Goal: Information Seeking & Learning: Learn about a topic

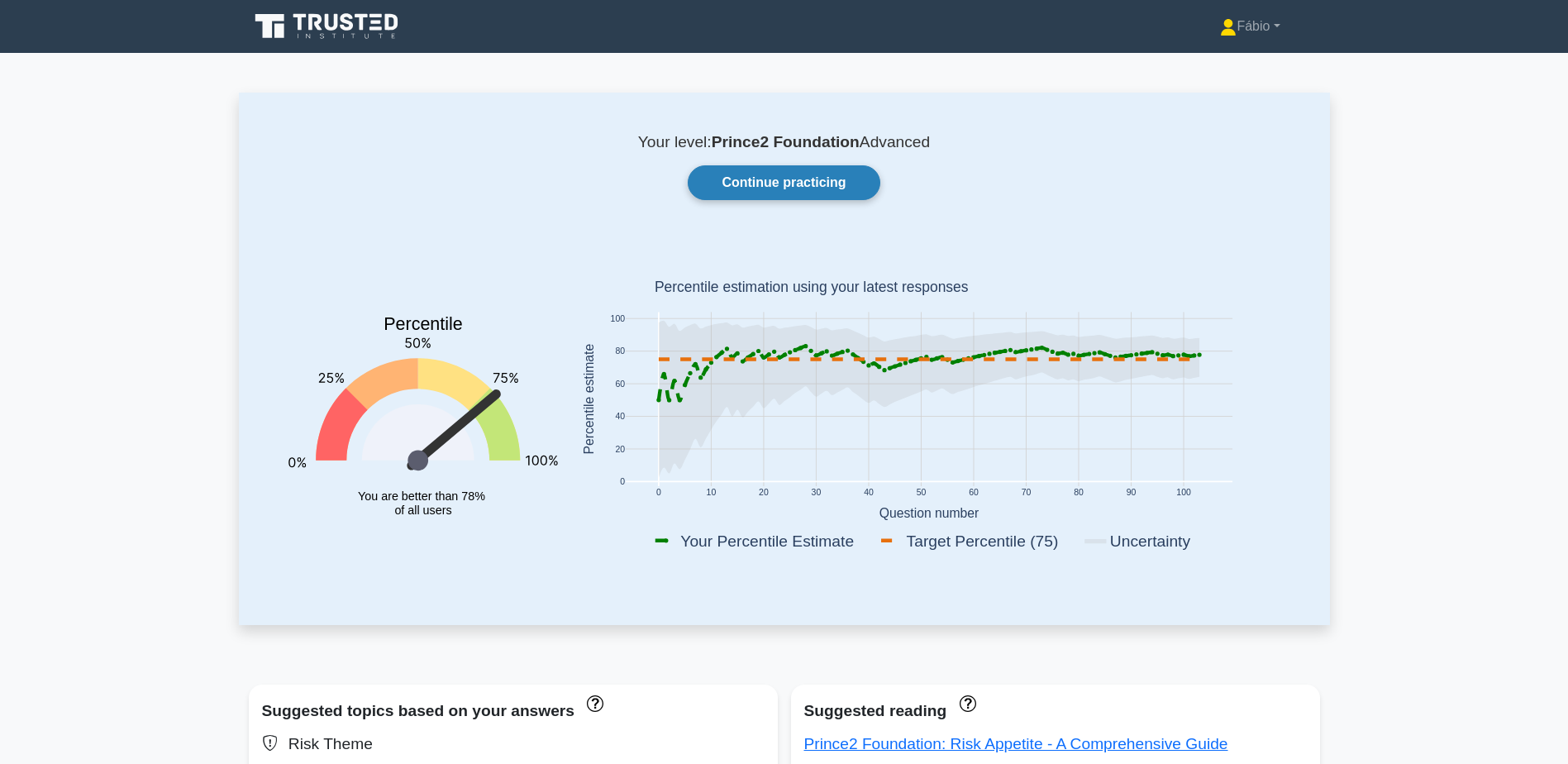
click at [840, 177] on link "Continue practicing" at bounding box center [783, 182] width 192 height 35
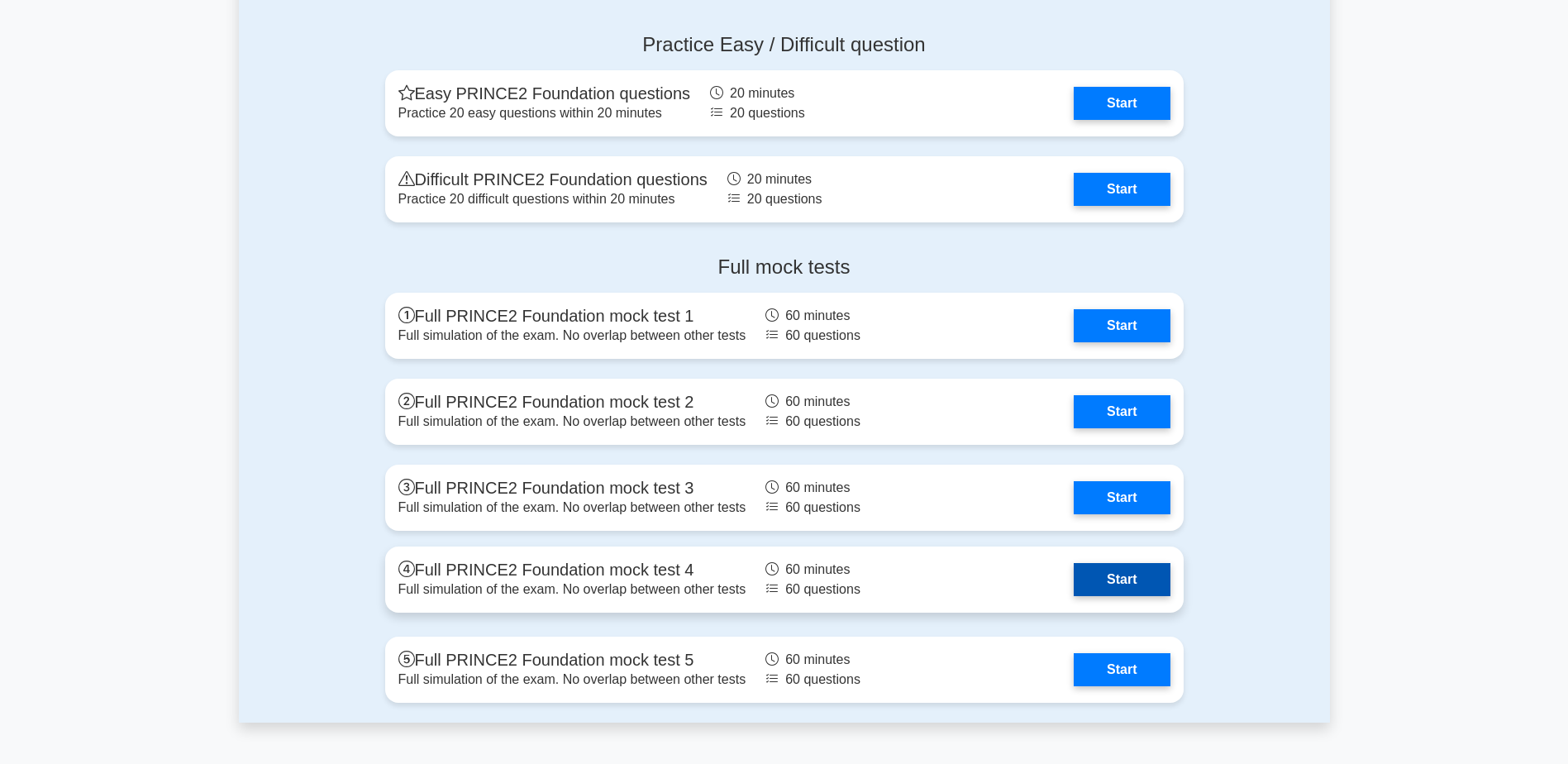
scroll to position [1984, 0]
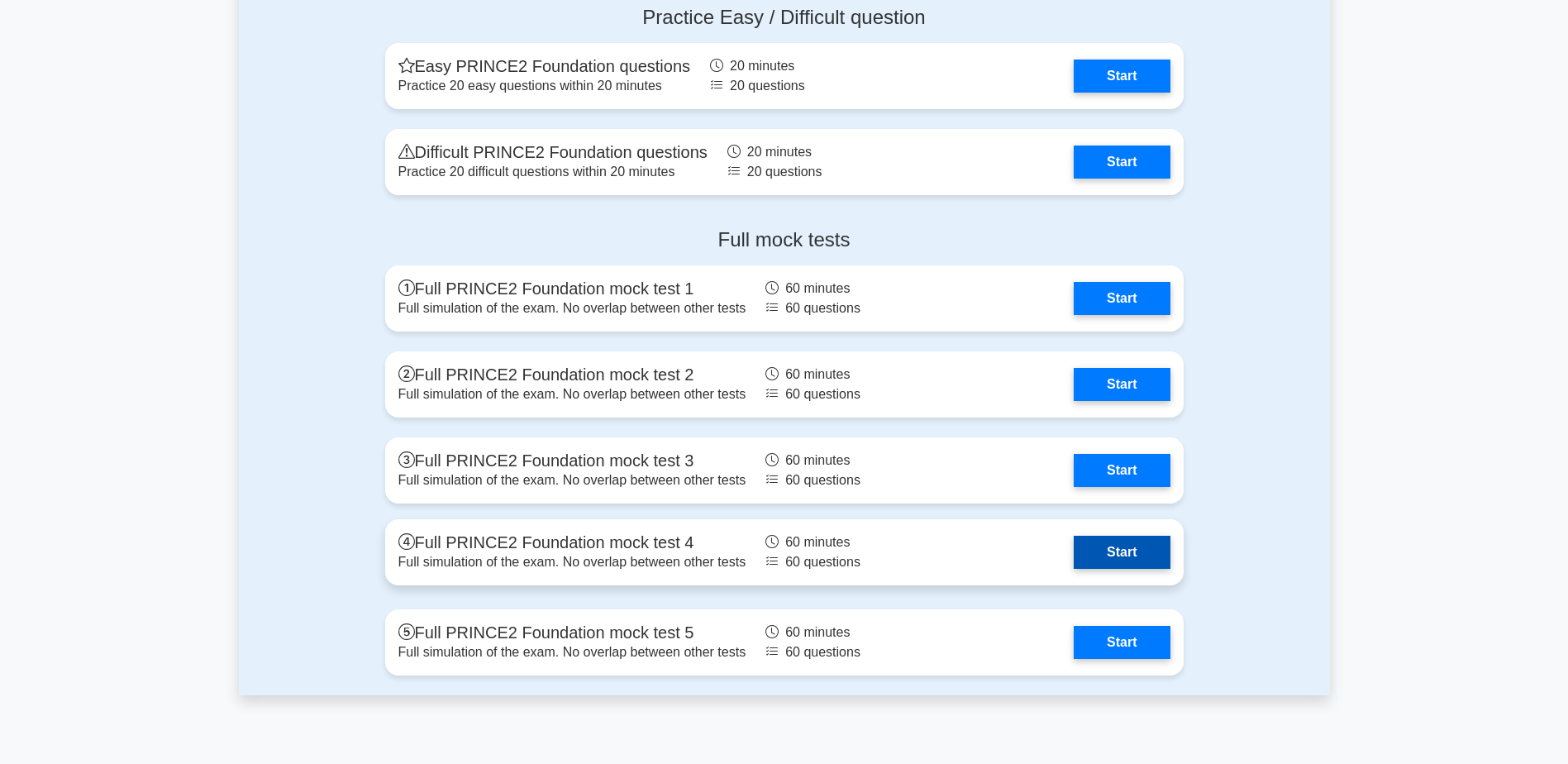
click at [1136, 555] on link "Start" at bounding box center [1122, 552] width 96 height 33
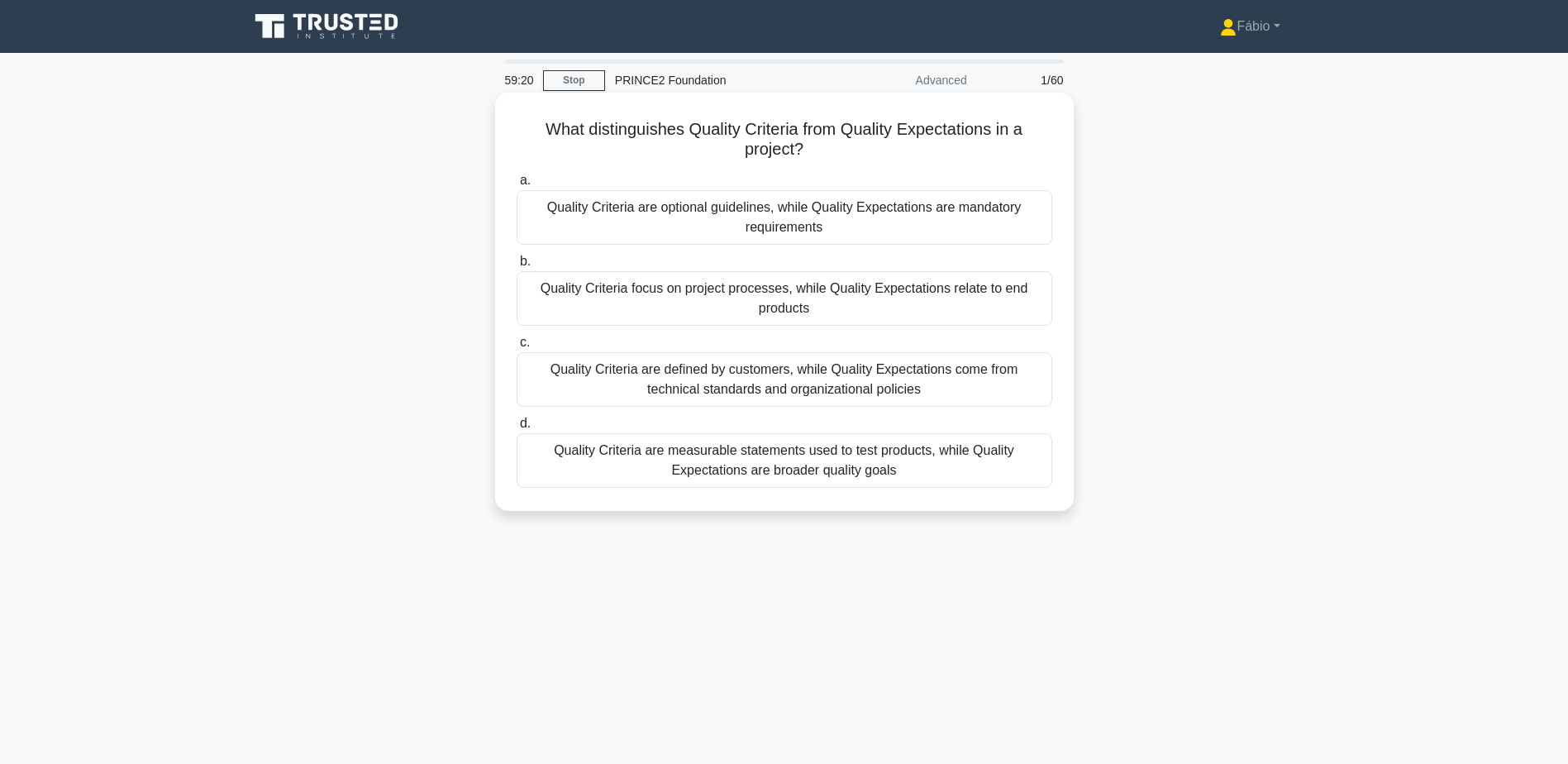
click at [969, 455] on div "Quality Criteria are measurable statements used to test products, while Quality…" at bounding box center [785, 460] width 536 height 55
click at [517, 429] on input "d. Quality Criteria are measurable statements used to test products, while Qual…" at bounding box center [517, 423] width 0 height 11
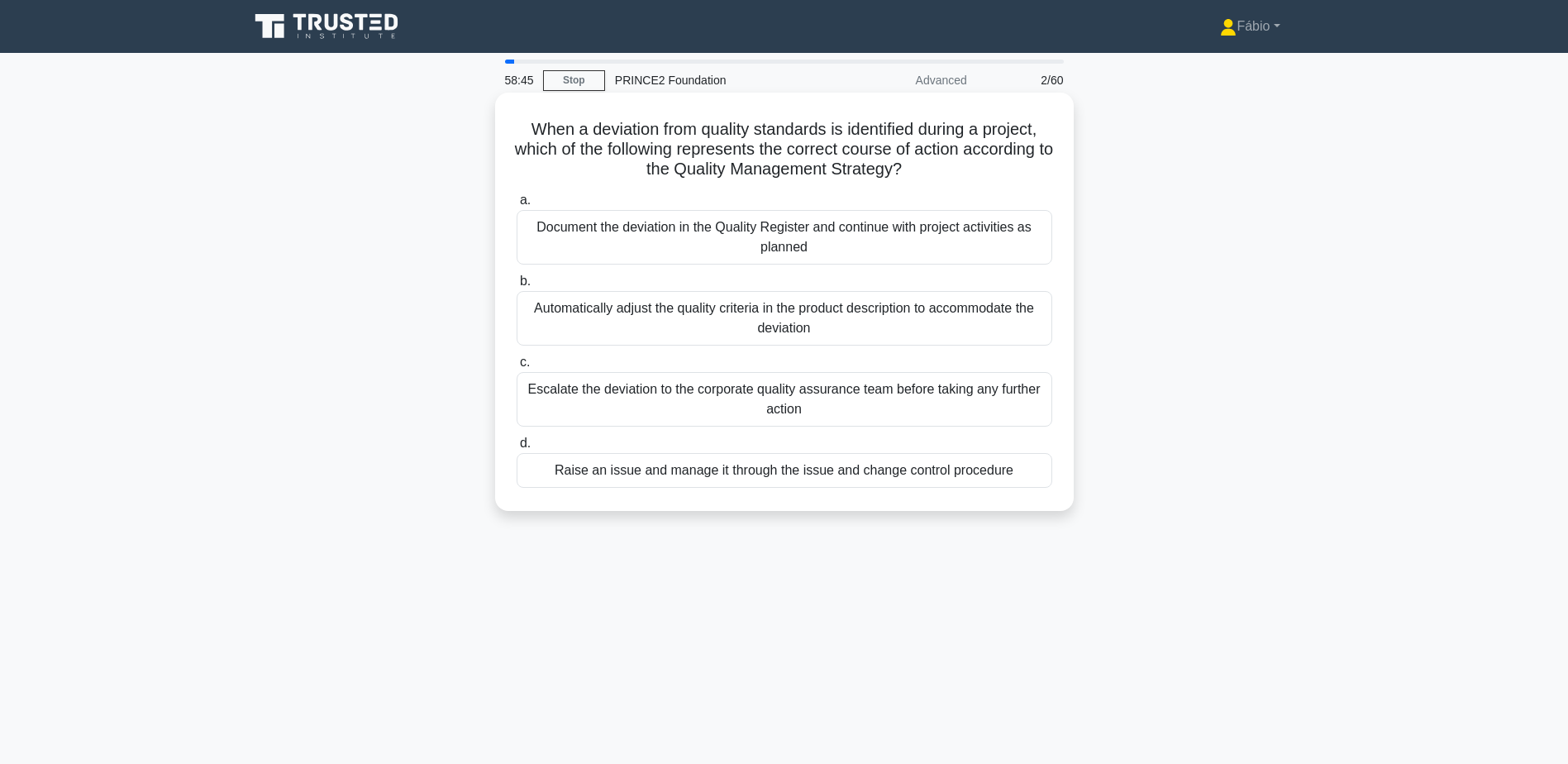
click at [1014, 475] on div "Raise an issue and manage it through the issue and change control procedure" at bounding box center [785, 470] width 536 height 35
click at [517, 449] on input "d. Raise an issue and manage it through the issue and change control procedure" at bounding box center [517, 443] width 0 height 11
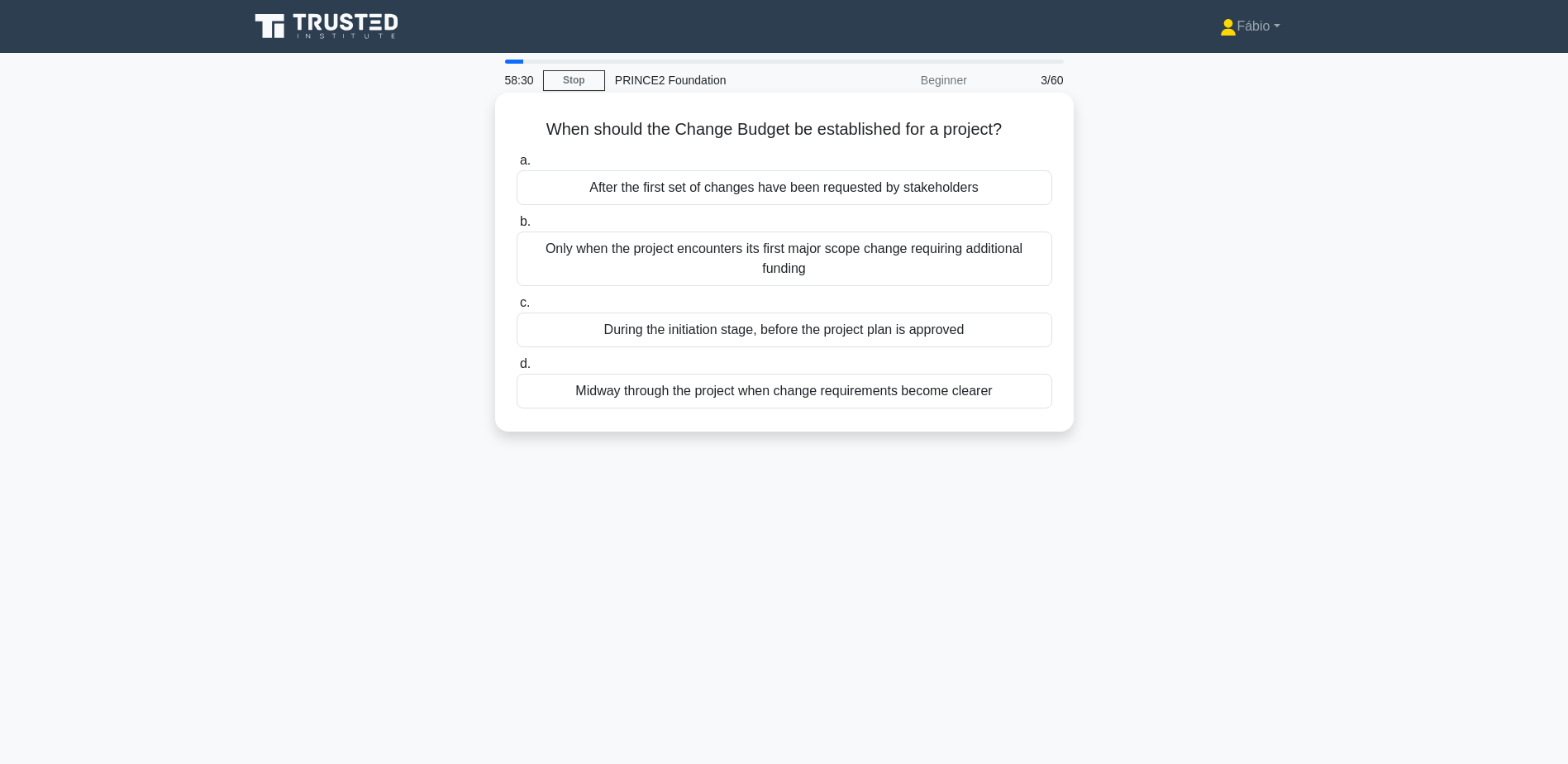
click at [984, 338] on div "During the initiation stage, before the project plan is approved" at bounding box center [785, 330] width 536 height 35
click at [517, 309] on input "c. During the initiation stage, before the project plan is approved" at bounding box center [517, 303] width 0 height 11
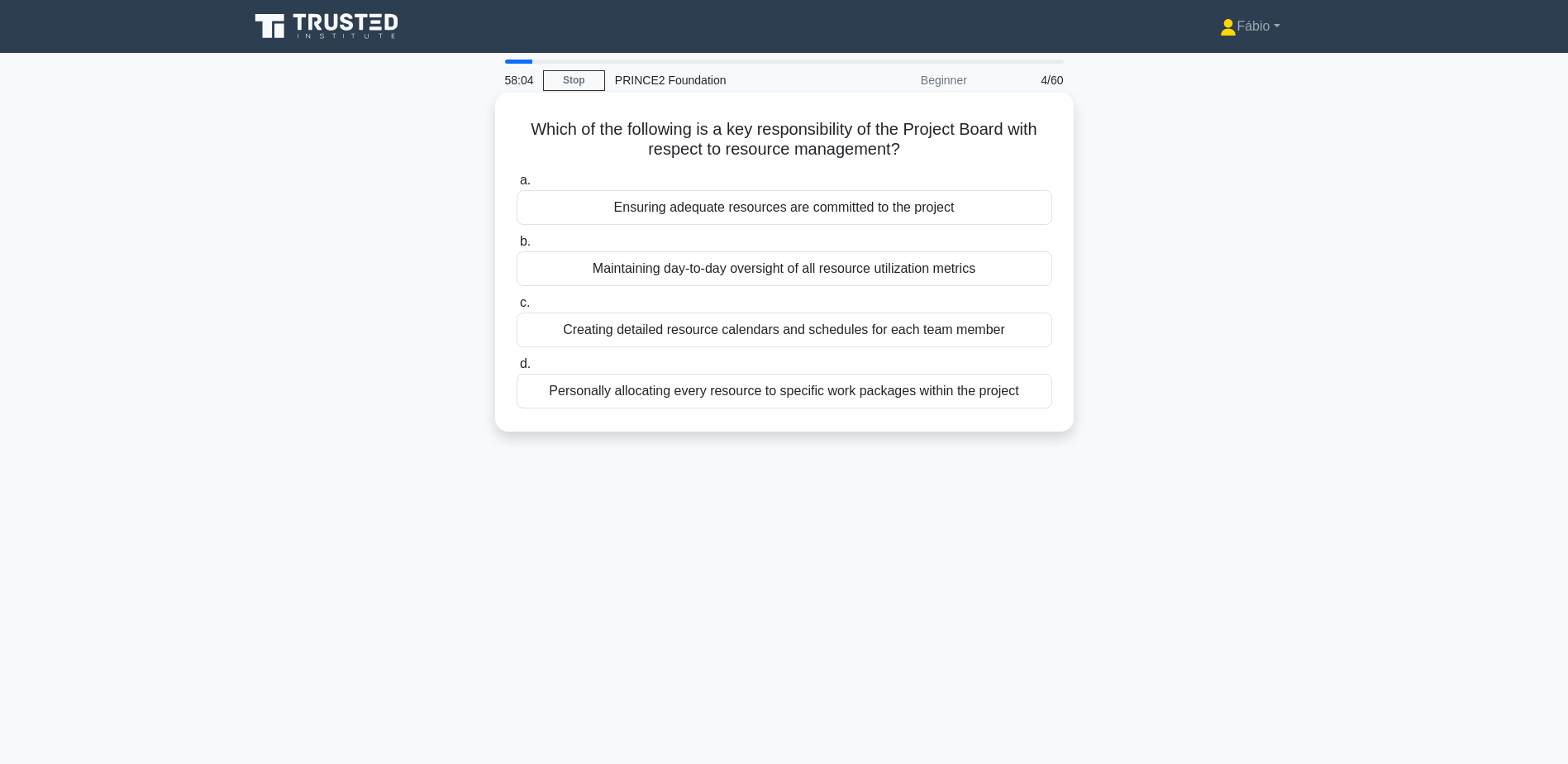
click at [966, 216] on div "Ensuring adequate resources are committed to the project" at bounding box center [785, 207] width 536 height 35
click at [517, 186] on input "a. Ensuring adequate resources are committed to the project" at bounding box center [517, 180] width 0 height 11
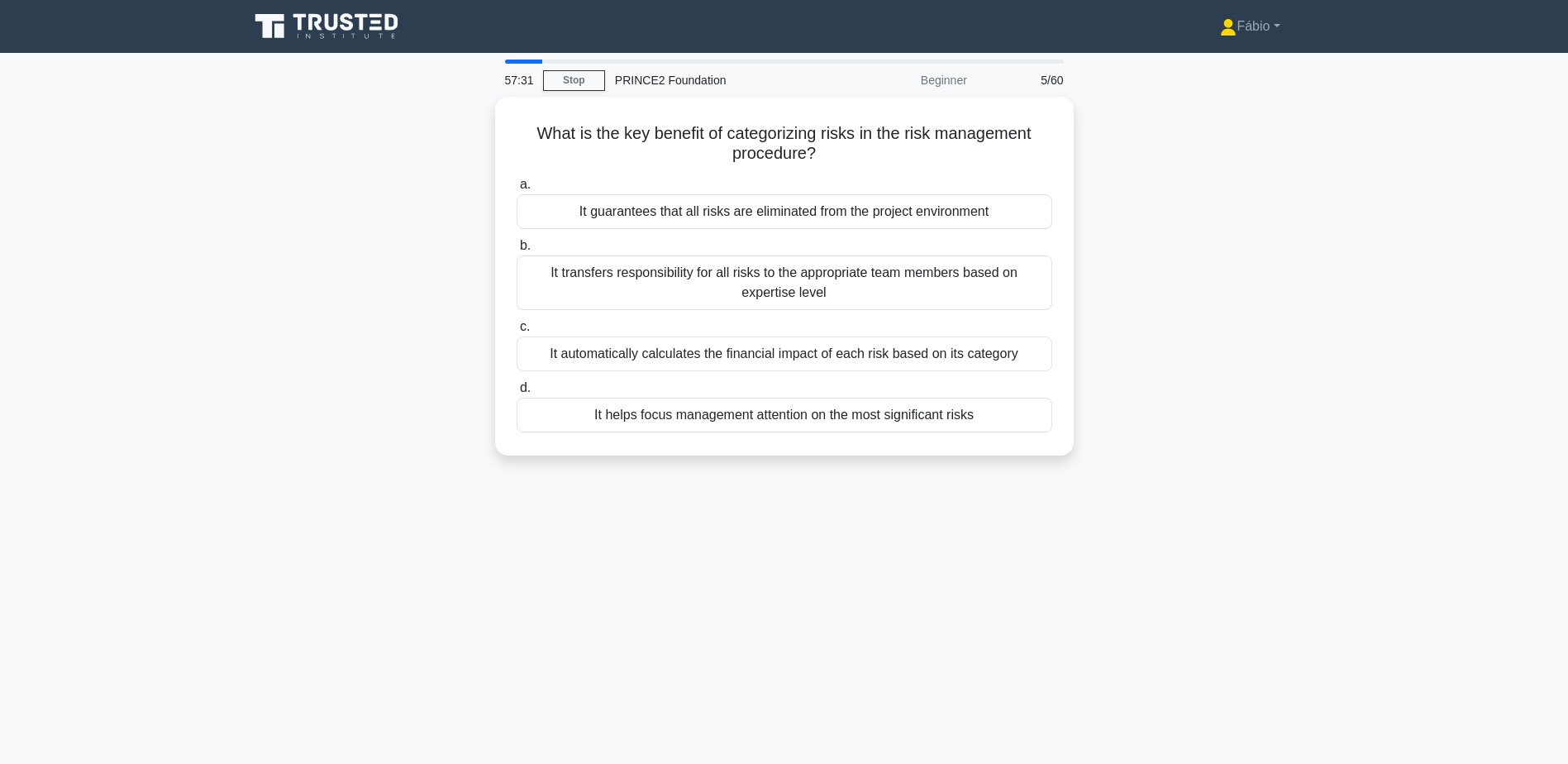
click at [1270, 397] on div "What is the key benefit of categorizing risks in the risk management procedure?…" at bounding box center [784, 286] width 1091 height 379
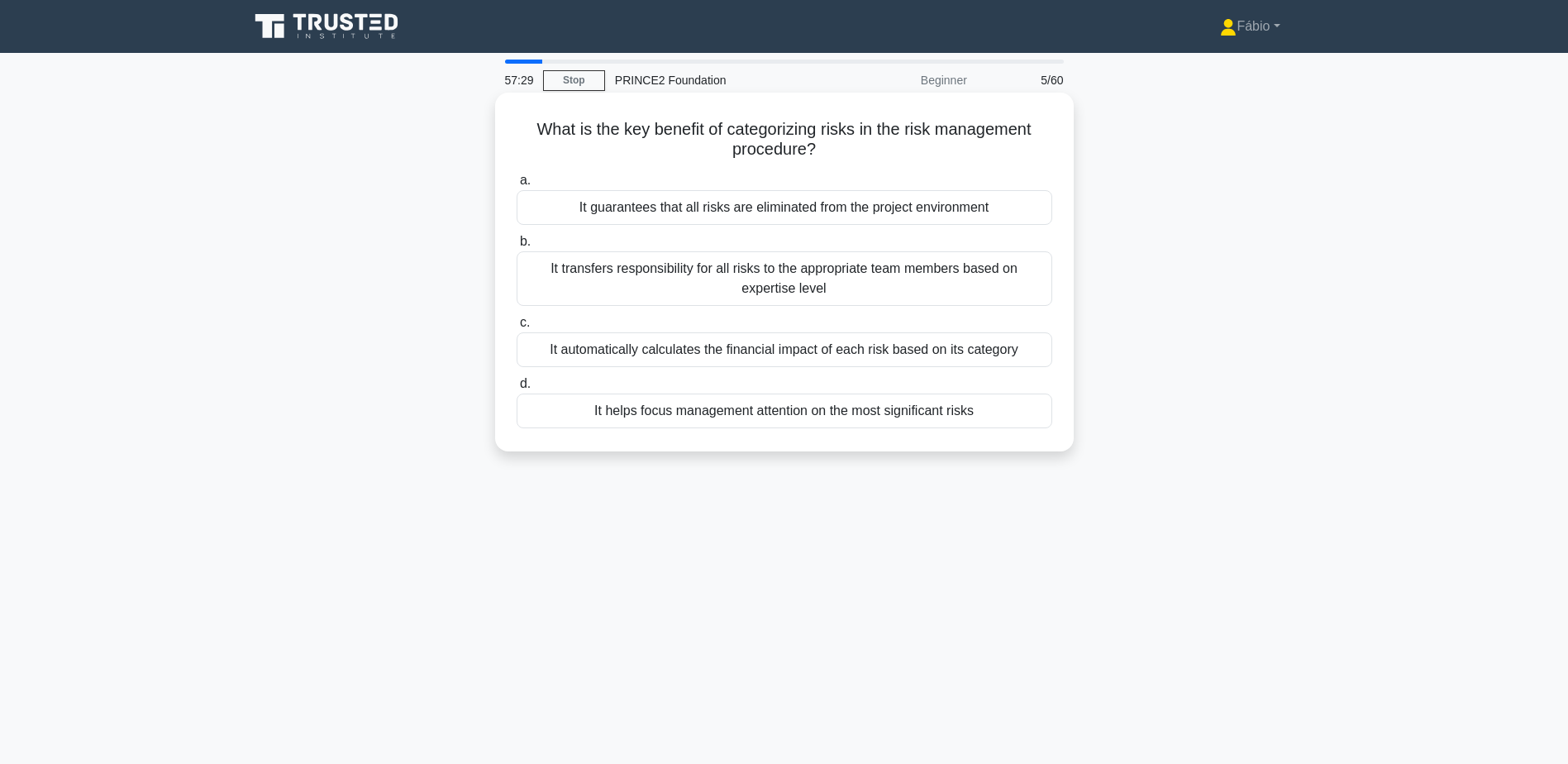
click at [968, 417] on div "It helps focus management attention on the most significant risks" at bounding box center [785, 410] width 536 height 35
click at [517, 389] on input "d. It helps focus management attention on the most significant risks" at bounding box center [517, 383] width 0 height 11
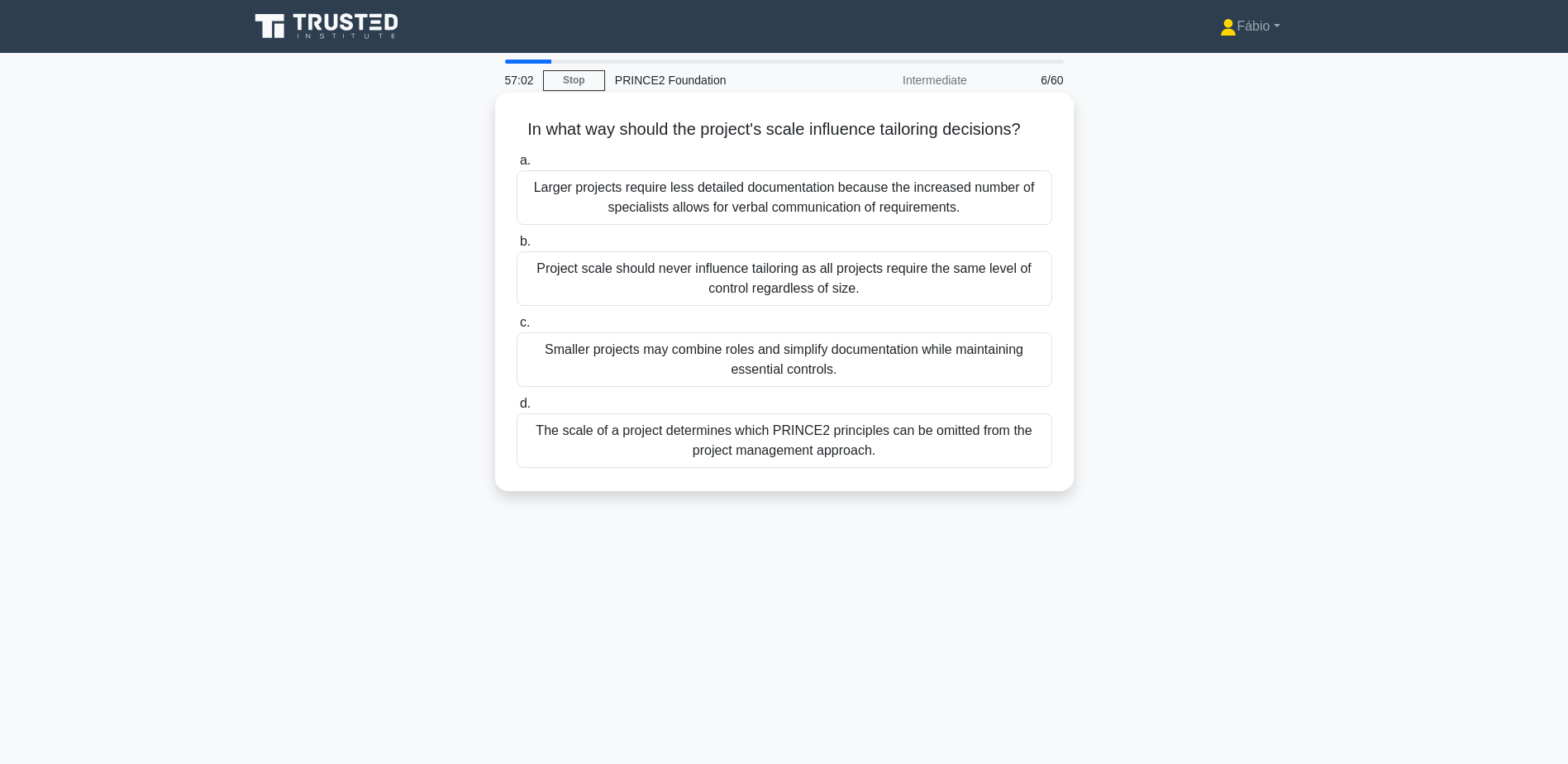
click at [930, 360] on div "Smaller projects may combine roles and simplify documentation while maintaining…" at bounding box center [785, 360] width 536 height 55
click at [517, 328] on input "c. Smaller projects may combine roles and simplify documentation while maintain…" at bounding box center [517, 323] width 0 height 11
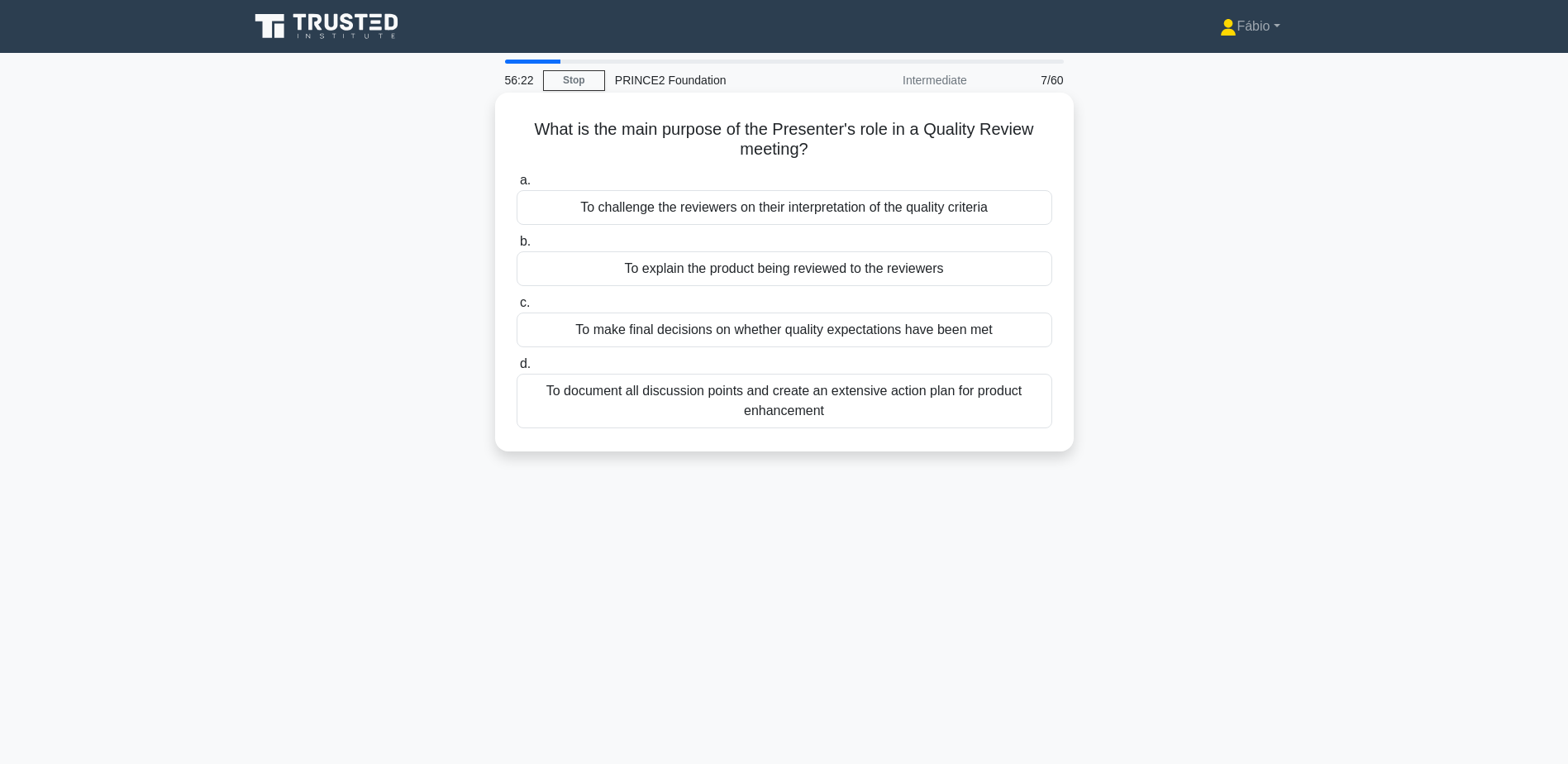
click at [855, 273] on div "To explain the product being reviewed to the reviewers" at bounding box center [785, 268] width 536 height 35
click at [517, 247] on input "b. To explain the product being reviewed to the reviewers" at bounding box center [517, 241] width 0 height 11
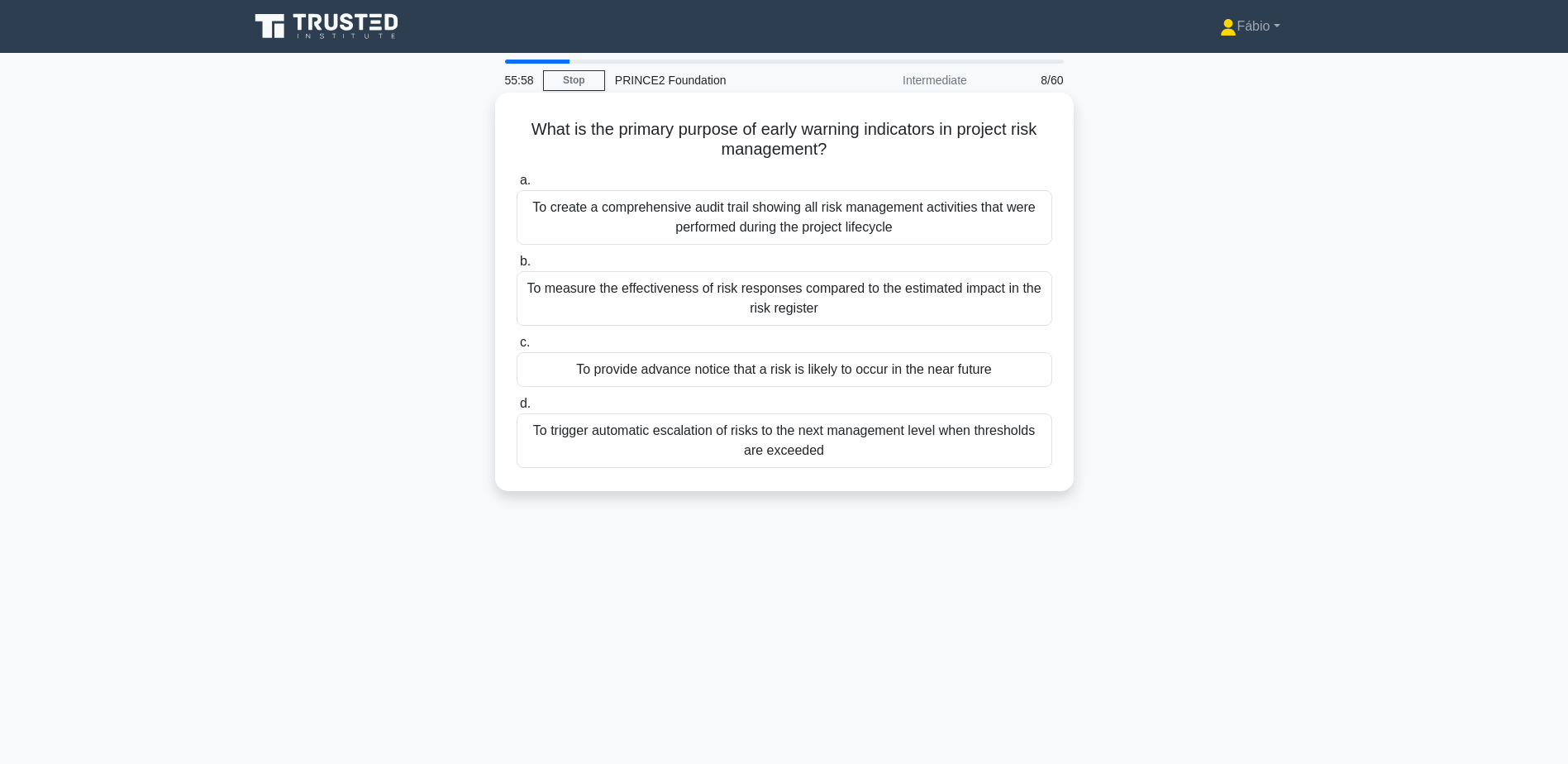
click at [586, 369] on div "To provide advance notice that a risk is likely to occur in the near future" at bounding box center [785, 370] width 536 height 35
click at [517, 348] on input "c. To provide advance notice that a risk is likely to occur in the near future" at bounding box center [517, 343] width 0 height 11
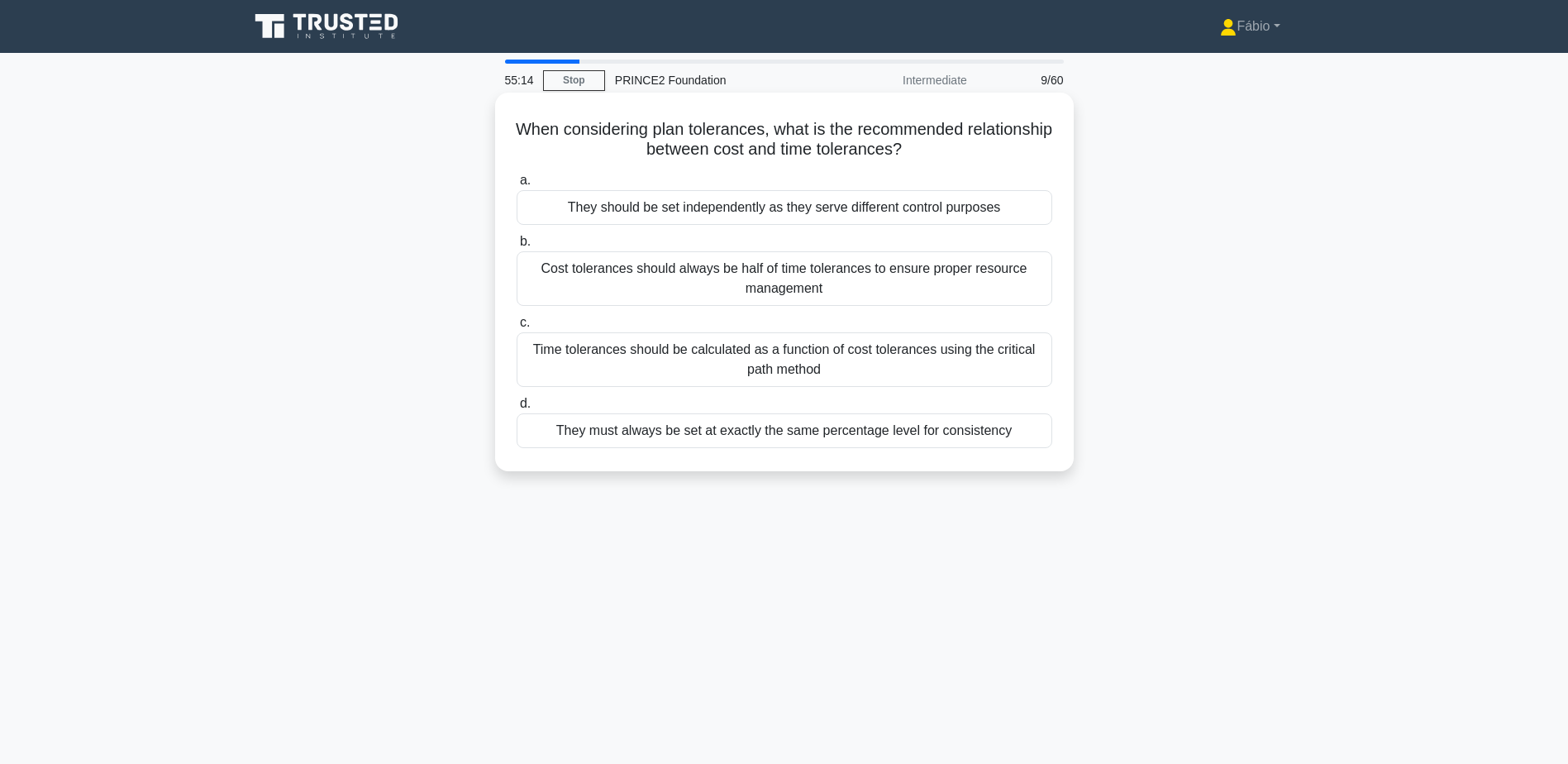
click at [1029, 209] on div "They should be set independently as they serve different control purposes" at bounding box center [785, 207] width 536 height 35
click at [517, 186] on input "a. They should be set independently as they serve different control purposes" at bounding box center [517, 180] width 0 height 11
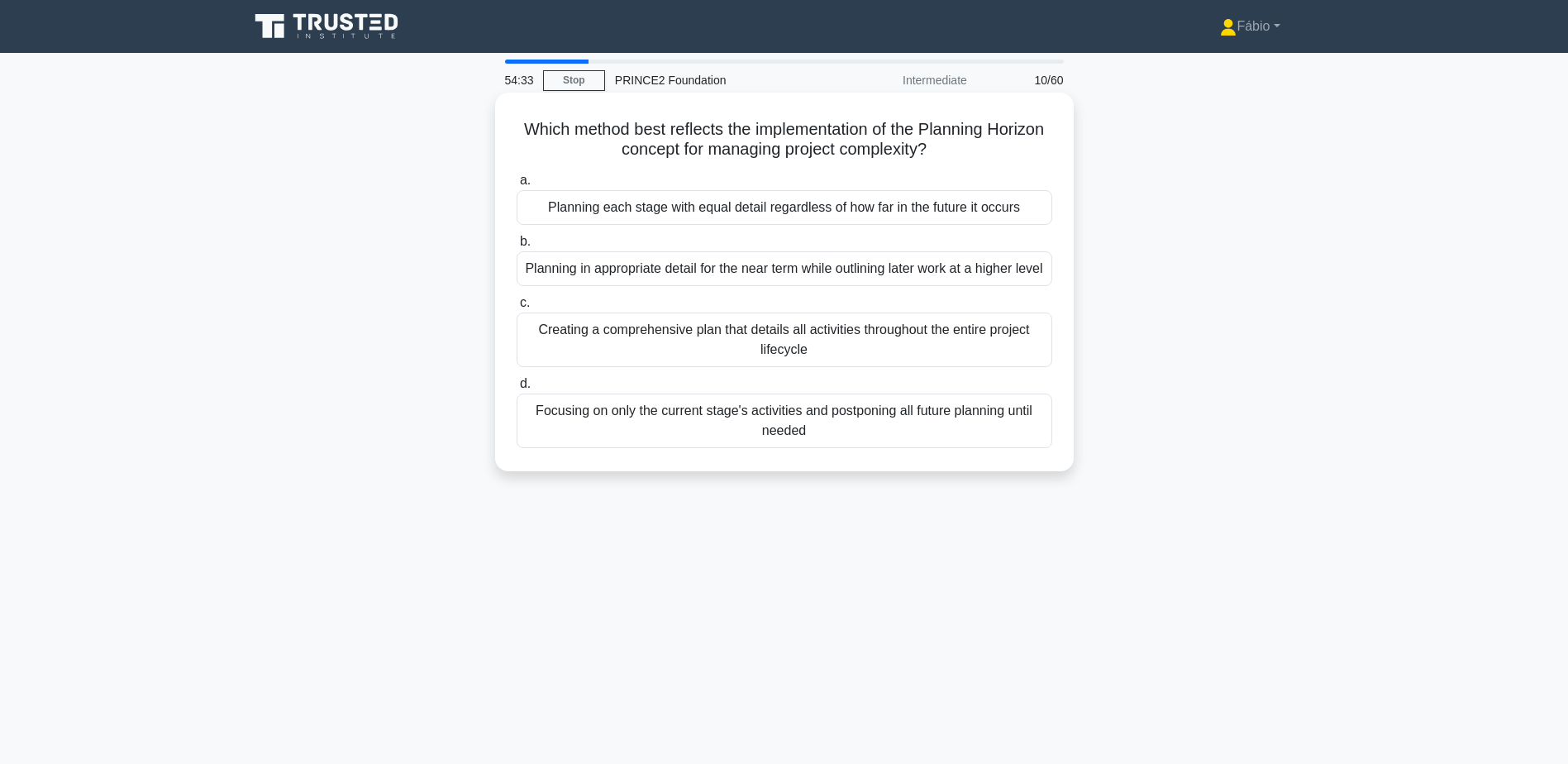
click at [868, 270] on div "Planning in appropriate detail for the near term while outlining later work at …" at bounding box center [785, 268] width 536 height 35
click at [517, 247] on input "b. Planning in appropriate detail for the near term while outlining later work …" at bounding box center [517, 241] width 0 height 11
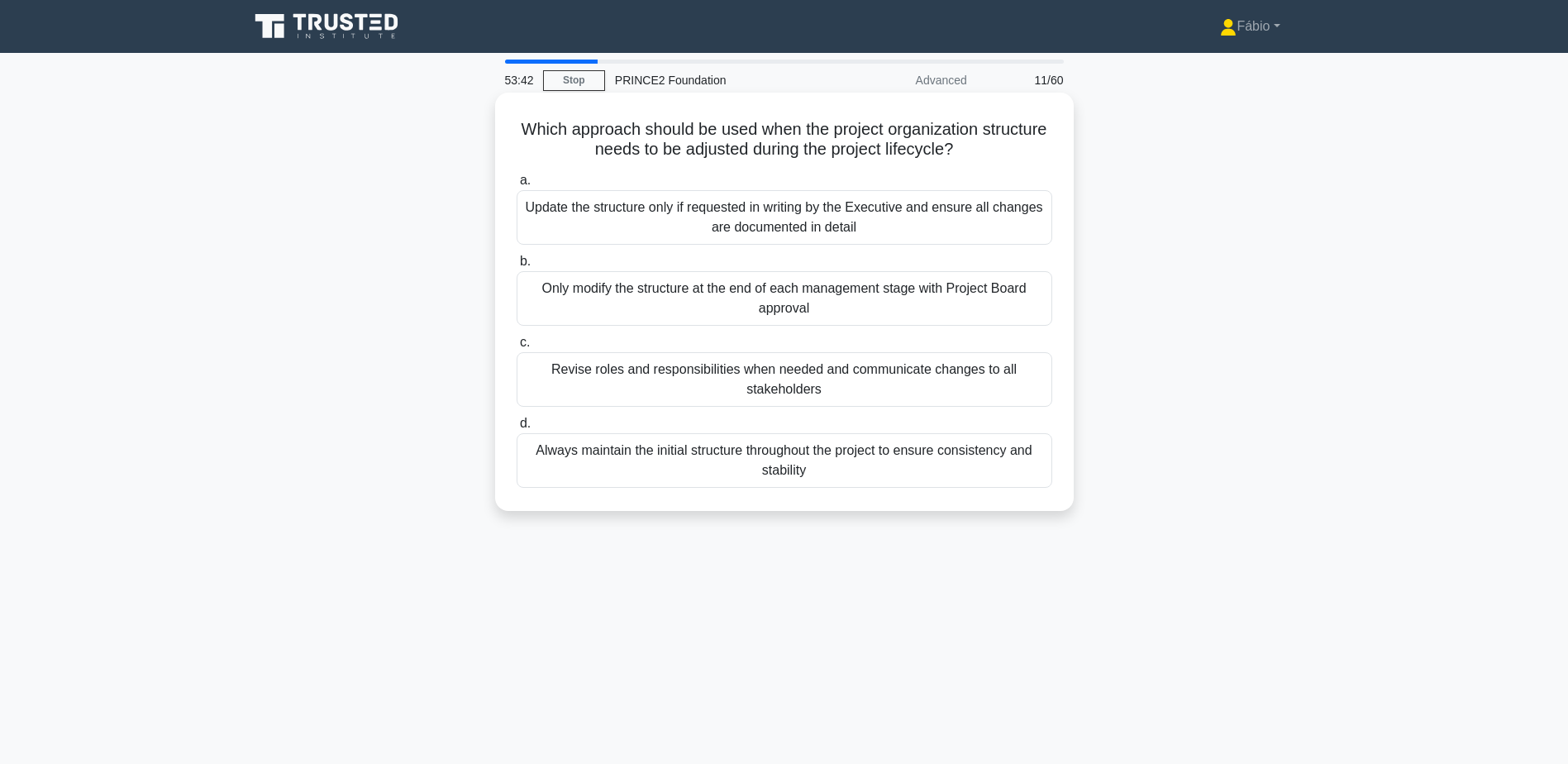
click at [987, 377] on div "Revise roles and responsibilities when needed and communicate changes to all st…" at bounding box center [785, 380] width 536 height 55
click at [517, 348] on input "c. Revise roles and responsibilities when needed and communicate changes to all…" at bounding box center [517, 343] width 0 height 11
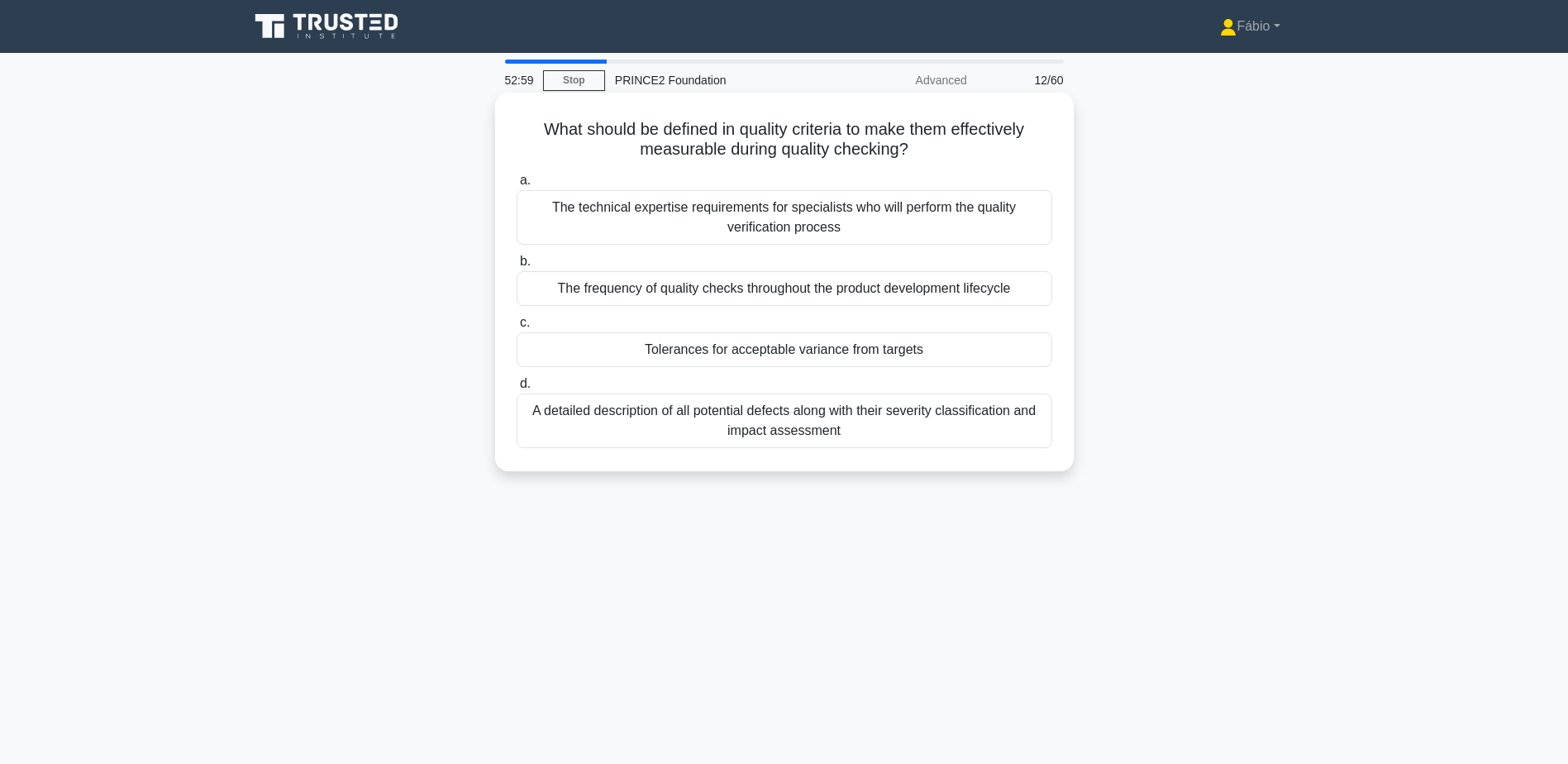
click at [796, 354] on div "Tolerances for acceptable variance from targets" at bounding box center [785, 350] width 536 height 35
click at [517, 328] on input "c. Tolerances for acceptable variance from targets" at bounding box center [517, 323] width 0 height 11
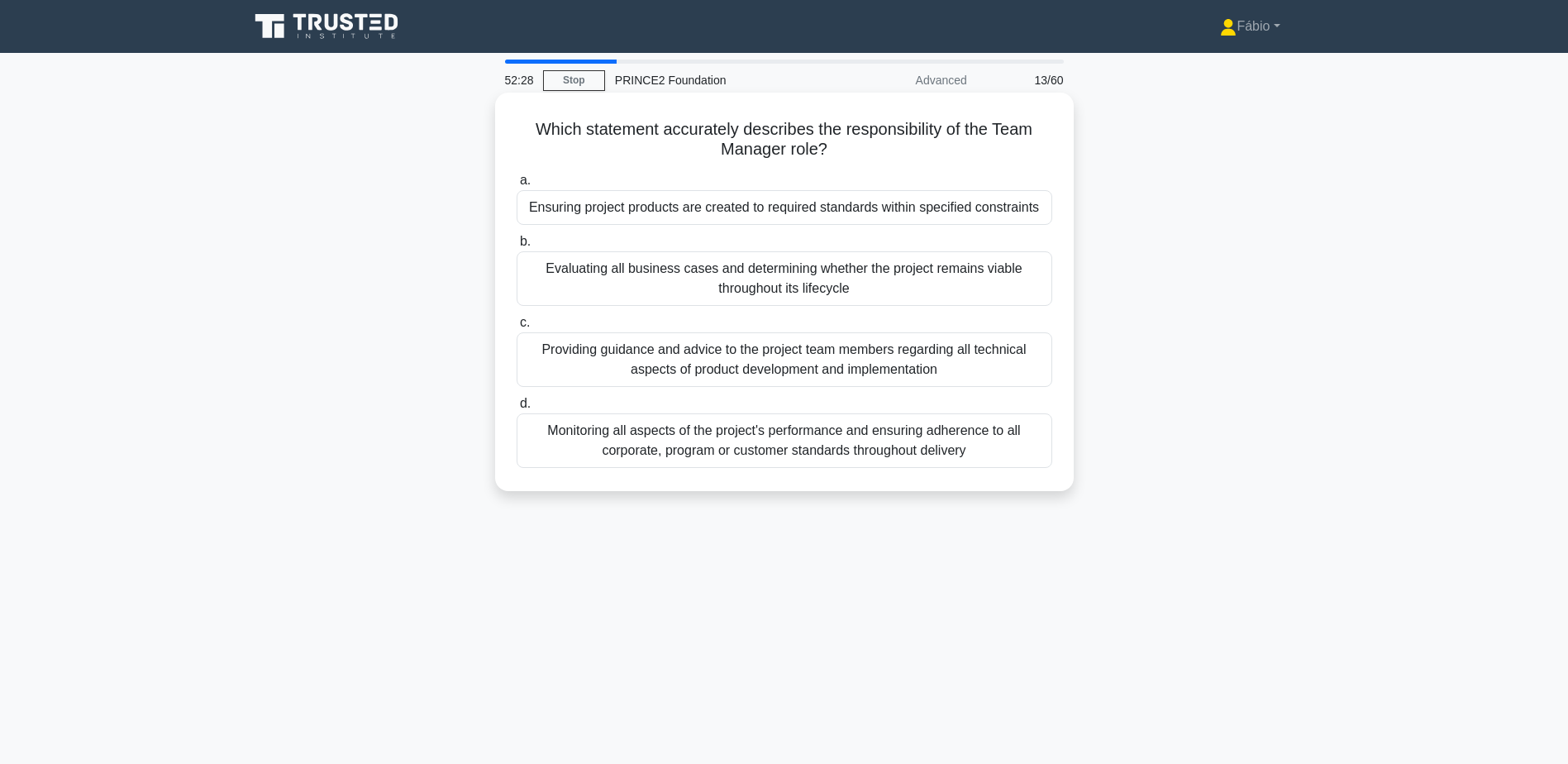
click at [982, 206] on div "Ensuring project products are created to required standards within specified co…" at bounding box center [785, 207] width 536 height 35
click at [517, 186] on input "a. Ensuring project products are created to required standards within specified…" at bounding box center [517, 180] width 0 height 11
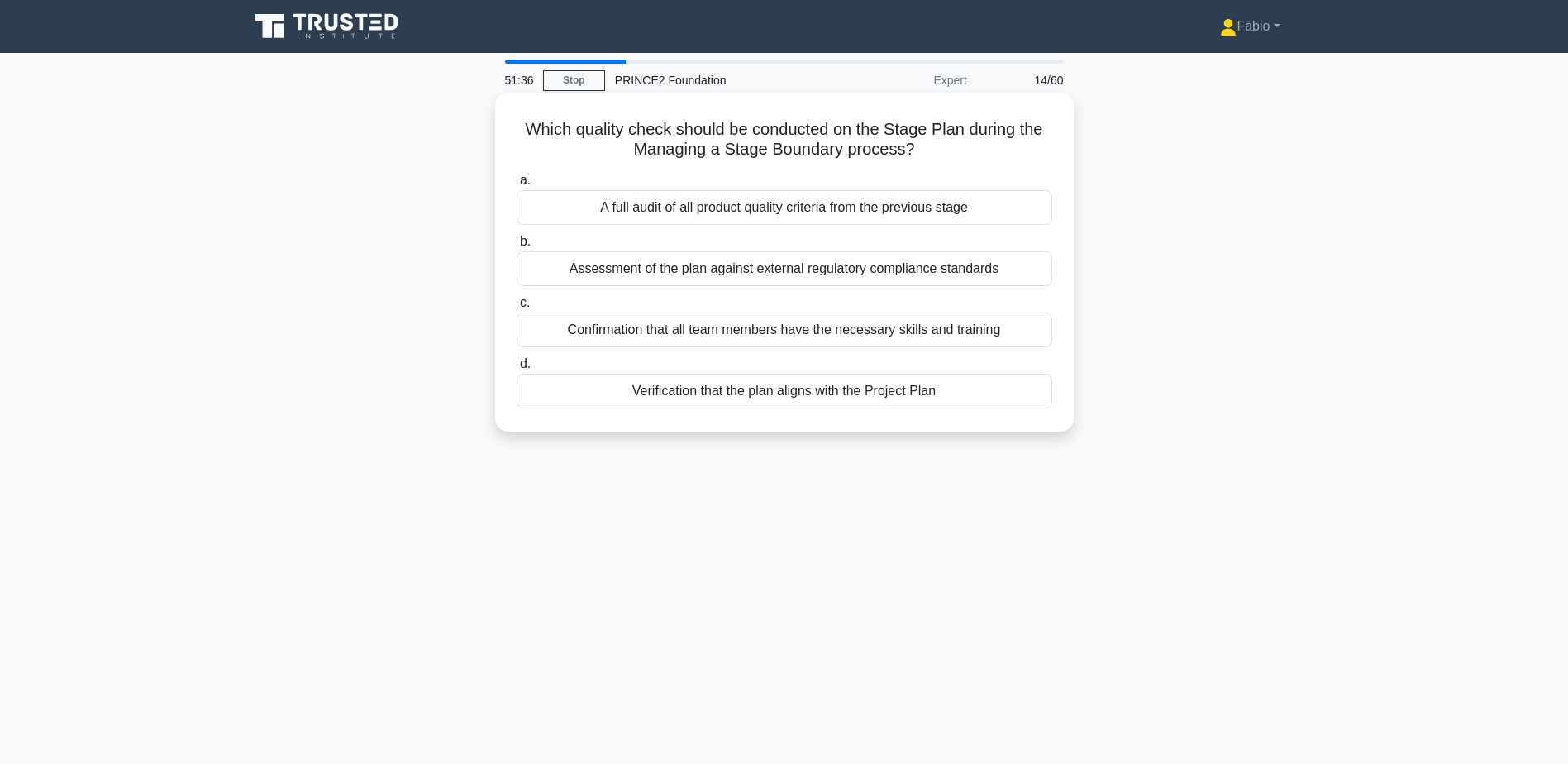
click at [860, 204] on div "A full audit of all product quality criteria from the previous stage" at bounding box center [785, 207] width 536 height 35
click at [517, 186] on input "a. A full audit of all product quality criteria from the previous stage" at bounding box center [517, 180] width 0 height 11
click at [897, 274] on div "Tolerances specified in the Project Initiation Documentation" at bounding box center [785, 268] width 536 height 35
click at [517, 247] on input "b. Tolerances specified in the Project Initiation Documentation" at bounding box center [517, 241] width 0 height 11
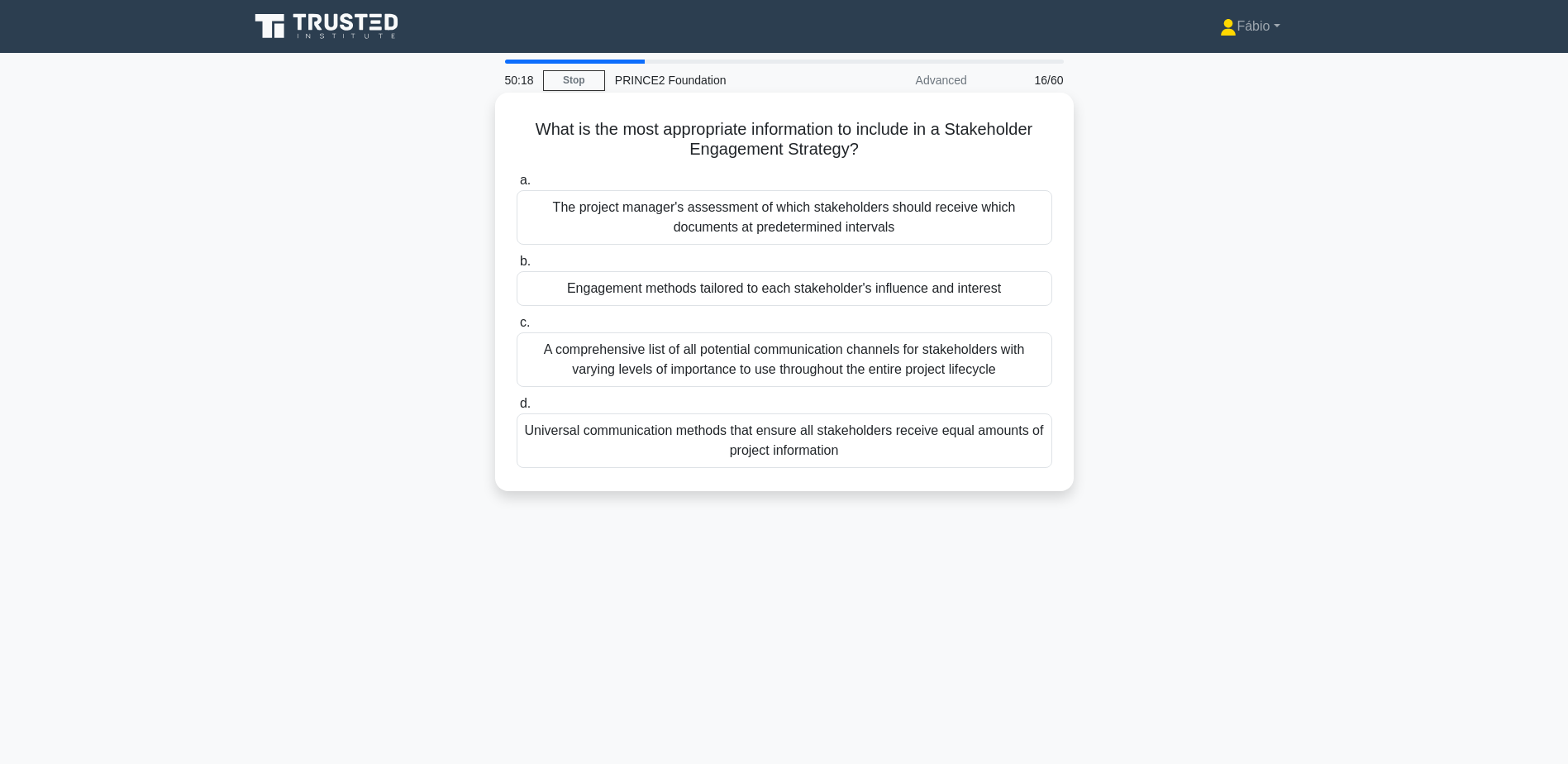
click at [880, 297] on div "Engagement methods tailored to each stakeholder's influence and interest" at bounding box center [785, 288] width 536 height 35
click at [517, 267] on input "b. Engagement methods tailored to each stakeholder's influence and interest" at bounding box center [517, 261] width 0 height 11
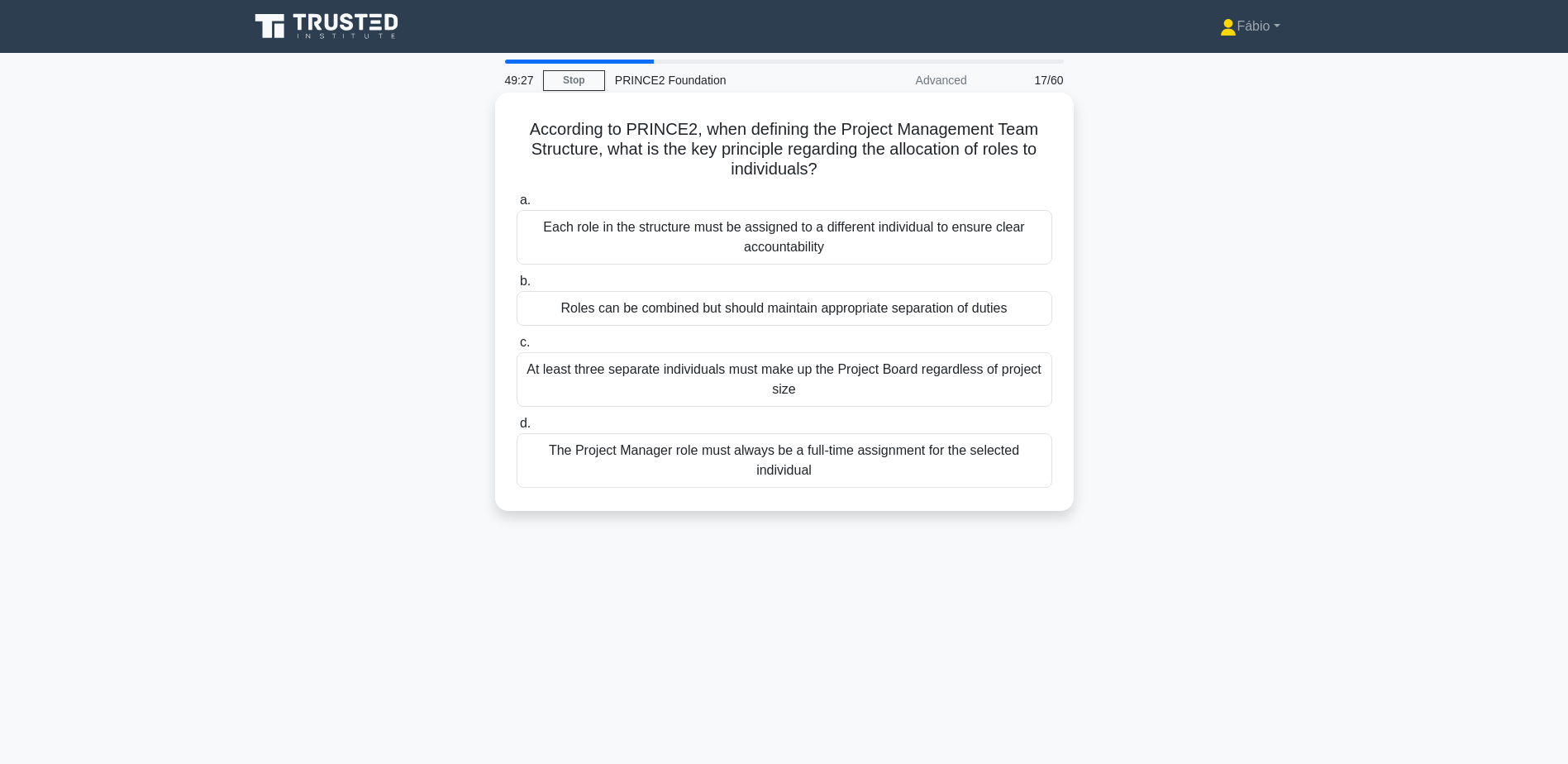
click at [751, 377] on div "At least three separate individuals must make up the Project Board regardless o…" at bounding box center [785, 380] width 536 height 55
click at [517, 348] on input "c. At least three separate individuals must make up the Project Board regardles…" at bounding box center [517, 343] width 0 height 11
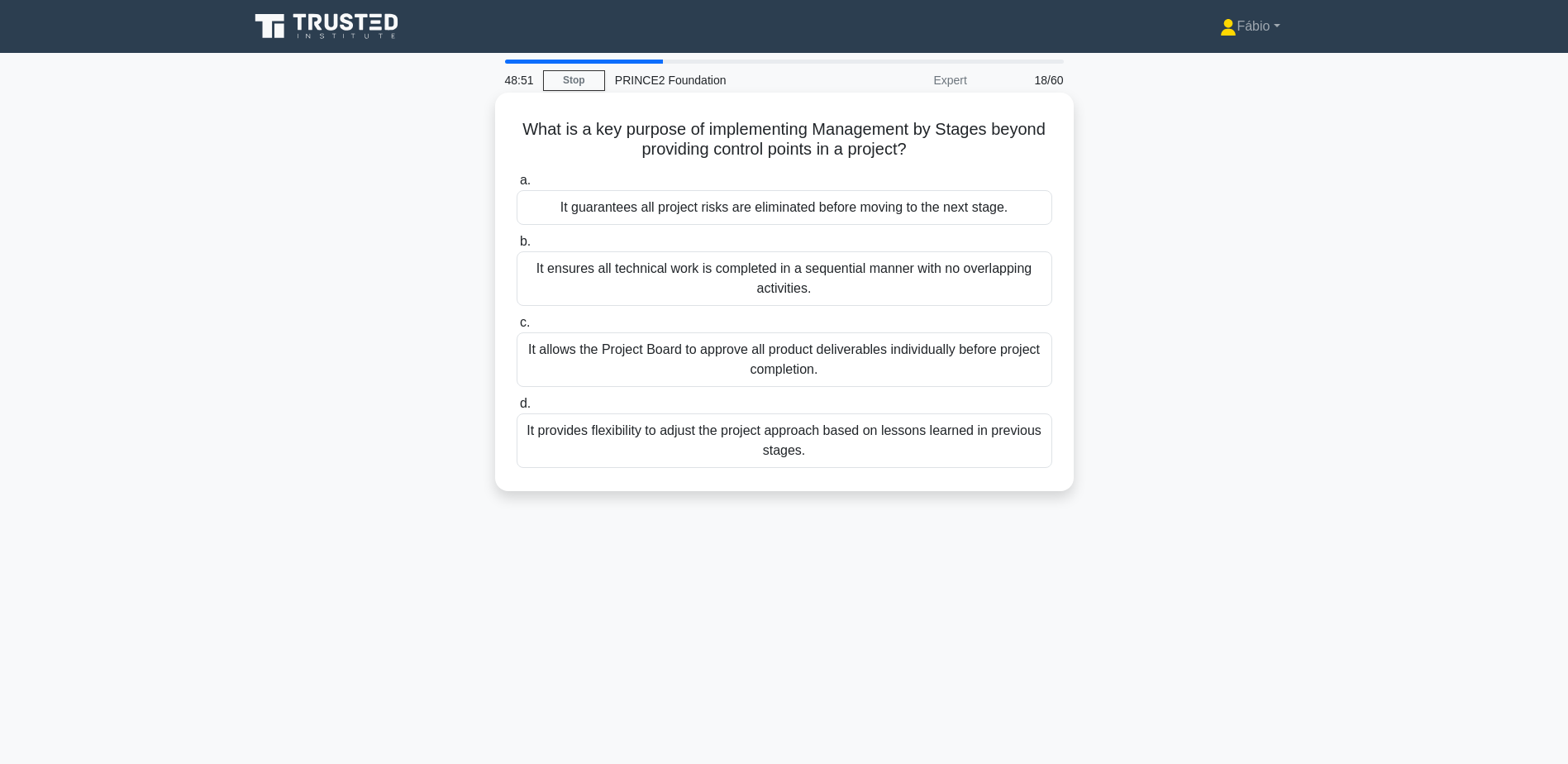
click at [901, 444] on div "It provides flexibility to adjust the project approach based on lessons learned…" at bounding box center [785, 440] width 536 height 55
click at [517, 409] on input "d. It provides flexibility to adjust the project approach based on lessons lear…" at bounding box center [517, 403] width 0 height 11
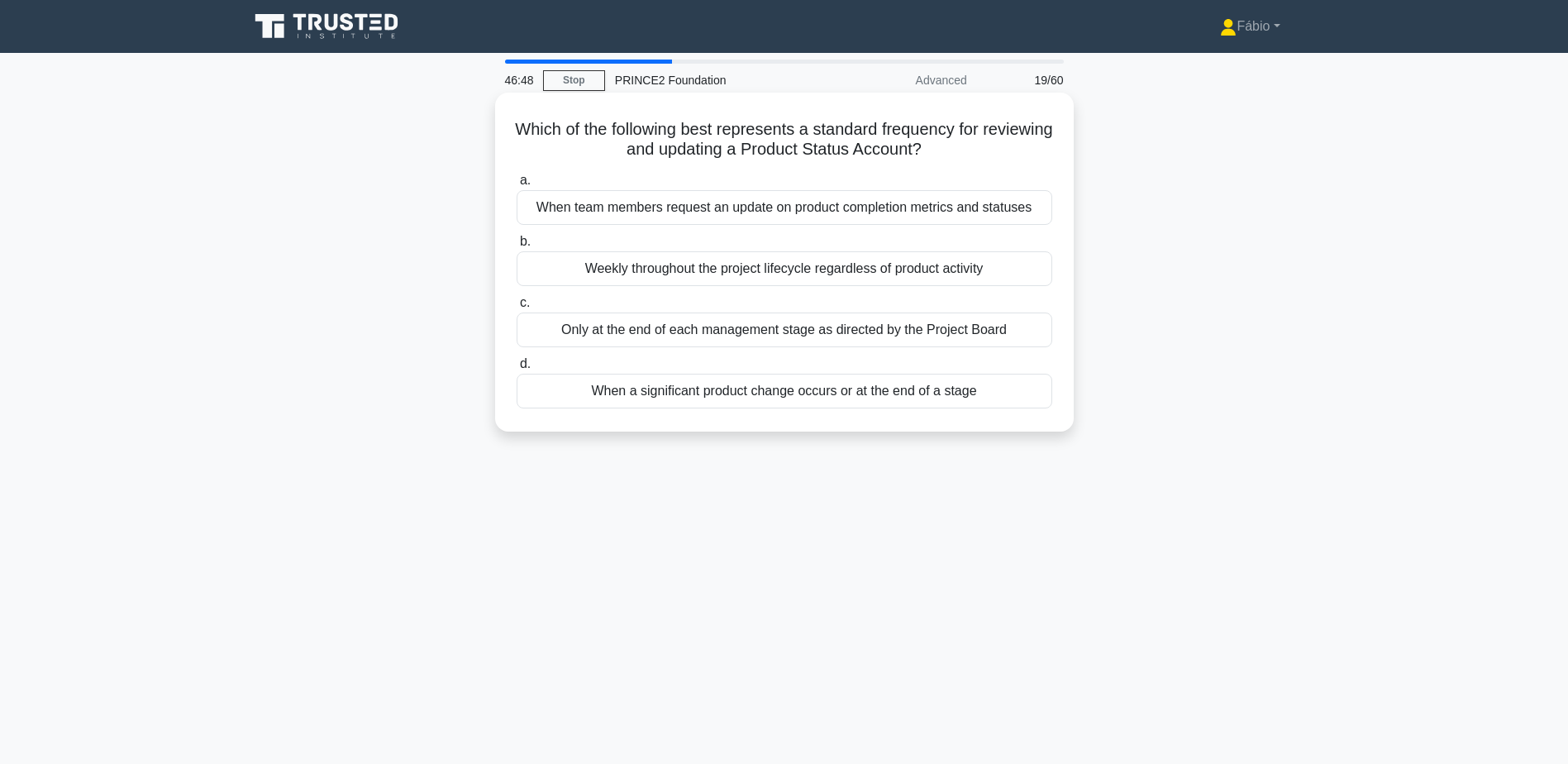
click at [902, 395] on div "When a significant product change occurs or at the end of a stage" at bounding box center [785, 390] width 536 height 35
click at [517, 370] on input "d. When a significant product change occurs or at the end of a stage" at bounding box center [517, 364] width 0 height 11
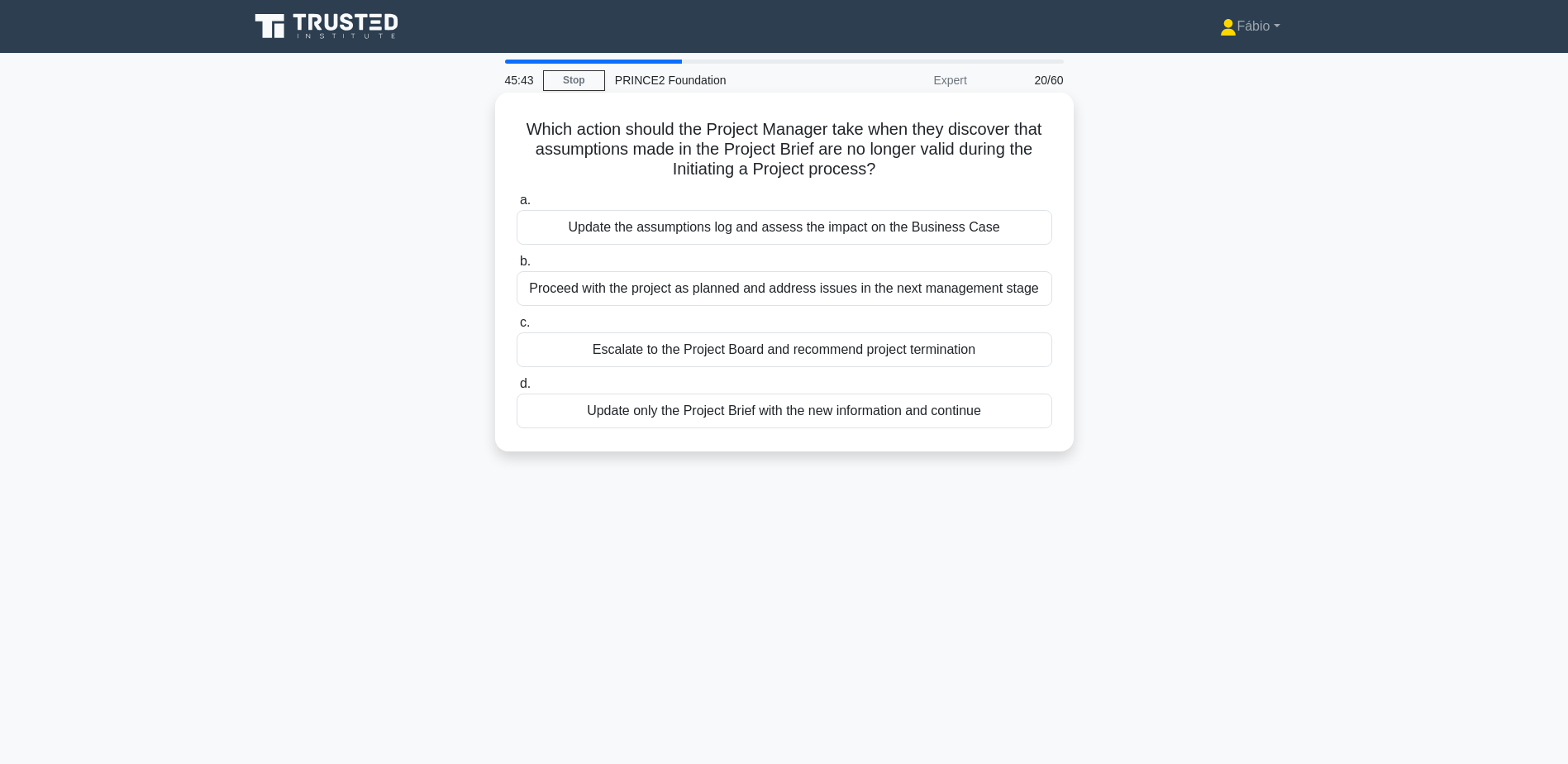
click at [840, 230] on div "Update the assumptions log and assess the impact on the Business Case" at bounding box center [785, 227] width 536 height 35
click at [517, 206] on input "a. Update the assumptions log and assess the impact on the Business Case" at bounding box center [517, 200] width 0 height 11
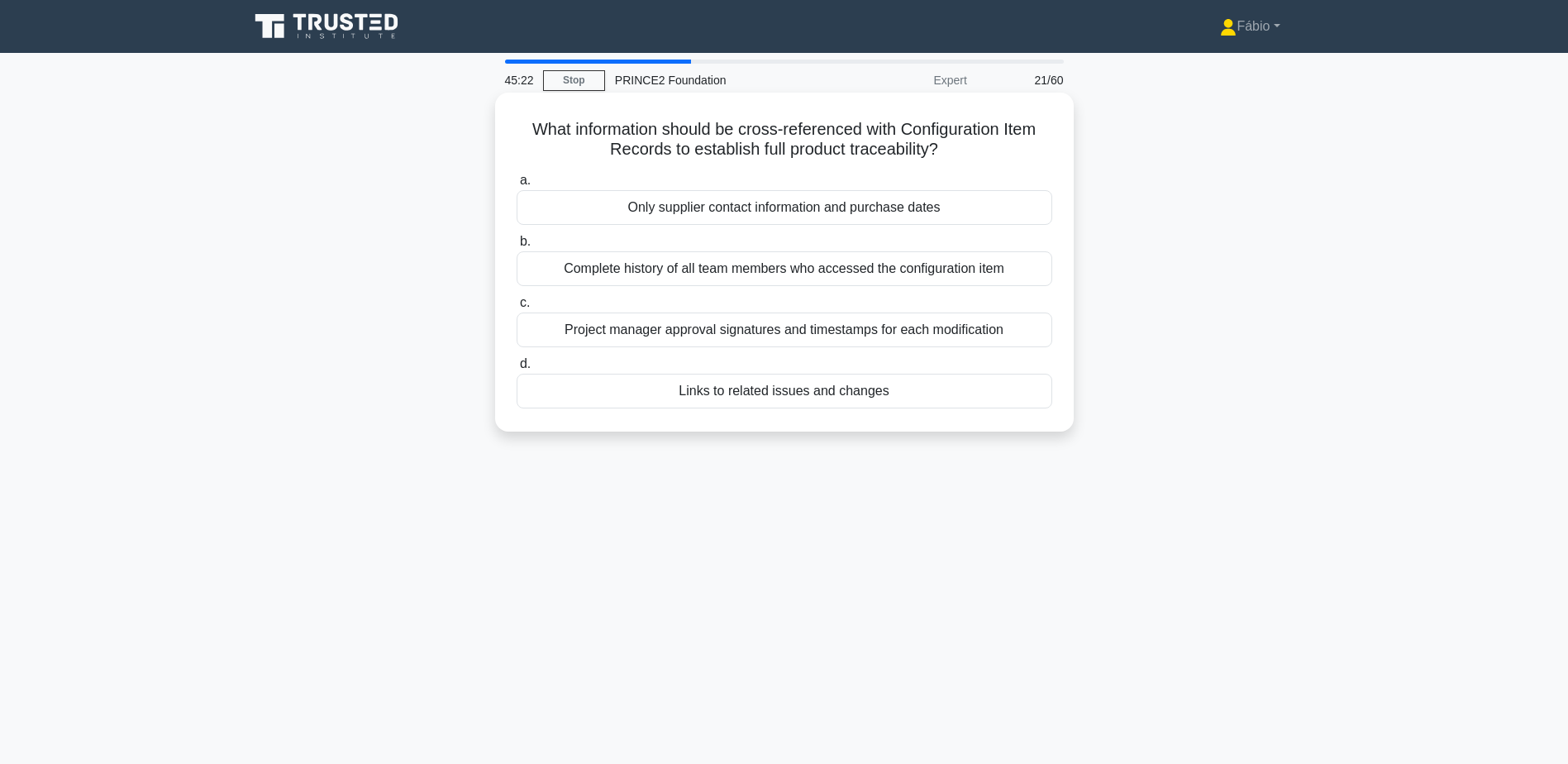
click at [897, 269] on div "Complete history of all team members who accessed the configuration item" at bounding box center [785, 268] width 536 height 35
click at [517, 247] on input "b. Complete history of all team members who accessed the configuration item" at bounding box center [517, 241] width 0 height 11
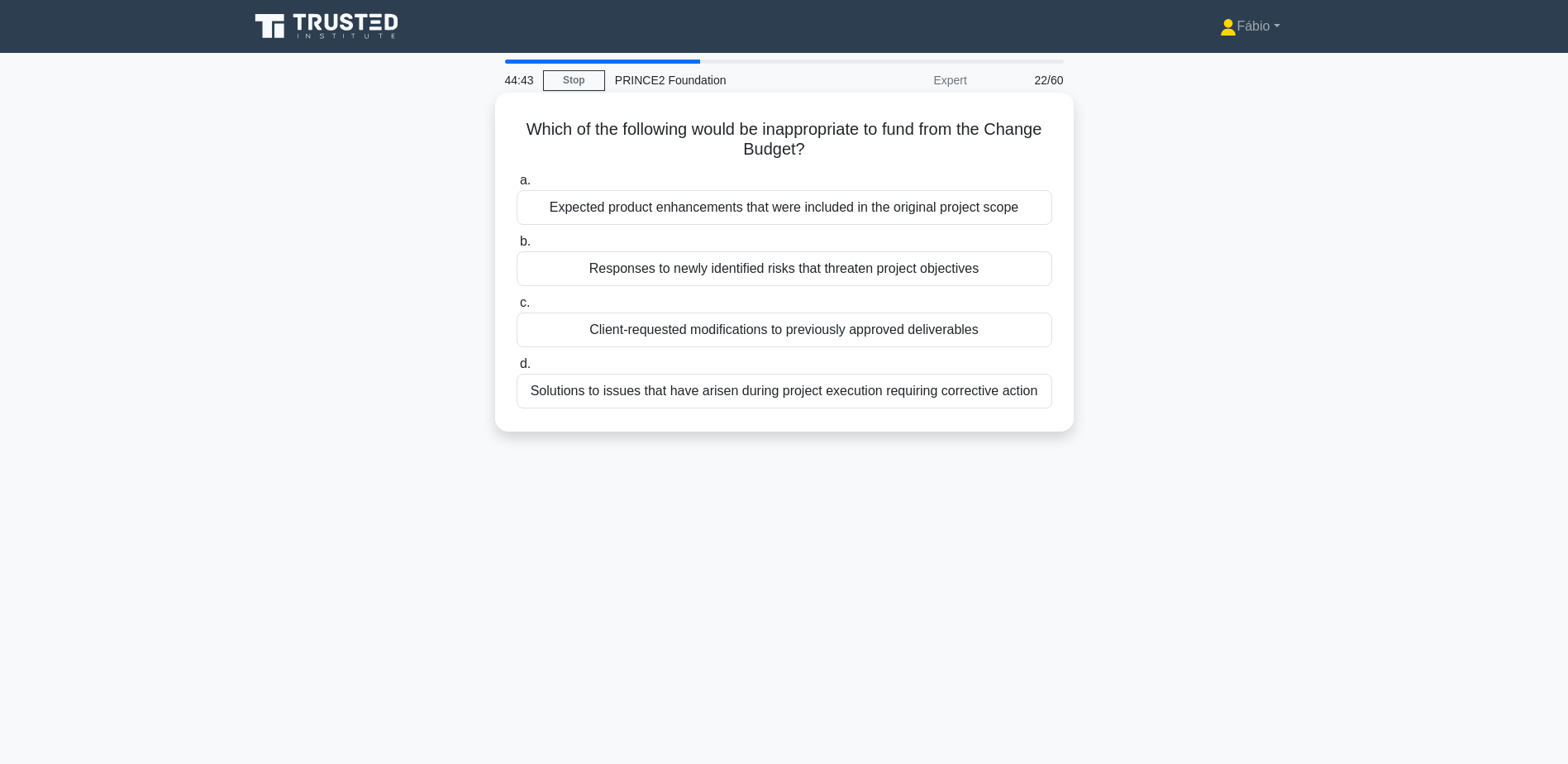
click at [919, 267] on div "Responses to newly identified risks that threaten project objectives" at bounding box center [785, 268] width 536 height 35
click at [517, 247] on input "b. Responses to newly identified risks that threaten project objectives" at bounding box center [517, 241] width 0 height 11
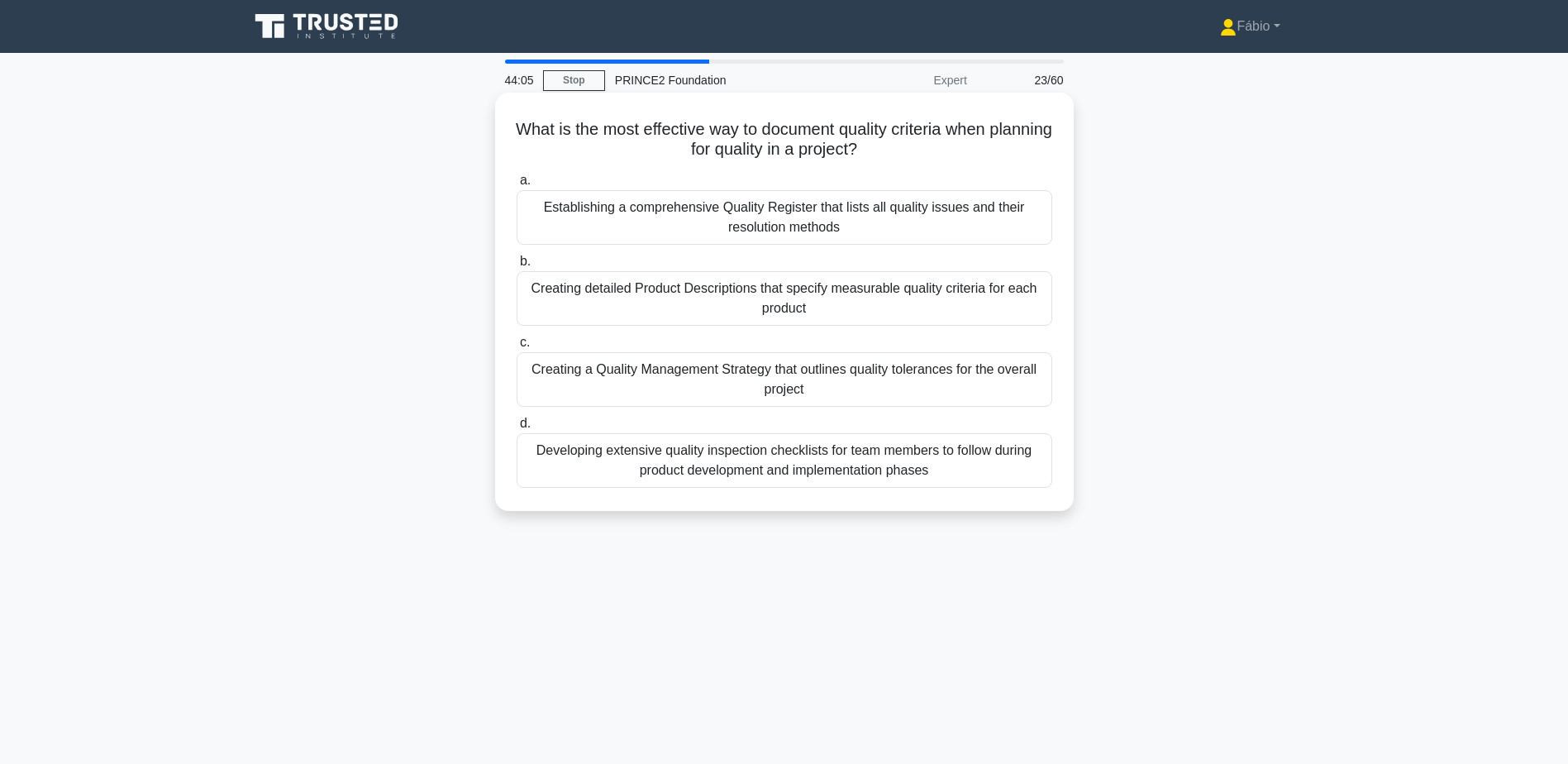
click at [914, 292] on div "Creating detailed Product Descriptions that specify measurable quality criteria…" at bounding box center [785, 298] width 536 height 55
click at [517, 267] on input "b. Creating detailed Product Descriptions that specify measurable quality crite…" at bounding box center [517, 261] width 0 height 11
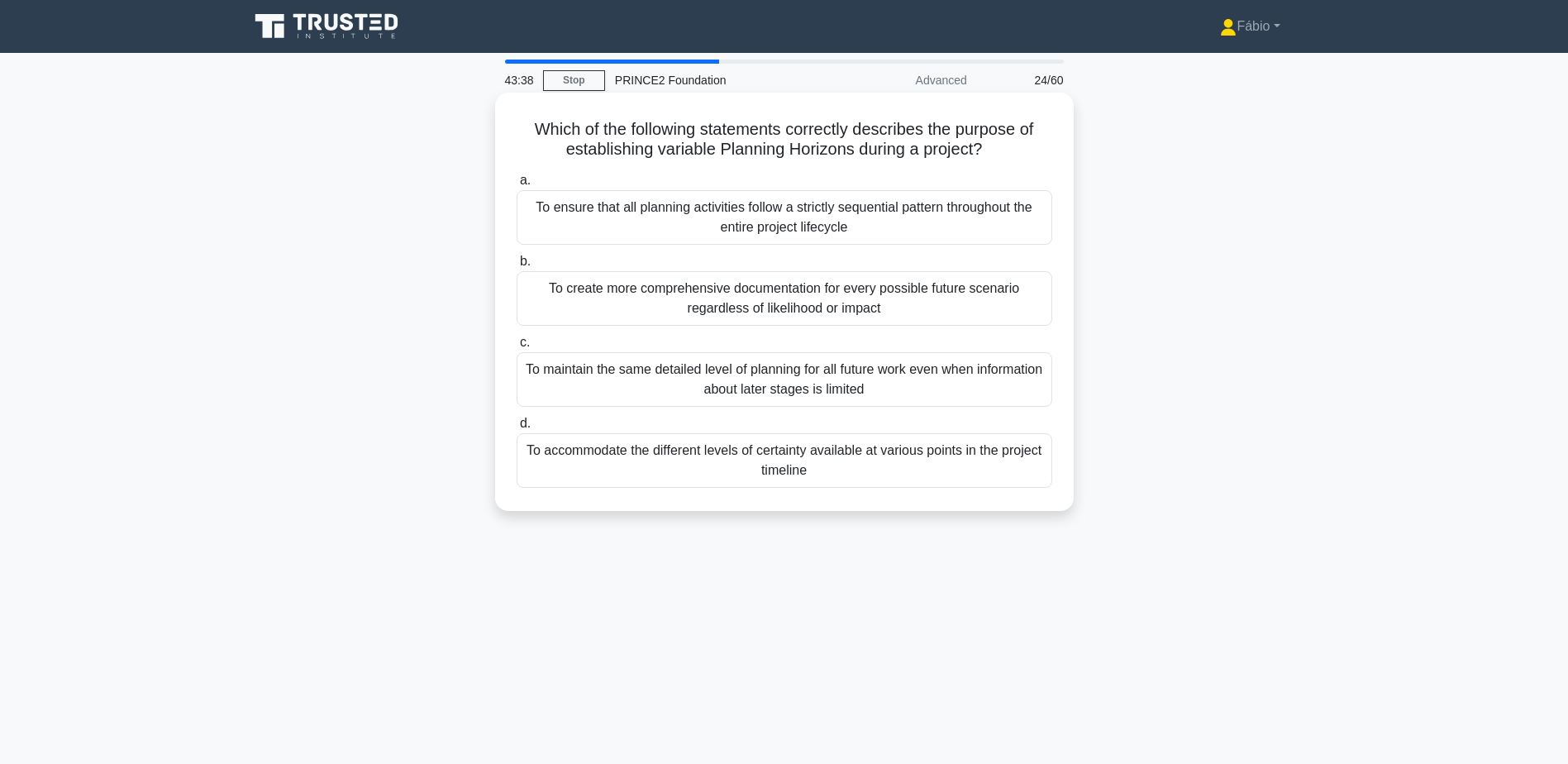
click at [836, 462] on div "To accommodate the different levels of certainty available at various points in…" at bounding box center [785, 460] width 536 height 55
click at [517, 429] on input "d. To accommodate the different levels of certainty available at various points…" at bounding box center [517, 423] width 0 height 11
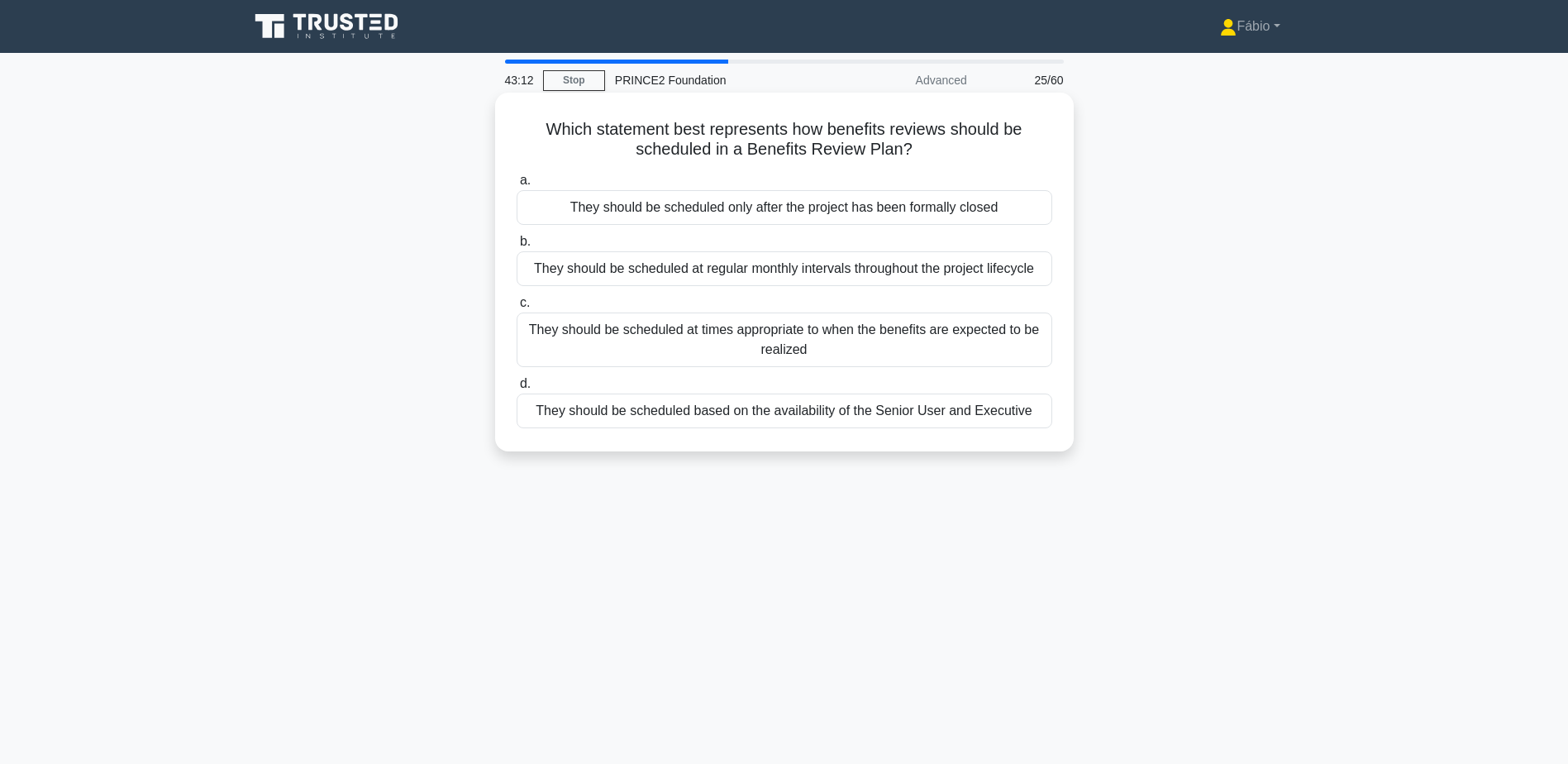
click at [1028, 333] on div "They should be scheduled at times appropriate to when the benefits are expected…" at bounding box center [785, 340] width 536 height 55
click at [517, 309] on input "c. They should be scheduled at times appropriate to when the benefits are expec…" at bounding box center [517, 303] width 0 height 11
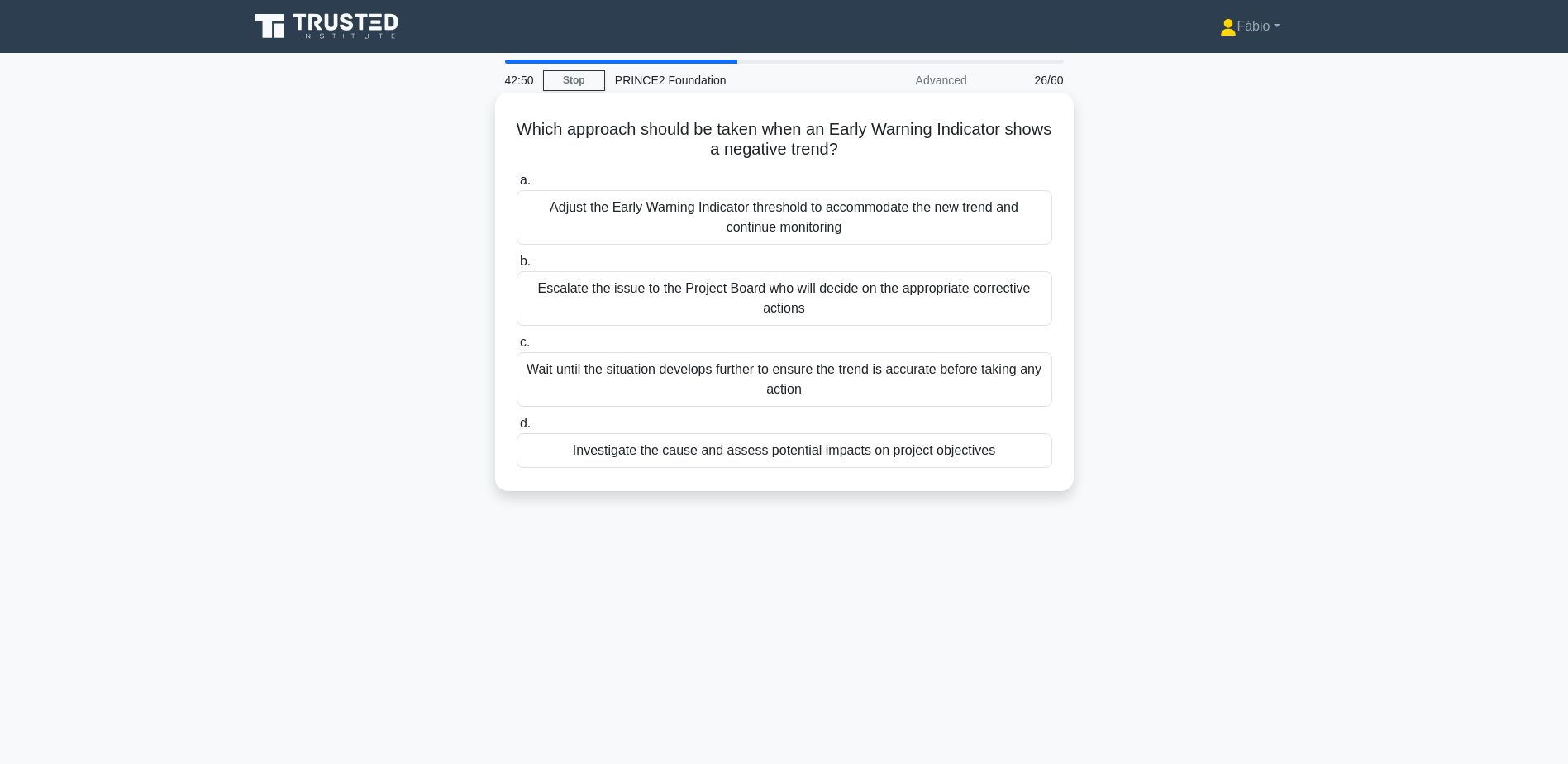
click at [872, 455] on div "Investigate the cause and assess potential impacts on project objectives" at bounding box center [785, 450] width 536 height 35
click at [517, 429] on input "d. Investigate the cause and assess potential impacts on project objectives" at bounding box center [517, 423] width 0 height 11
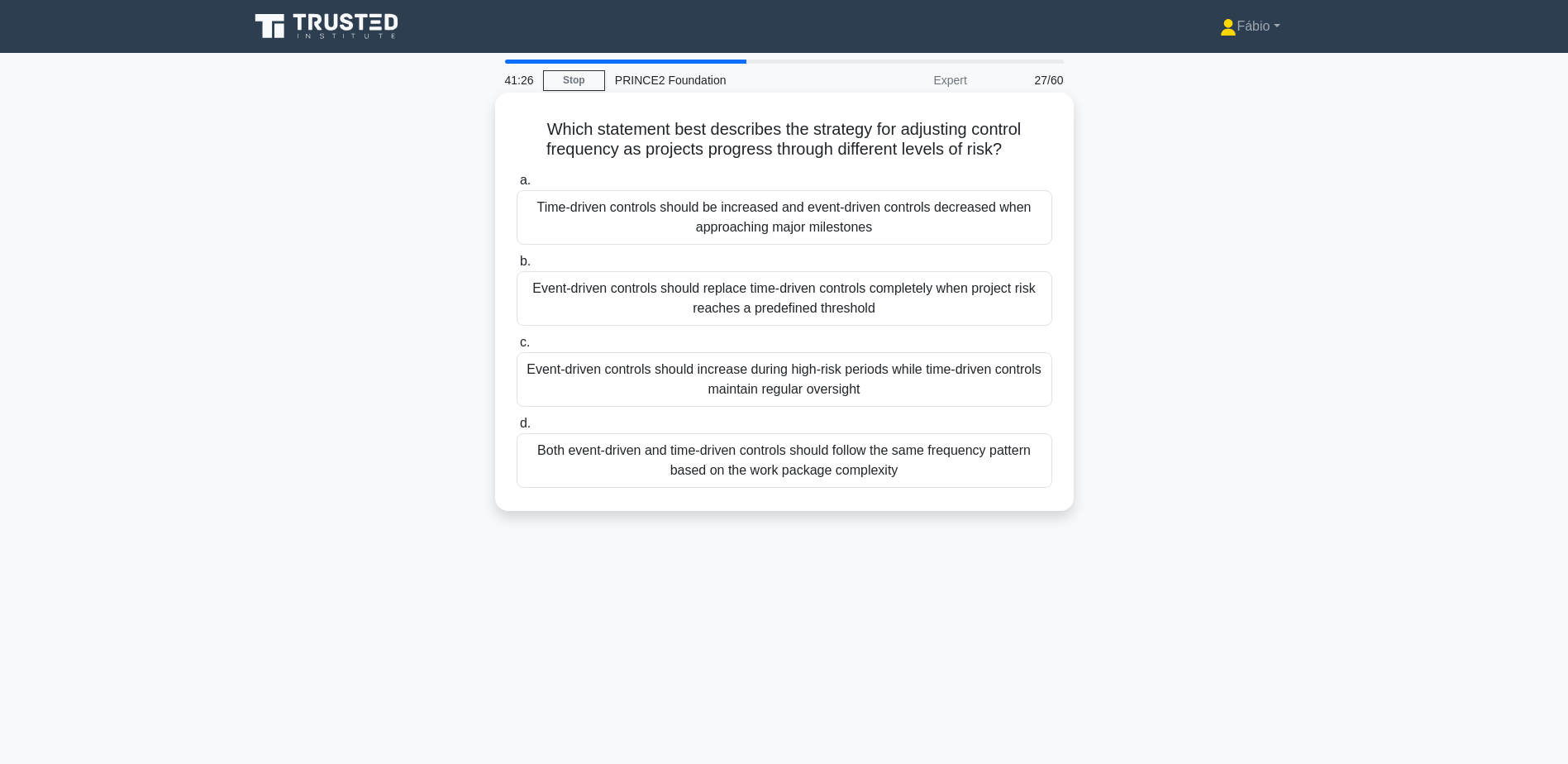
click at [887, 300] on div "Event-driven controls should replace time-driven controls completely when proje…" at bounding box center [785, 298] width 536 height 55
click at [517, 267] on input "b. Event-driven controls should replace time-driven controls completely when pr…" at bounding box center [517, 261] width 0 height 11
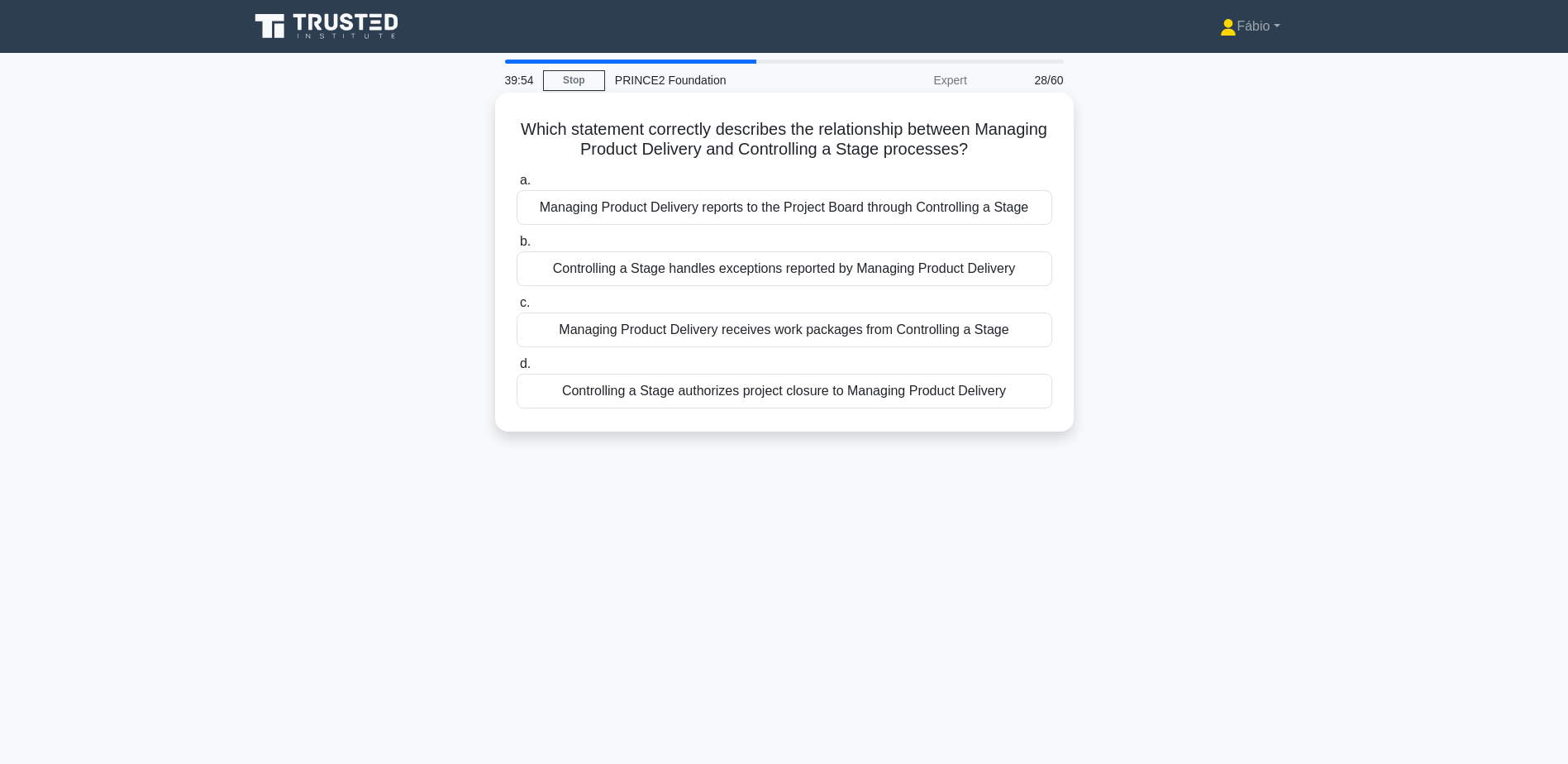
click at [870, 331] on div "Managing Product Delivery receives work packages from Controlling a Stage" at bounding box center [785, 330] width 536 height 35
click at [517, 309] on input "c. Managing Product Delivery receives work packages from Controlling a Stage" at bounding box center [517, 303] width 0 height 11
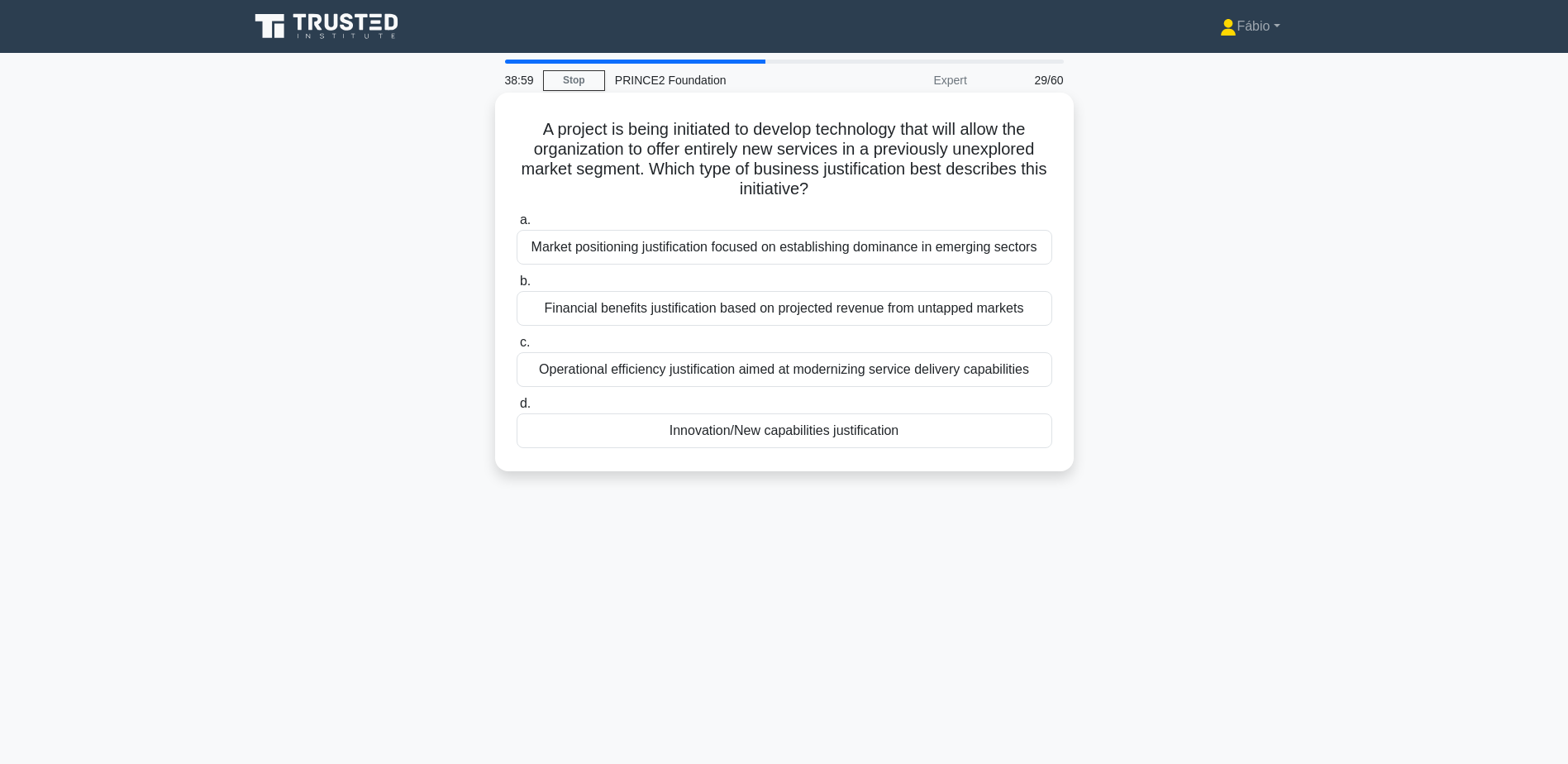
click at [843, 425] on div "Innovation/New capabilities justification" at bounding box center [785, 430] width 536 height 35
click at [517, 409] on input "d. Innovation/New capabilities justification" at bounding box center [517, 403] width 0 height 11
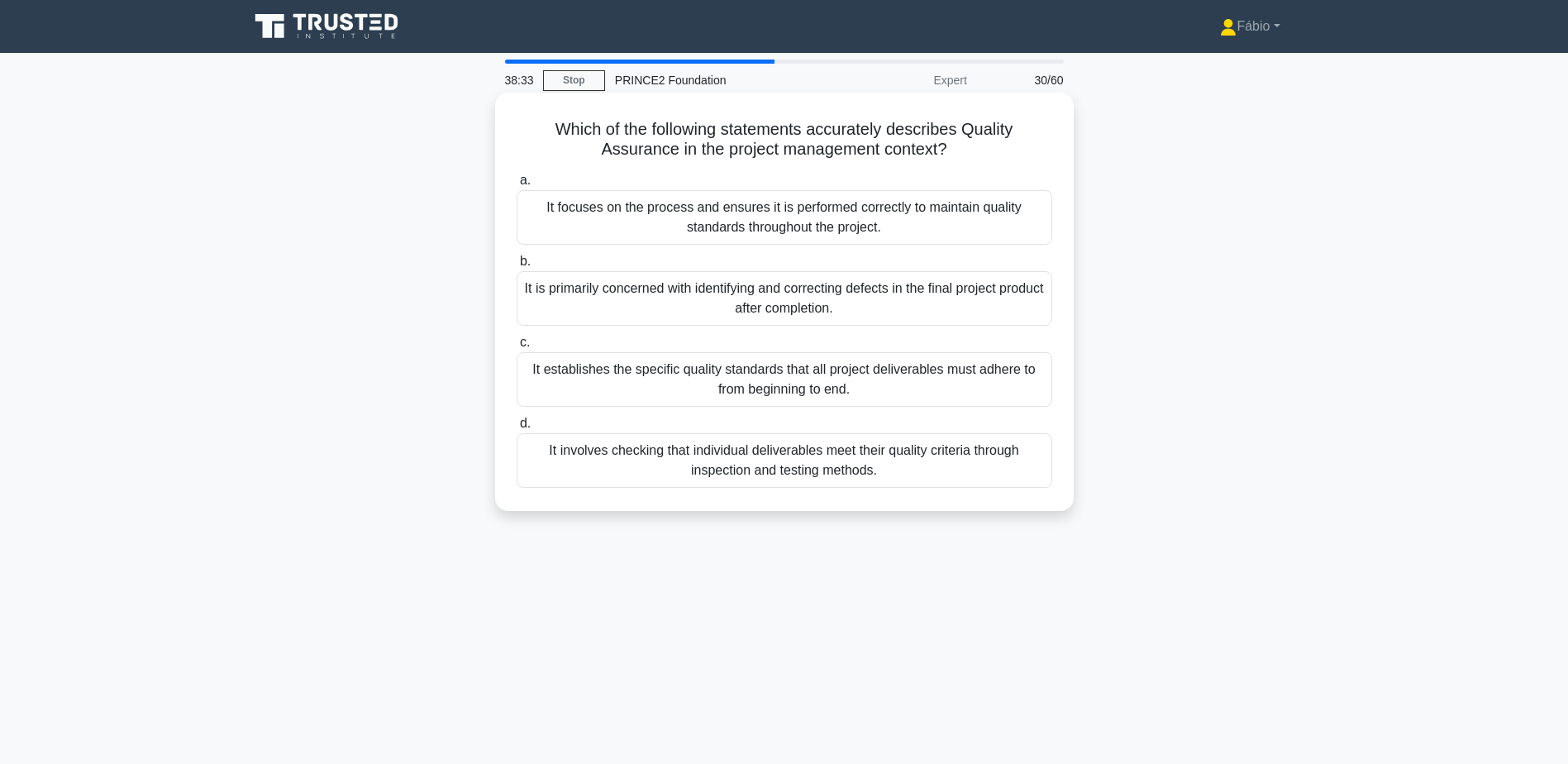
click at [1005, 474] on div "It involves checking that individual deliverables meet their quality criteria t…" at bounding box center [785, 460] width 536 height 55
click at [517, 429] on input "d. It involves checking that individual deliverables meet their quality criteri…" at bounding box center [517, 423] width 0 height 11
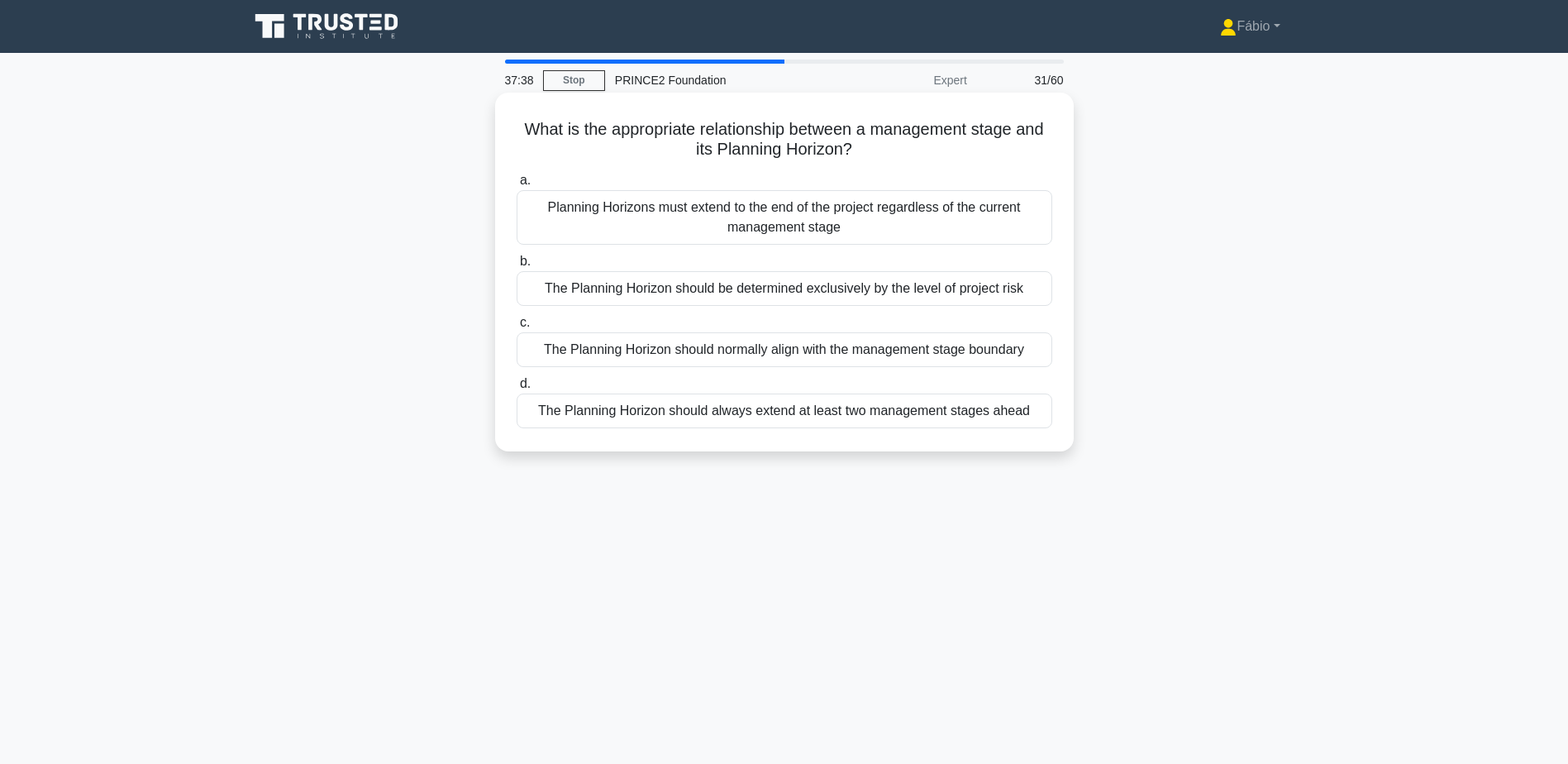
click at [1010, 354] on div "The Planning Horizon should normally align with the management stage boundary" at bounding box center [785, 350] width 536 height 35
click at [517, 328] on input "c. The Planning Horizon should normally align with the management stage boundary" at bounding box center [517, 323] width 0 height 11
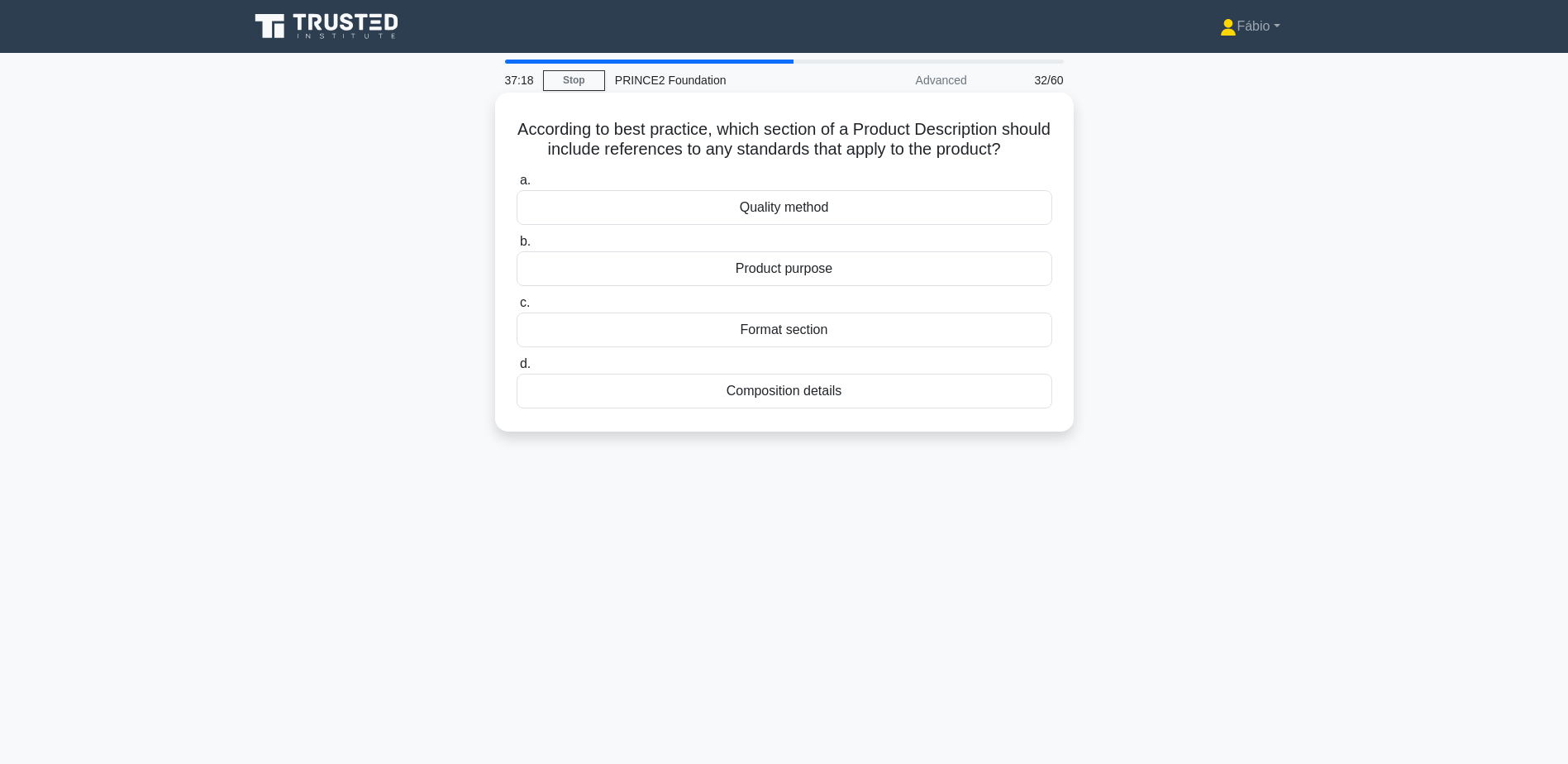
click at [831, 225] on div "Quality method" at bounding box center [785, 207] width 536 height 35
click at [517, 186] on input "a. Quality method" at bounding box center [517, 180] width 0 height 11
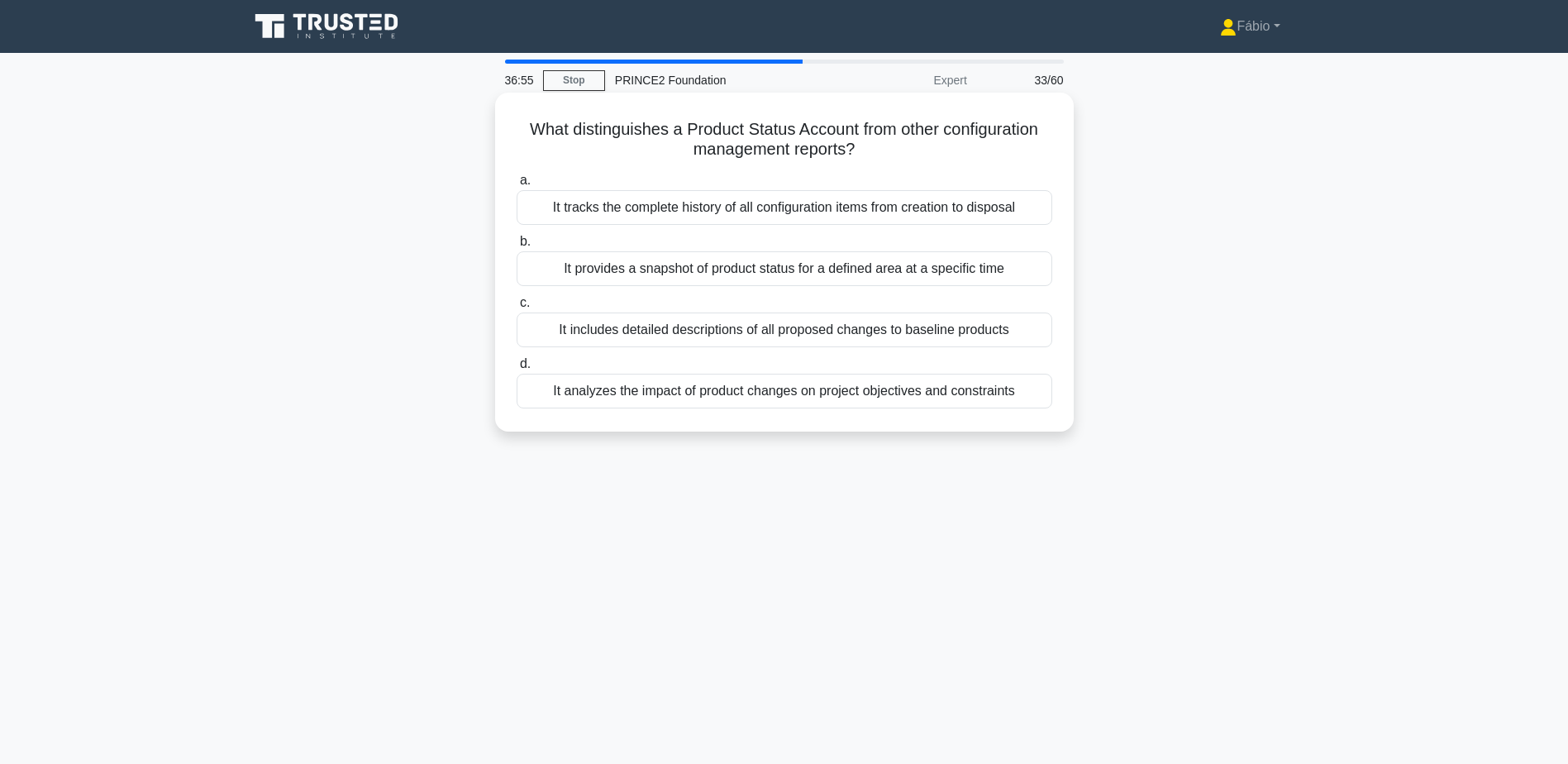
click at [872, 275] on div "It provides a snapshot of product status for a defined area at a specific time" at bounding box center [785, 268] width 536 height 35
click at [517, 247] on input "b. It provides a snapshot of product status for a defined area at a specific ti…" at bounding box center [517, 241] width 0 height 11
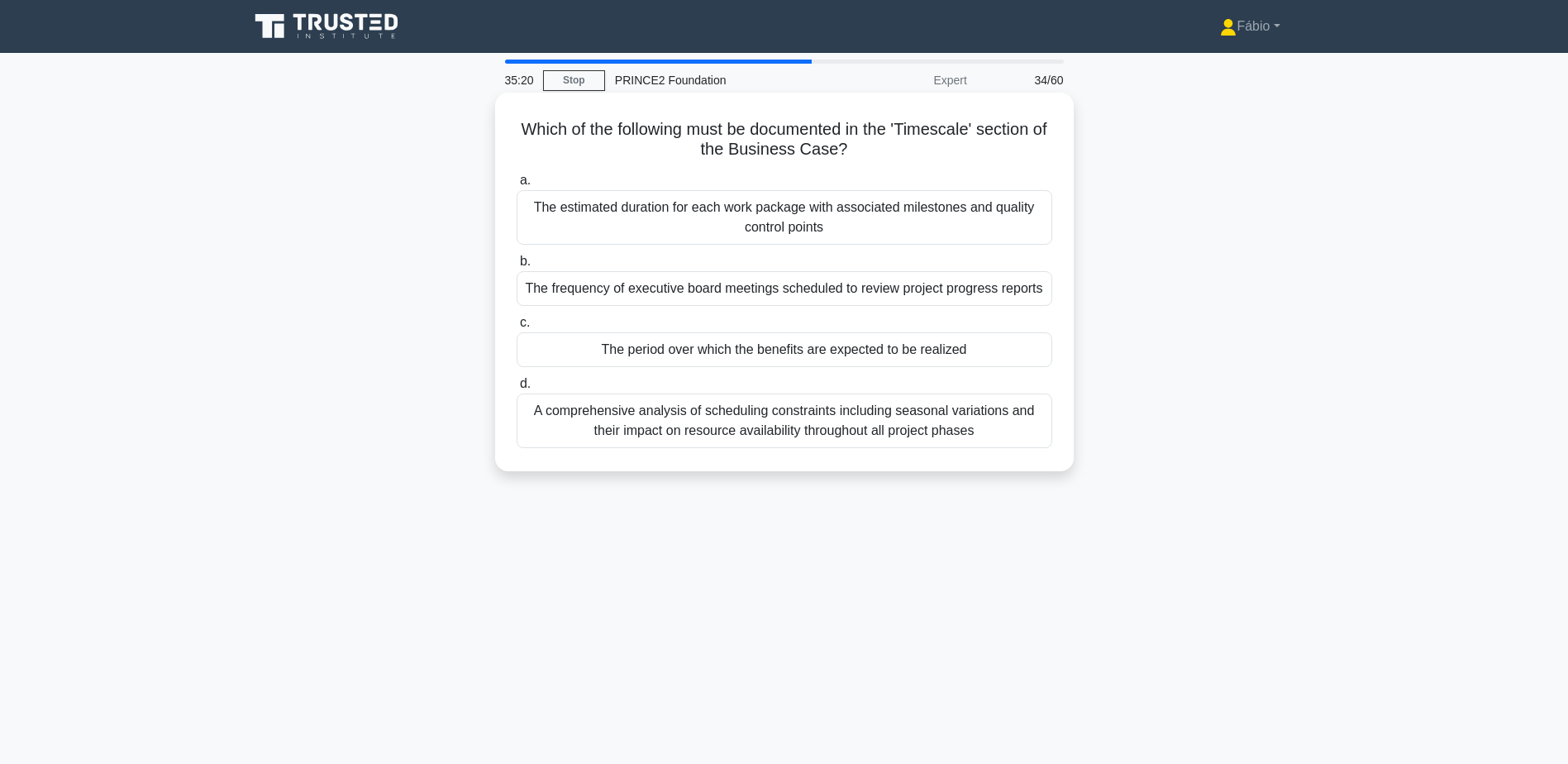
click at [1018, 357] on div "The period over which the benefits are expected to be realized" at bounding box center [785, 350] width 536 height 35
click at [517, 328] on input "c. The period over which the benefits are expected to be realized" at bounding box center [517, 323] width 0 height 11
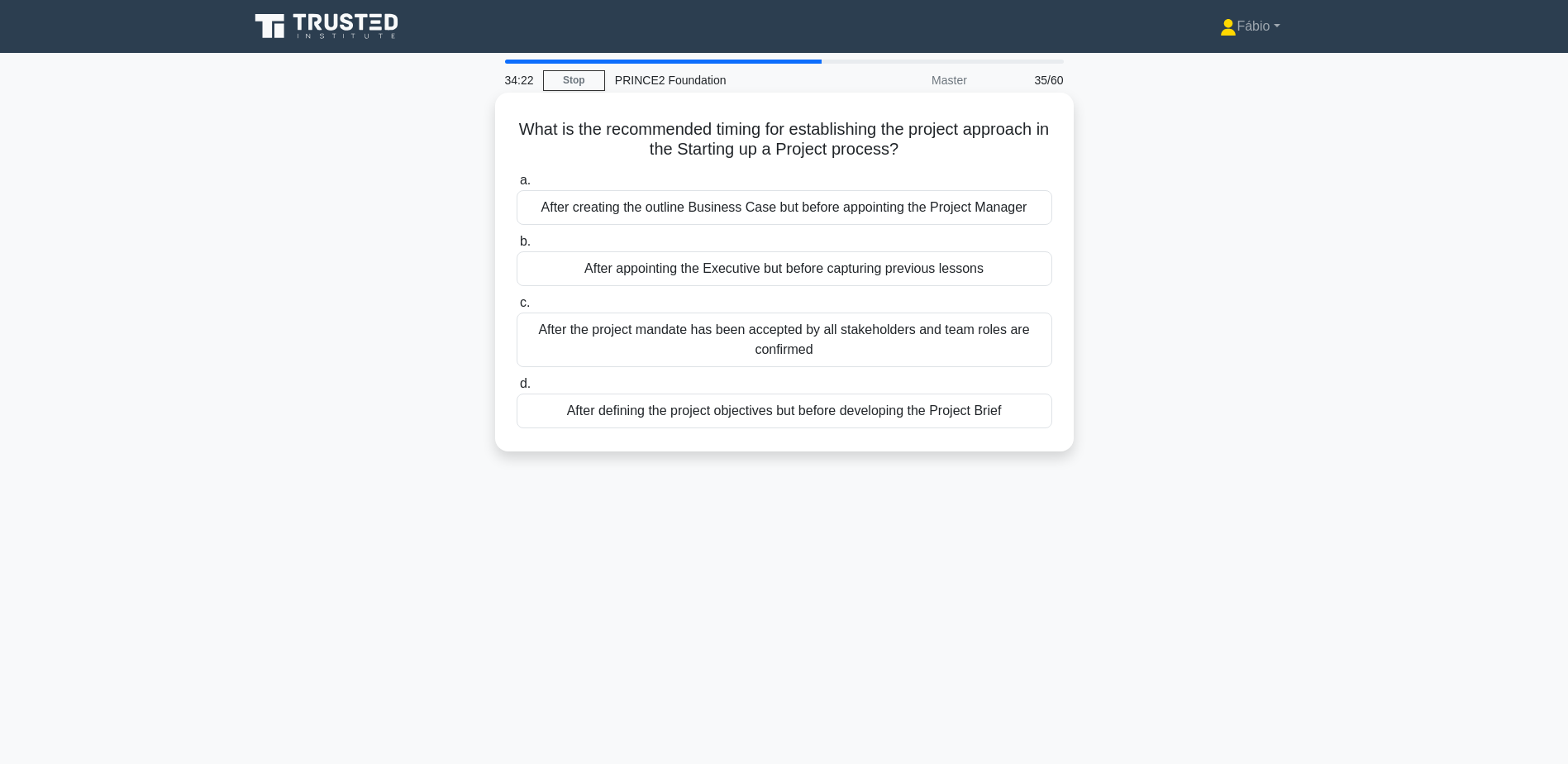
click at [877, 415] on div "After defining the project objectives but before developing the Project Brief" at bounding box center [785, 410] width 536 height 35
click at [517, 389] on input "d. After defining the project objectives but before developing the Project Brief" at bounding box center [517, 383] width 0 height 11
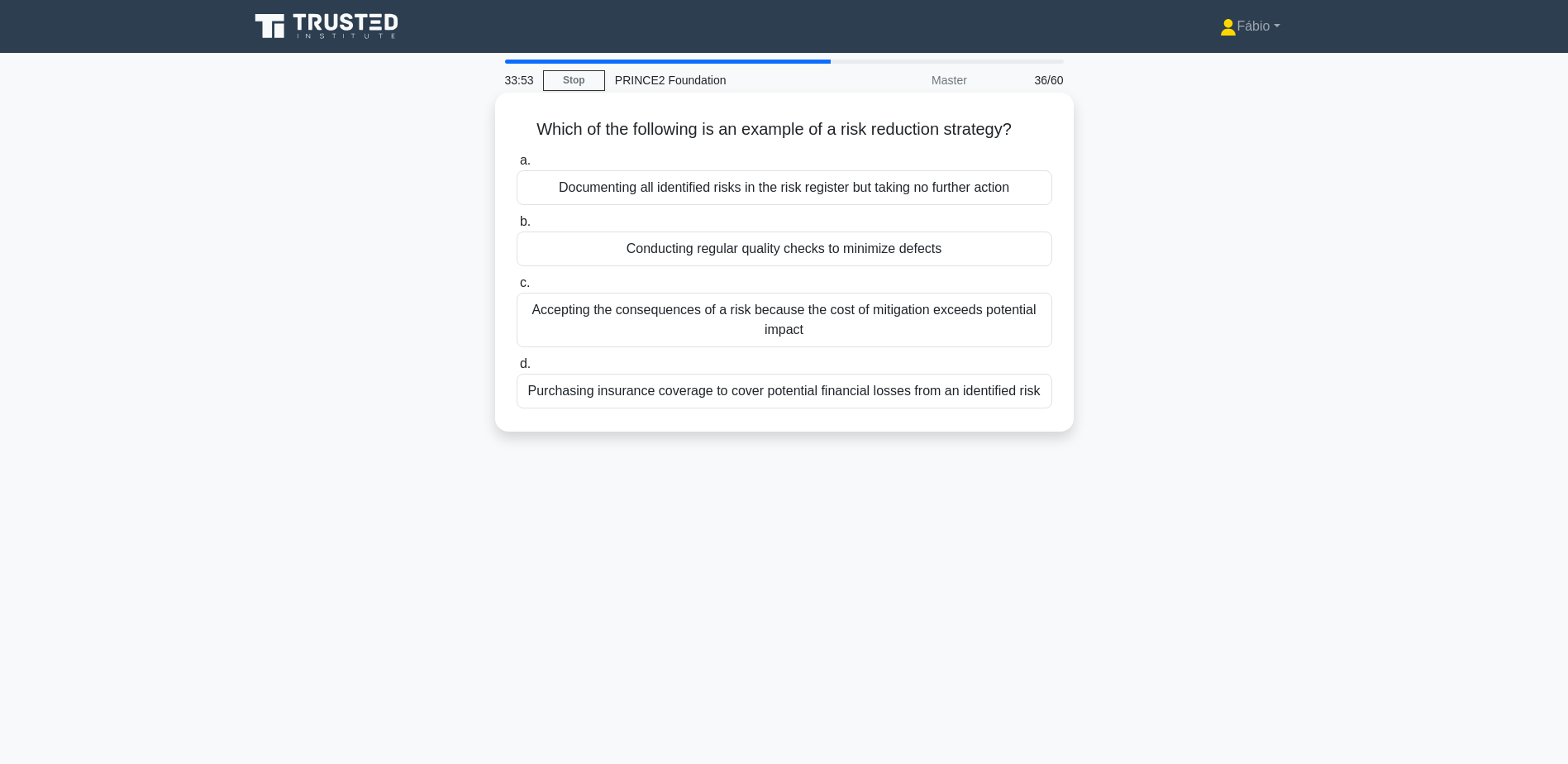
click at [915, 394] on div "Purchasing insurance coverage to cover potential financial losses from an ident…" at bounding box center [785, 390] width 536 height 35
click at [517, 370] on input "d. Purchasing insurance coverage to cover potential financial losses from an id…" at bounding box center [517, 364] width 0 height 11
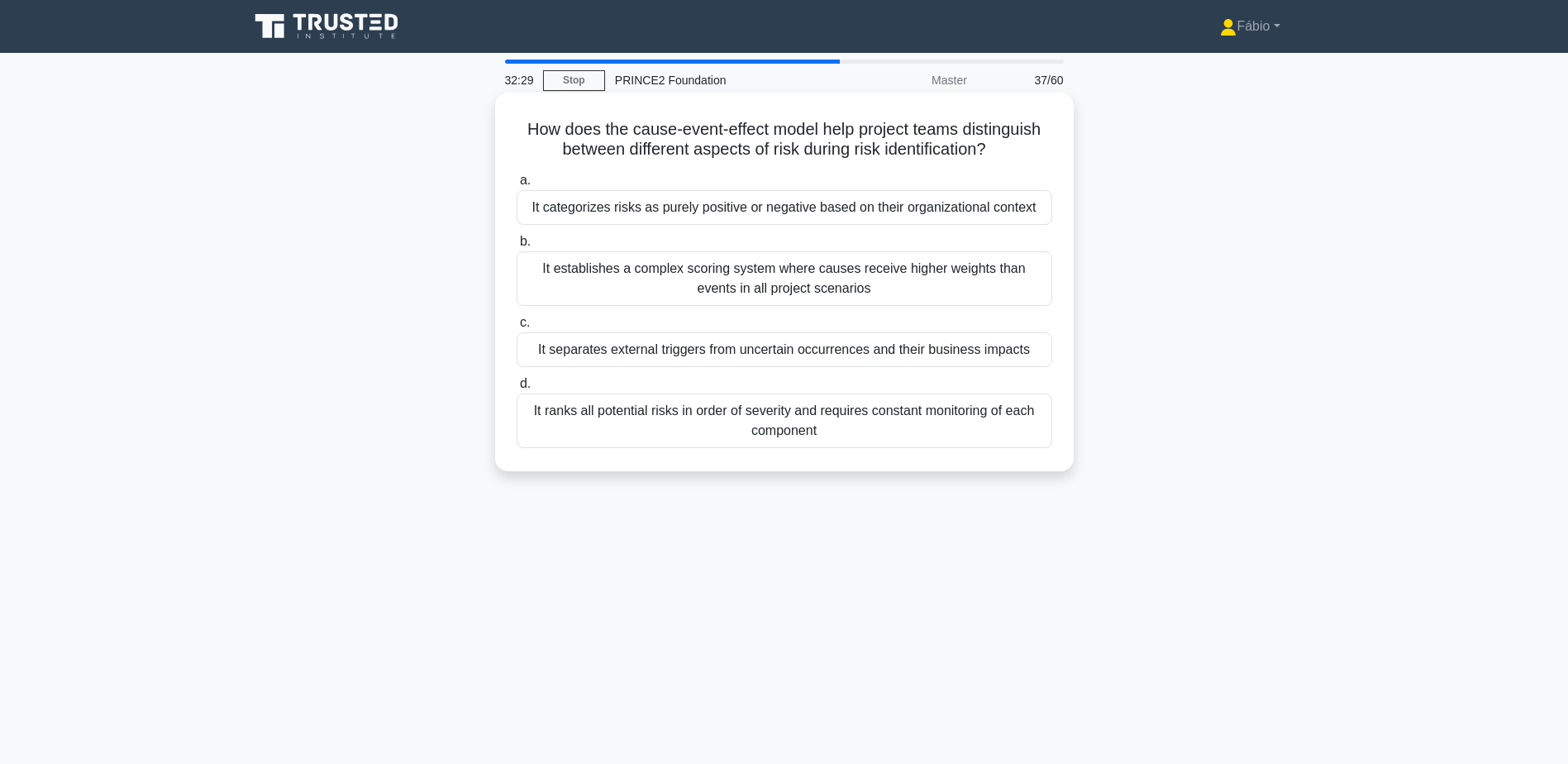
click at [981, 425] on div "It ranks all potential risks in order of severity and requires constant monitor…" at bounding box center [785, 420] width 536 height 55
click at [517, 389] on input "d. It ranks all potential risks in order of severity and requires constant moni…" at bounding box center [517, 383] width 0 height 11
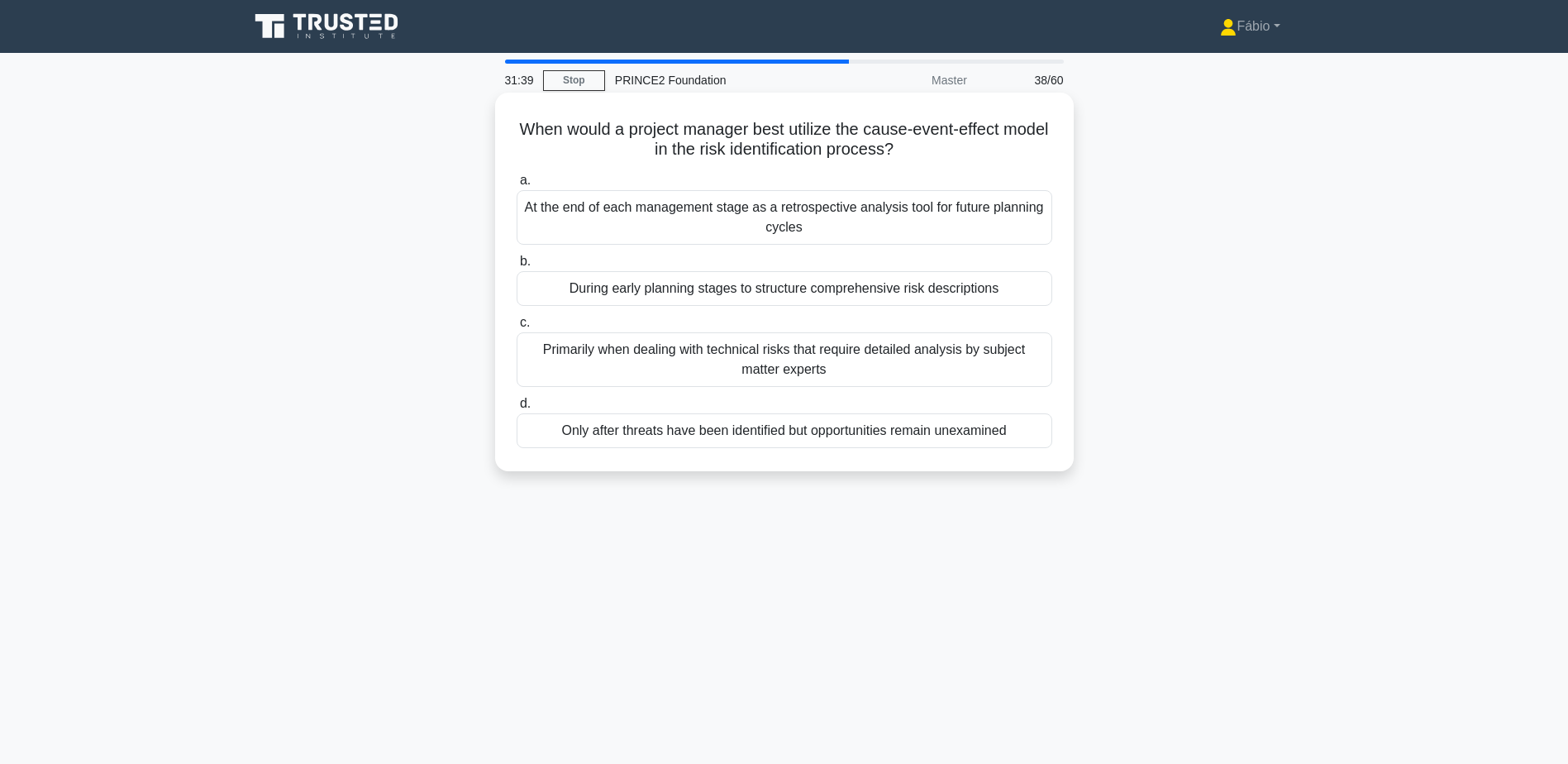
click at [972, 295] on div "During early planning stages to structure comprehensive risk descriptions" at bounding box center [785, 288] width 536 height 35
click at [517, 267] on input "b. During early planning stages to structure comprehensive risk descriptions" at bounding box center [517, 261] width 0 height 11
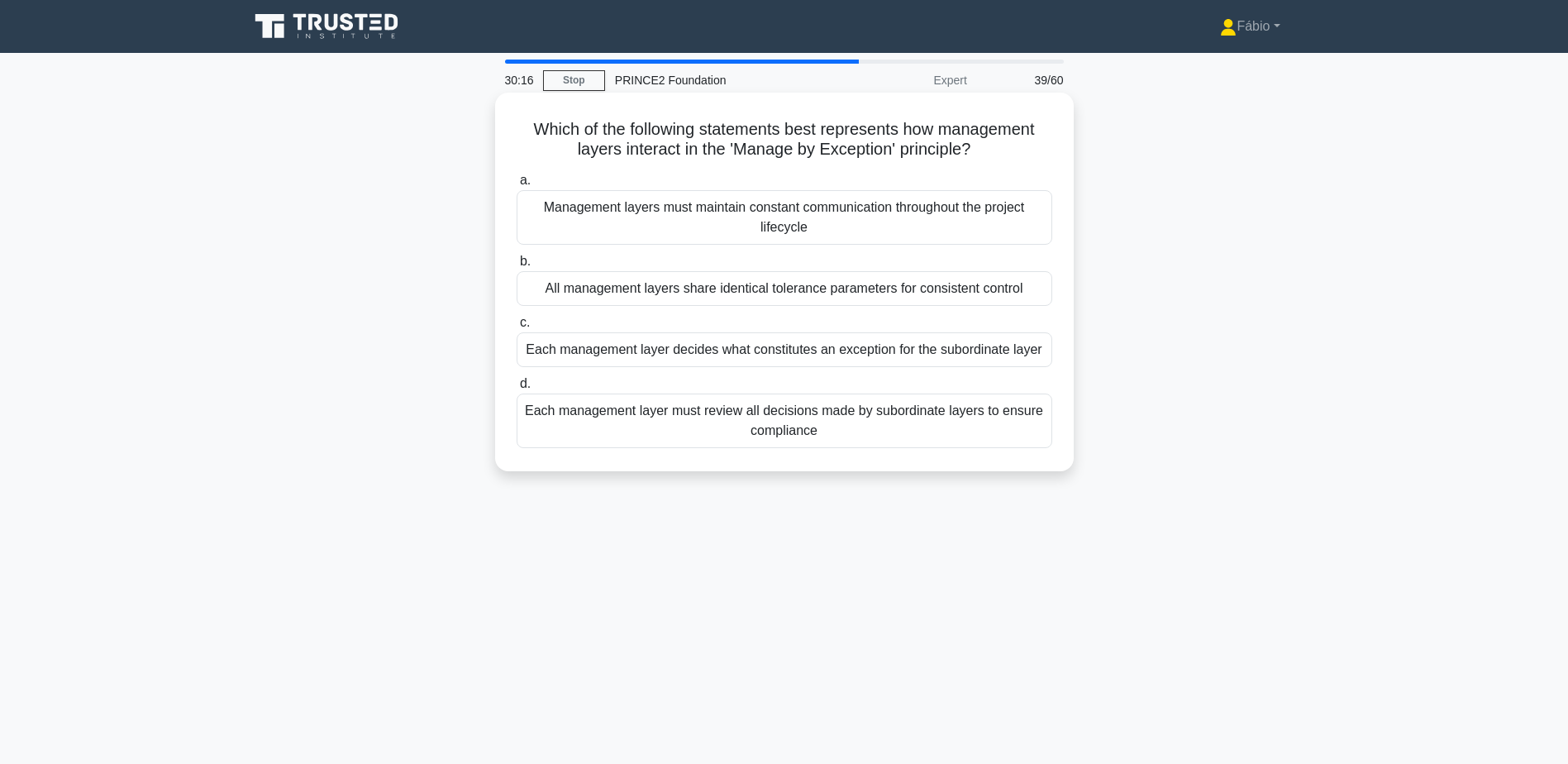
click at [1032, 350] on div "Each management layer decides what constitutes an exception for the subordinate…" at bounding box center [785, 350] width 536 height 35
click at [517, 328] on input "c. Each management layer decides what constitutes an exception for the subordin…" at bounding box center [517, 323] width 0 height 11
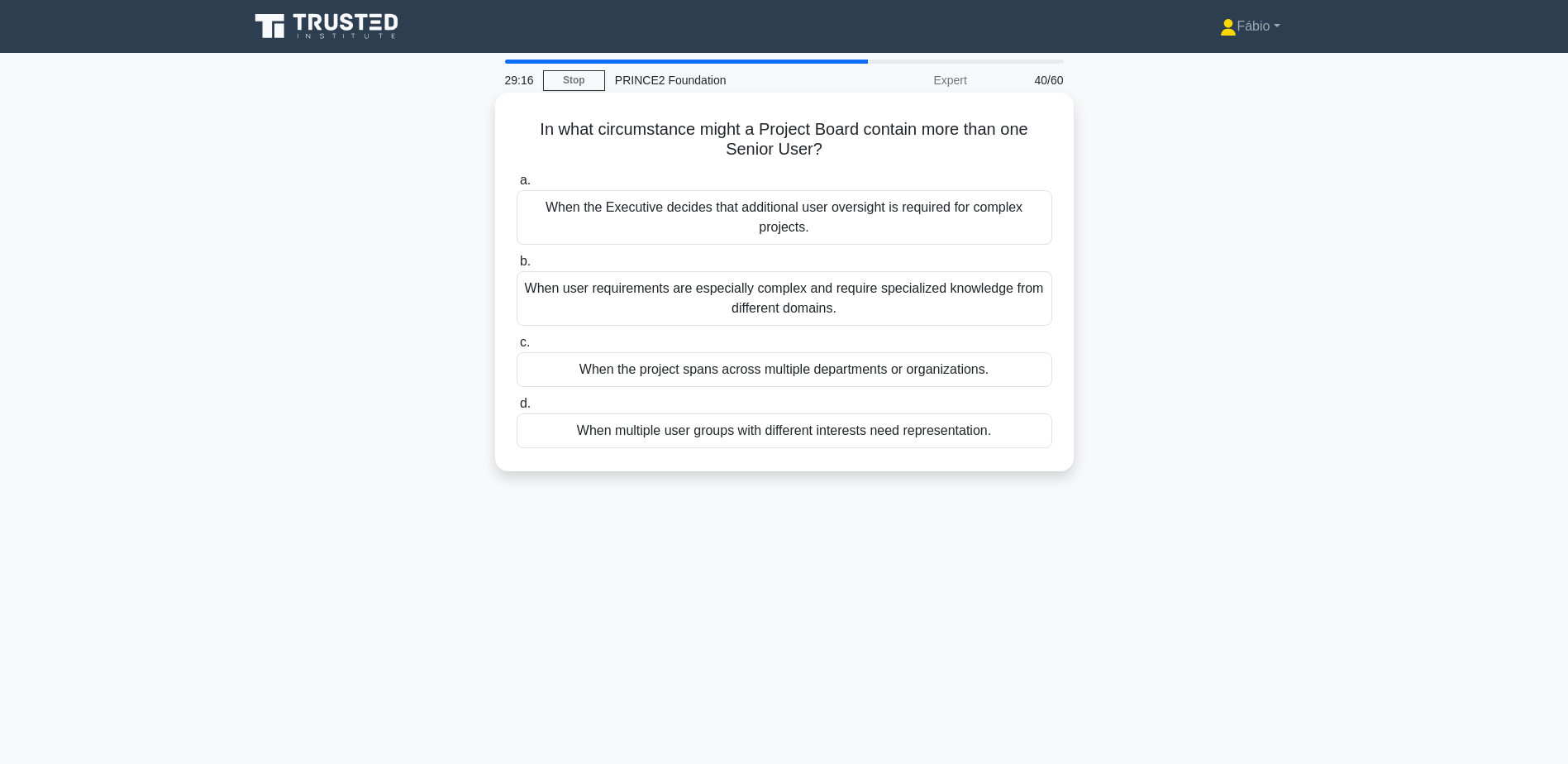
click at [981, 438] on div "When multiple user groups with different interests need representation." at bounding box center [785, 430] width 536 height 35
click at [517, 409] on input "d. When multiple user groups with different interests need representation." at bounding box center [517, 403] width 0 height 11
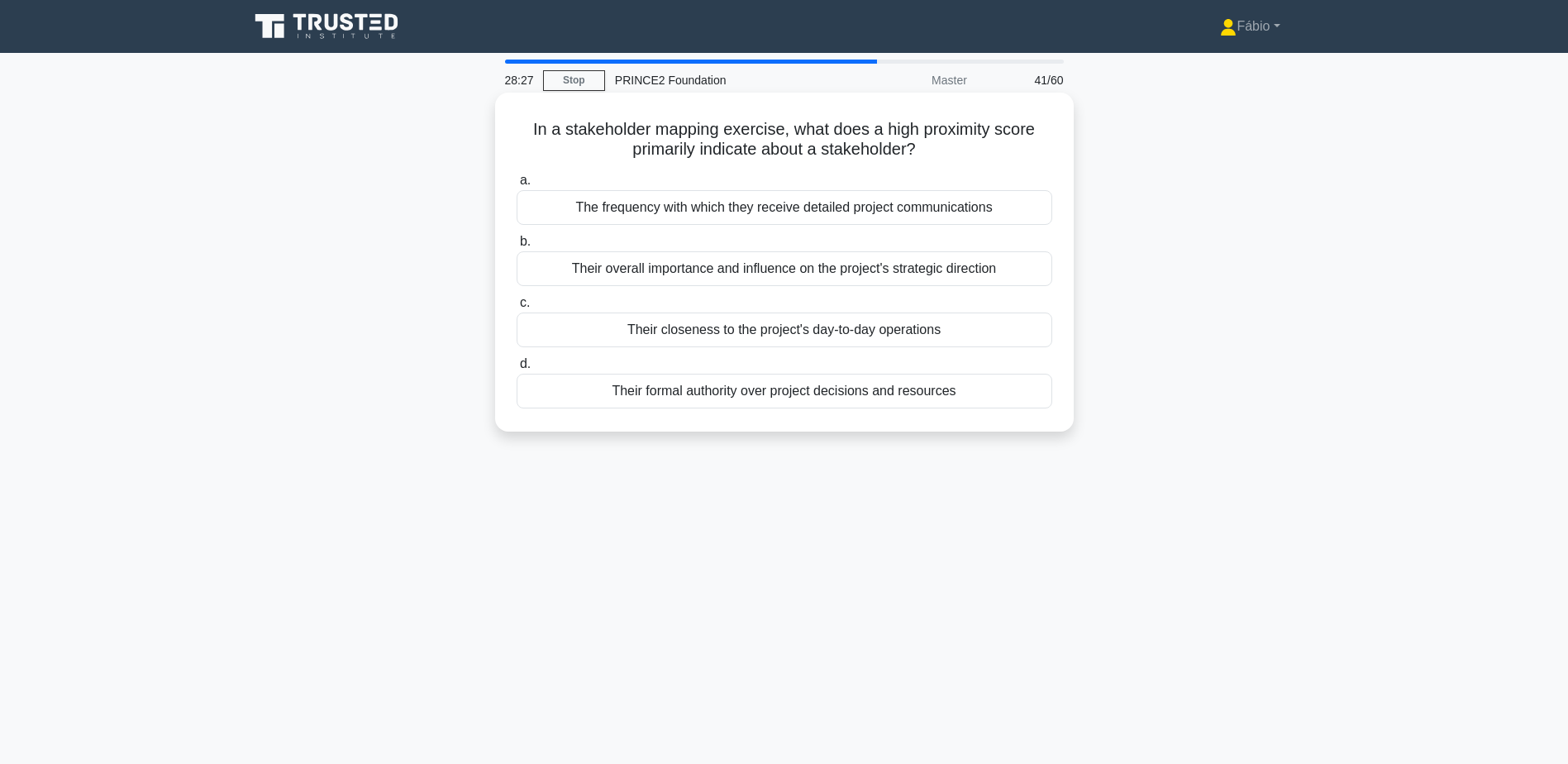
click at [946, 275] on div "Their overall importance and influence on the project's strategic direction" at bounding box center [785, 268] width 536 height 35
click at [517, 247] on input "b. Their overall importance and influence on the project's strategic direction" at bounding box center [517, 241] width 0 height 11
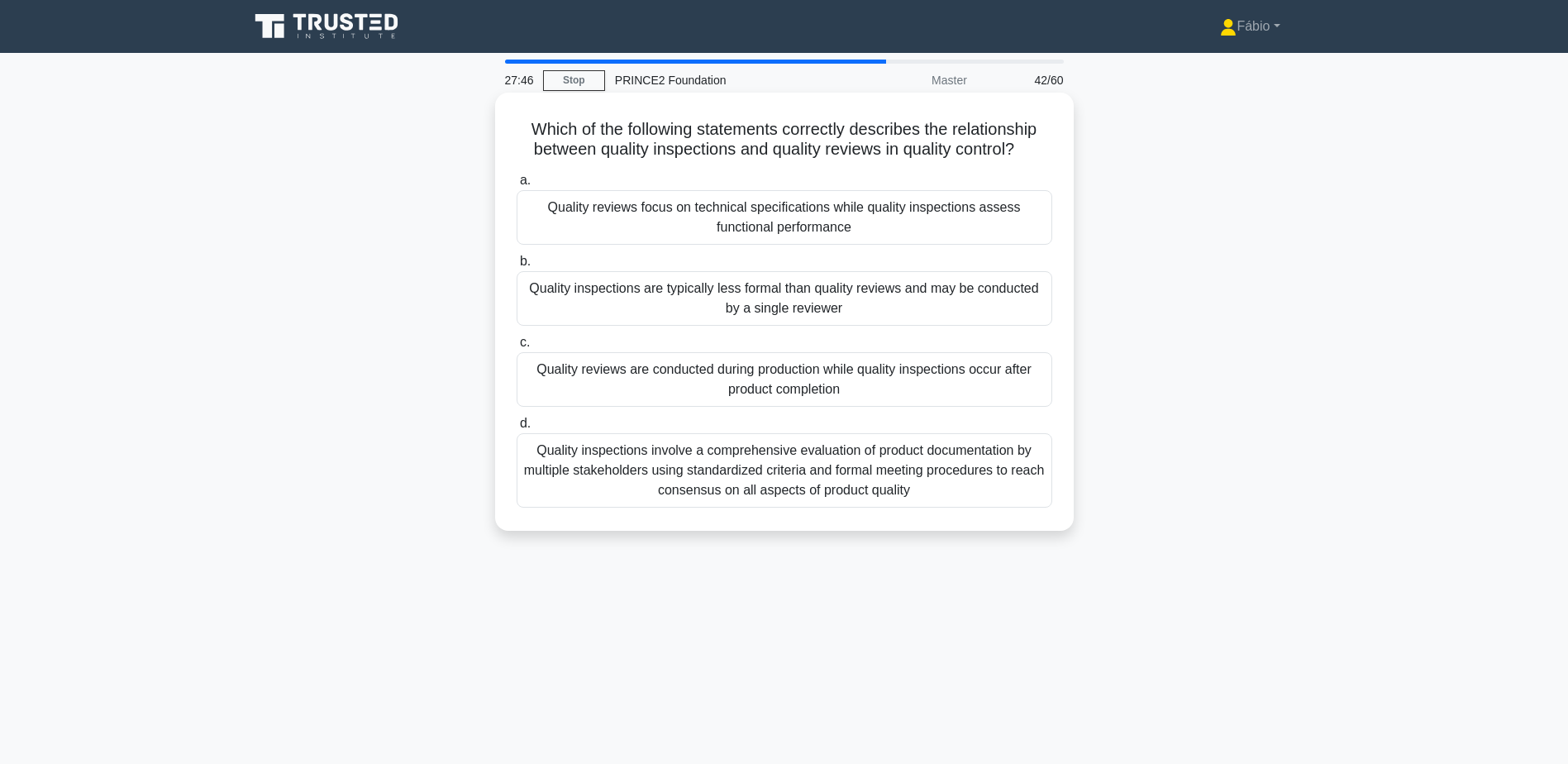
click at [815, 213] on div "Quality reviews focus on technical specifications while quality inspections ass…" at bounding box center [785, 217] width 536 height 55
click at [517, 186] on input "a. Quality reviews focus on technical specifications while quality inspections …" at bounding box center [517, 180] width 0 height 11
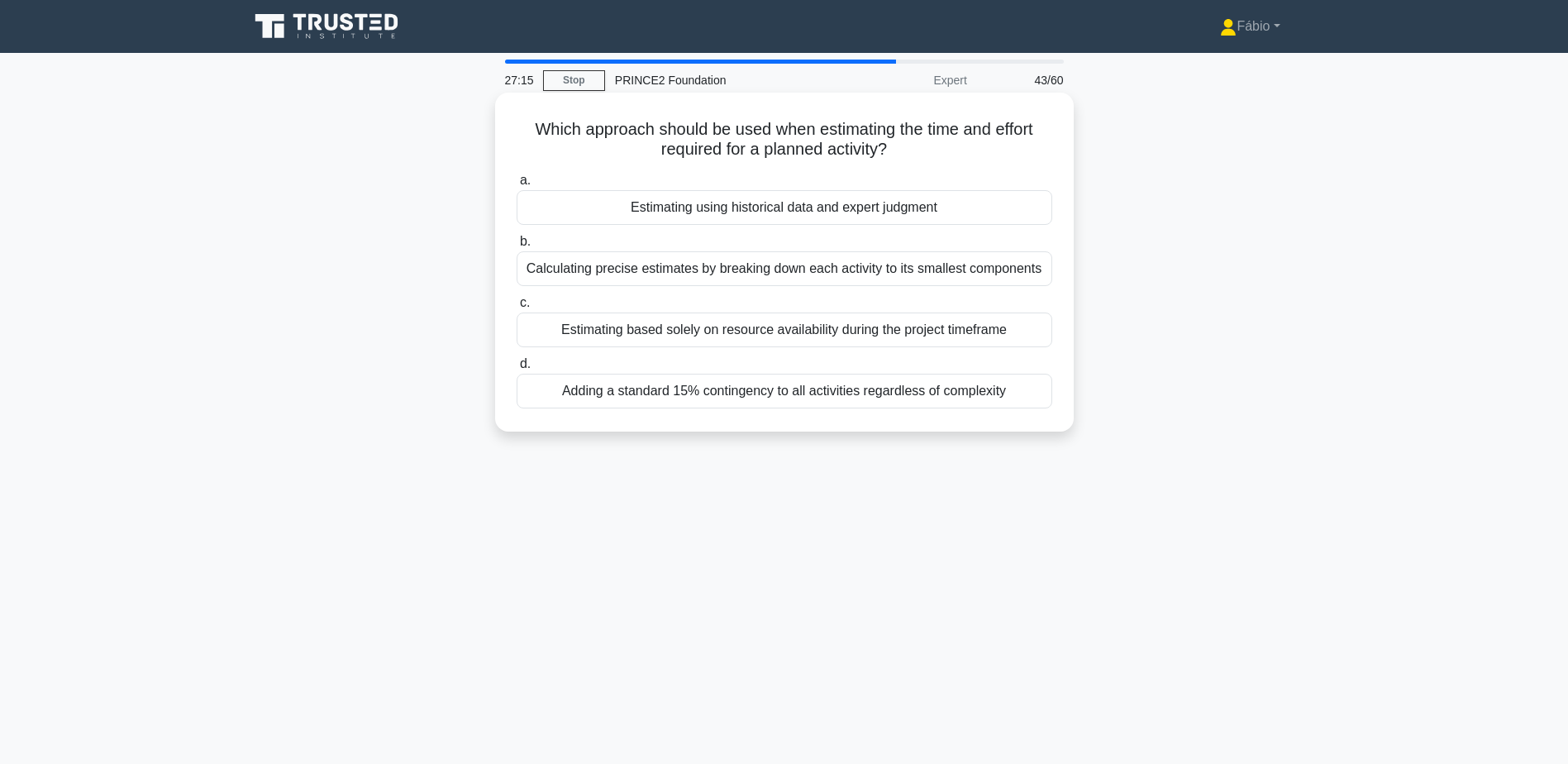
click at [945, 209] on div "Estimating using historical data and expert judgment" at bounding box center [785, 207] width 536 height 35
click at [517, 186] on input "a. Estimating using historical data and expert judgment" at bounding box center [517, 180] width 0 height 11
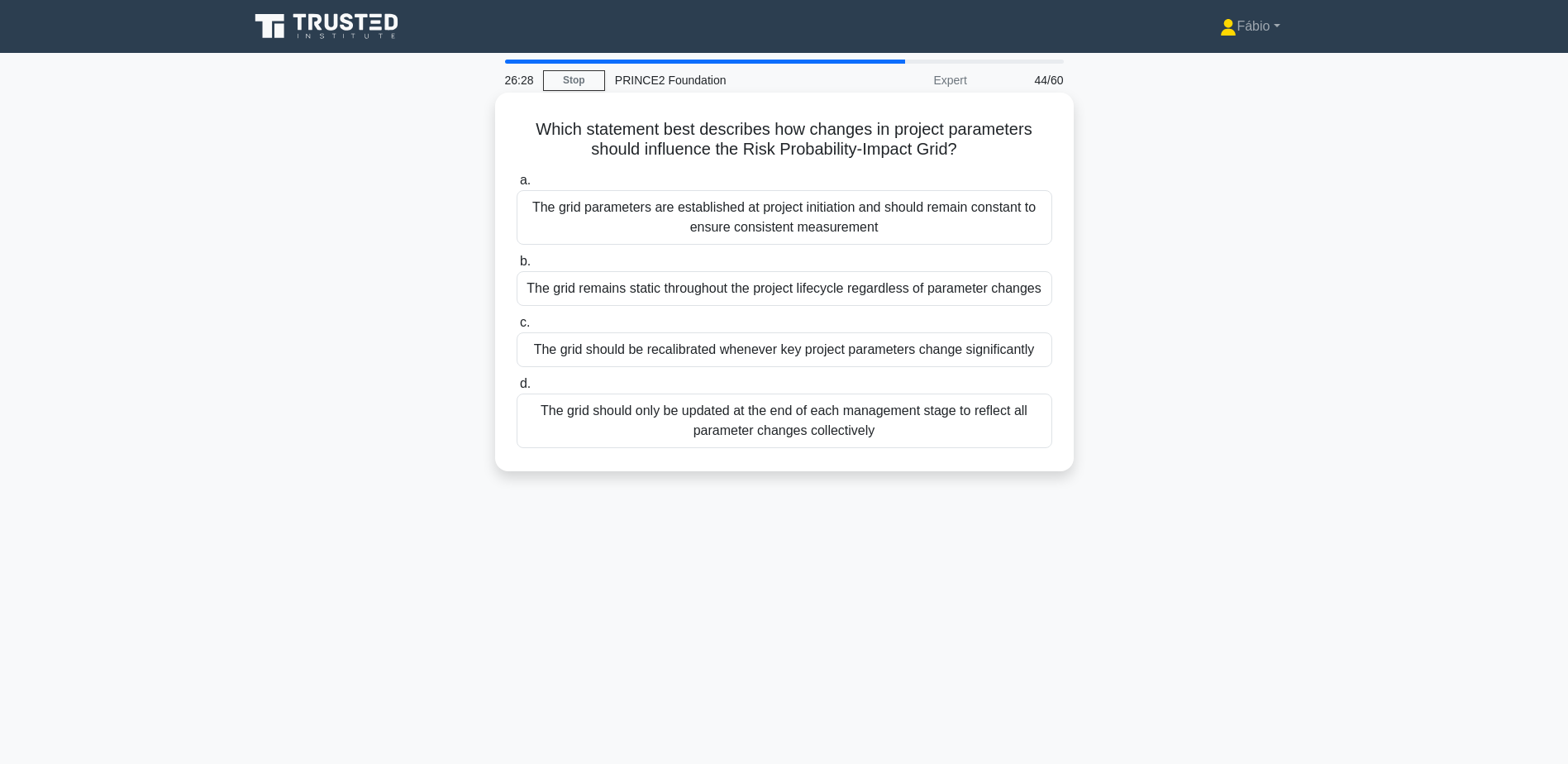
click at [899, 357] on div "The grid should be recalibrated whenever key project parameters change signific…" at bounding box center [785, 350] width 536 height 35
click at [517, 328] on input "c. The grid should be recalibrated whenever key project parameters change signi…" at bounding box center [517, 323] width 0 height 11
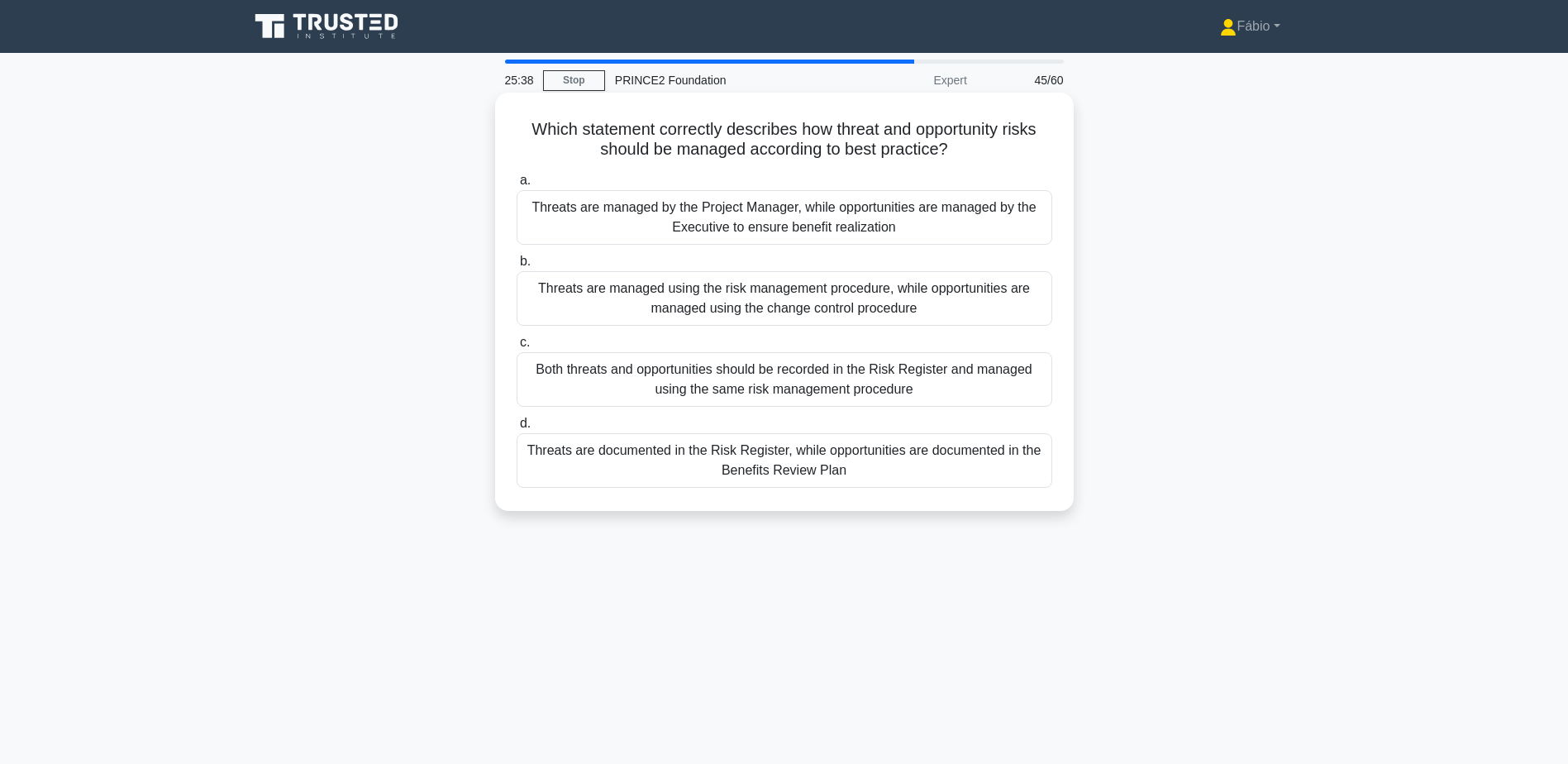
click at [1014, 380] on div "Both threats and opportunities should be recorded in the Risk Register and mana…" at bounding box center [785, 380] width 536 height 55
click at [517, 348] on input "c. Both threats and opportunities should be recorded in the Risk Register and m…" at bounding box center [517, 343] width 0 height 11
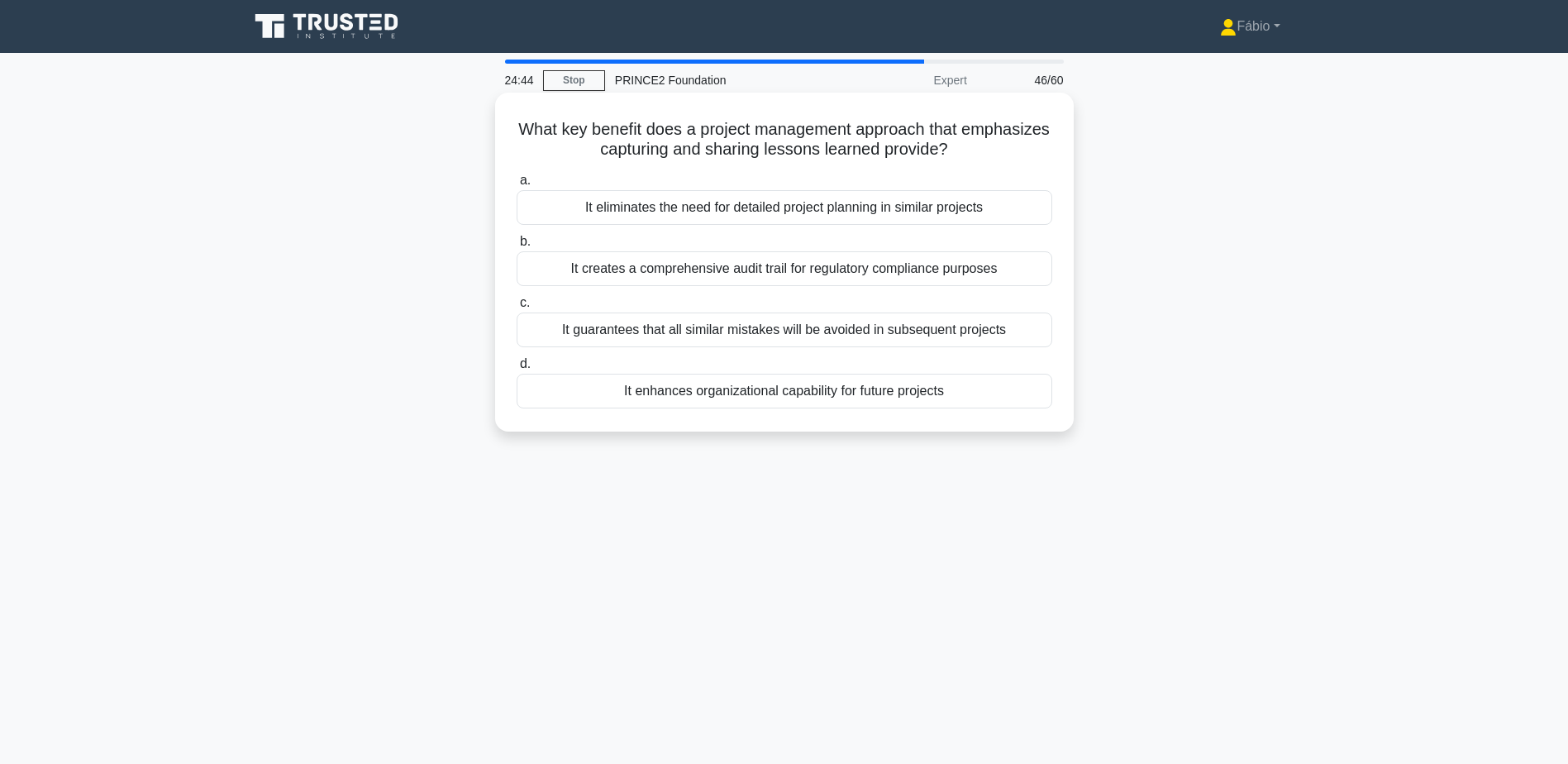
click at [885, 392] on div "It enhances organizational capability for future projects" at bounding box center [785, 390] width 536 height 35
click at [517, 370] on input "d. It enhances organizational capability for future projects" at bounding box center [517, 364] width 0 height 11
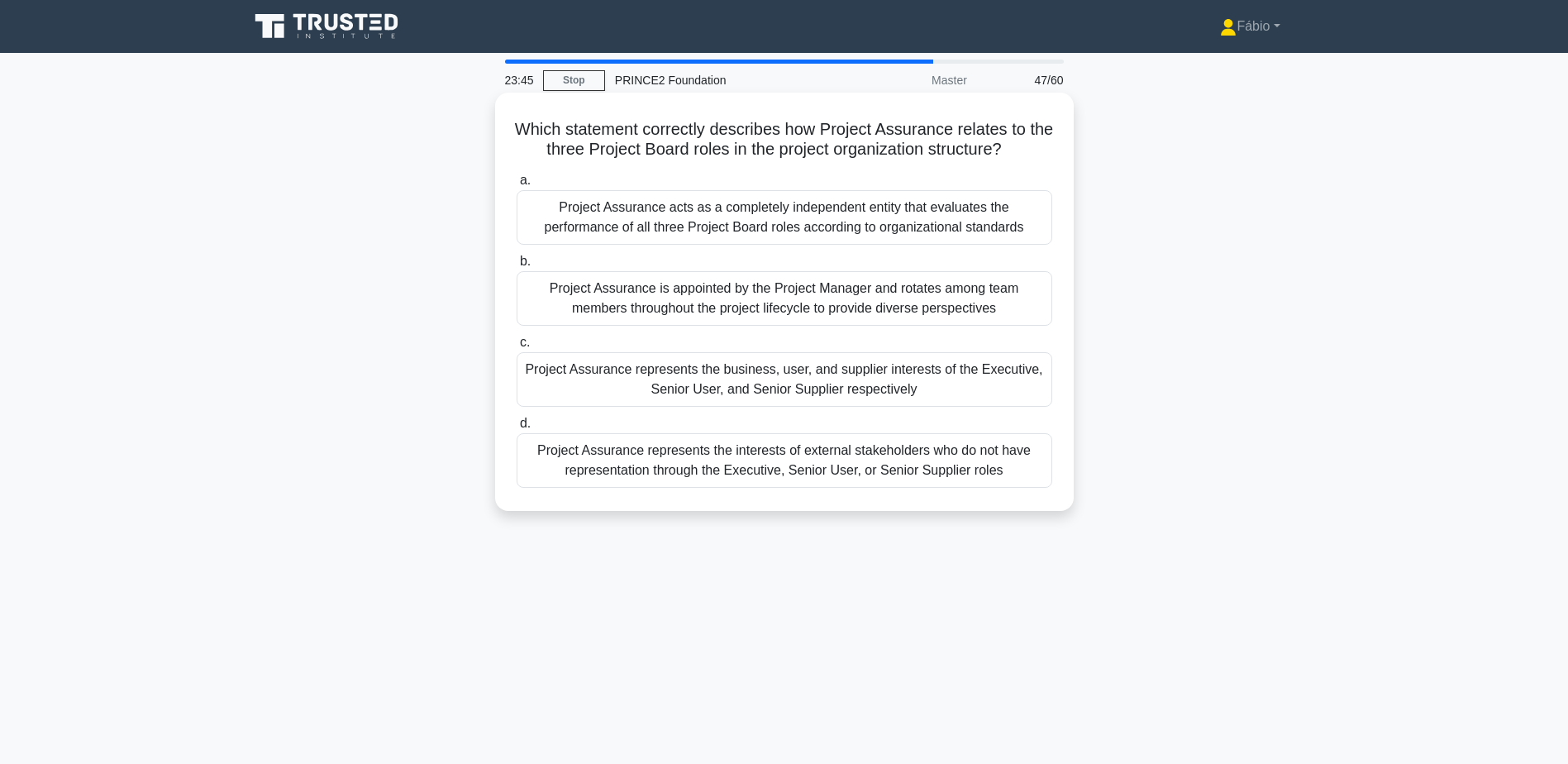
click at [975, 376] on div "Project Assurance represents the business, user, and supplier interests of the …" at bounding box center [785, 380] width 536 height 55
click at [517, 348] on input "c. Project Assurance represents the business, user, and supplier interests of t…" at bounding box center [517, 343] width 0 height 11
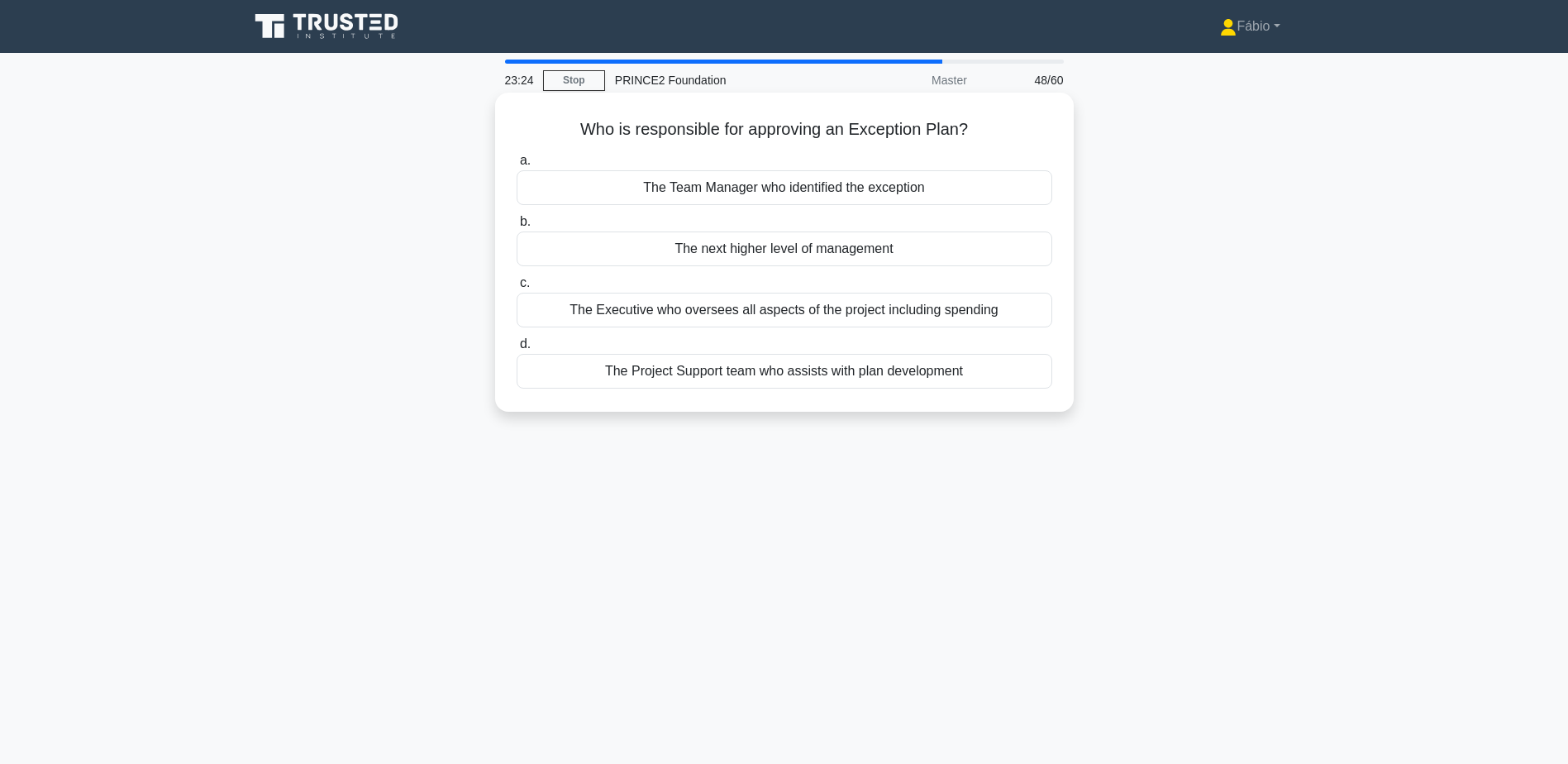
click at [868, 311] on div "The Executive who oversees all aspects of the project including spending" at bounding box center [785, 310] width 536 height 35
click at [517, 289] on input "c. The Executive who oversees all aspects of the project including spending" at bounding box center [517, 283] width 0 height 11
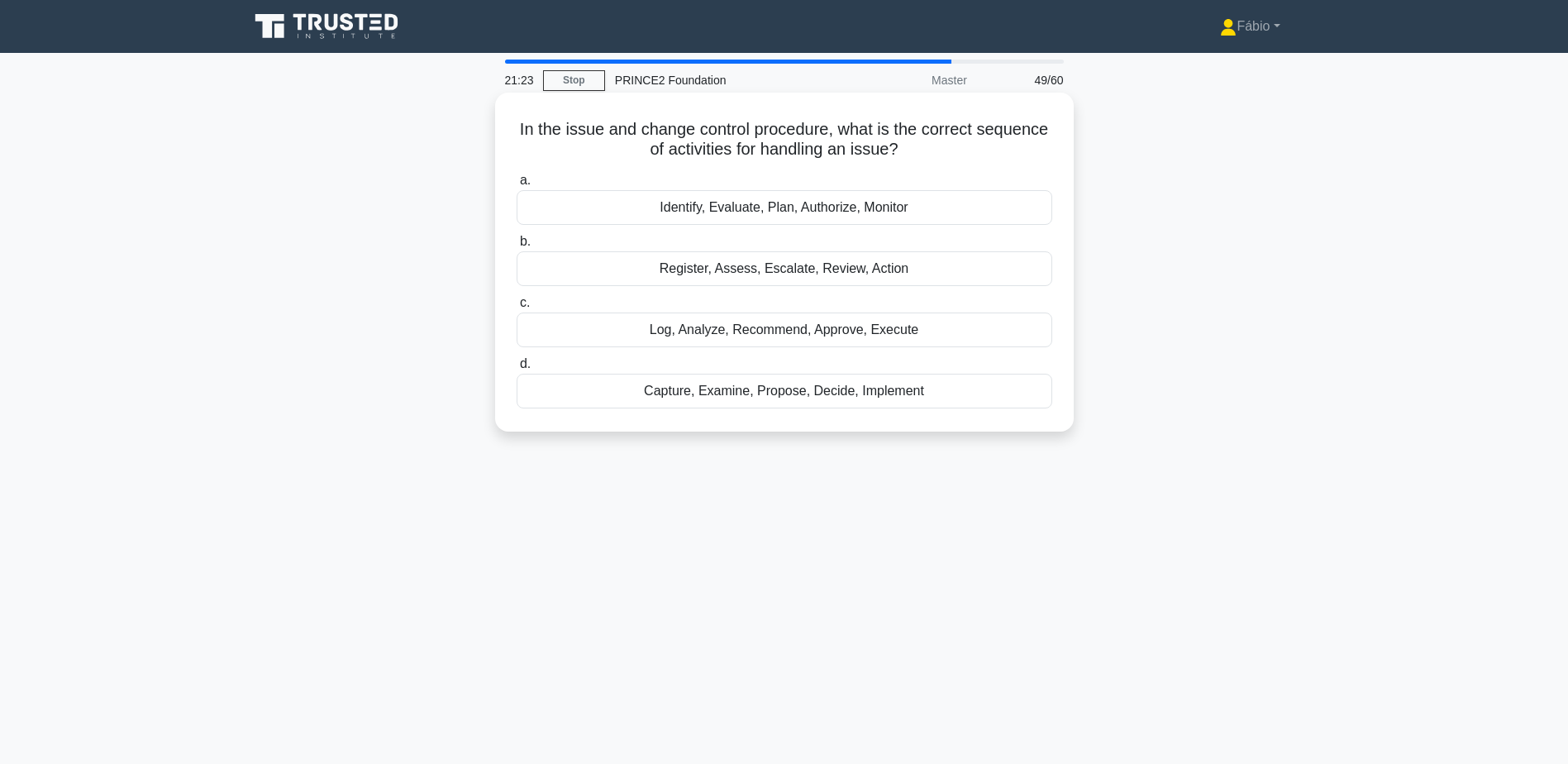
click at [692, 211] on div "Identify, Evaluate, Plan, Authorize, Monitor" at bounding box center [785, 207] width 536 height 35
click at [517, 186] on input "a. Identify, Evaluate, Plan, Authorize, Monitor" at bounding box center [517, 180] width 0 height 11
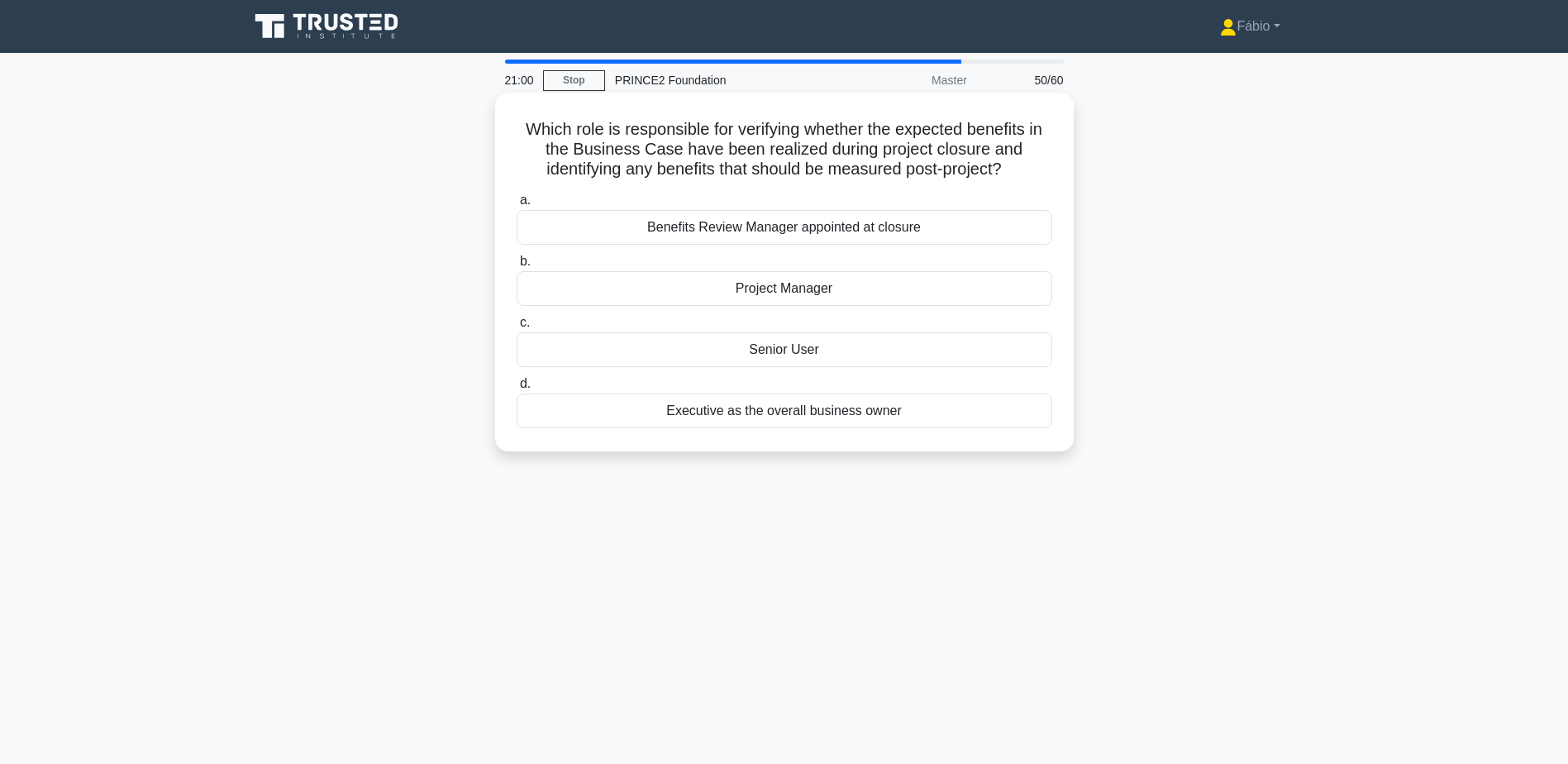
click at [773, 289] on div "Project Manager" at bounding box center [785, 288] width 536 height 35
click at [517, 267] on input "b. Project Manager" at bounding box center [517, 261] width 0 height 11
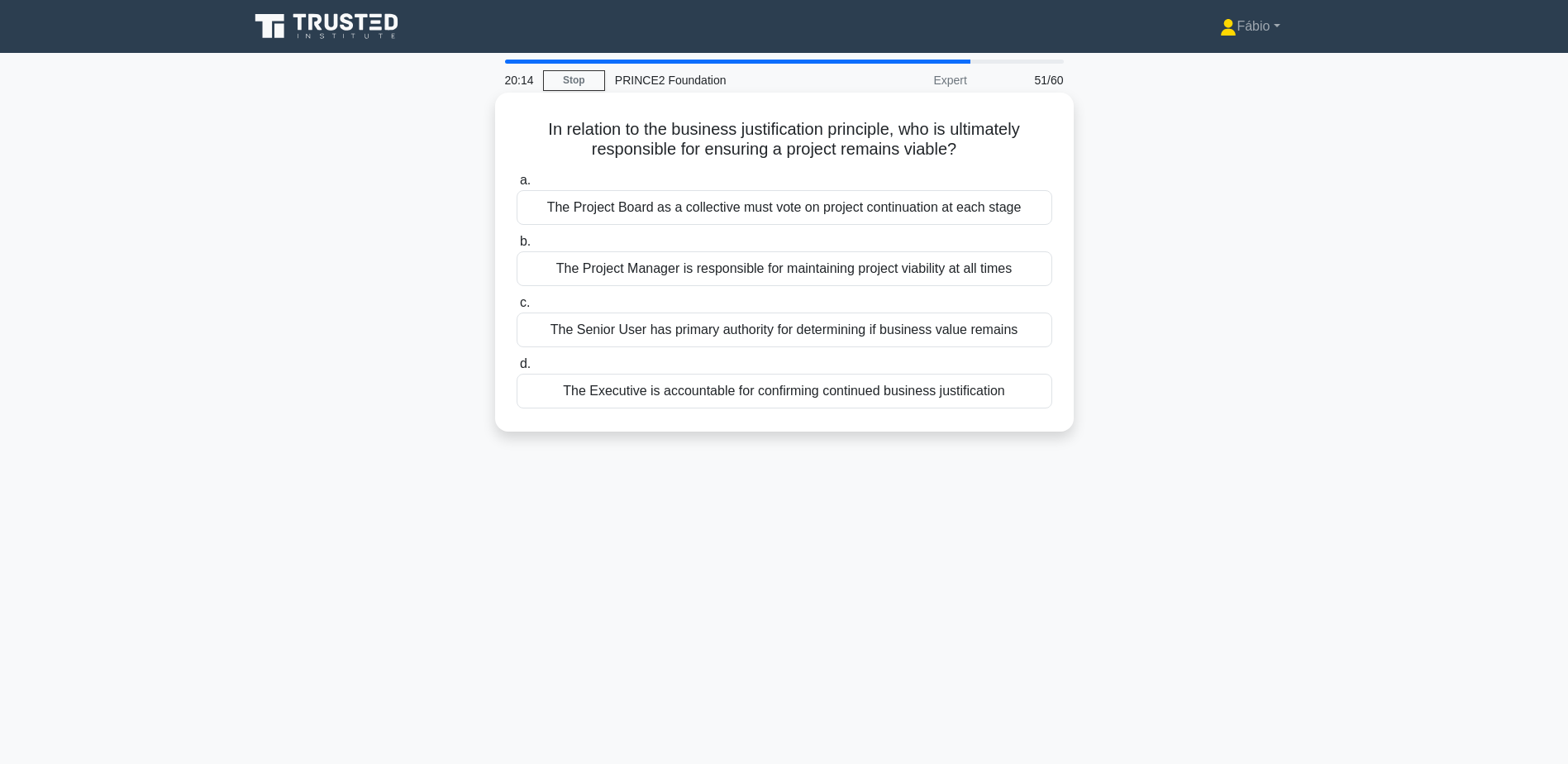
click at [917, 393] on div "The Executive is accountable for confirming continued business justification" at bounding box center [785, 390] width 536 height 35
click at [517, 370] on input "d. The Executive is accountable for confirming continued business justification" at bounding box center [517, 364] width 0 height 11
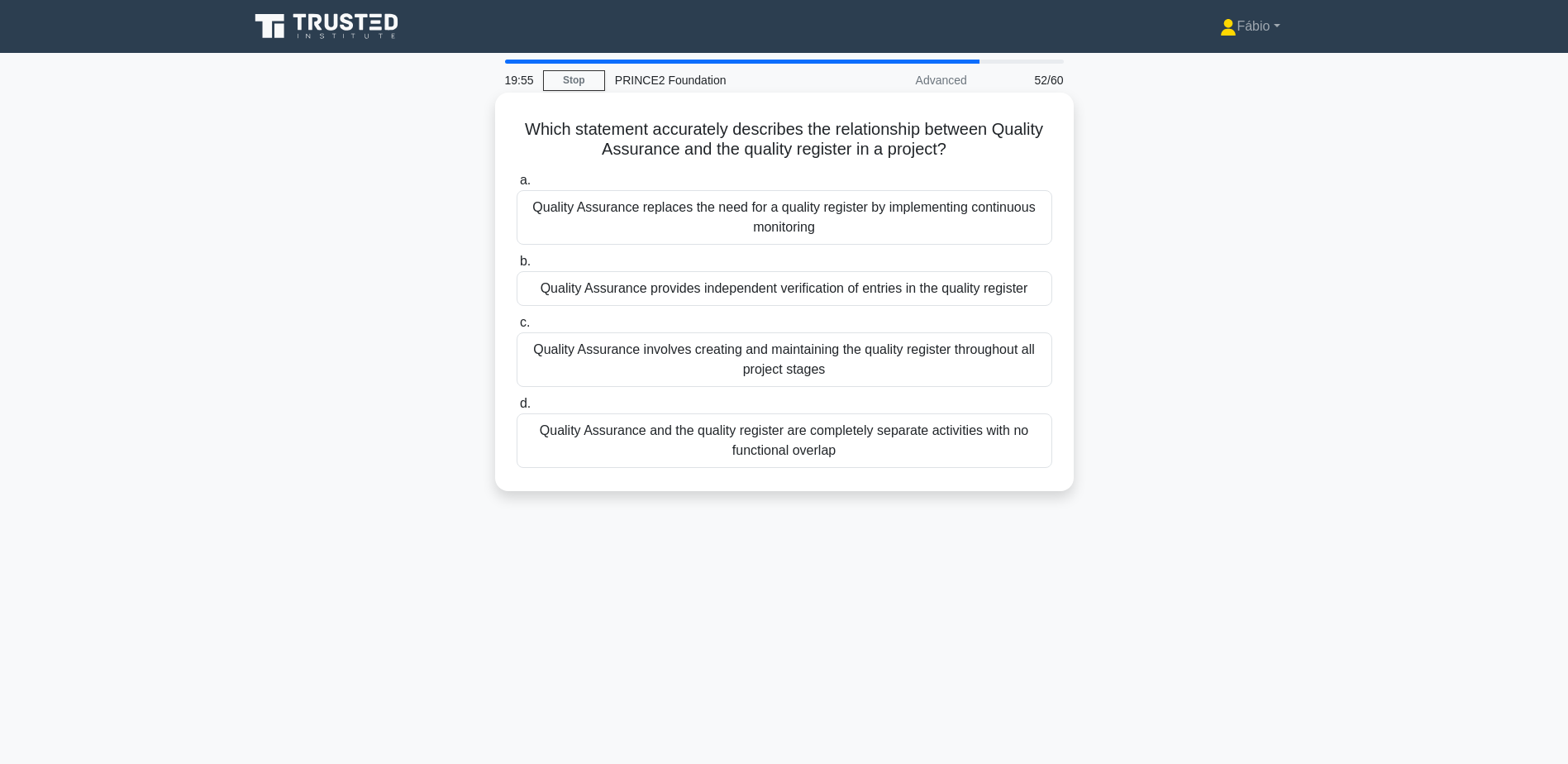
click at [869, 354] on div "Quality Assurance involves creating and maintaining the quality register throug…" at bounding box center [785, 360] width 536 height 55
click at [517, 328] on input "c. Quality Assurance involves creating and maintaining the quality register thr…" at bounding box center [517, 323] width 0 height 11
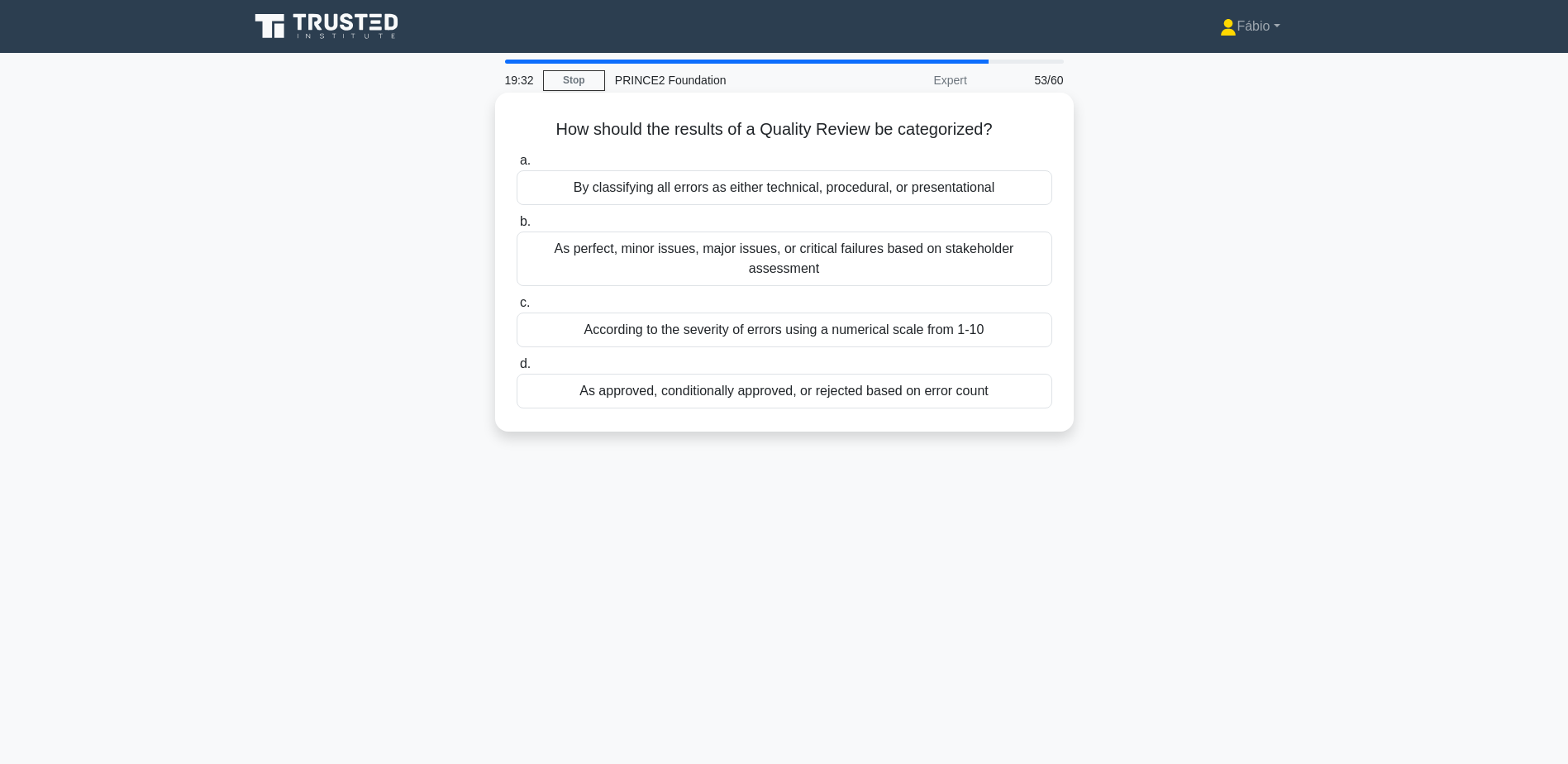
click at [987, 376] on div "As approved, conditionally approved, or rejected based on error count" at bounding box center [785, 390] width 536 height 35
click at [517, 370] on input "d. As approved, conditionally approved, or rejected based on error count" at bounding box center [517, 364] width 0 height 11
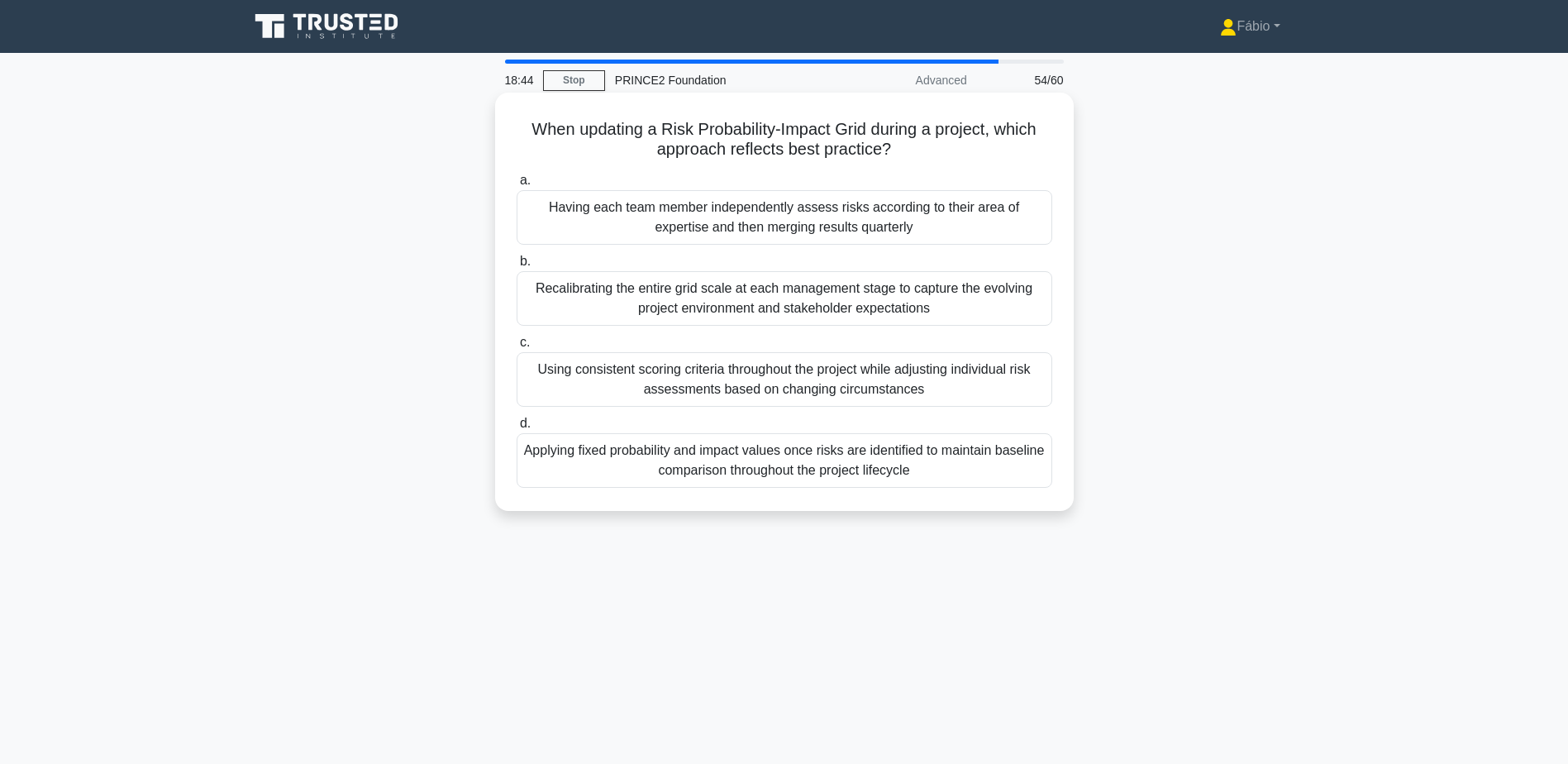
click at [1020, 372] on div "Using consistent scoring criteria throughout the project while adjusting indivi…" at bounding box center [785, 380] width 536 height 55
click at [517, 348] on input "c. Using consistent scoring criteria throughout the project while adjusting ind…" at bounding box center [517, 343] width 0 height 11
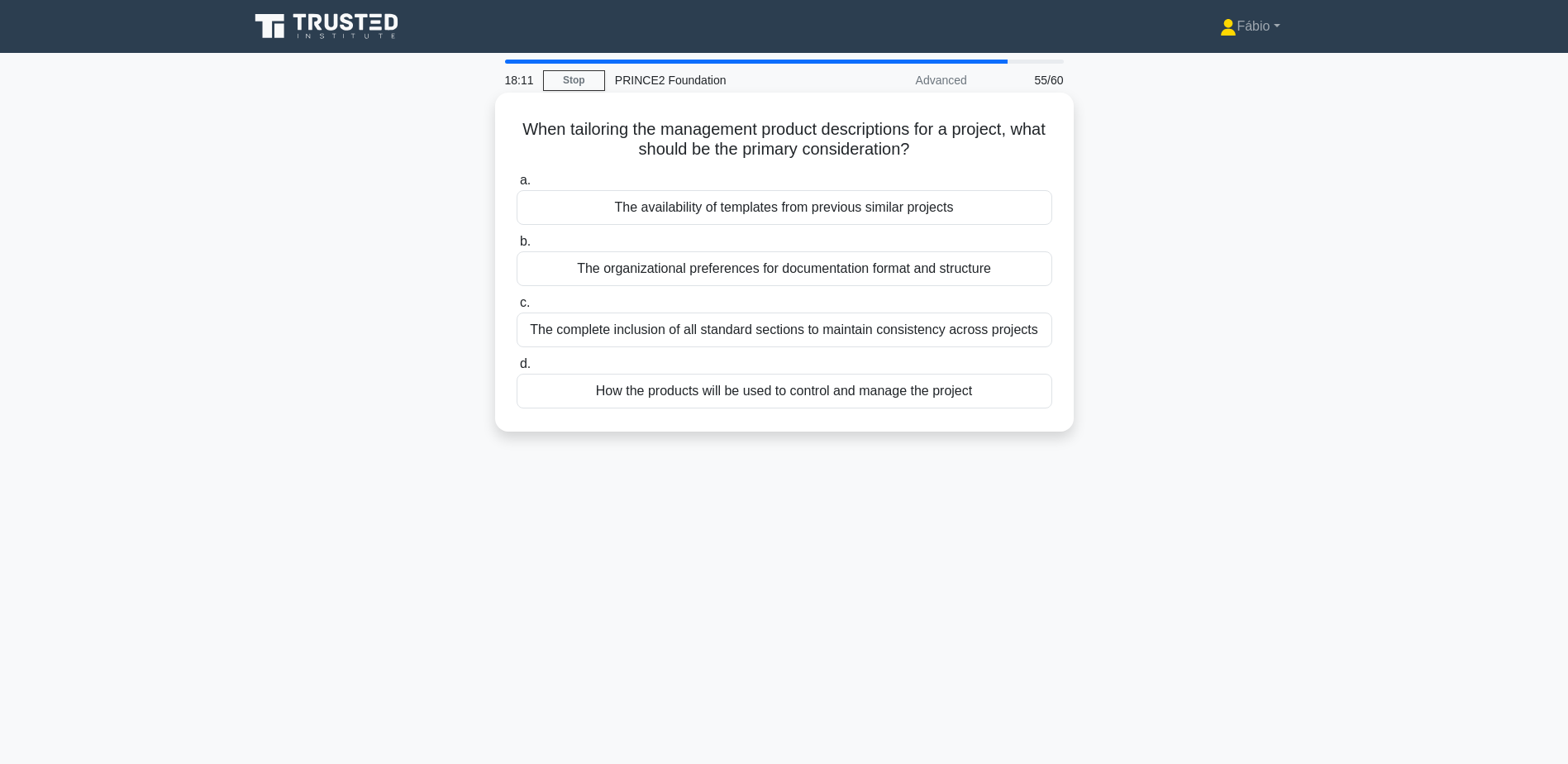
click at [986, 395] on div "How the products will be used to control and manage the project" at bounding box center [785, 390] width 536 height 35
click at [517, 370] on input "d. How the products will be used to control and manage the project" at bounding box center [517, 364] width 0 height 11
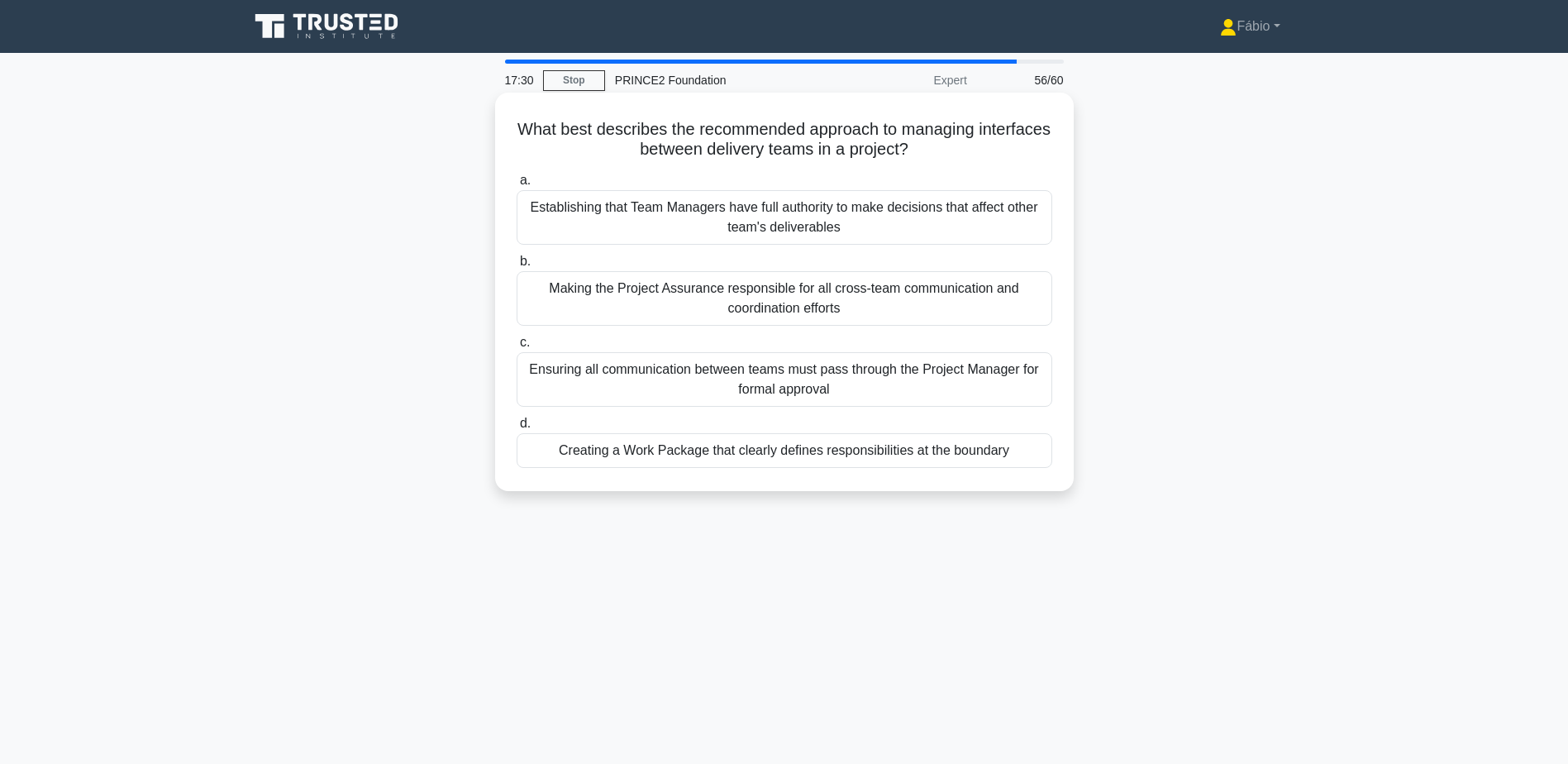
click at [1022, 448] on div "Creating a Work Package that clearly defines responsibilities at the boundary" at bounding box center [785, 450] width 536 height 35
click at [517, 429] on input "d. Creating a Work Package that clearly defines responsibilities at the boundary" at bounding box center [517, 423] width 0 height 11
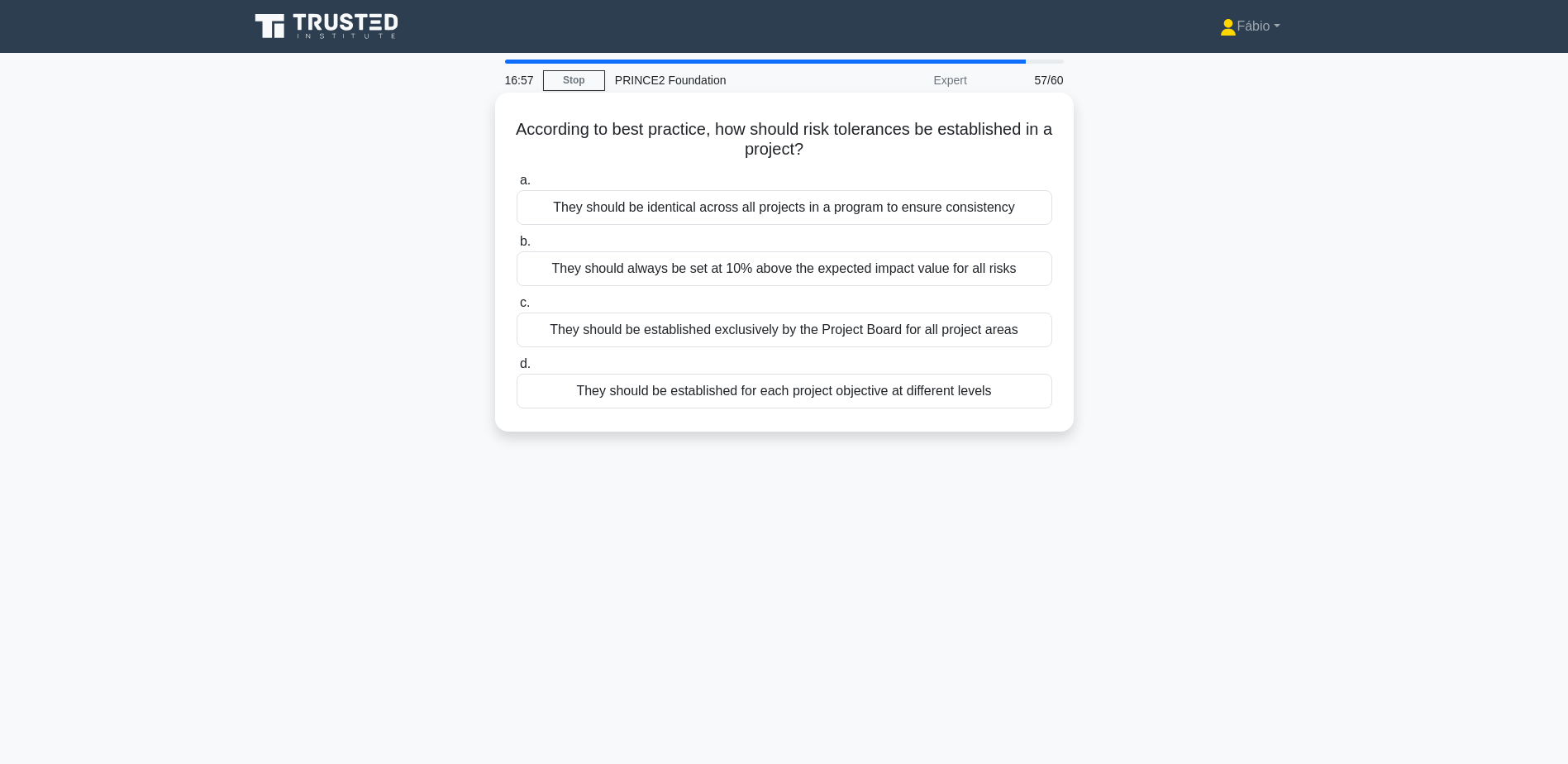
click at [609, 395] on div "They should be established for each project objective at different levels" at bounding box center [785, 390] width 536 height 35
click at [517, 370] on input "d. They should be established for each project objective at different levels" at bounding box center [517, 364] width 0 height 11
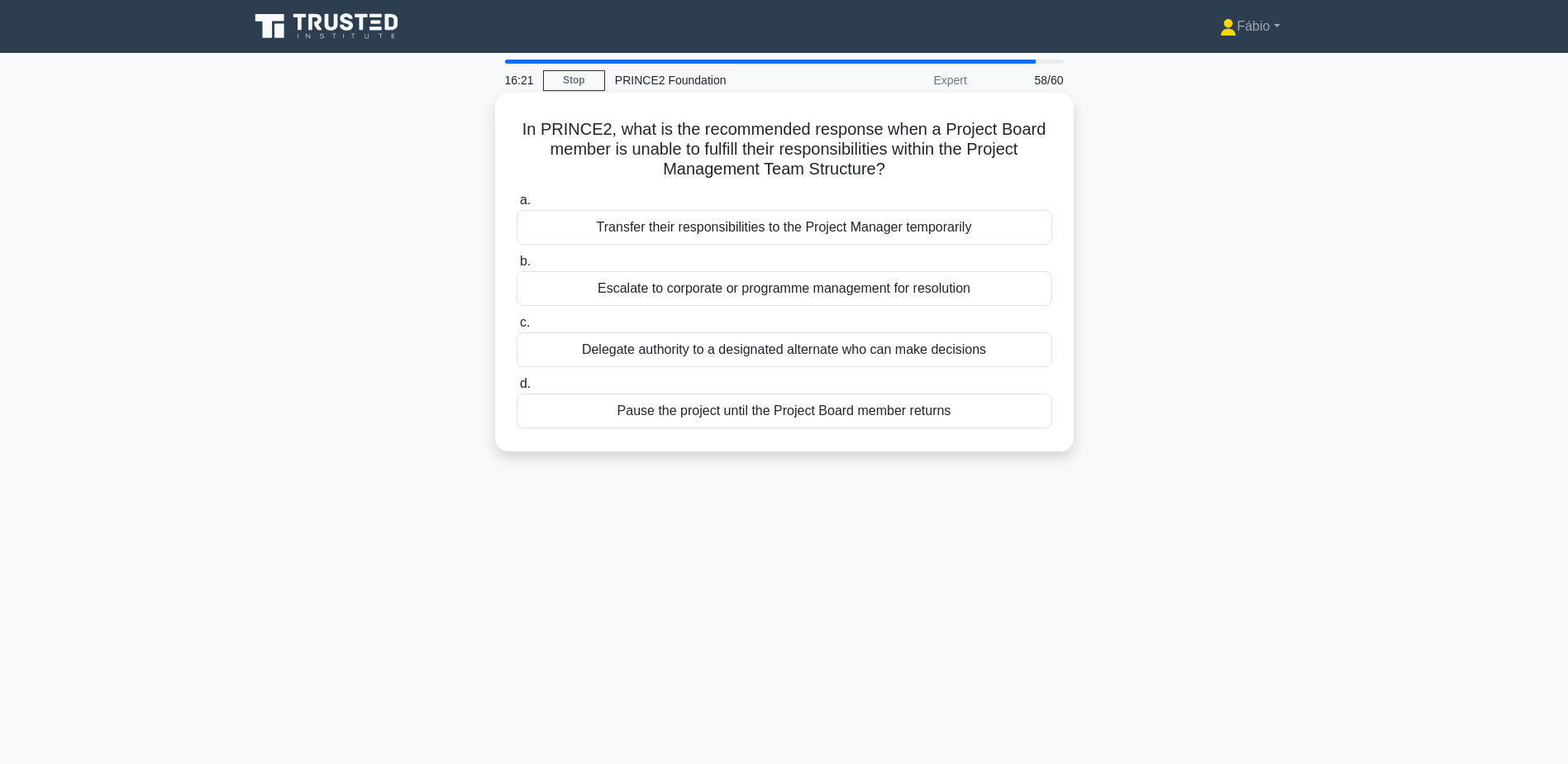
click at [988, 294] on div "Escalate to corporate or programme management for resolution" at bounding box center [785, 288] width 536 height 35
click at [517, 267] on input "b. Escalate to corporate or programme management for resolution" at bounding box center [517, 261] width 0 height 11
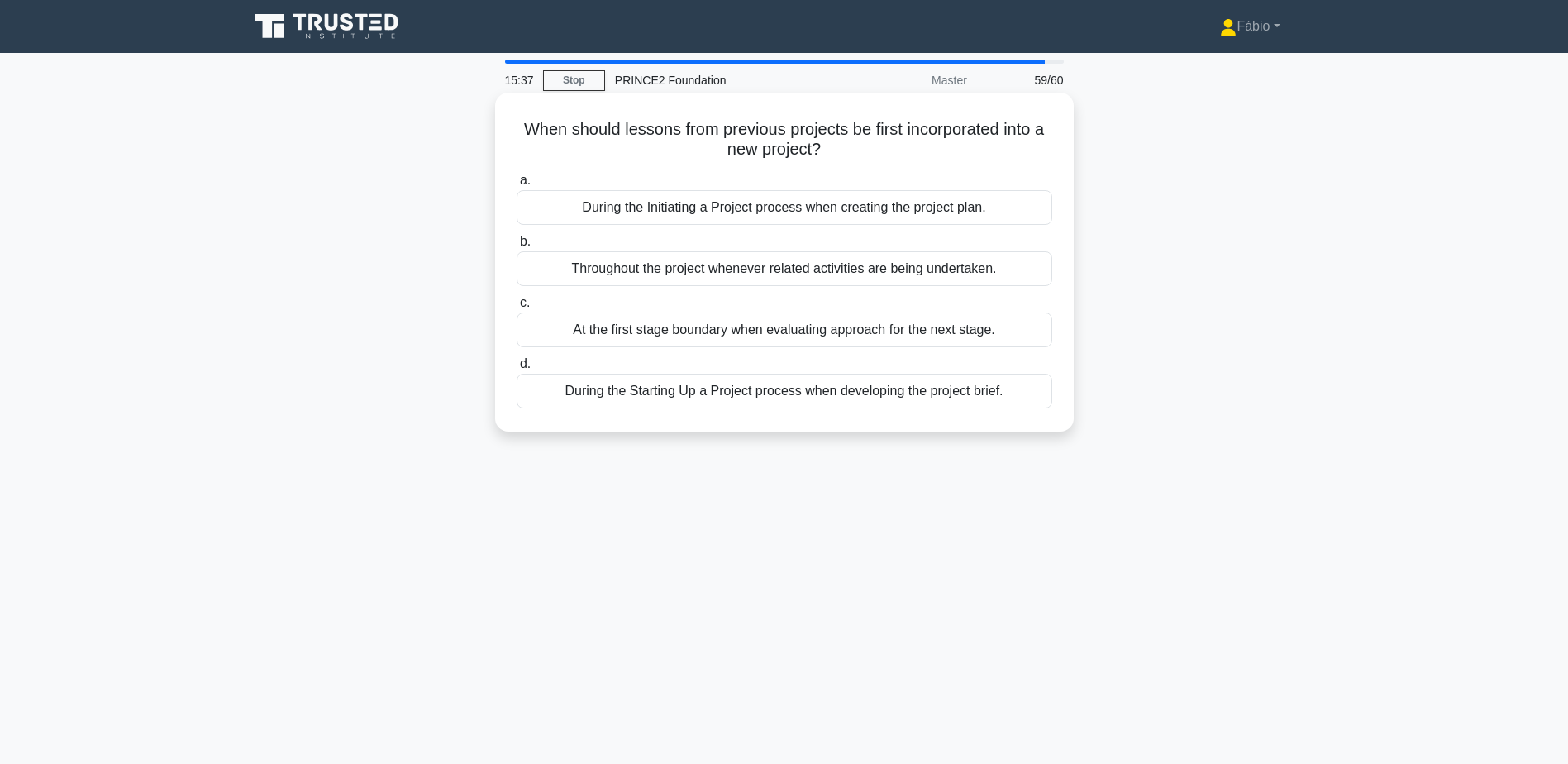
click at [899, 397] on div "During the Starting Up a Project process when developing the project brief." at bounding box center [785, 390] width 536 height 35
click at [517, 370] on input "d. During the Starting Up a Project process when developing the project brief." at bounding box center [517, 364] width 0 height 11
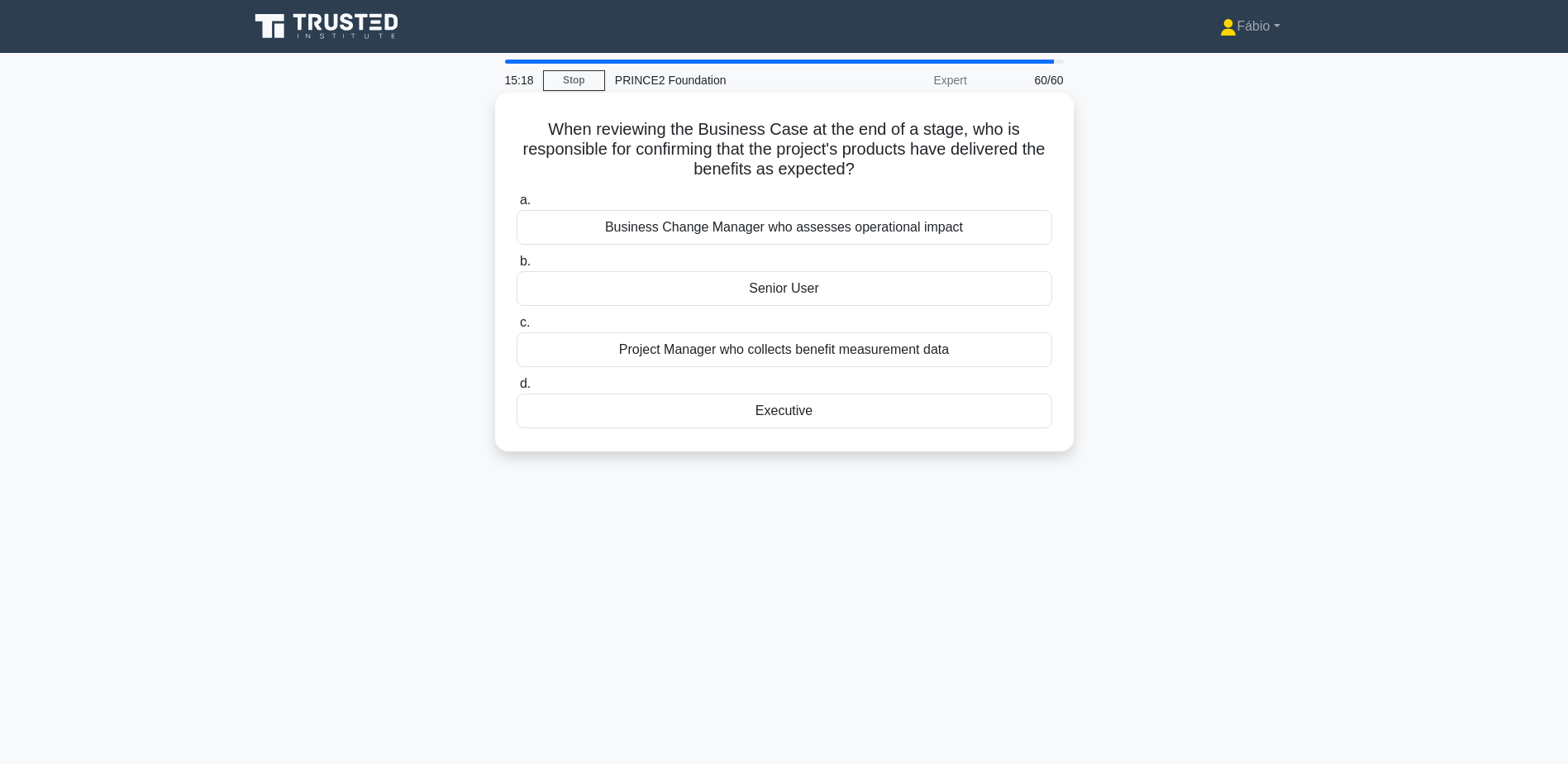
click at [936, 352] on div "Project Manager who collects benefit measurement data" at bounding box center [785, 350] width 536 height 35
click at [517, 328] on input "c. Project Manager who collects benefit measurement data" at bounding box center [517, 323] width 0 height 11
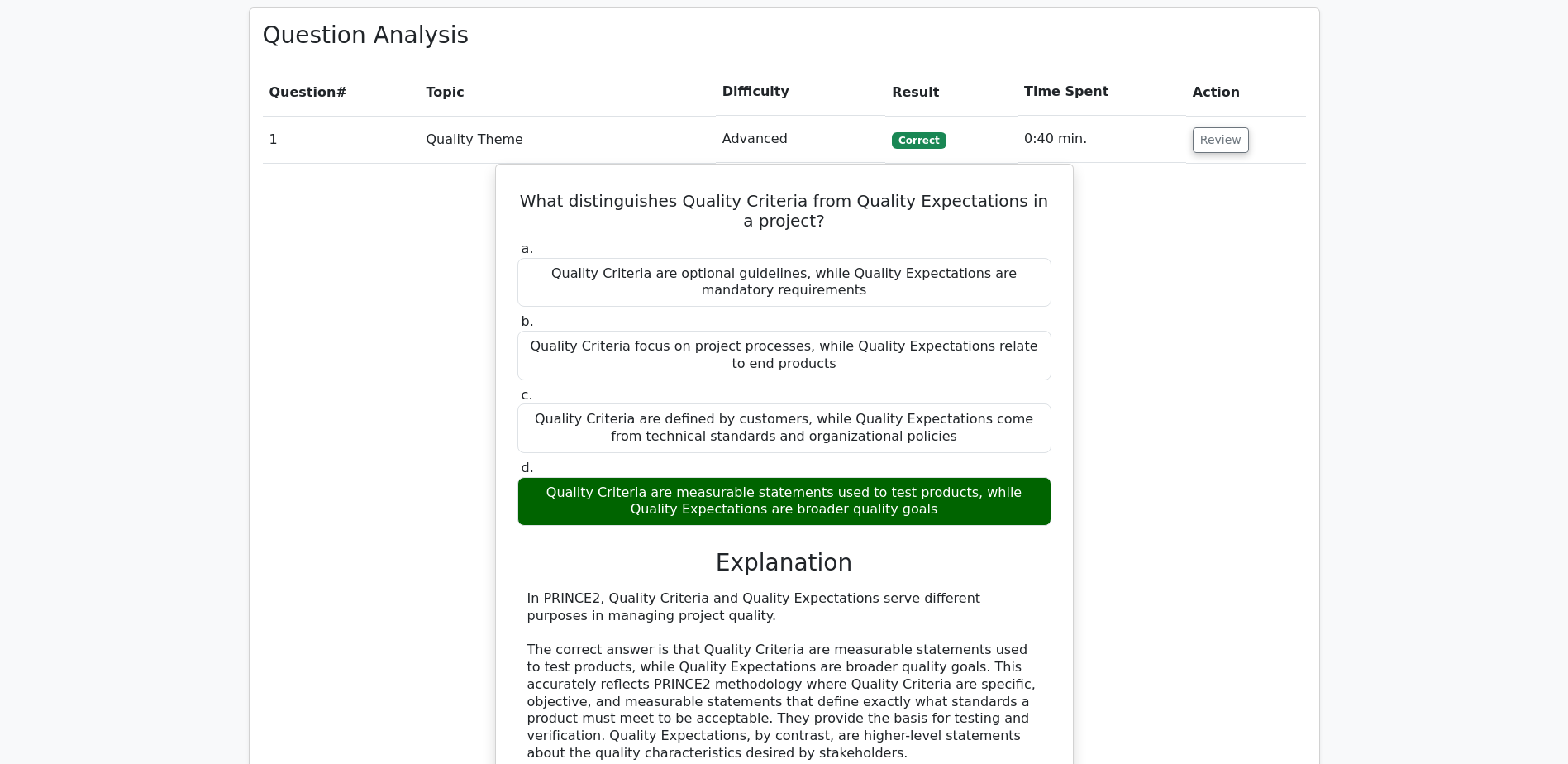
scroll to position [827, 0]
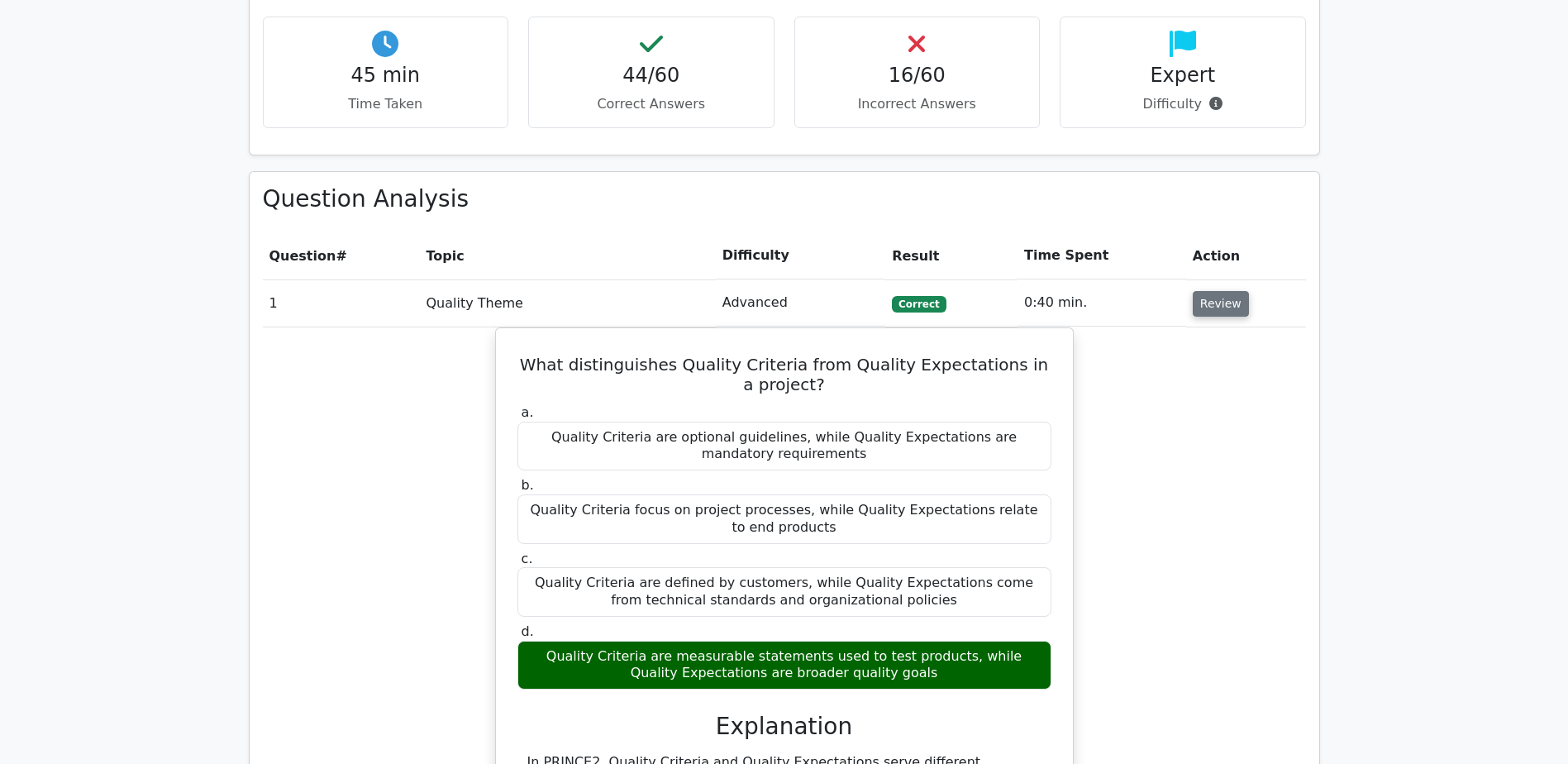
click at [1217, 301] on button "Review" at bounding box center [1220, 304] width 56 height 26
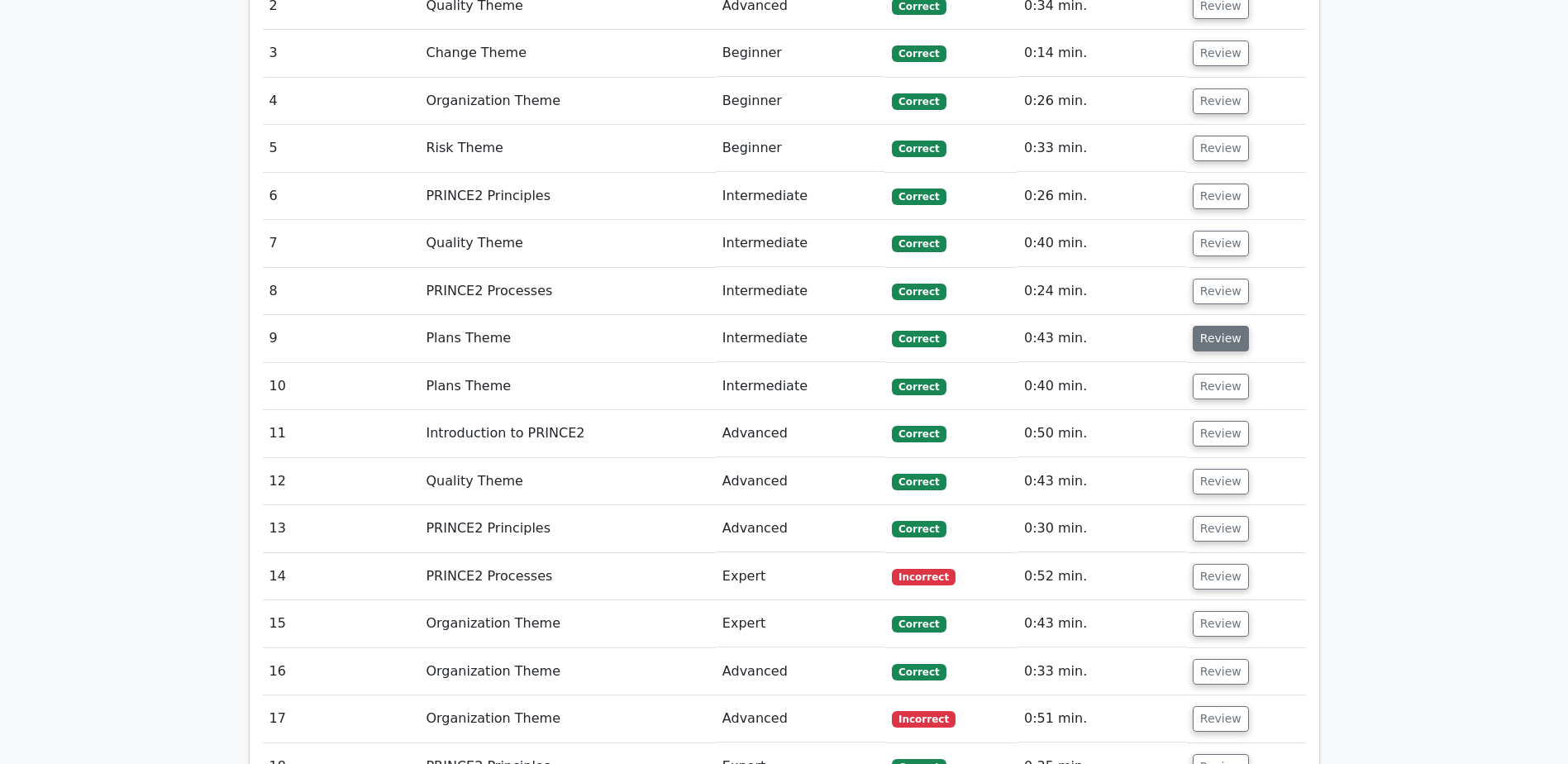
scroll to position [1405, 0]
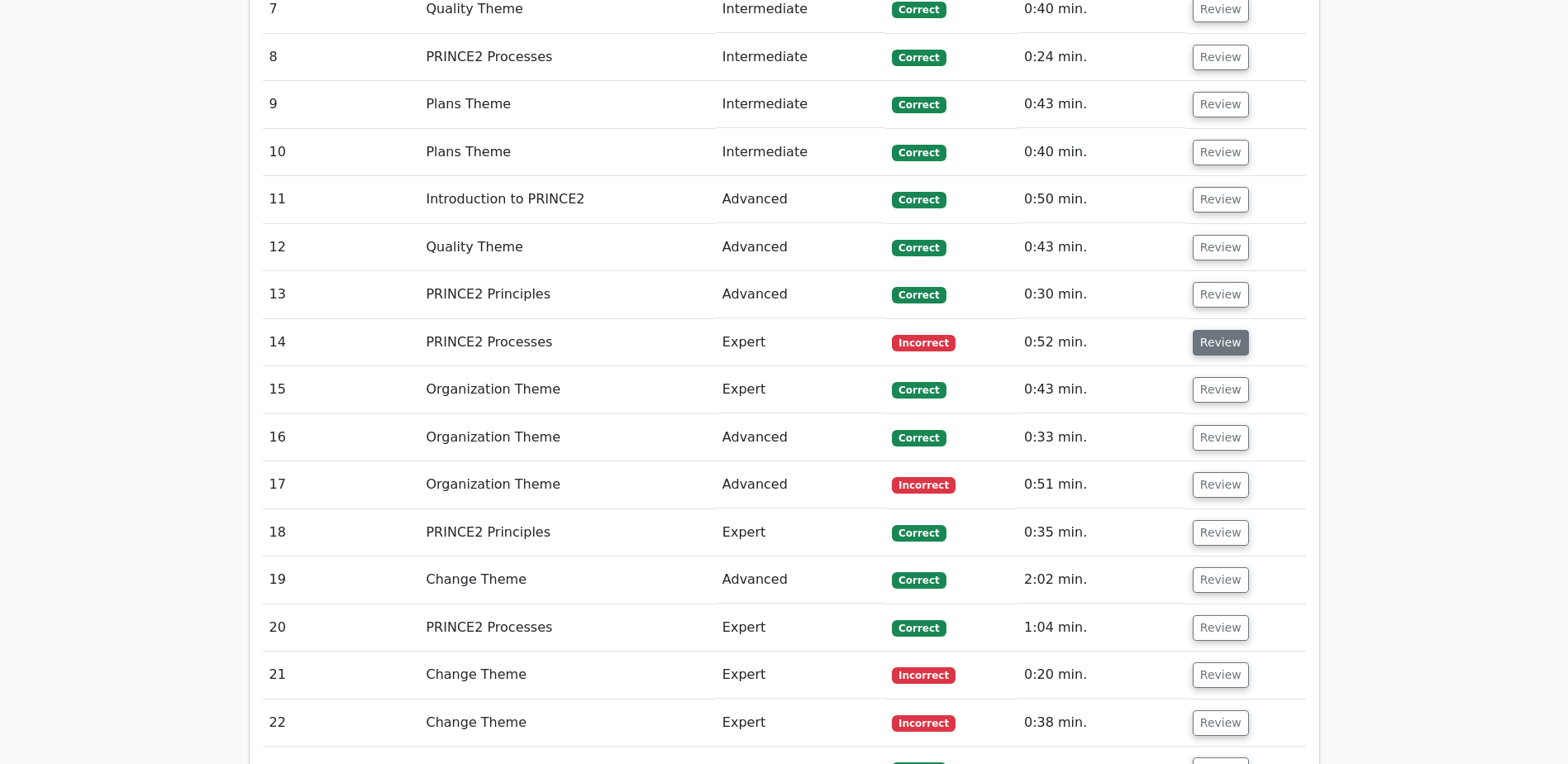
click at [1216, 342] on button "Review" at bounding box center [1220, 343] width 56 height 26
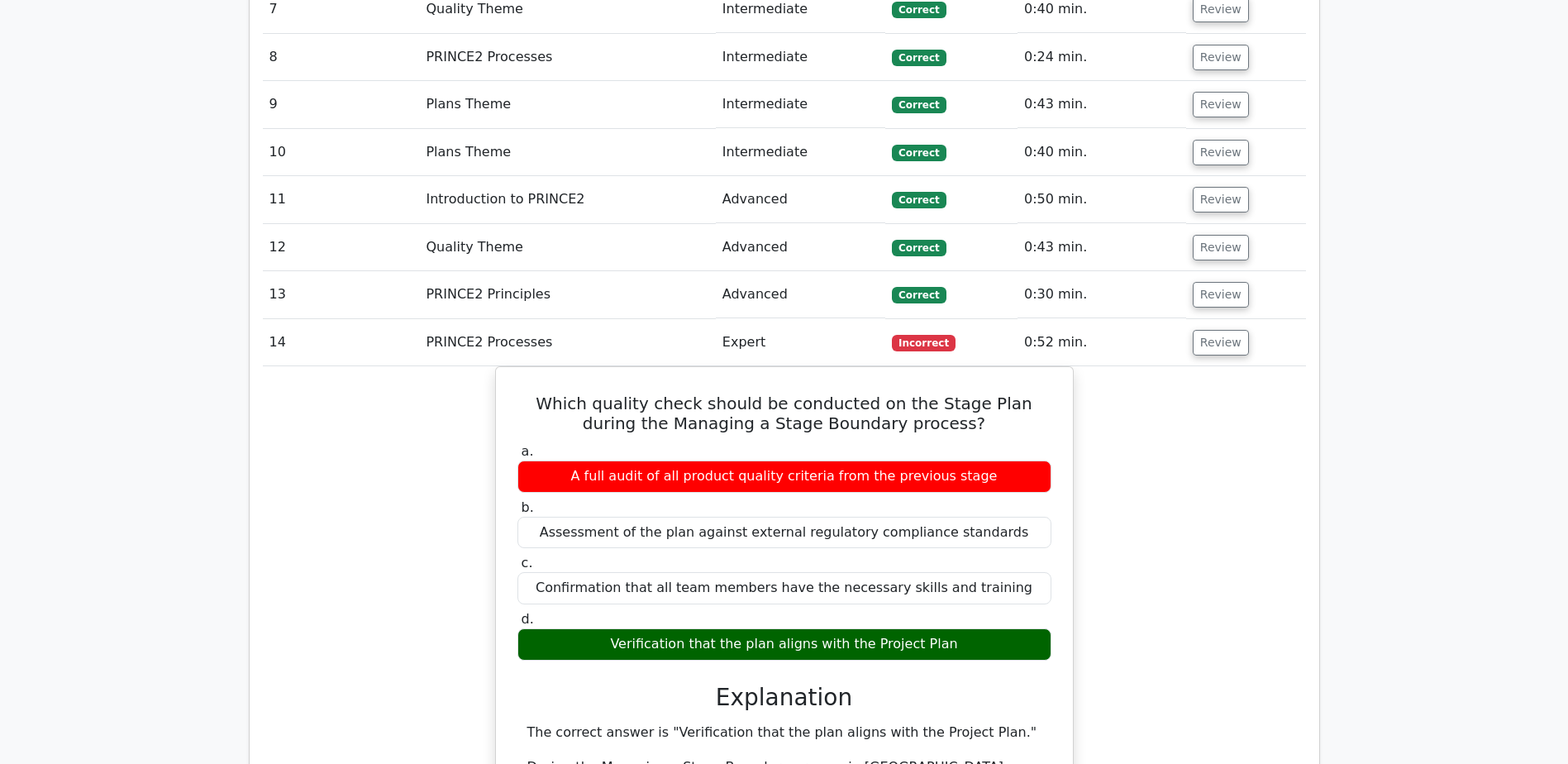
click at [1241, 346] on td "Review" at bounding box center [1246, 342] width 120 height 47
click at [1222, 343] on button "Review" at bounding box center [1220, 343] width 56 height 26
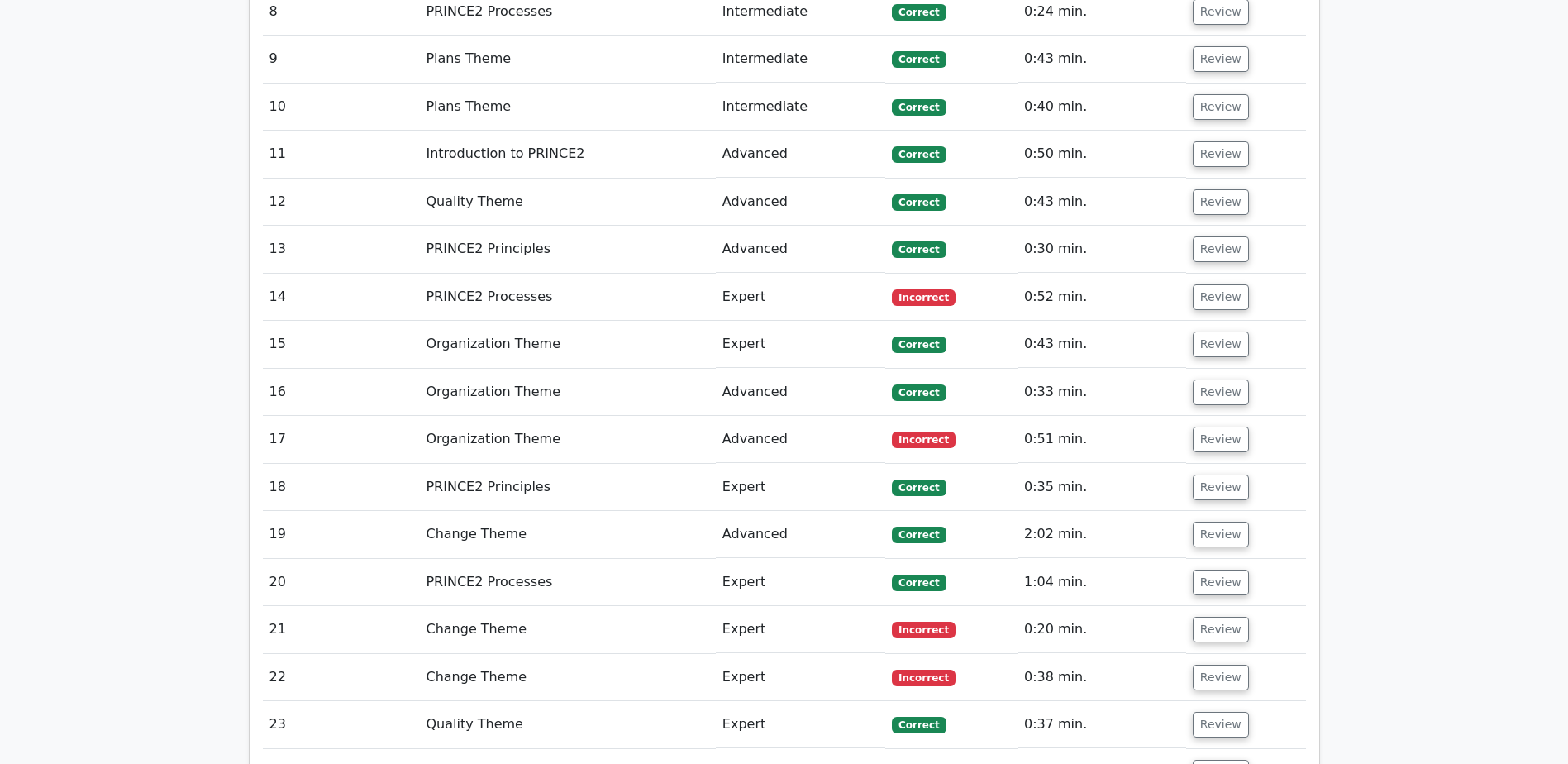
scroll to position [1488, 0]
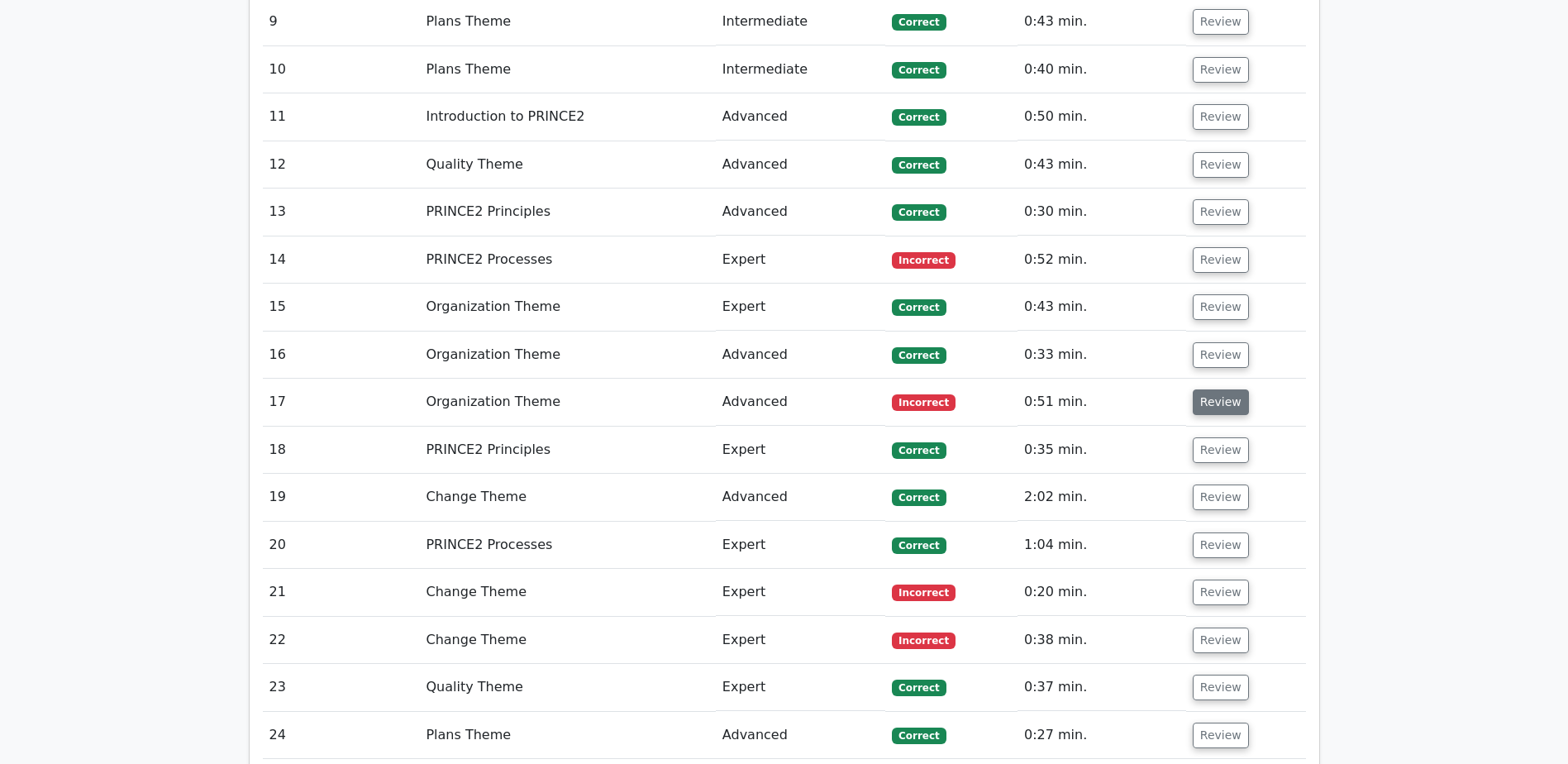
click at [1225, 404] on button "Review" at bounding box center [1220, 402] width 56 height 26
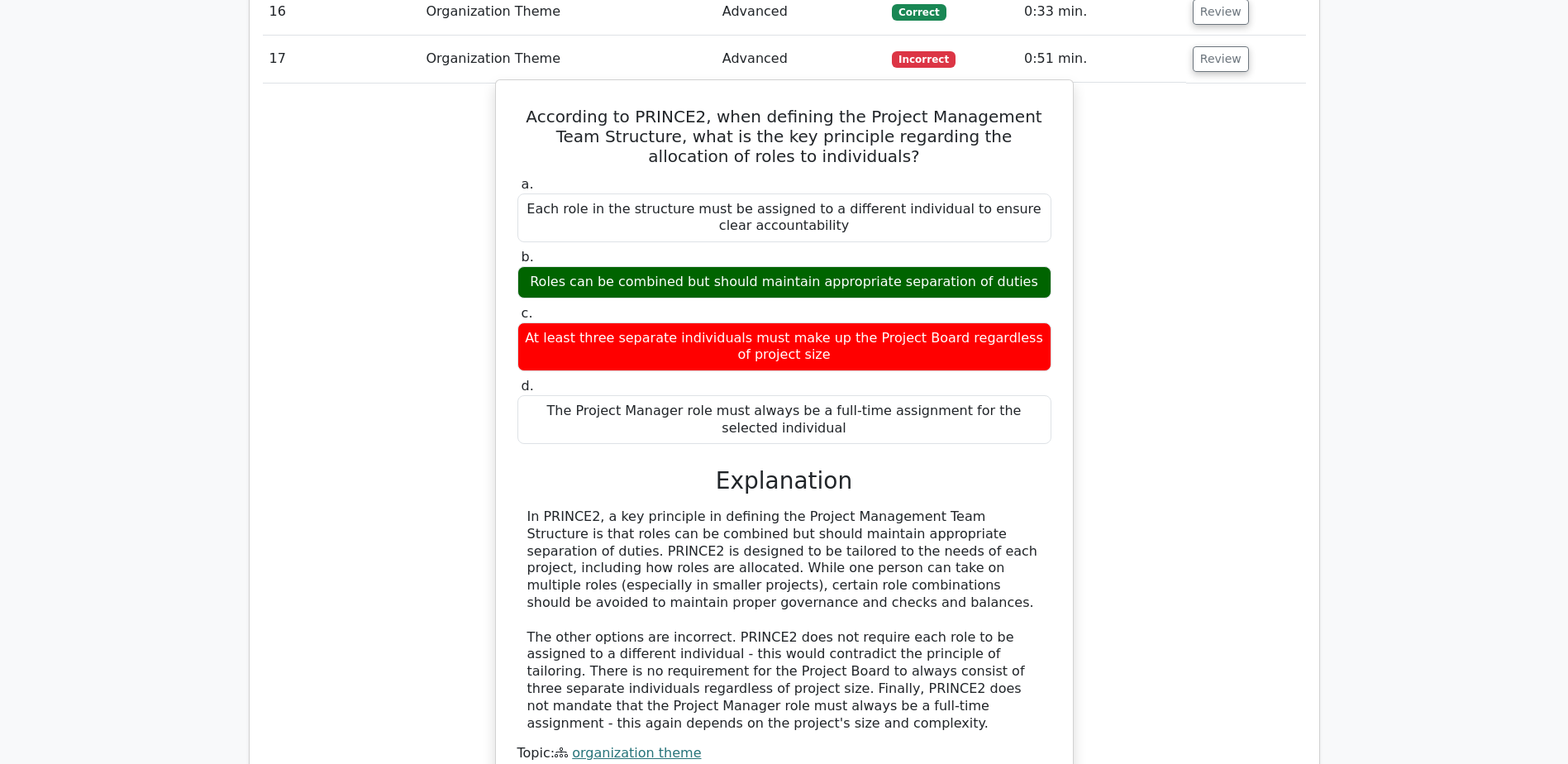
scroll to position [1736, 0]
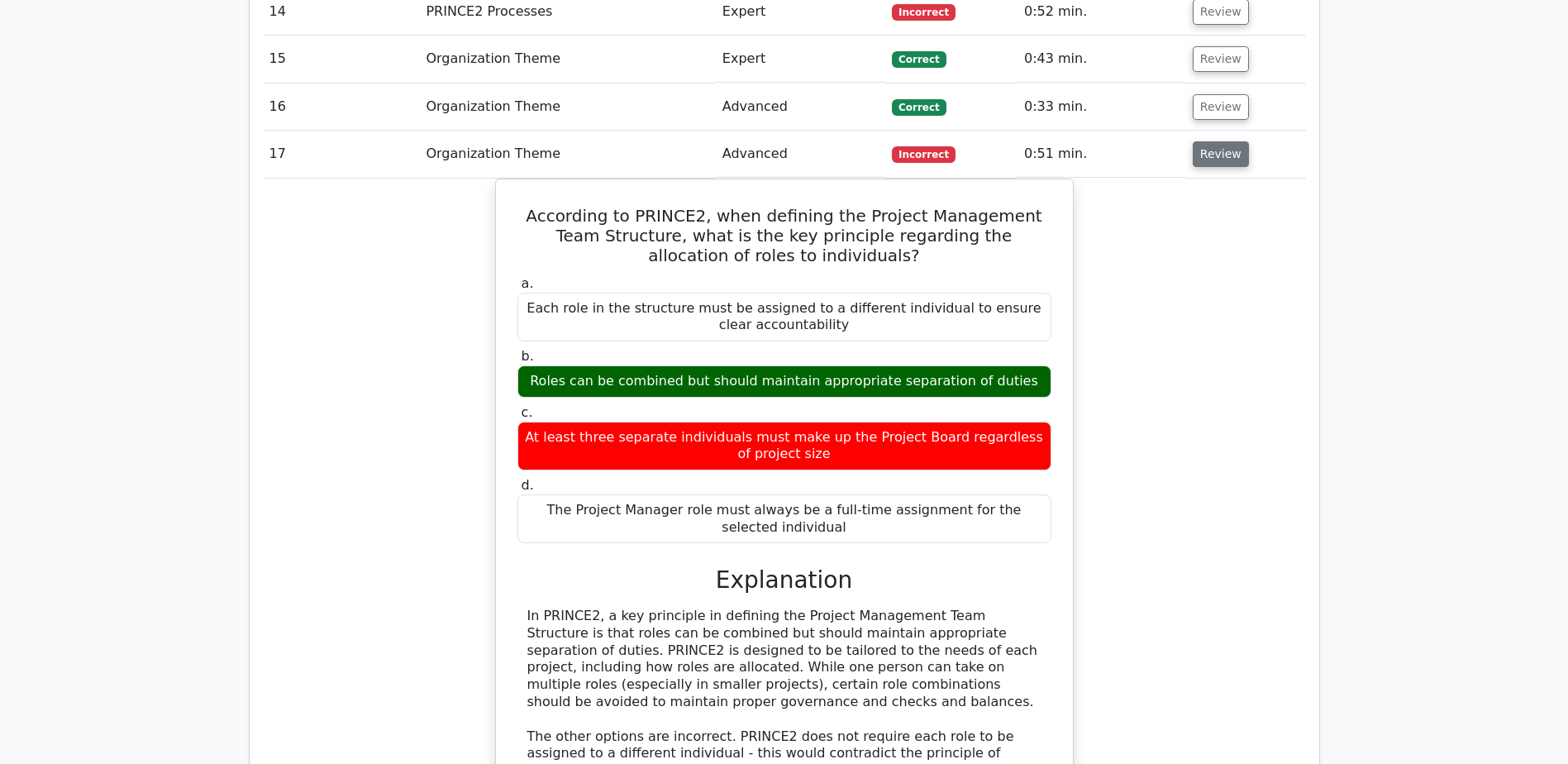
click at [1218, 155] on button "Review" at bounding box center [1220, 154] width 56 height 26
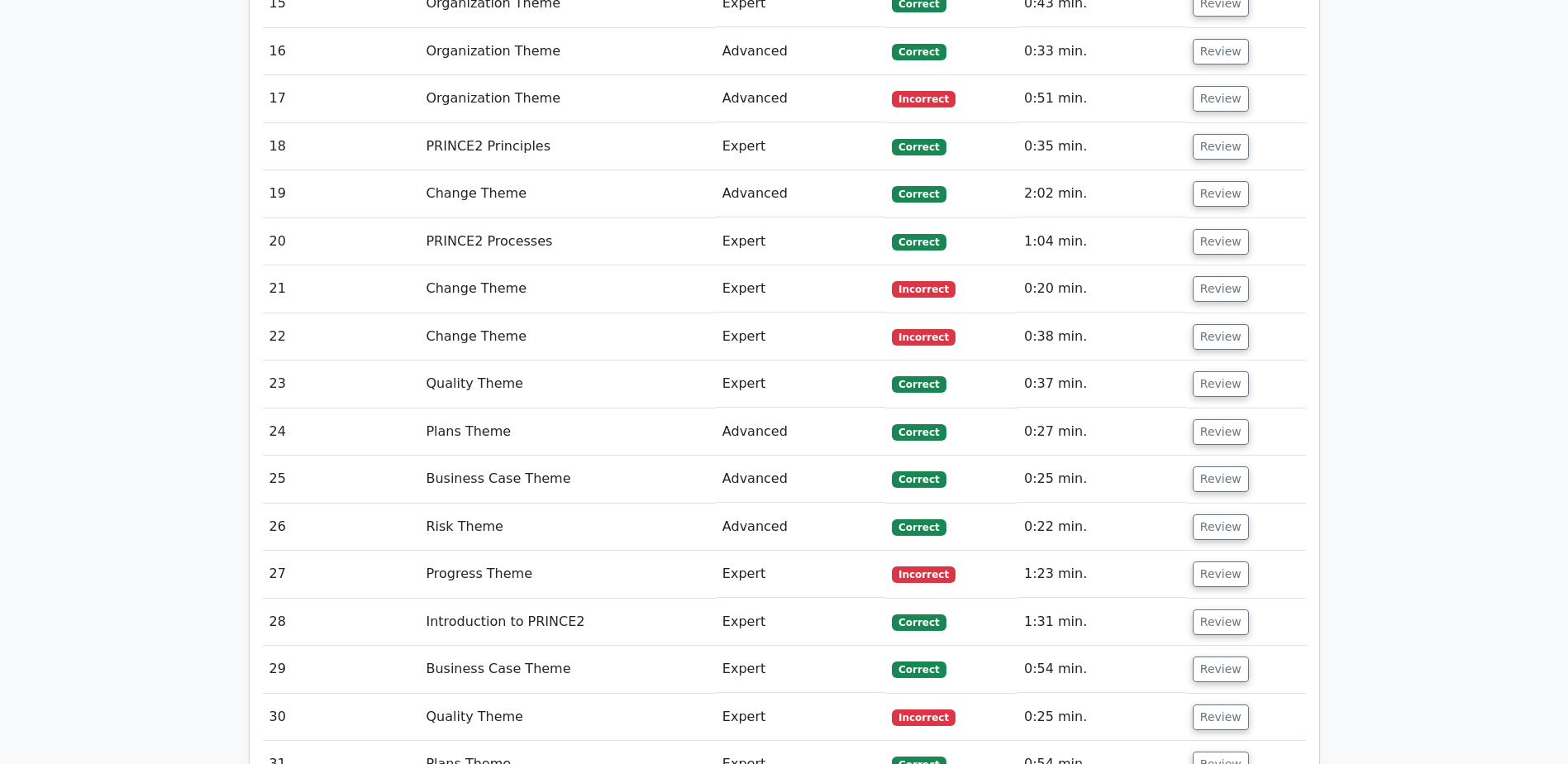
scroll to position [1819, 0]
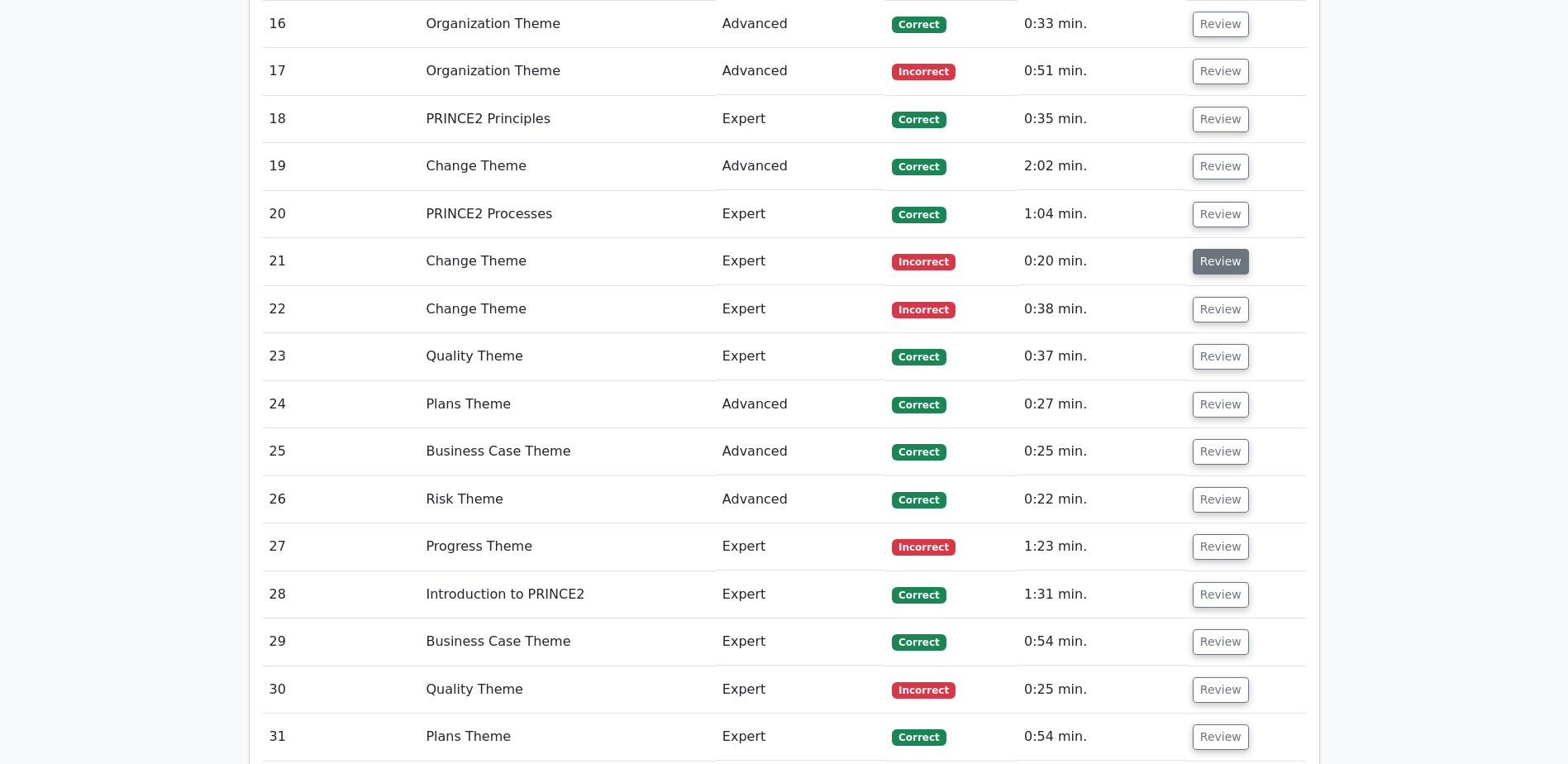
click at [1228, 264] on button "Review" at bounding box center [1220, 262] width 56 height 26
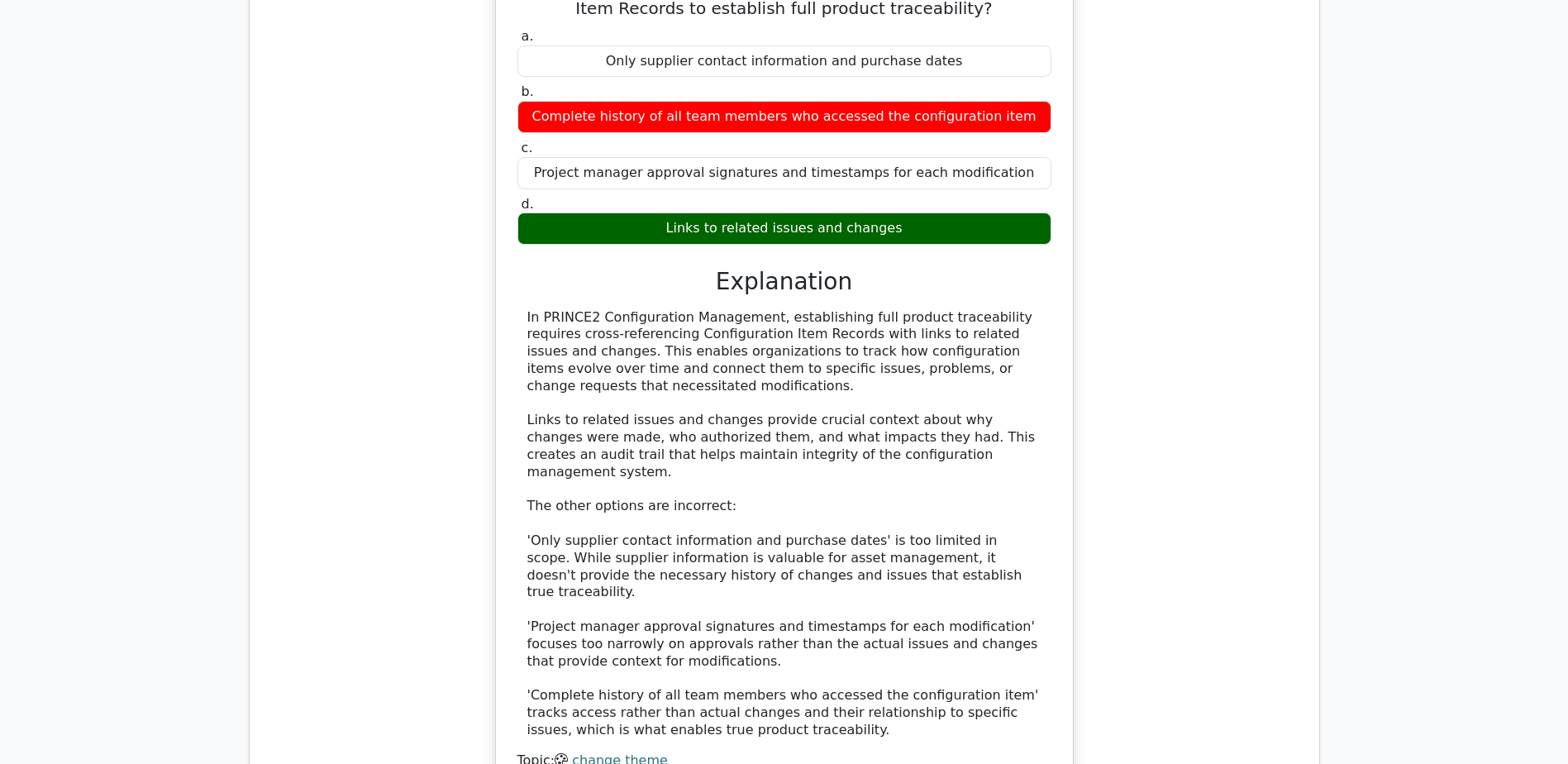
scroll to position [2232, 0]
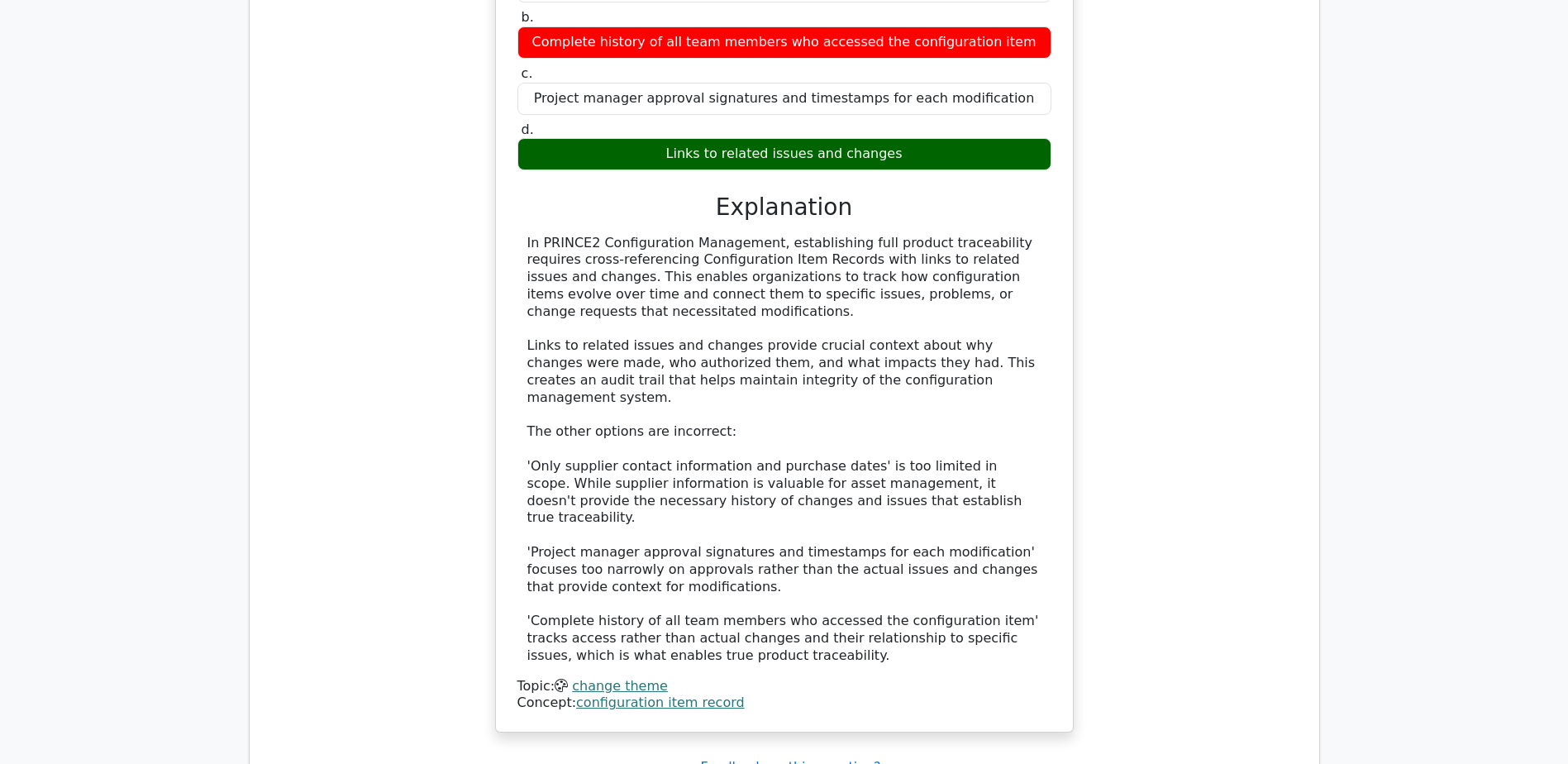
drag, startPoint x: 1058, startPoint y: 486, endPoint x: 1529, endPoint y: 571, distance: 478.6
click at [1529, 571] on main "Your Test Results PRINCE2 Foundation 73% Your Score Keep practicing! Performanc…" at bounding box center [784, 311] width 1568 height 4979
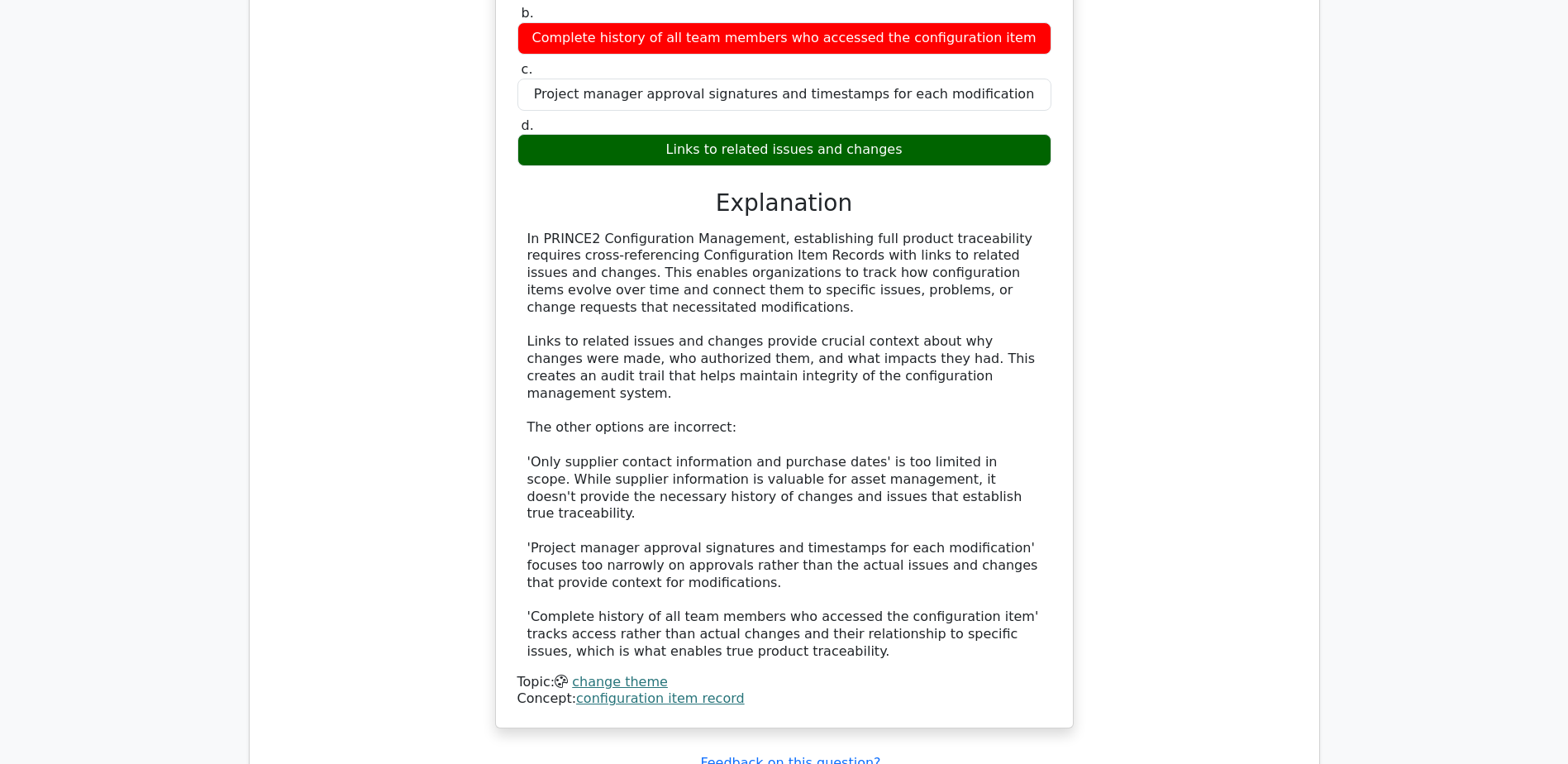
click at [1109, 380] on div "What information should be cross-referenced with Configuration Item Records to …" at bounding box center [784, 310] width 1043 height 876
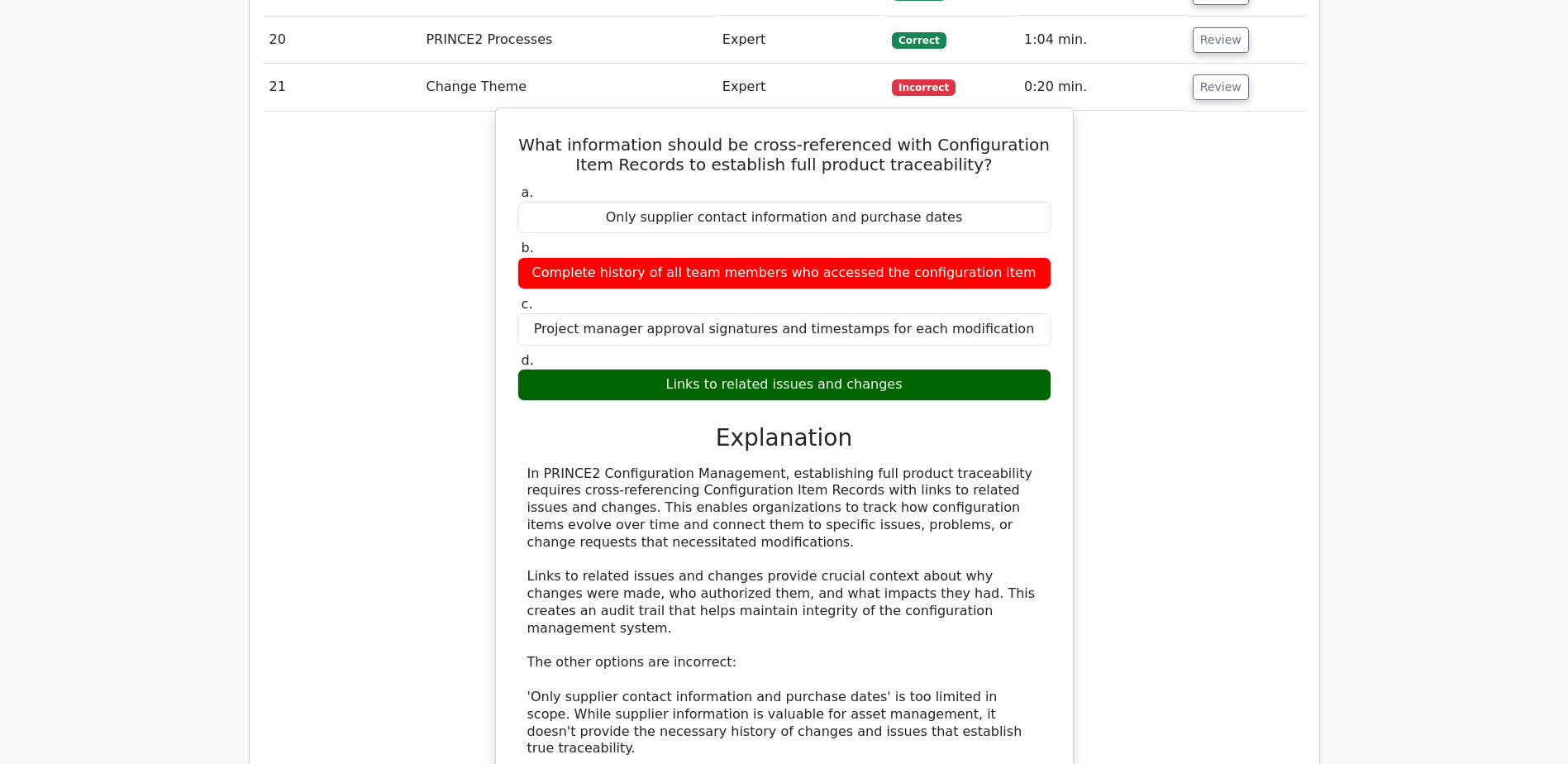
scroll to position [1902, 0]
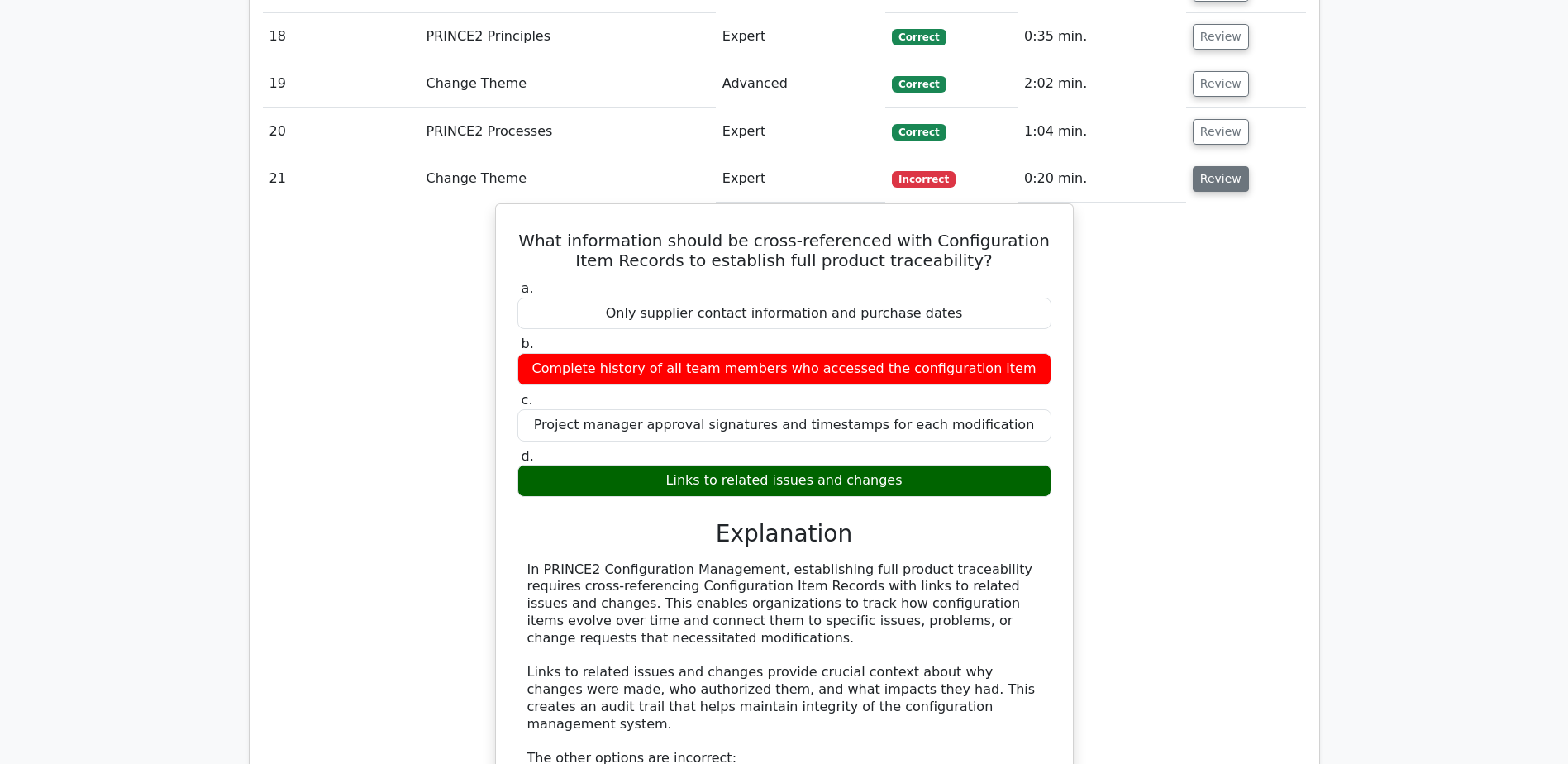
click at [1235, 181] on button "Review" at bounding box center [1220, 179] width 56 height 26
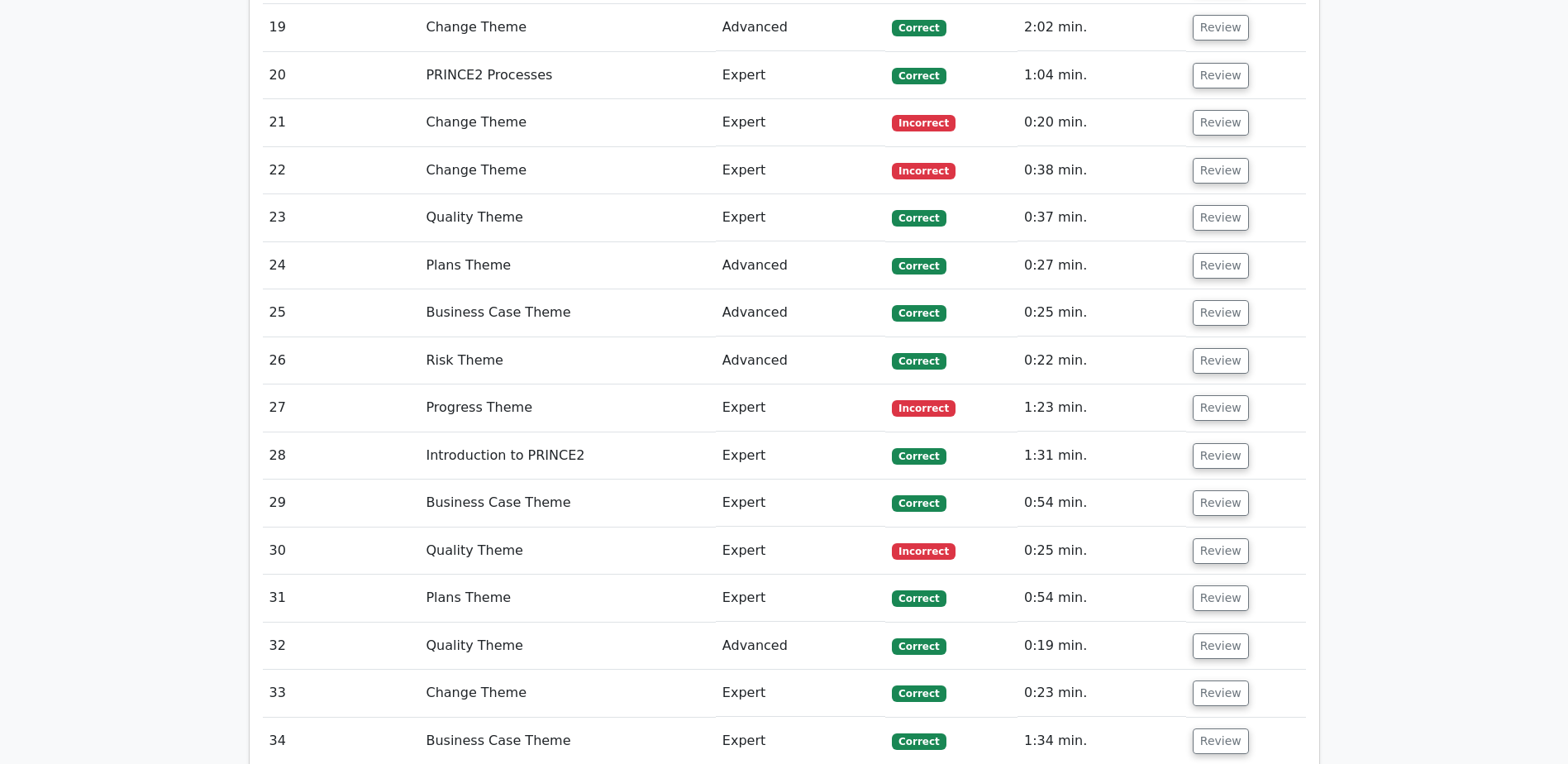
scroll to position [1984, 0]
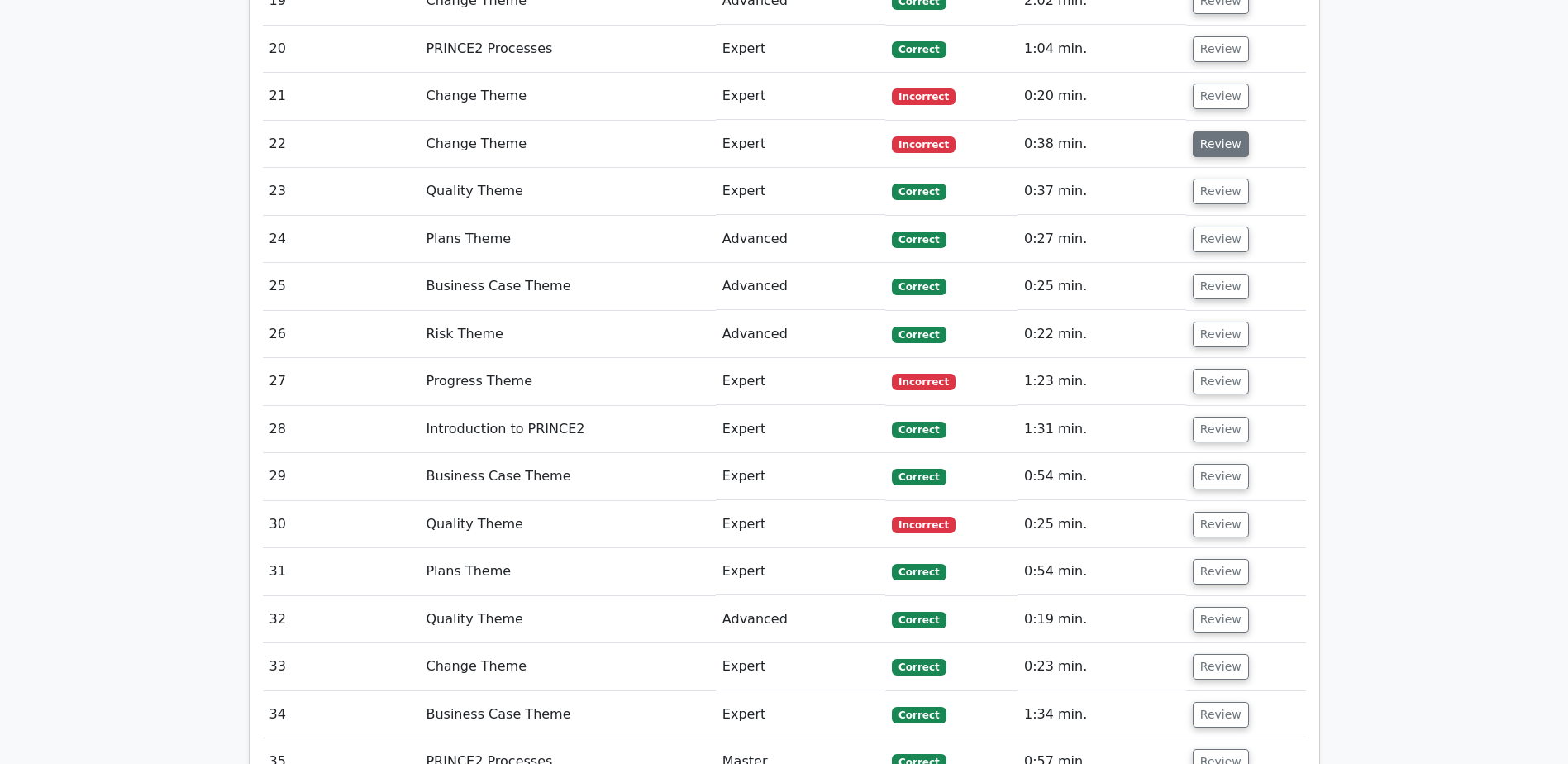
click at [1208, 141] on button "Review" at bounding box center [1220, 144] width 56 height 26
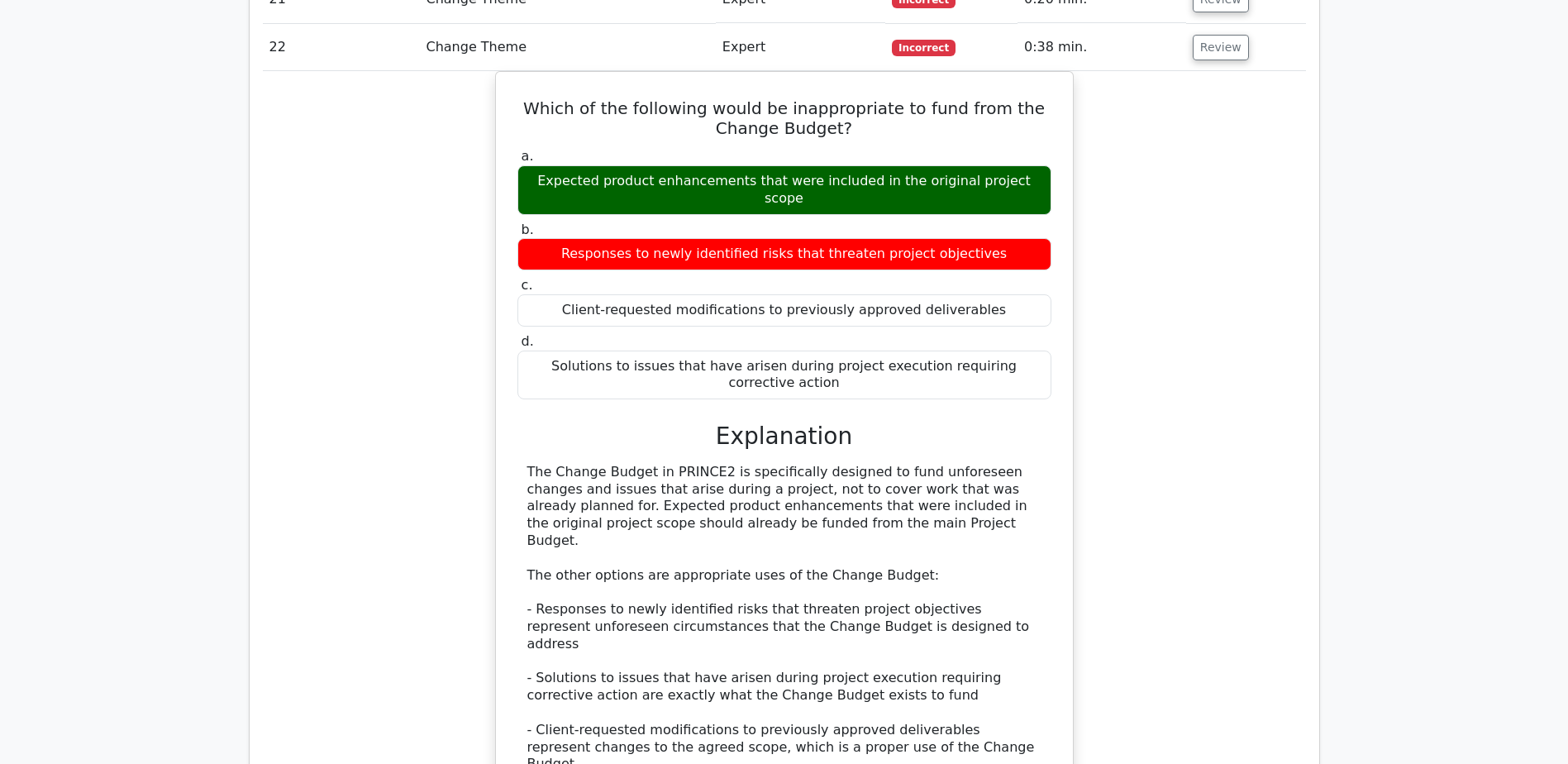
scroll to position [2067, 0]
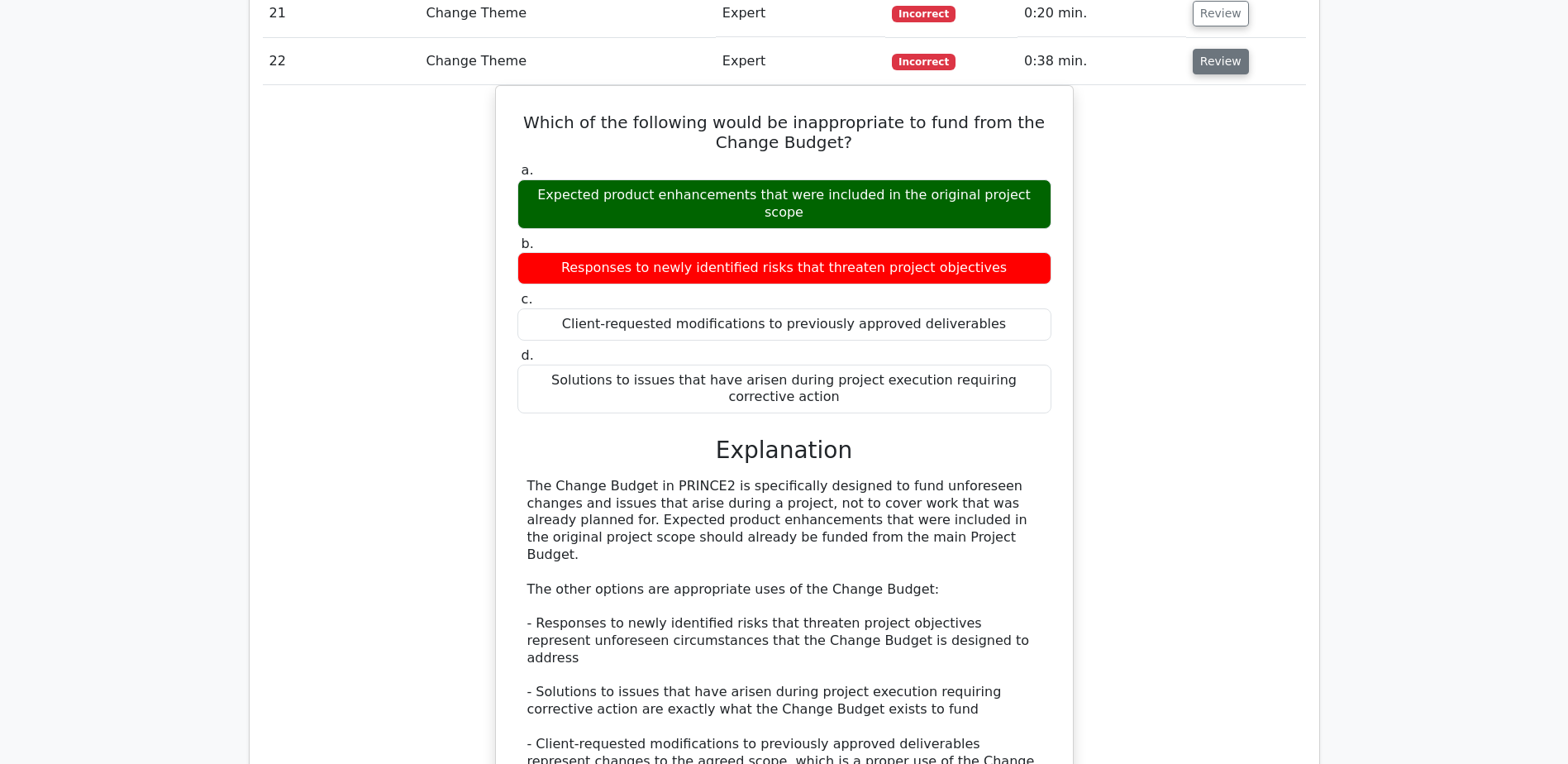
click at [1198, 54] on button "Review" at bounding box center [1220, 62] width 56 height 26
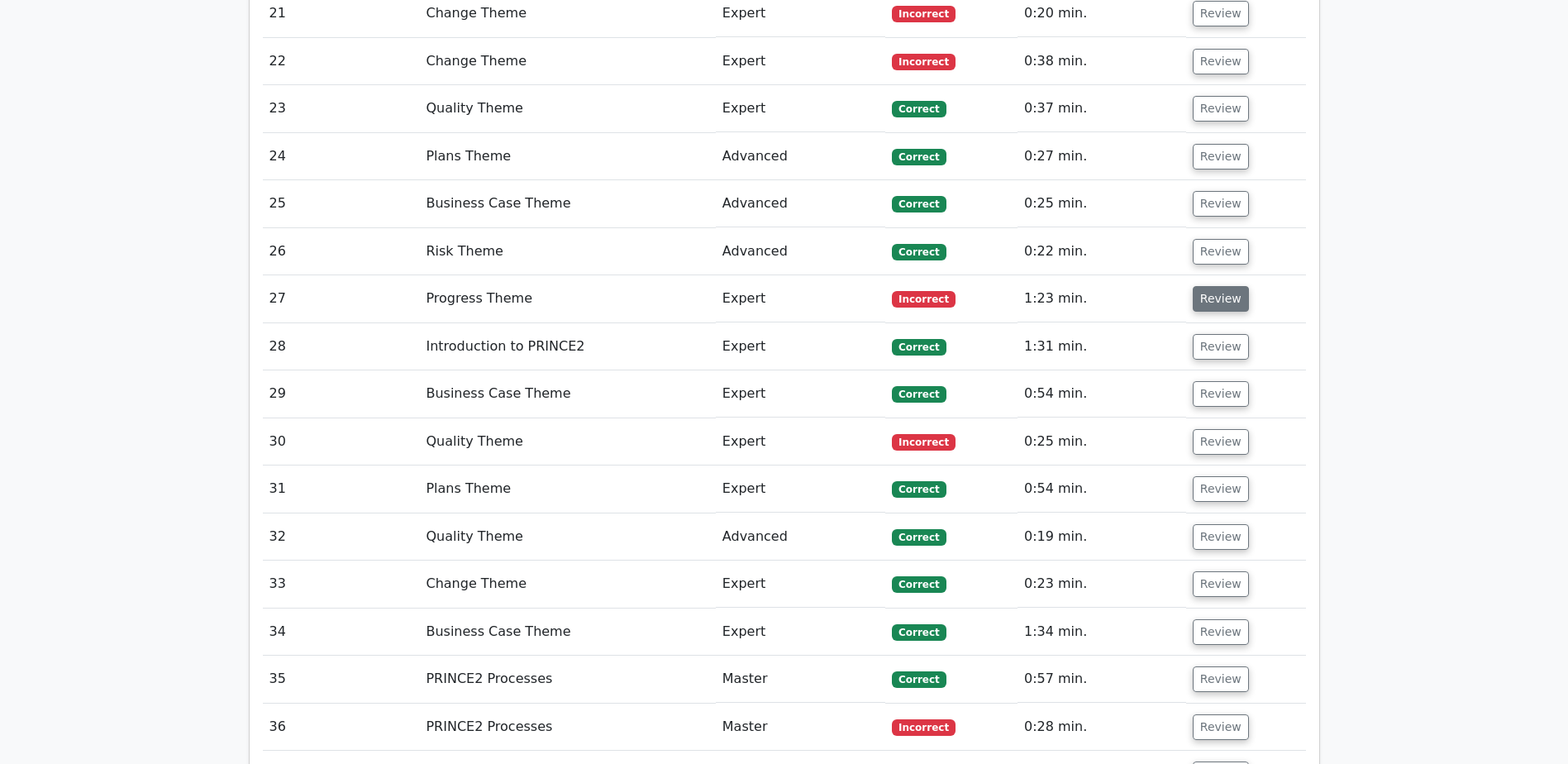
click at [1215, 299] on button "Review" at bounding box center [1220, 299] width 56 height 26
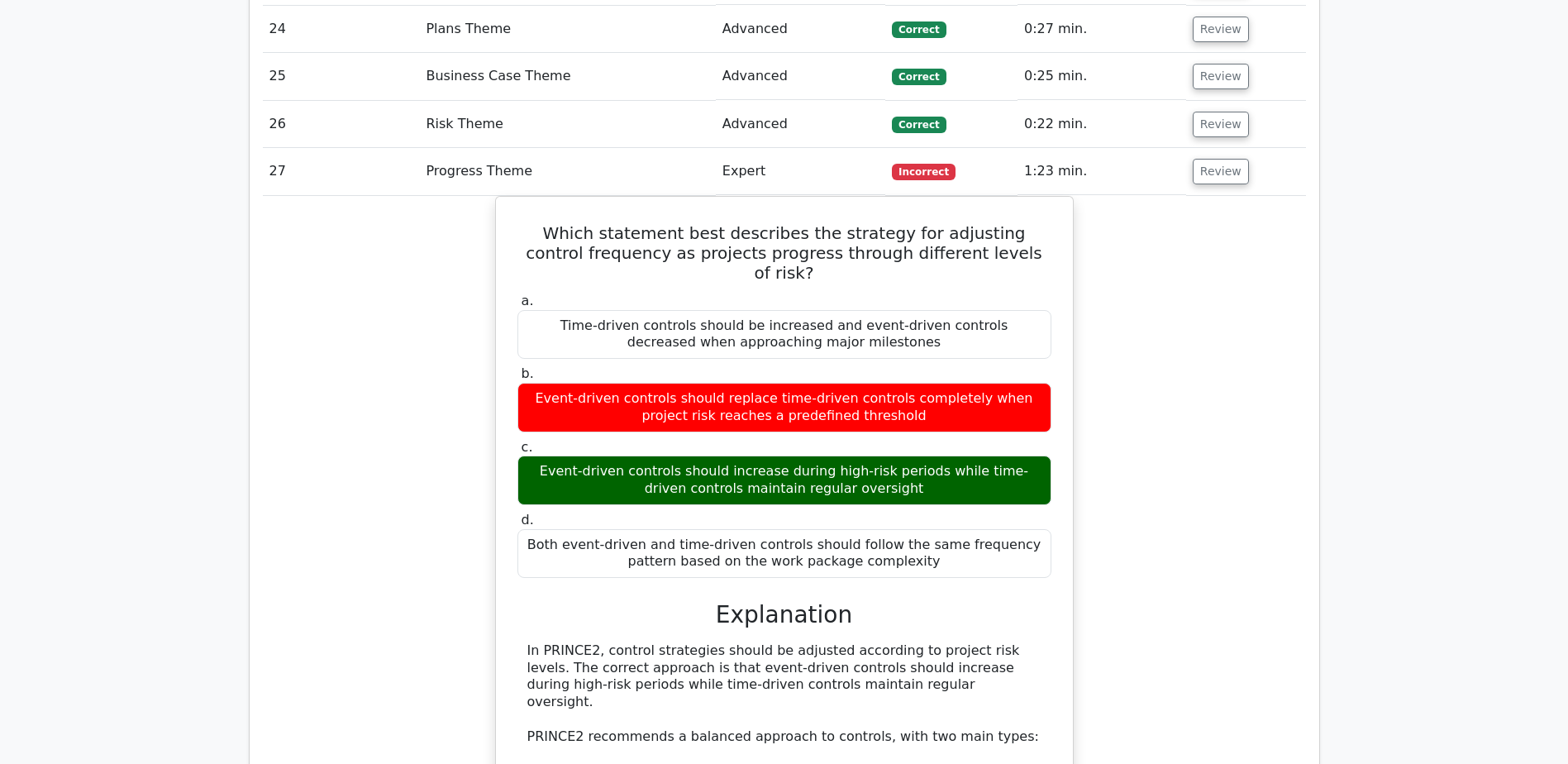
scroll to position [2232, 0]
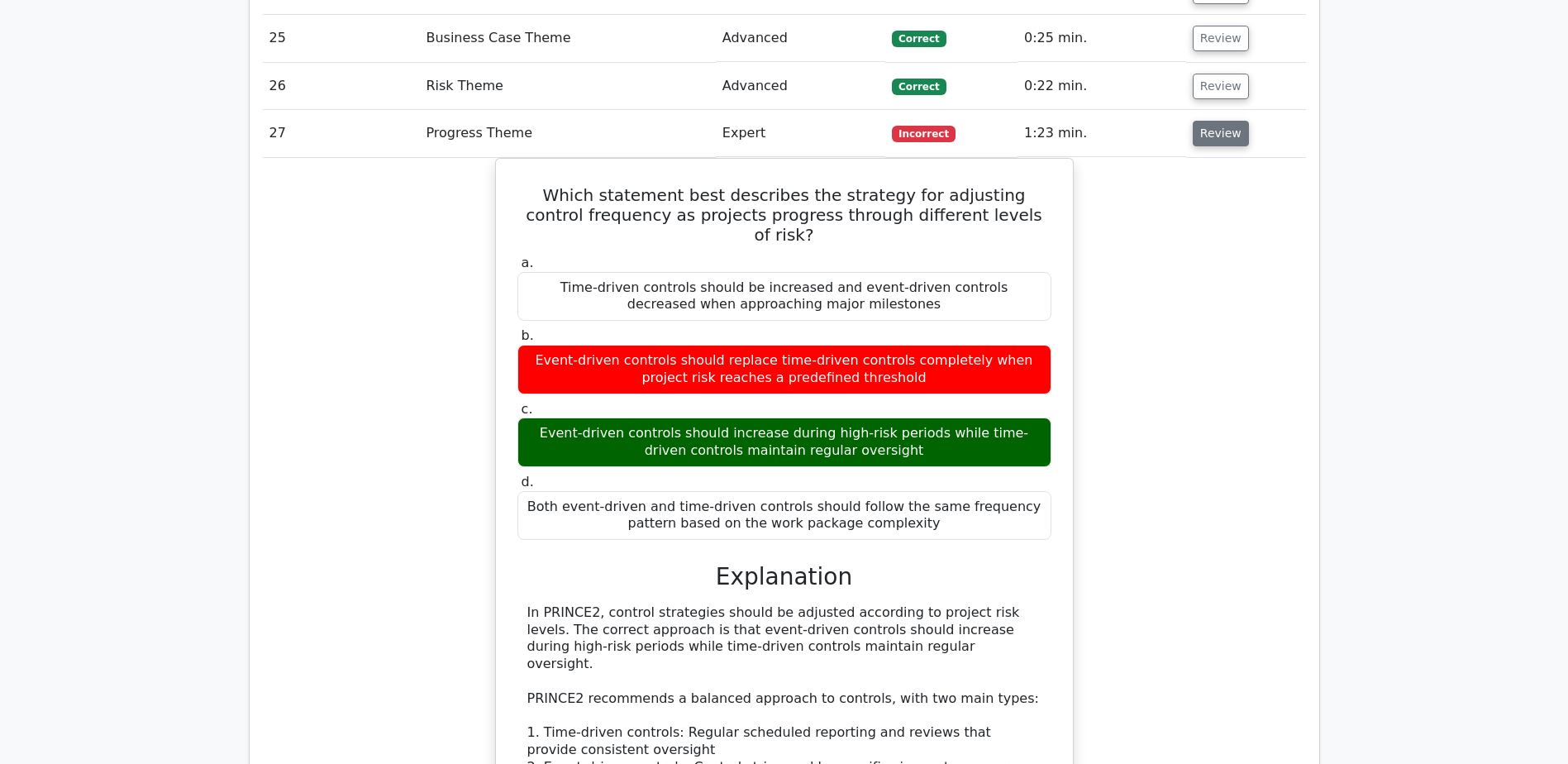
click at [1214, 142] on button "Review" at bounding box center [1220, 133] width 56 height 26
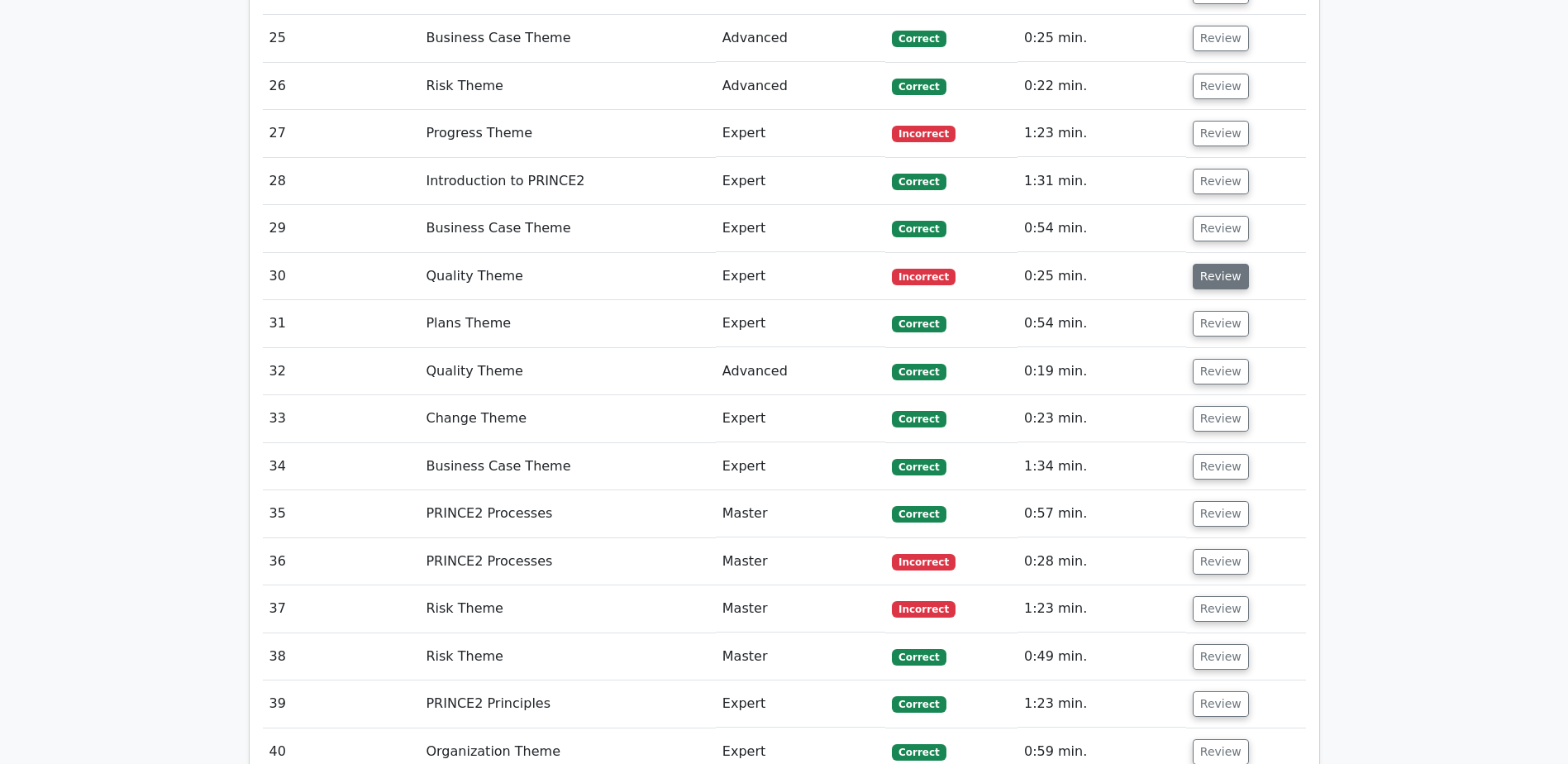
click at [1207, 275] on button "Review" at bounding box center [1220, 277] width 56 height 26
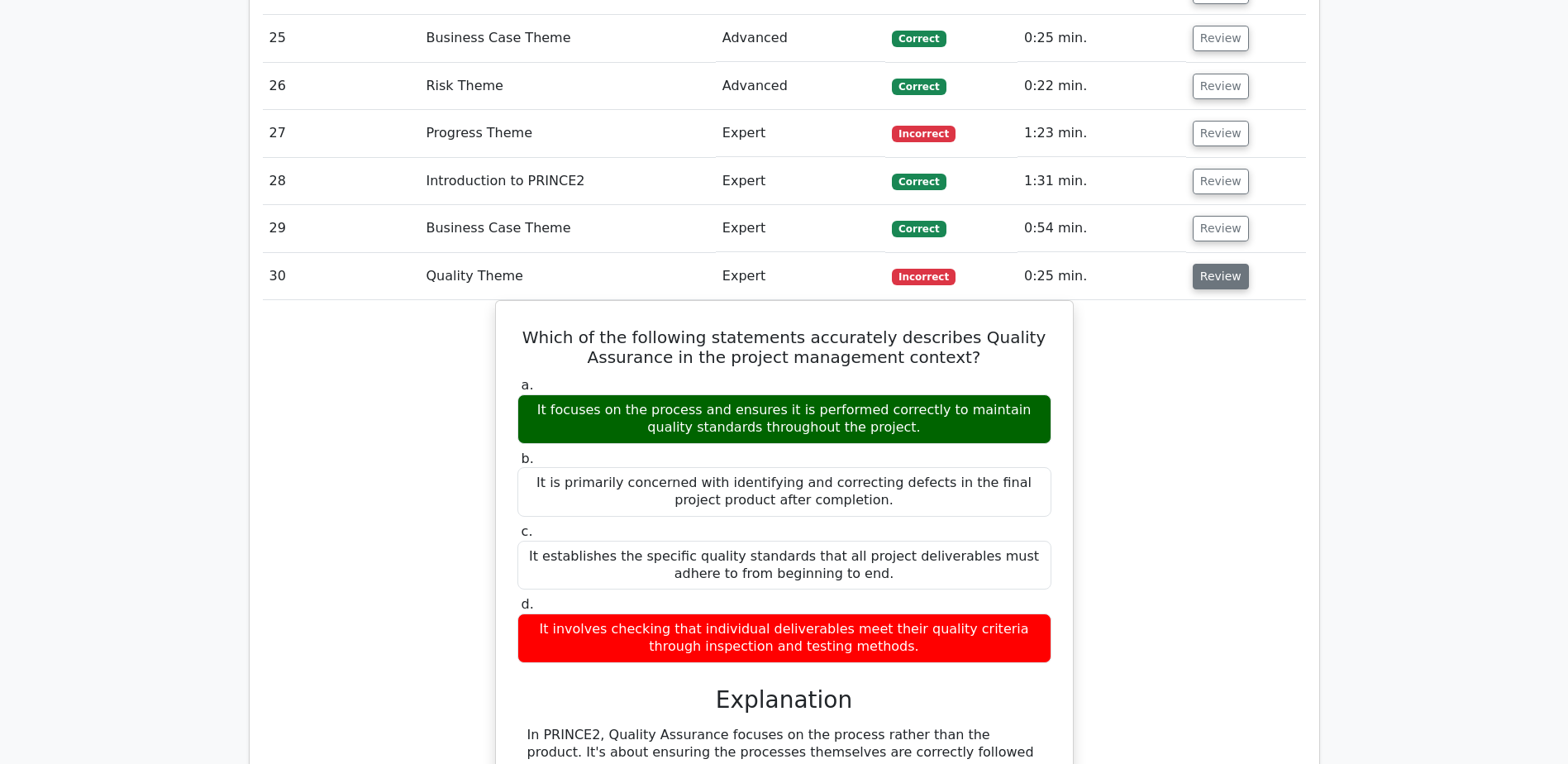
click at [1221, 287] on button "Review" at bounding box center [1220, 277] width 56 height 26
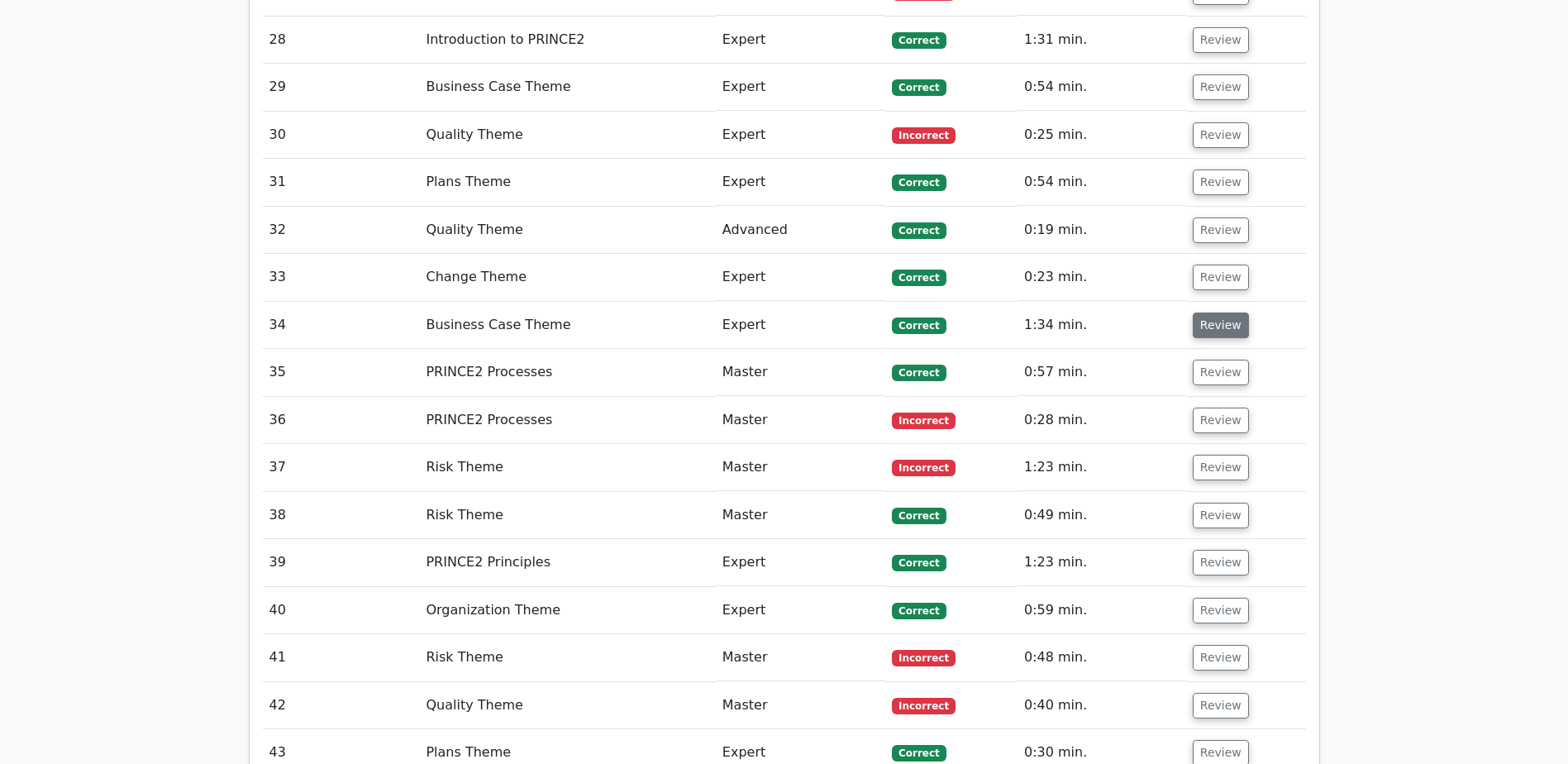
scroll to position [2398, 0]
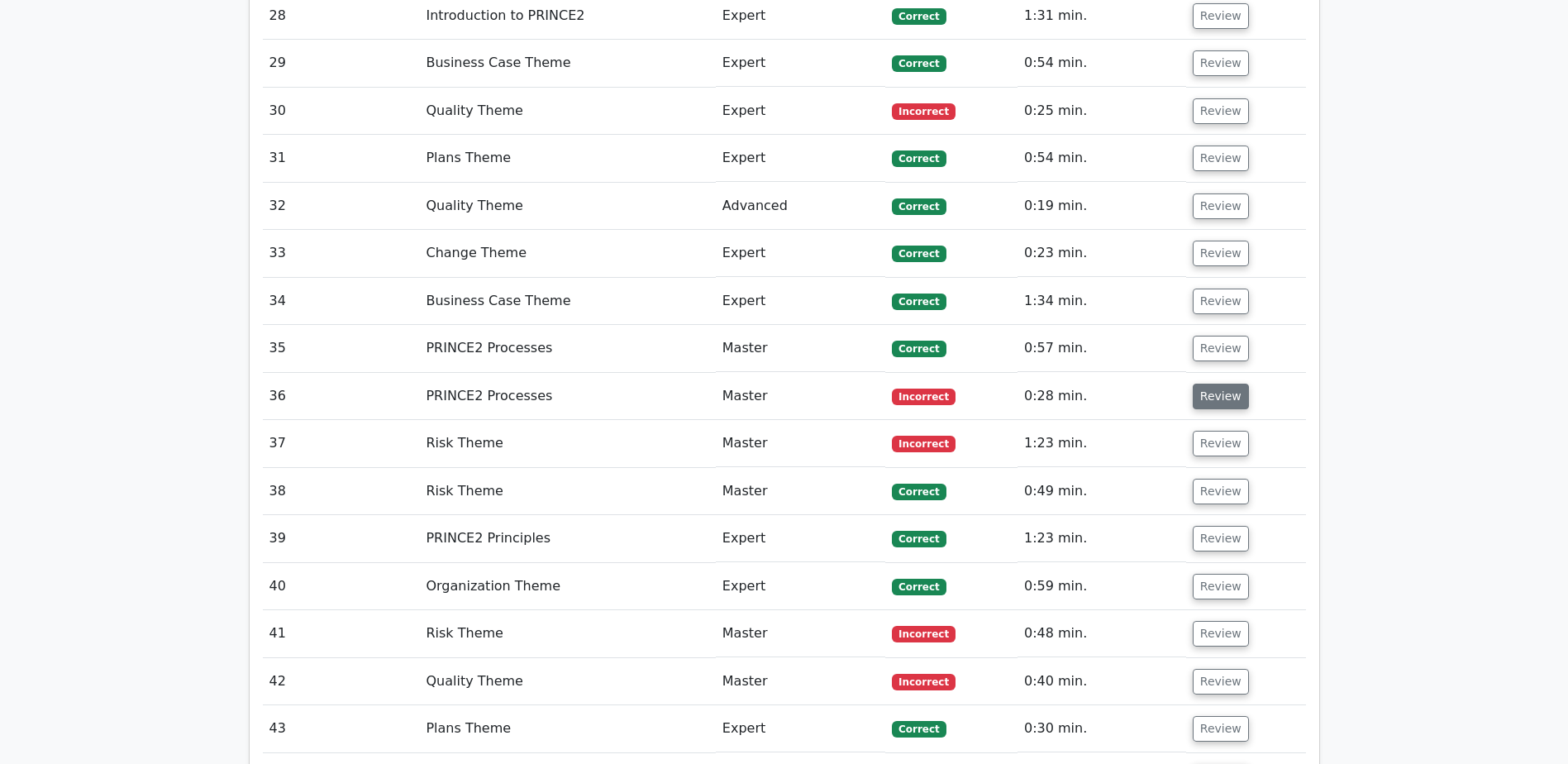
click at [1221, 395] on button "Review" at bounding box center [1220, 396] width 56 height 26
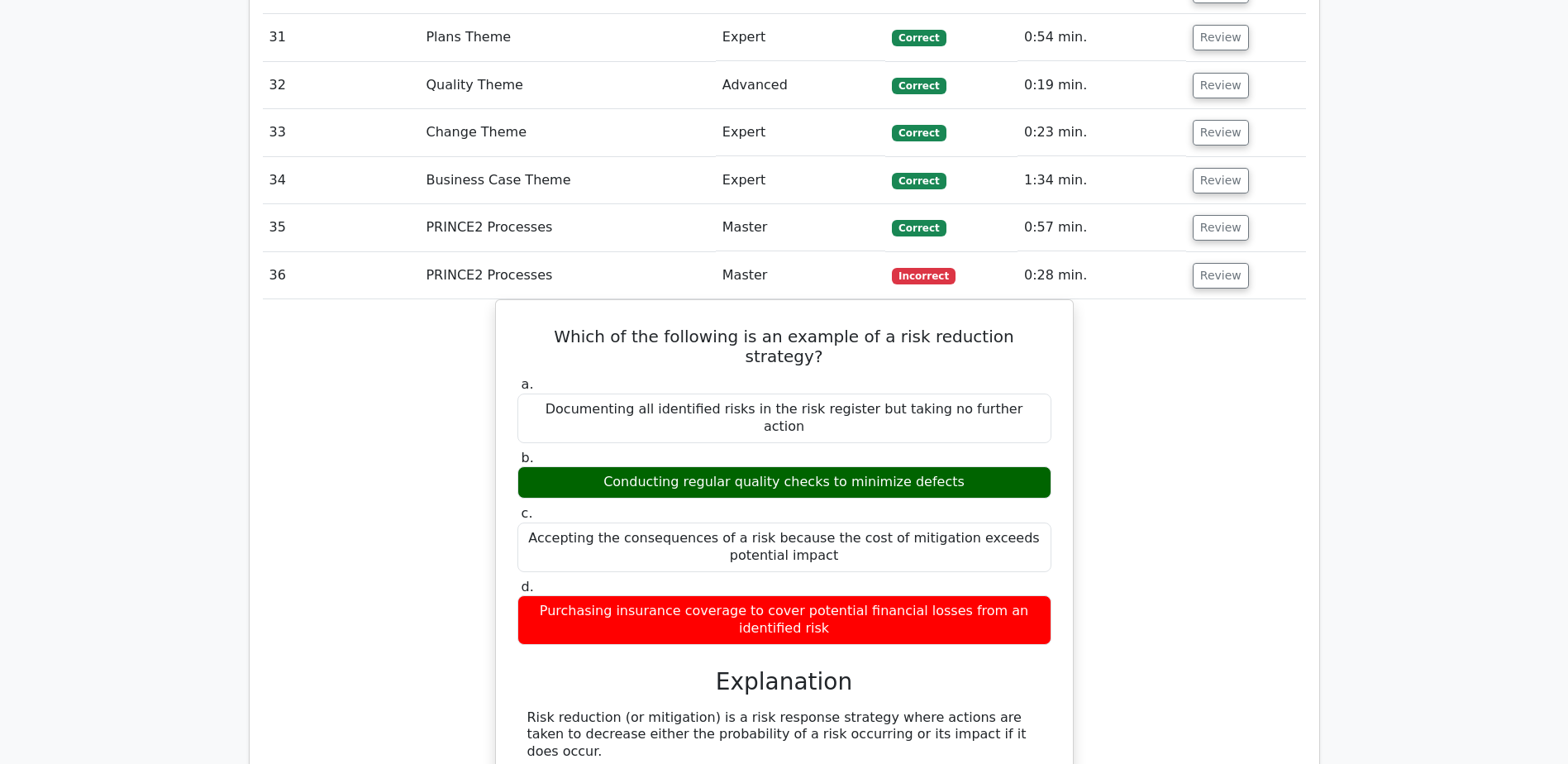
scroll to position [2480, 0]
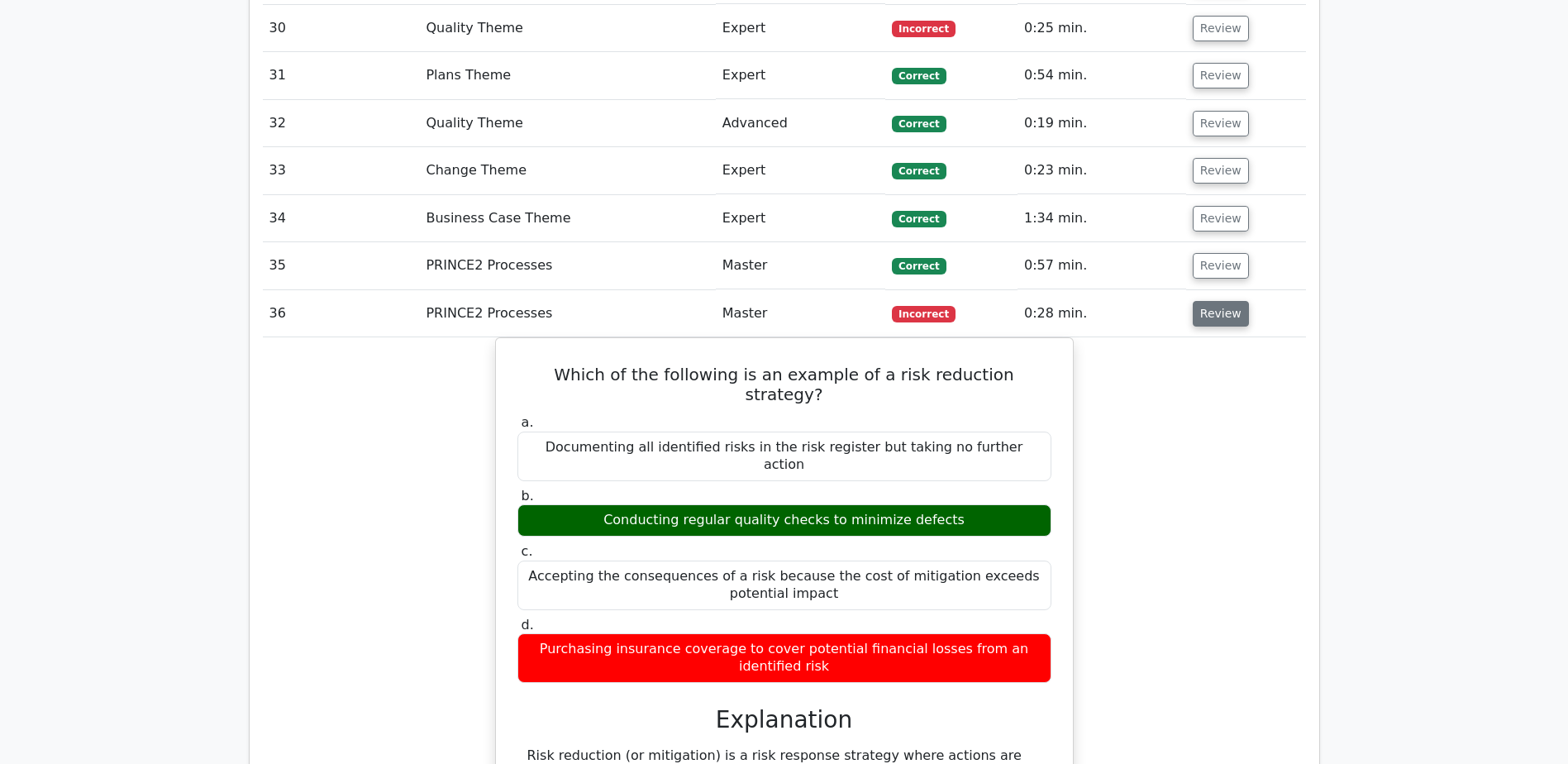
click at [1235, 317] on button "Review" at bounding box center [1220, 314] width 56 height 26
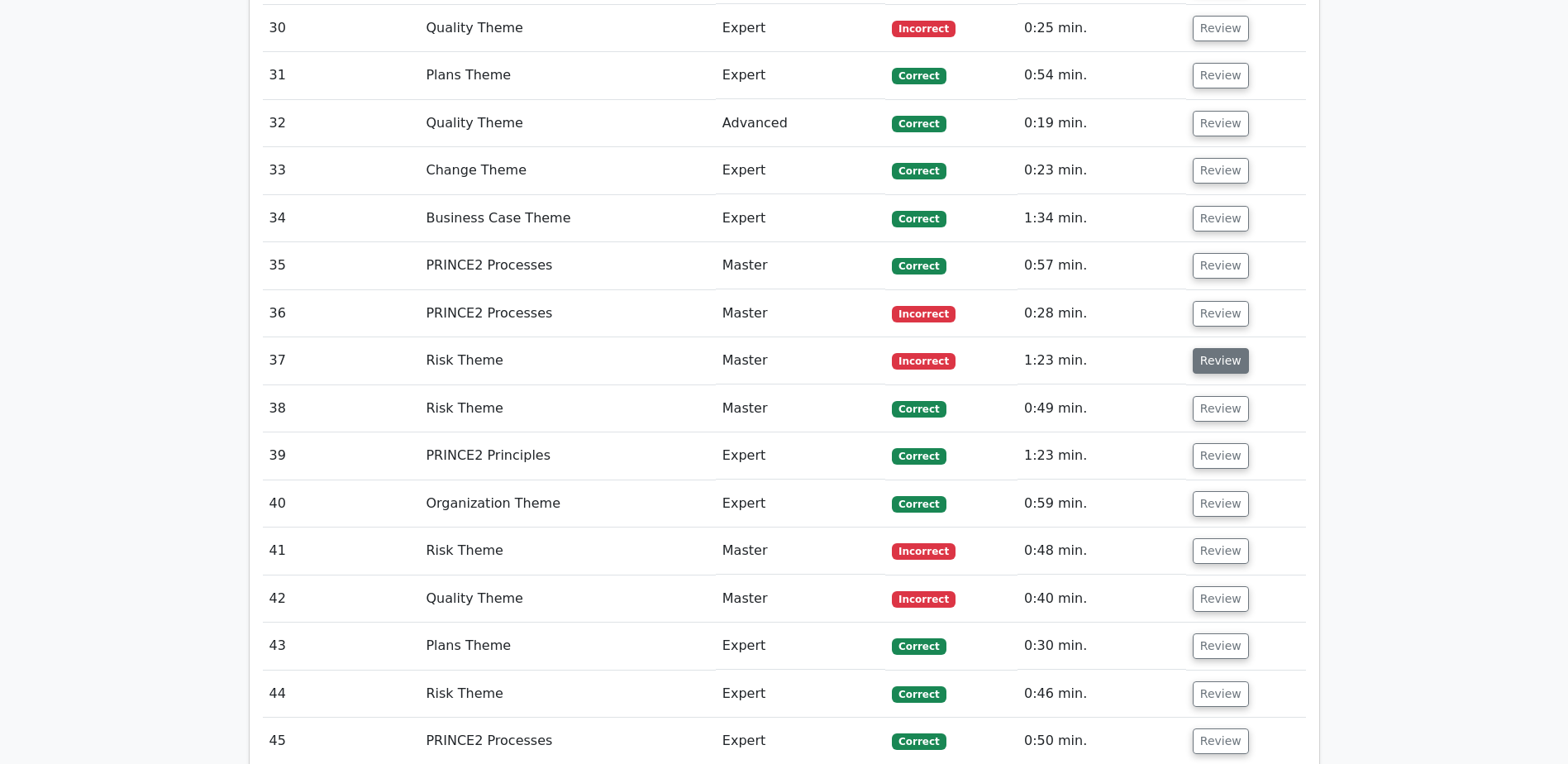
click at [1239, 357] on button "Review" at bounding box center [1220, 361] width 56 height 26
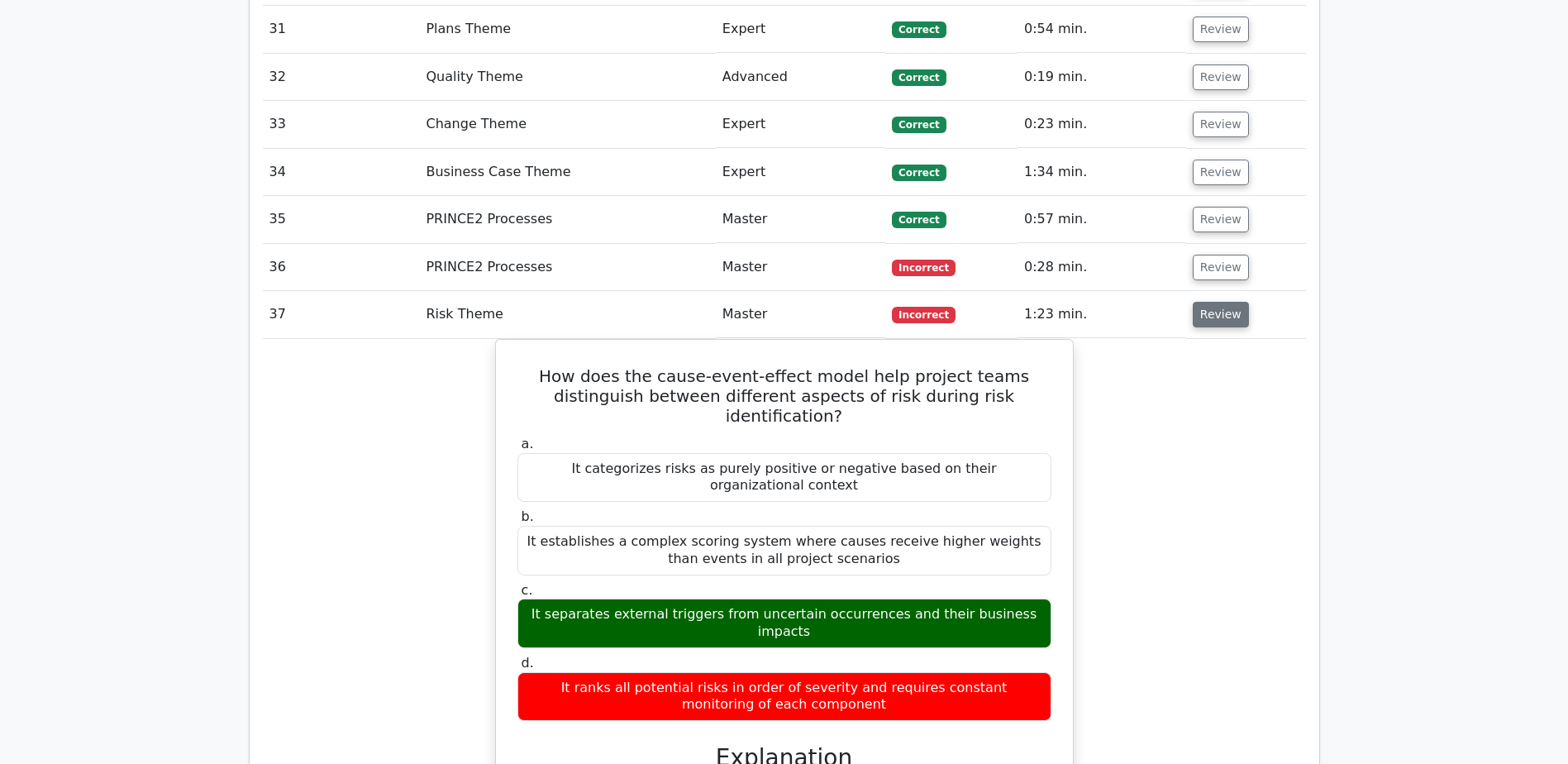
scroll to position [2563, 0]
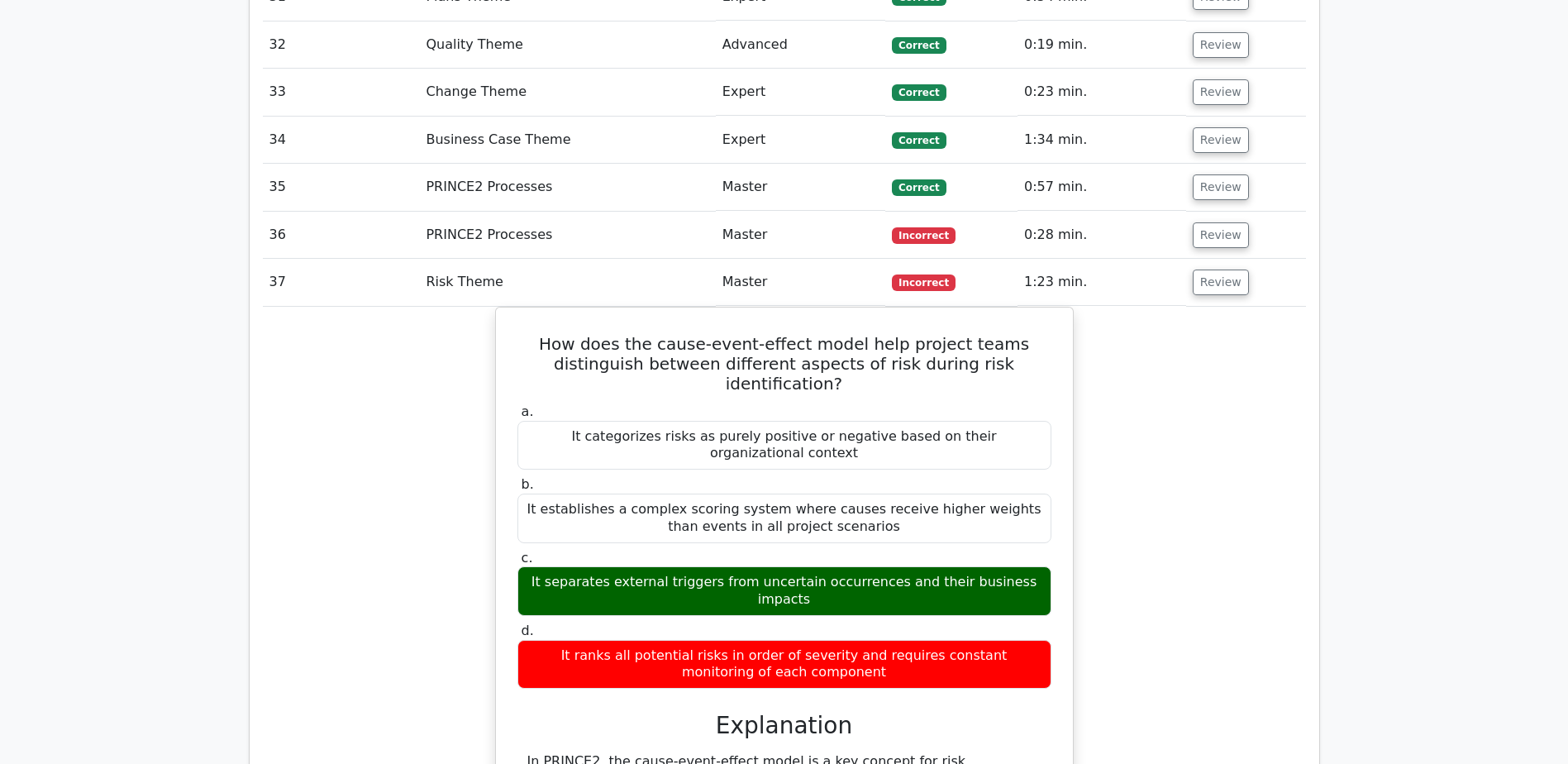
drag, startPoint x: 1276, startPoint y: 357, endPoint x: 1447, endPoint y: 299, distance: 180.6
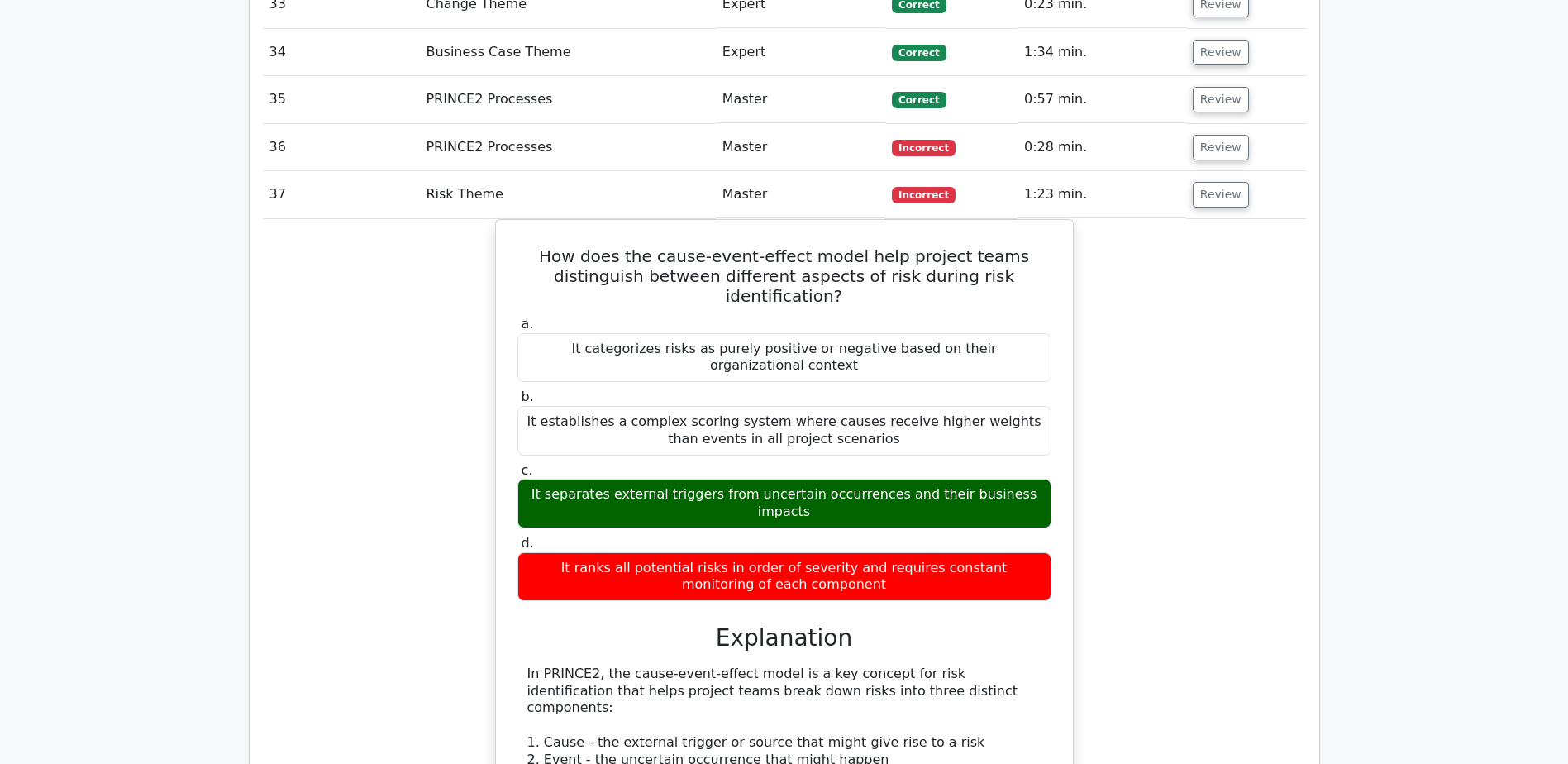
scroll to position [2646, 0]
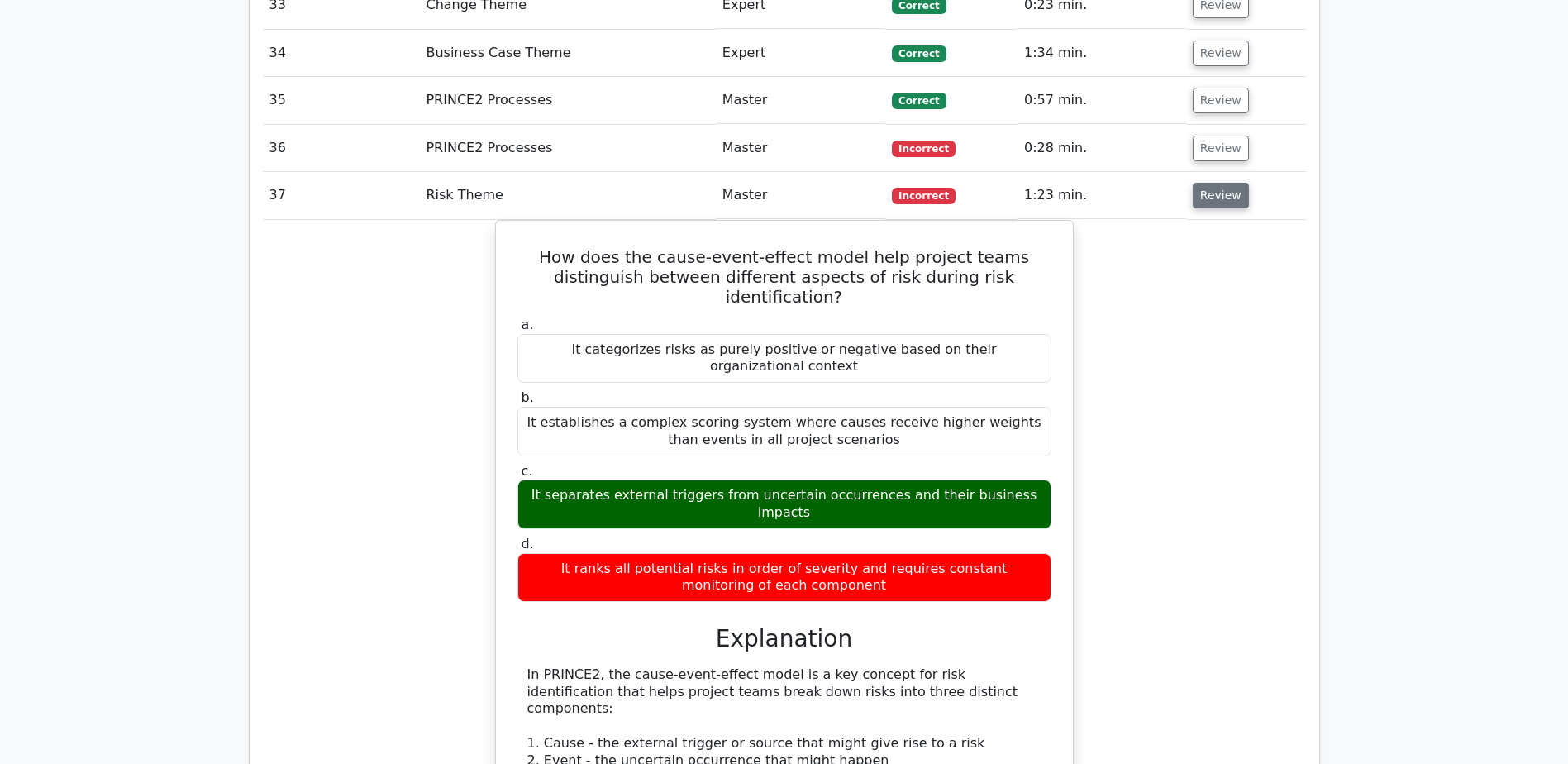
click at [1207, 197] on button "Review" at bounding box center [1220, 195] width 56 height 26
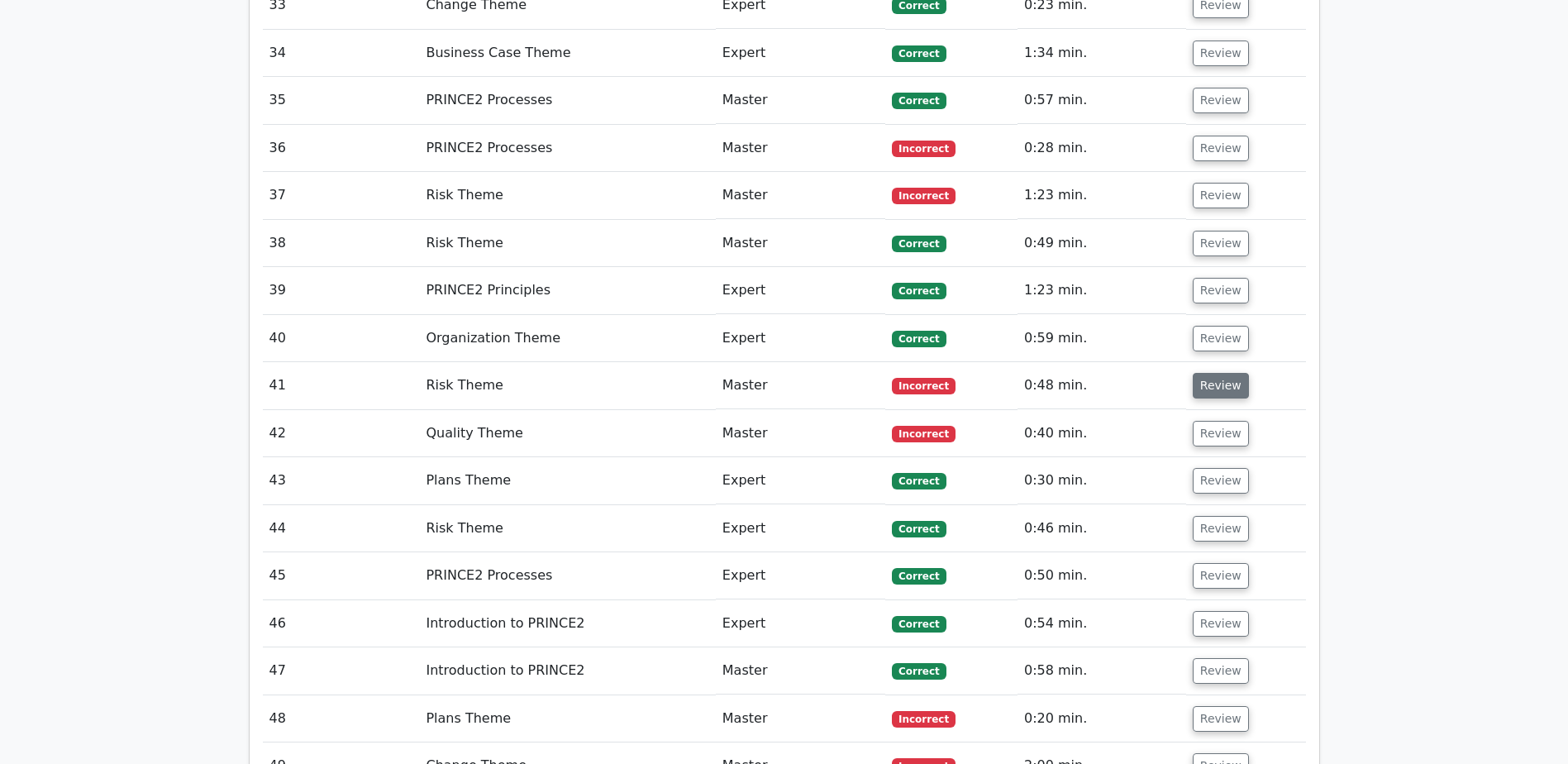
click at [1234, 384] on button "Review" at bounding box center [1220, 385] width 56 height 26
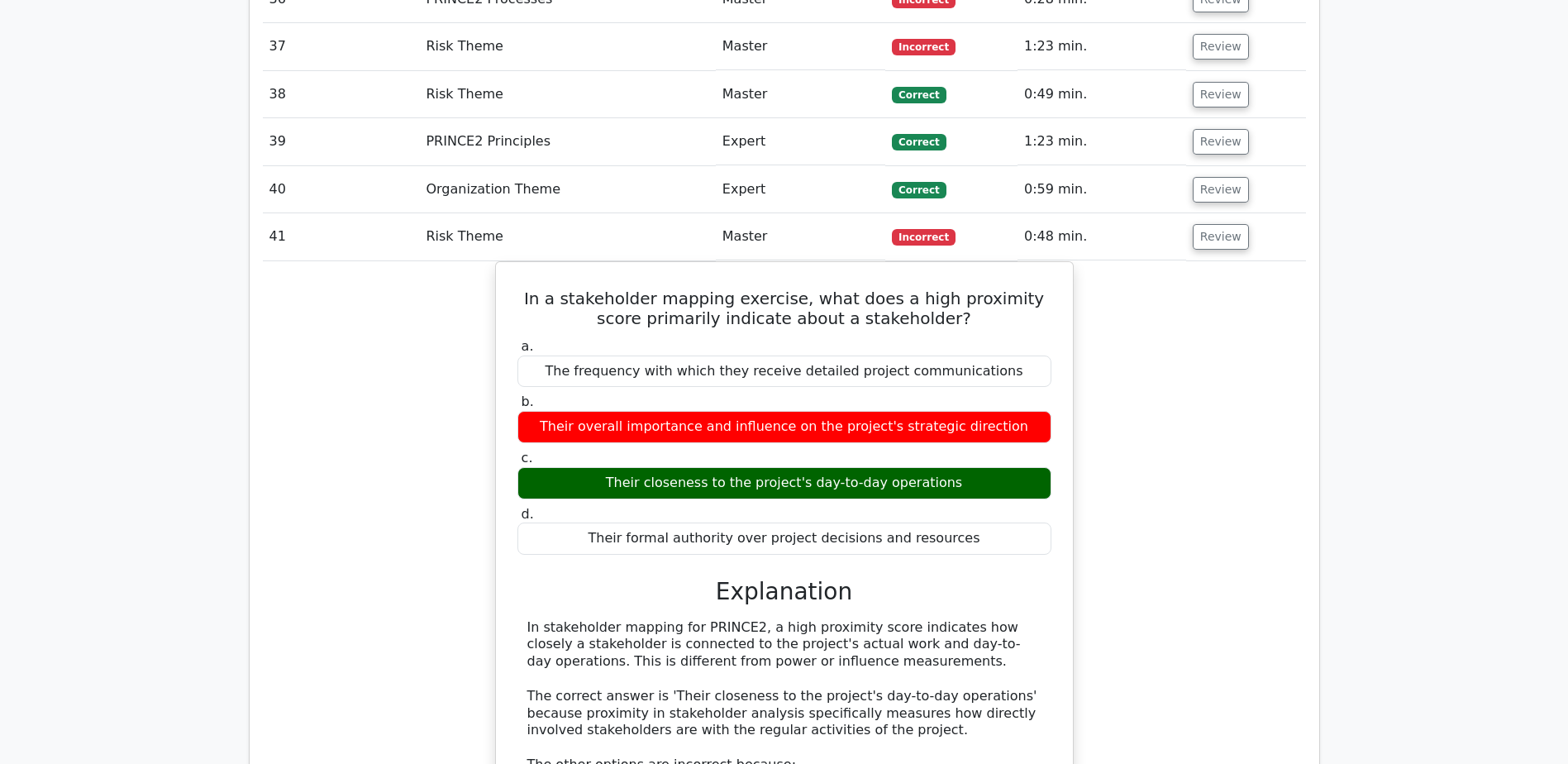
scroll to position [2975, 0]
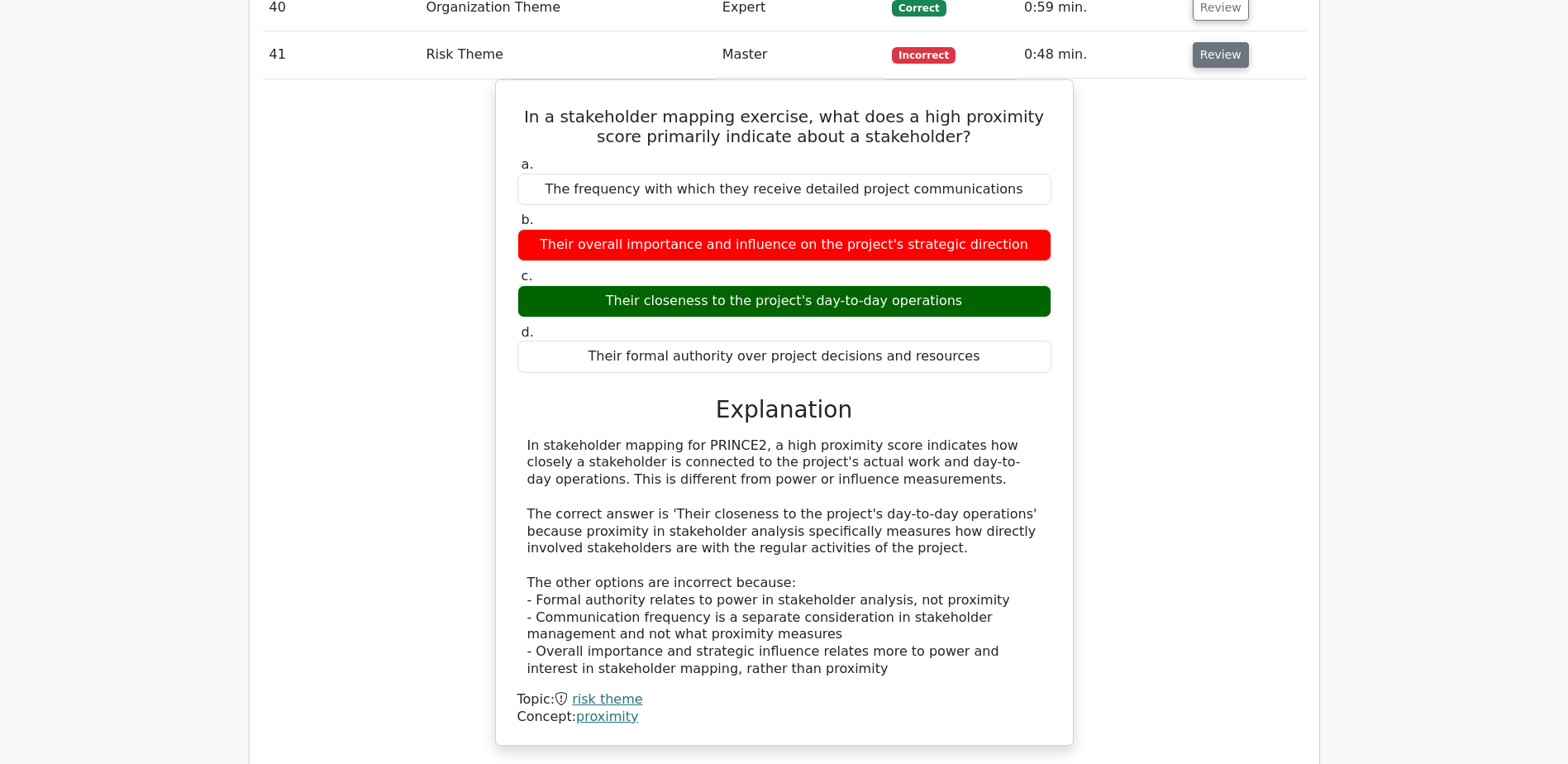
click at [1226, 64] on button "Review" at bounding box center [1220, 55] width 56 height 26
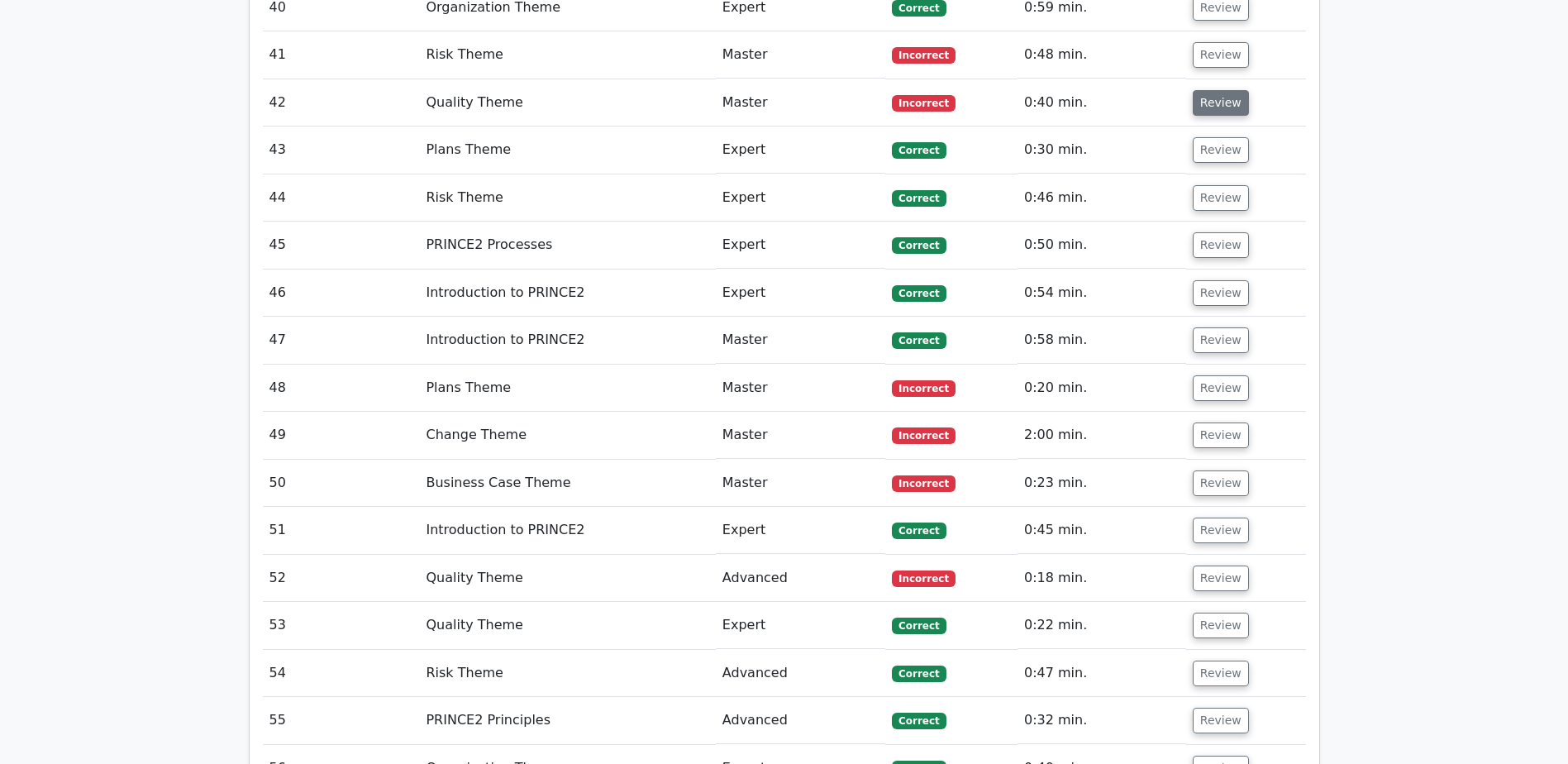
click at [1214, 110] on button "Review" at bounding box center [1220, 103] width 56 height 26
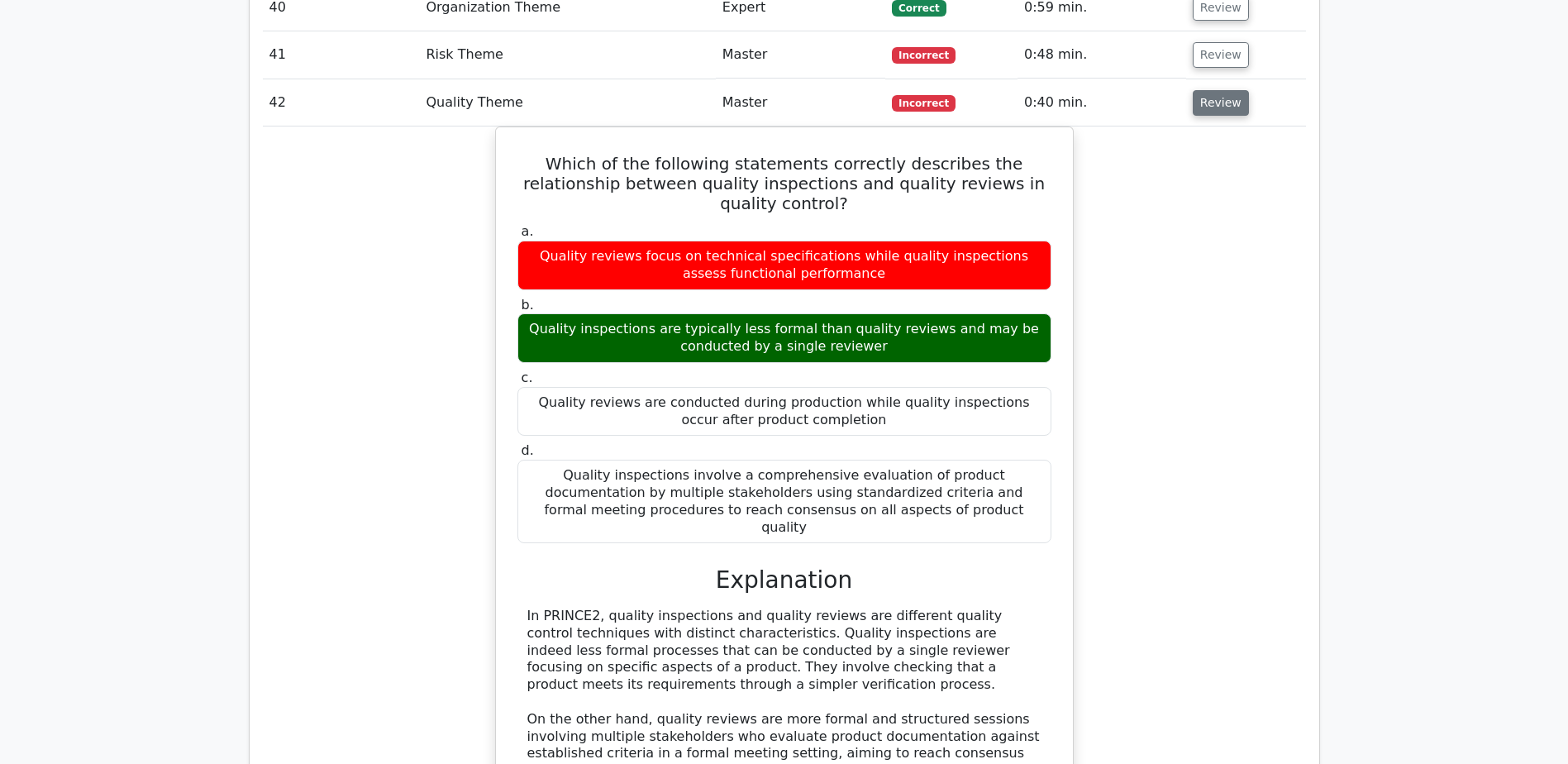
click at [1232, 108] on button "Review" at bounding box center [1220, 103] width 56 height 26
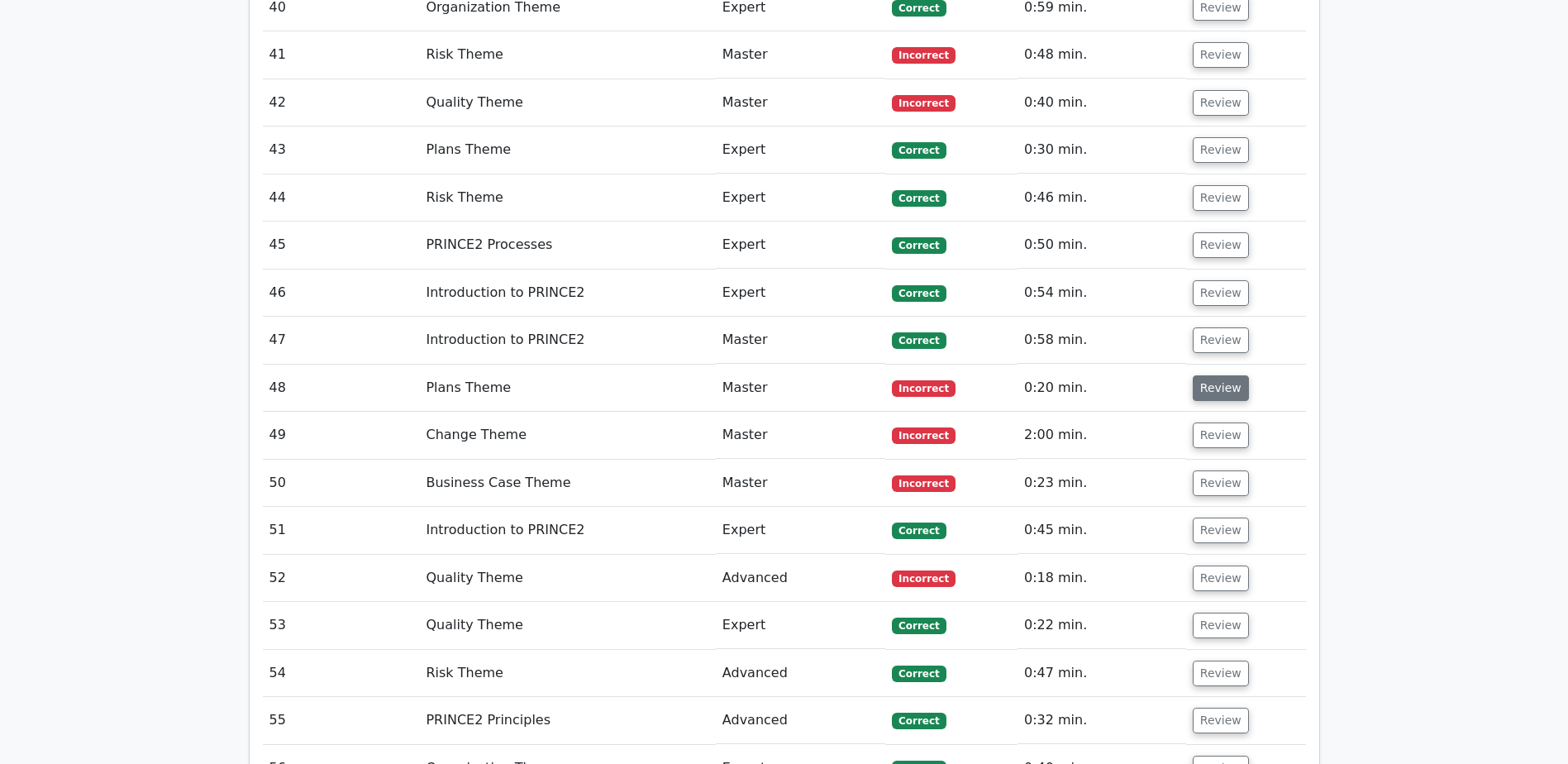
click at [1222, 387] on button "Review" at bounding box center [1220, 388] width 56 height 26
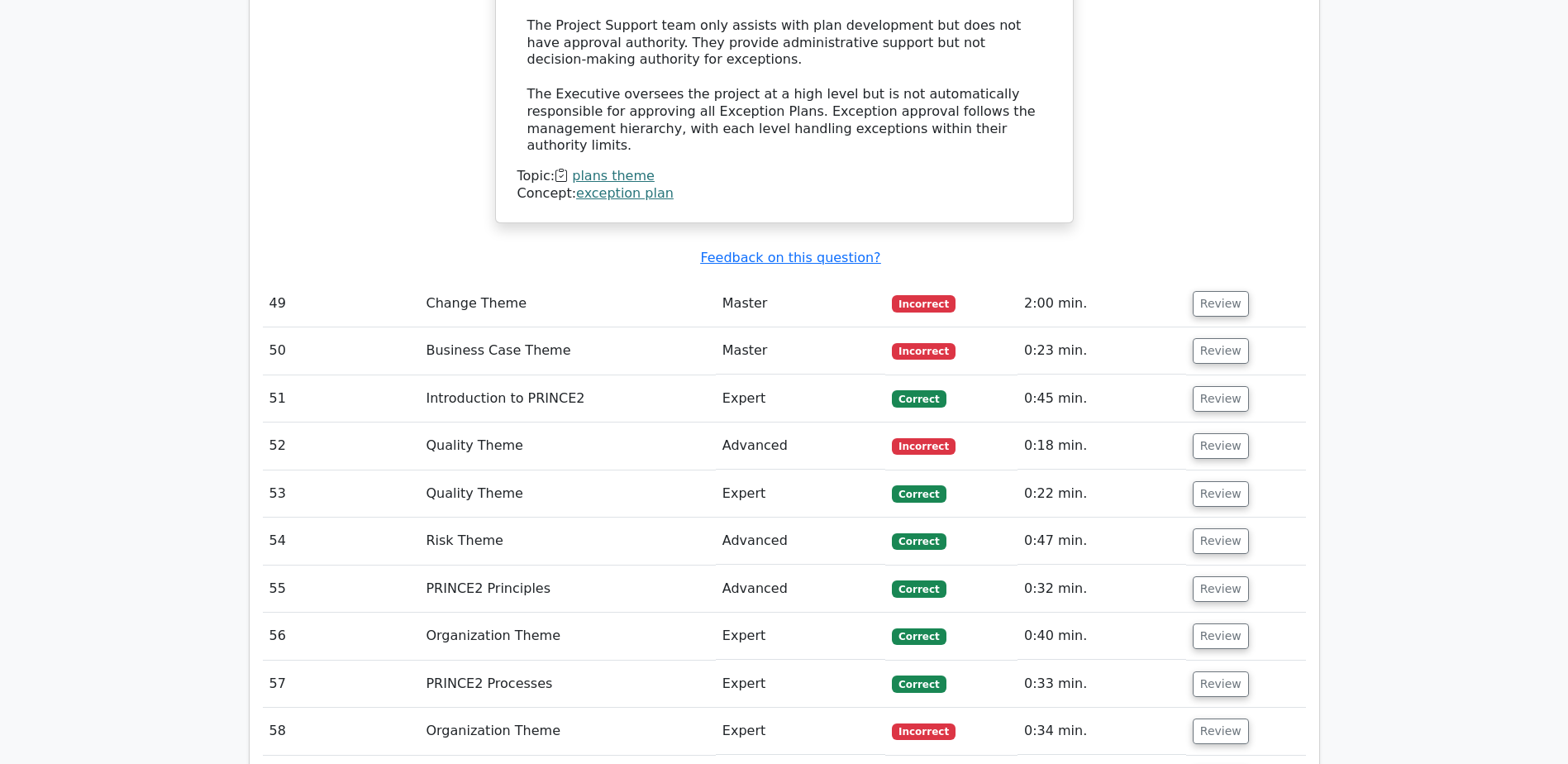
scroll to position [3885, 0]
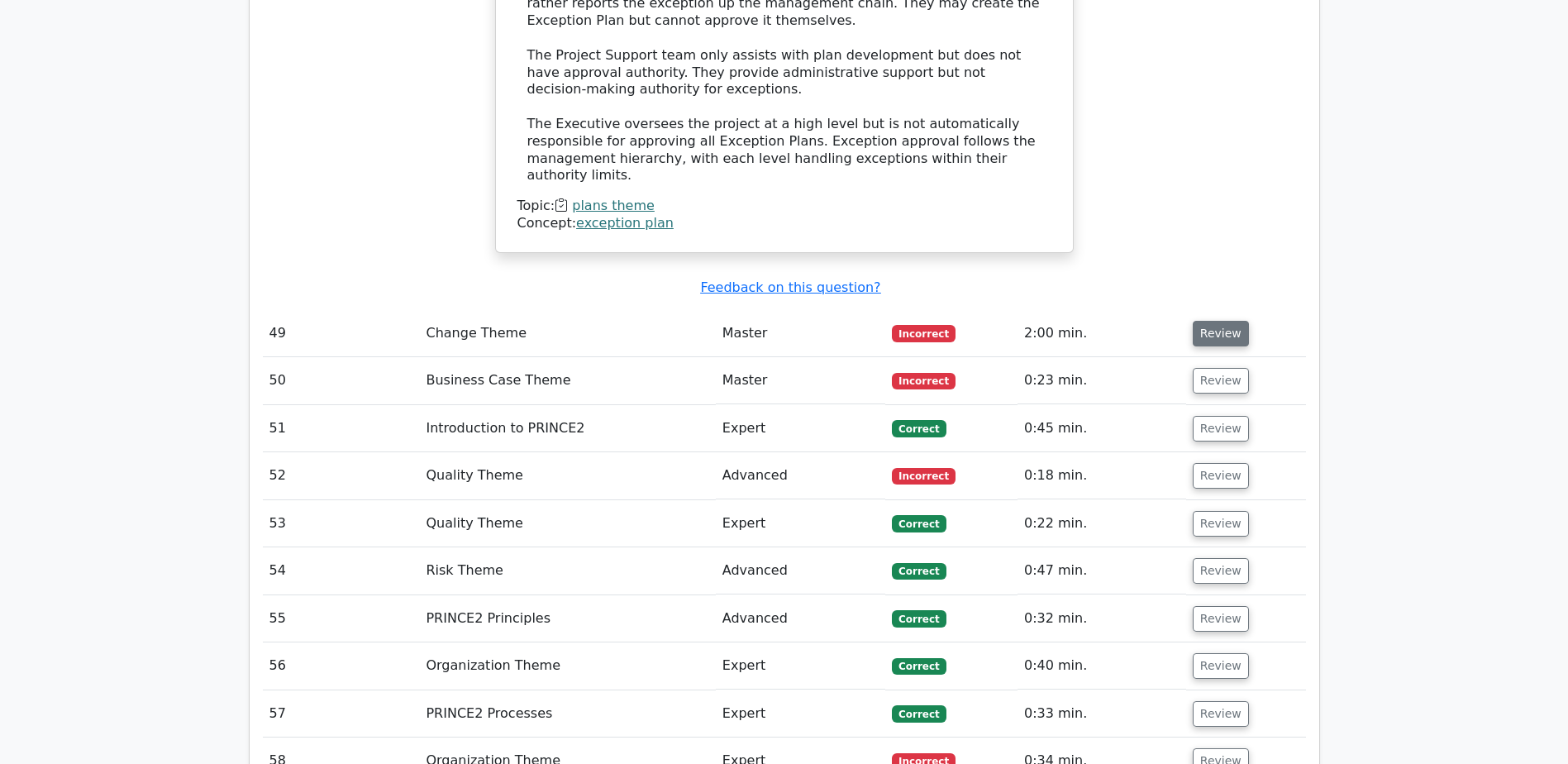
click at [1221, 327] on button "Review" at bounding box center [1220, 334] width 56 height 26
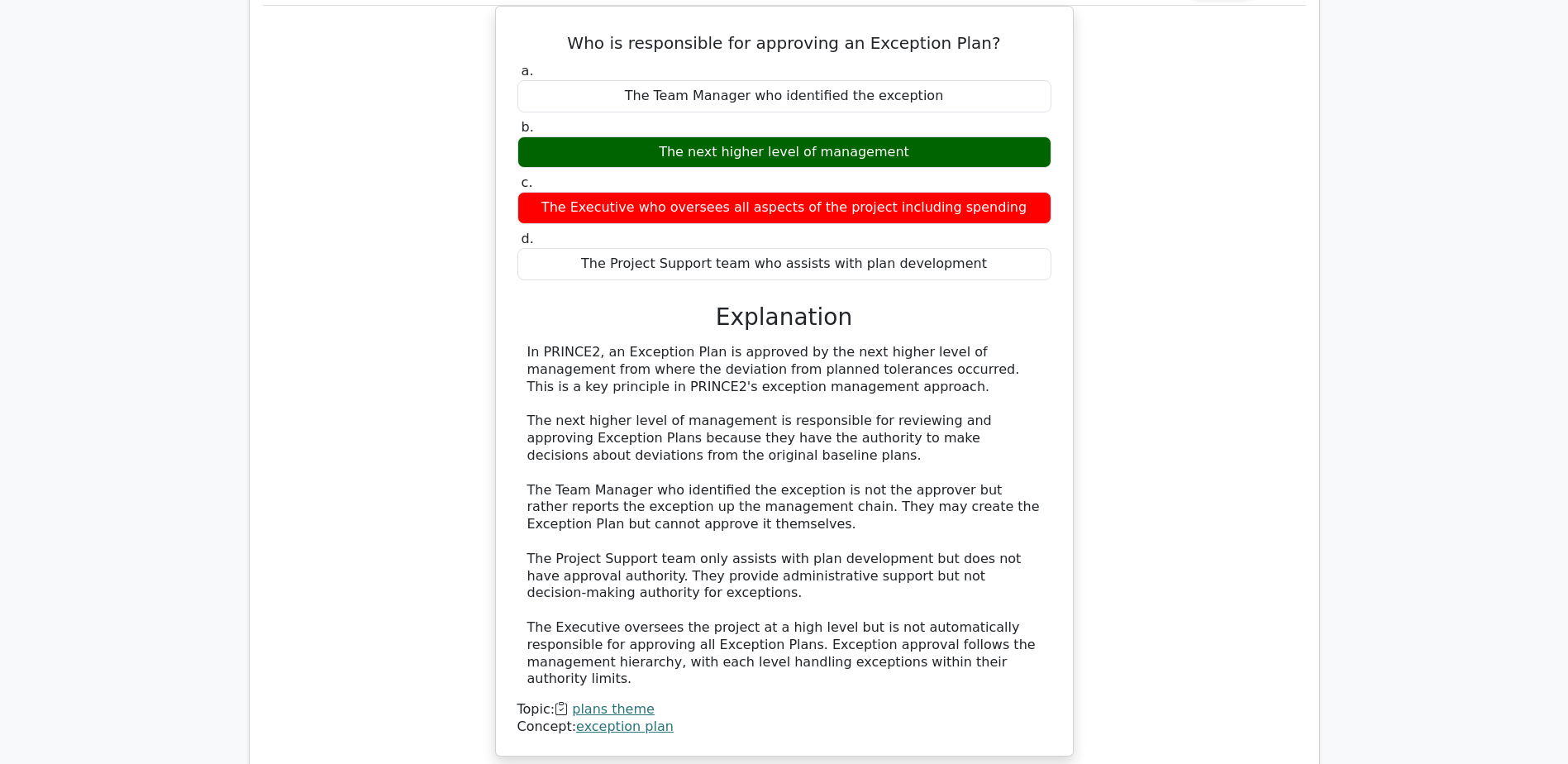
scroll to position [3223, 0]
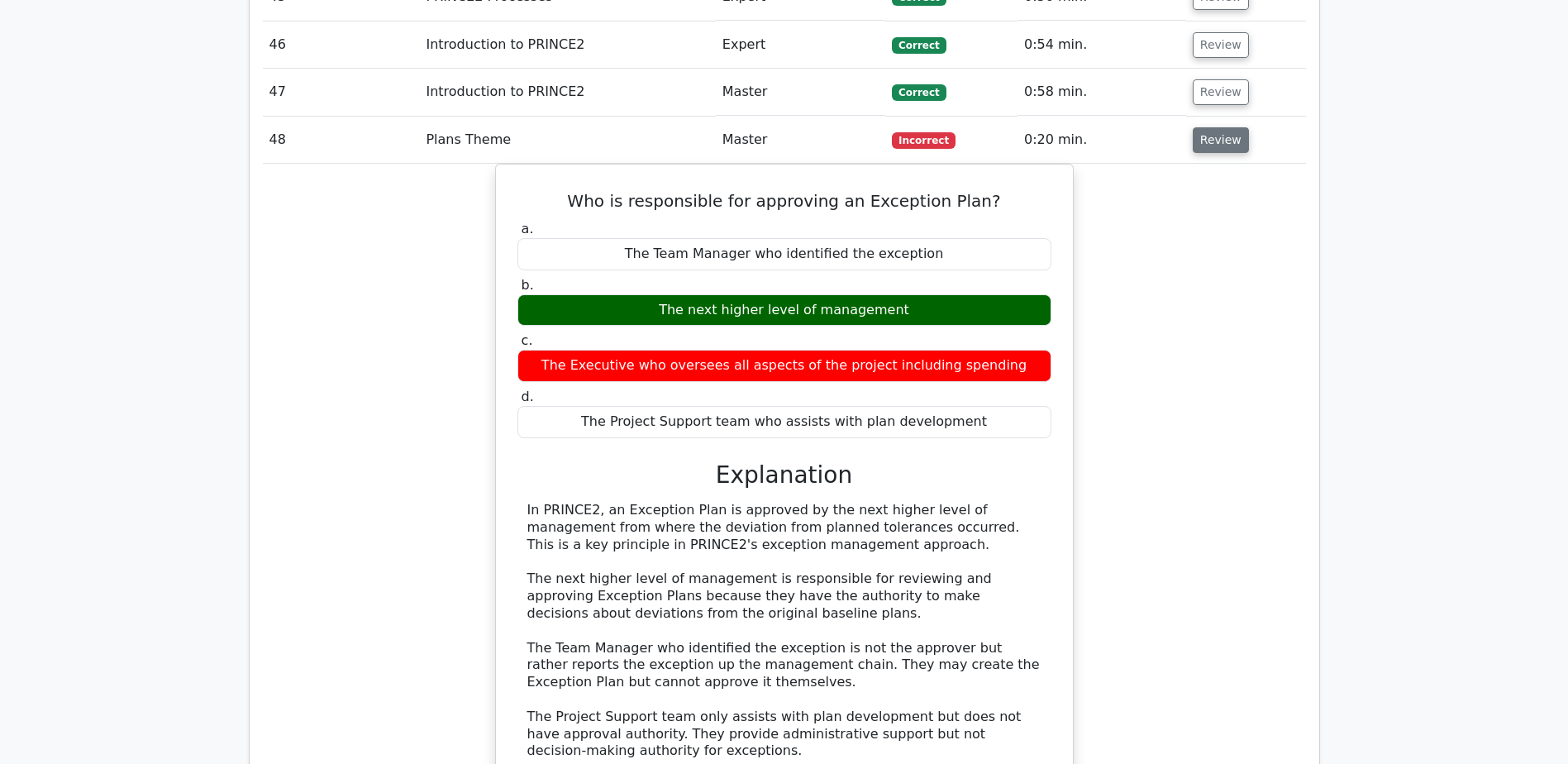
click at [1207, 149] on button "Review" at bounding box center [1220, 140] width 56 height 26
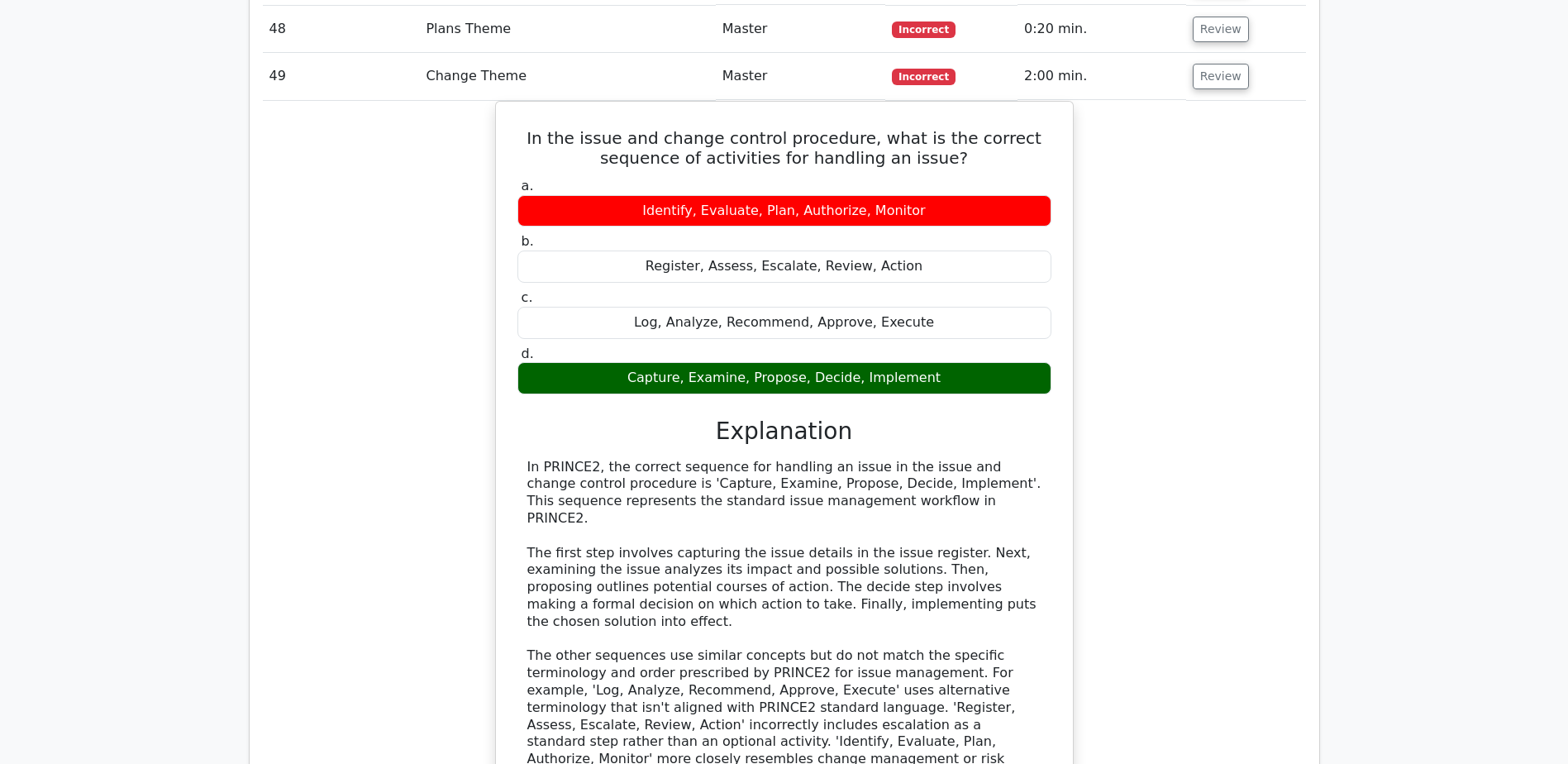
scroll to position [3306, 0]
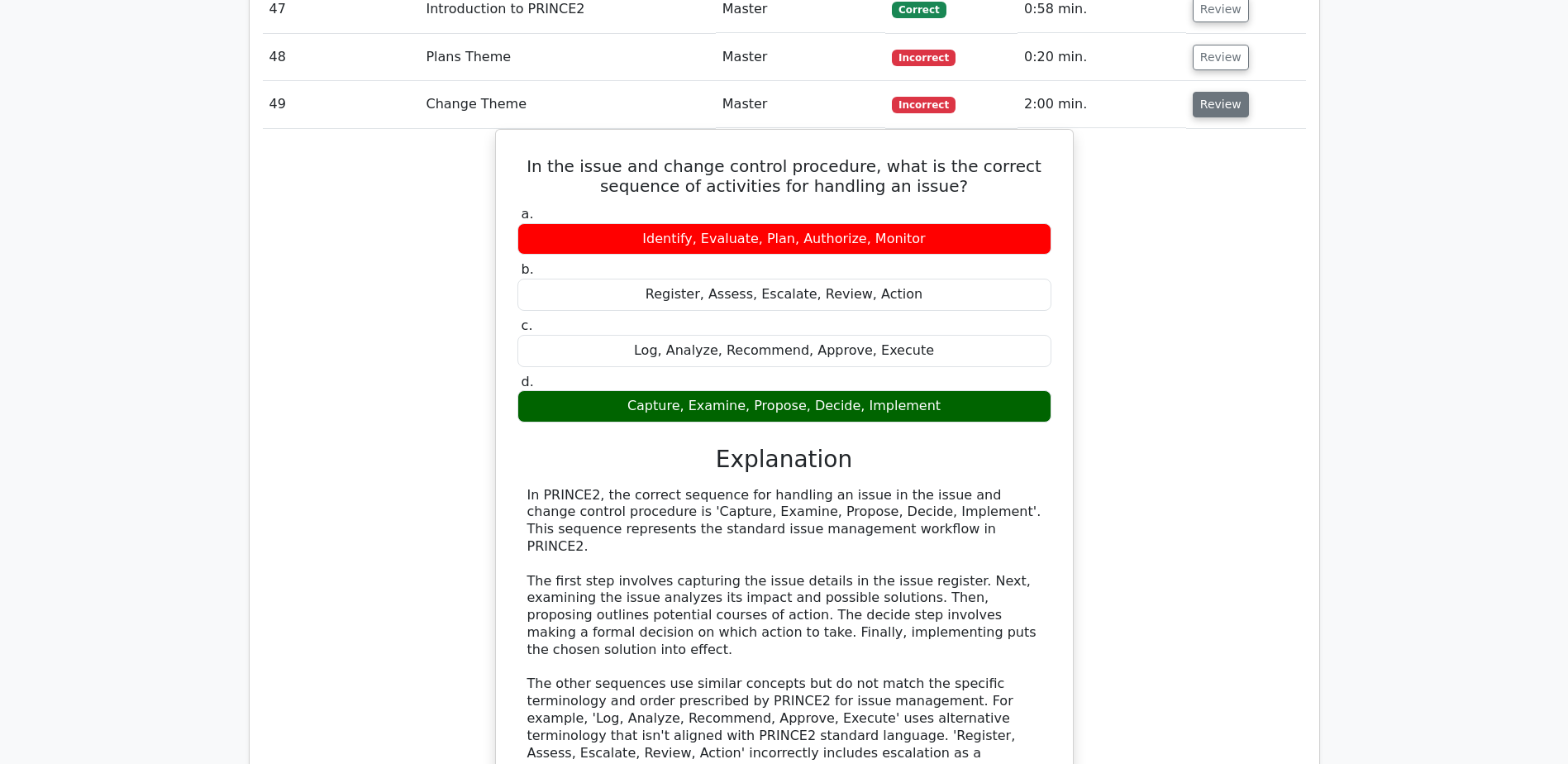
click at [1207, 116] on button "Review" at bounding box center [1220, 105] width 56 height 26
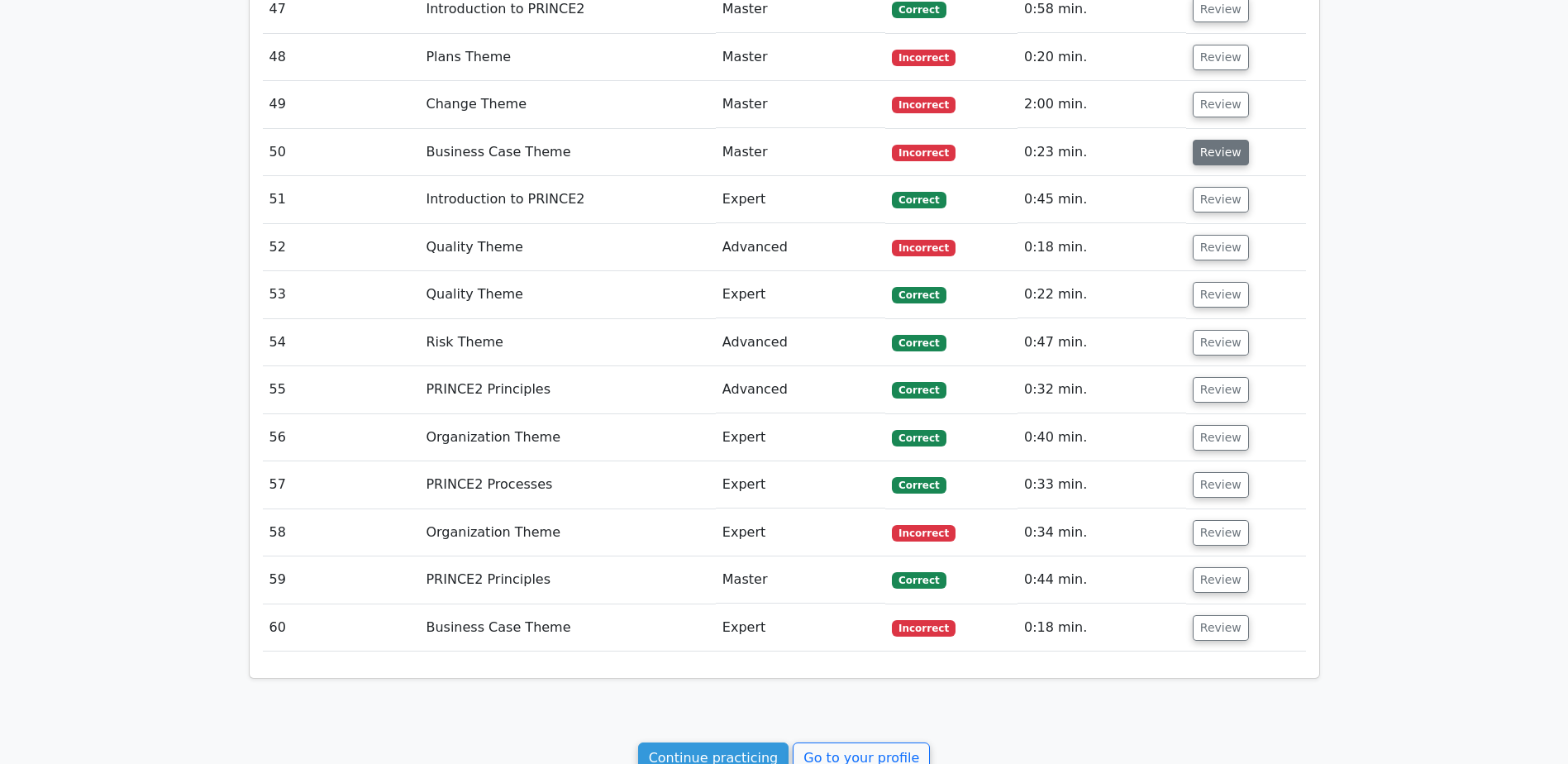
click at [1220, 147] on button "Review" at bounding box center [1220, 152] width 56 height 26
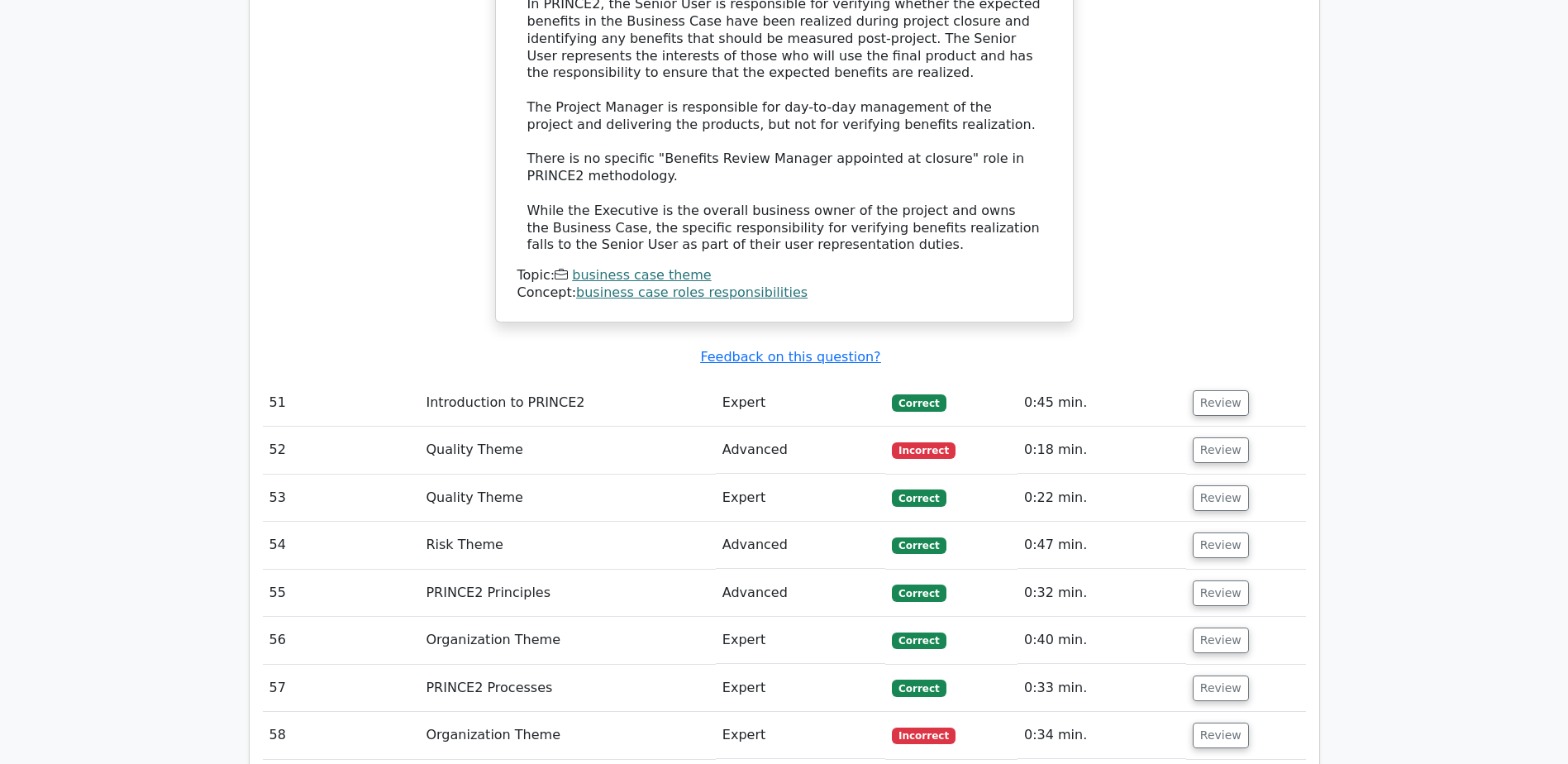
scroll to position [3885, 0]
click at [1236, 436] on button "Review" at bounding box center [1220, 449] width 56 height 26
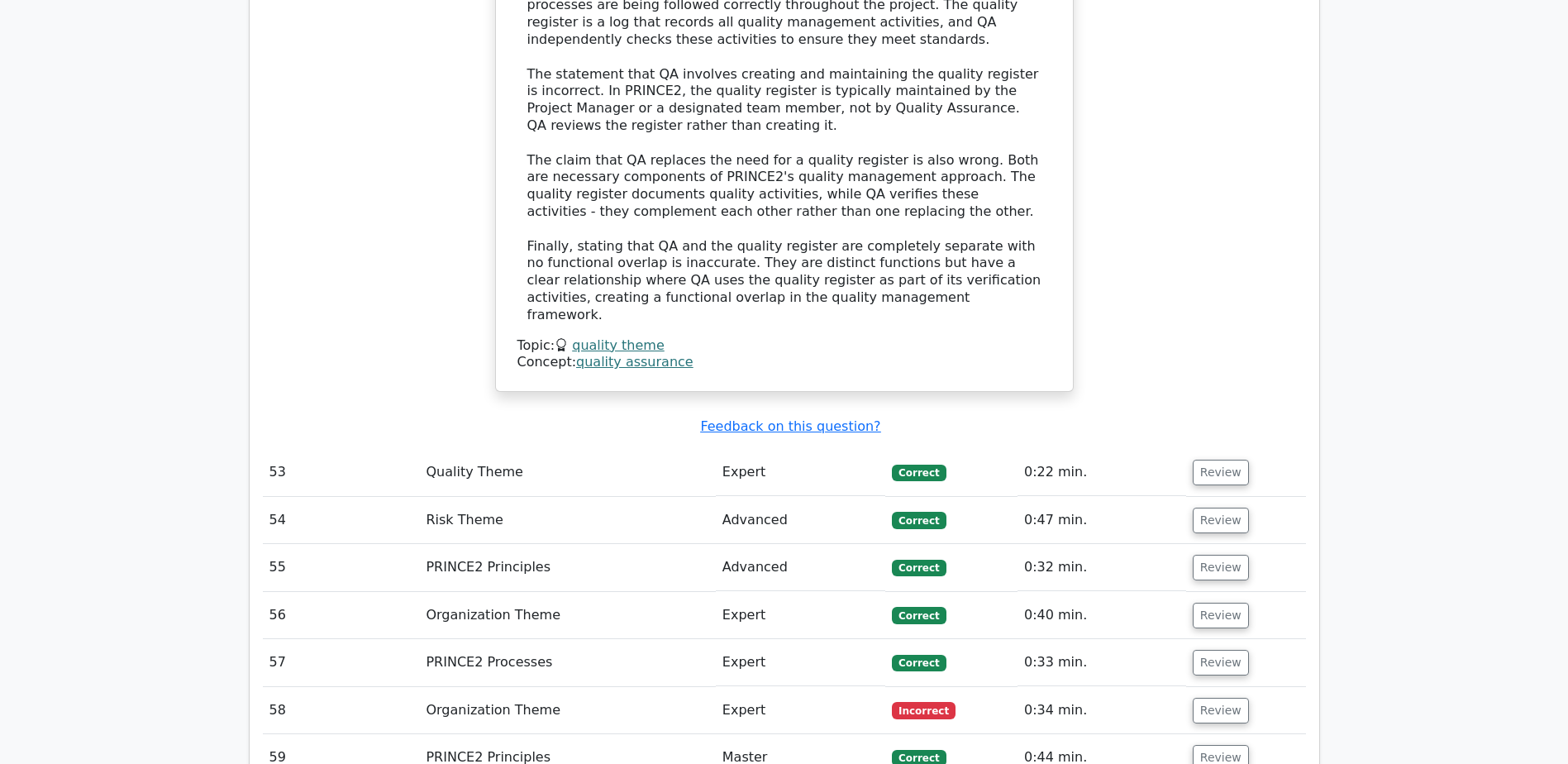
scroll to position [4960, 0]
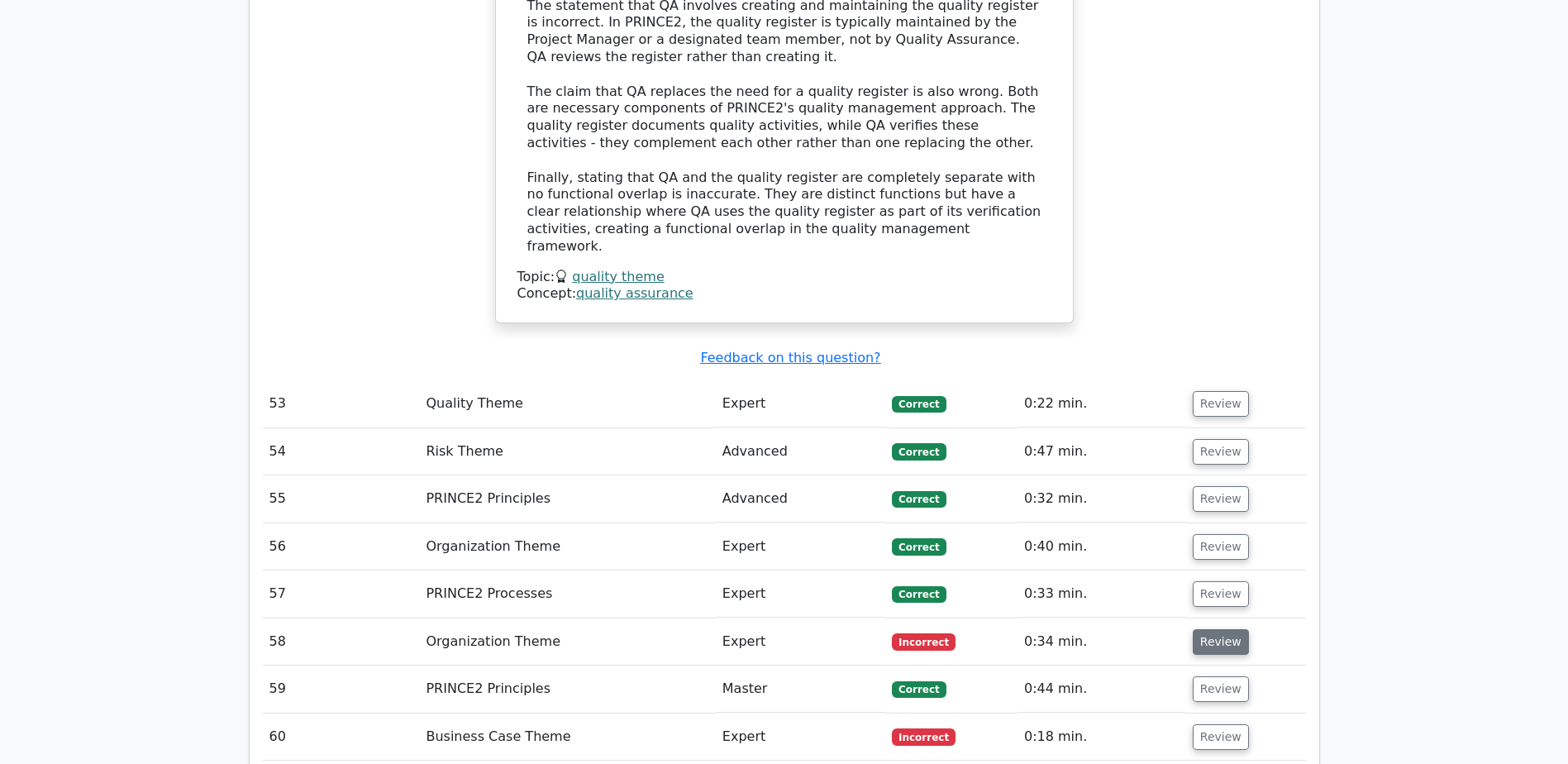
click at [1231, 630] on button "Review" at bounding box center [1220, 642] width 56 height 26
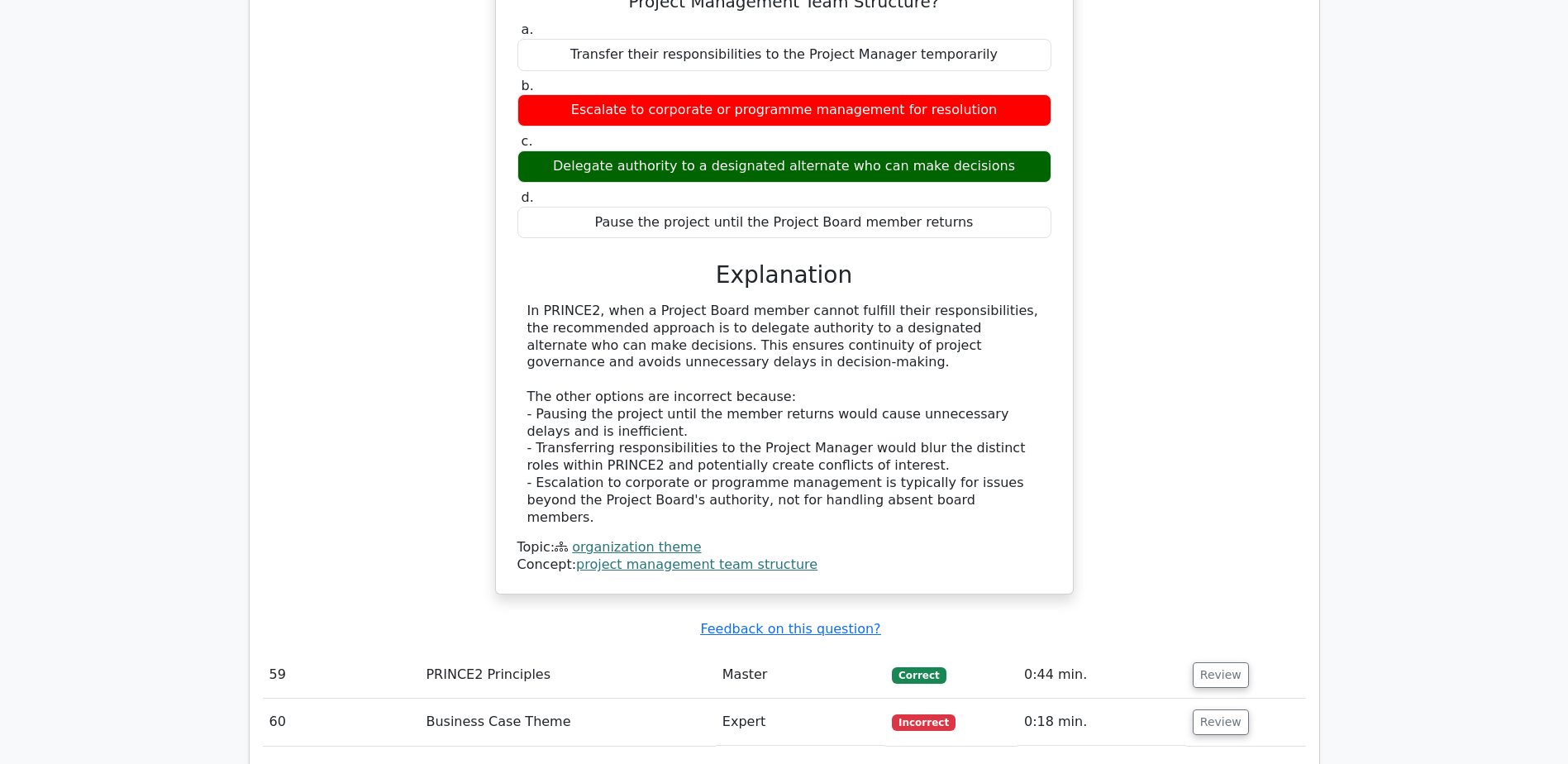
scroll to position [5704, 0]
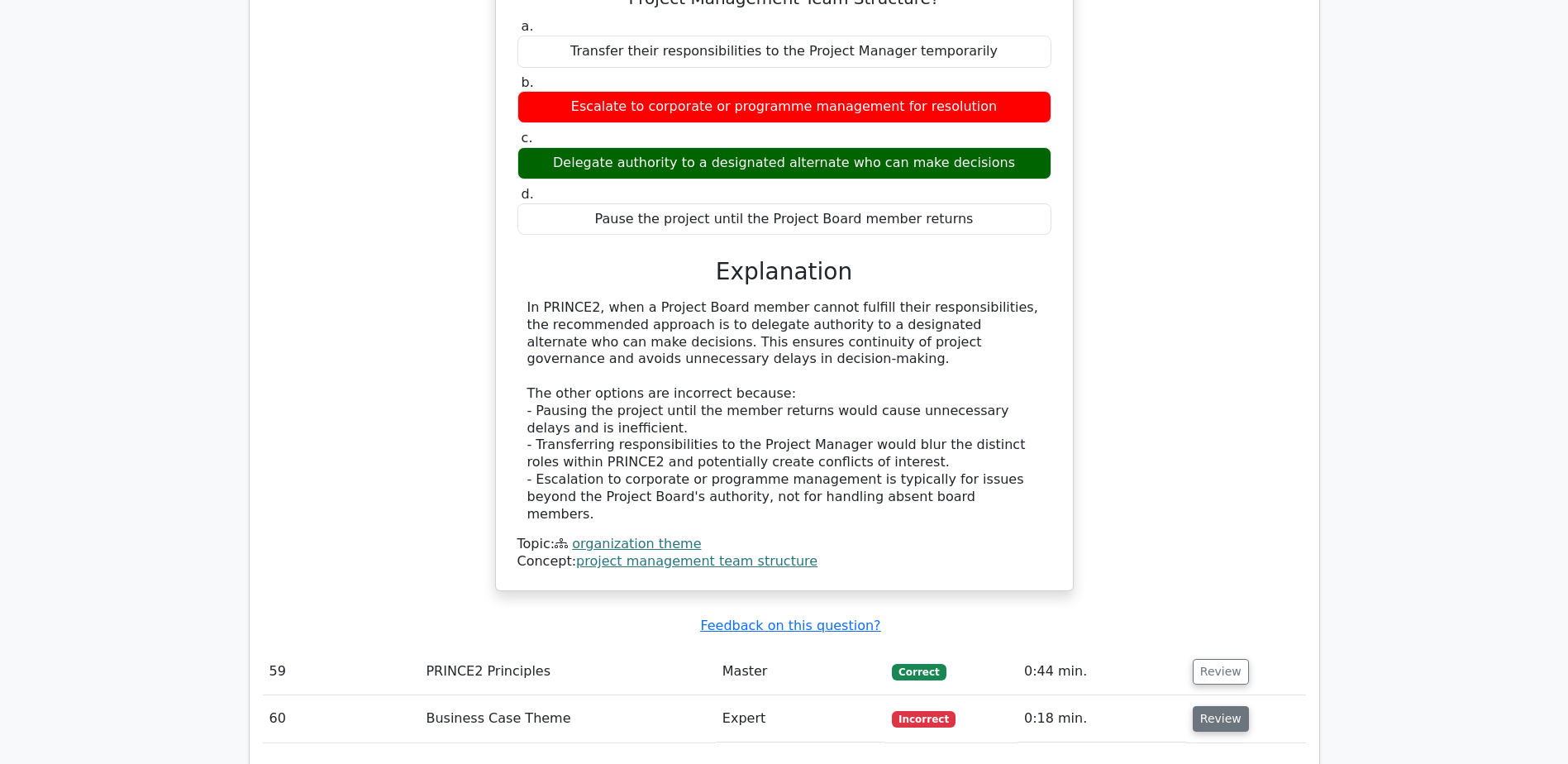
click at [1213, 706] on button "Review" at bounding box center [1220, 719] width 56 height 26
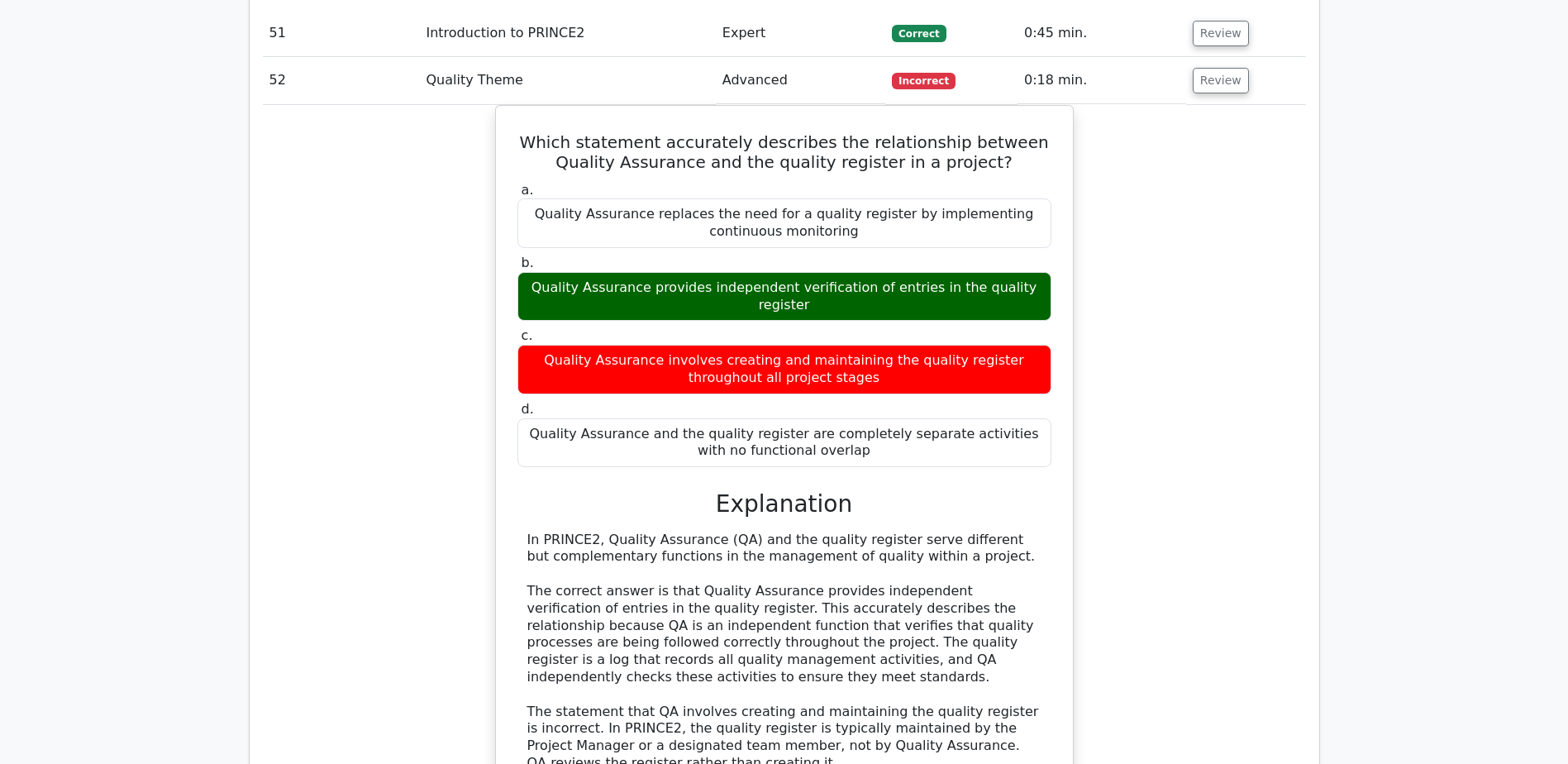
scroll to position [0, 0]
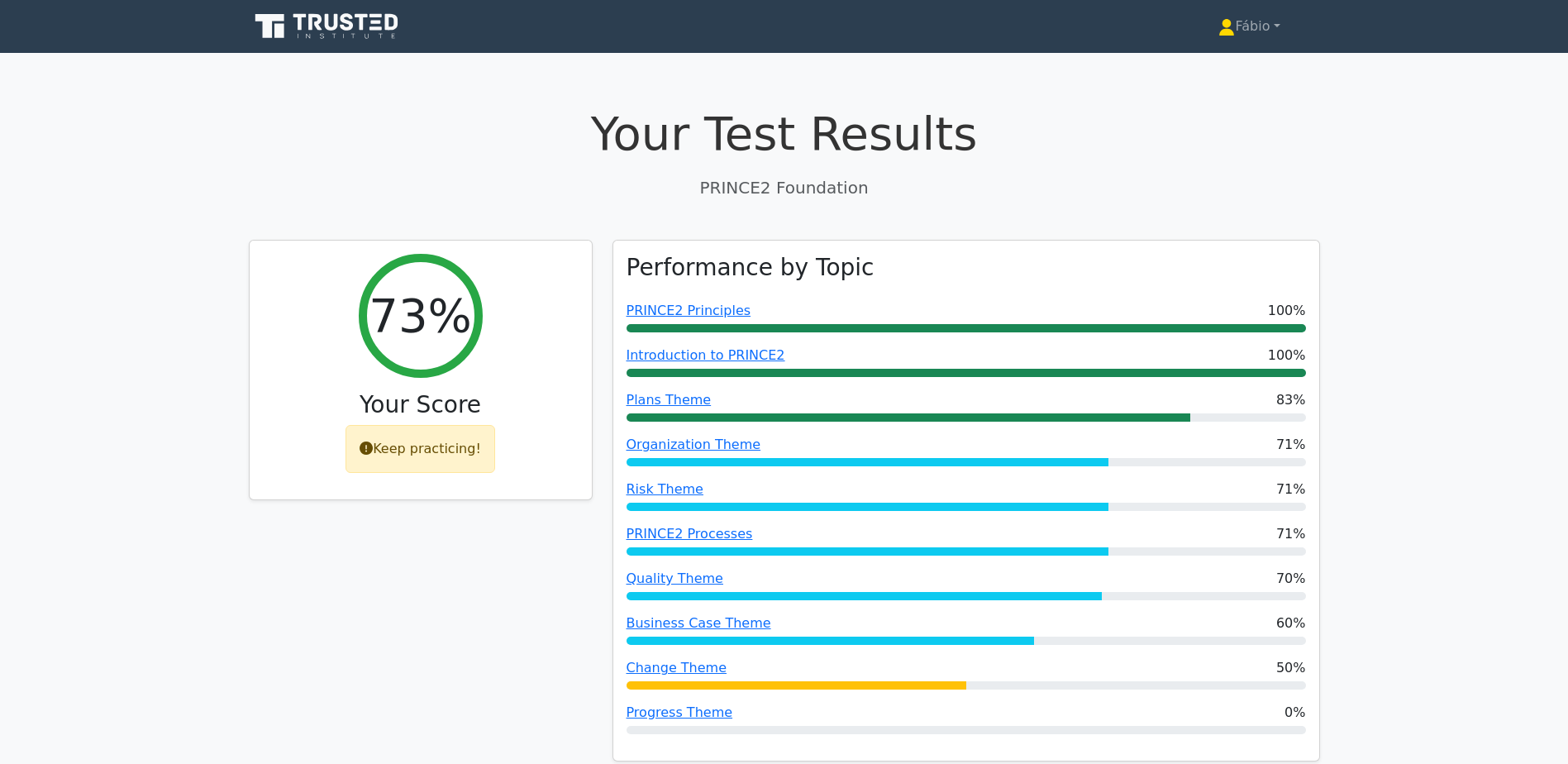
drag, startPoint x: 1125, startPoint y: 567, endPoint x: 1583, endPoint y: -86, distance: 797.6
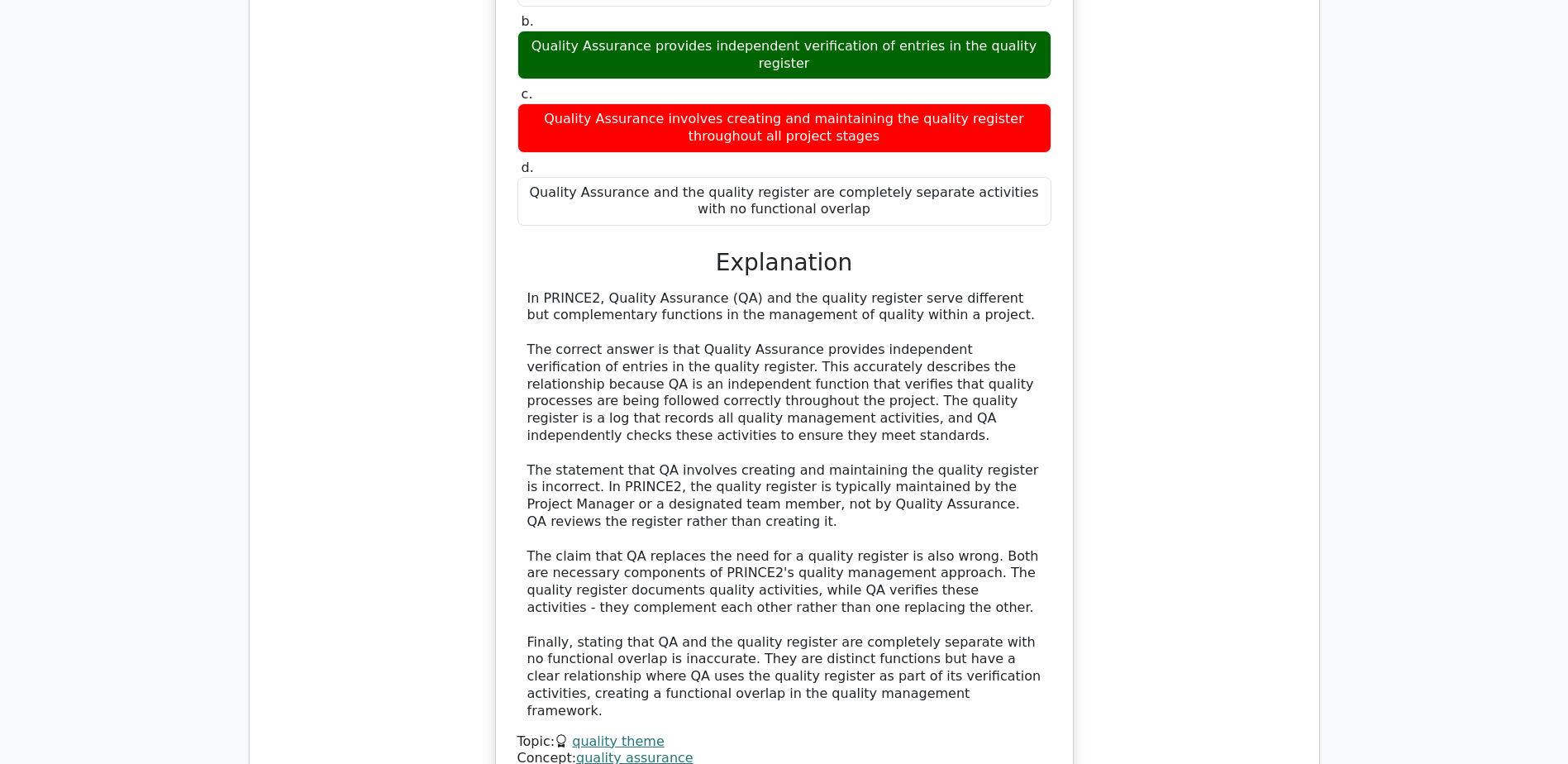
scroll to position [6742, 0]
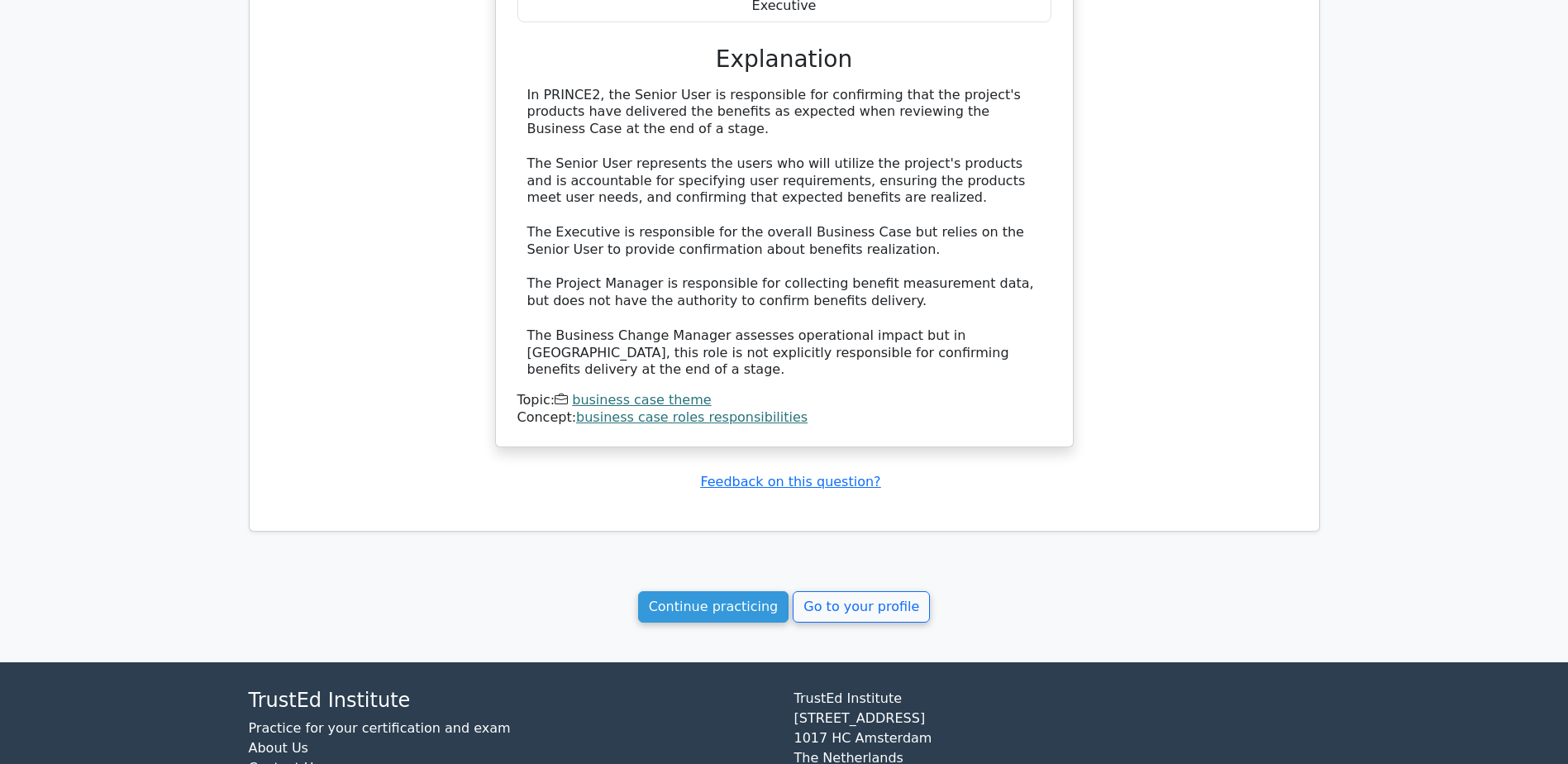
drag, startPoint x: 439, startPoint y: 575, endPoint x: 542, endPoint y: 915, distance: 355.3
click at [740, 591] on link "Continue practicing" at bounding box center [714, 607] width 151 height 32
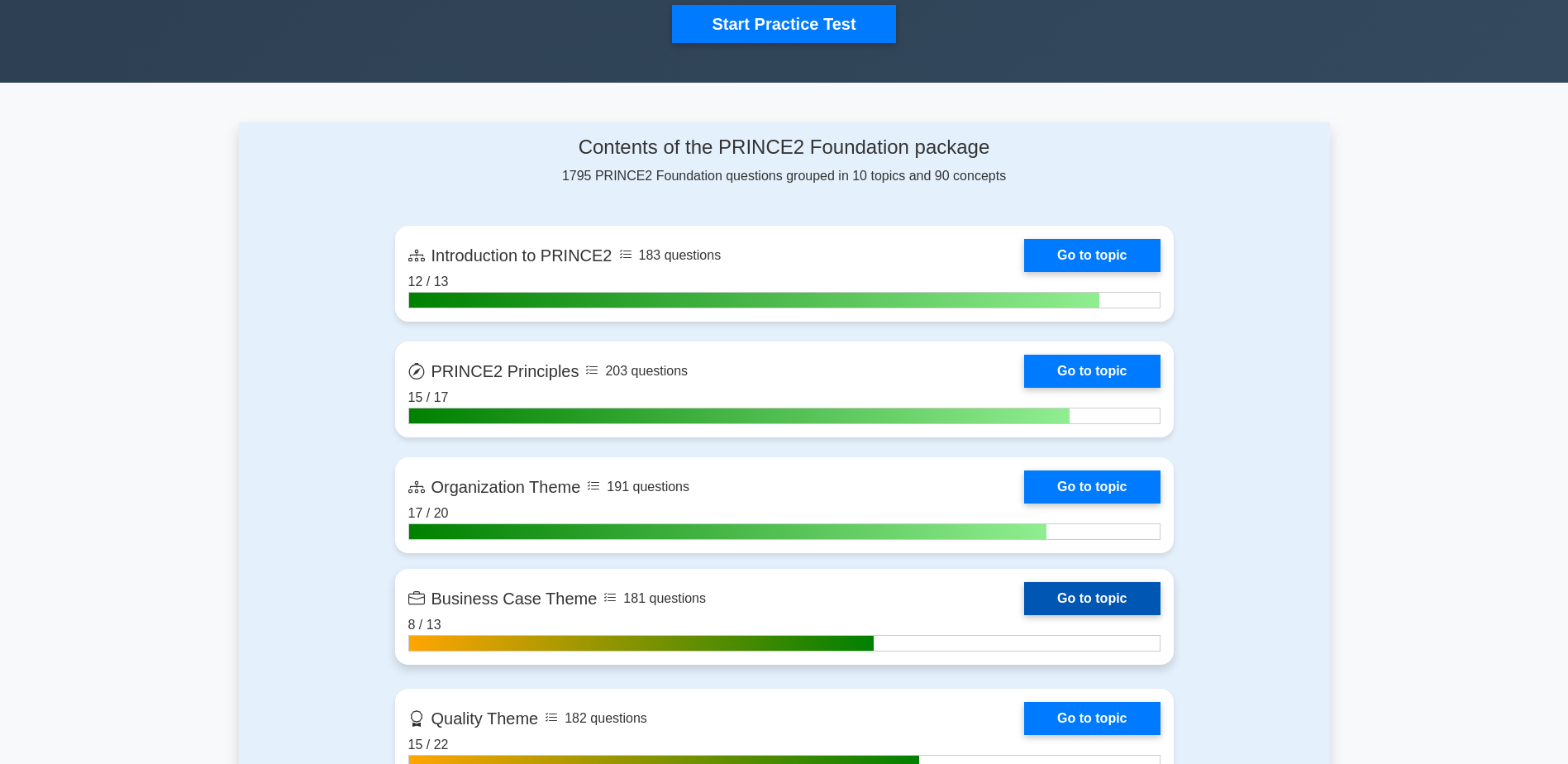
scroll to position [579, 0]
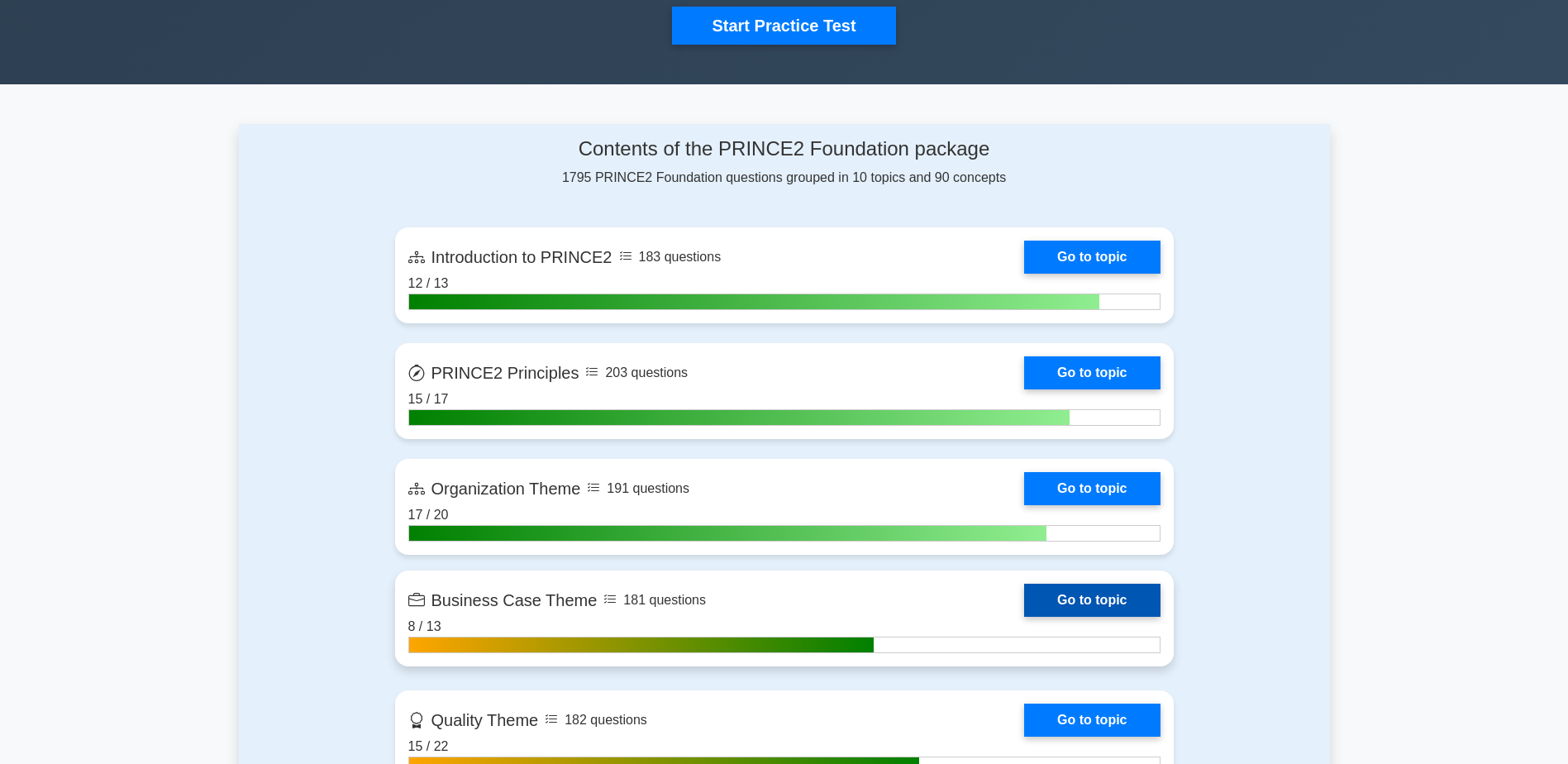
click at [1024, 600] on link "Go to topic" at bounding box center [1092, 600] width 135 height 33
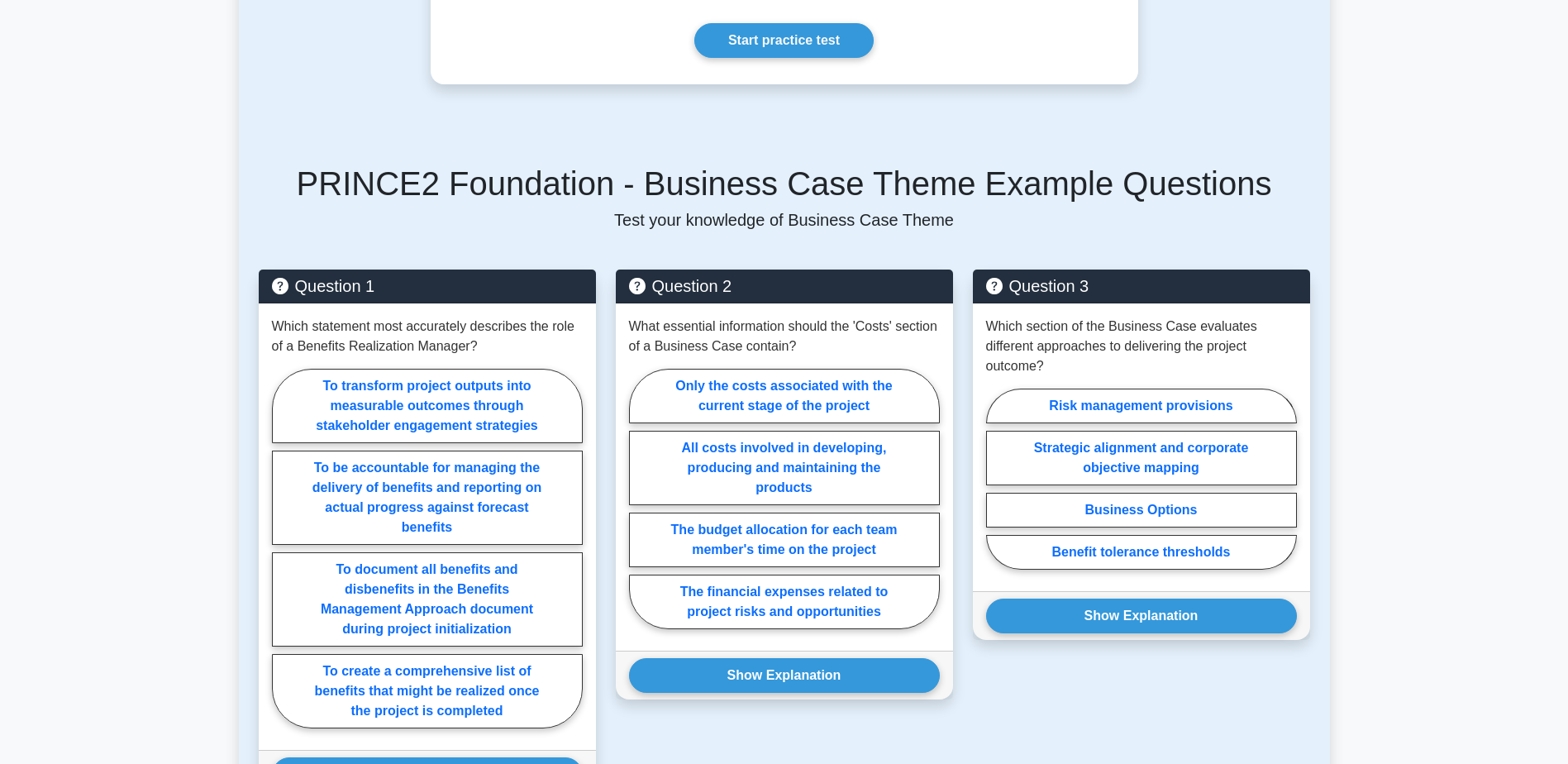
scroll to position [610, 0]
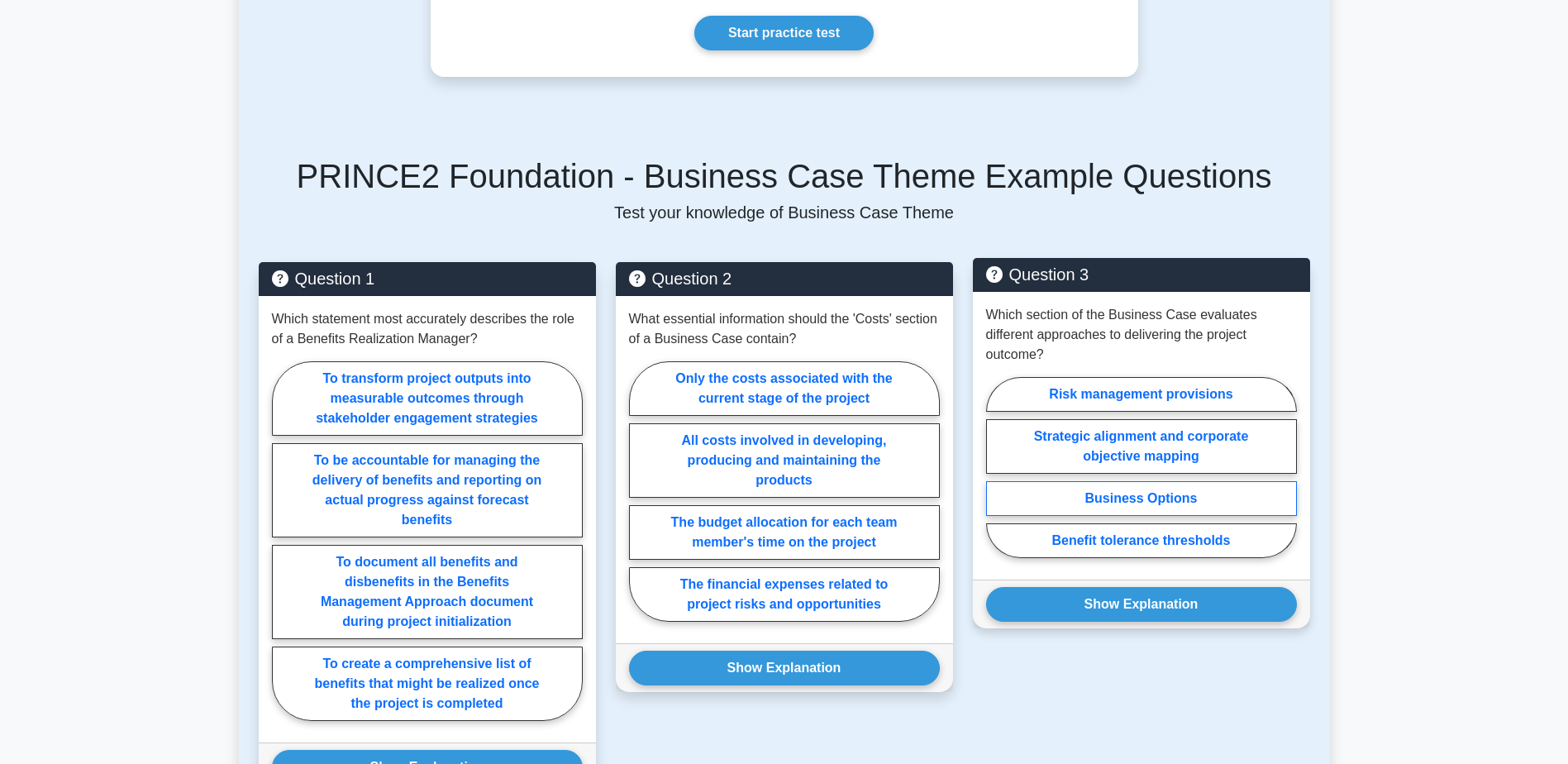
click at [1190, 496] on label "Business Options" at bounding box center [1142, 498] width 311 height 35
click at [997, 478] on input "Business Options" at bounding box center [991, 472] width 11 height 11
radio input "true"
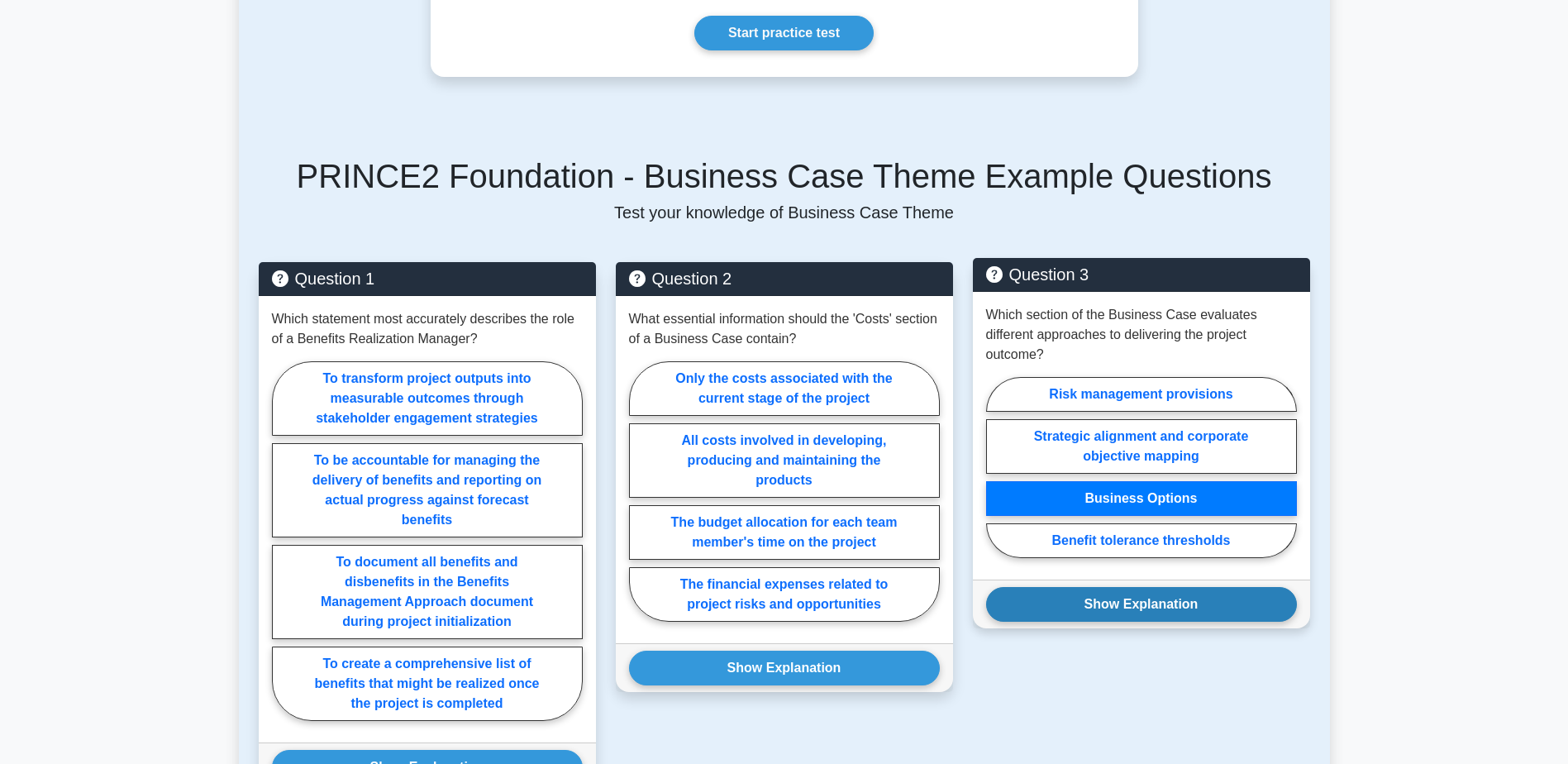
click at [1232, 615] on button "Show Explanation" at bounding box center [1142, 604] width 311 height 35
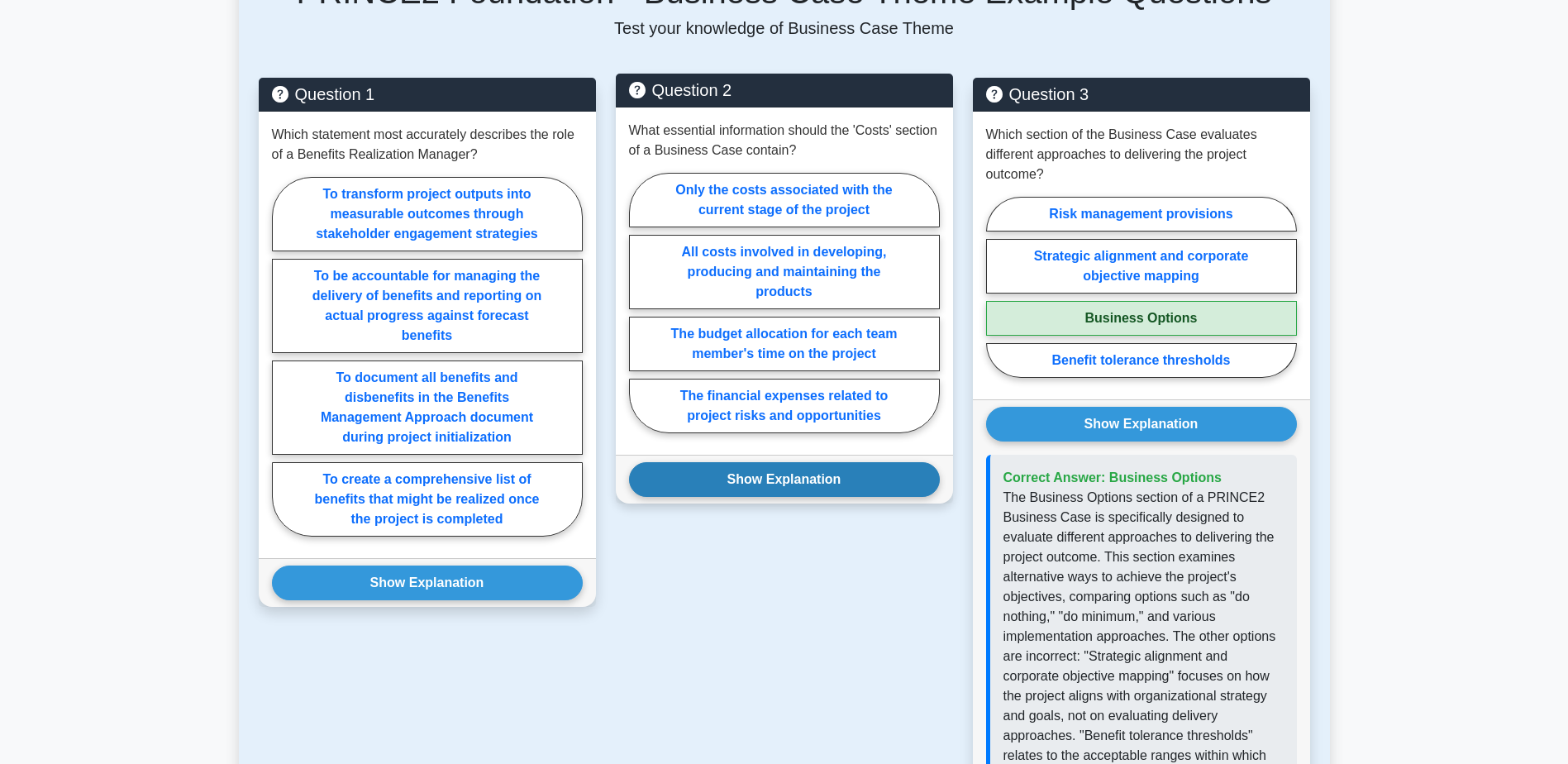
scroll to position [775, 0]
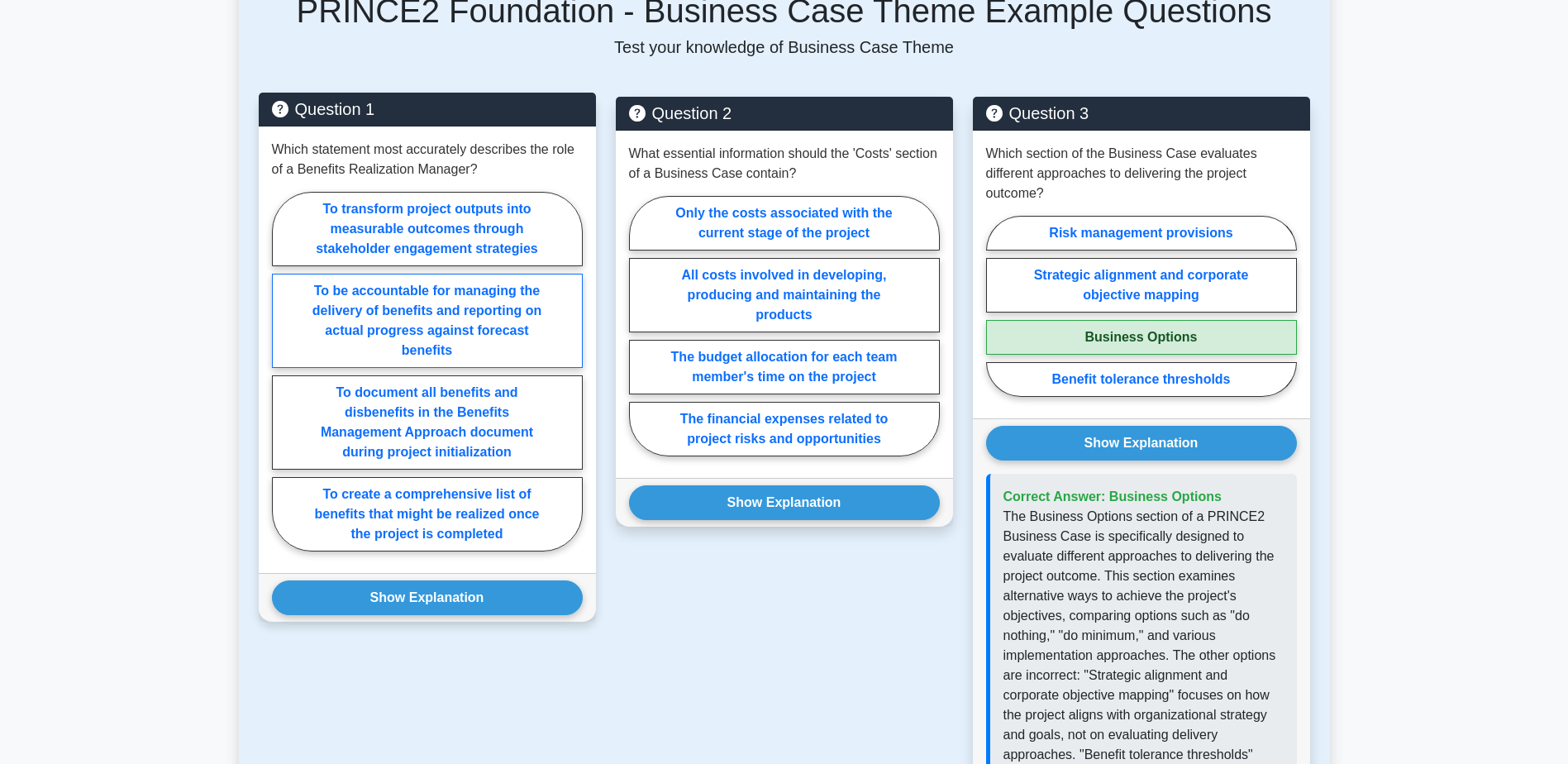
click at [348, 327] on label "To be accountable for managing the delivery of benefits and reporting on actual…" at bounding box center [427, 321] width 311 height 95
click at [283, 372] on input "To be accountable for managing the delivery of benefits and reporting on actual…" at bounding box center [277, 377] width 11 height 11
radio input "true"
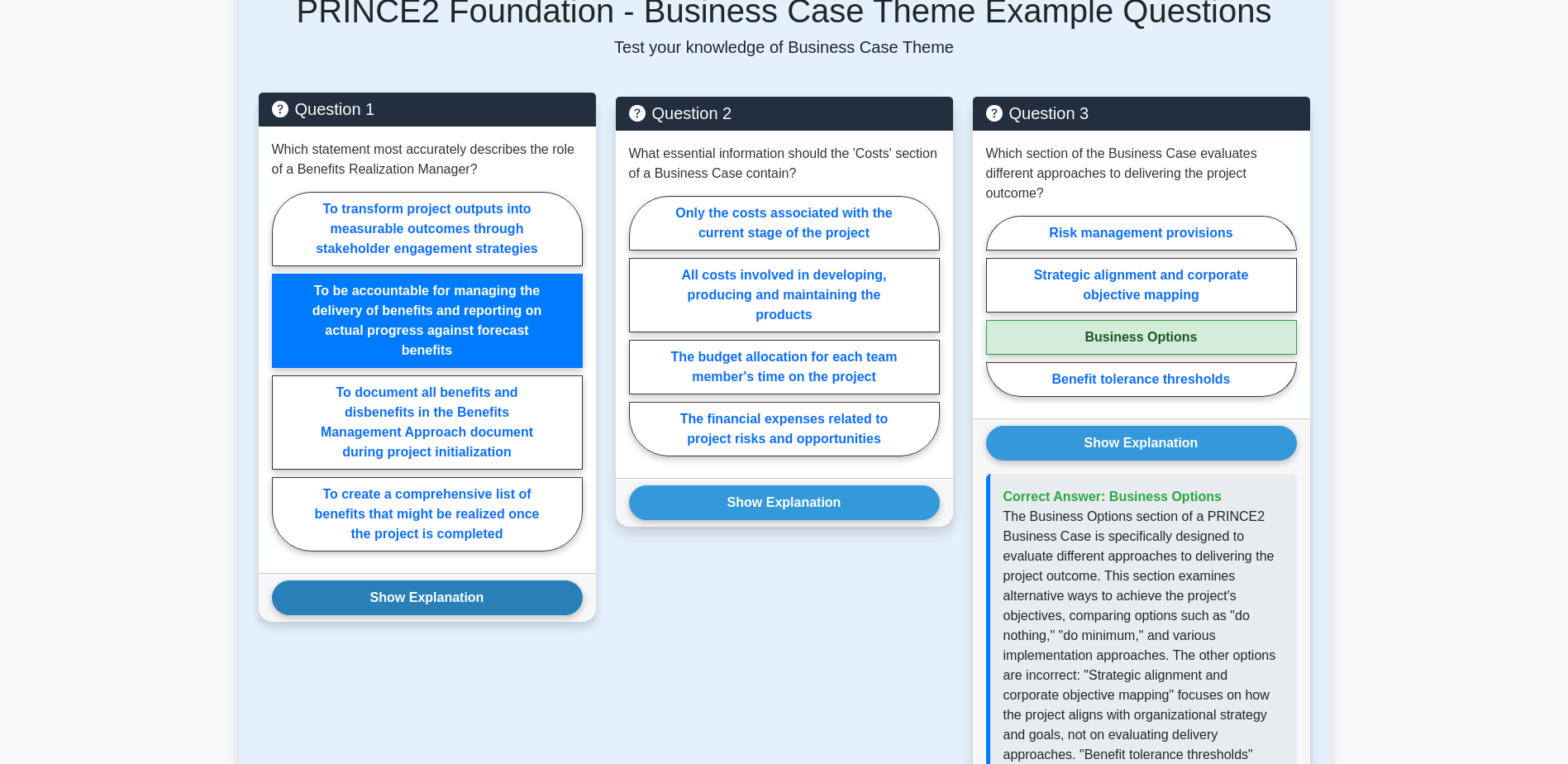
click at [392, 610] on button "Show Explanation" at bounding box center [427, 598] width 311 height 35
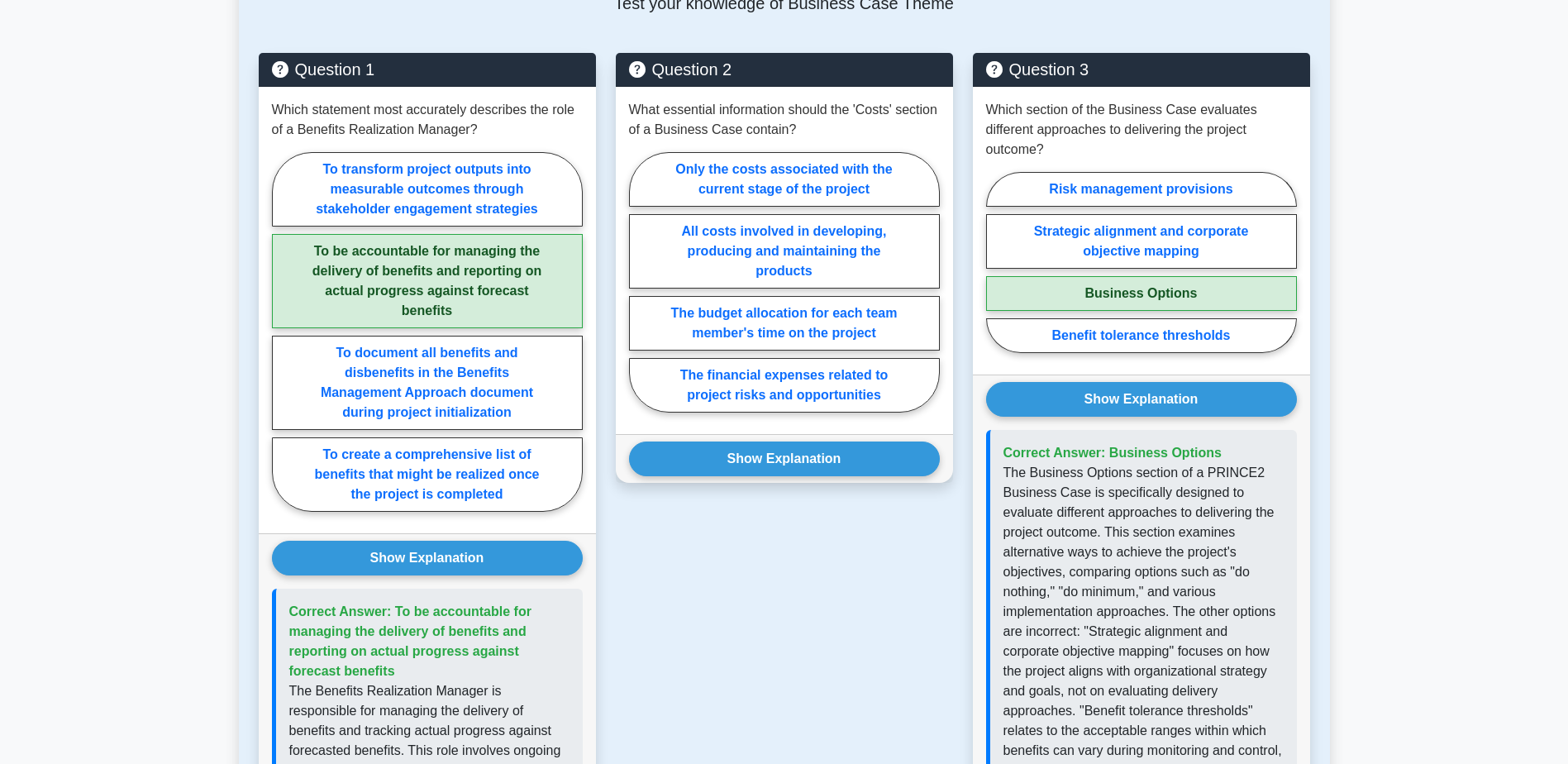
scroll to position [858, 0]
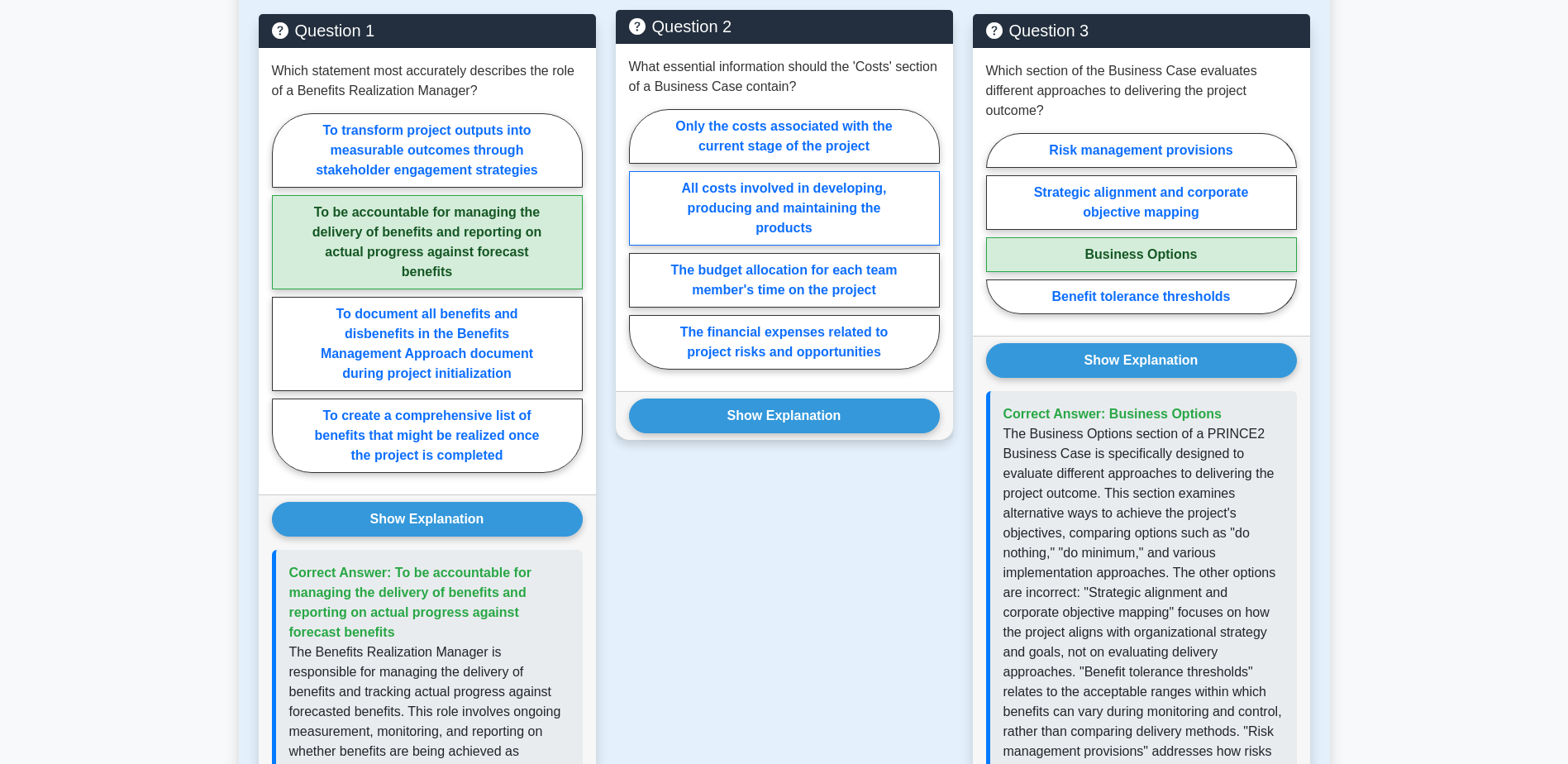
click at [668, 209] on label "All costs involved in developing, producing and maintaining the products" at bounding box center [785, 208] width 311 height 75
click at [640, 239] on input "All costs involved in developing, producing and maintaining the products" at bounding box center [635, 244] width 11 height 11
radio input "true"
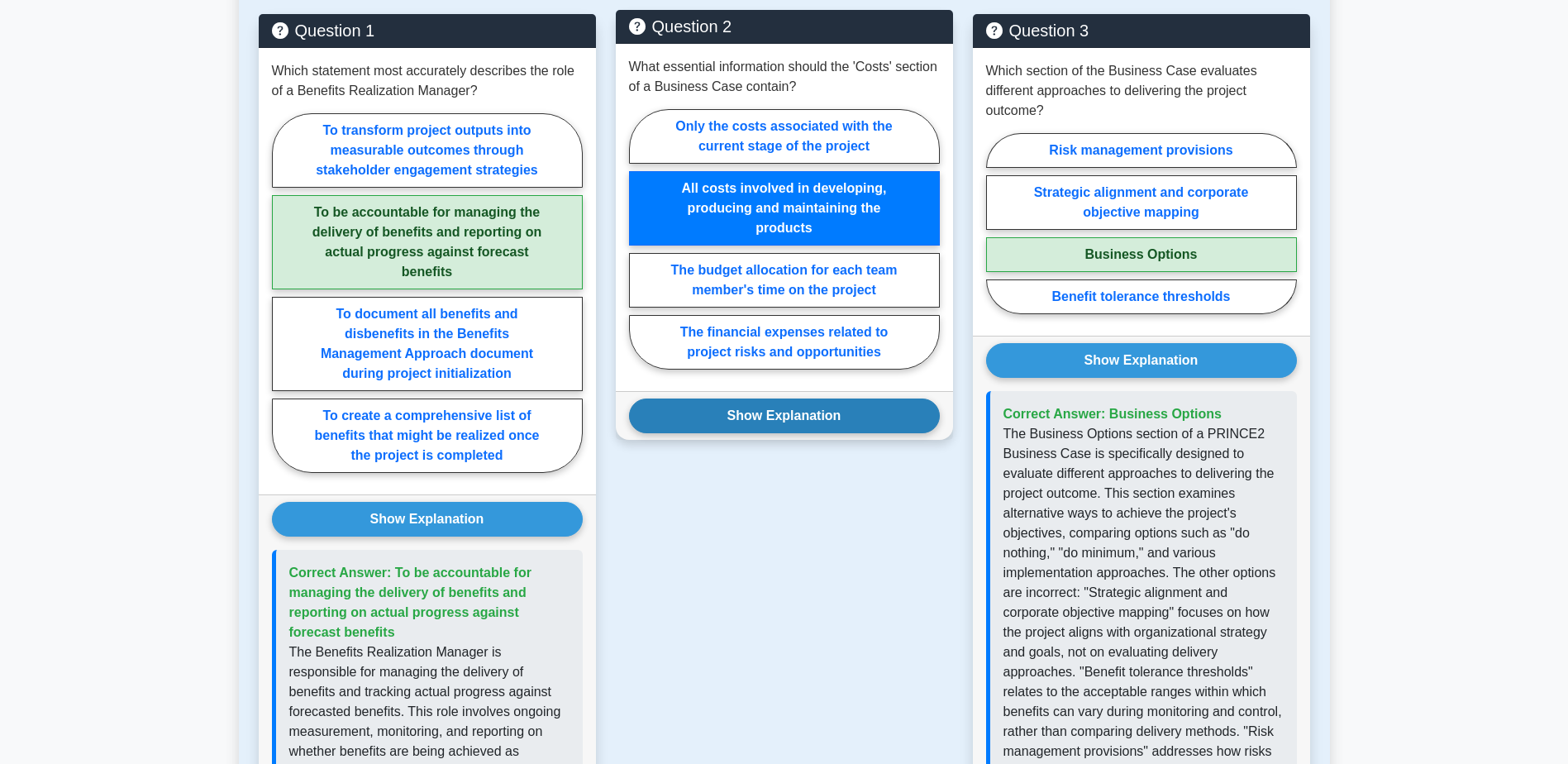
click at [717, 413] on button "Show Explanation" at bounding box center [785, 415] width 311 height 35
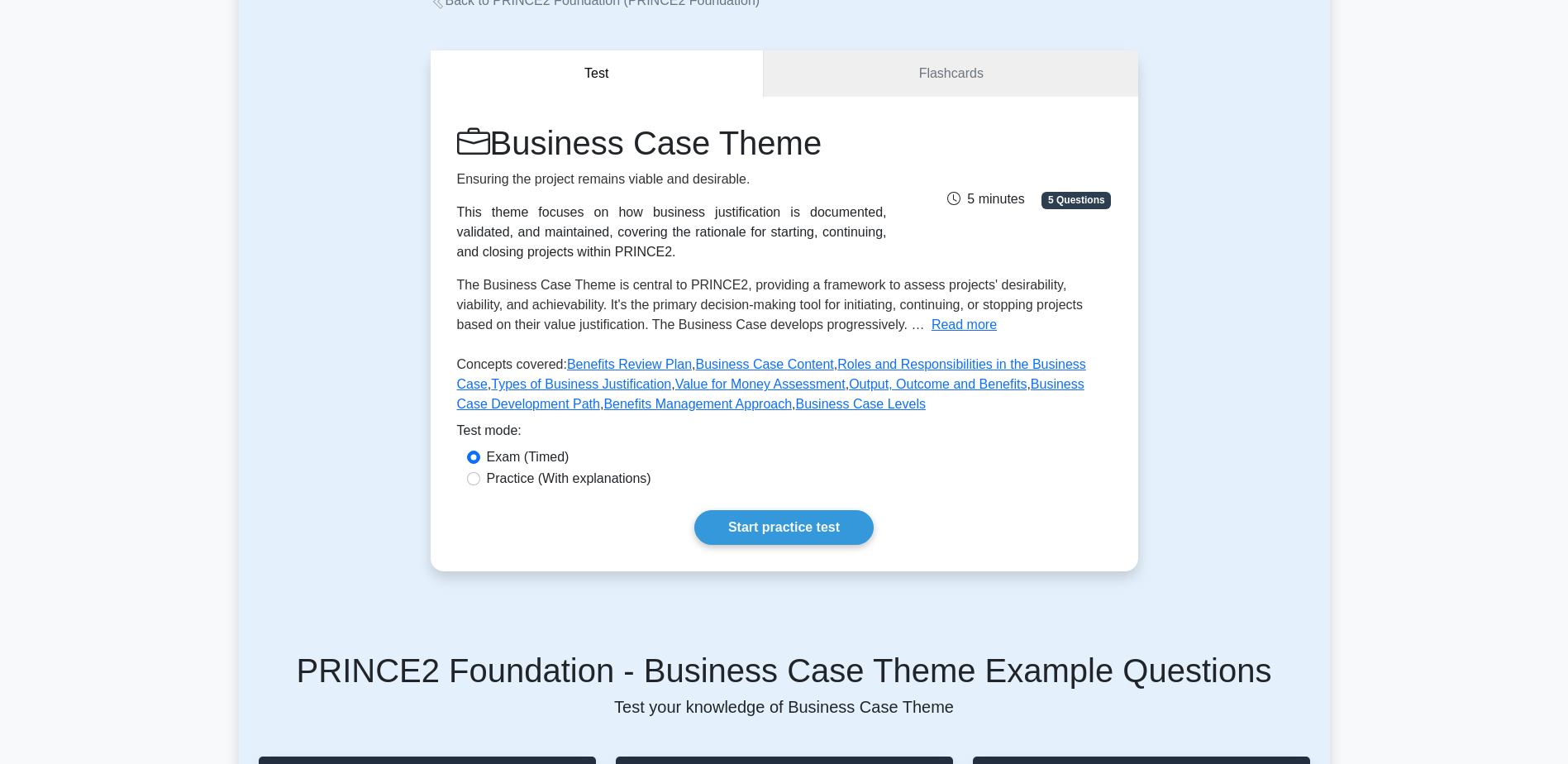
scroll to position [0, 0]
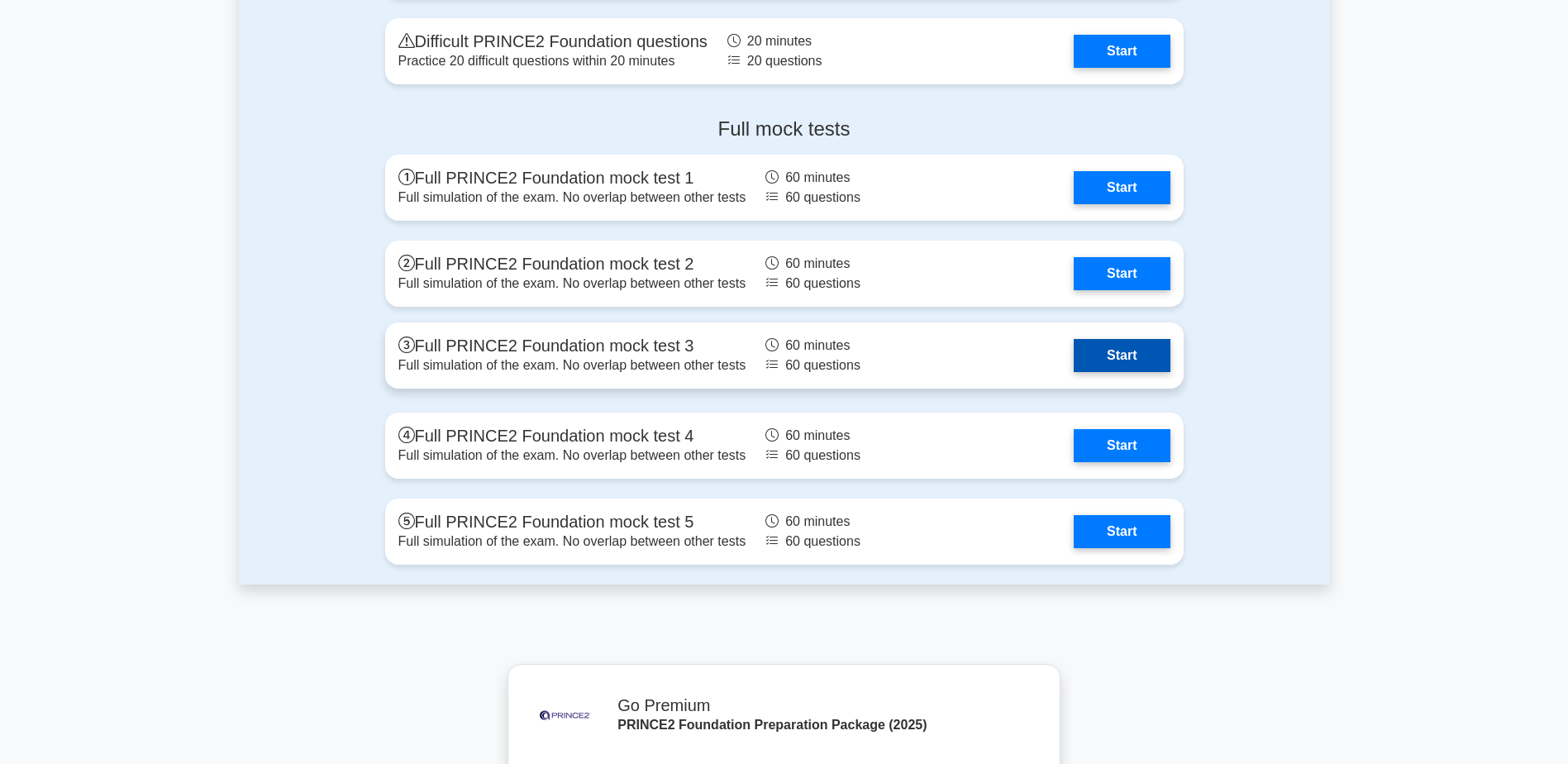
click at [1108, 344] on link "Start" at bounding box center [1122, 355] width 96 height 33
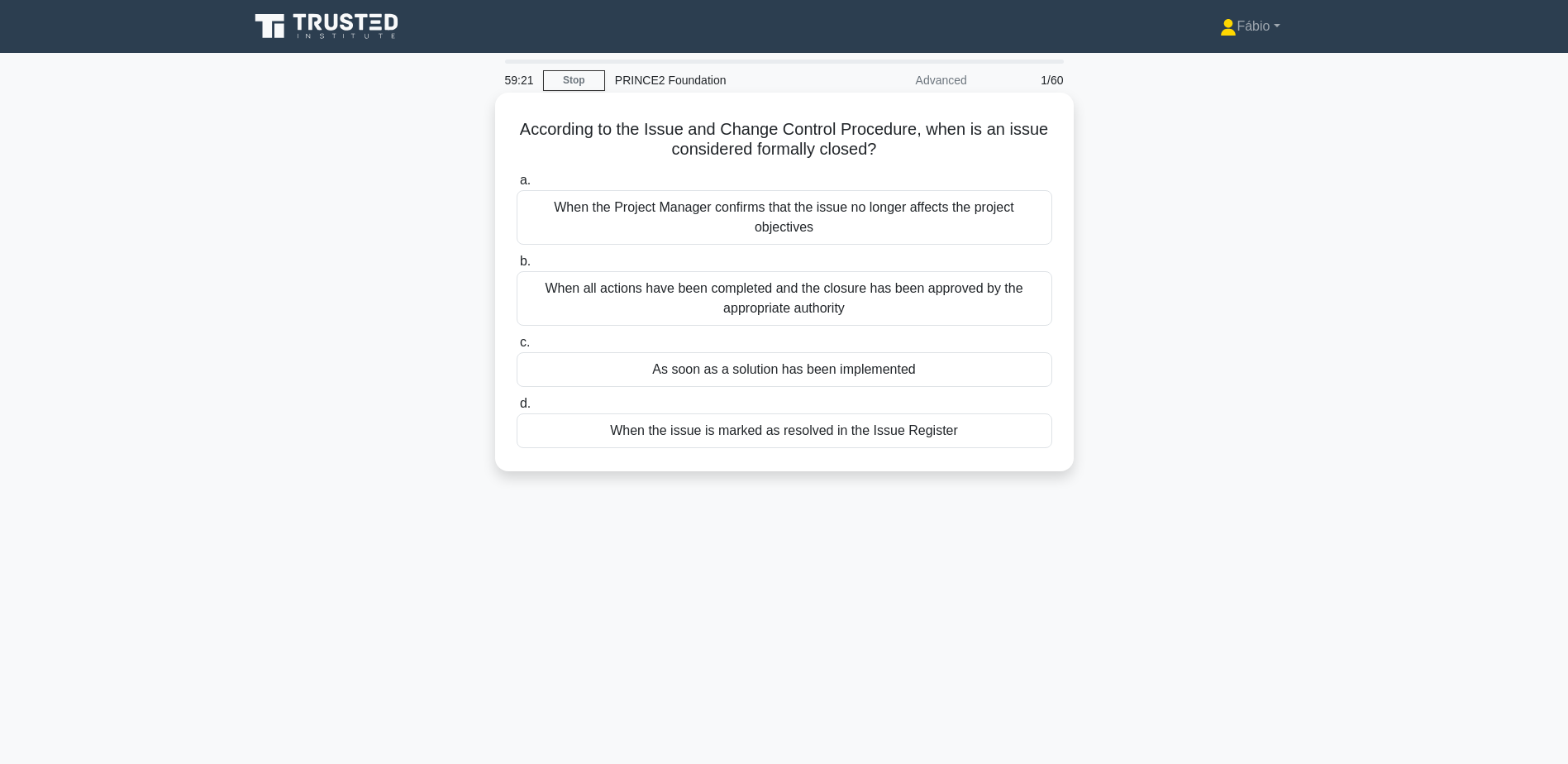
click at [964, 295] on div "When all actions have been completed and the closure has been approved by the a…" at bounding box center [785, 298] width 536 height 55
click at [517, 267] on input "b. When all actions have been completed and the closure has been approved by th…" at bounding box center [517, 261] width 0 height 11
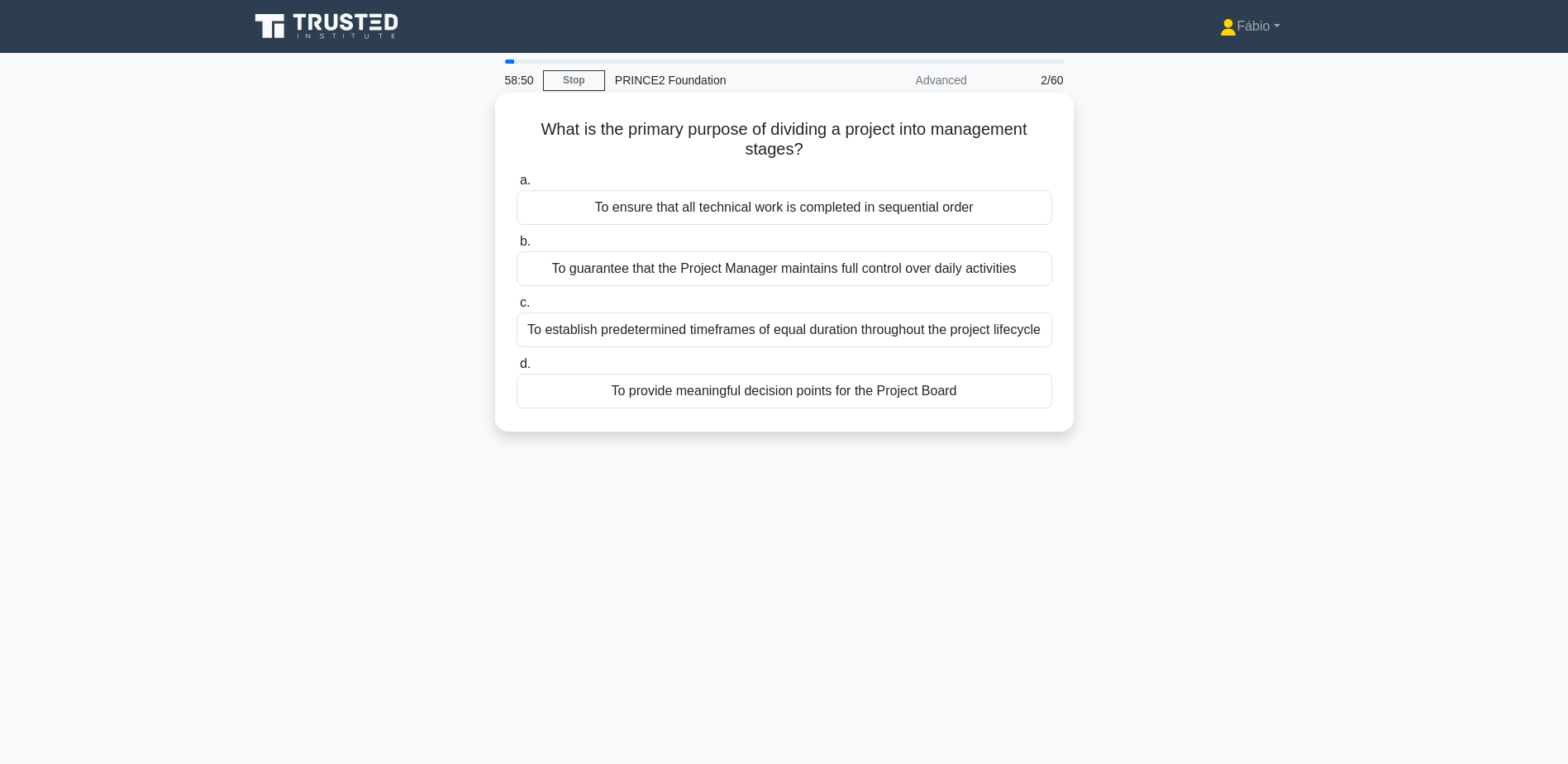
click at [920, 387] on div "To provide meaningful decision points for the Project Board" at bounding box center [785, 390] width 536 height 35
click at [517, 370] on input "d. To provide meaningful decision points for the Project Board" at bounding box center [517, 364] width 0 height 11
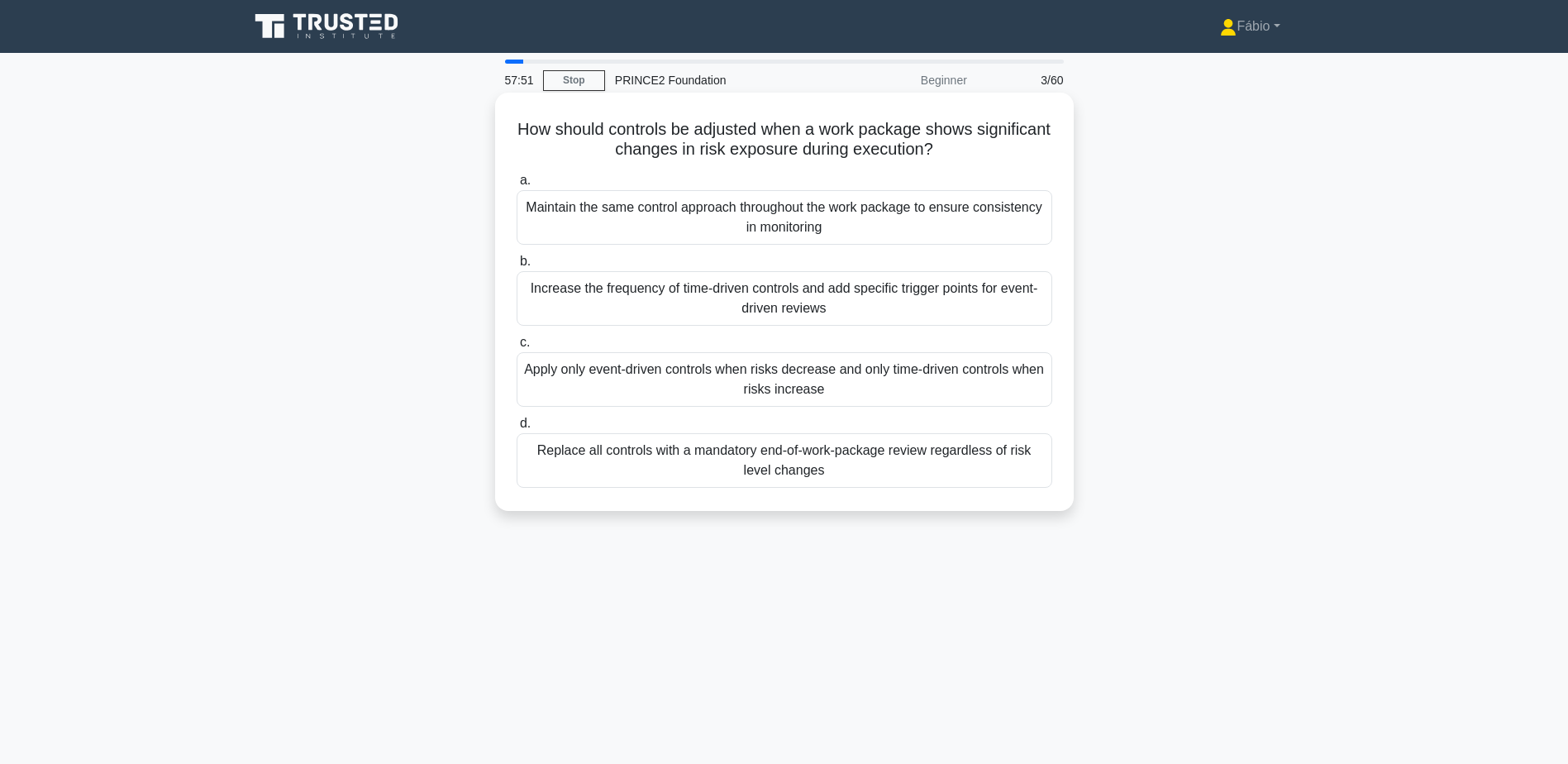
click at [641, 301] on div "Increase the frequency of time-driven controls and add specific trigger points …" at bounding box center [785, 298] width 536 height 55
click at [517, 267] on input "b. Increase the frequency of time-driven controls and add specific trigger poin…" at bounding box center [517, 261] width 0 height 11
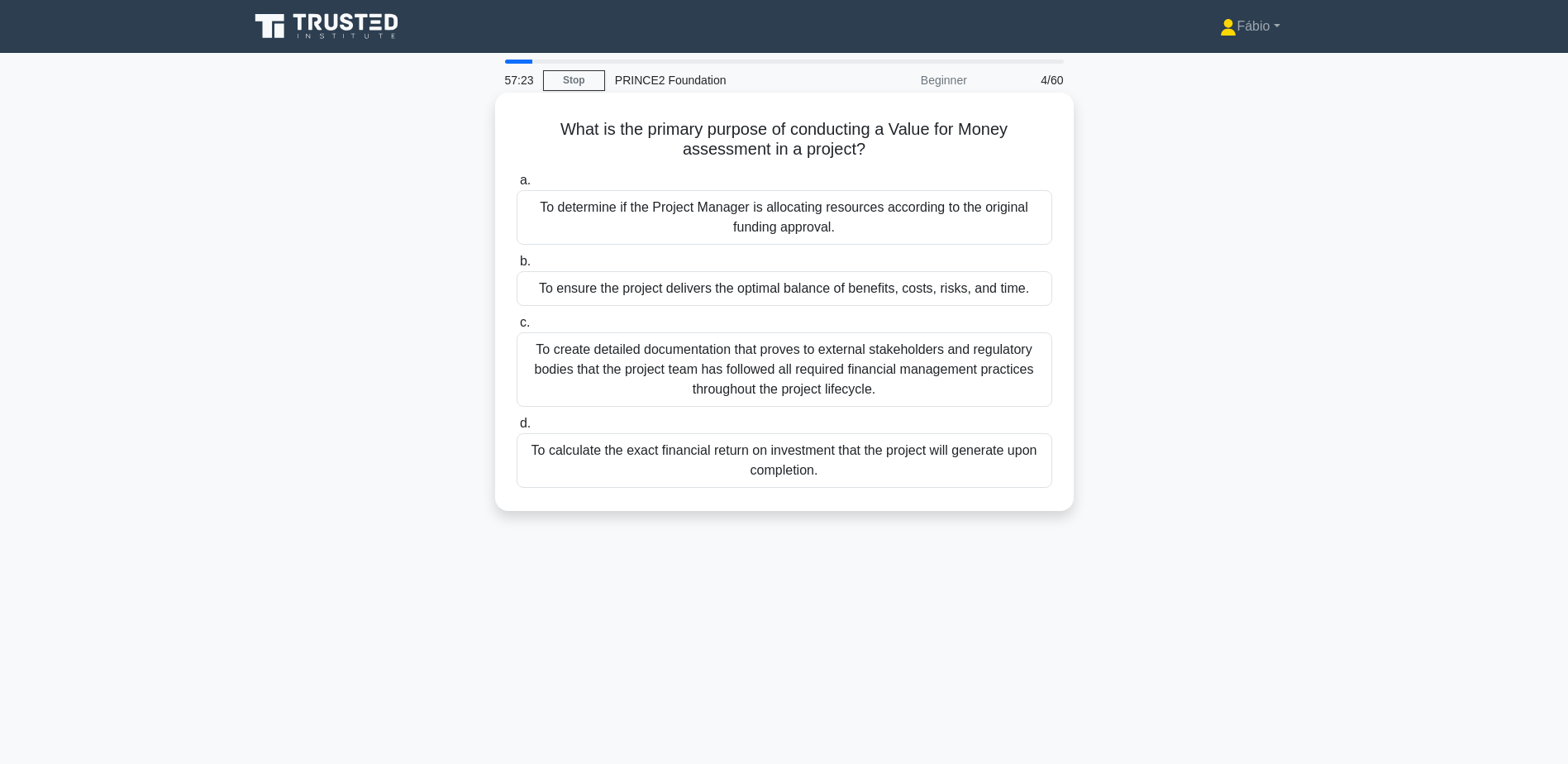
click at [1028, 298] on div "To ensure the project delivers the optimal balance of benefits, costs, risks, a…" at bounding box center [785, 288] width 536 height 35
click at [517, 267] on input "b. To ensure the project delivers the optimal balance of benefits, costs, risks…" at bounding box center [517, 261] width 0 height 11
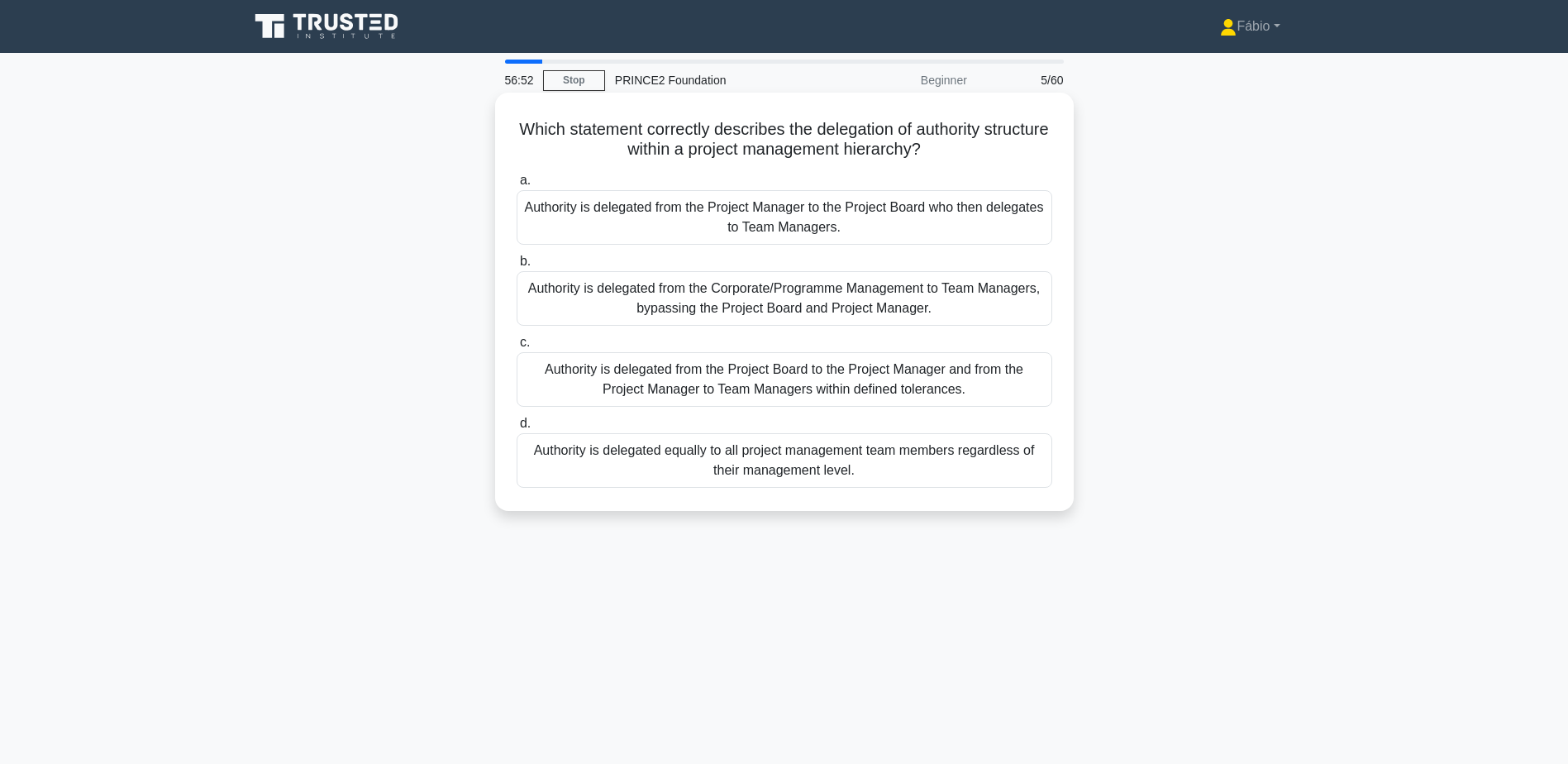
click at [931, 384] on div "Authority is delegated from the Project Board to the Project Manager and from t…" at bounding box center [785, 380] width 536 height 55
click at [517, 348] on input "c. Authority is delegated from the Project Board to the Project Manager and fro…" at bounding box center [517, 343] width 0 height 11
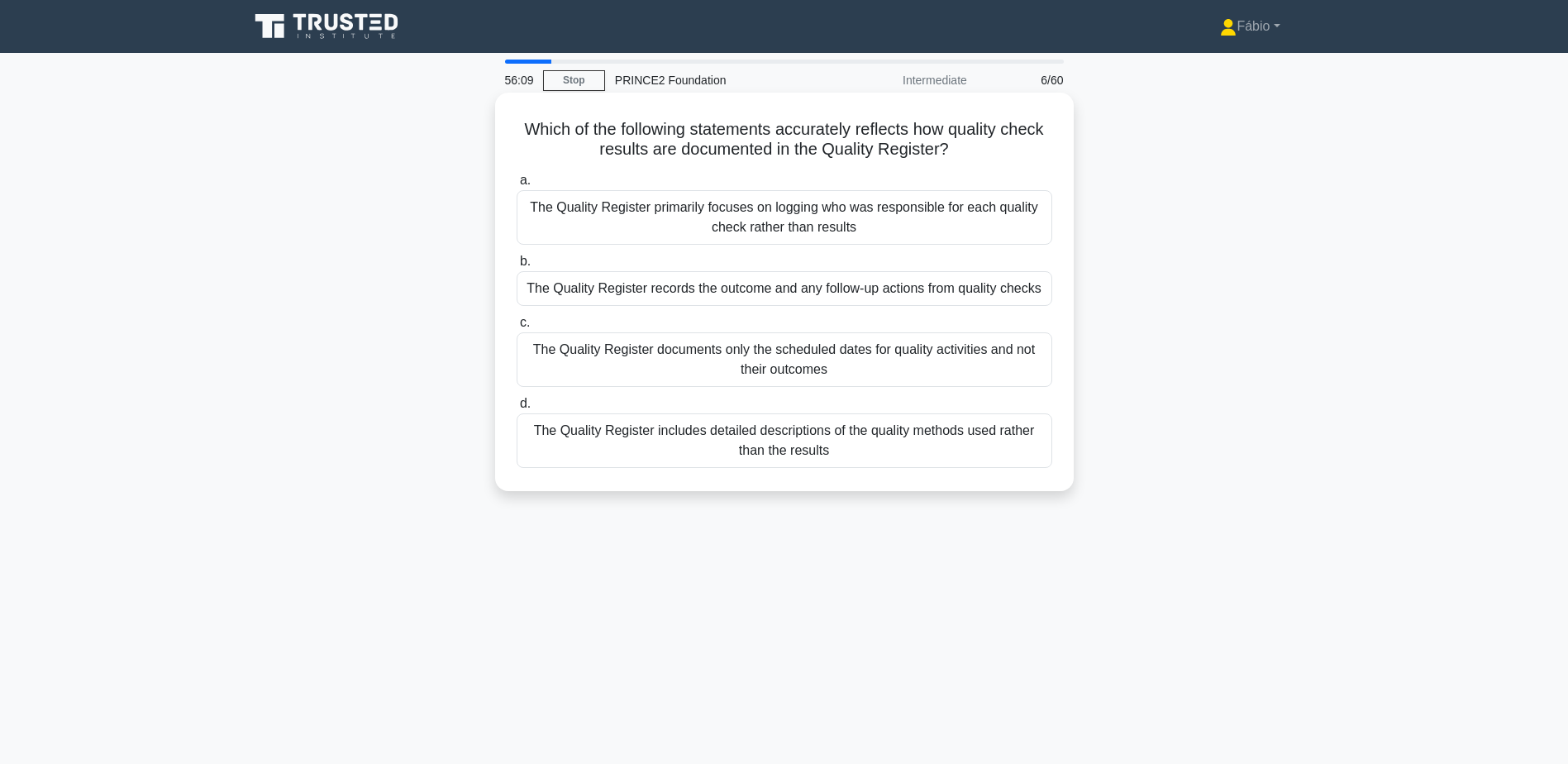
click at [904, 296] on div "The Quality Register records the outcome and any follow-up actions from quality…" at bounding box center [785, 288] width 536 height 35
click at [517, 267] on input "b. The Quality Register records the outcome and any follow-up actions from qual…" at bounding box center [517, 261] width 0 height 11
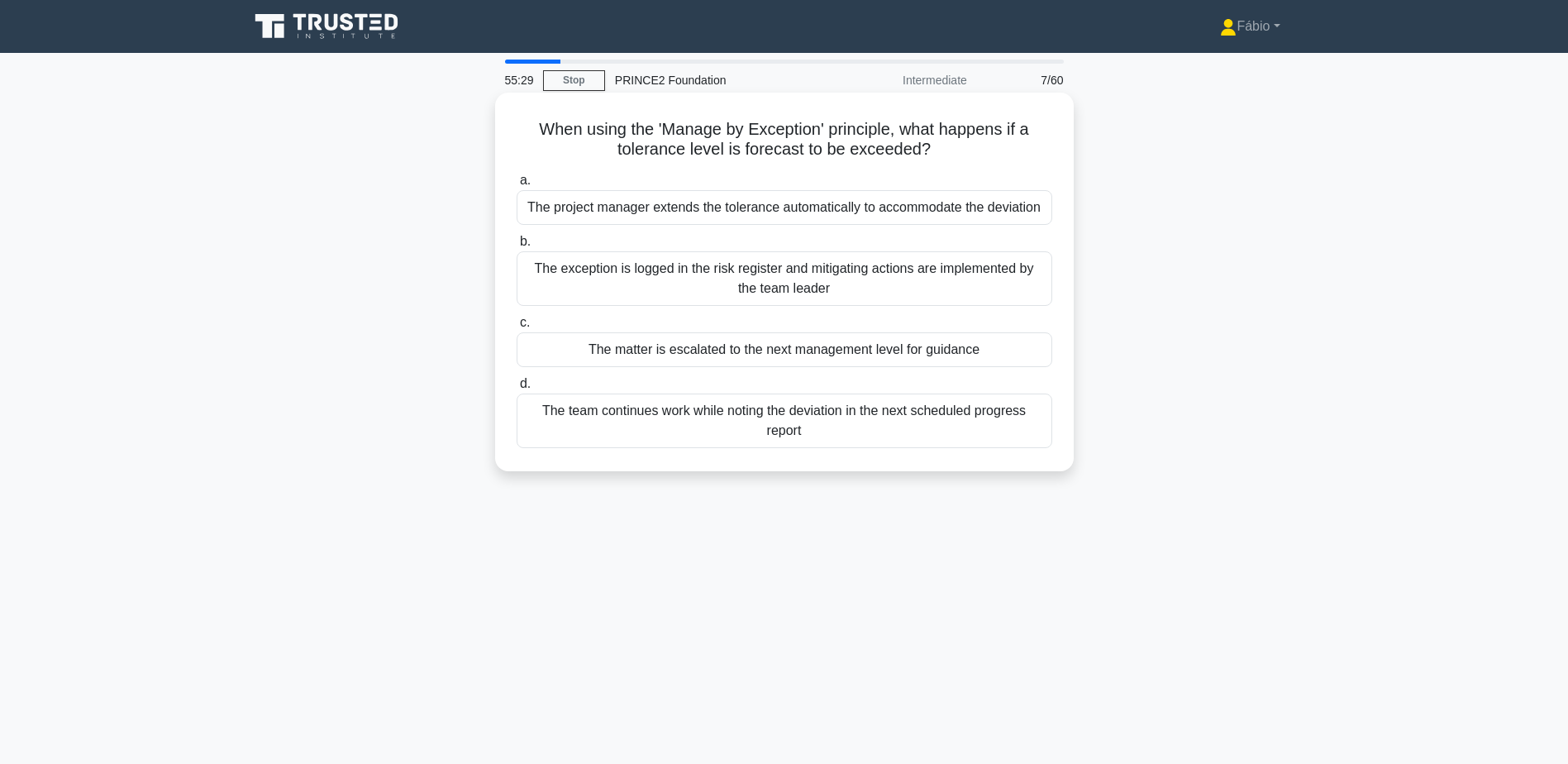
click at [1039, 349] on div "The matter is escalated to the next management level for guidance" at bounding box center [785, 350] width 536 height 35
click at [517, 328] on input "c. The matter is escalated to the next management level for guidance" at bounding box center [517, 323] width 0 height 11
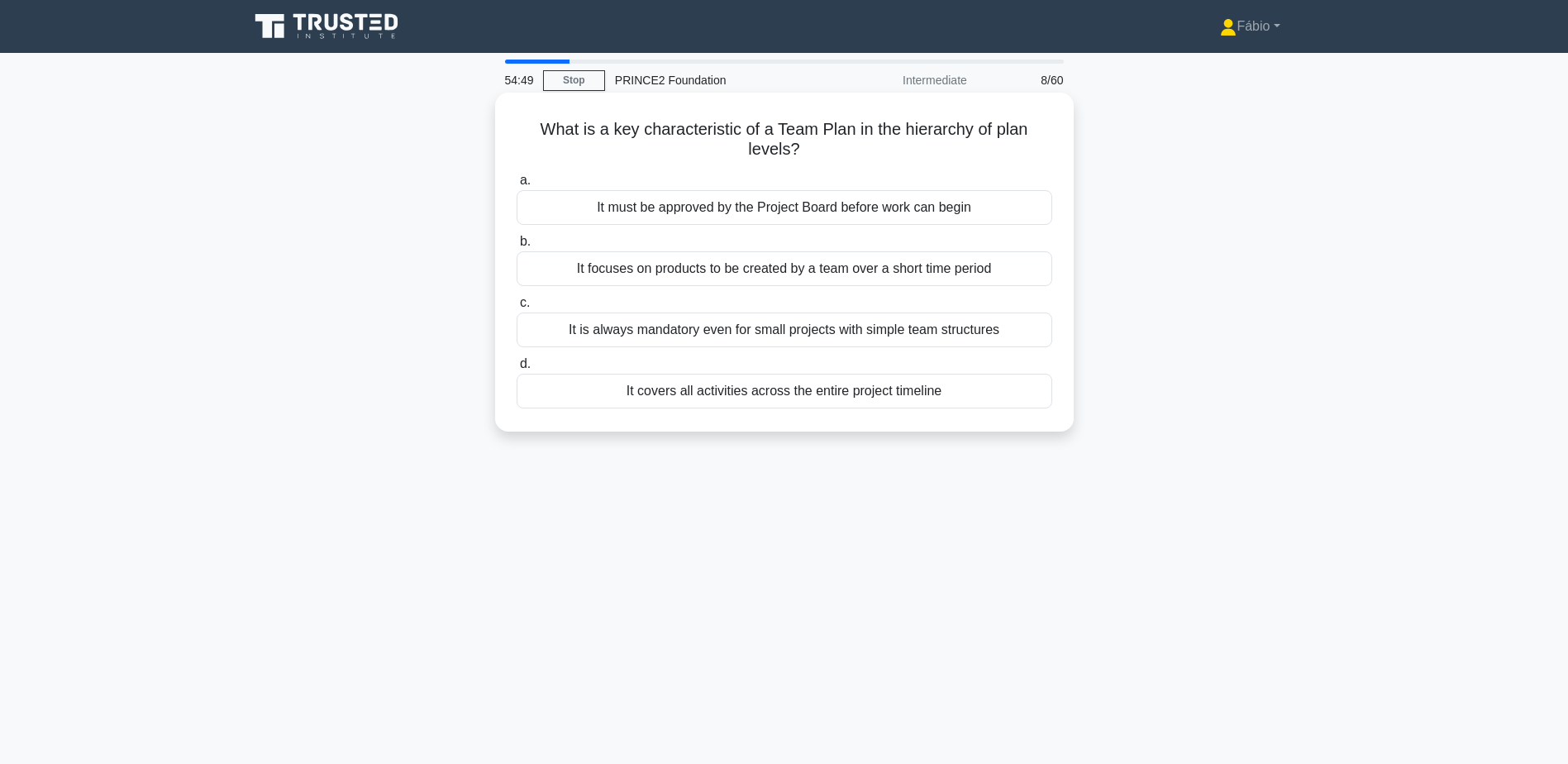
click at [1015, 273] on div "It focuses on products to be created by a team over a short time period" at bounding box center [785, 268] width 536 height 35
click at [517, 247] on input "b. It focuses on products to be created by a team over a short time period" at bounding box center [517, 241] width 0 height 11
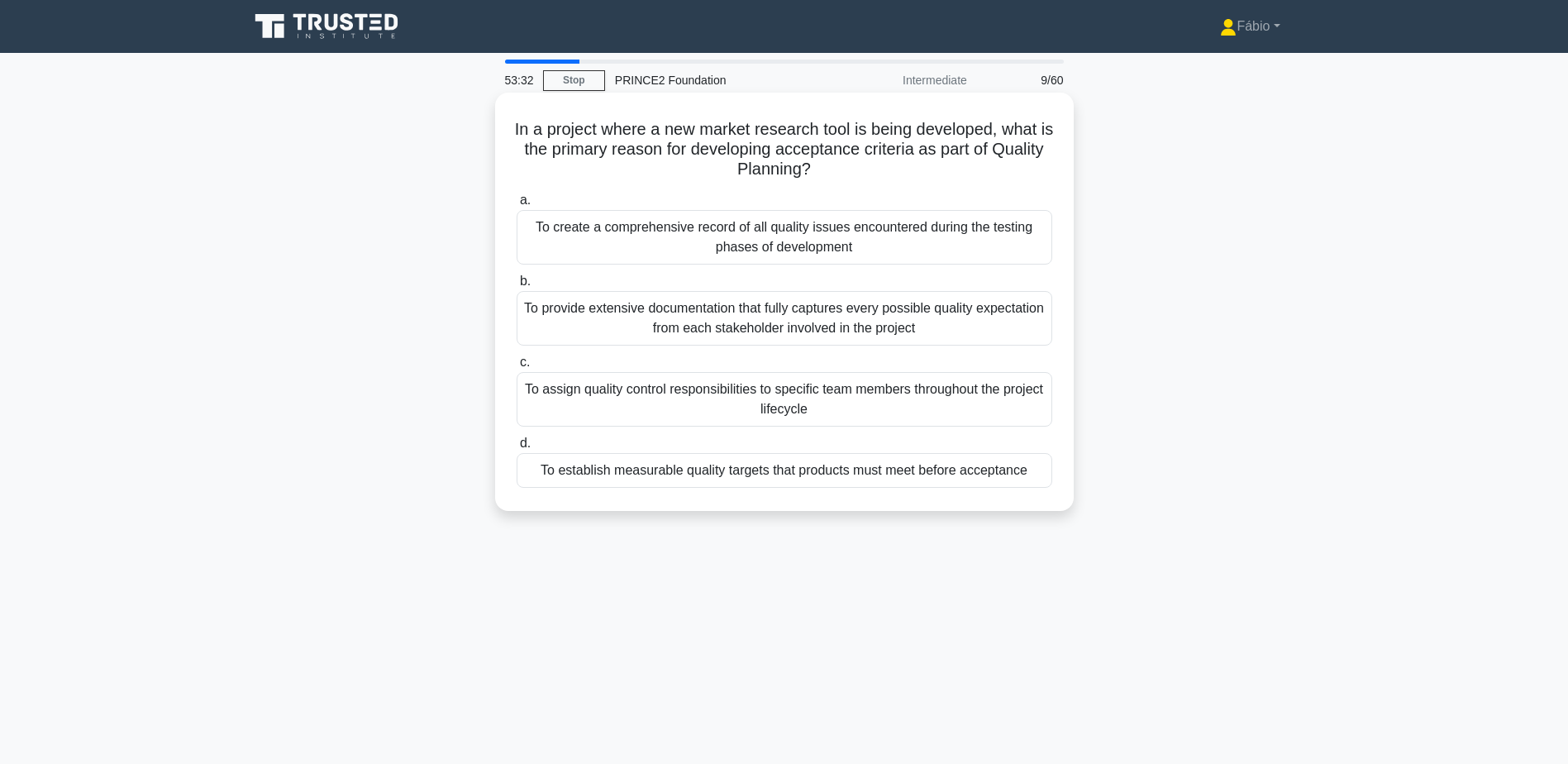
click at [997, 470] on div "To establish measurable quality targets that products must meet before acceptan…" at bounding box center [785, 470] width 536 height 35
click at [517, 449] on input "d. To establish measurable quality targets that products must meet before accep…" at bounding box center [517, 443] width 0 height 11
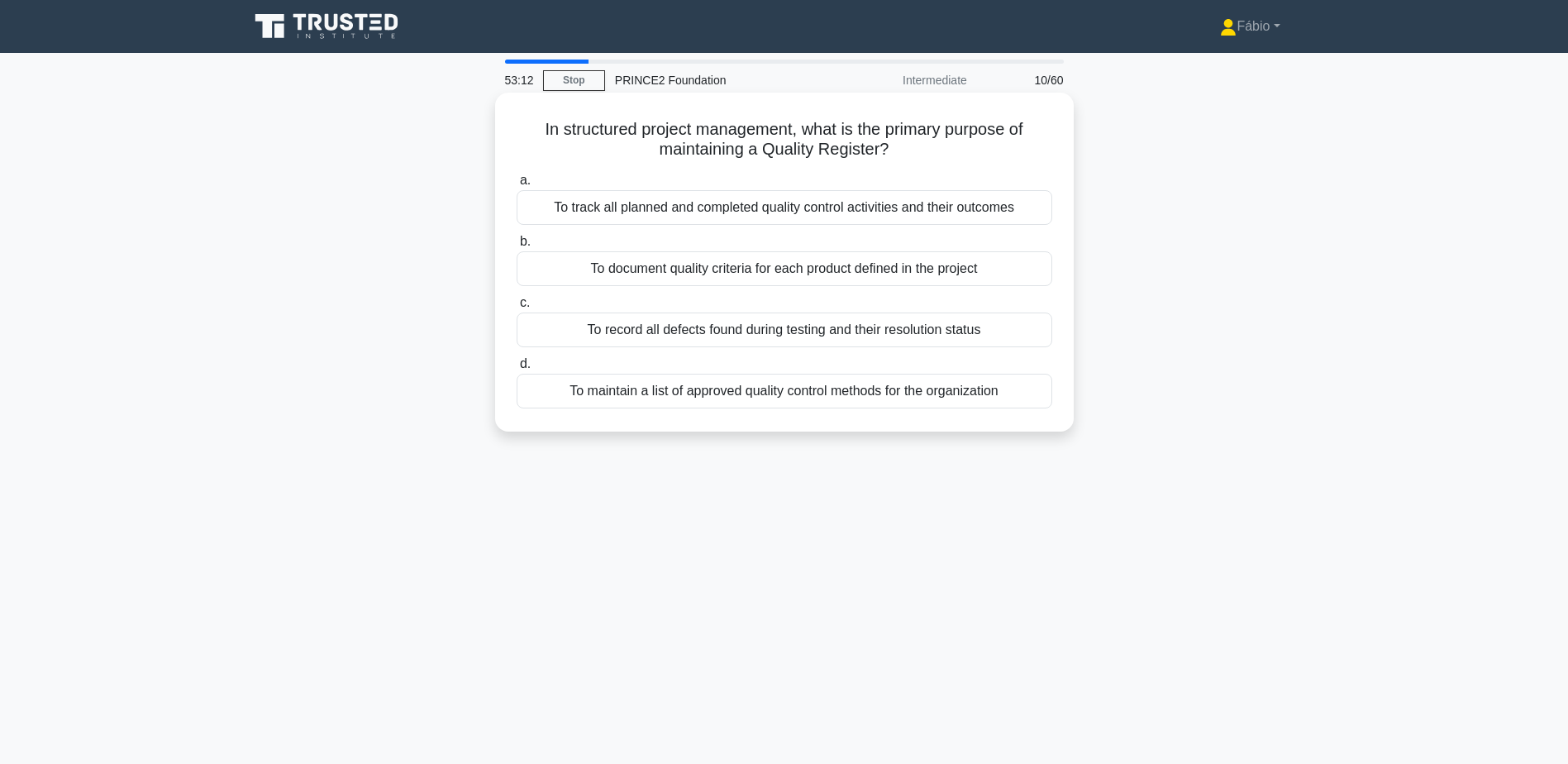
click at [915, 208] on div "To track all planned and completed quality control activities and their outcomes" at bounding box center [785, 207] width 536 height 35
click at [517, 186] on input "a. To track all planned and completed quality control activities and their outc…" at bounding box center [517, 180] width 0 height 11
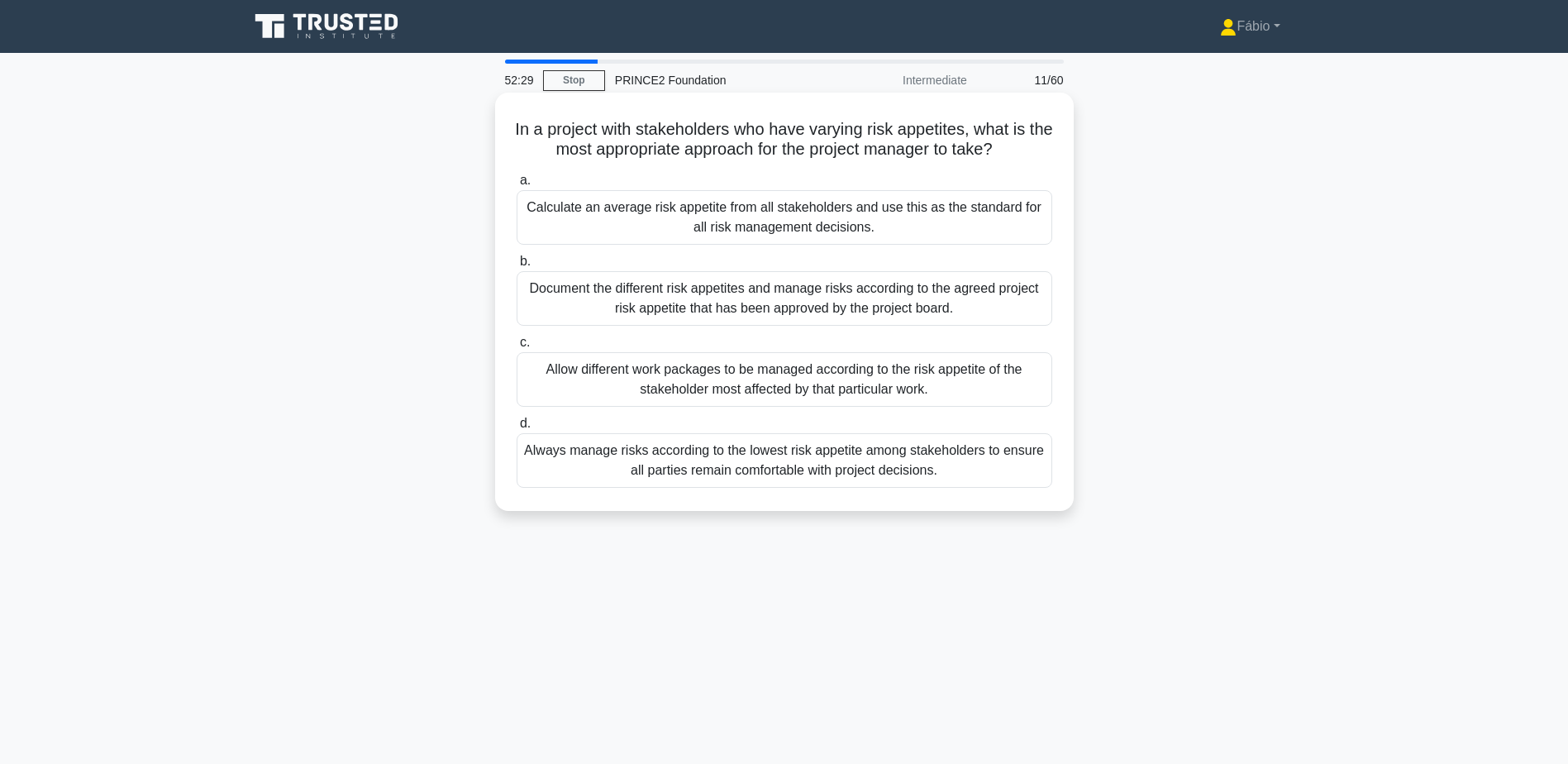
click at [935, 311] on div "Document the different risk appetites and manage risks according to the agreed …" at bounding box center [785, 298] width 536 height 55
click at [517, 267] on input "b. Document the different risk appetites and manage risks according to the agre…" at bounding box center [517, 261] width 0 height 11
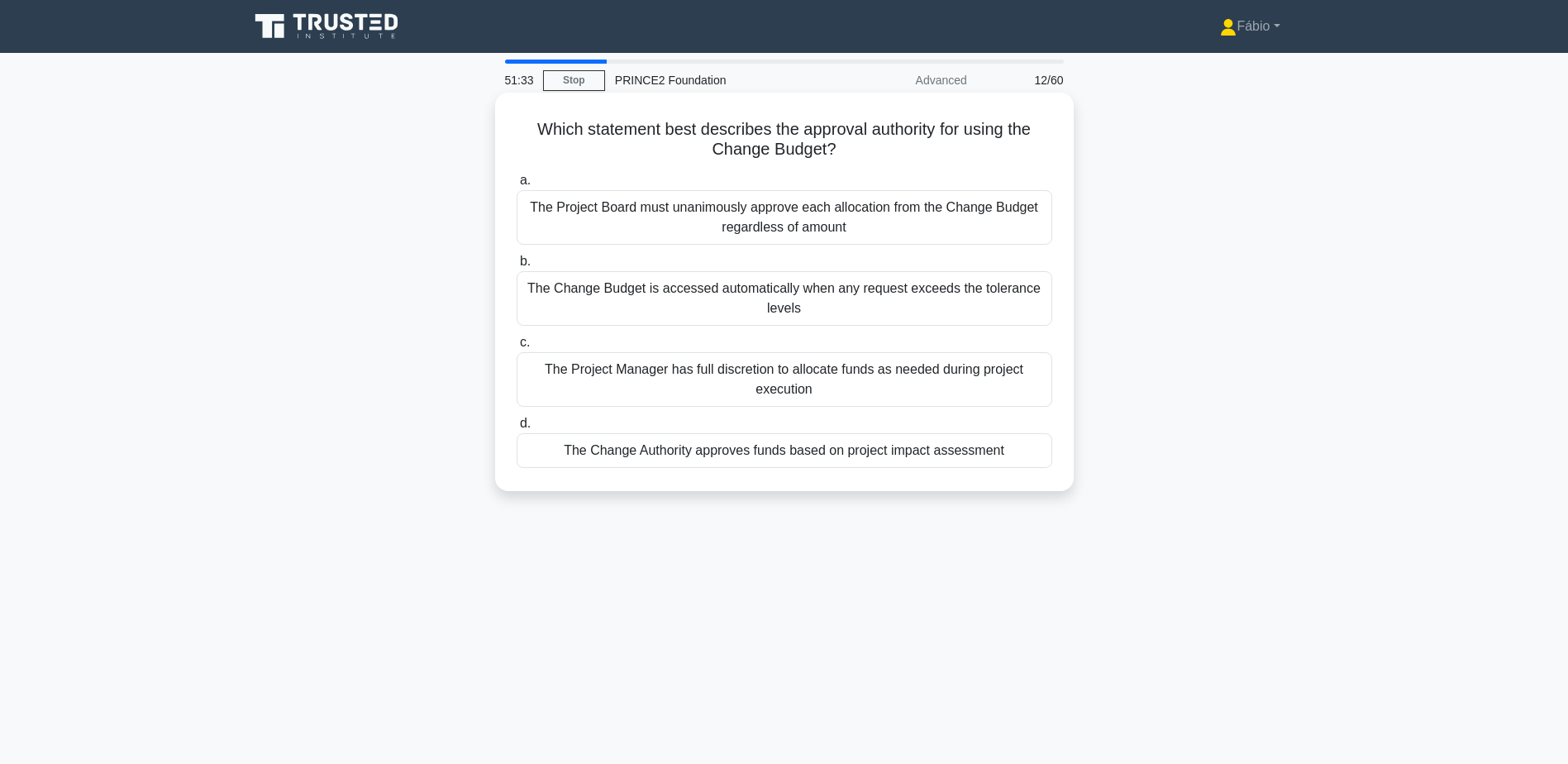
click at [775, 453] on div "The Change Authority approves funds based on project impact assessment" at bounding box center [785, 450] width 536 height 35
click at [517, 429] on input "d. The Change Authority approves funds based on project impact assessment" at bounding box center [517, 423] width 0 height 11
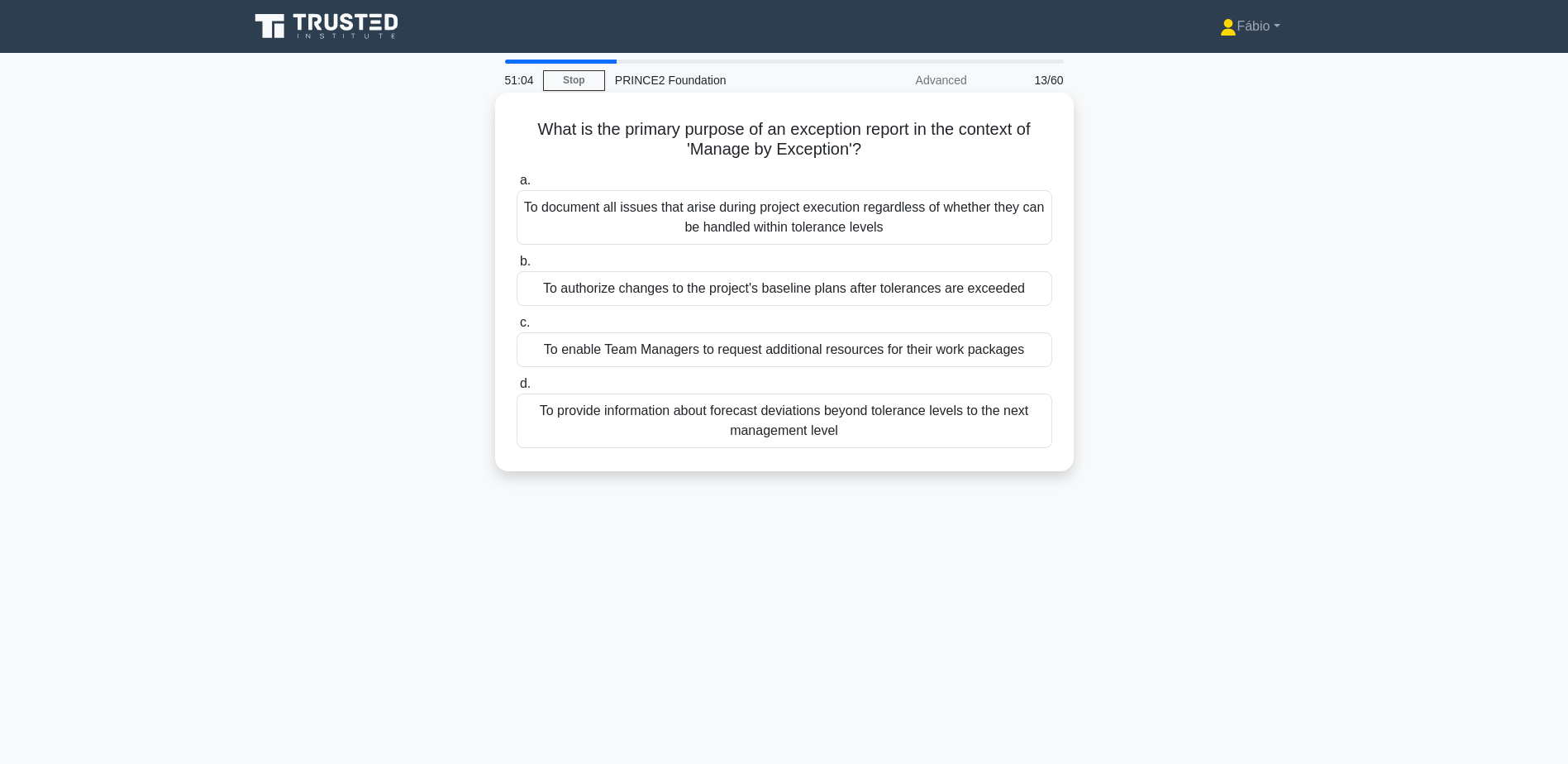
click at [892, 432] on div "To provide information about forecast deviations beyond tolerance levels to the…" at bounding box center [785, 420] width 536 height 55
click at [517, 389] on input "d. To provide information about forecast deviations beyond tolerance levels to …" at bounding box center [517, 383] width 0 height 11
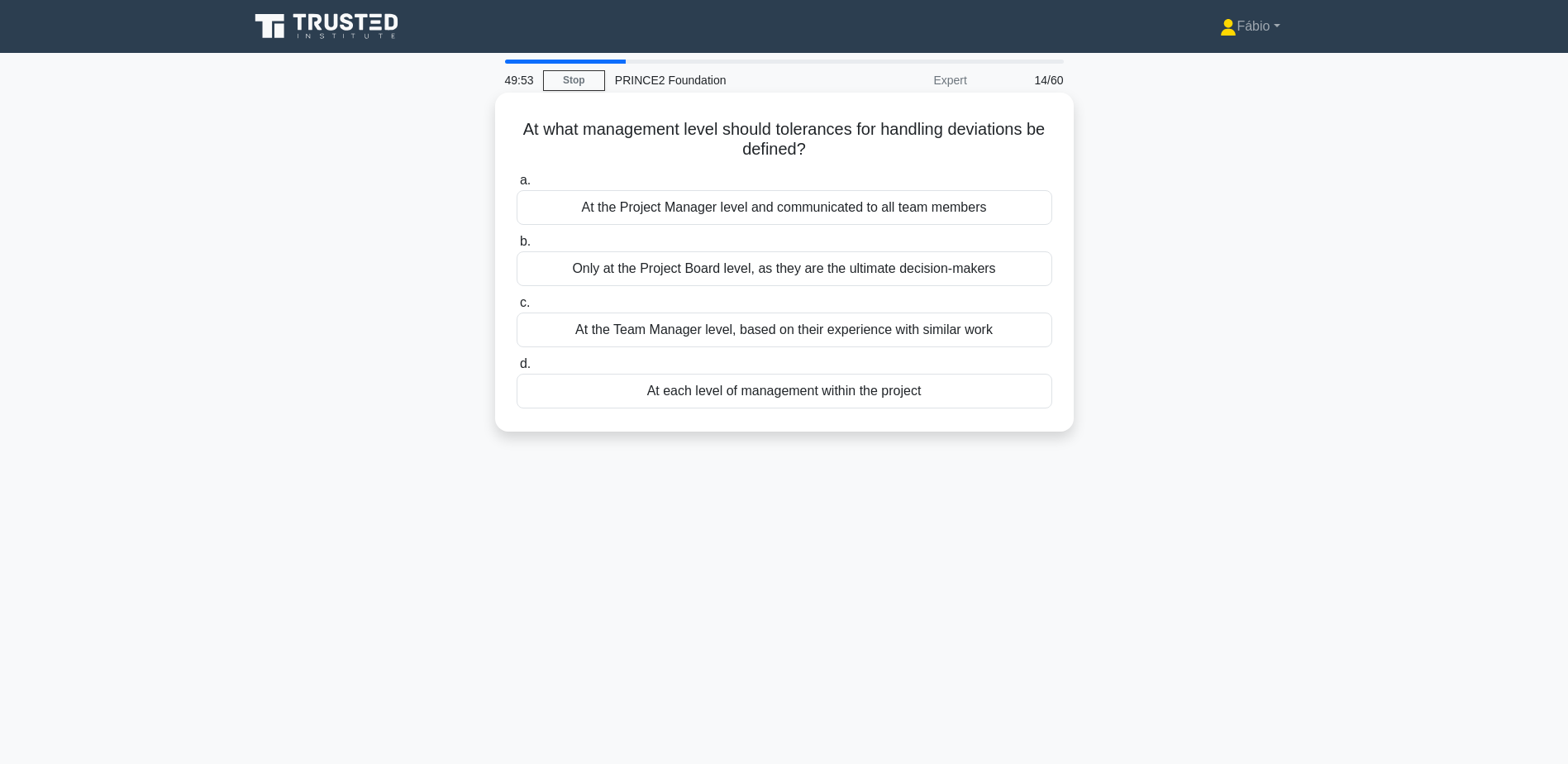
click at [741, 211] on div "At the Project Manager level and communicated to all team members" at bounding box center [785, 207] width 536 height 35
click at [517, 186] on input "a. At the Project Manager level and communicated to all team members" at bounding box center [517, 180] width 0 height 11
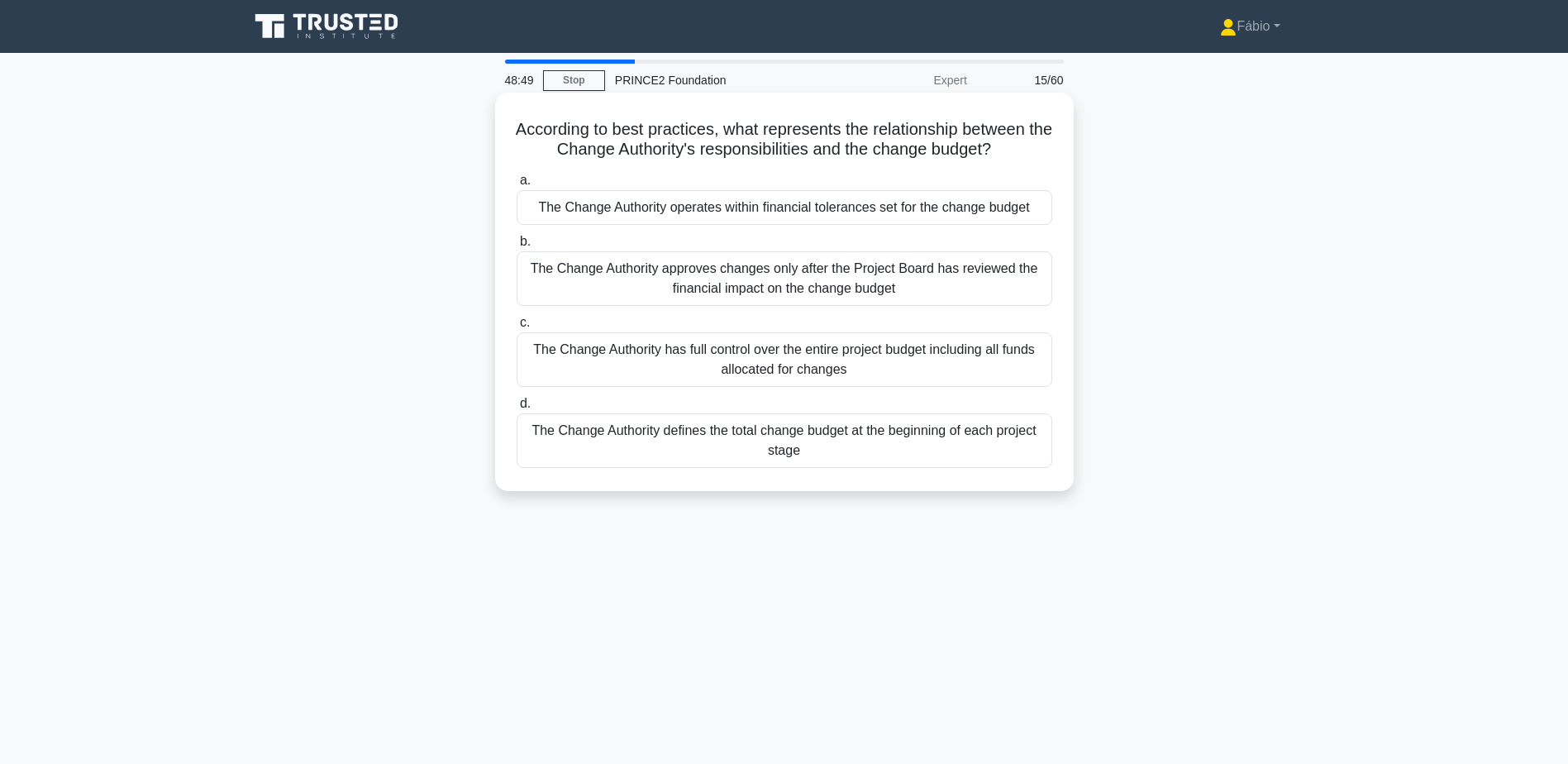
click at [799, 216] on div "The Change Authority operates within financial tolerances set for the change bu…" at bounding box center [785, 207] width 536 height 35
click at [517, 186] on input "a. The Change Authority operates within financial tolerances set for the change…" at bounding box center [517, 180] width 0 height 11
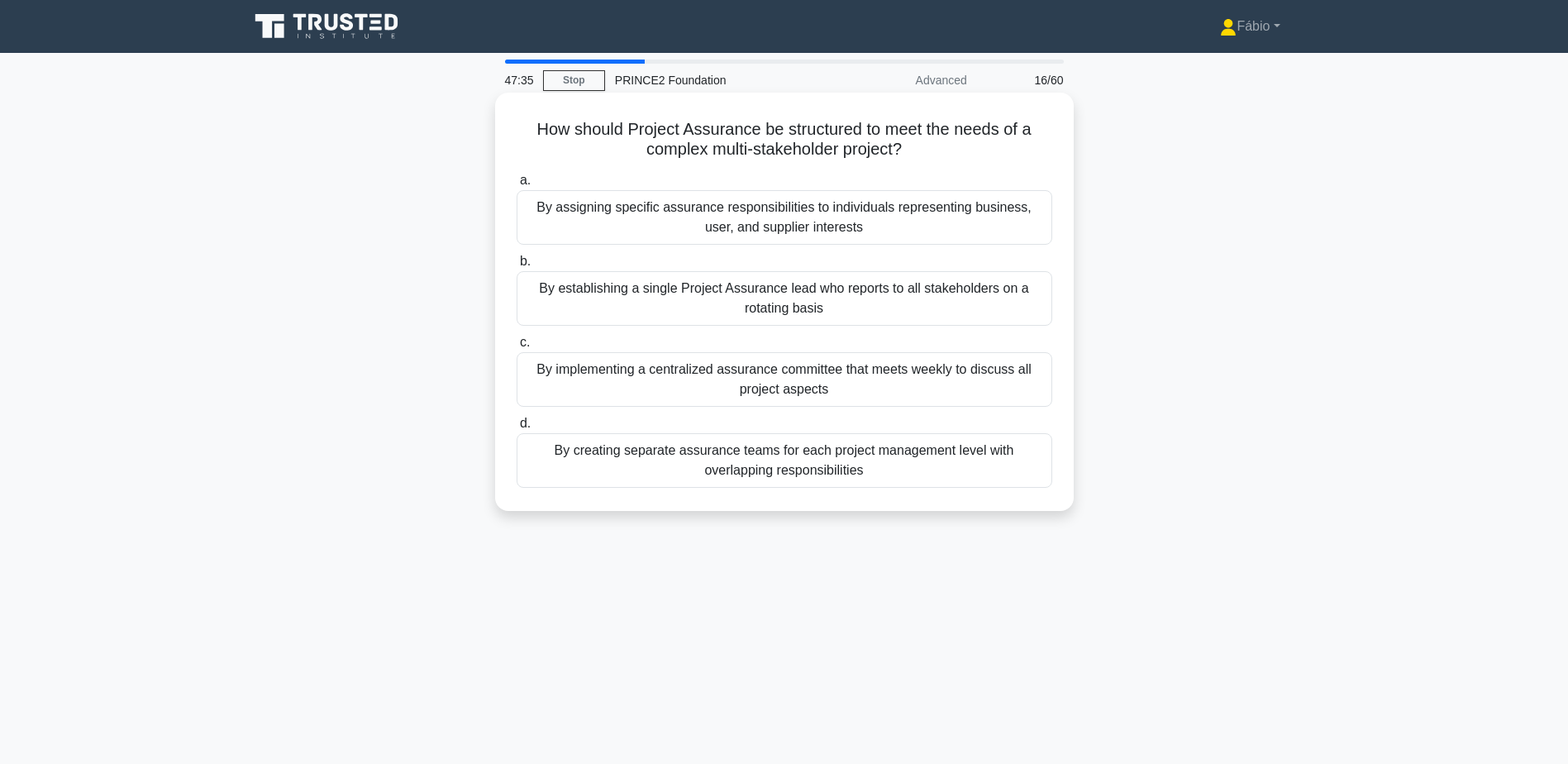
click at [912, 230] on div "By assigning specific assurance responsibilities to individuals representing bu…" at bounding box center [785, 217] width 536 height 55
click at [517, 186] on input "a. By assigning specific assurance responsibilities to individuals representing…" at bounding box center [517, 180] width 0 height 11
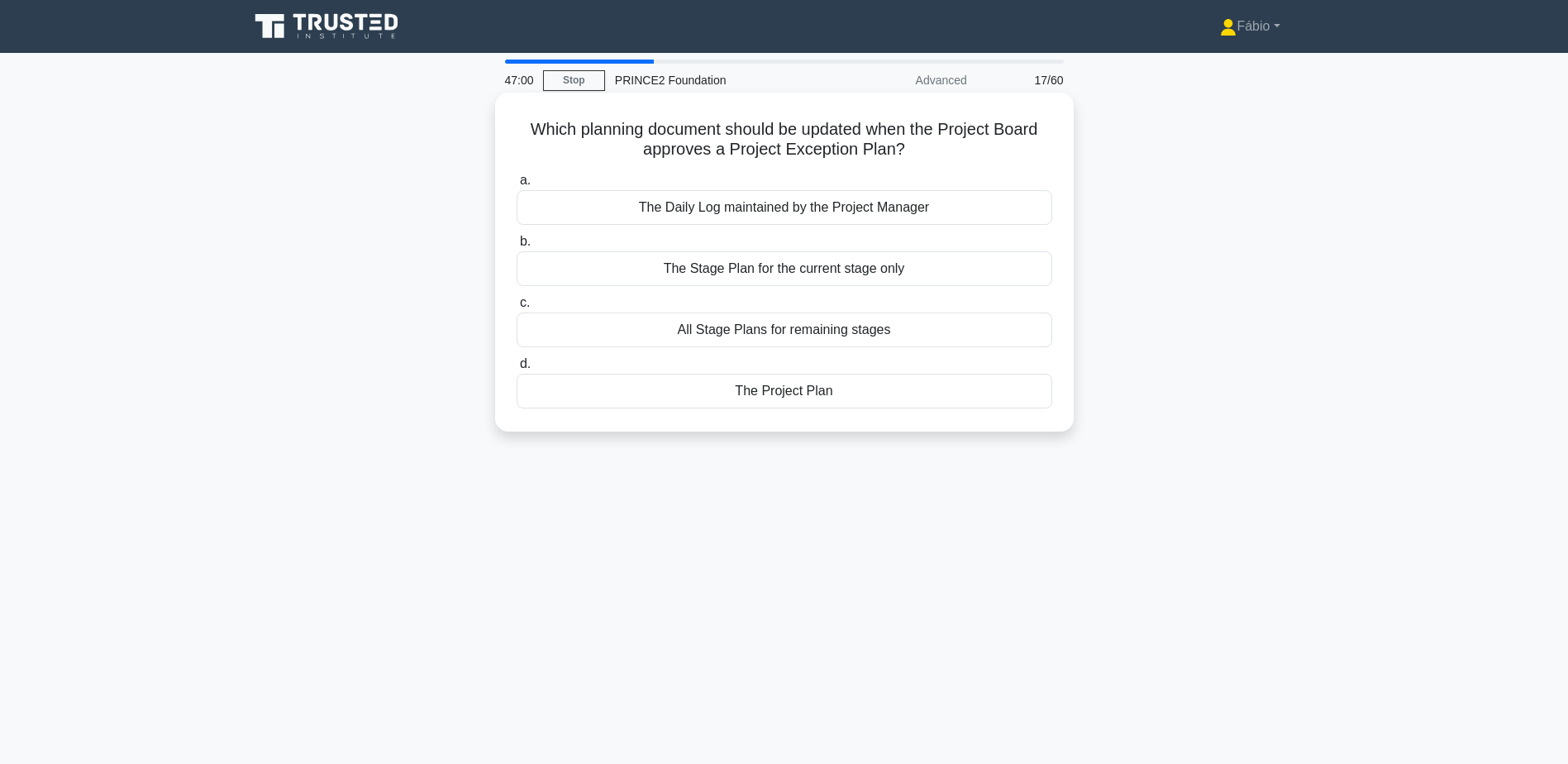
click at [861, 395] on div "The Project Plan" at bounding box center [785, 390] width 536 height 35
click at [517, 370] on input "d. The Project Plan" at bounding box center [517, 364] width 0 height 11
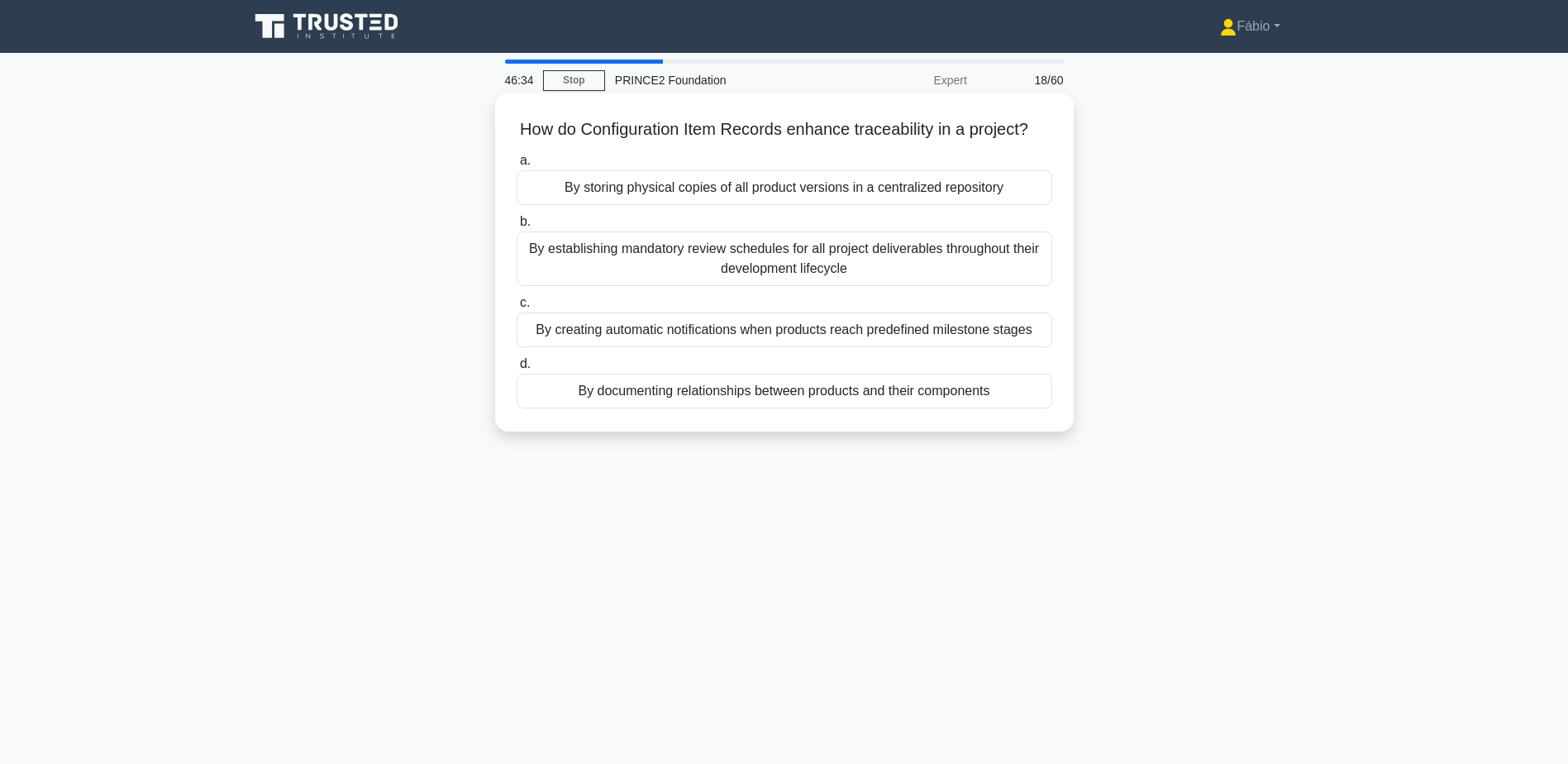
click at [997, 408] on div "By documenting relationships between products and their components" at bounding box center [785, 390] width 536 height 35
click at [517, 370] on input "d. By documenting relationships between products and their components" at bounding box center [517, 364] width 0 height 11
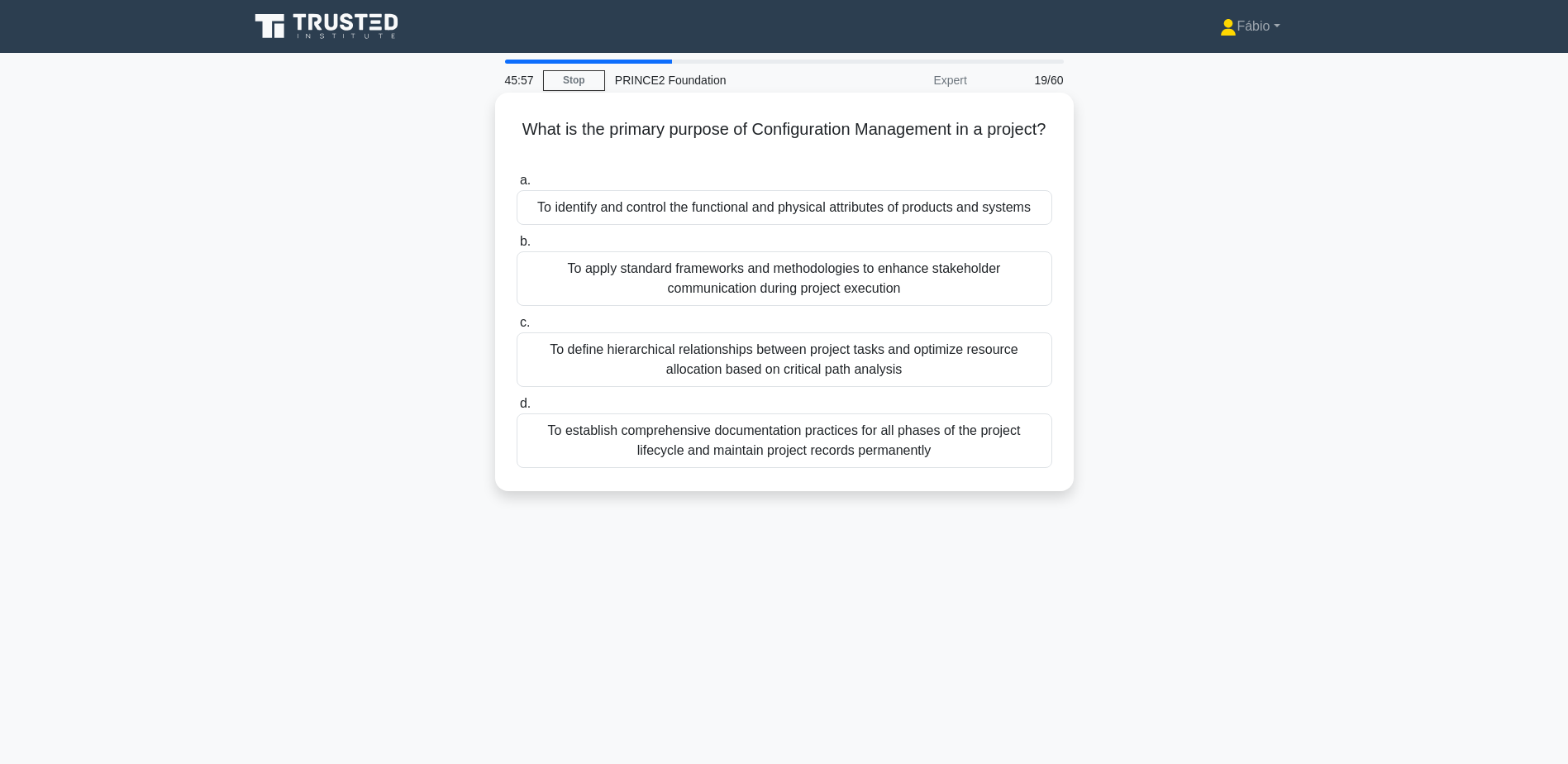
click at [661, 214] on div "To identify and control the functional and physical attributes of products and …" at bounding box center [785, 207] width 536 height 35
click at [517, 186] on input "a. To identify and control the functional and physical attributes of products a…" at bounding box center [517, 180] width 0 height 11
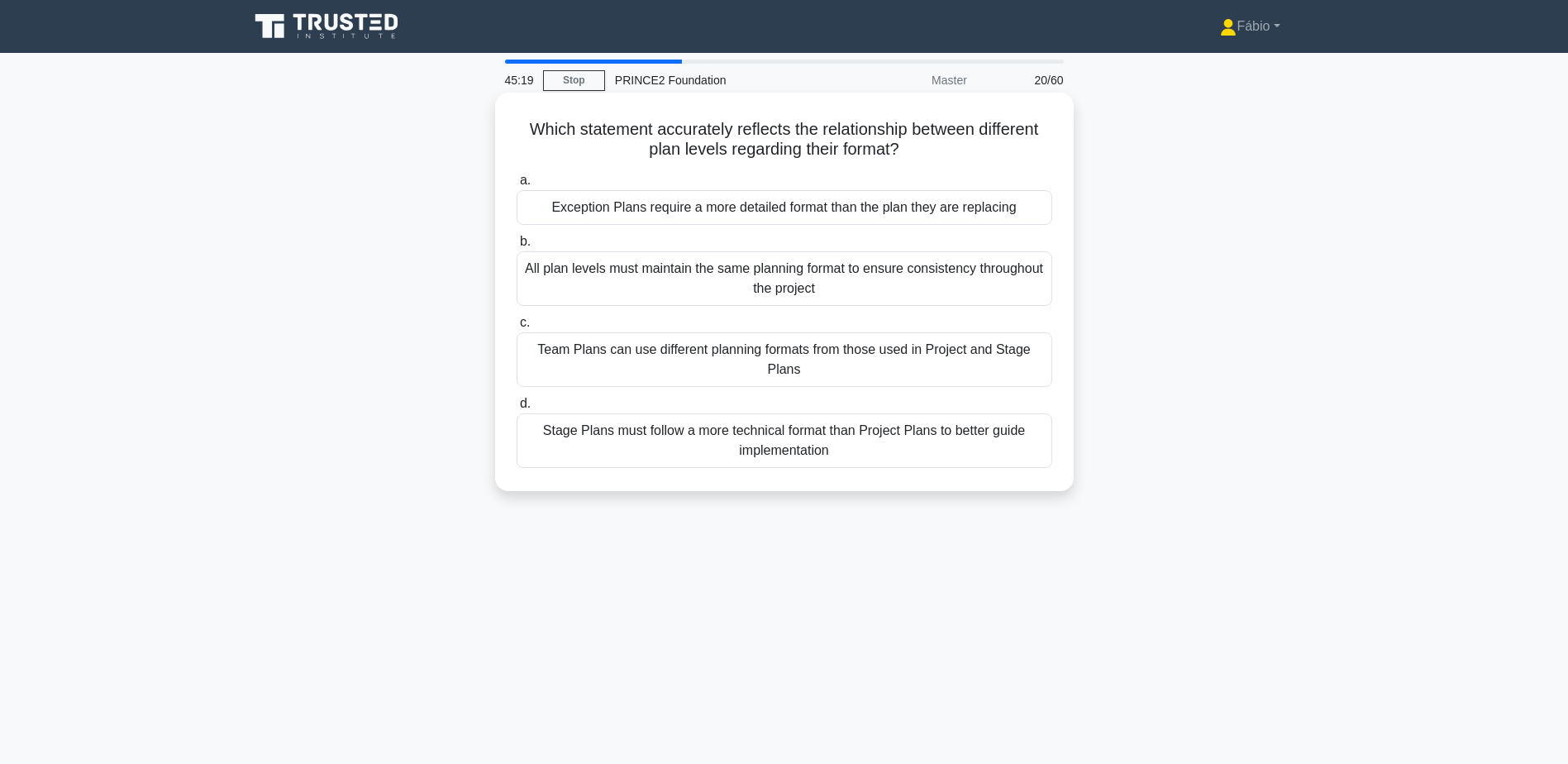
click at [623, 279] on div "All plan levels must maintain the same planning format to ensure consistency th…" at bounding box center [785, 278] width 536 height 55
click at [517, 247] on input "b. All plan levels must maintain the same planning format to ensure consistency…" at bounding box center [517, 241] width 0 height 11
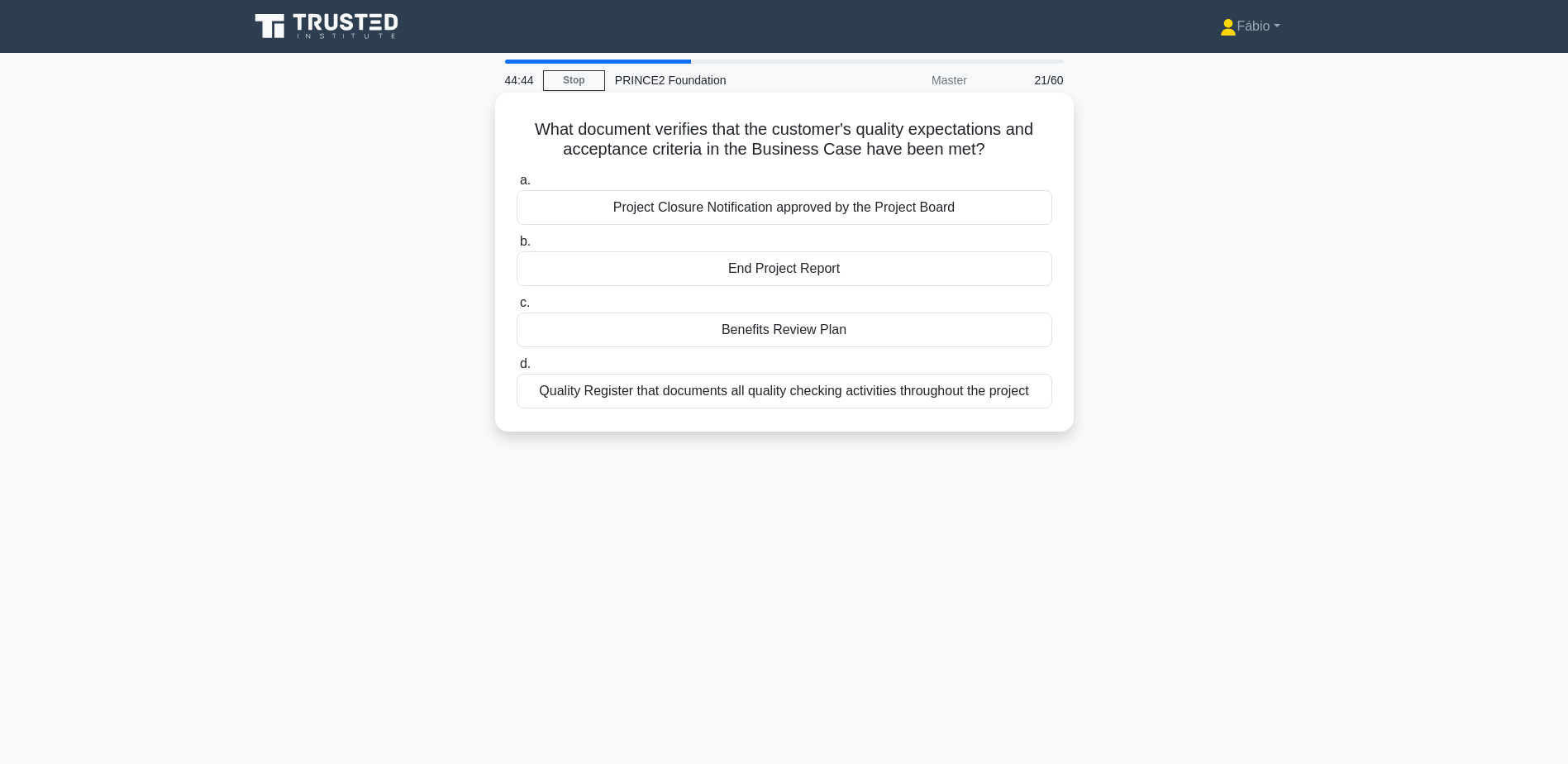
click at [702, 391] on div "Quality Register that documents all quality checking activities throughout the …" at bounding box center [785, 390] width 536 height 35
click at [517, 370] on input "d. Quality Register that documents all quality checking activities throughout t…" at bounding box center [517, 364] width 0 height 11
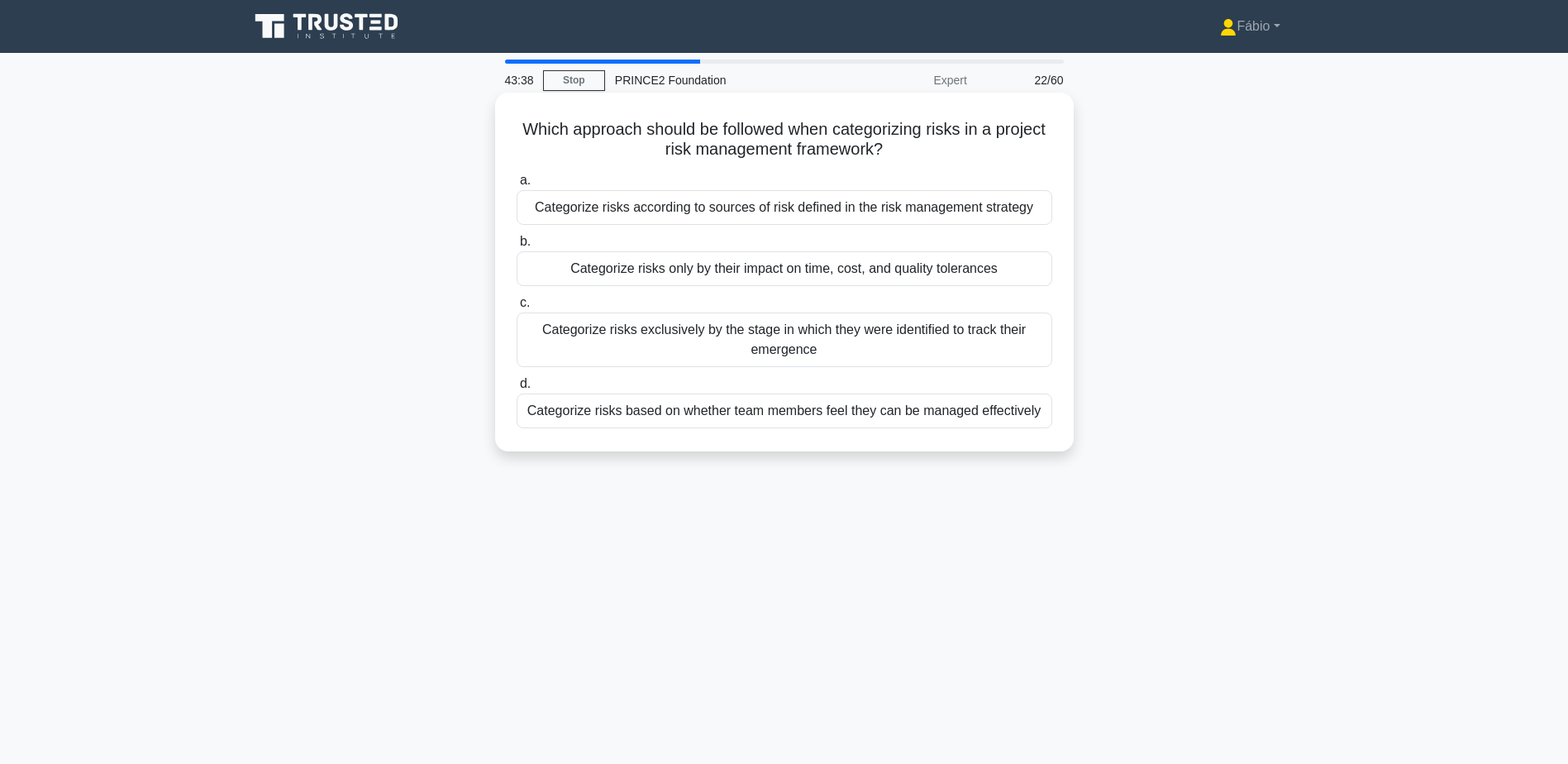
click at [824, 213] on div "Categorize risks according to sources of risk defined in the risk management st…" at bounding box center [785, 207] width 536 height 35
click at [517, 186] on input "a. Categorize risks according to sources of risk defined in the risk management…" at bounding box center [517, 180] width 0 height 11
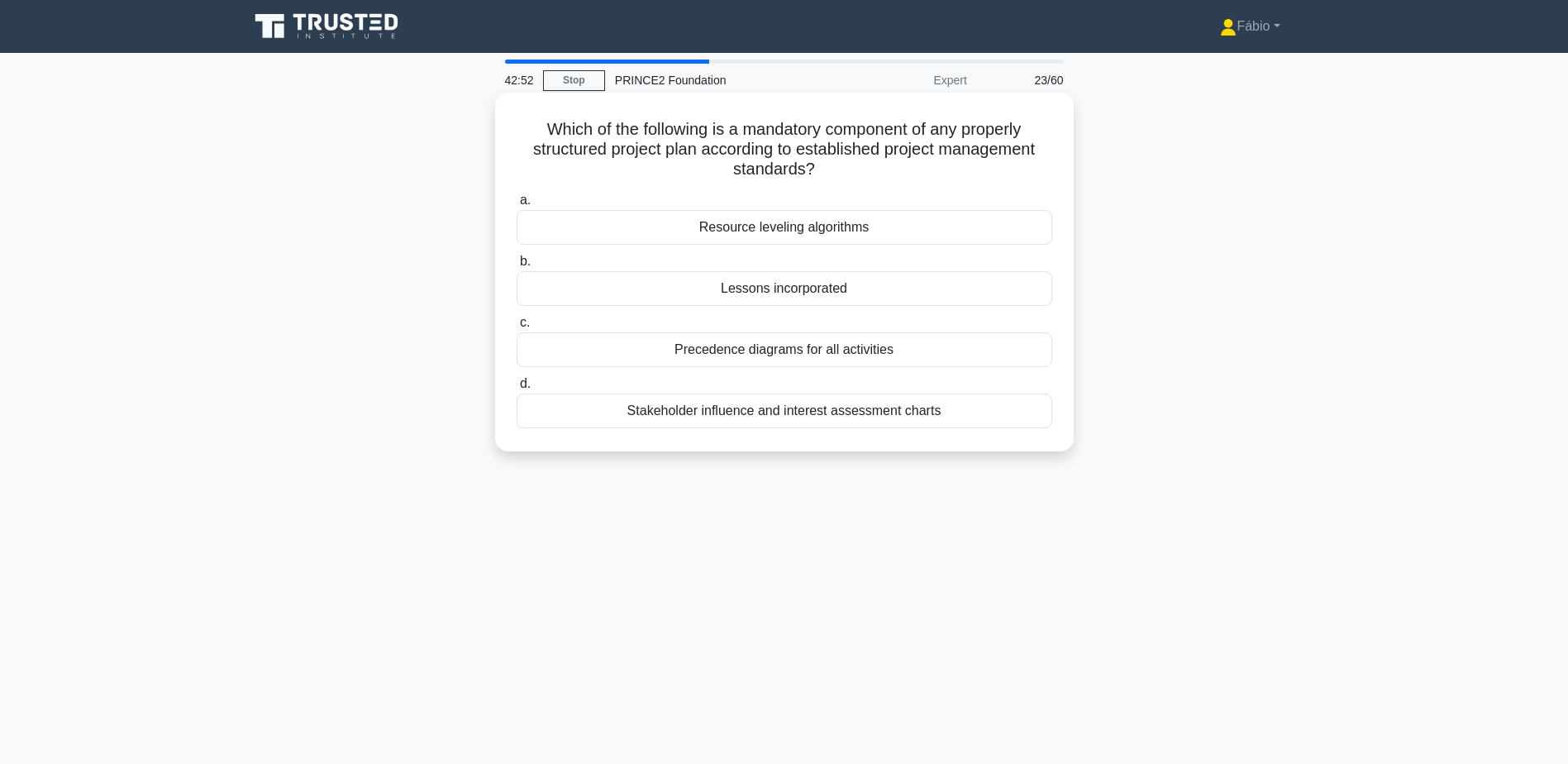
click at [786, 289] on div "Lessons incorporated" at bounding box center [785, 288] width 536 height 35
click at [517, 267] on input "b. Lessons incorporated" at bounding box center [517, 261] width 0 height 11
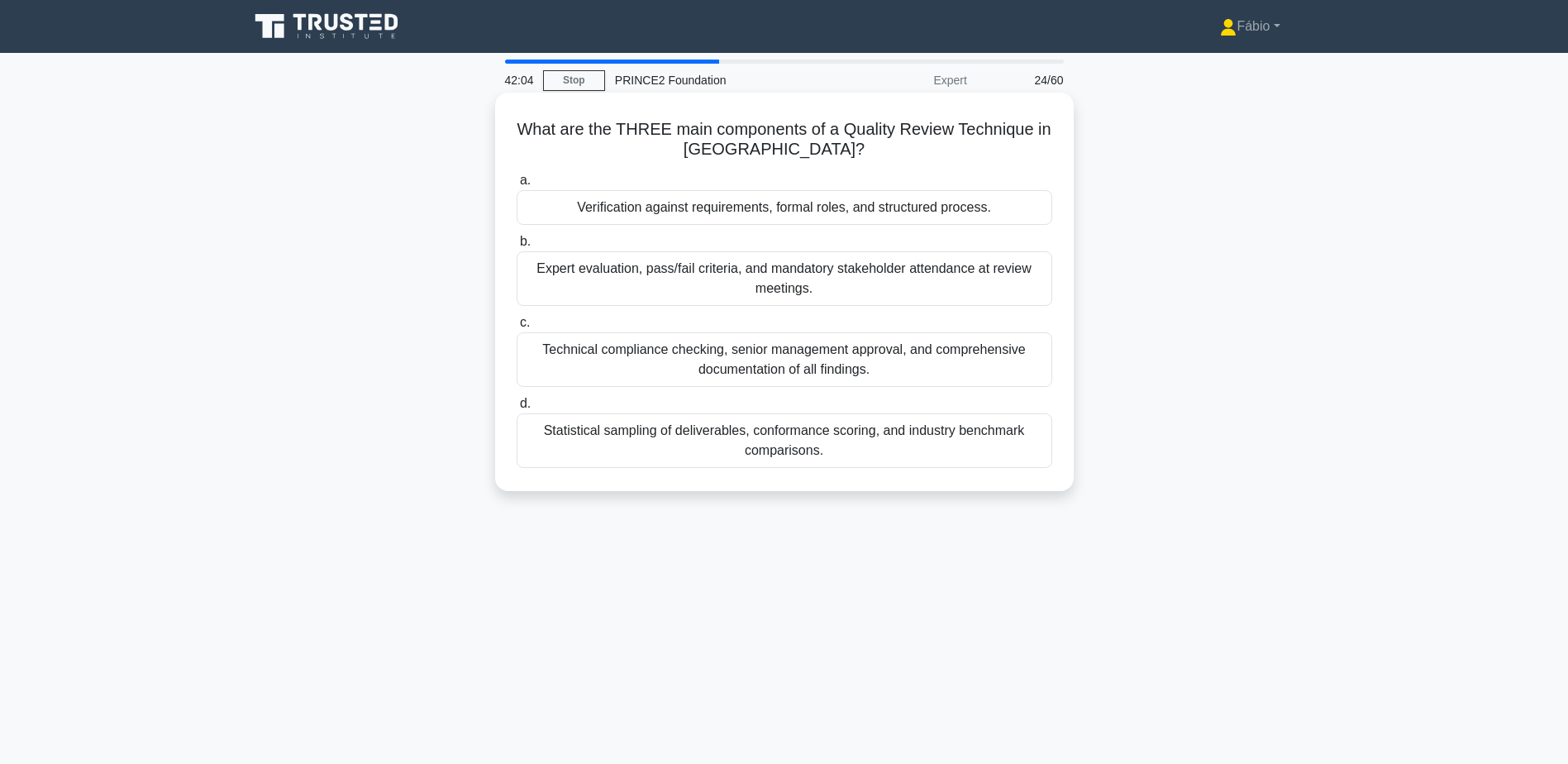
click at [875, 207] on div "Verification against requirements, formal roles, and structured process." at bounding box center [785, 207] width 536 height 35
click at [517, 186] on input "a. Verification against requirements, formal roles, and structured process." at bounding box center [517, 180] width 0 height 11
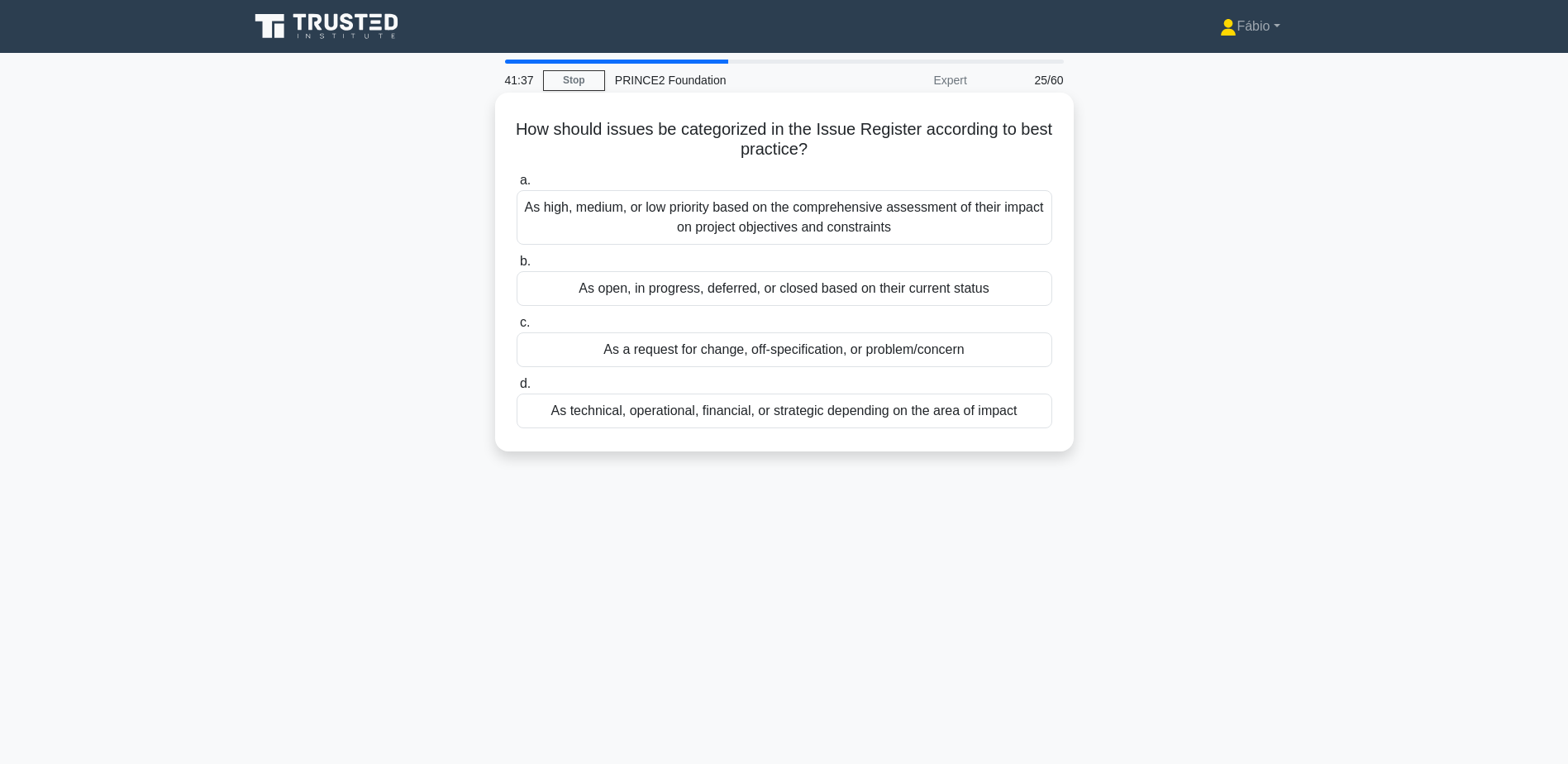
click at [721, 358] on div "As a request for change, off-specification, or problem/concern" at bounding box center [785, 350] width 536 height 35
click at [517, 328] on input "c. As a request for change, off-specification, or problem/concern" at bounding box center [517, 323] width 0 height 11
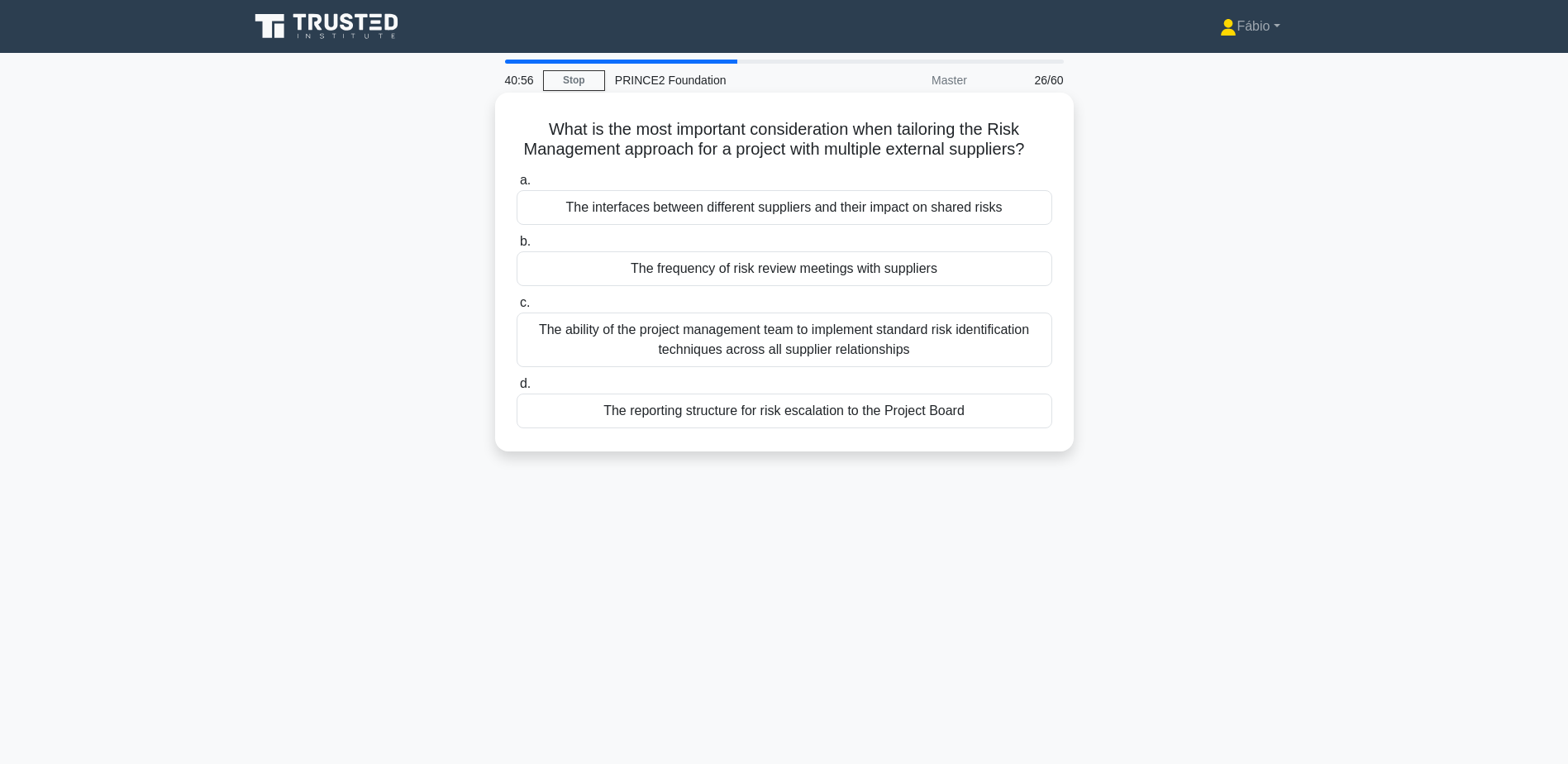
click at [918, 363] on div "The ability of the project management team to implement standard risk identific…" at bounding box center [785, 340] width 536 height 55
click at [517, 309] on input "c. The ability of the project management team to implement standard risk identi…" at bounding box center [517, 303] width 0 height 11
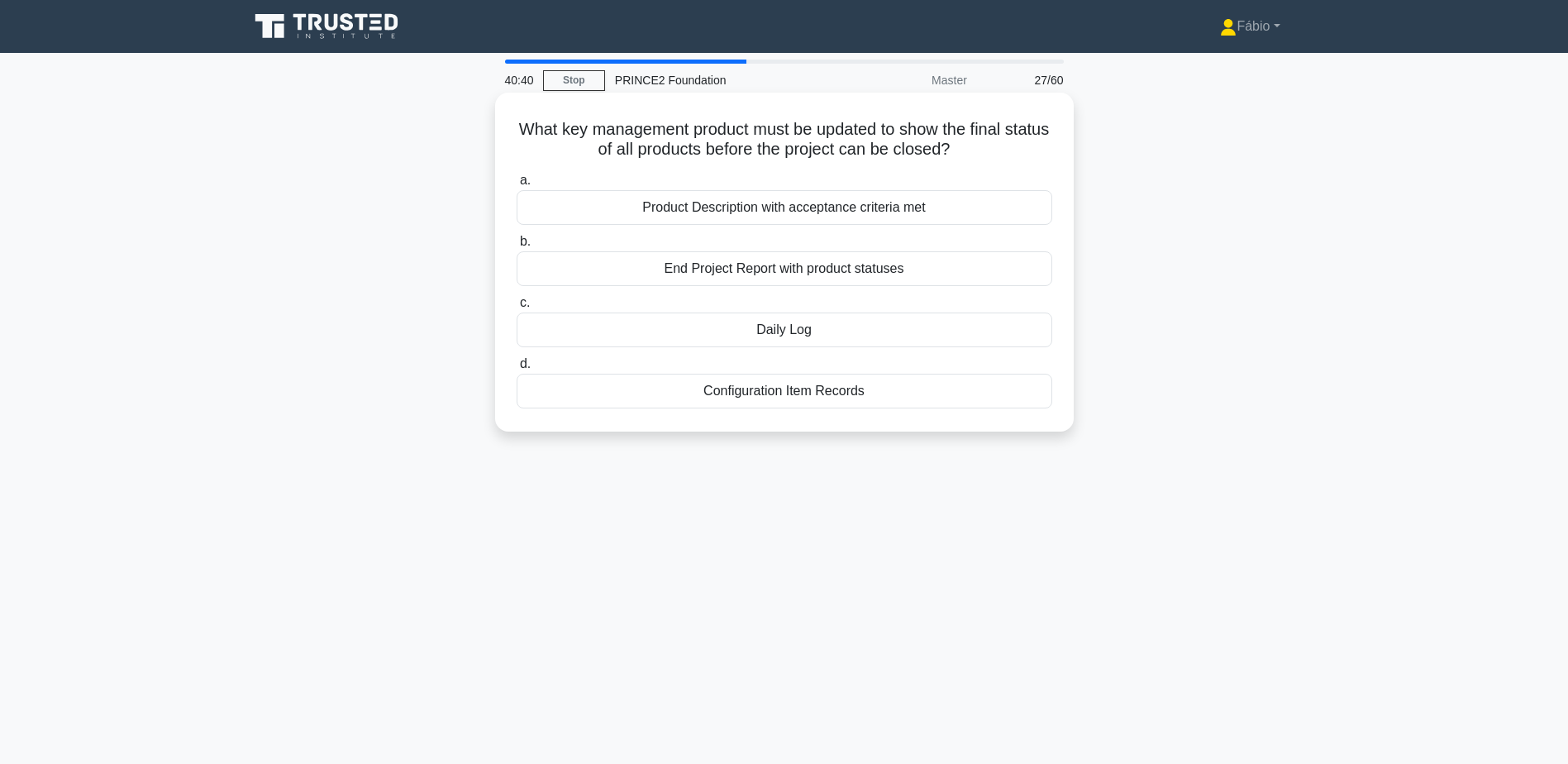
click at [768, 274] on div "End Project Report with product statuses" at bounding box center [785, 268] width 536 height 35
click at [517, 247] on input "b. End Project Report with product statuses" at bounding box center [517, 241] width 0 height 11
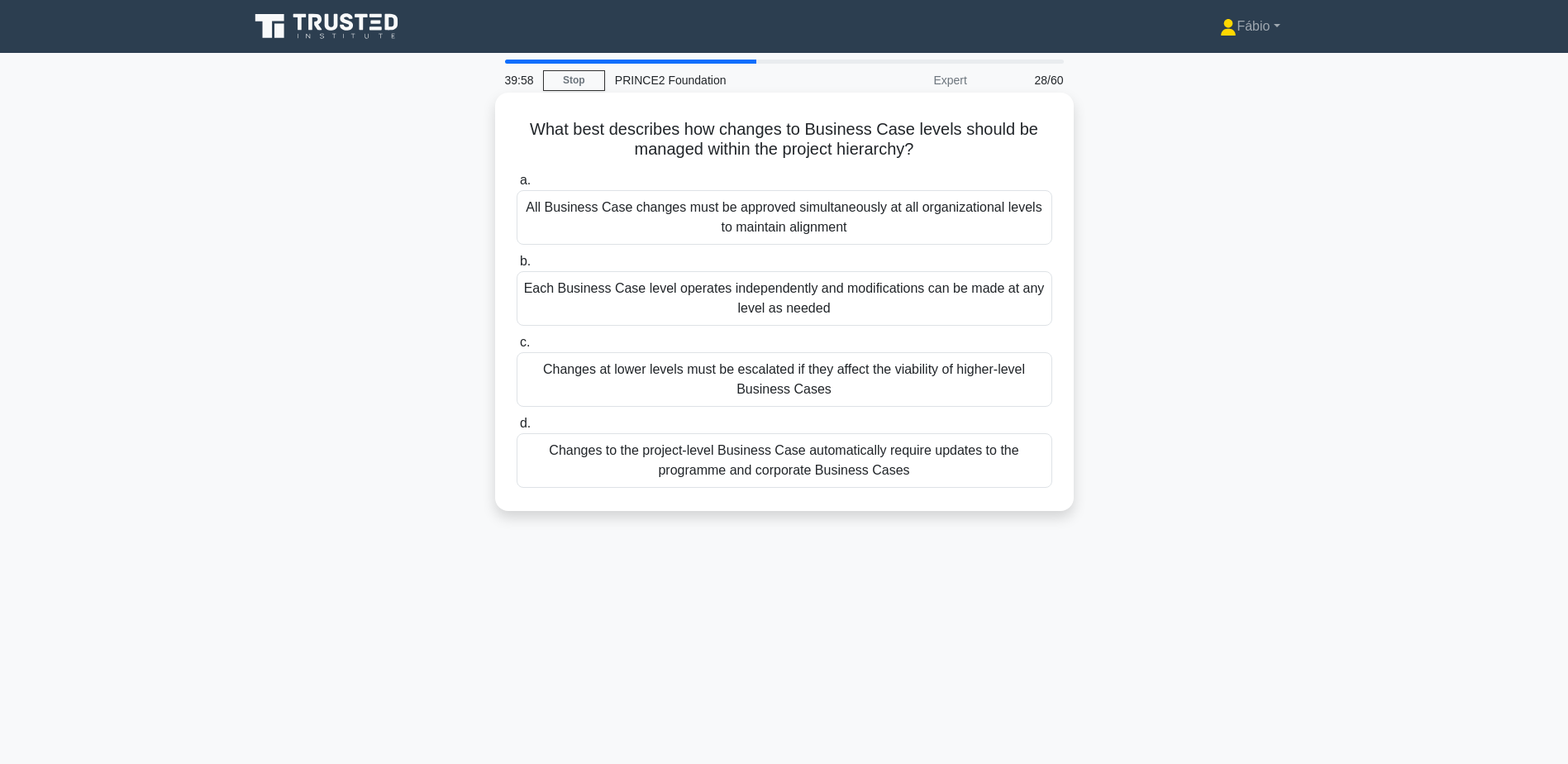
click at [864, 221] on div "All Business Case changes must be approved simultaneously at all organizational…" at bounding box center [785, 217] width 536 height 55
click at [517, 186] on input "a. All Business Case changes must be approved simultaneously at all organizatio…" at bounding box center [517, 180] width 0 height 11
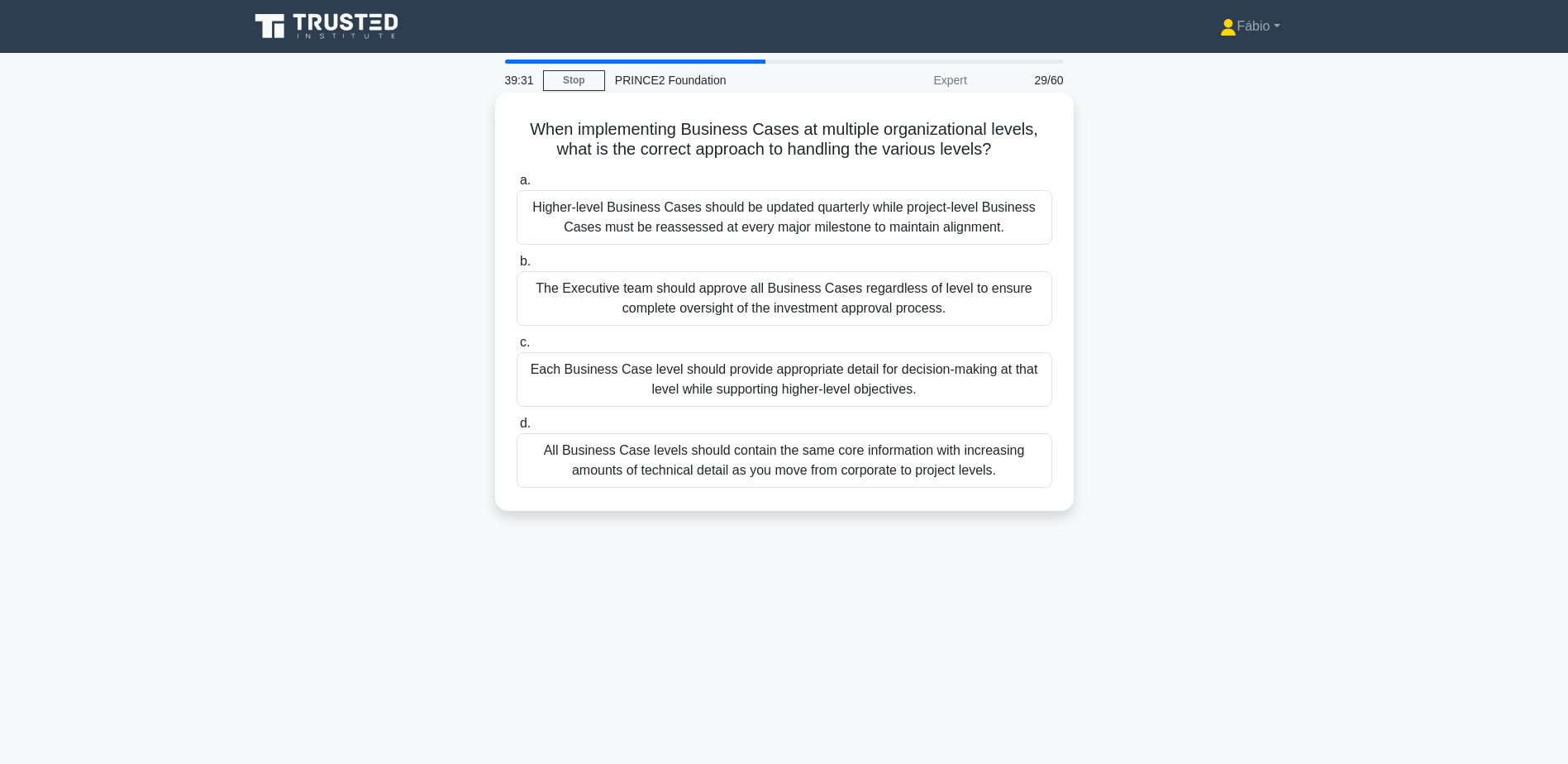
click at [1007, 377] on div "Each Business Case level should provide appropriate detail for decision-making …" at bounding box center [785, 380] width 536 height 55
click at [517, 348] on input "c. Each Business Case level should provide appropriate detail for decision-maki…" at bounding box center [517, 343] width 0 height 11
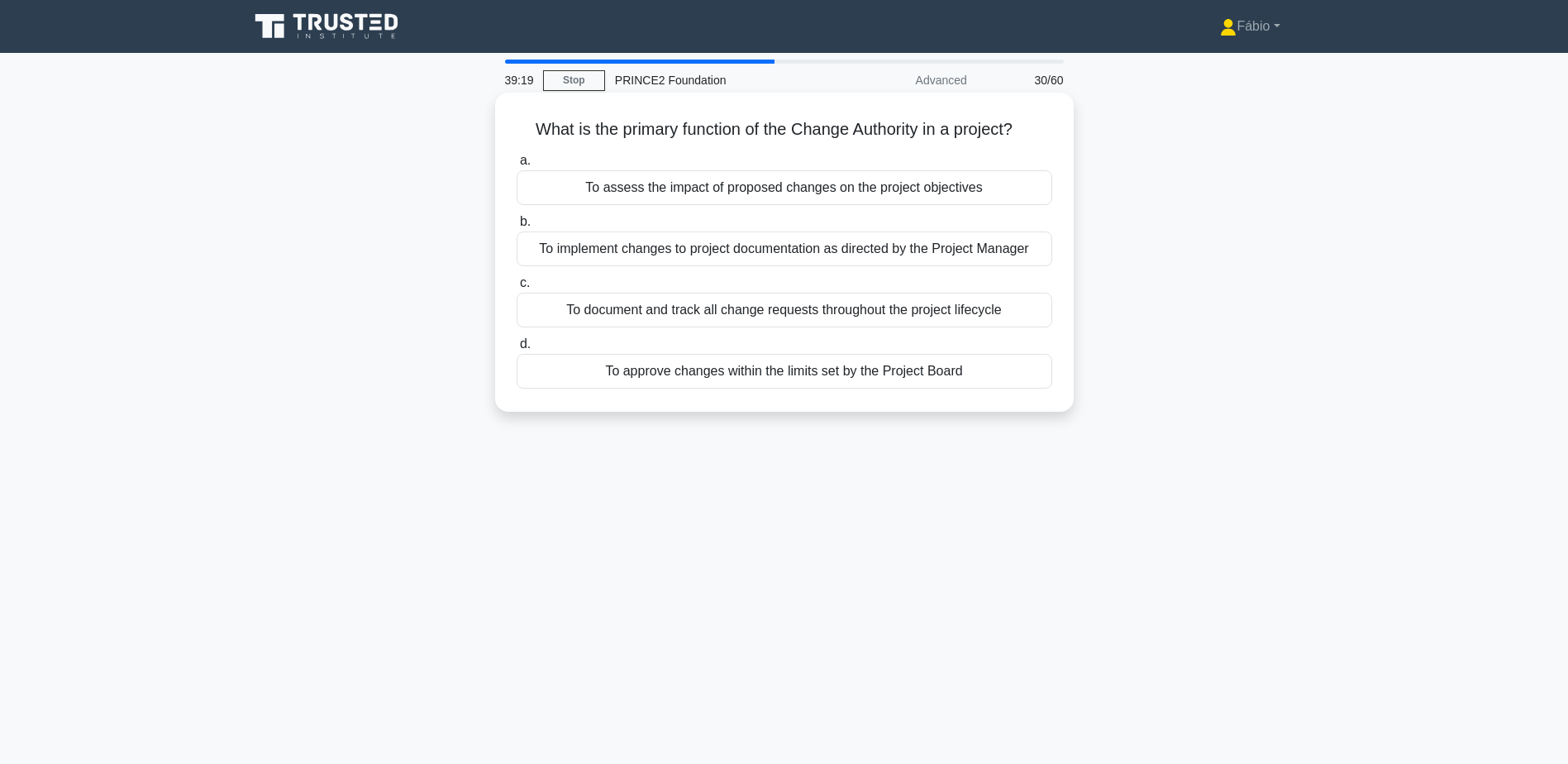
click at [915, 372] on div "To approve changes within the limits set by the Project Board" at bounding box center [785, 371] width 536 height 35
click at [517, 350] on input "d. To approve changes within the limits set by the Project Board" at bounding box center [517, 344] width 0 height 11
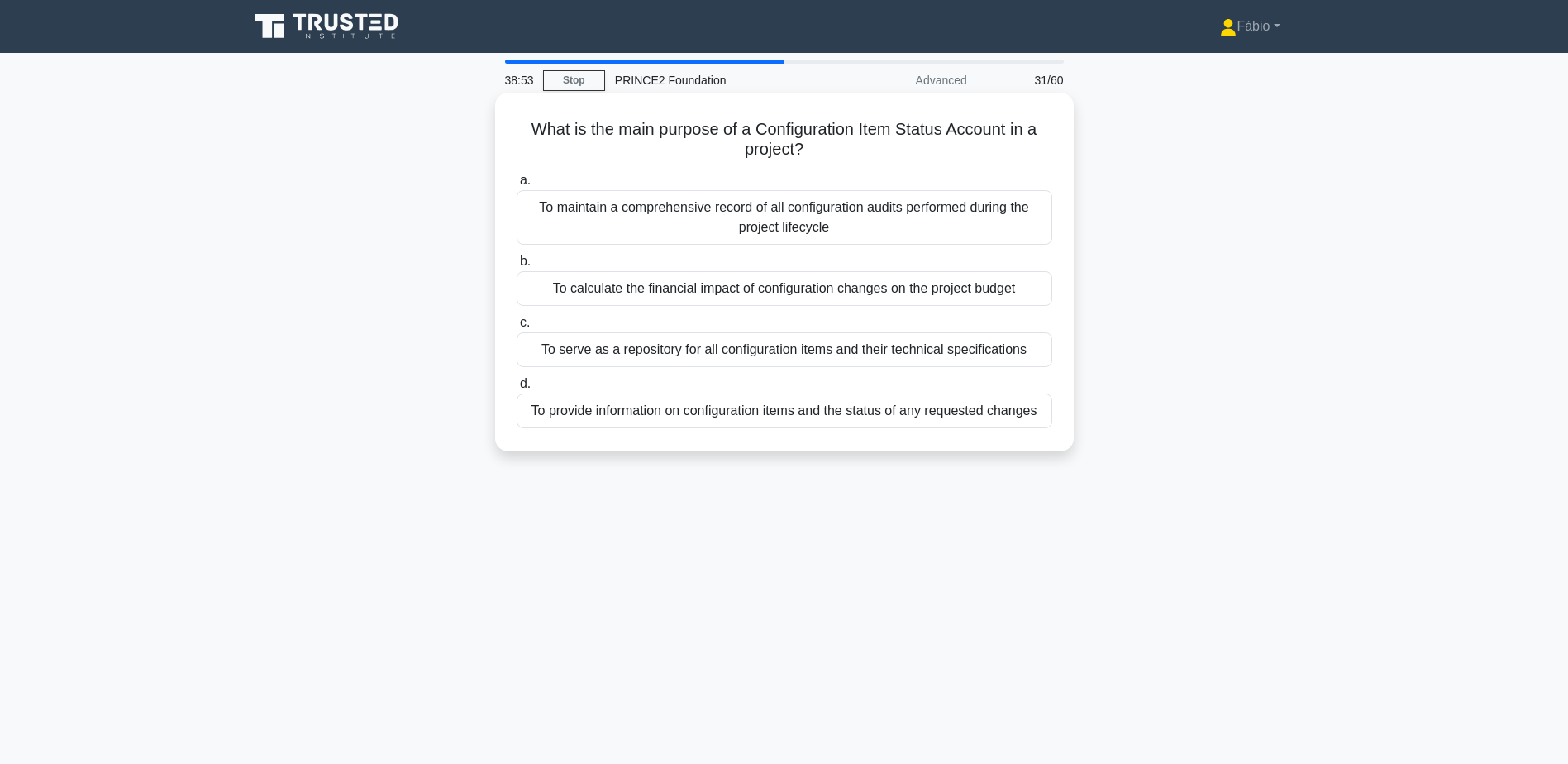
click at [919, 408] on div "To provide information on configuration items and the status of any requested c…" at bounding box center [785, 410] width 536 height 35
click at [517, 389] on input "d. To provide information on configuration items and the status of any requeste…" at bounding box center [517, 383] width 0 height 11
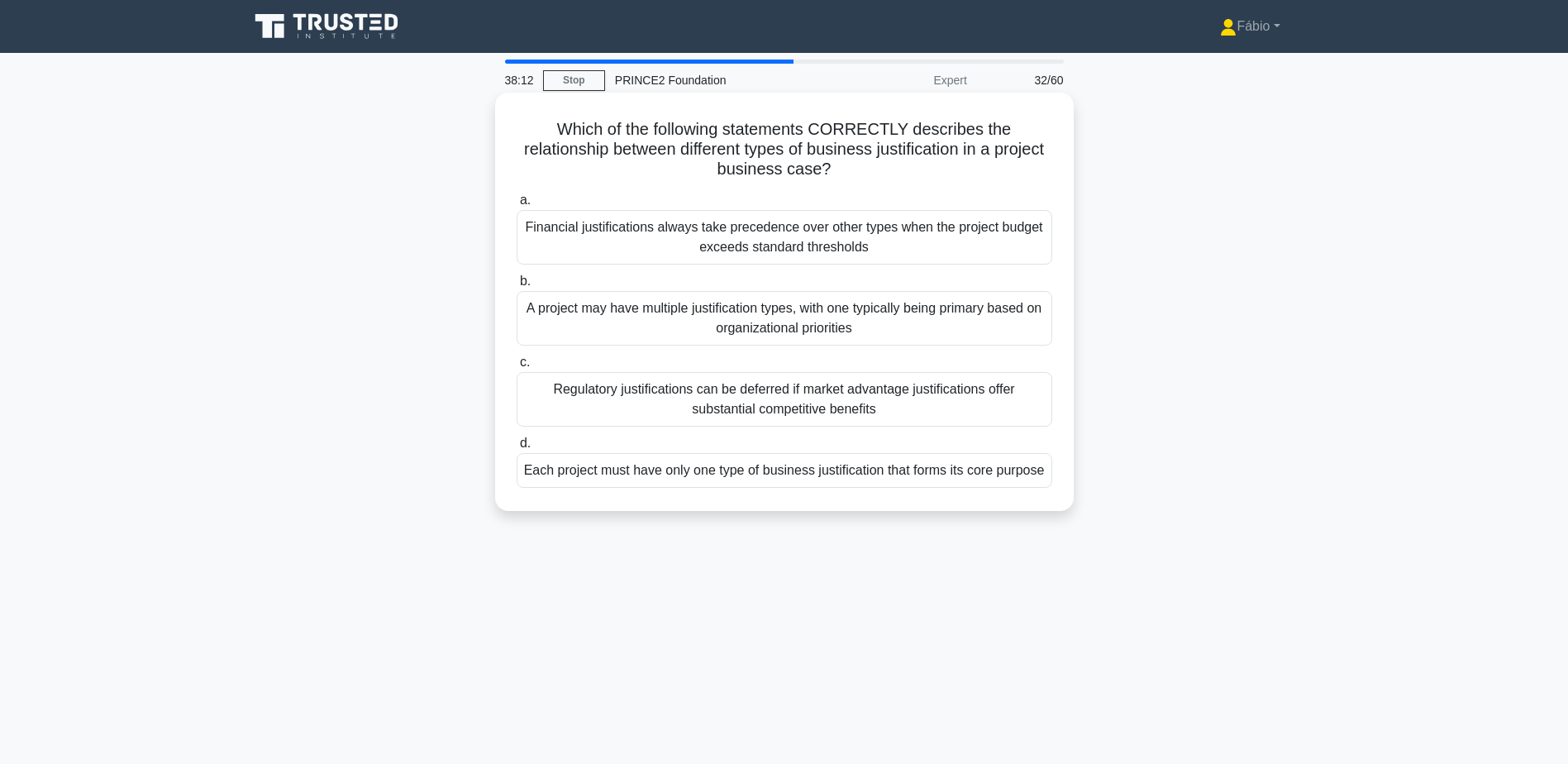
click at [913, 314] on div "A project may have multiple justification types, with one typically being prima…" at bounding box center [785, 318] width 536 height 55
click at [517, 287] on input "b. A project may have multiple justification types, with one typically being pr…" at bounding box center [517, 281] width 0 height 11
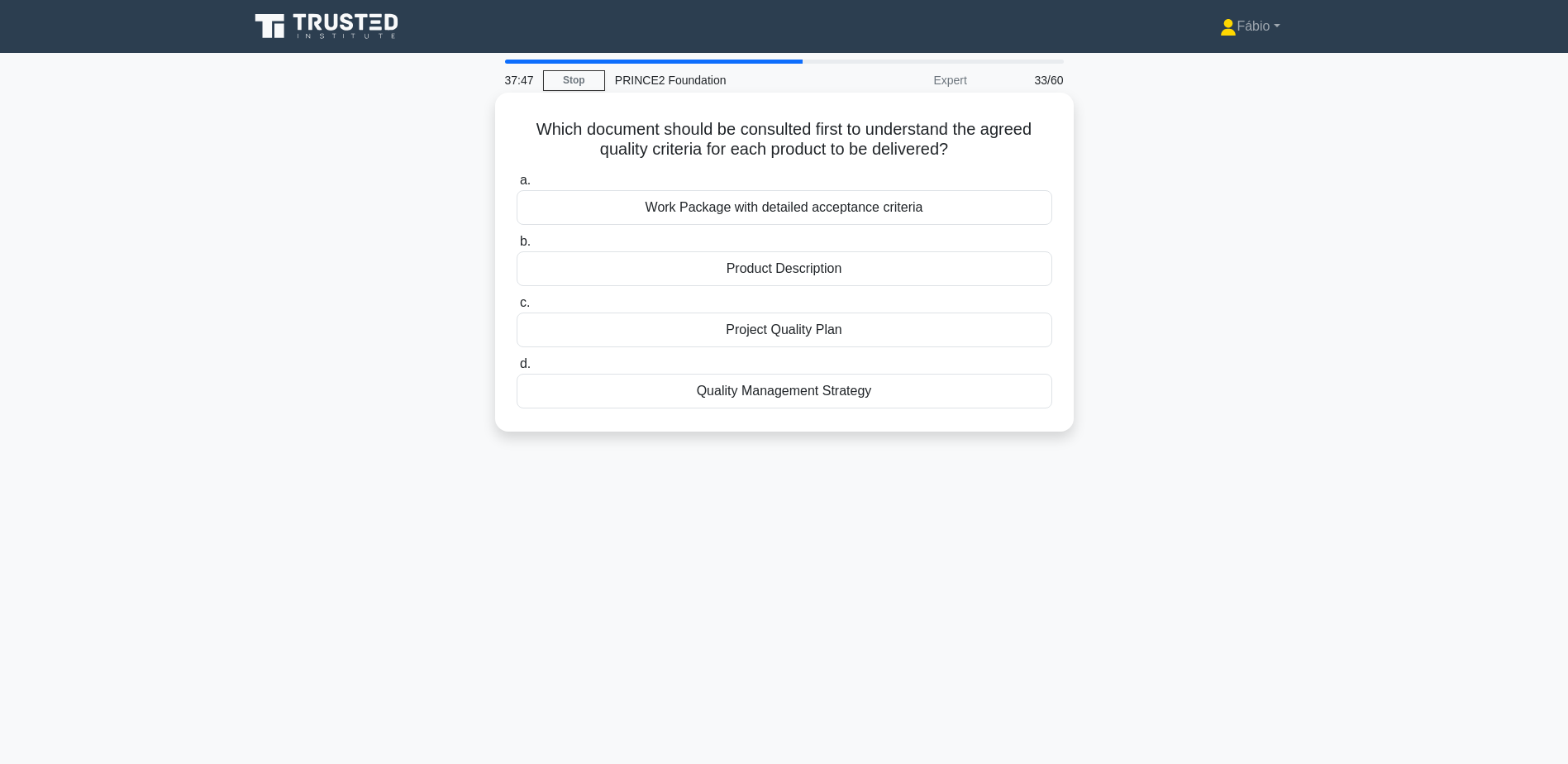
click at [916, 272] on div "Product Description" at bounding box center [785, 268] width 536 height 35
click at [517, 247] on input "b. Product Description" at bounding box center [517, 241] width 0 height 11
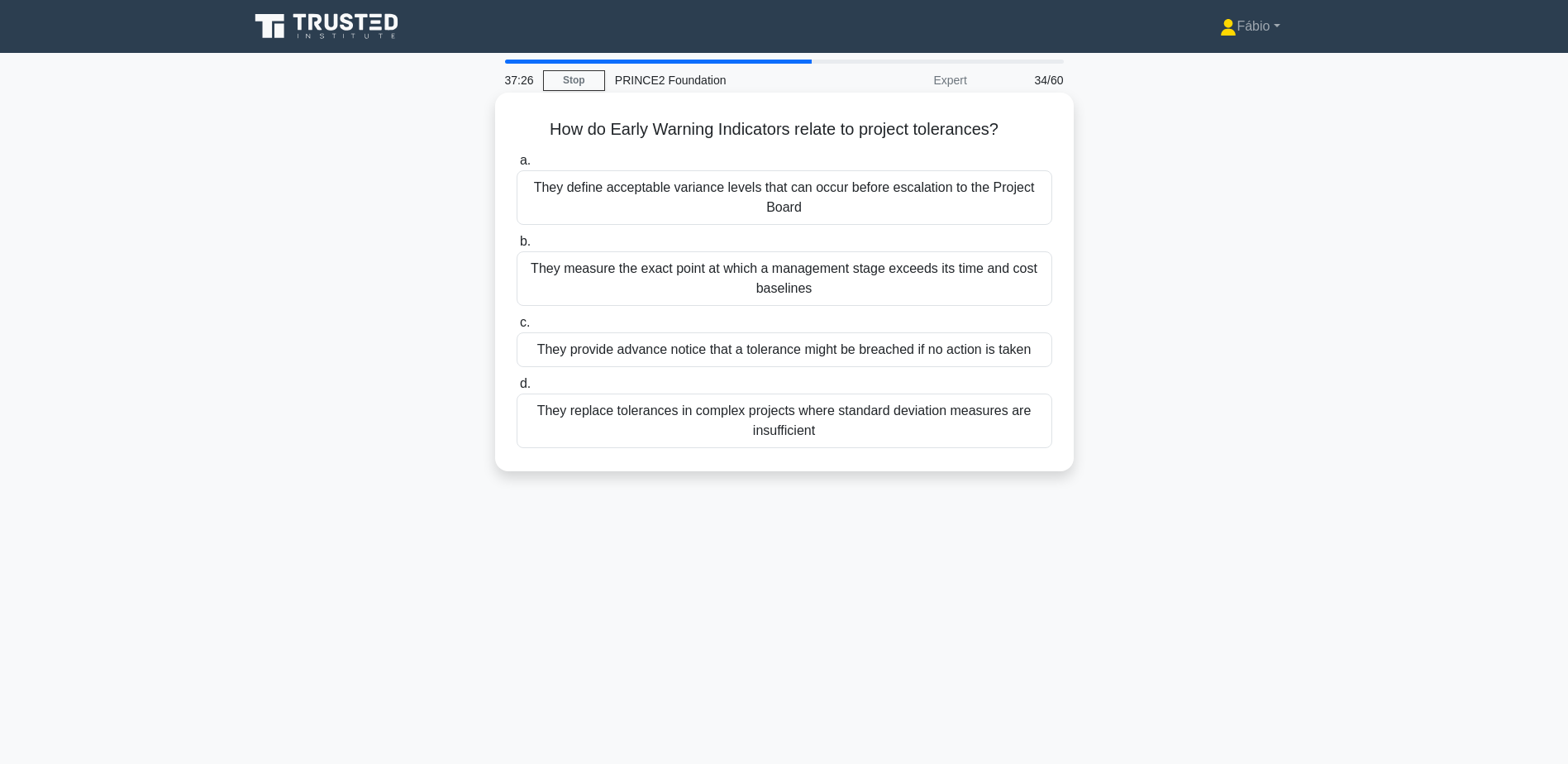
click at [834, 354] on div "They provide advance notice that a tolerance might be breached if no action is …" at bounding box center [785, 350] width 536 height 35
click at [517, 328] on input "c. They provide advance notice that a tolerance might be breached if no action …" at bounding box center [517, 323] width 0 height 11
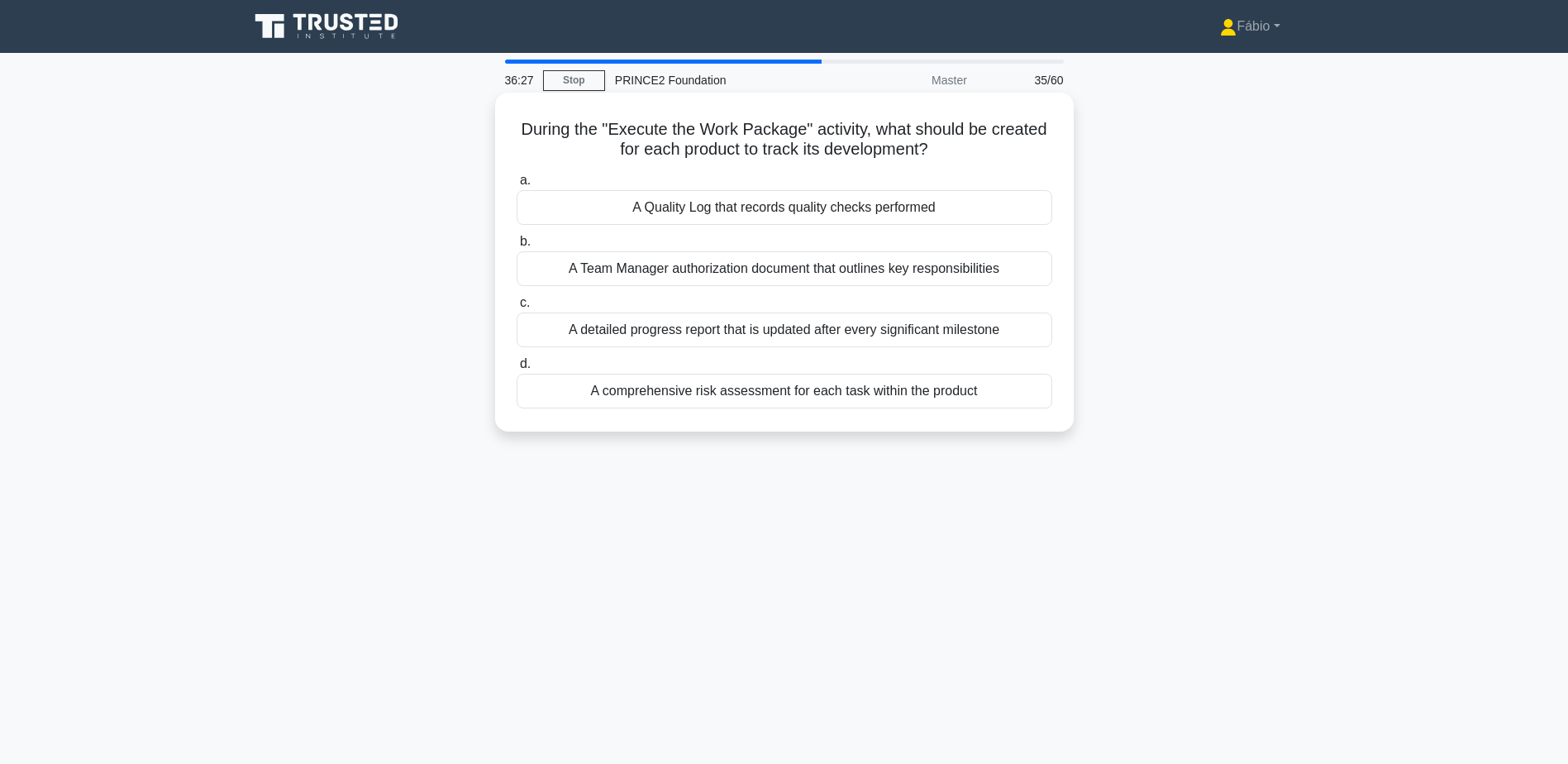
click at [939, 333] on div "A detailed progress report that is updated after every significant milestone" at bounding box center [785, 330] width 536 height 35
click at [517, 309] on input "c. A detailed progress report that is updated after every significant milestone" at bounding box center [517, 303] width 0 height 11
click at [995, 391] on div "By establishing key performance indicators from the beginning of the project" at bounding box center [785, 390] width 536 height 35
click at [517, 370] on input "d. By establishing key performance indicators from the beginning of the project" at bounding box center [517, 364] width 0 height 11
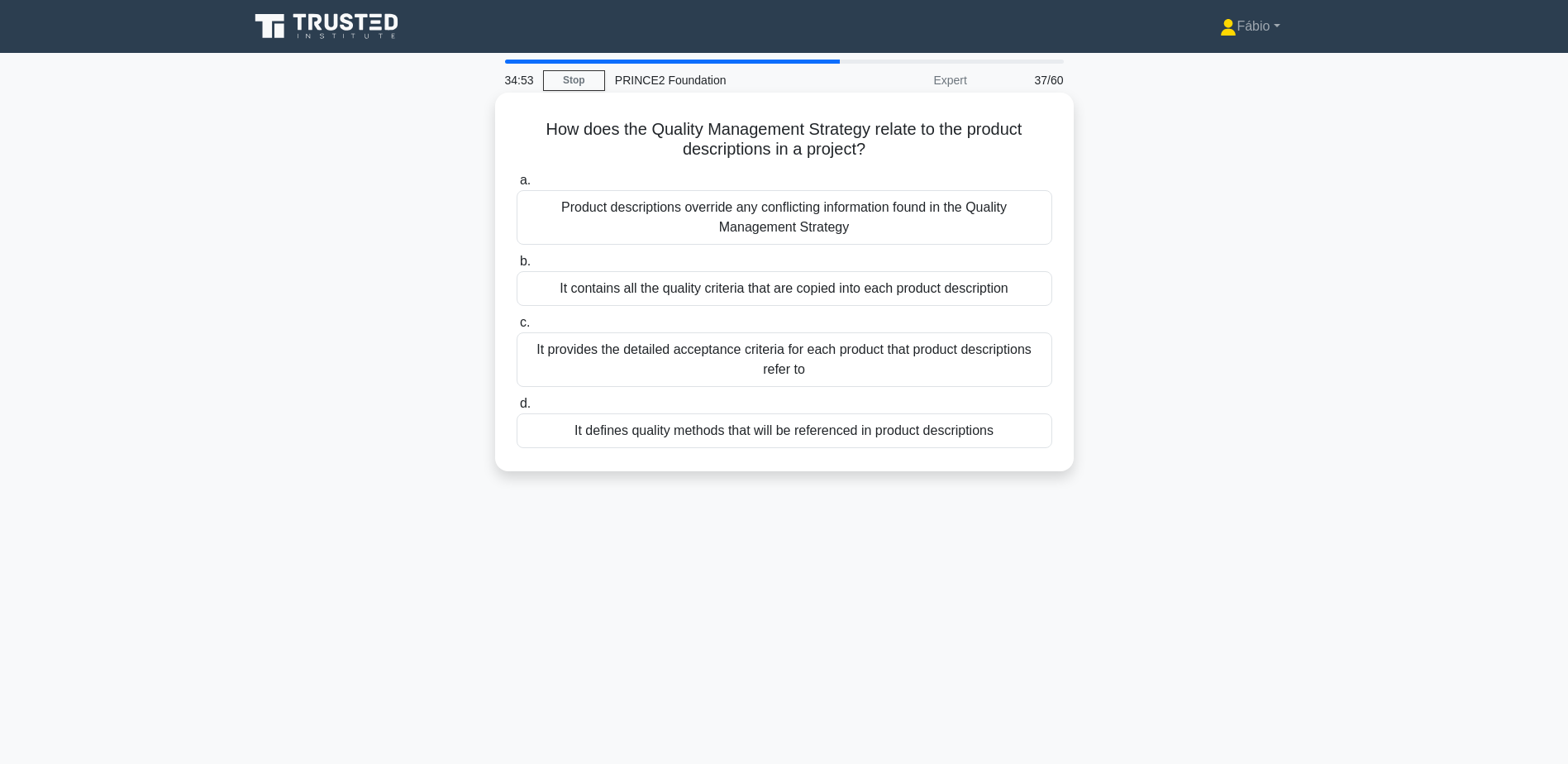
click at [970, 429] on div "It defines quality methods that will be referenced in product descriptions" at bounding box center [785, 430] width 536 height 35
click at [517, 409] on input "d. It defines quality methods that will be referenced in product descriptions" at bounding box center [517, 403] width 0 height 11
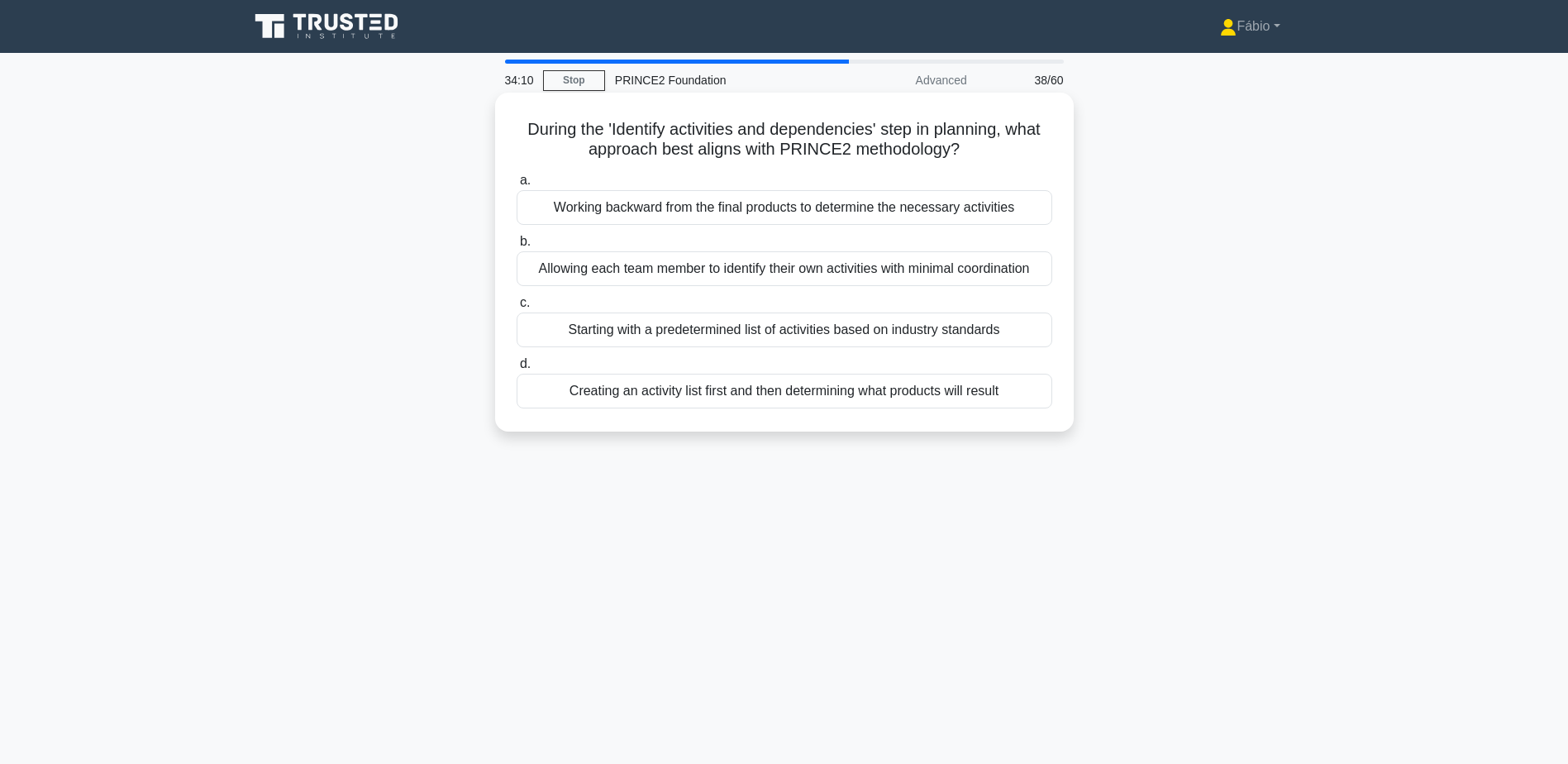
click at [1019, 333] on div "Starting with a predetermined list of activities based on industry standards" at bounding box center [785, 330] width 536 height 35
click at [517, 309] on input "c. Starting with a predetermined list of activities based on industry standards" at bounding box center [517, 303] width 0 height 11
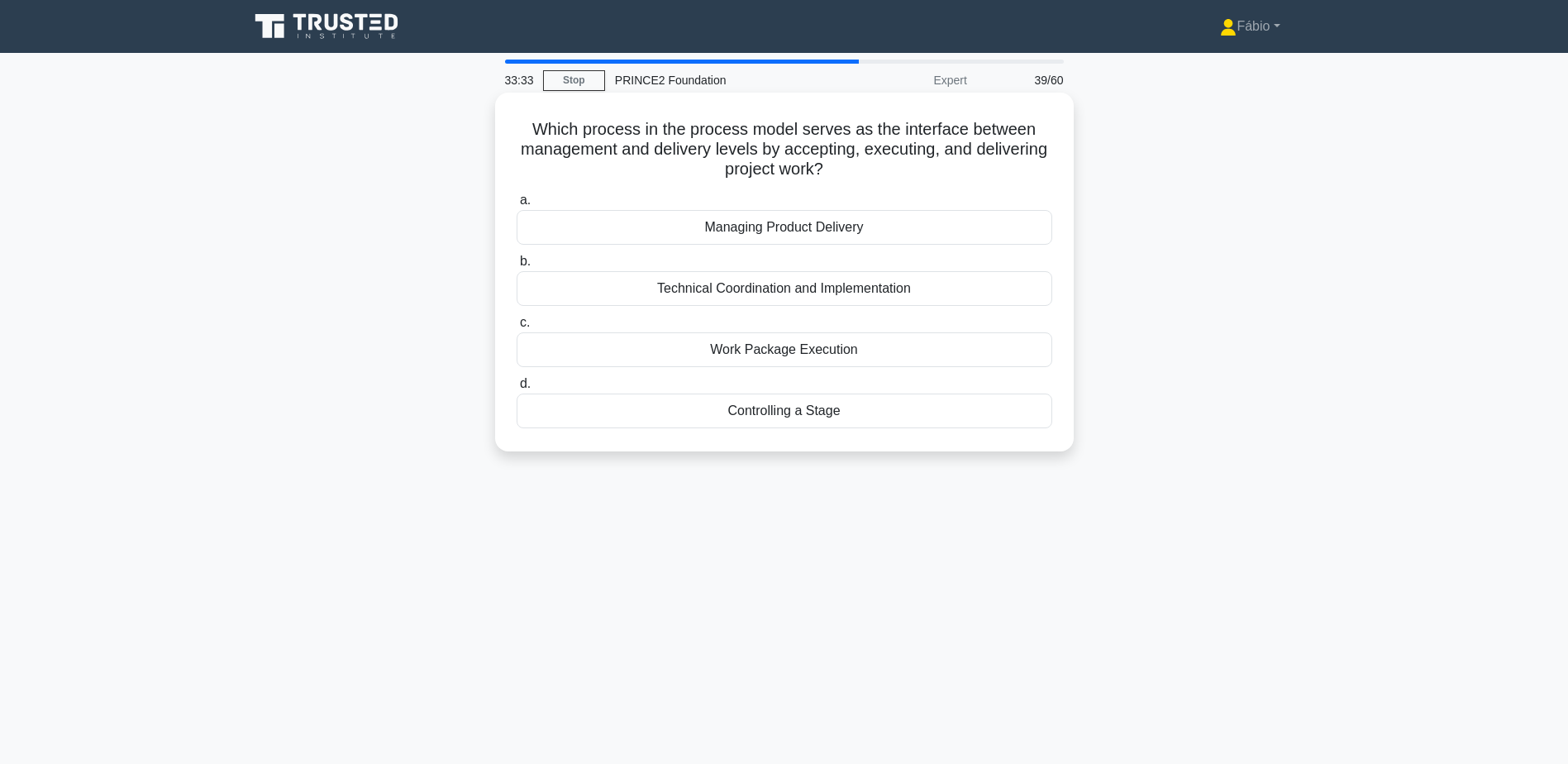
click at [836, 227] on div "Managing Product Delivery" at bounding box center [785, 227] width 536 height 35
click at [517, 206] on input "a. Managing Product Delivery" at bounding box center [517, 200] width 0 height 11
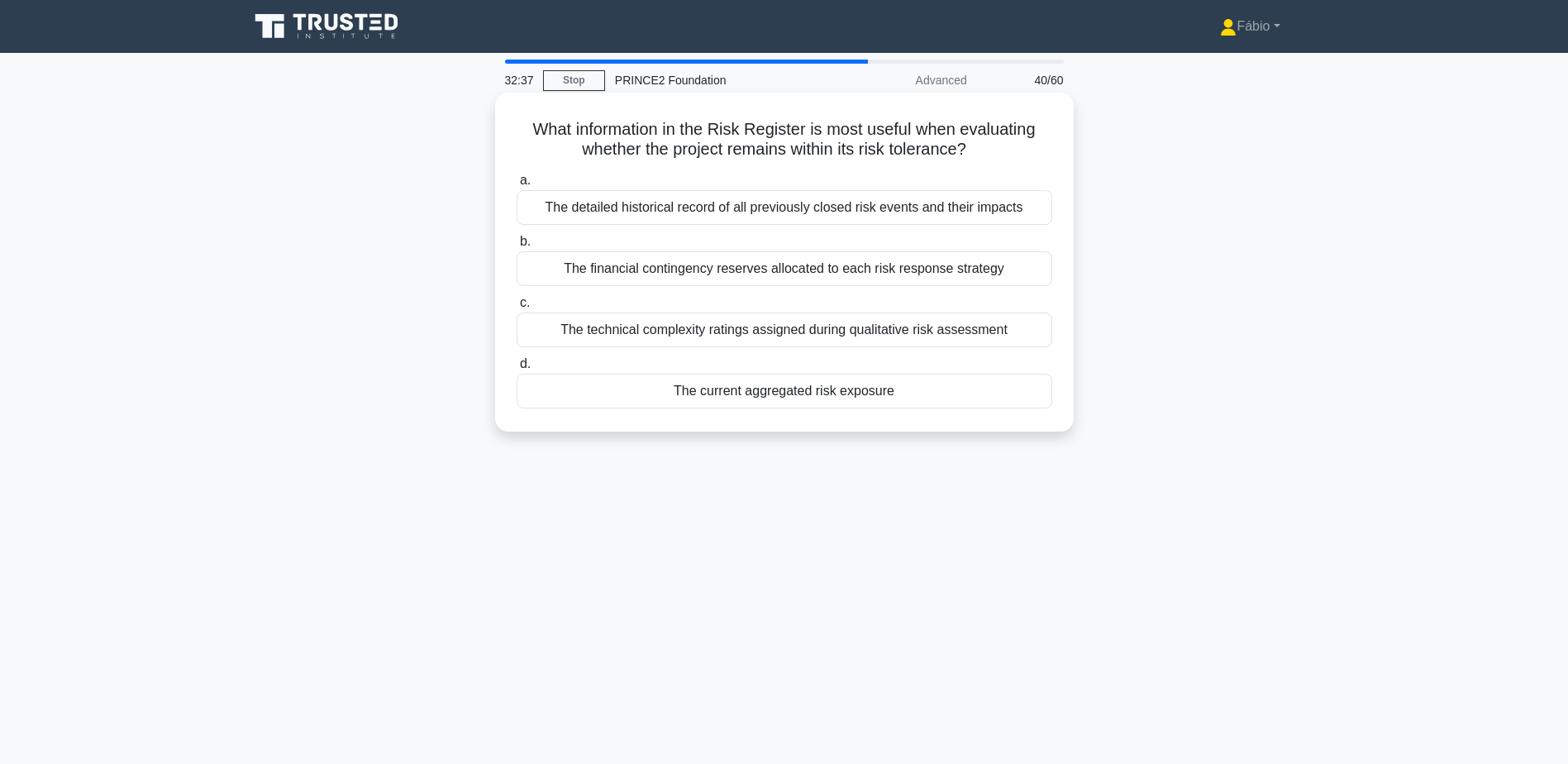
click at [819, 398] on div "The current aggregated risk exposure" at bounding box center [785, 390] width 536 height 35
click at [517, 370] on input "d. The current aggregated risk exposure" at bounding box center [517, 364] width 0 height 11
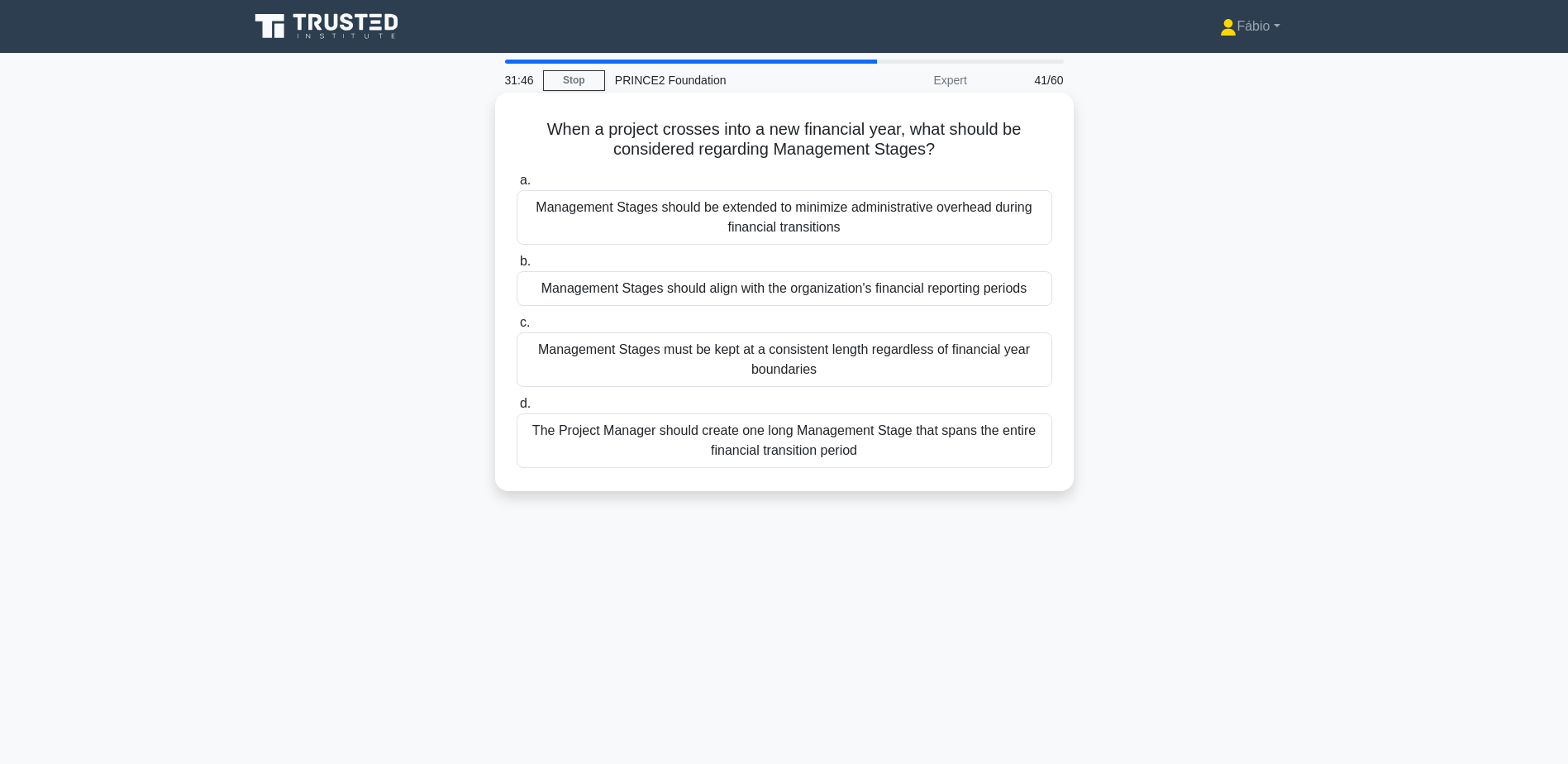
click at [855, 226] on div "Management Stages should be extended to minimize administrative overhead during…" at bounding box center [785, 217] width 536 height 55
click at [517, 186] on input "a. Management Stages should be extended to minimize administrative overhead dur…" at bounding box center [517, 180] width 0 height 11
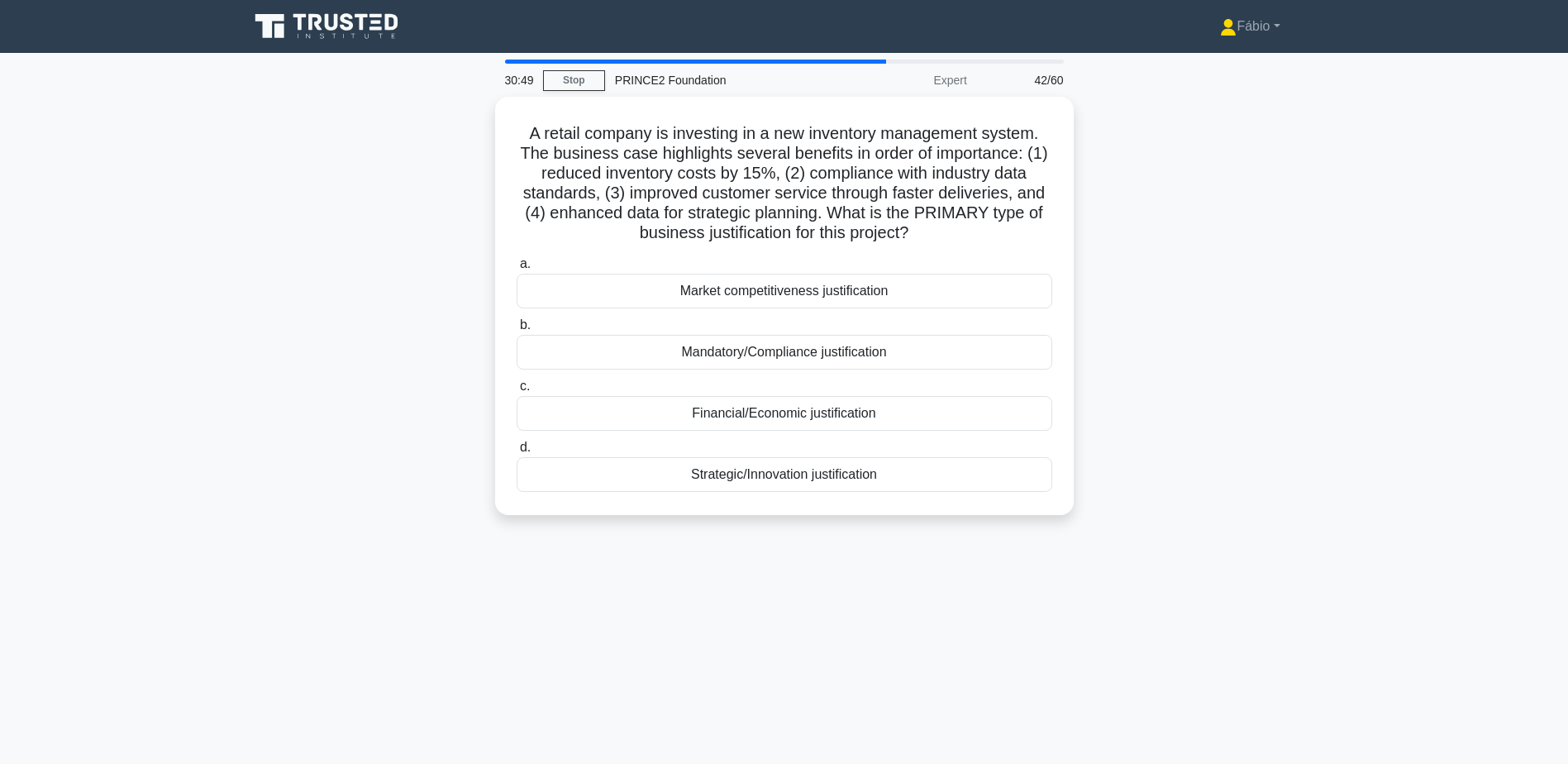
drag, startPoint x: 1290, startPoint y: 264, endPoint x: 1222, endPoint y: 284, distance: 70.9
click at [1222, 284] on div "A retail company is investing in a new inventory management system. The busines…" at bounding box center [784, 316] width 1091 height 438
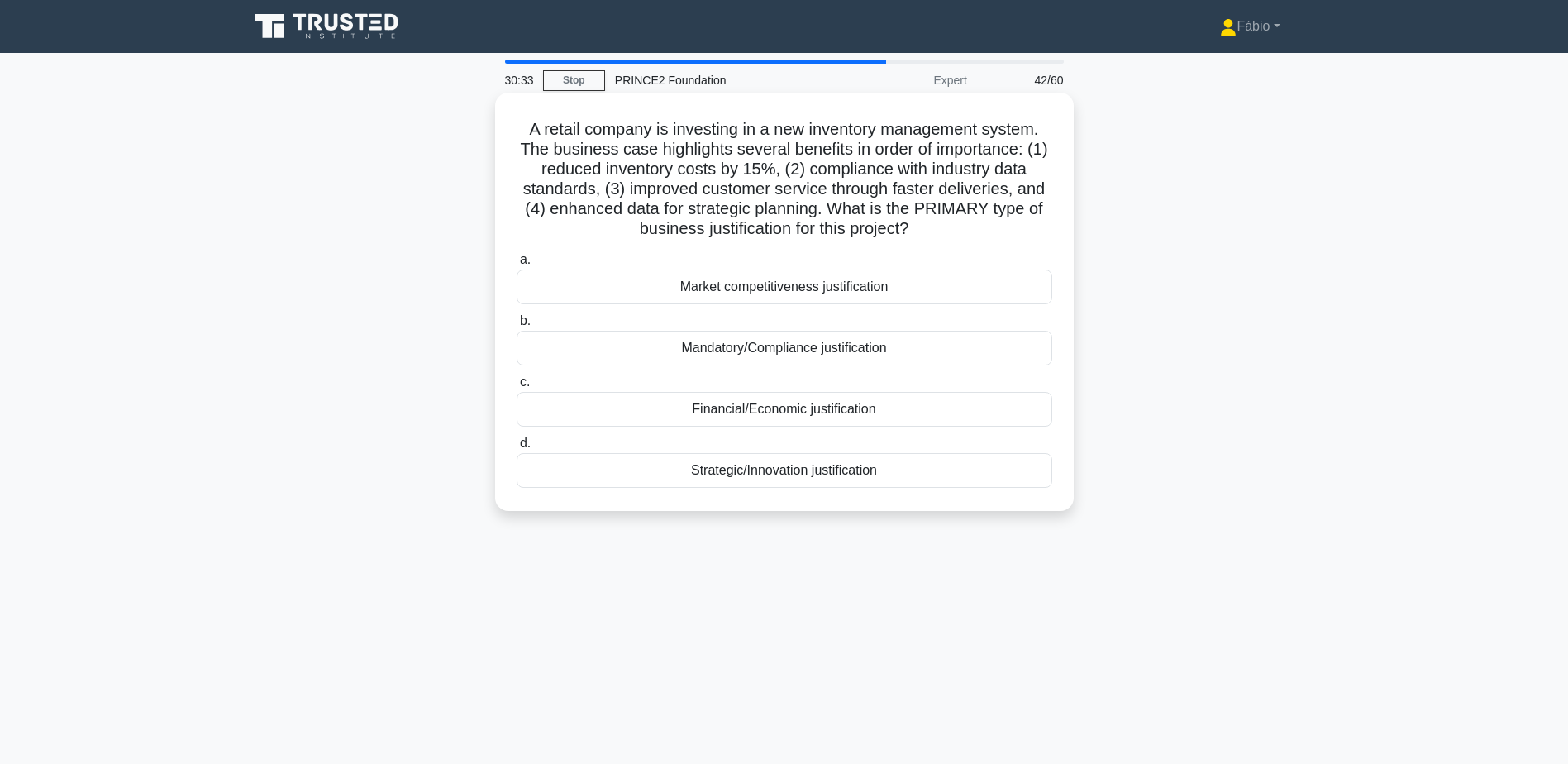
click at [797, 346] on div "Mandatory/Compliance justification" at bounding box center [785, 348] width 536 height 35
click at [517, 327] on input "b. Mandatory/Compliance justification" at bounding box center [517, 321] width 0 height 11
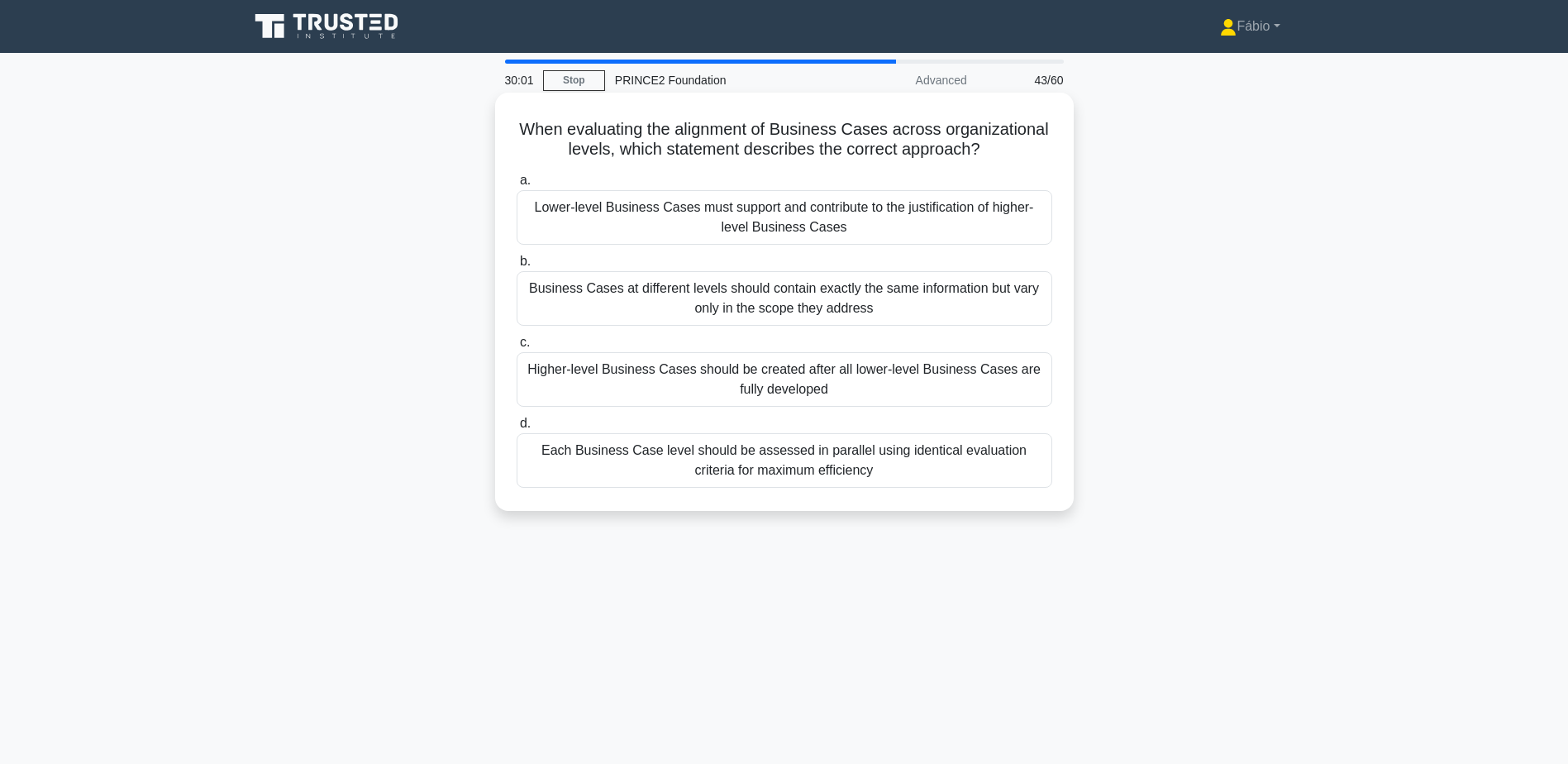
click at [810, 211] on div "Lower-level Business Cases must support and contribute to the justification of …" at bounding box center [785, 217] width 536 height 55
click at [517, 186] on input "a. Lower-level Business Cases must support and contribute to the justification …" at bounding box center [517, 180] width 0 height 11
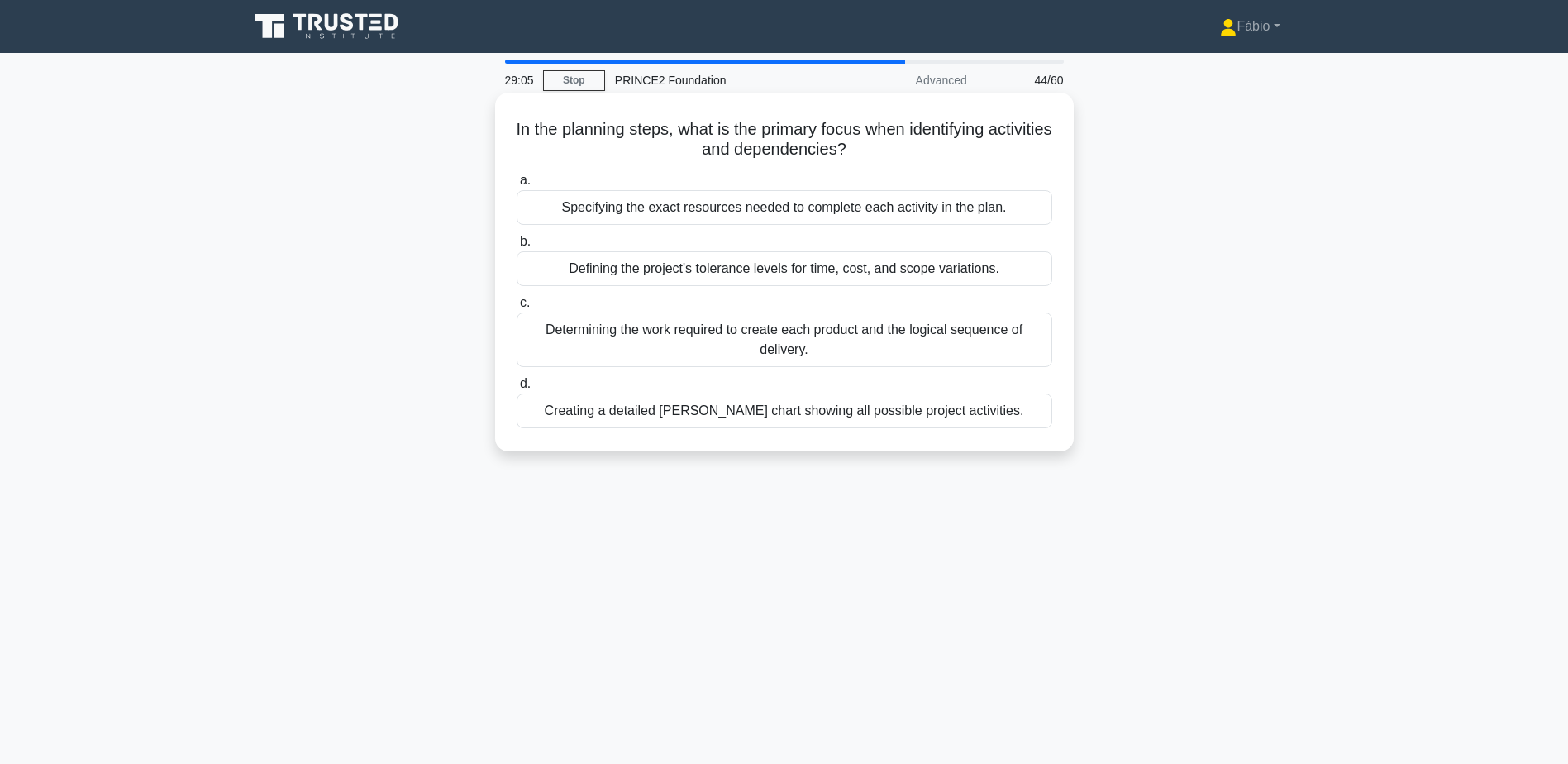
click at [941, 345] on div "Determining the work required to create each product and the logical sequence o…" at bounding box center [785, 340] width 536 height 55
click at [517, 309] on input "c. Determining the work required to create each product and the logical sequenc…" at bounding box center [517, 303] width 0 height 11
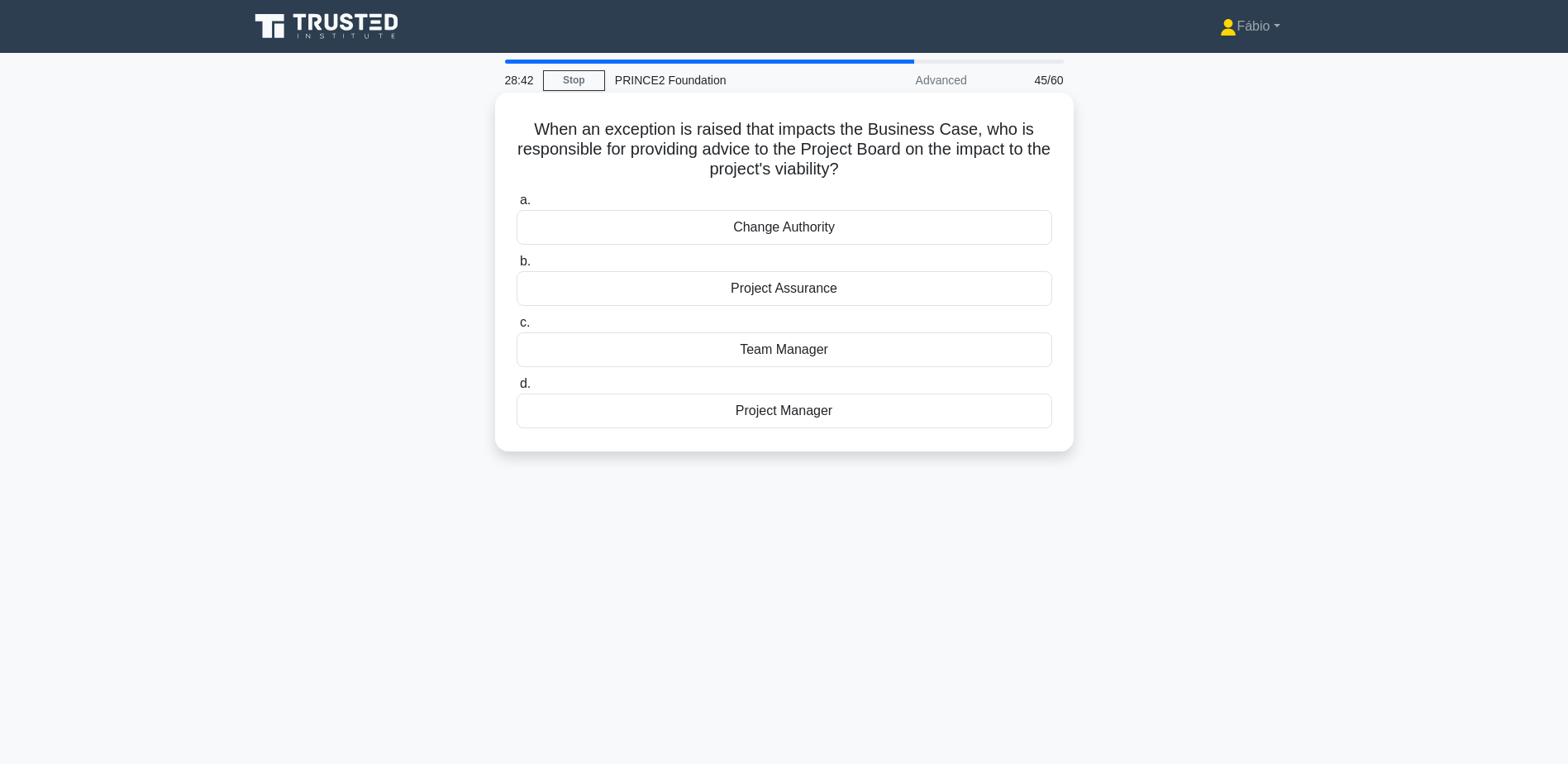
click at [888, 292] on div "Project Assurance" at bounding box center [785, 288] width 536 height 35
click at [517, 267] on input "b. Project Assurance" at bounding box center [517, 261] width 0 height 11
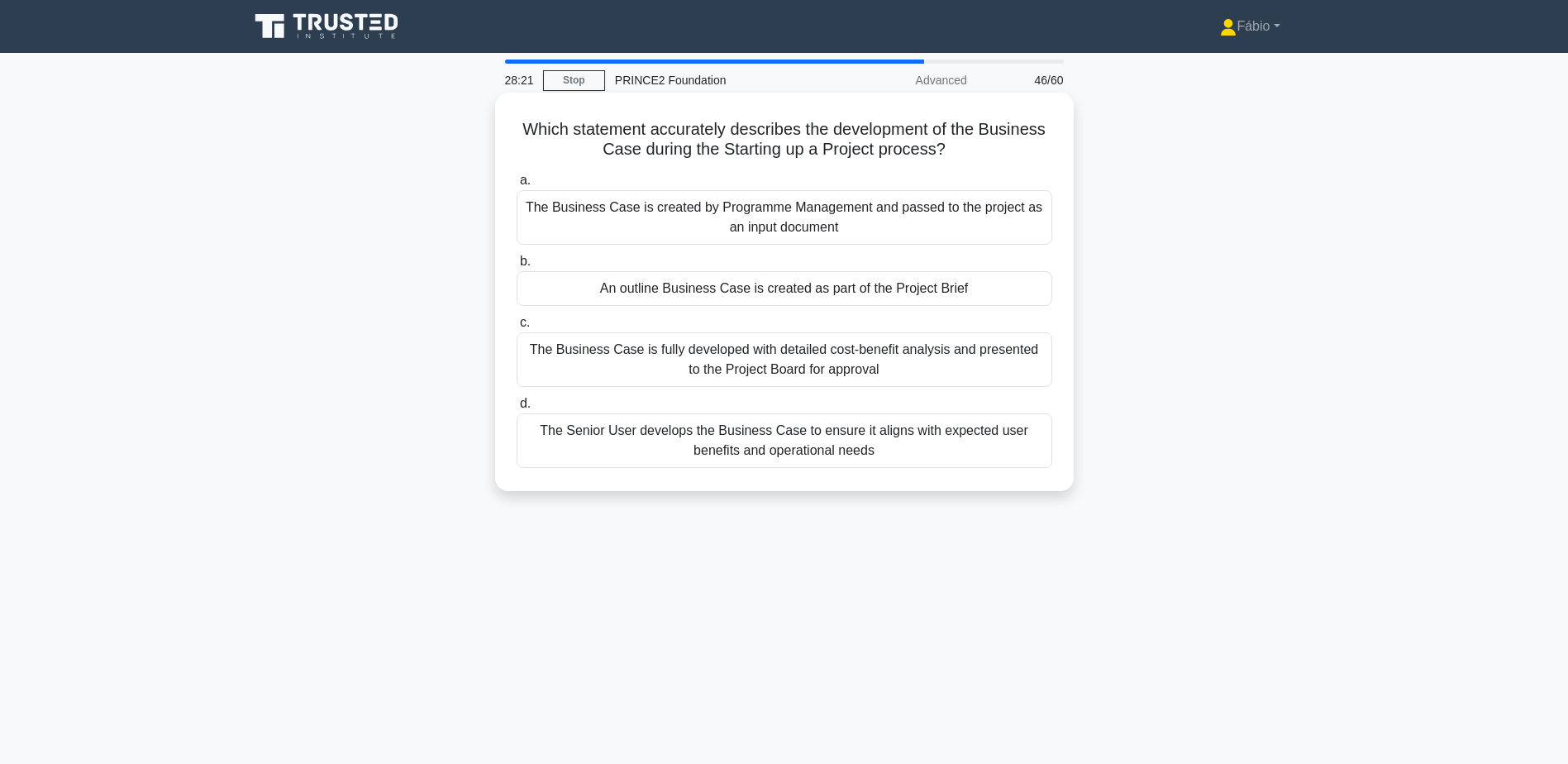
click at [801, 289] on div "An outline Business Case is created as part of the Project Brief" at bounding box center [785, 288] width 536 height 35
click at [517, 267] on input "b. An outline Business Case is created as part of the Project Brief" at bounding box center [517, 261] width 0 height 11
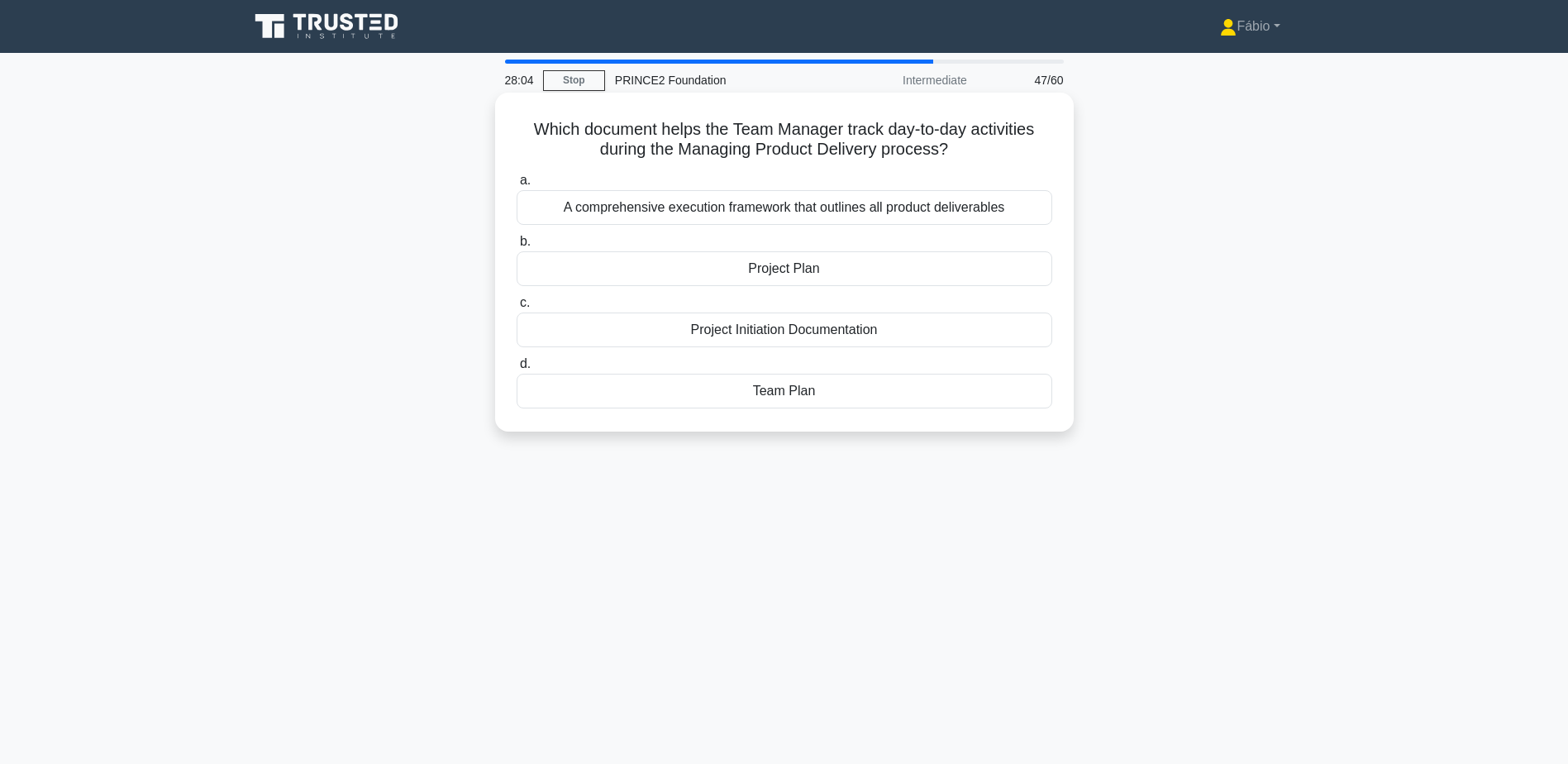
click at [817, 396] on div "Team Plan" at bounding box center [785, 390] width 536 height 35
click at [517, 370] on input "d. Team Plan" at bounding box center [517, 364] width 0 height 11
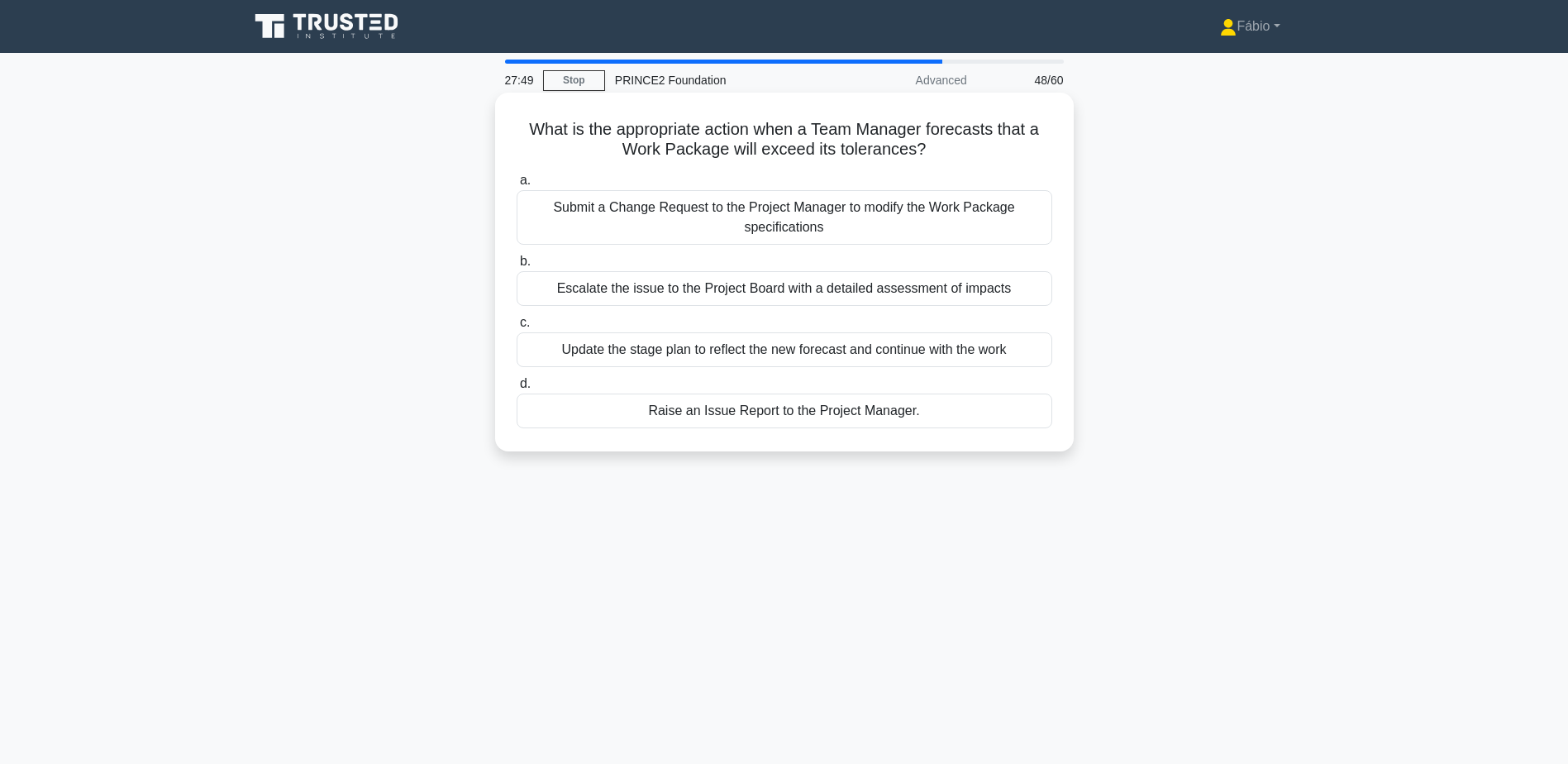
click at [845, 410] on div "Raise an Issue Report to the Project Manager." at bounding box center [785, 410] width 536 height 35
click at [517, 389] on input "d. Raise an Issue Report to the Project Manager." at bounding box center [517, 383] width 0 height 11
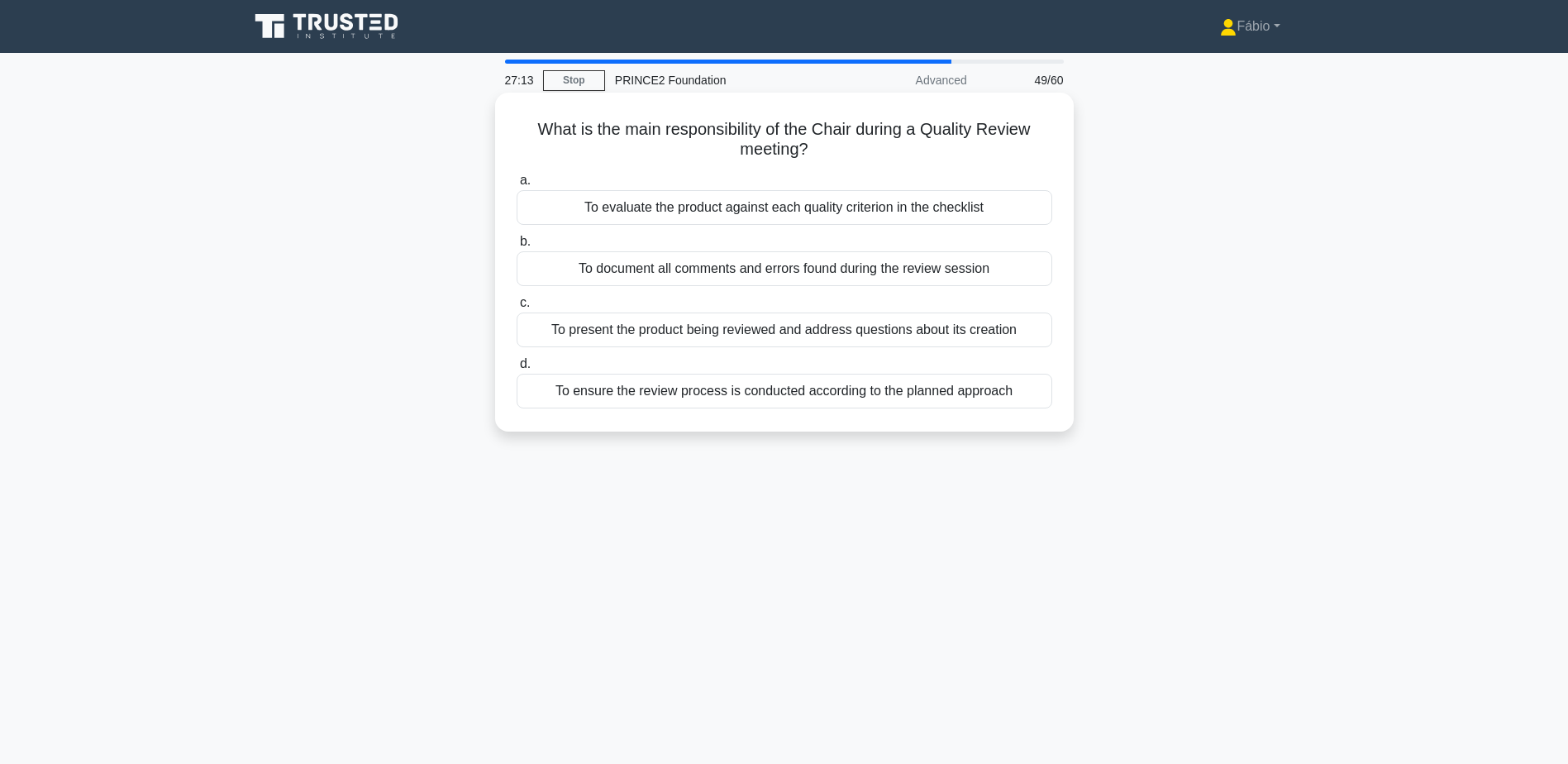
click at [967, 393] on div "To ensure the review process is conducted according to the planned approach" at bounding box center [785, 390] width 536 height 35
click at [517, 370] on input "d. To ensure the review process is conducted according to the planned approach" at bounding box center [517, 364] width 0 height 11
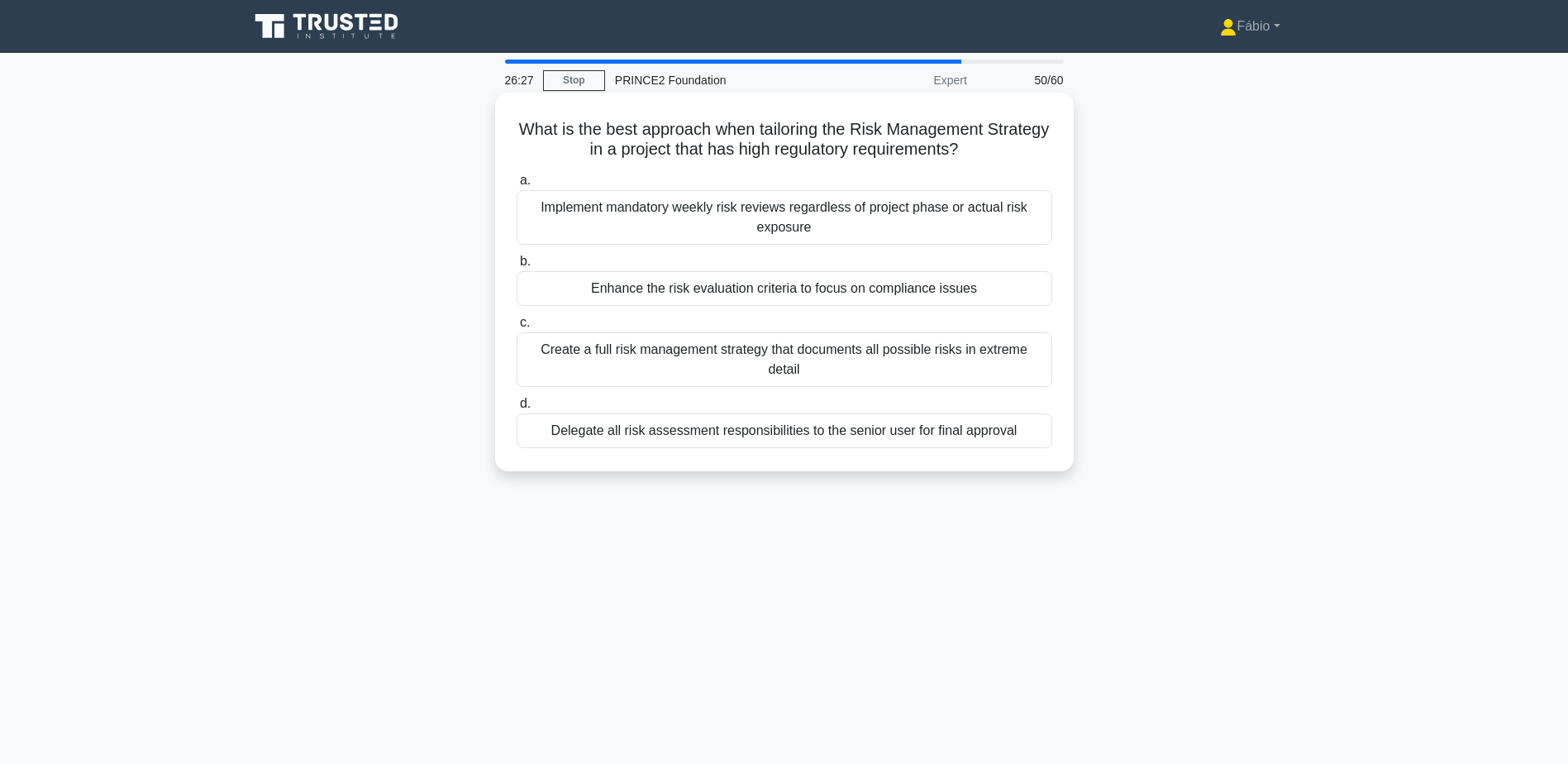
click at [1027, 357] on div "Create a full risk management strategy that documents all possible risks in ext…" at bounding box center [785, 360] width 536 height 55
click at [517, 328] on input "c. Create a full risk management strategy that documents all possible risks in …" at bounding box center [517, 323] width 0 height 11
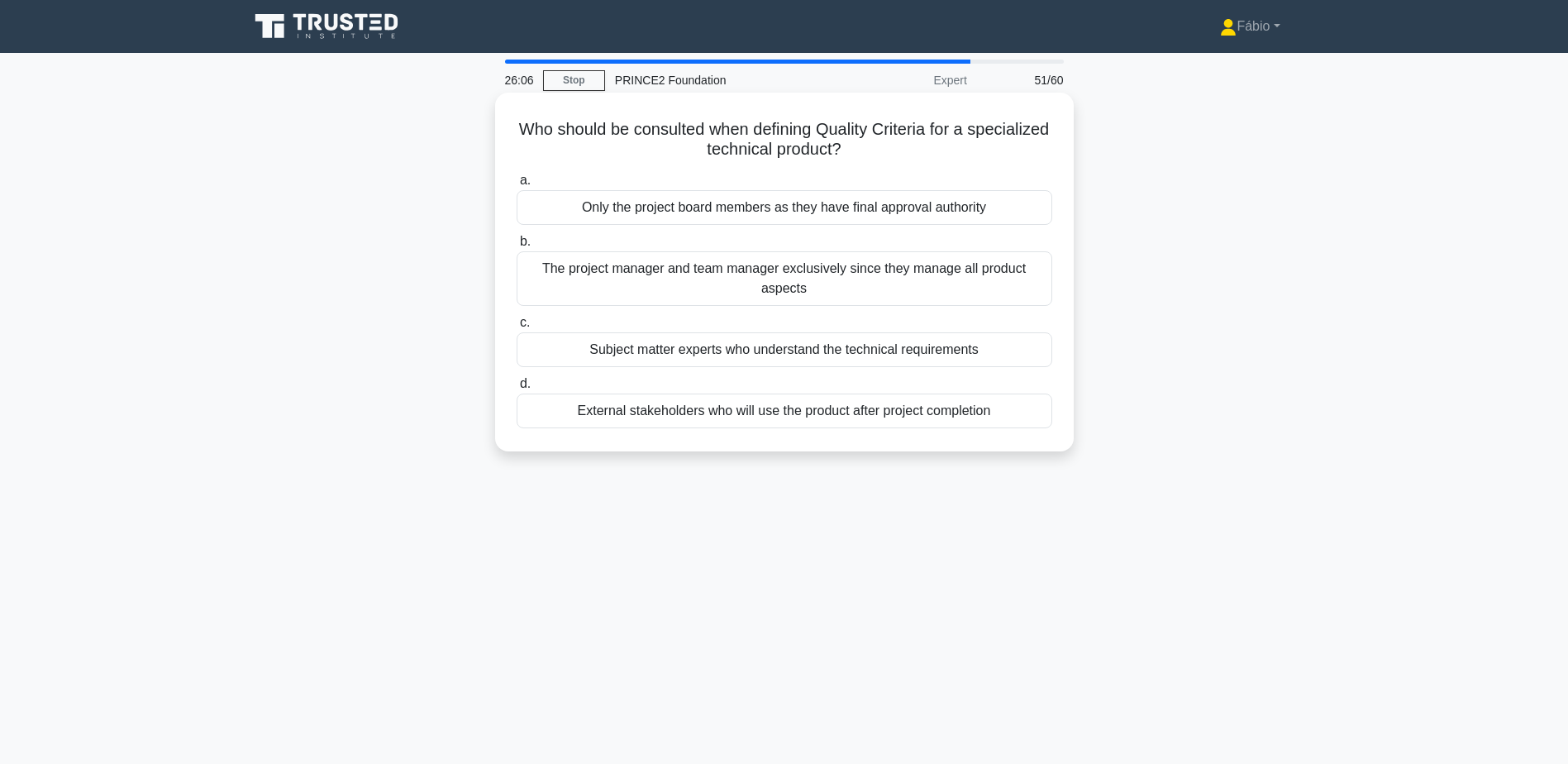
click at [705, 347] on div "Subject matter experts who understand the technical requirements" at bounding box center [785, 350] width 536 height 35
click at [517, 328] on input "c. Subject matter experts who understand the technical requirements" at bounding box center [517, 323] width 0 height 11
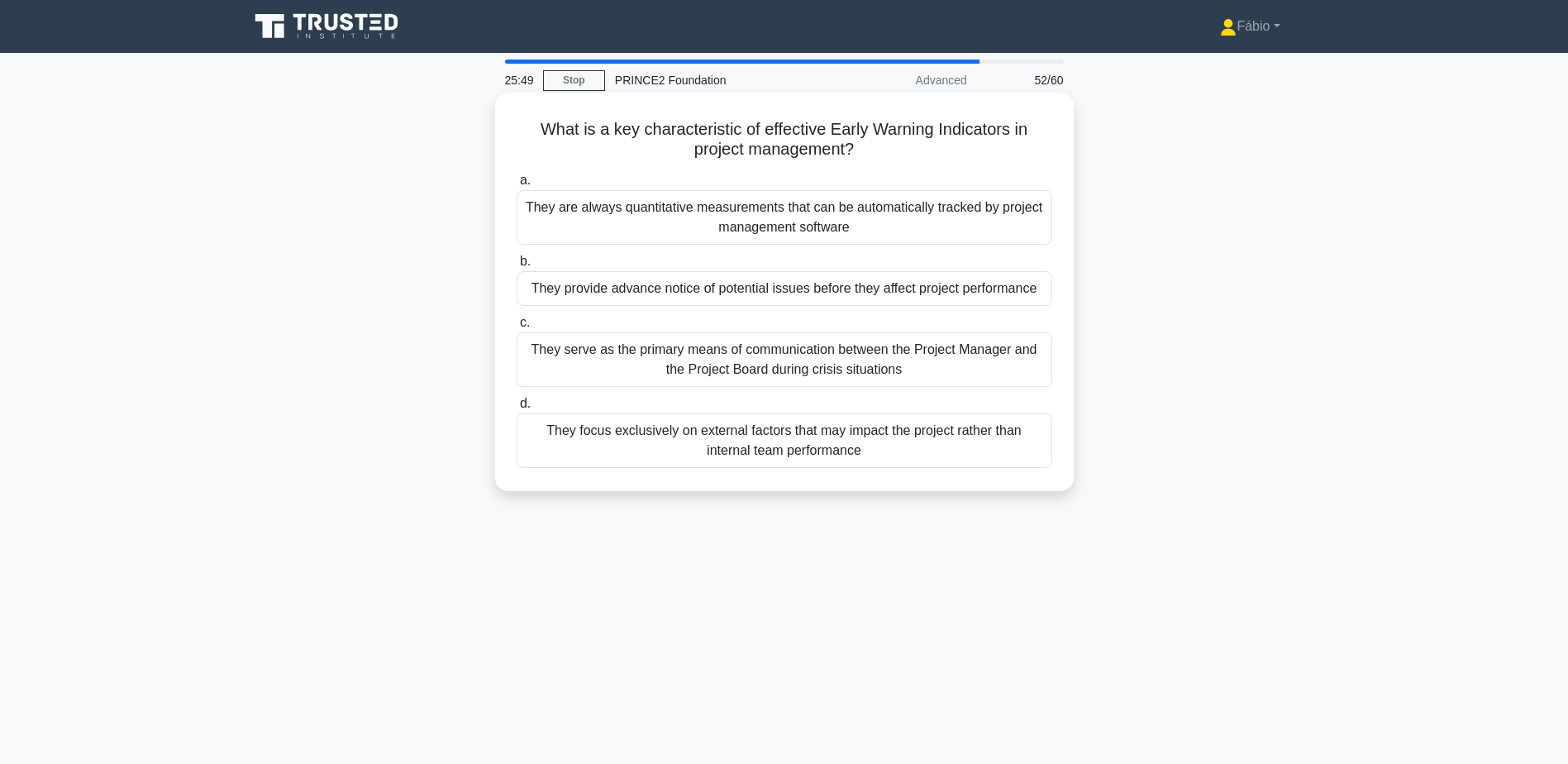
click at [1000, 296] on div "They provide advance notice of potential issues before they affect project perf…" at bounding box center [785, 288] width 536 height 35
click at [517, 267] on input "b. They provide advance notice of potential issues before they affect project p…" at bounding box center [517, 261] width 0 height 11
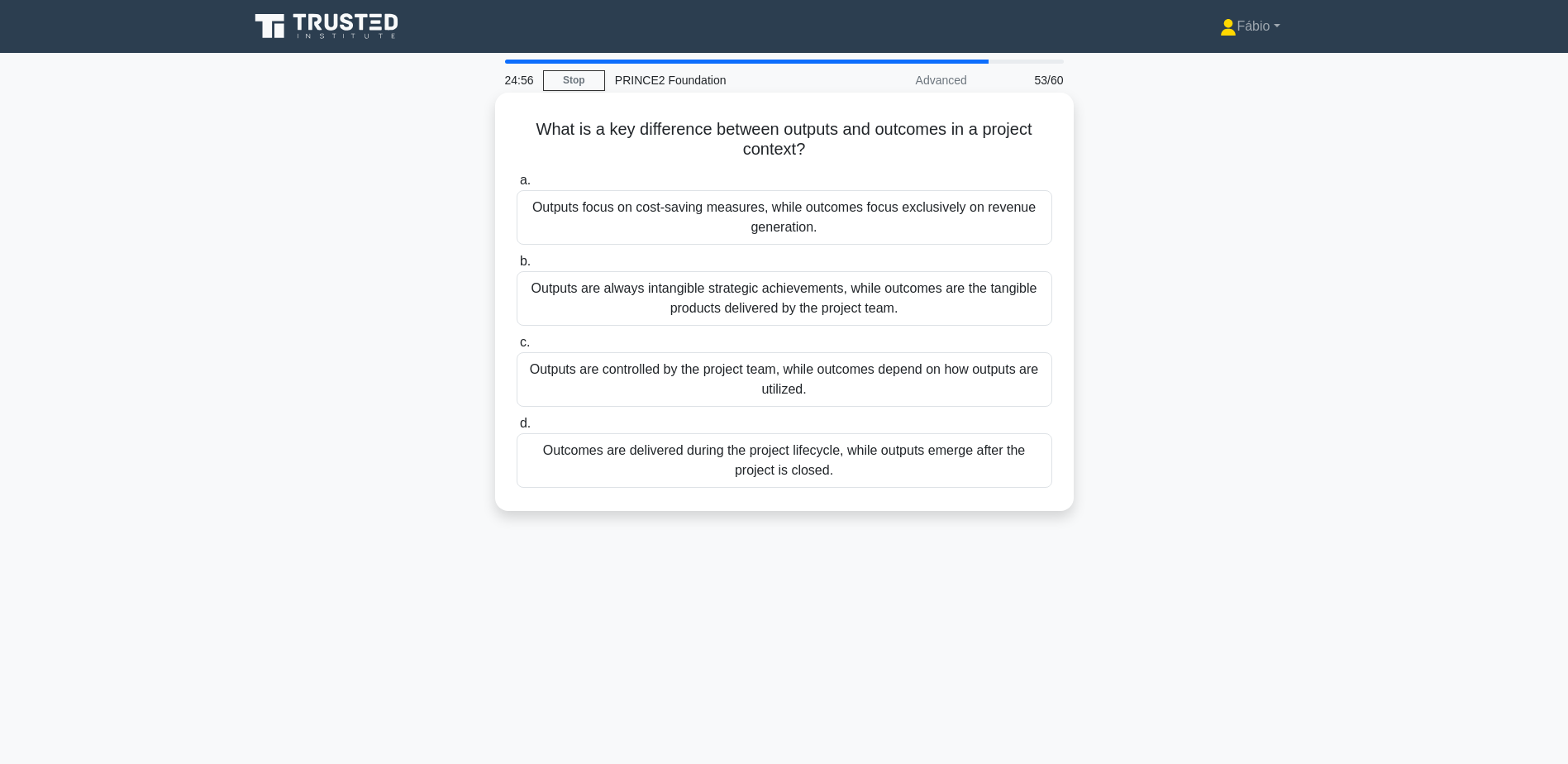
click at [605, 375] on div "Outputs are controlled by the project team, while outcomes depend on how output…" at bounding box center [785, 380] width 536 height 55
click at [517, 348] on input "c. Outputs are controlled by the project team, while outcomes depend on how out…" at bounding box center [517, 343] width 0 height 11
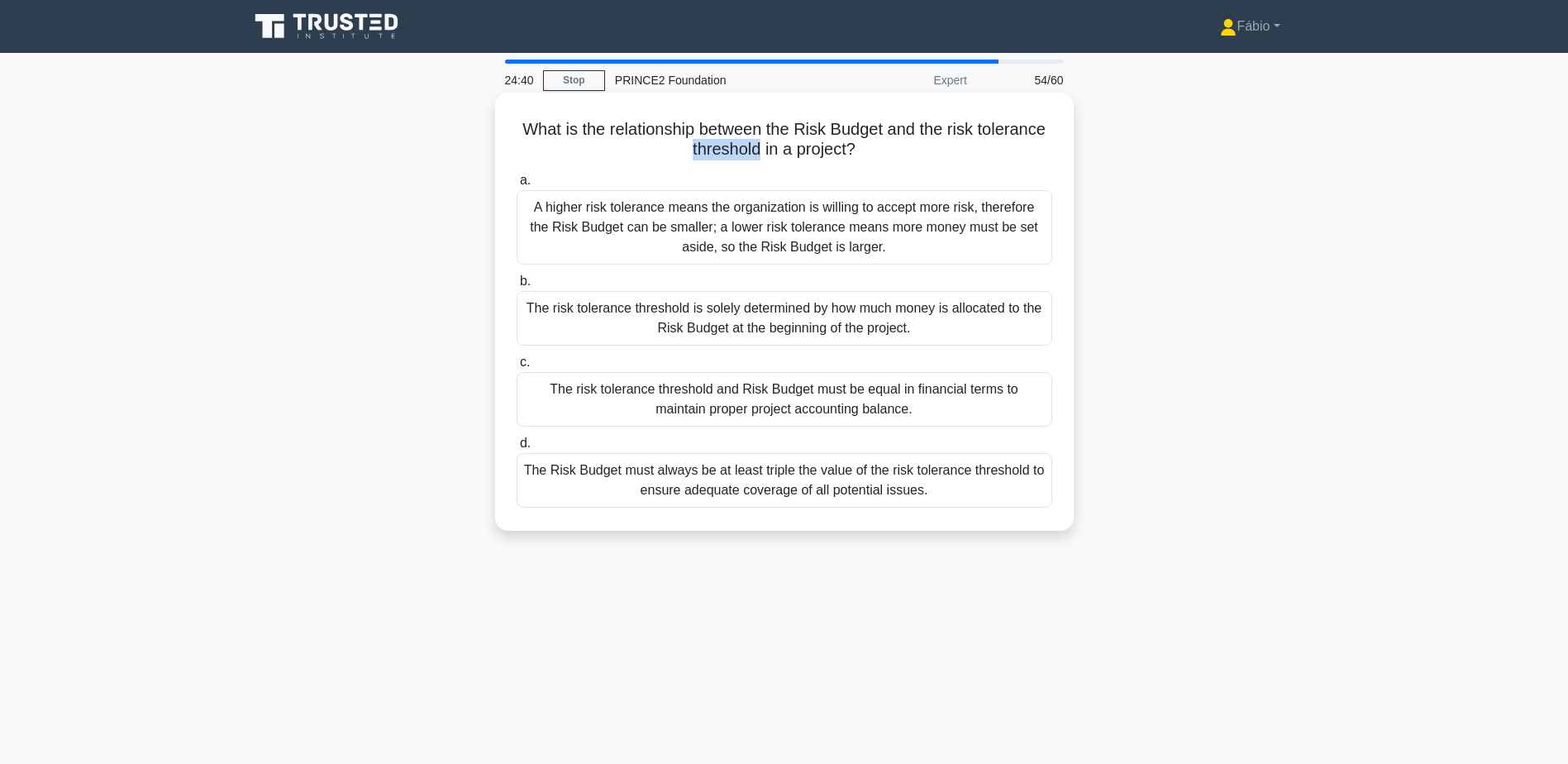
drag, startPoint x: 686, startPoint y: 153, endPoint x: 760, endPoint y: 160, distance: 74.3
click at [760, 160] on h5 "What is the relationship between the Risk Budget and the risk tolerance thresho…" at bounding box center [784, 138] width 539 height 41
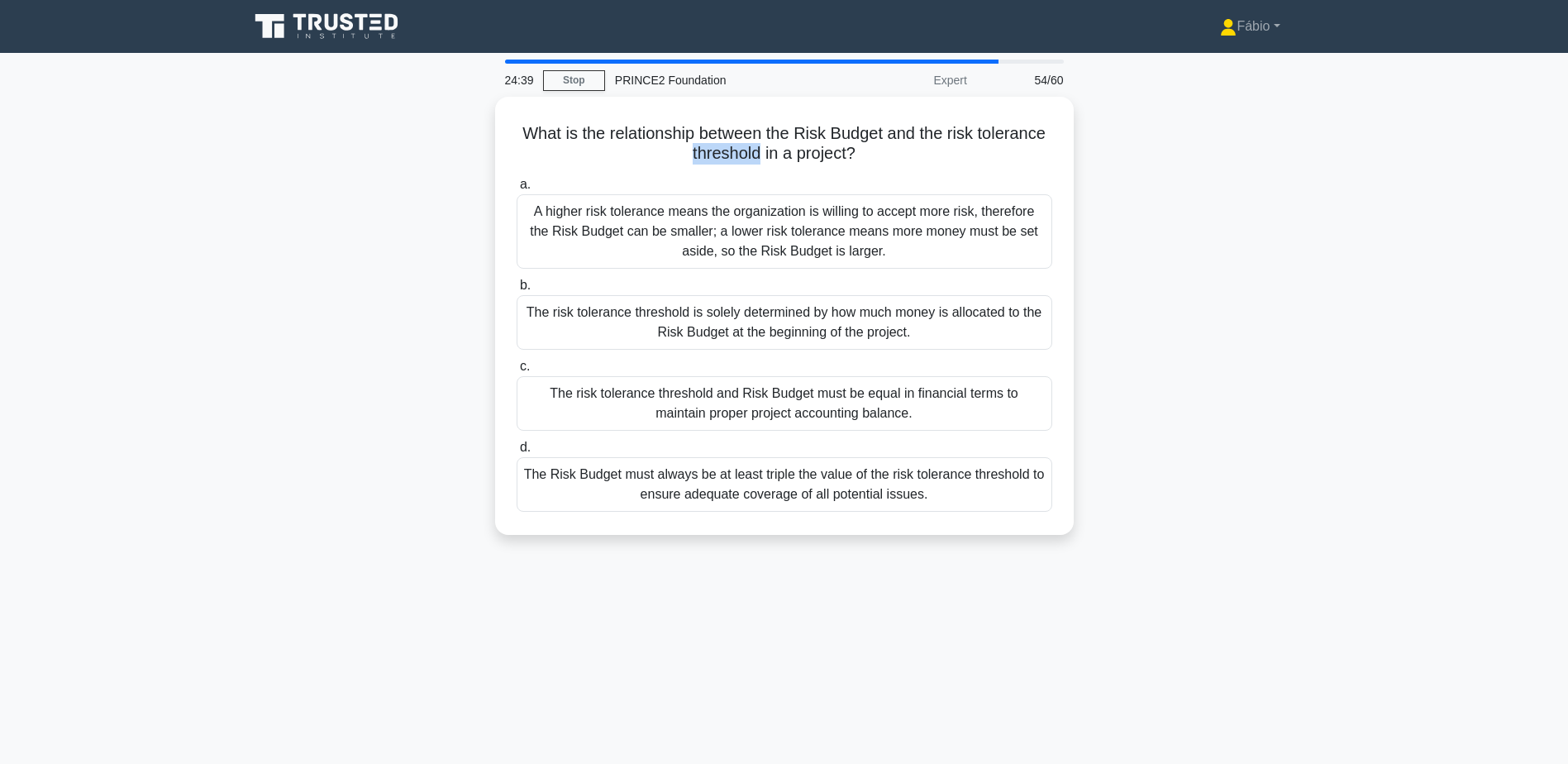
copy h5 "threshold"
click at [1197, 268] on div "What is the relationship between the Risk Budget and the risk tolerance thresho…" at bounding box center [784, 326] width 1091 height 458
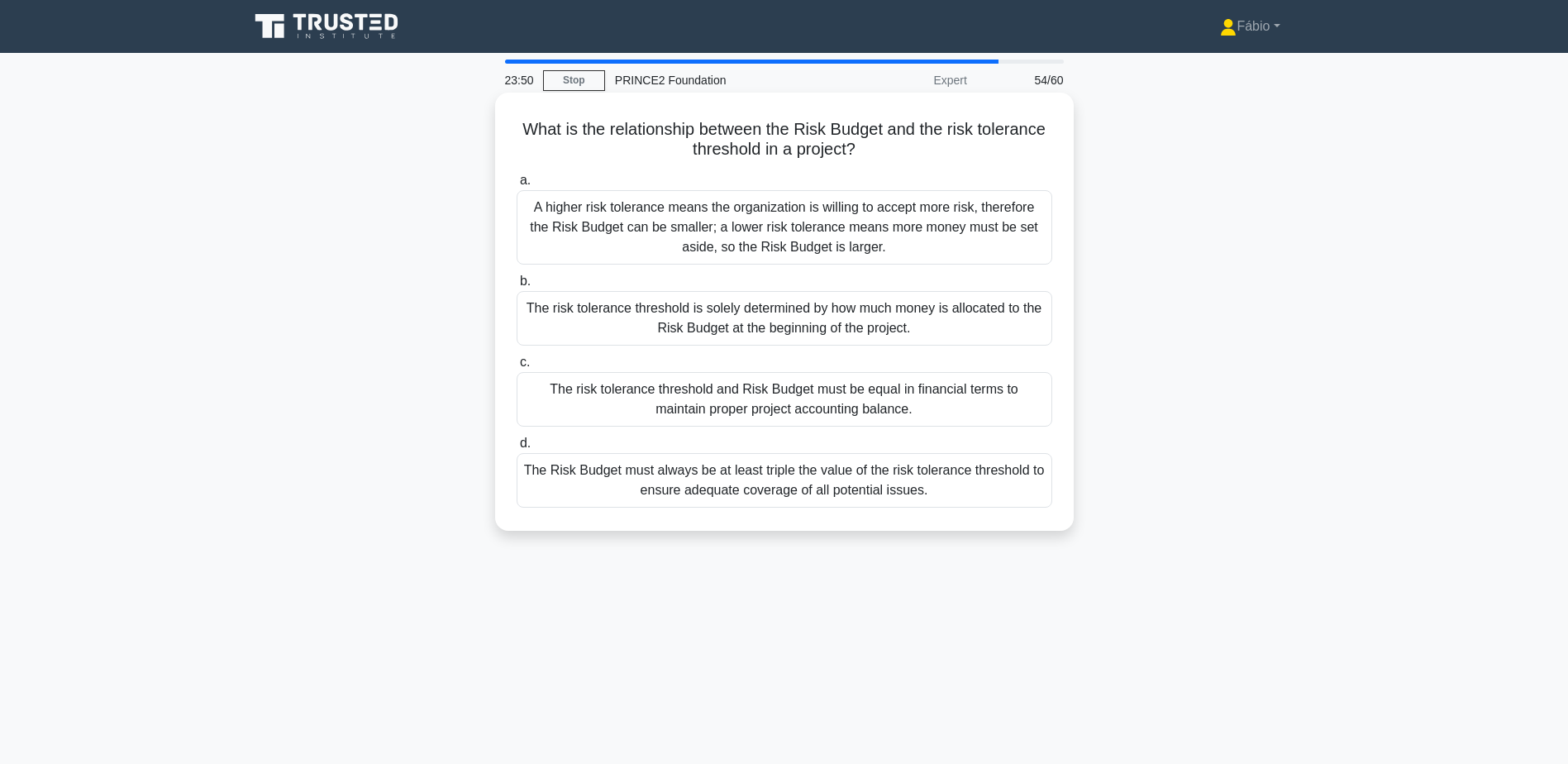
click at [903, 236] on div "A higher risk tolerance means the organization is willing to accept more risk, …" at bounding box center [785, 227] width 536 height 75
click at [517, 186] on input "a. A higher risk tolerance means the organization is willing to accept more ris…" at bounding box center [517, 180] width 0 height 11
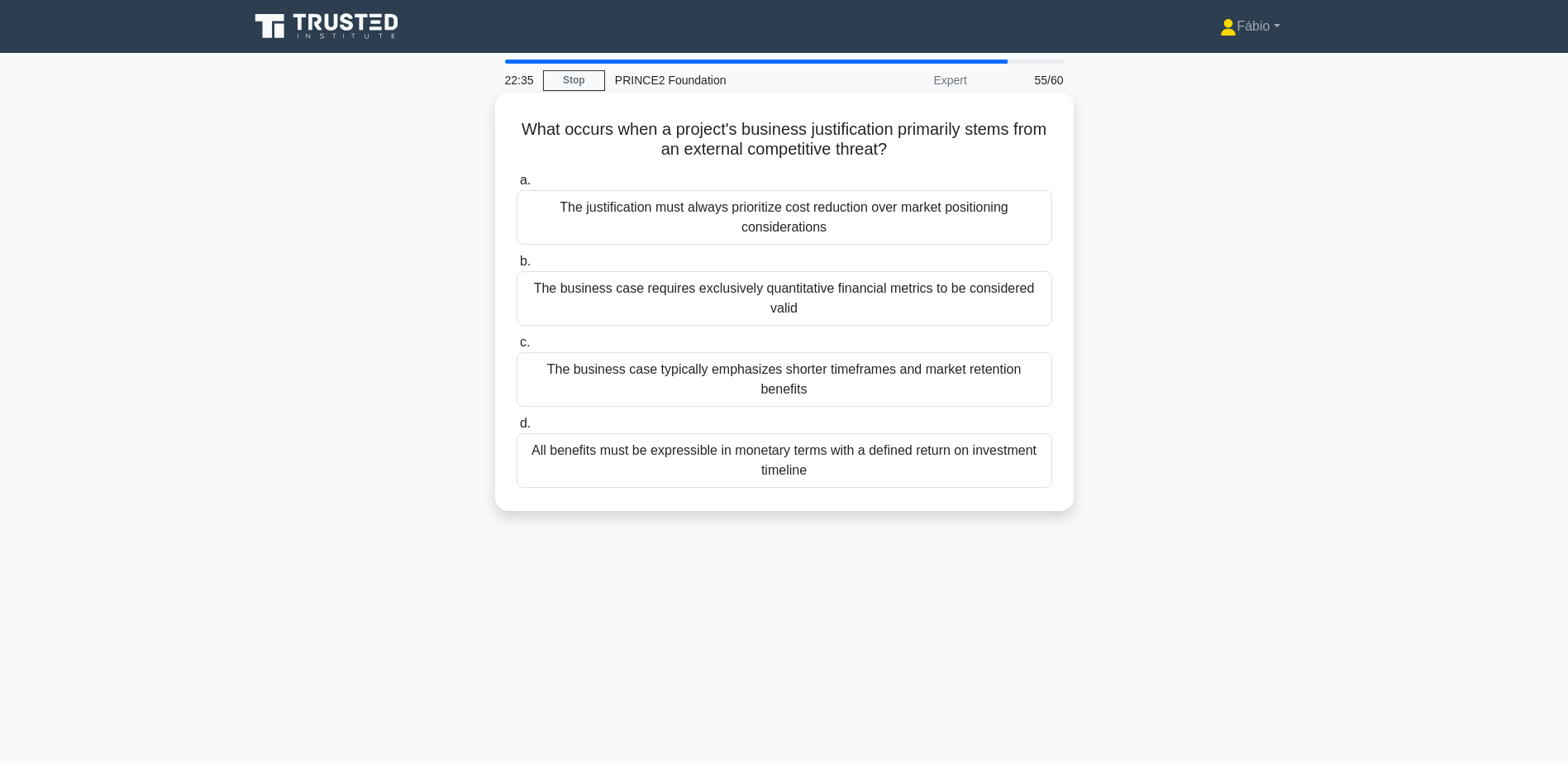
click at [1020, 441] on div "All benefits must be expressible in monetary terms with a defined return on inv…" at bounding box center [785, 460] width 536 height 55
click at [517, 429] on input "d. All benefits must be expressible in monetary terms with a defined return on …" at bounding box center [517, 423] width 0 height 11
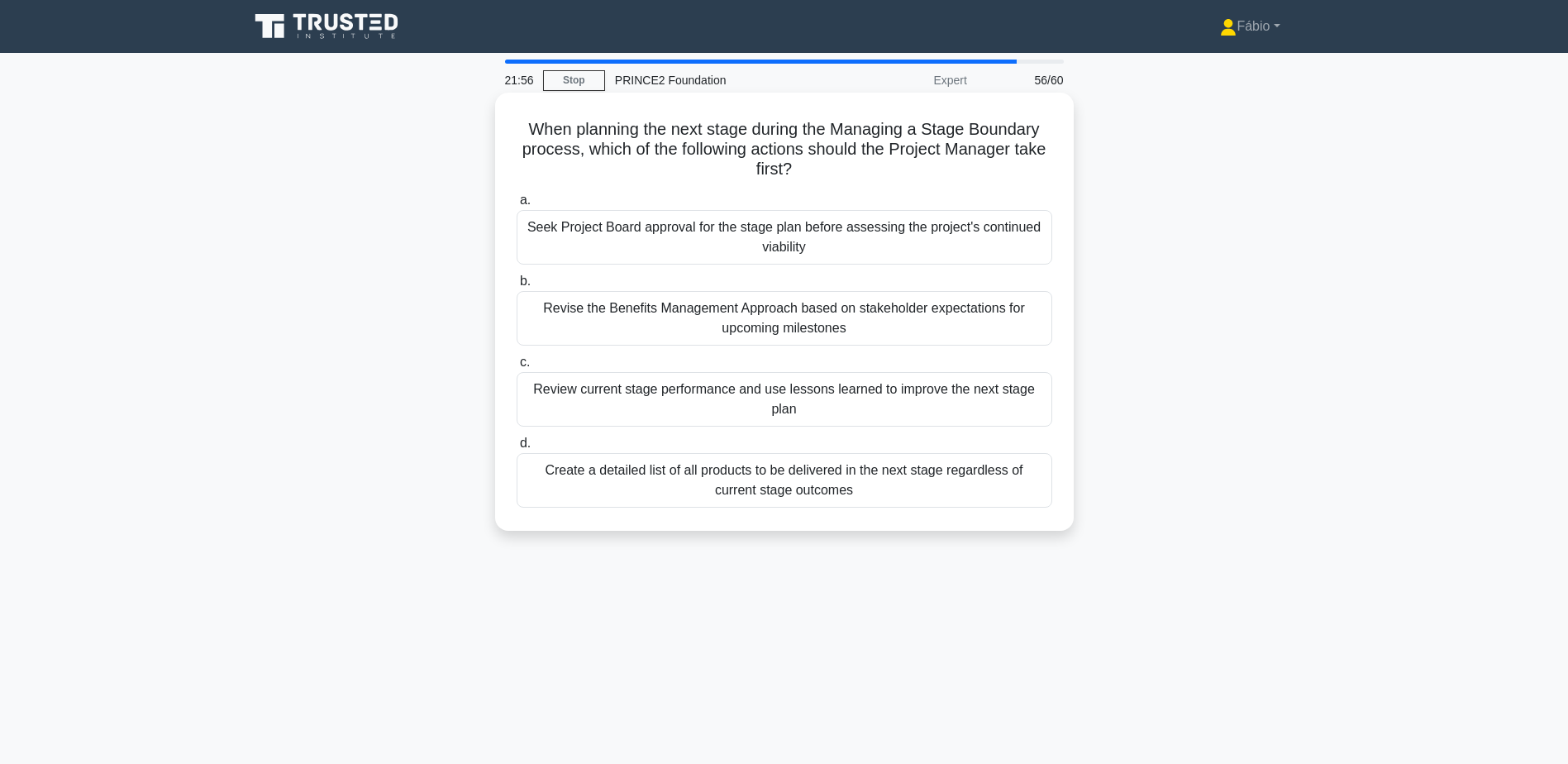
click at [712, 407] on div "Review current stage performance and use lessons learned to improve the next st…" at bounding box center [785, 398] width 536 height 55
click at [517, 368] on input "c. Review current stage performance and use lessons learned to improve the next…" at bounding box center [517, 362] width 0 height 11
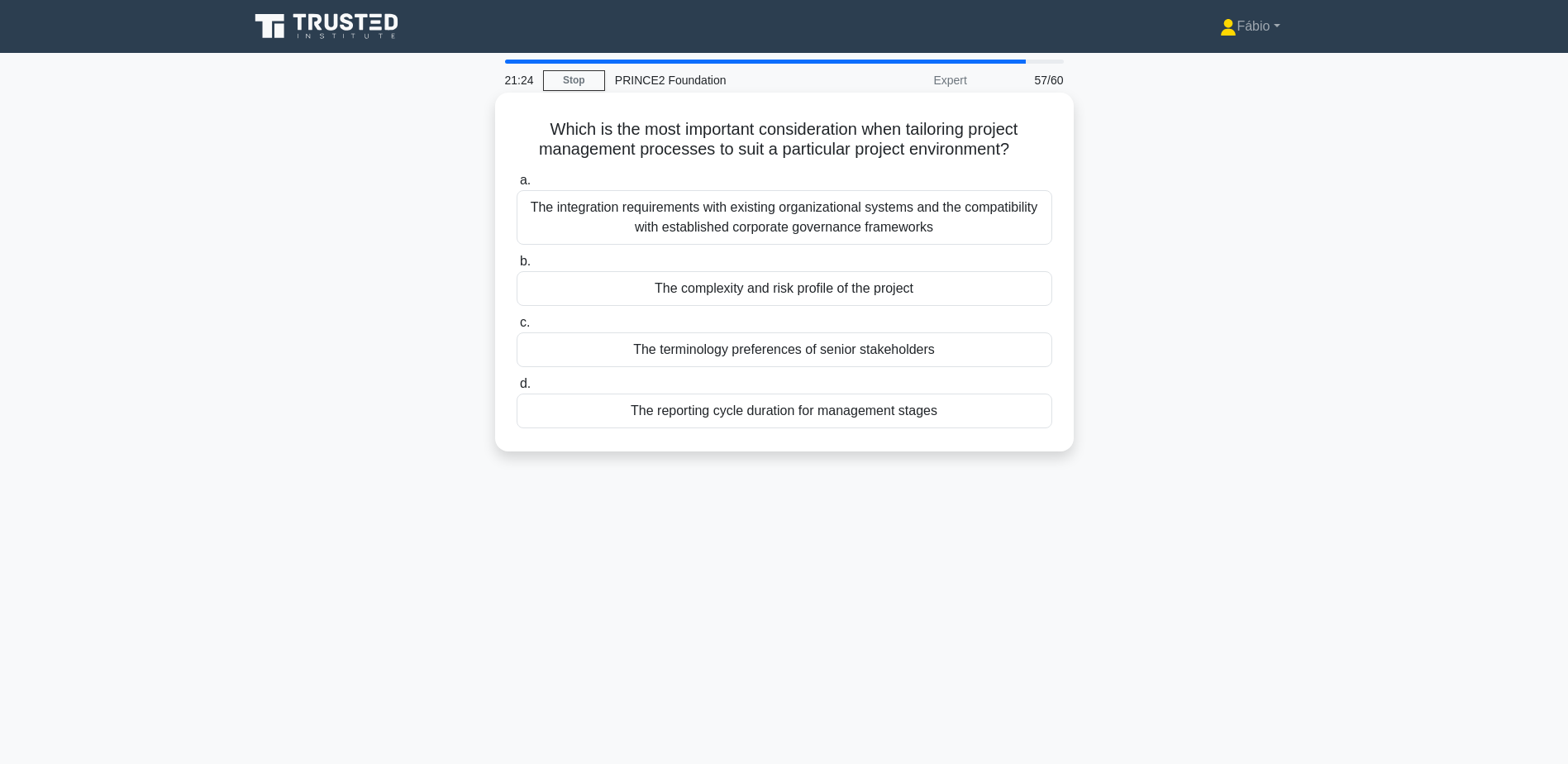
click at [790, 226] on div "The integration requirements with existing organizational systems and the compa…" at bounding box center [785, 217] width 536 height 55
click at [517, 186] on input "a. The integration requirements with existing organizational systems and the co…" at bounding box center [517, 180] width 0 height 11
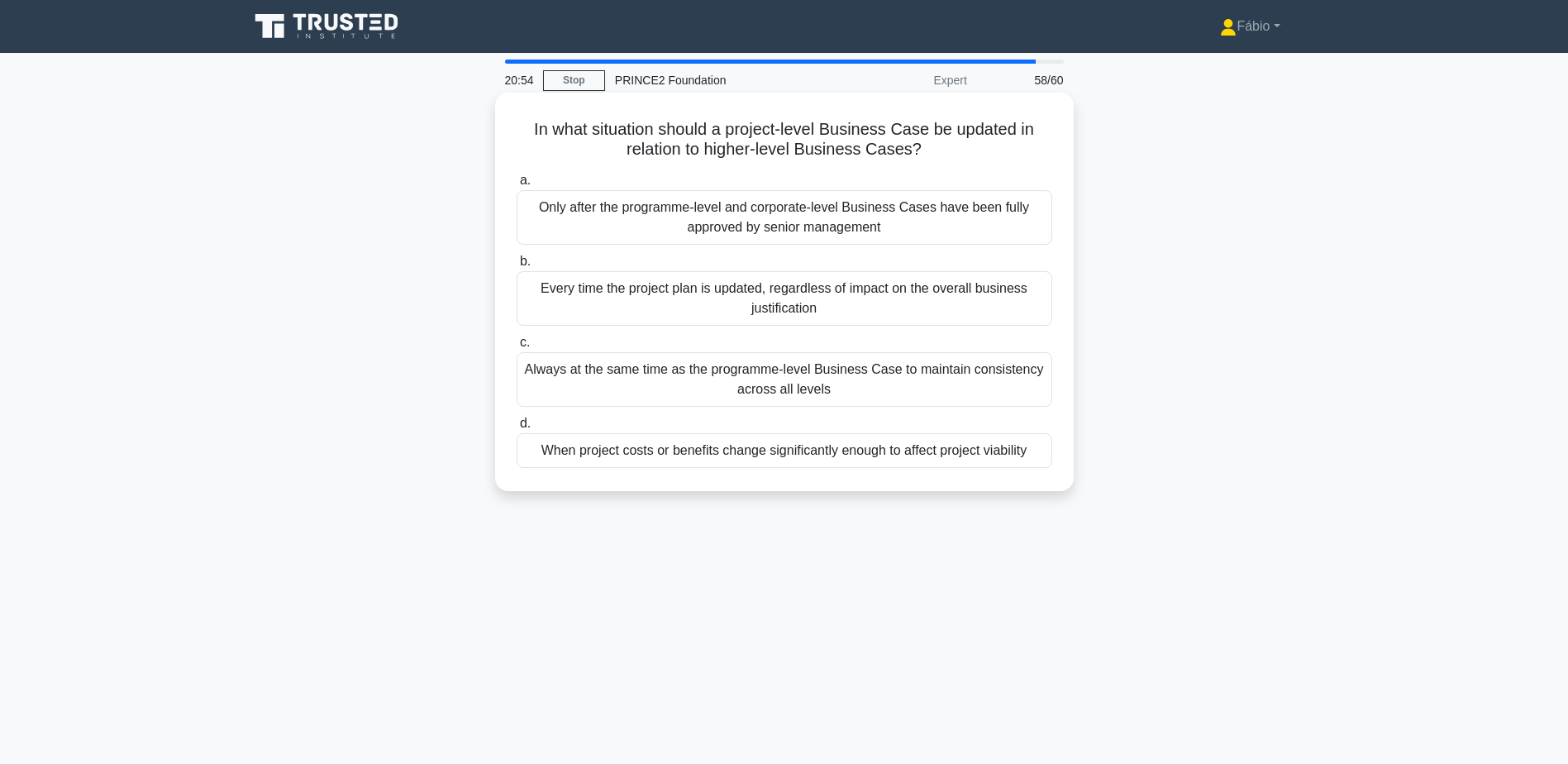
click at [1006, 450] on div "When project costs or benefits change significantly enough to affect project vi…" at bounding box center [785, 450] width 536 height 35
click at [517, 429] on input "d. When project costs or benefits change significantly enough to affect project…" at bounding box center [517, 423] width 0 height 11
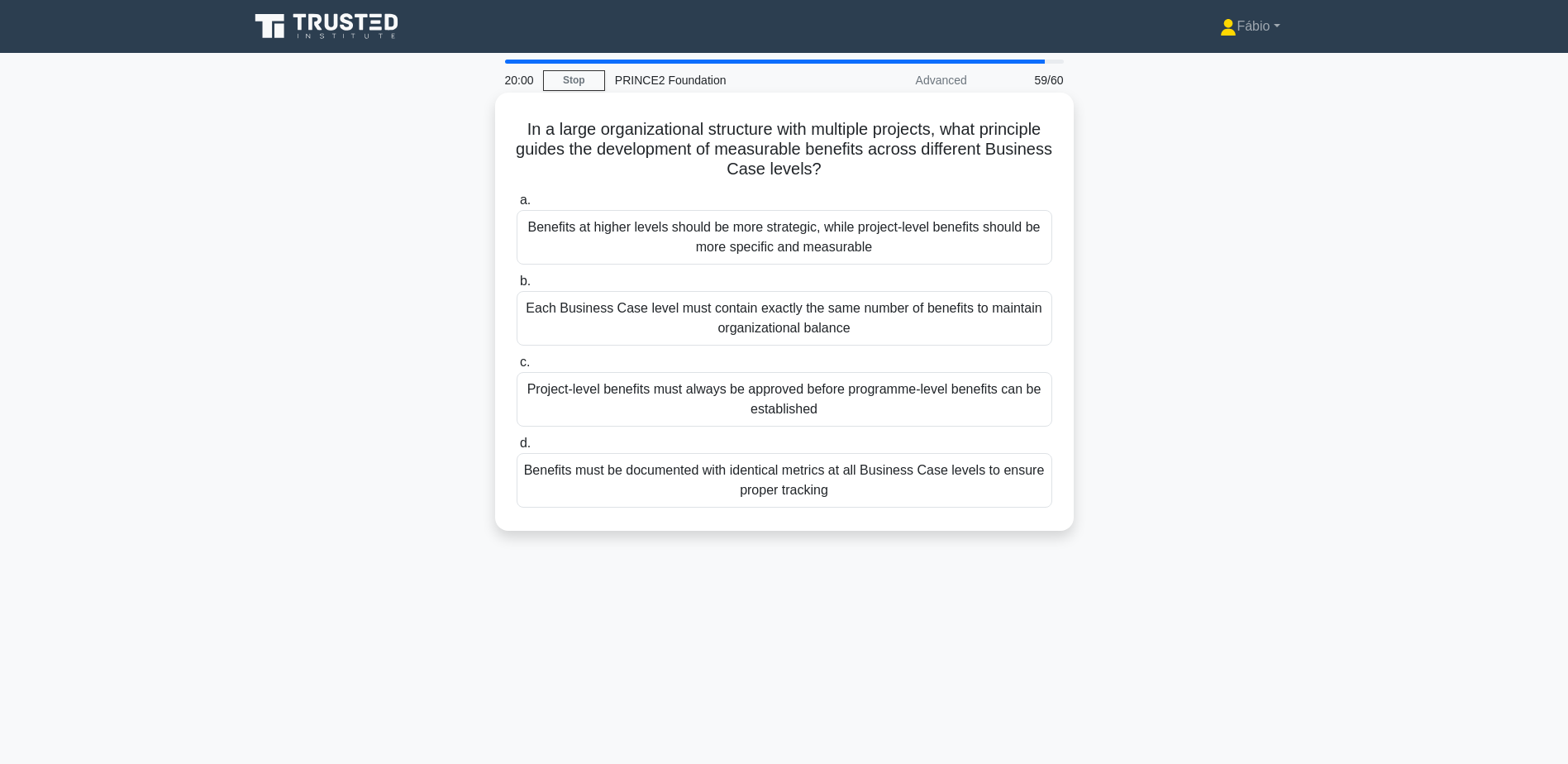
click at [894, 229] on div "Benefits at higher levels should be more strategic, while project-level benefit…" at bounding box center [785, 237] width 536 height 55
click at [517, 206] on input "a. Benefits at higher levels should be more strategic, while project-level bene…" at bounding box center [517, 200] width 0 height 11
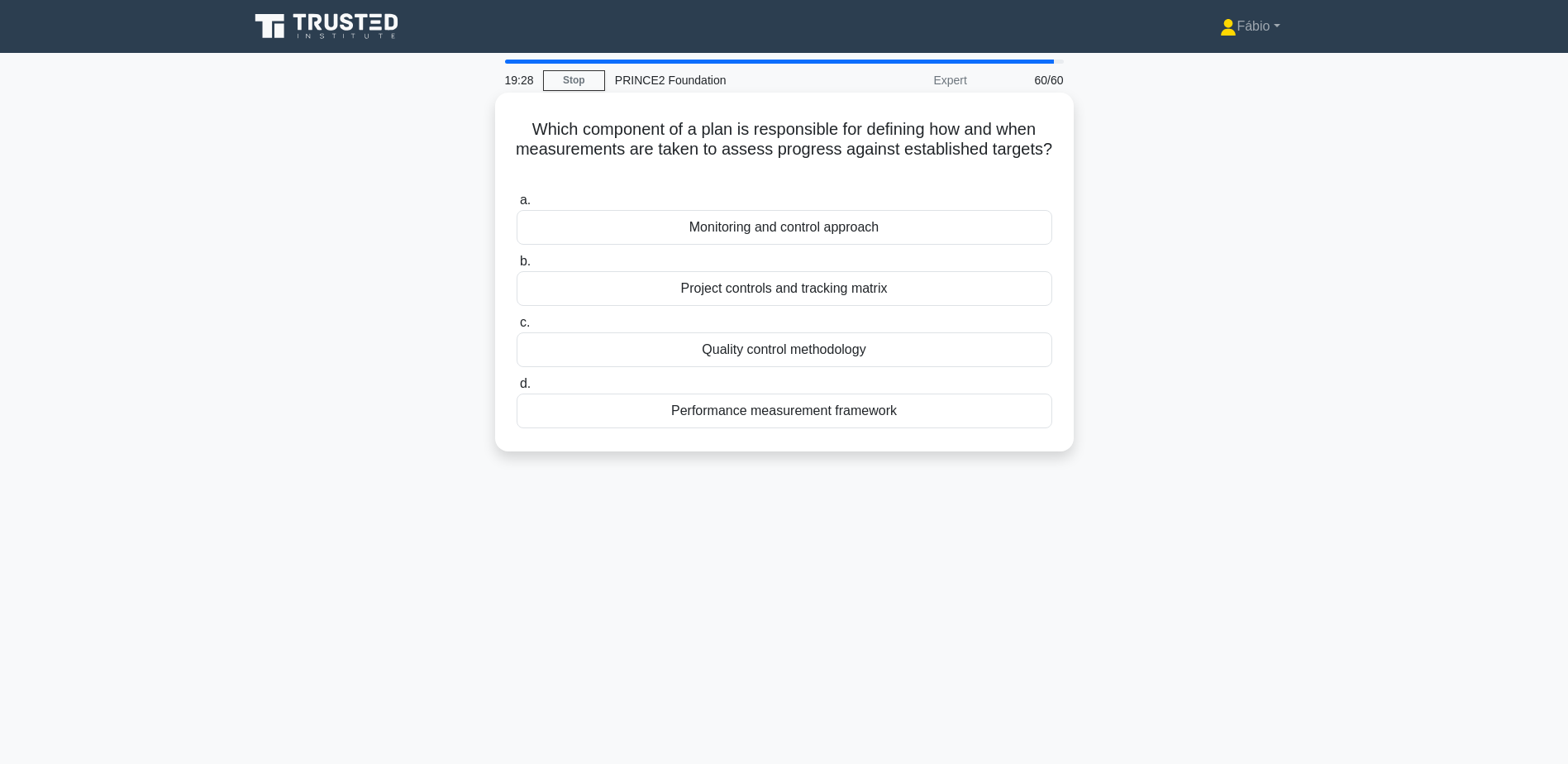
click at [977, 234] on div "Monitoring and control approach" at bounding box center [785, 227] width 536 height 35
click at [517, 206] on input "a. Monitoring and control approach" at bounding box center [517, 200] width 0 height 11
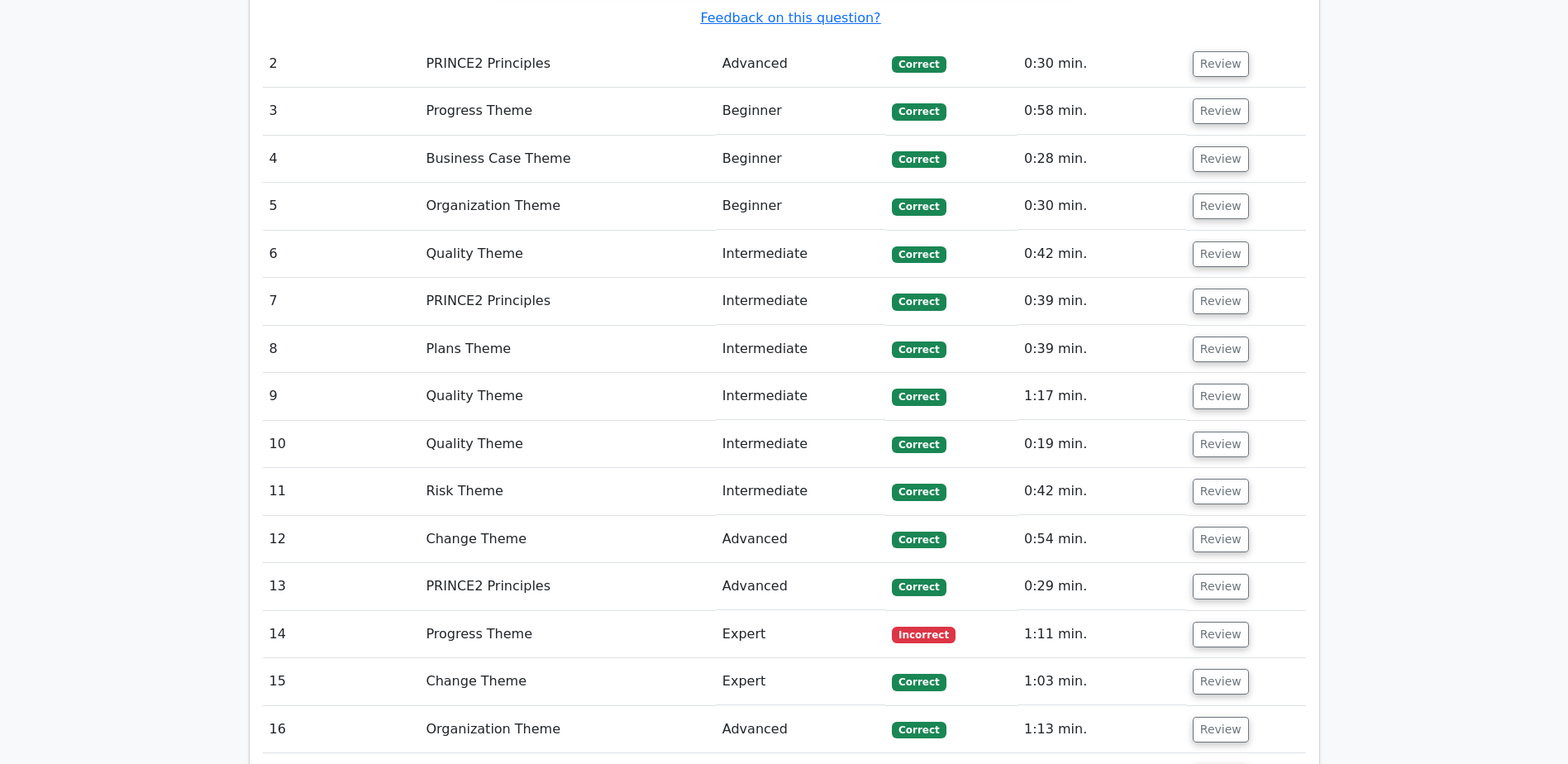
scroll to position [1984, 0]
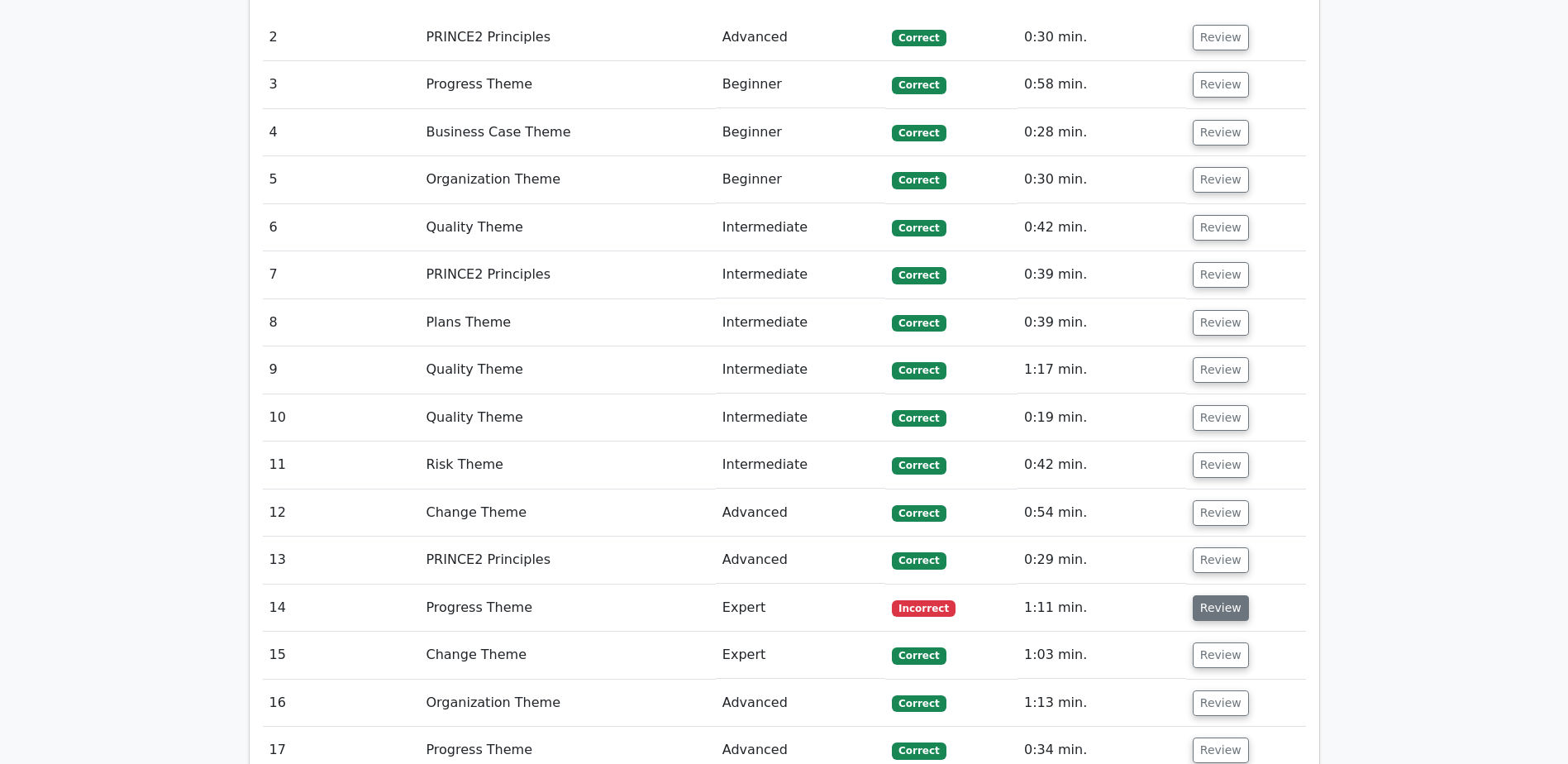
click at [1216, 595] on button "Review" at bounding box center [1220, 608] width 56 height 26
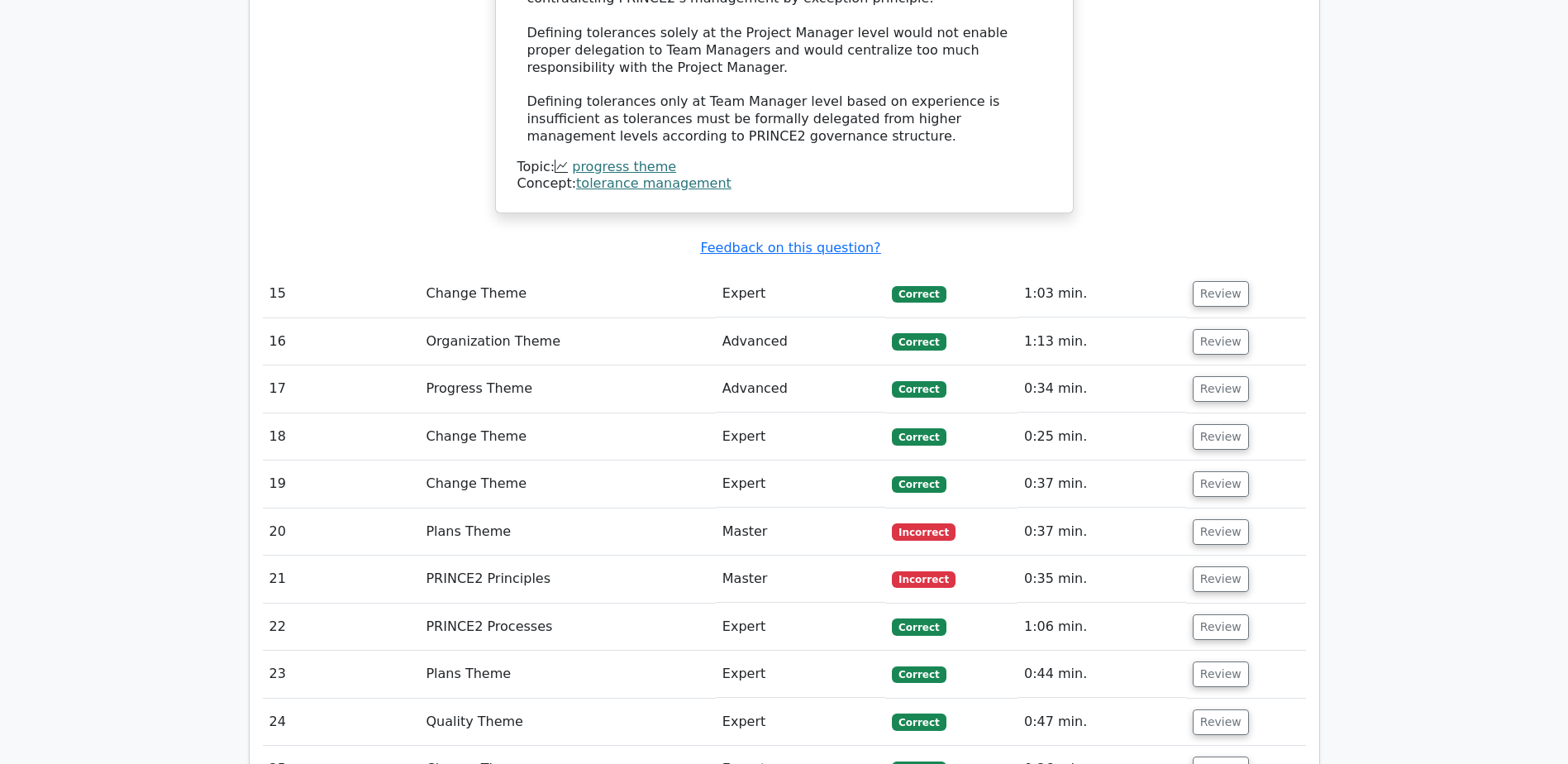
scroll to position [3389, 0]
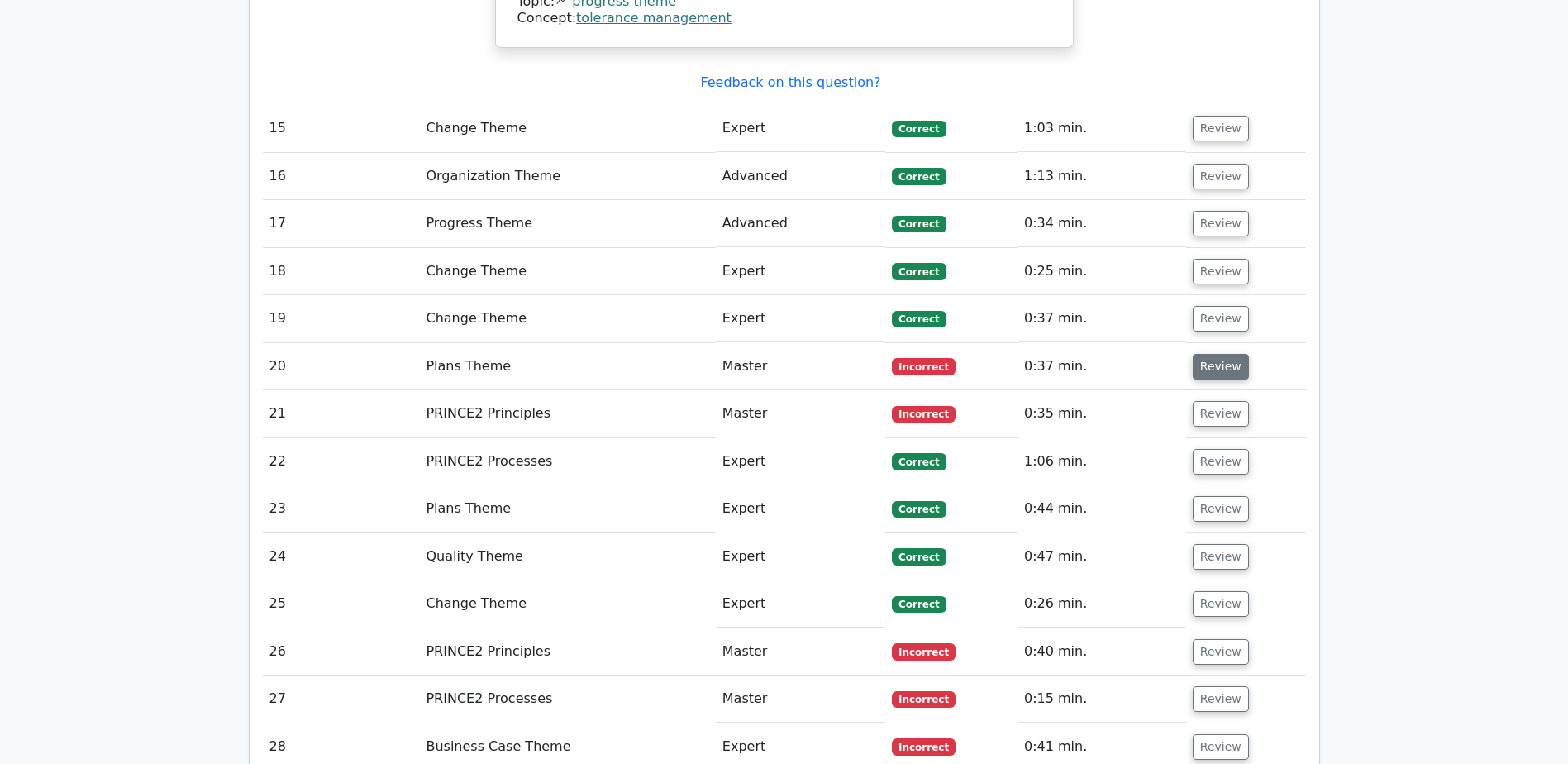
click at [1192, 354] on button "Review" at bounding box center [1220, 367] width 56 height 26
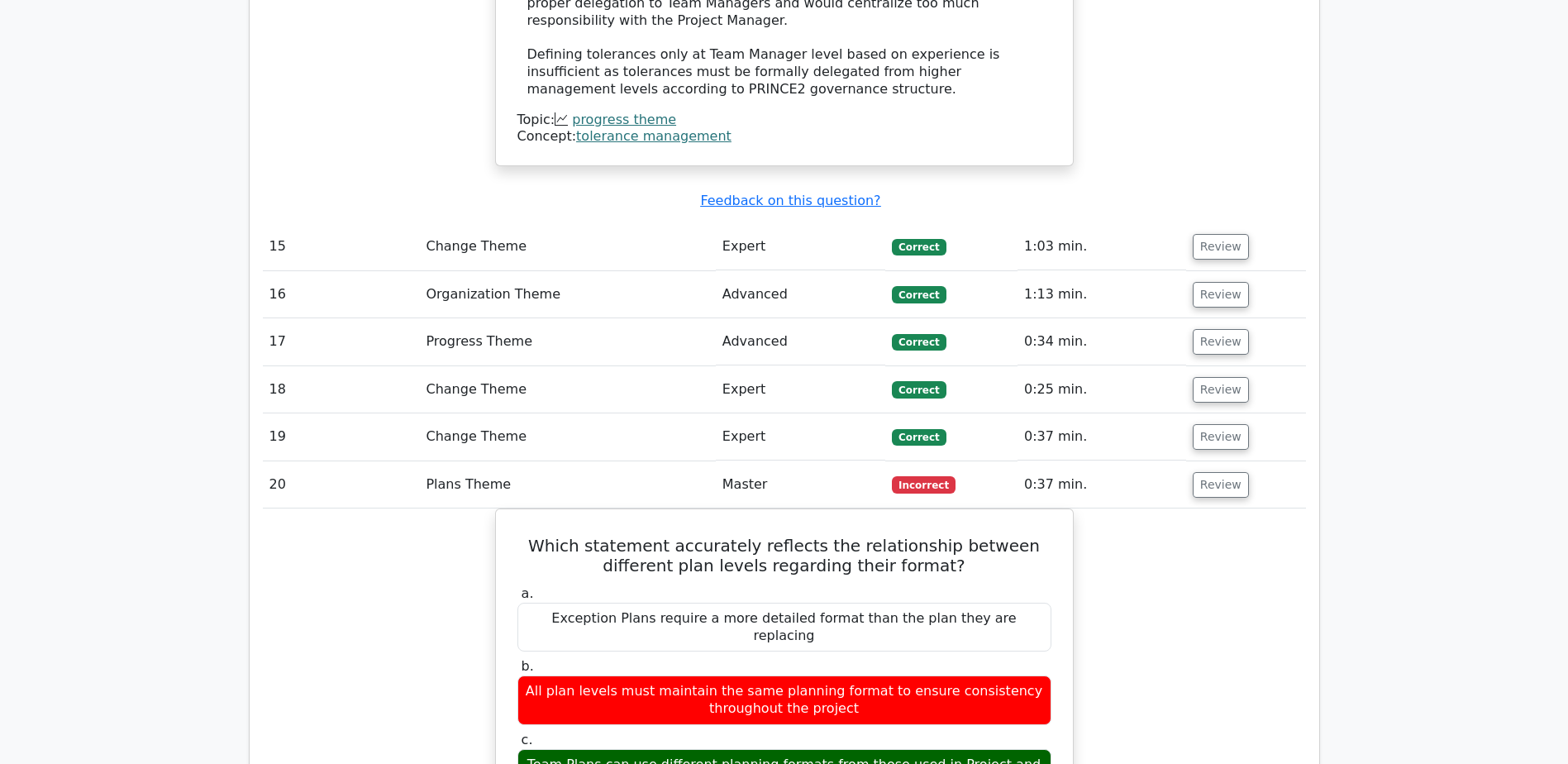
scroll to position [3223, 0]
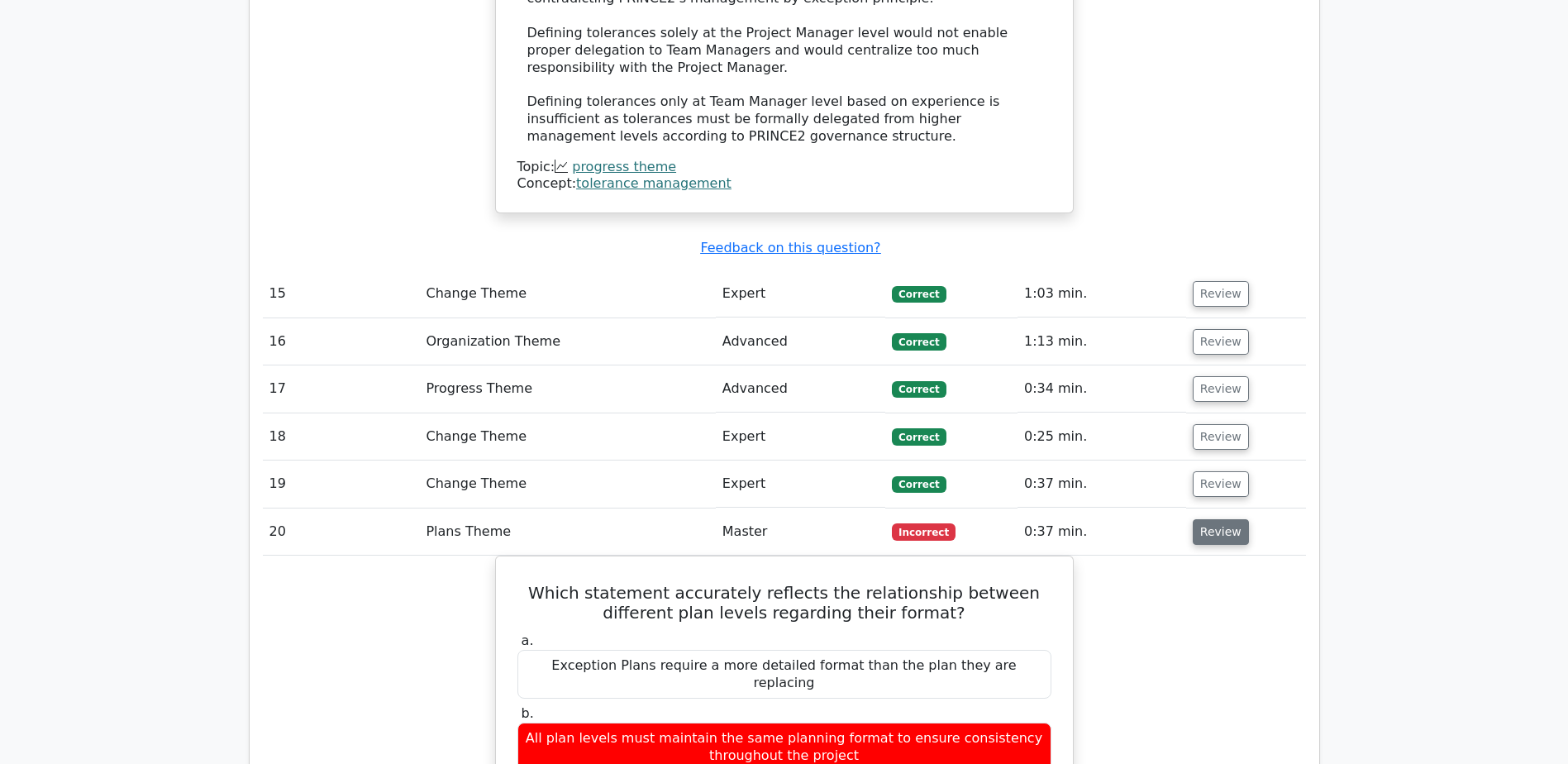
click at [1209, 519] on button "Review" at bounding box center [1220, 532] width 56 height 26
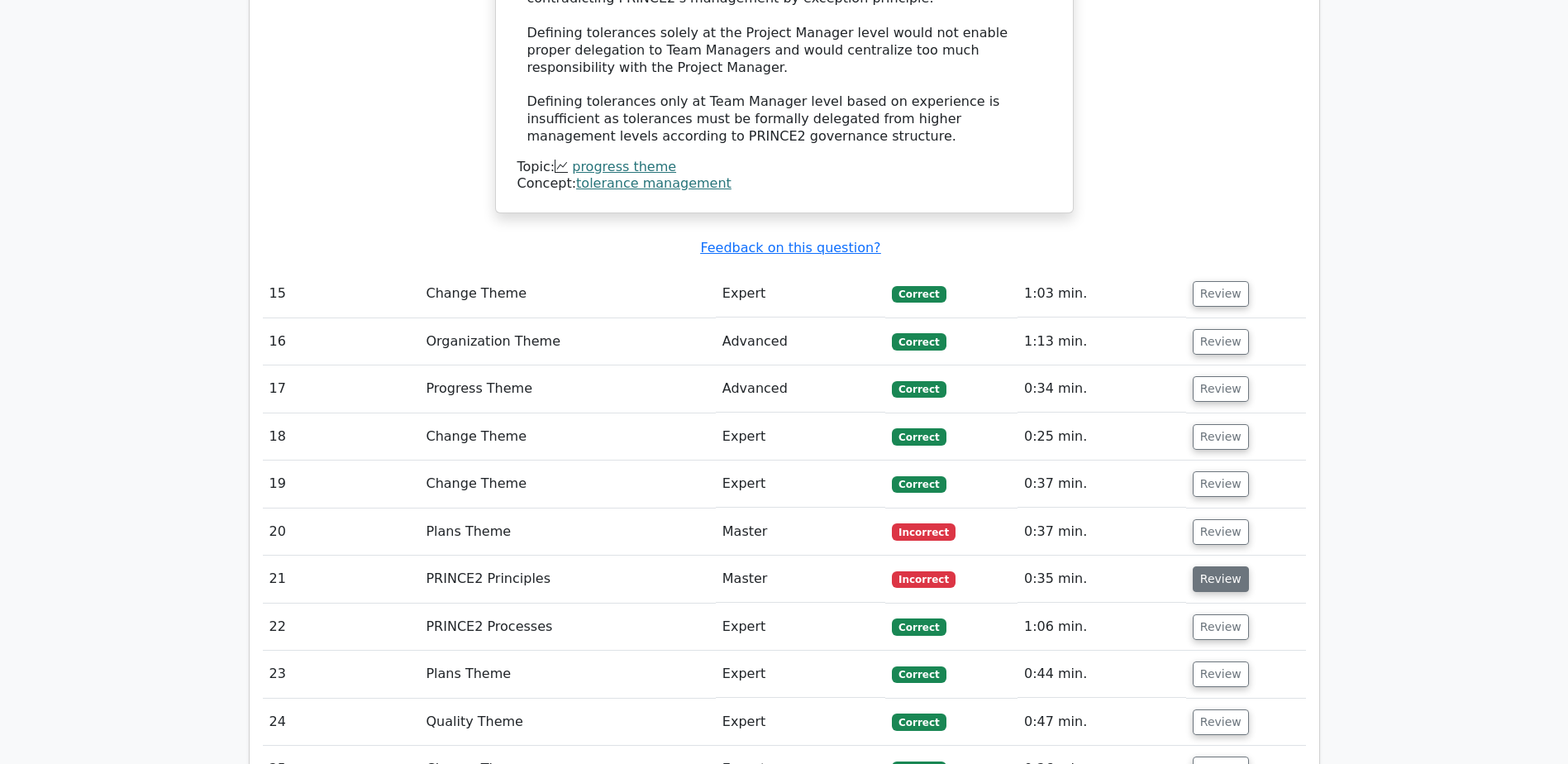
click at [1217, 566] on button "Review" at bounding box center [1220, 579] width 56 height 26
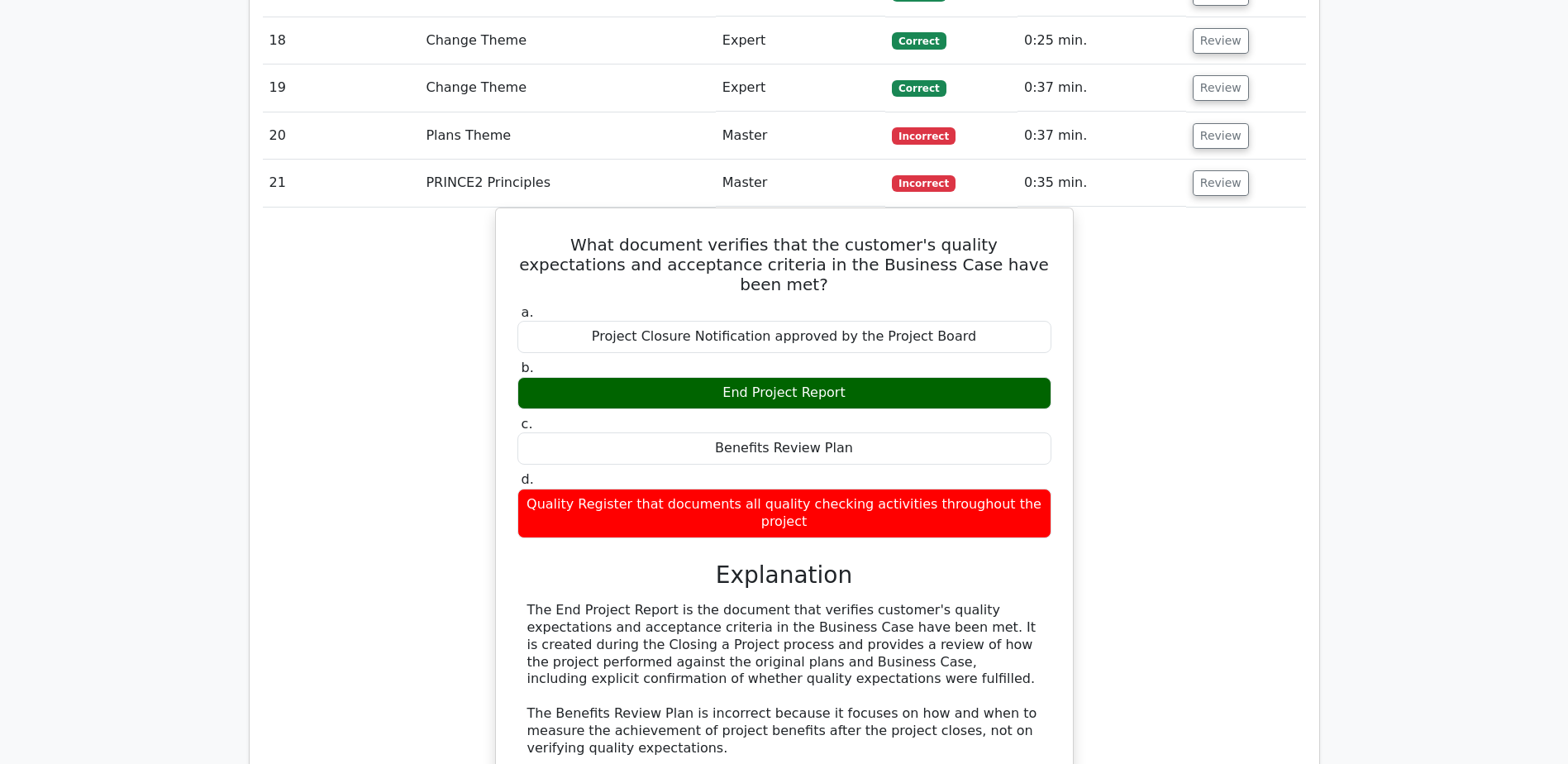
scroll to position [3471, 0]
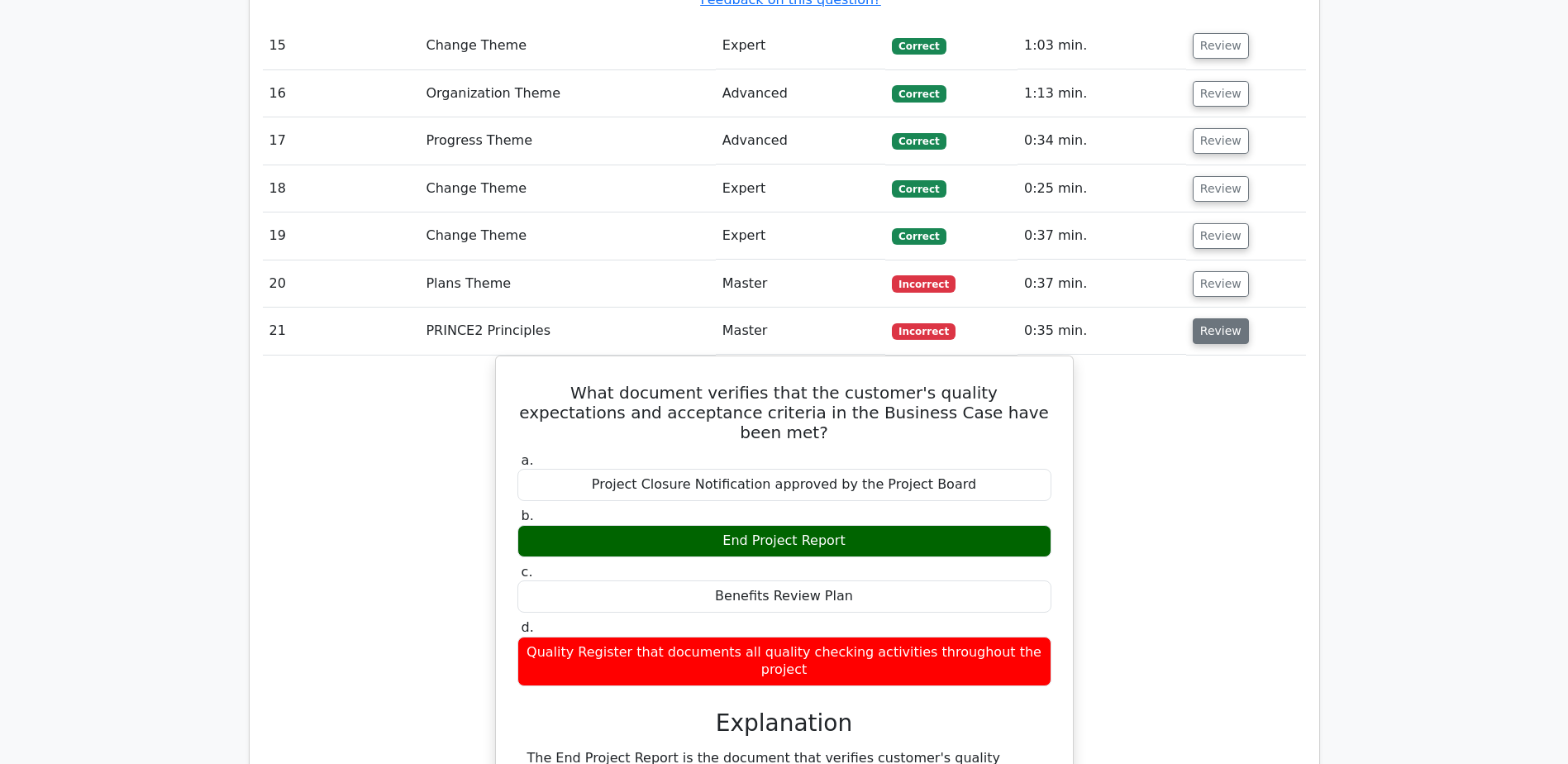
click at [1224, 318] on button "Review" at bounding box center [1220, 331] width 56 height 26
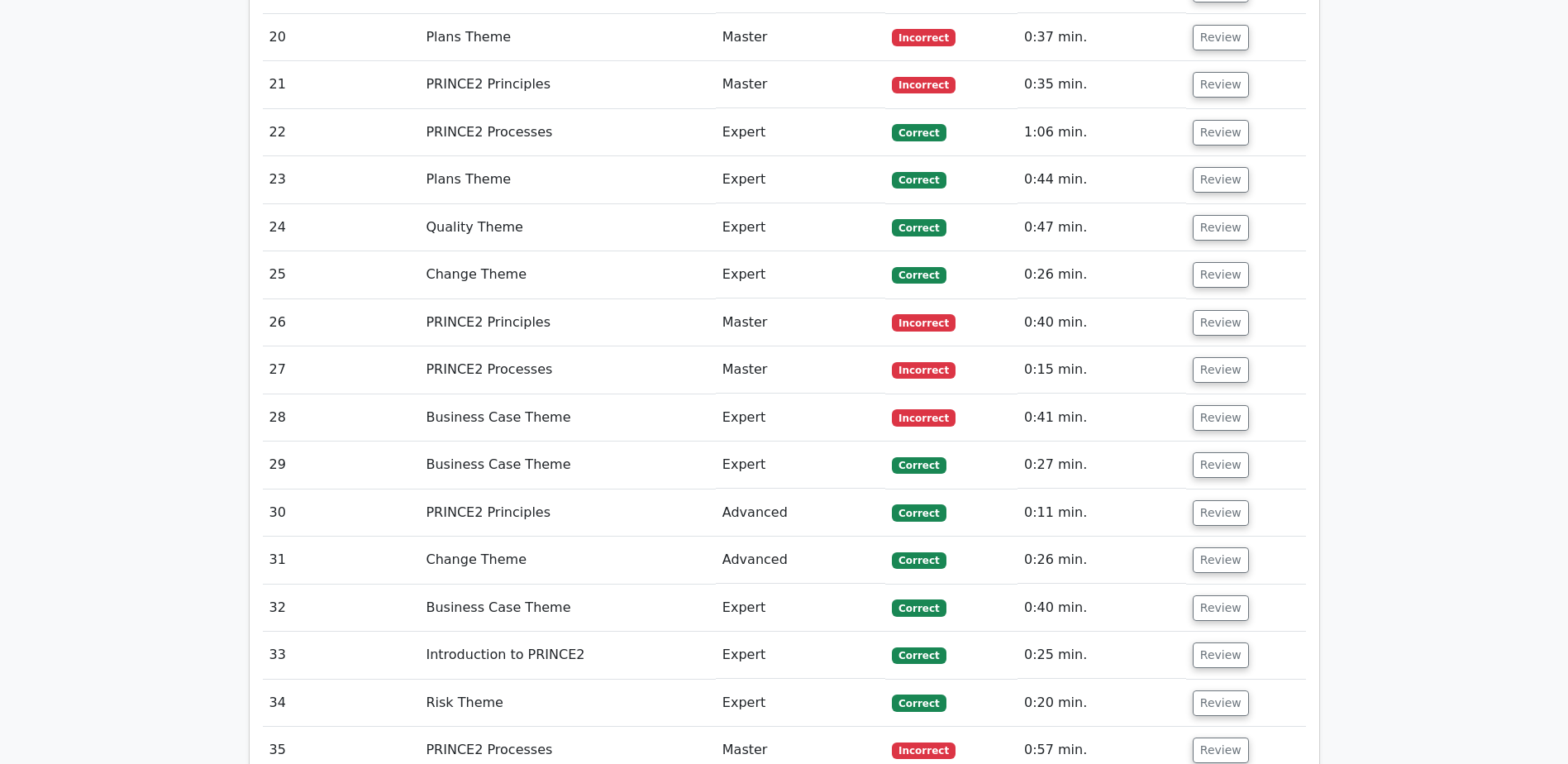
scroll to position [3719, 0]
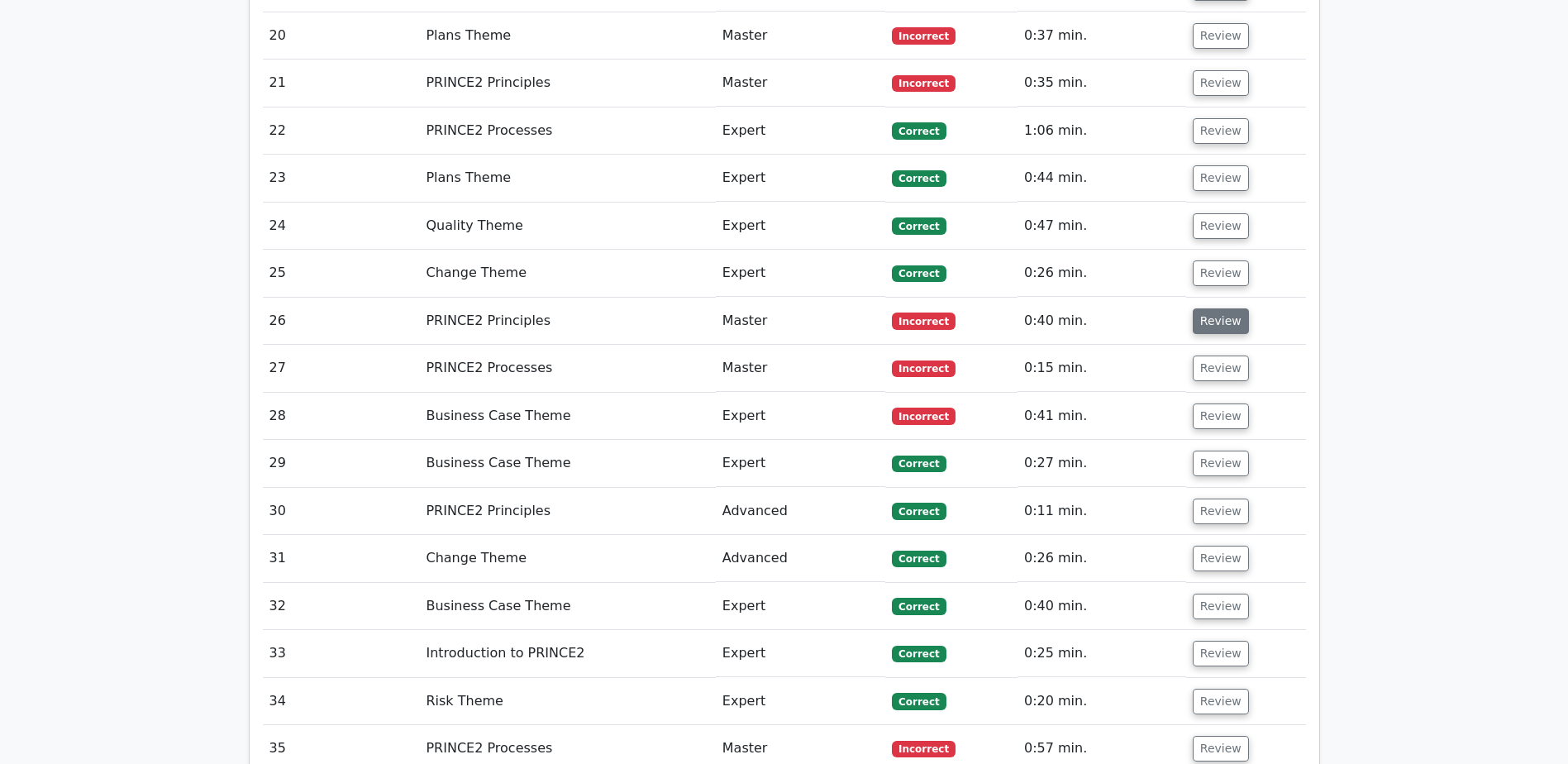
click at [1219, 309] on button "Review" at bounding box center [1220, 322] width 56 height 26
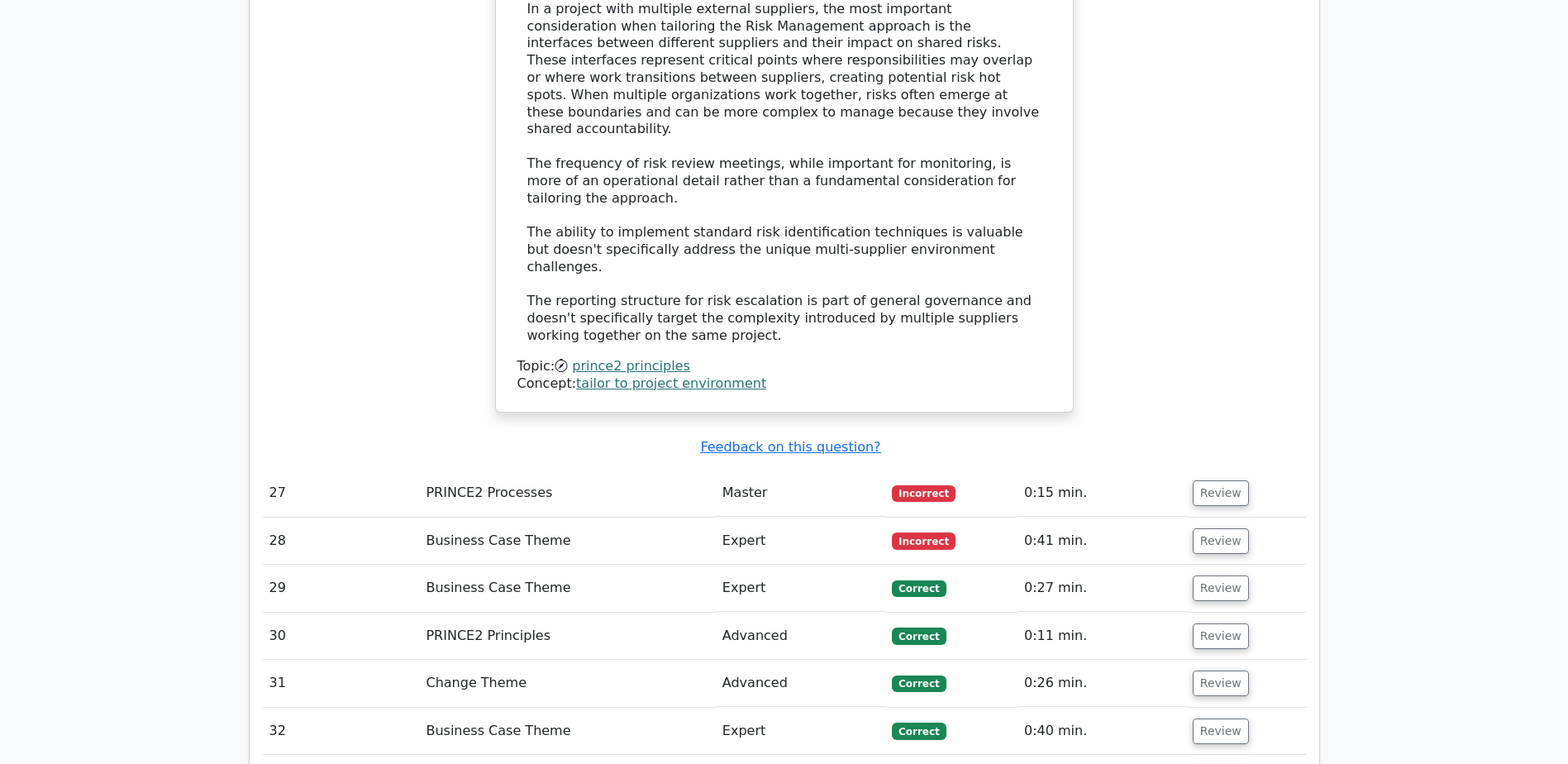
scroll to position [4463, 0]
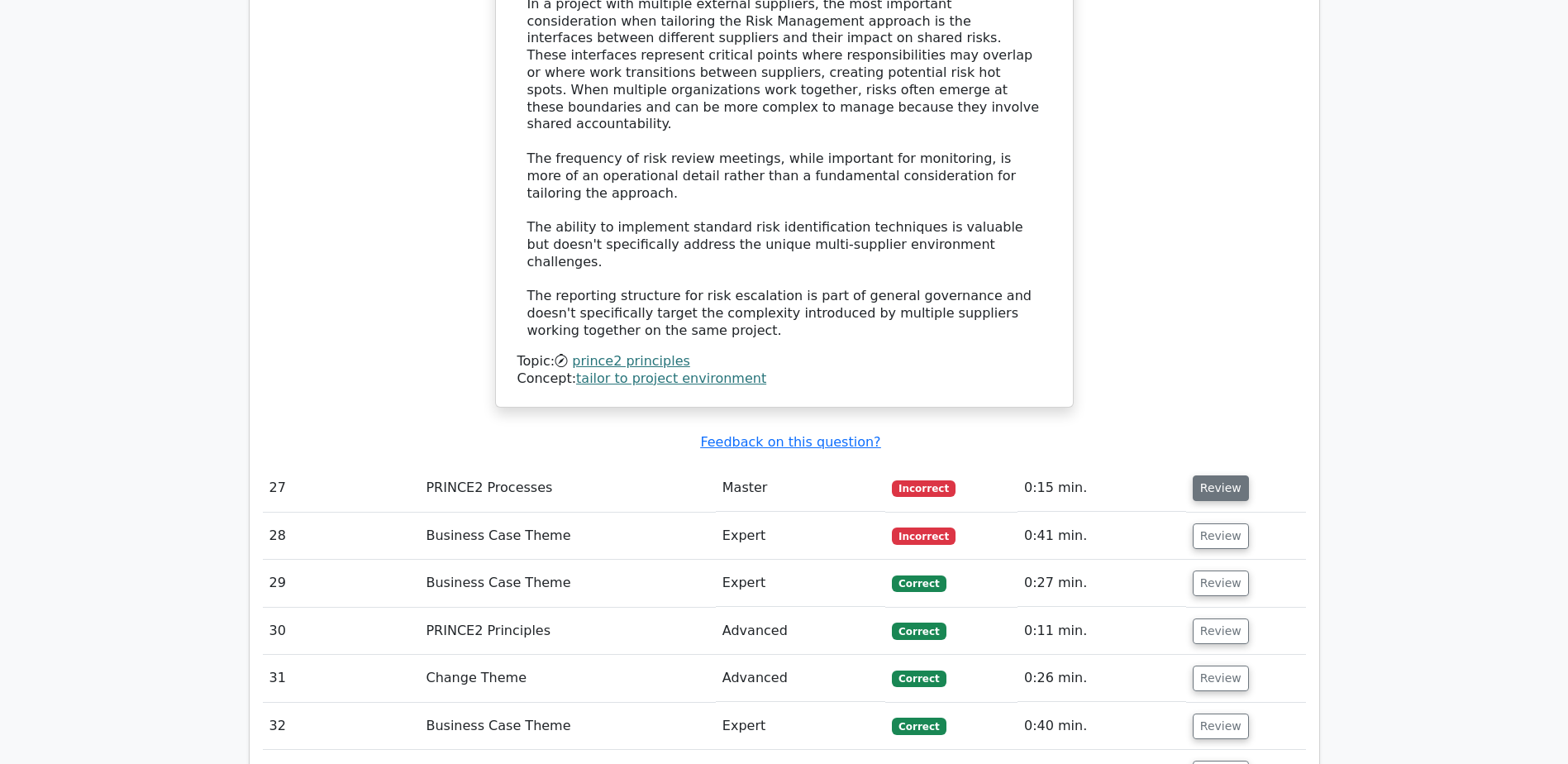
click at [1239, 475] on button "Review" at bounding box center [1220, 488] width 56 height 26
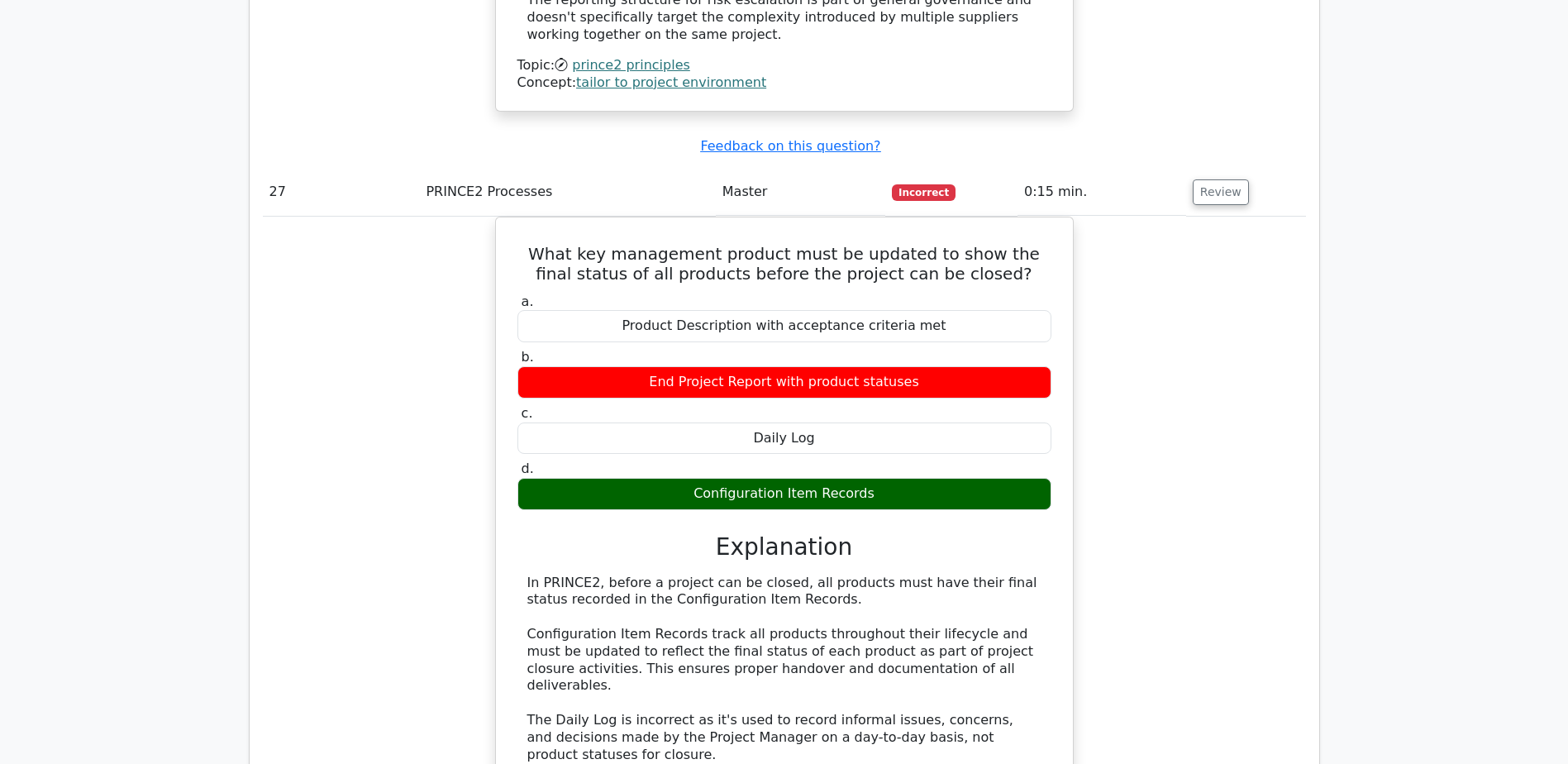
scroll to position [4711, 0]
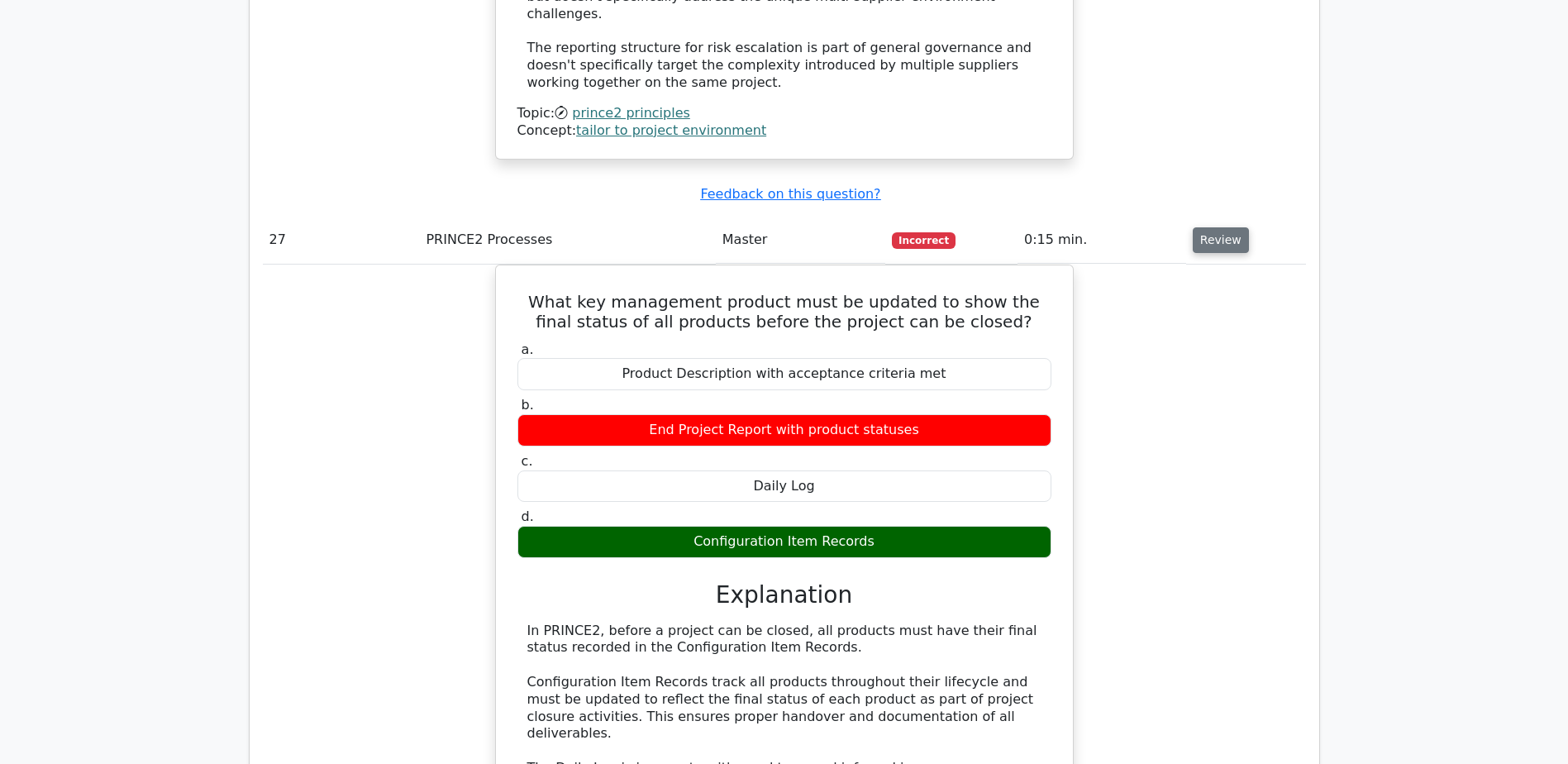
click at [1192, 227] on button "Review" at bounding box center [1220, 240] width 56 height 26
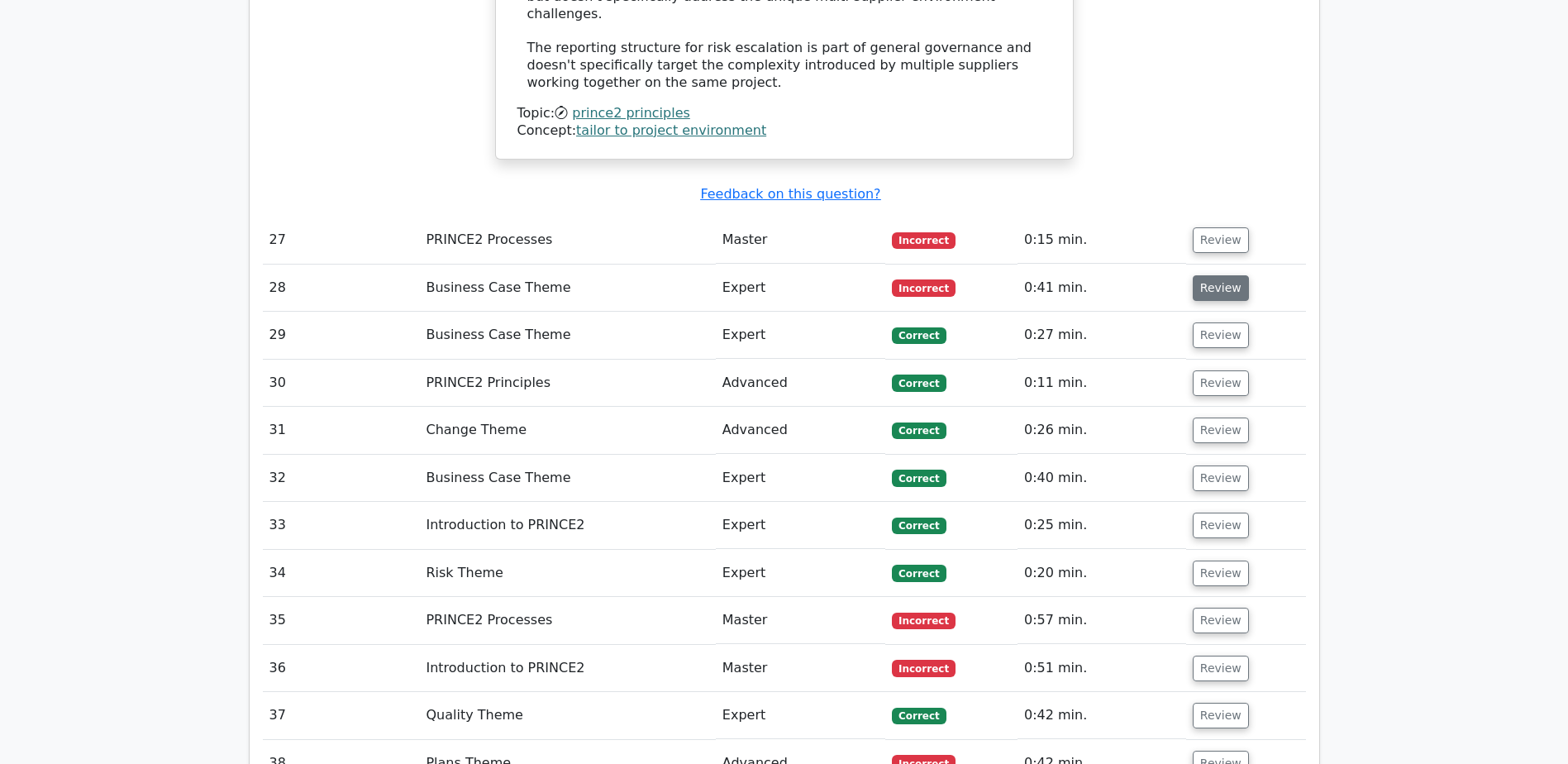
click at [1207, 275] on button "Review" at bounding box center [1220, 288] width 56 height 26
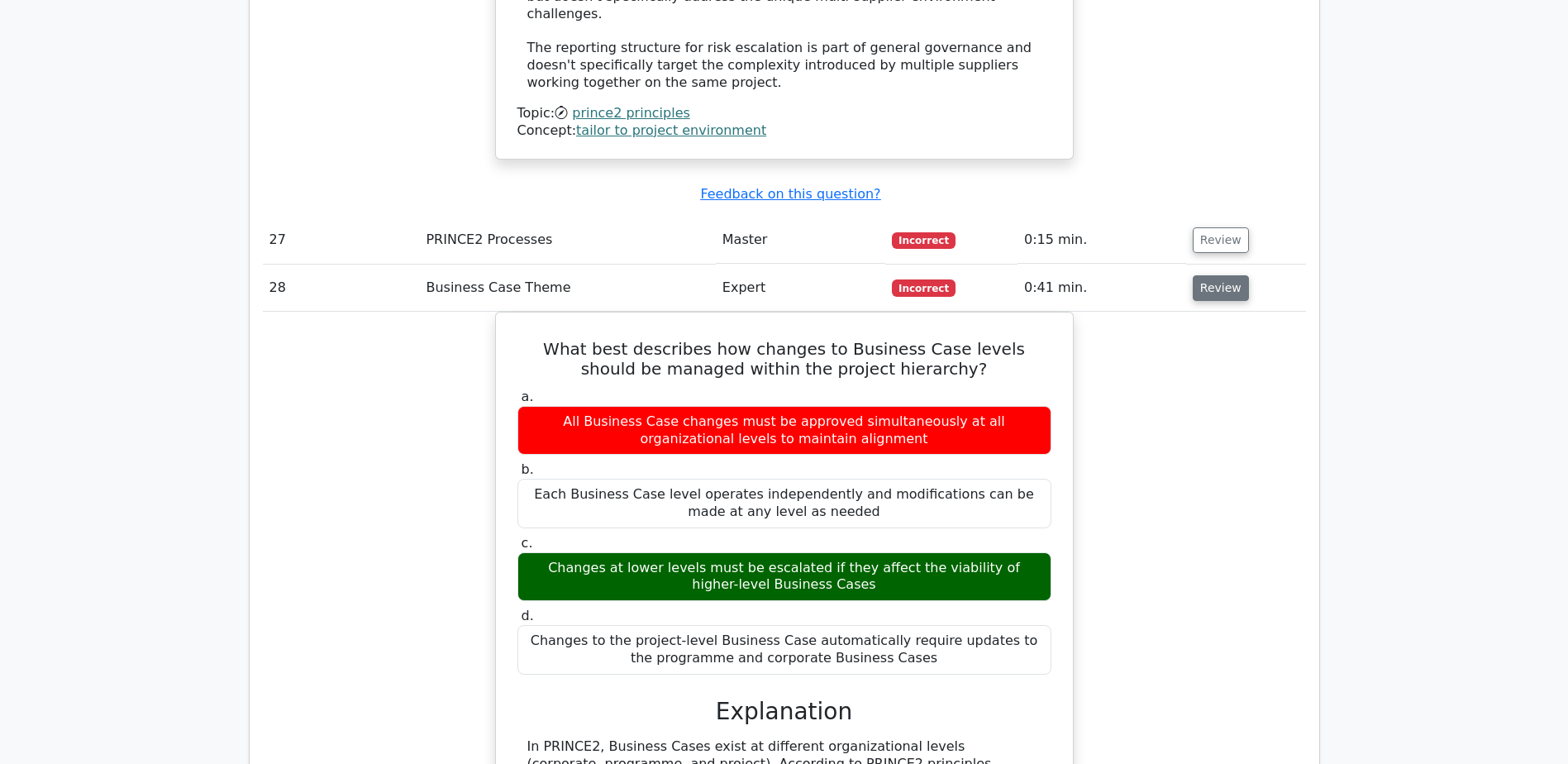
click at [1234, 275] on button "Review" at bounding box center [1220, 288] width 56 height 26
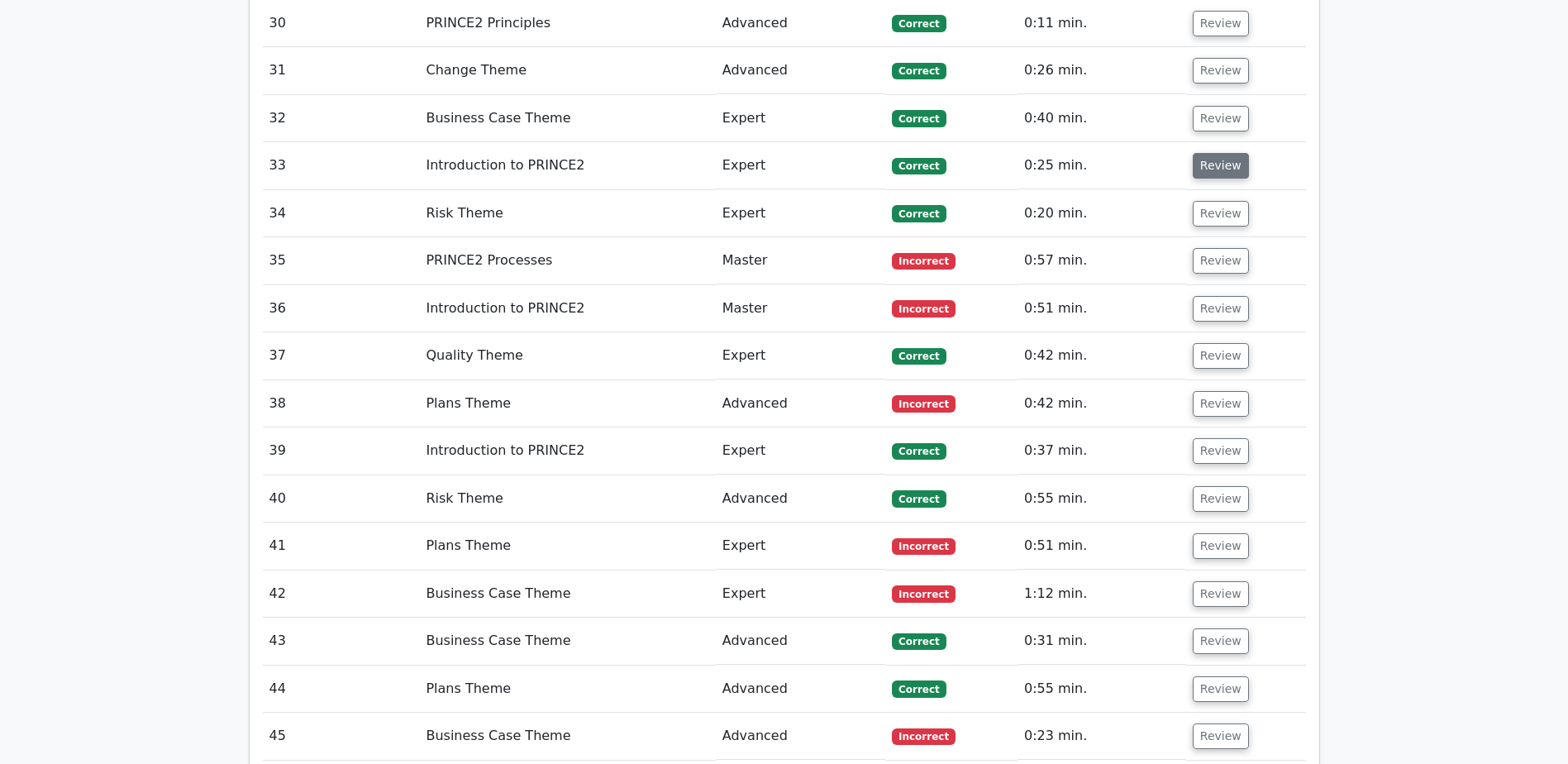
scroll to position [5042, 0]
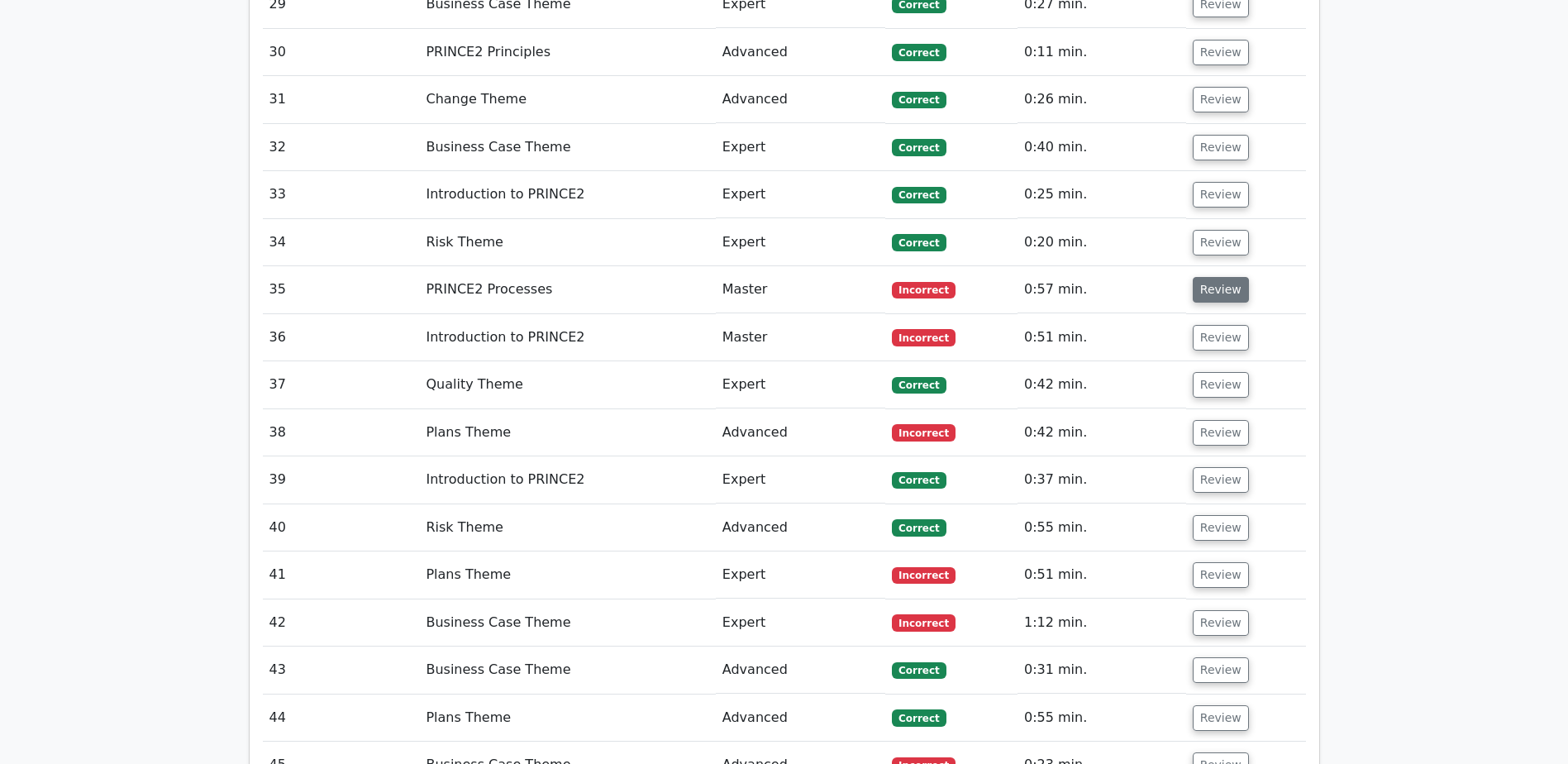
click at [1231, 277] on button "Review" at bounding box center [1220, 290] width 56 height 26
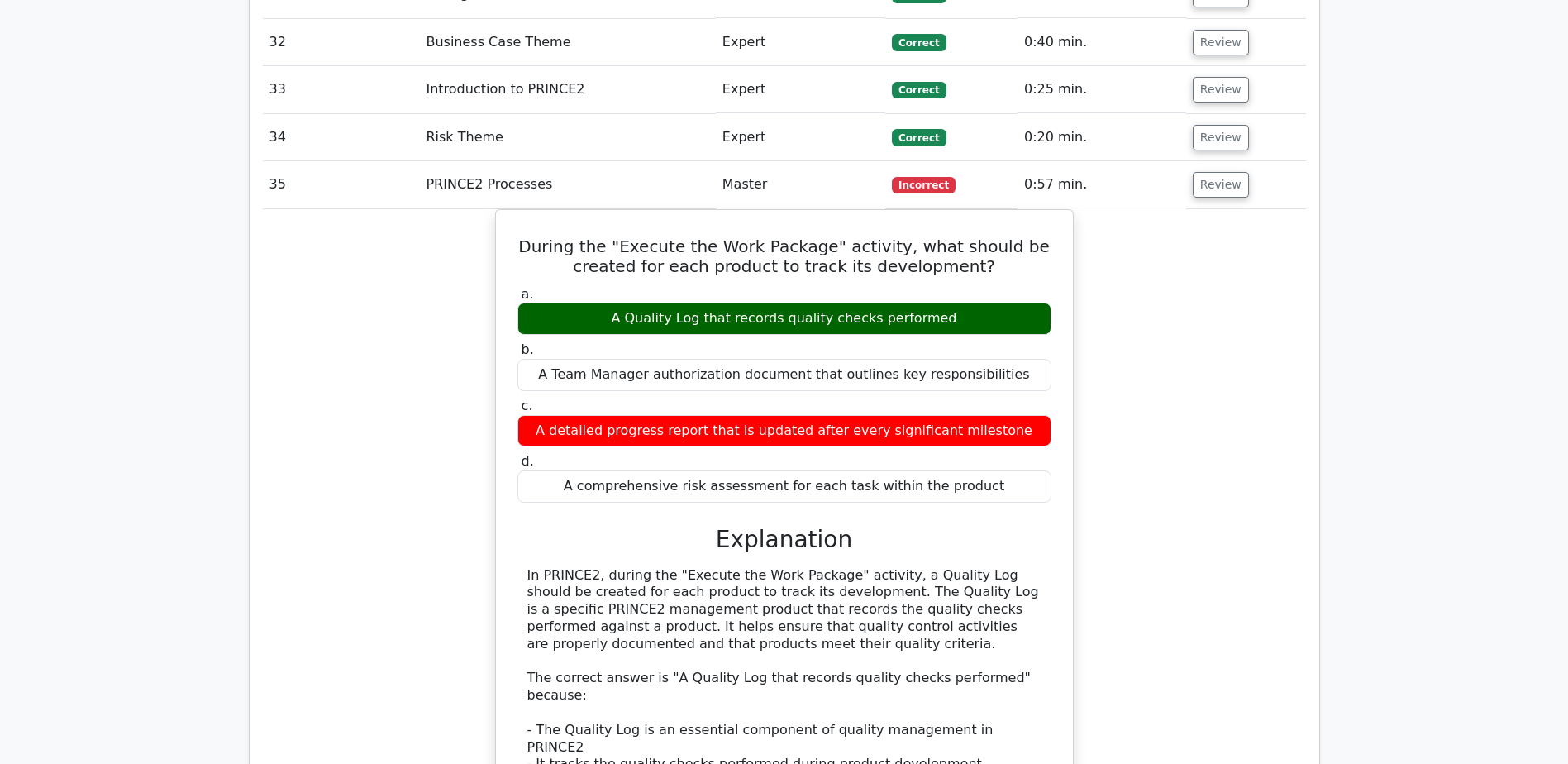
scroll to position [5208, 0]
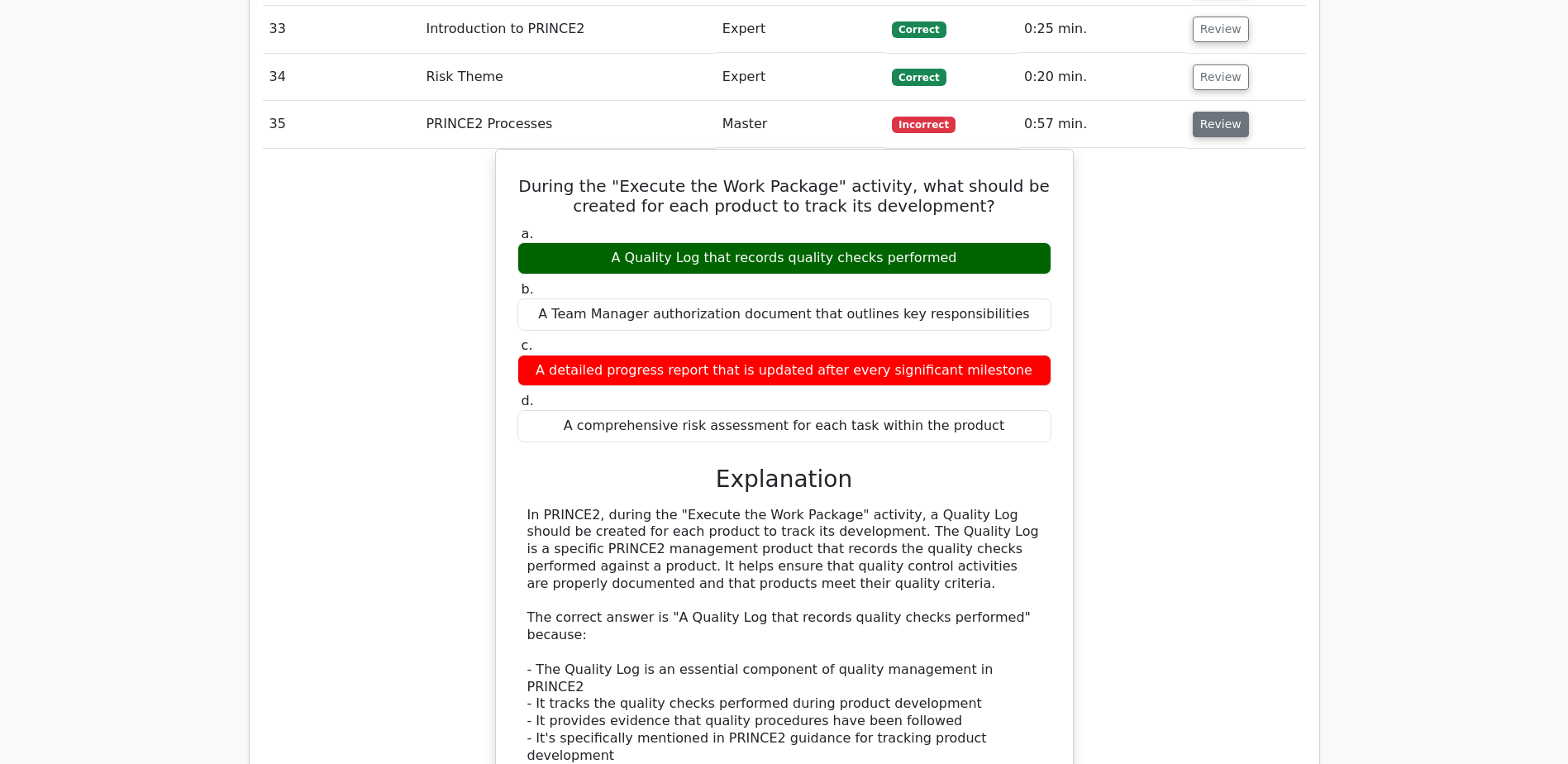
click at [1203, 112] on button "Review" at bounding box center [1220, 125] width 56 height 26
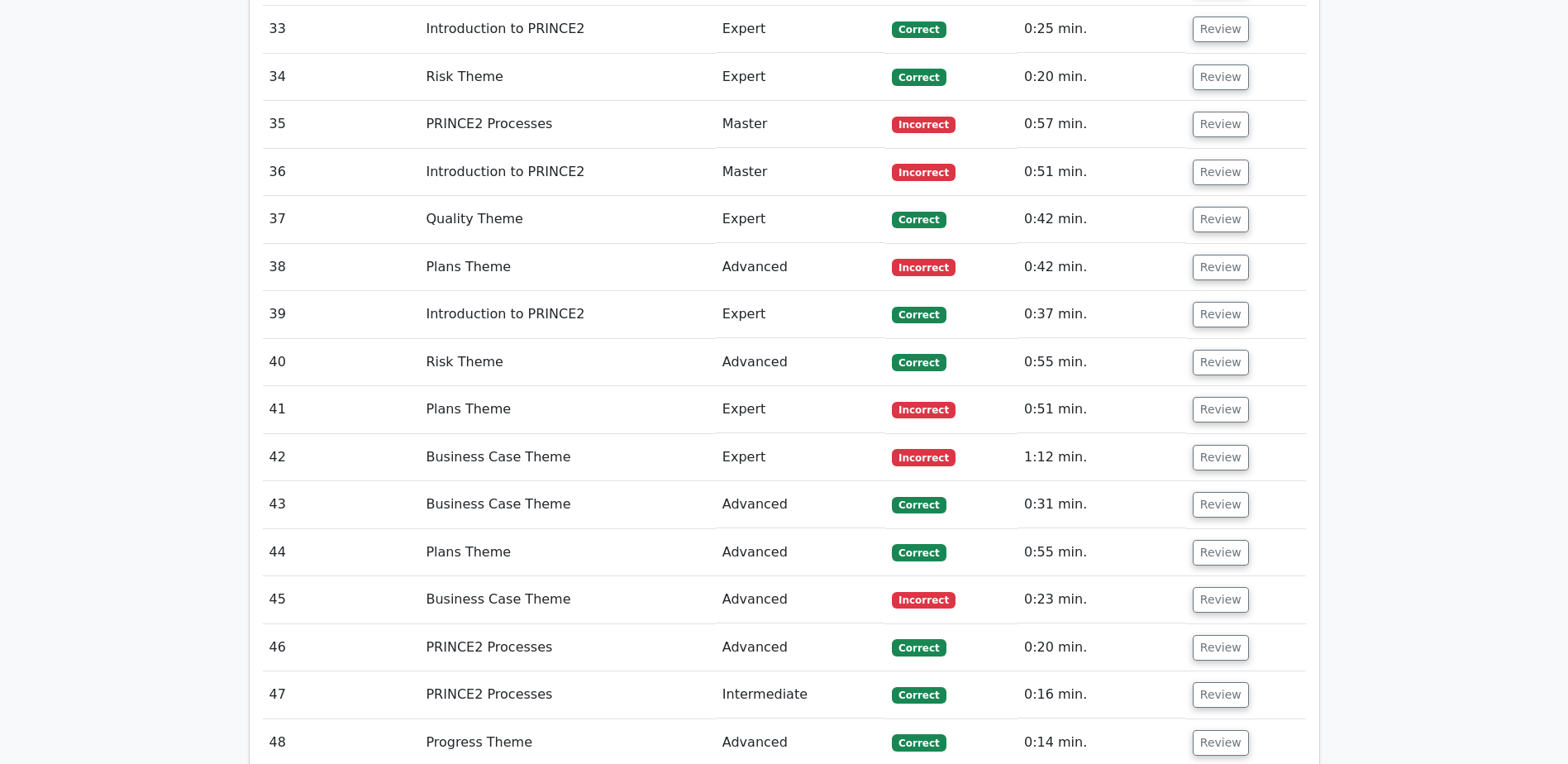
click at [1209, 148] on td "Review" at bounding box center [1246, 171] width 120 height 47
click at [1214, 159] on button "Review" at bounding box center [1220, 172] width 56 height 26
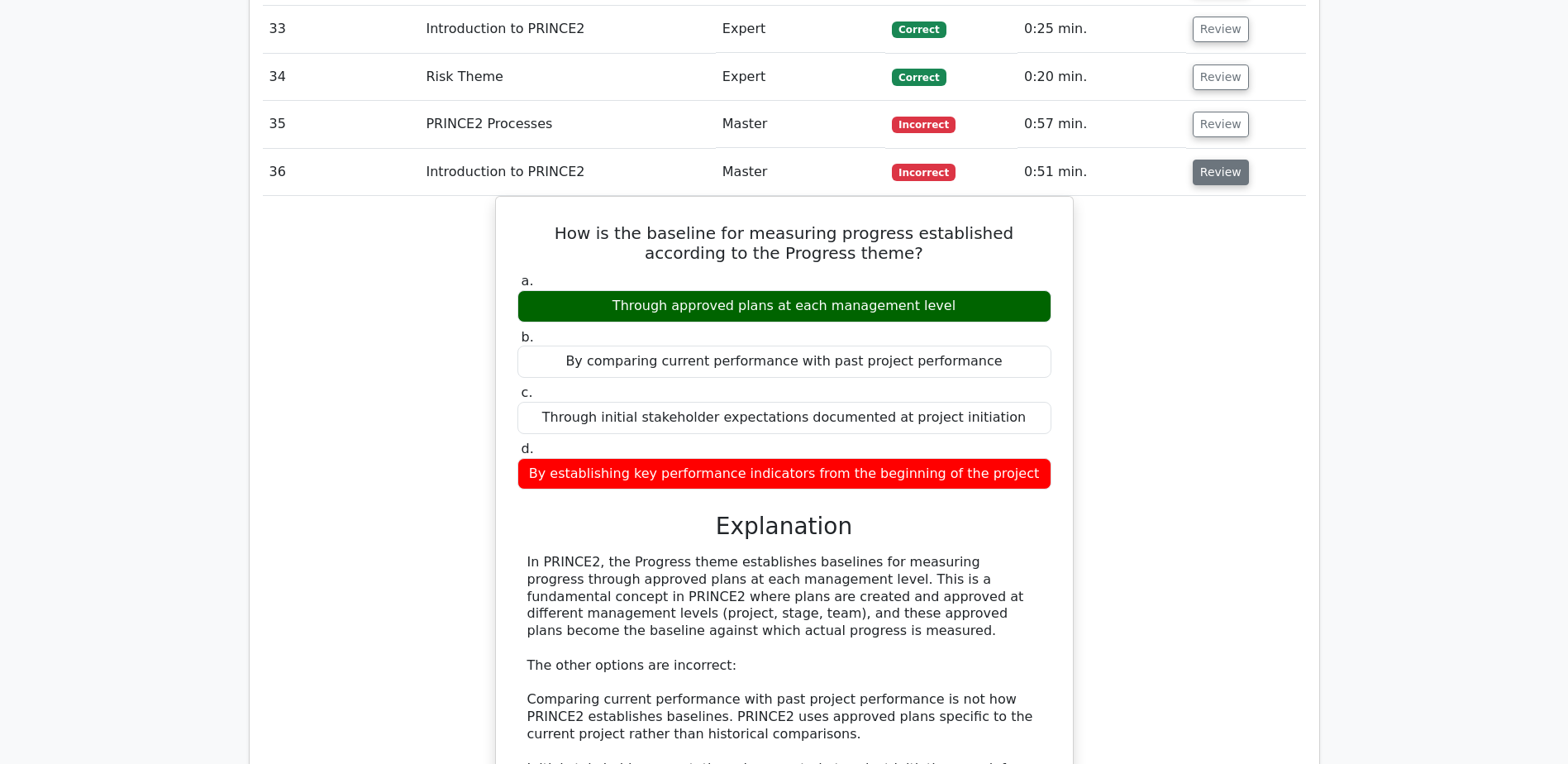
click at [1231, 159] on button "Review" at bounding box center [1220, 172] width 56 height 26
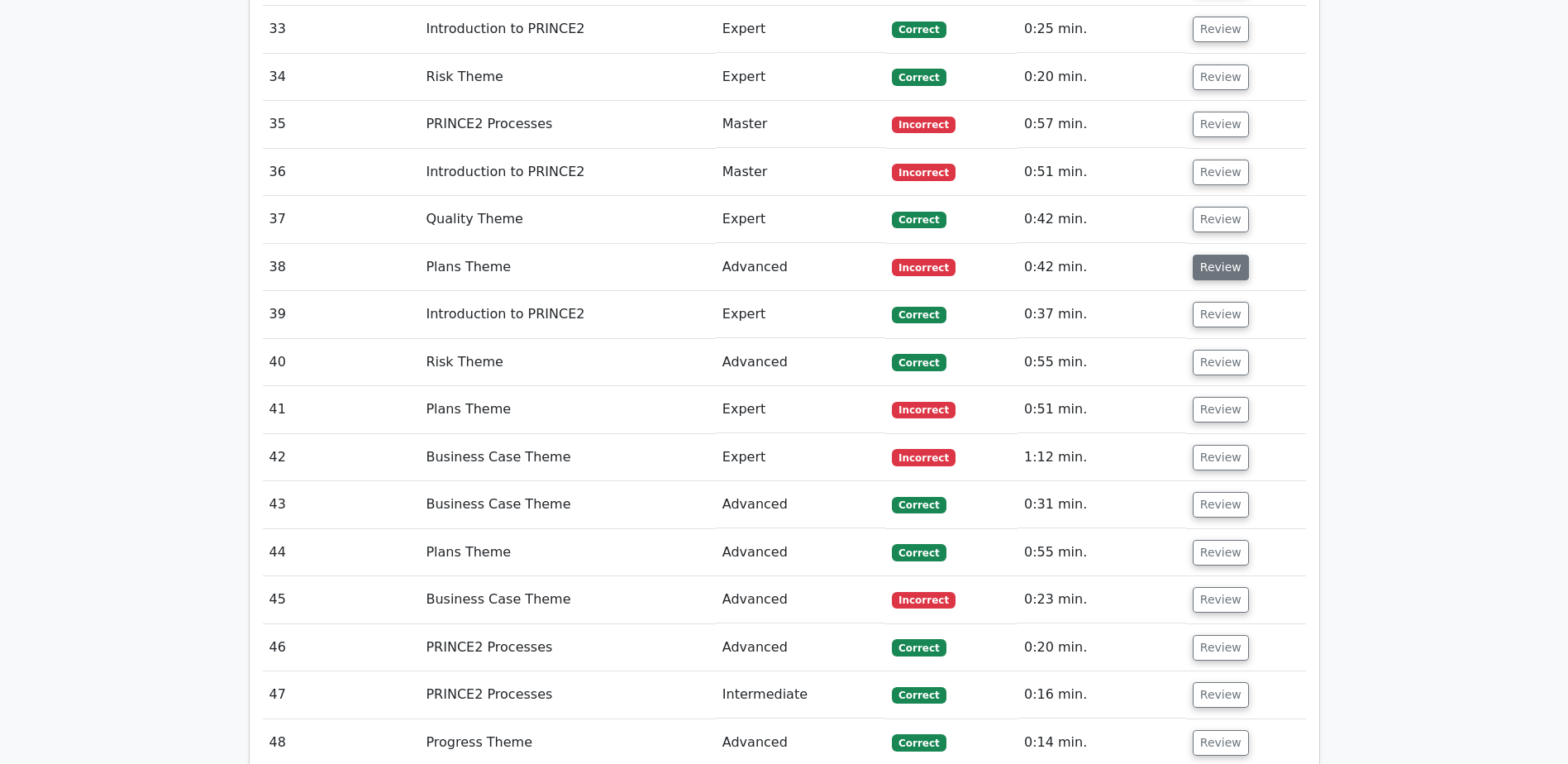
click at [1217, 255] on button "Review" at bounding box center [1220, 268] width 56 height 26
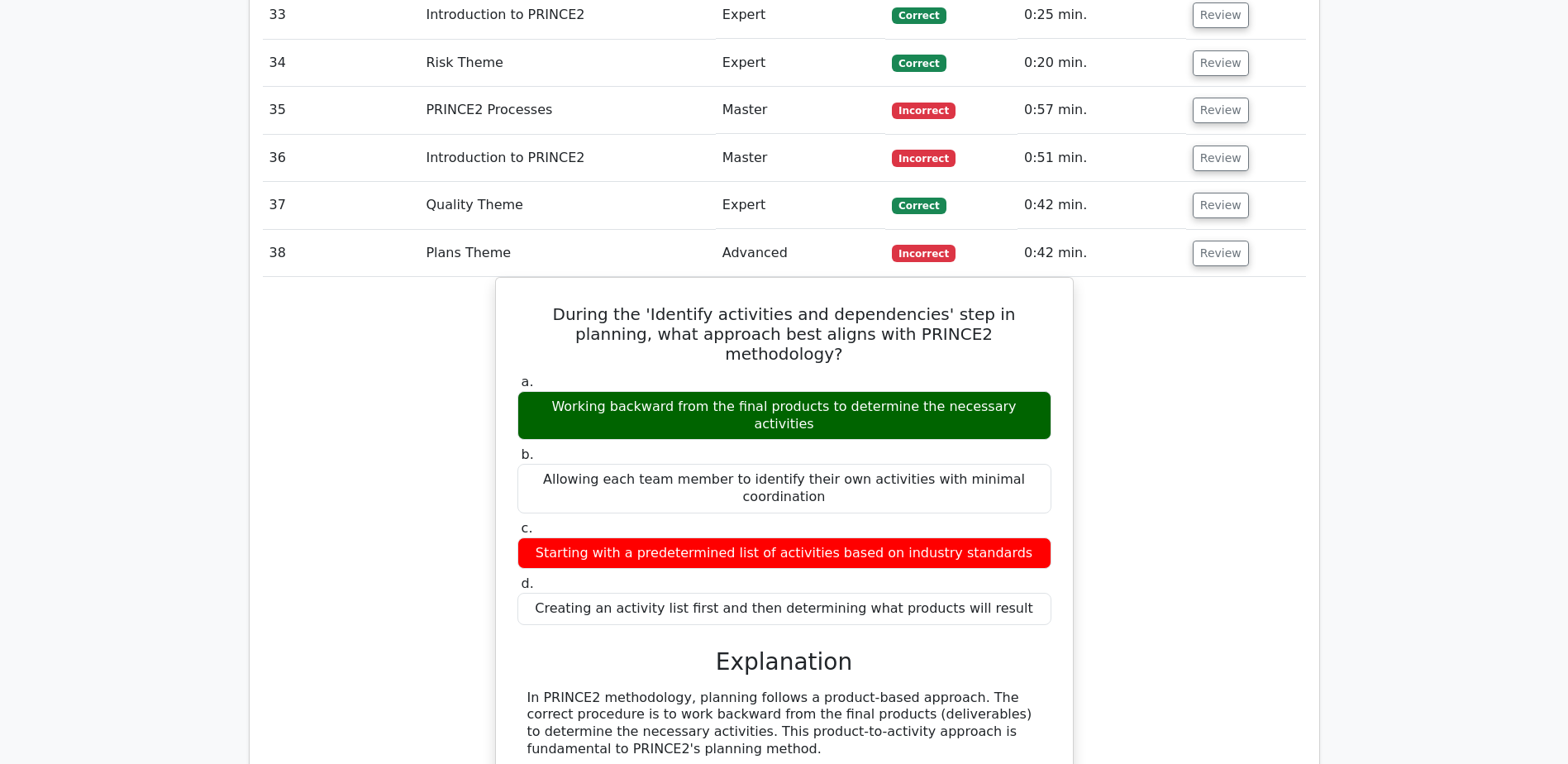
scroll to position [5125, 0]
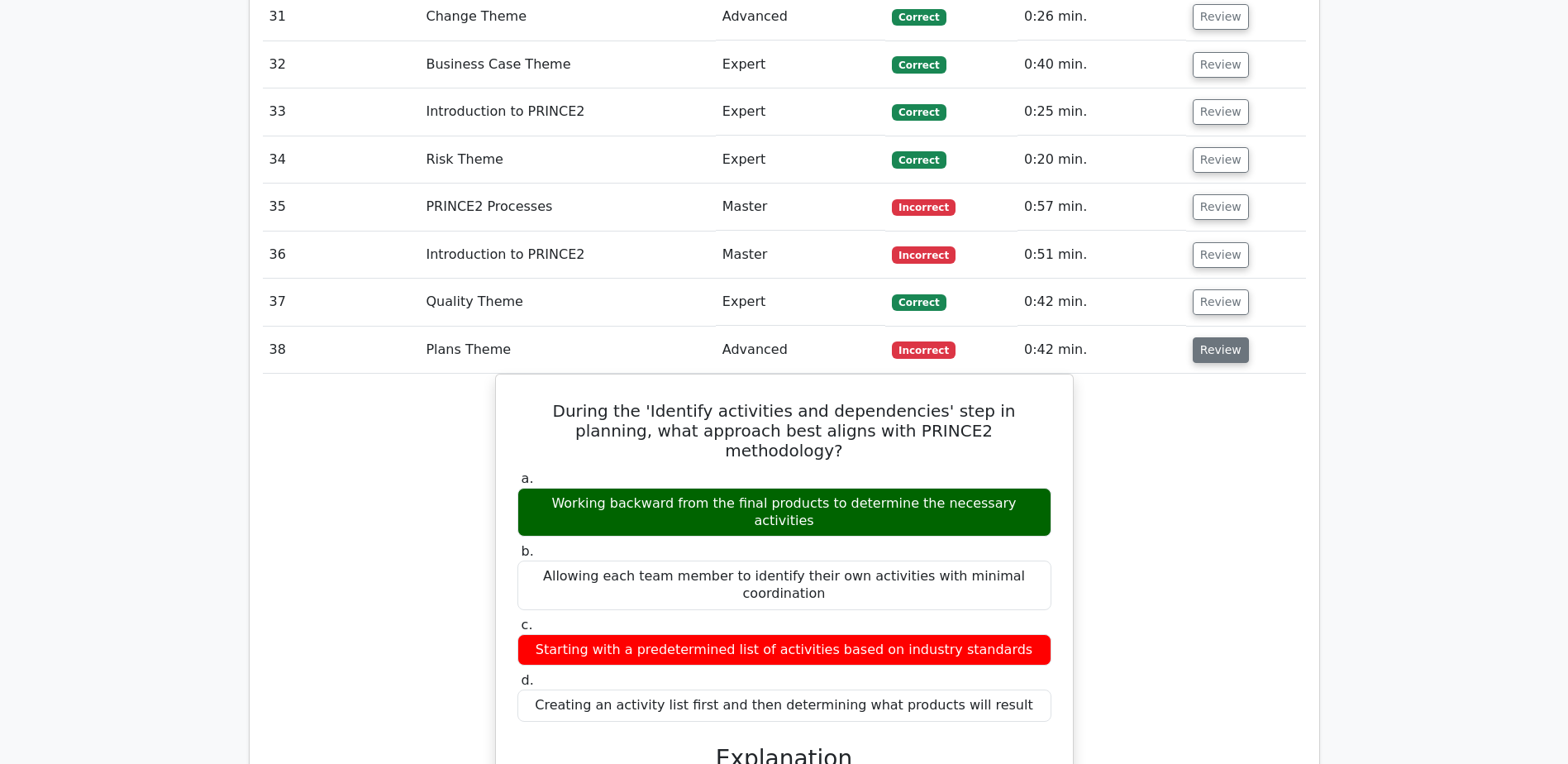
click at [1217, 338] on button "Review" at bounding box center [1220, 351] width 56 height 26
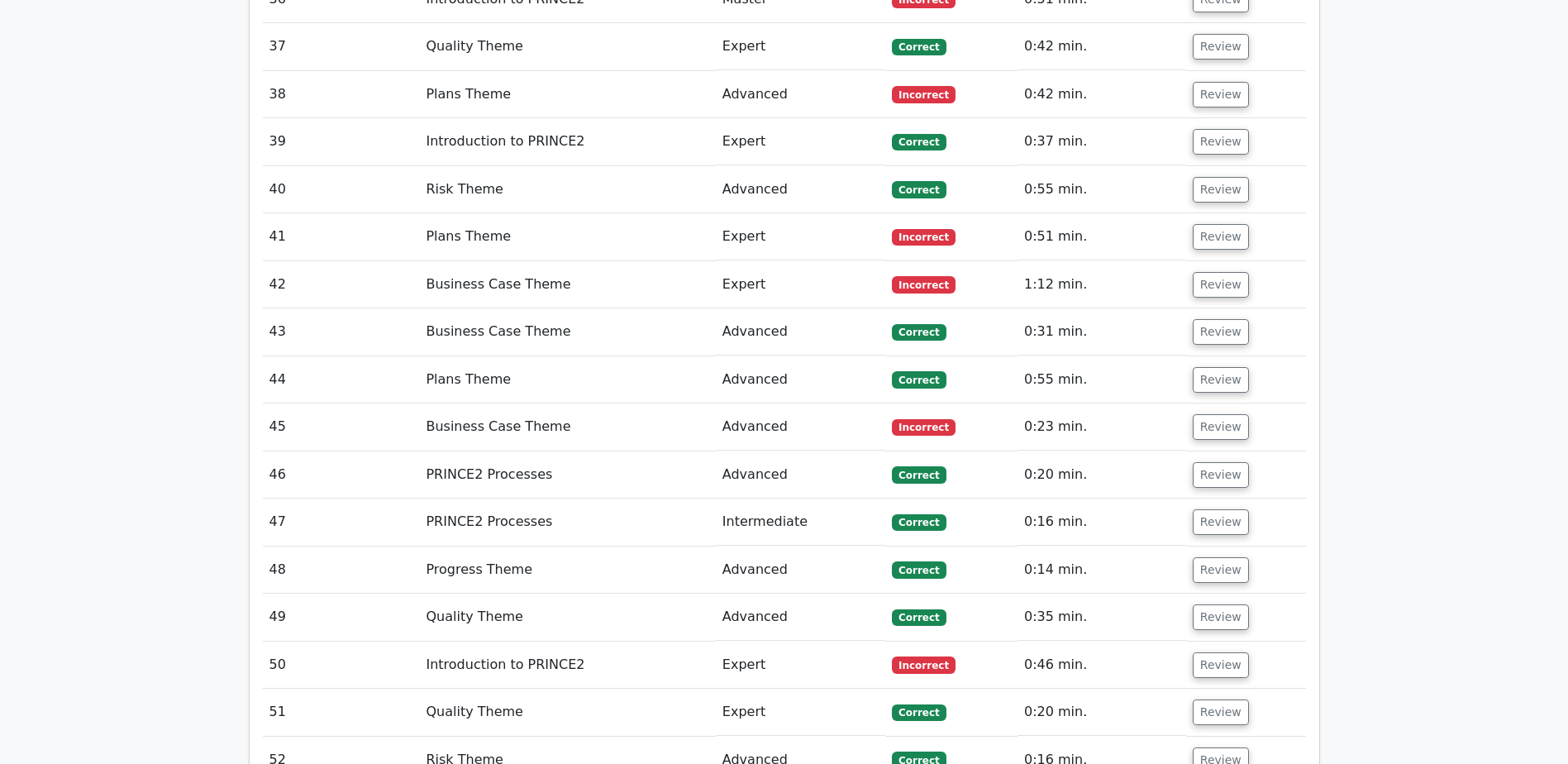
scroll to position [5373, 0]
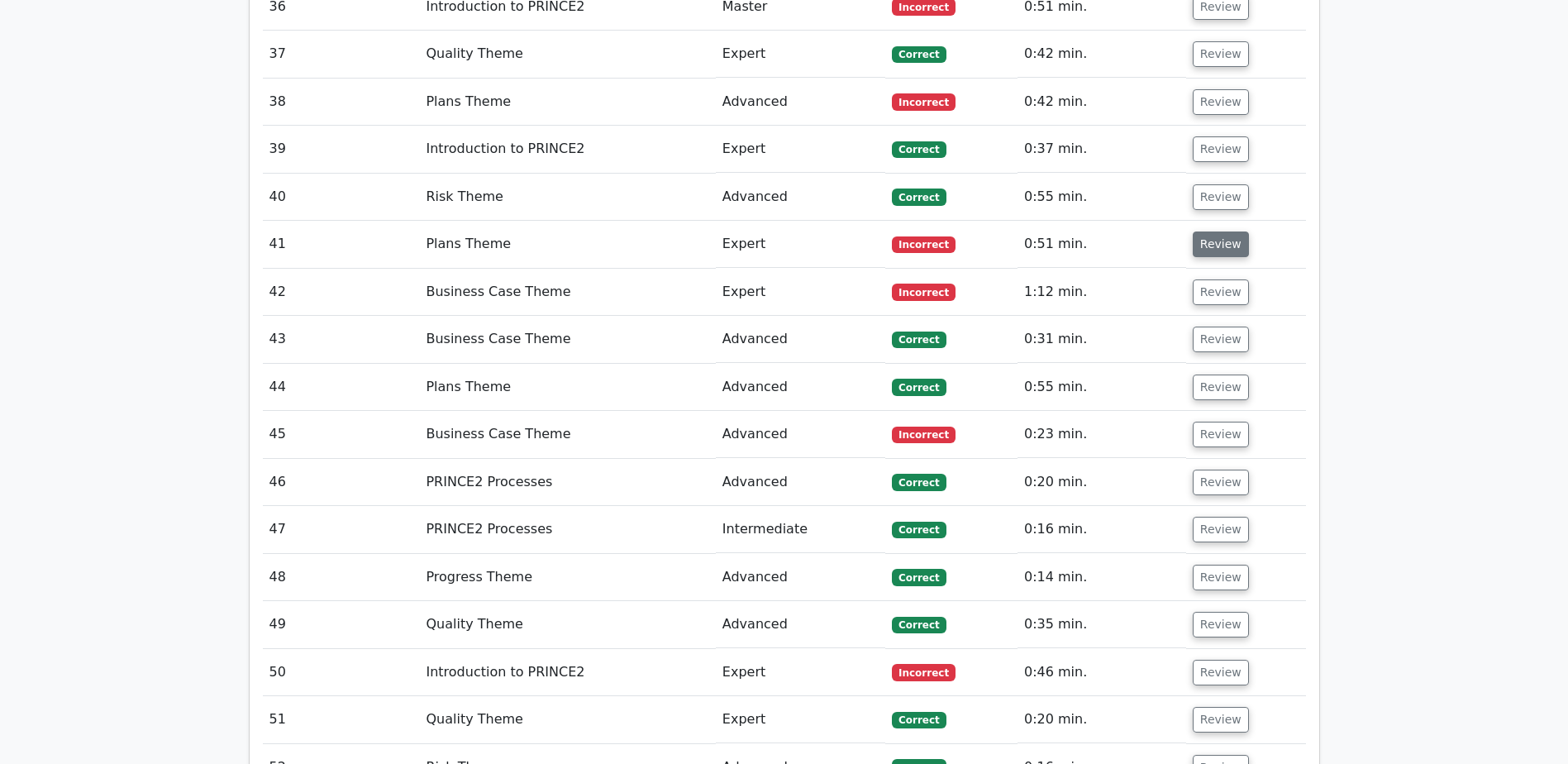
click at [1221, 231] on button "Review" at bounding box center [1220, 244] width 56 height 26
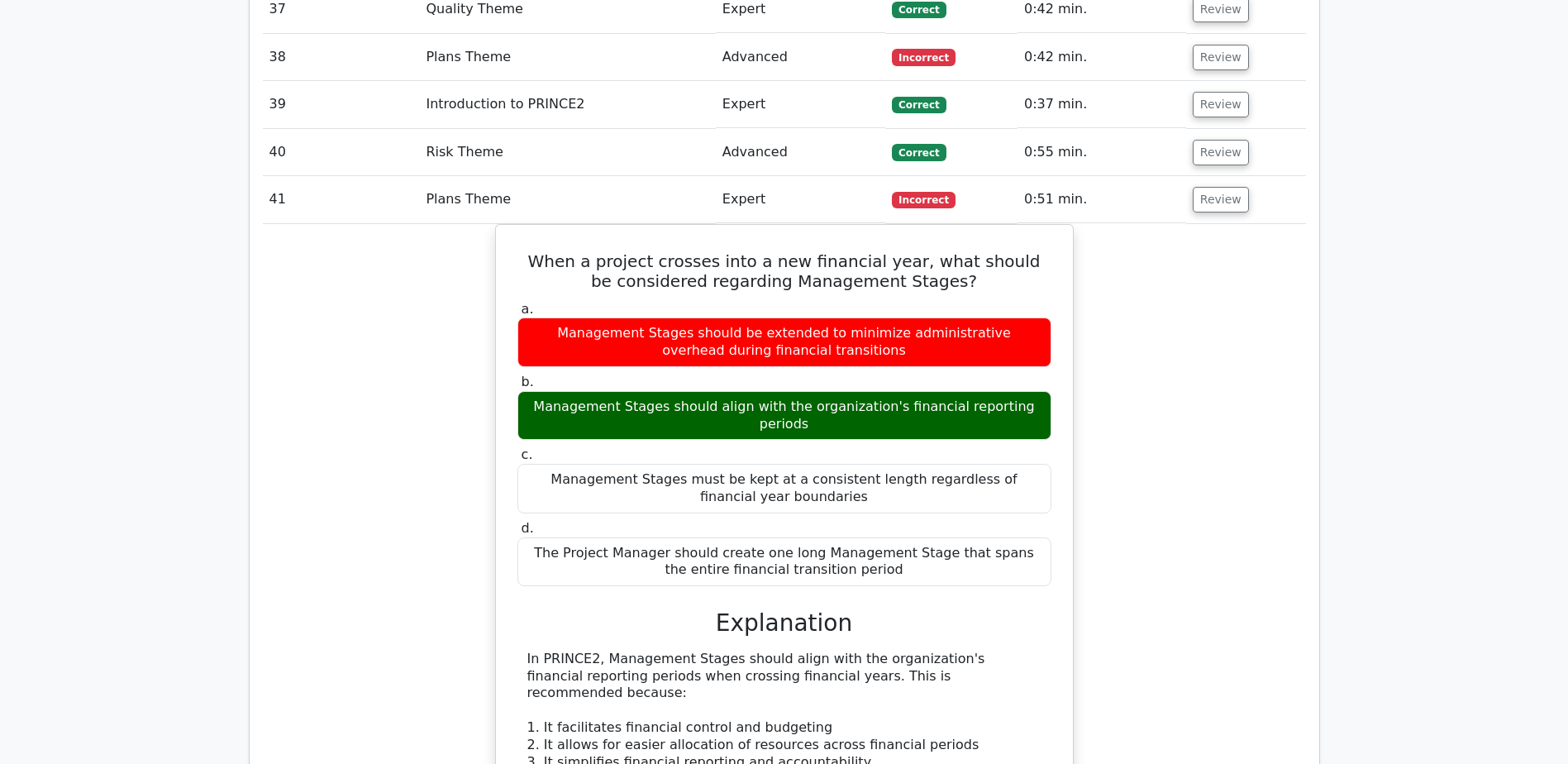
scroll to position [5456, 0]
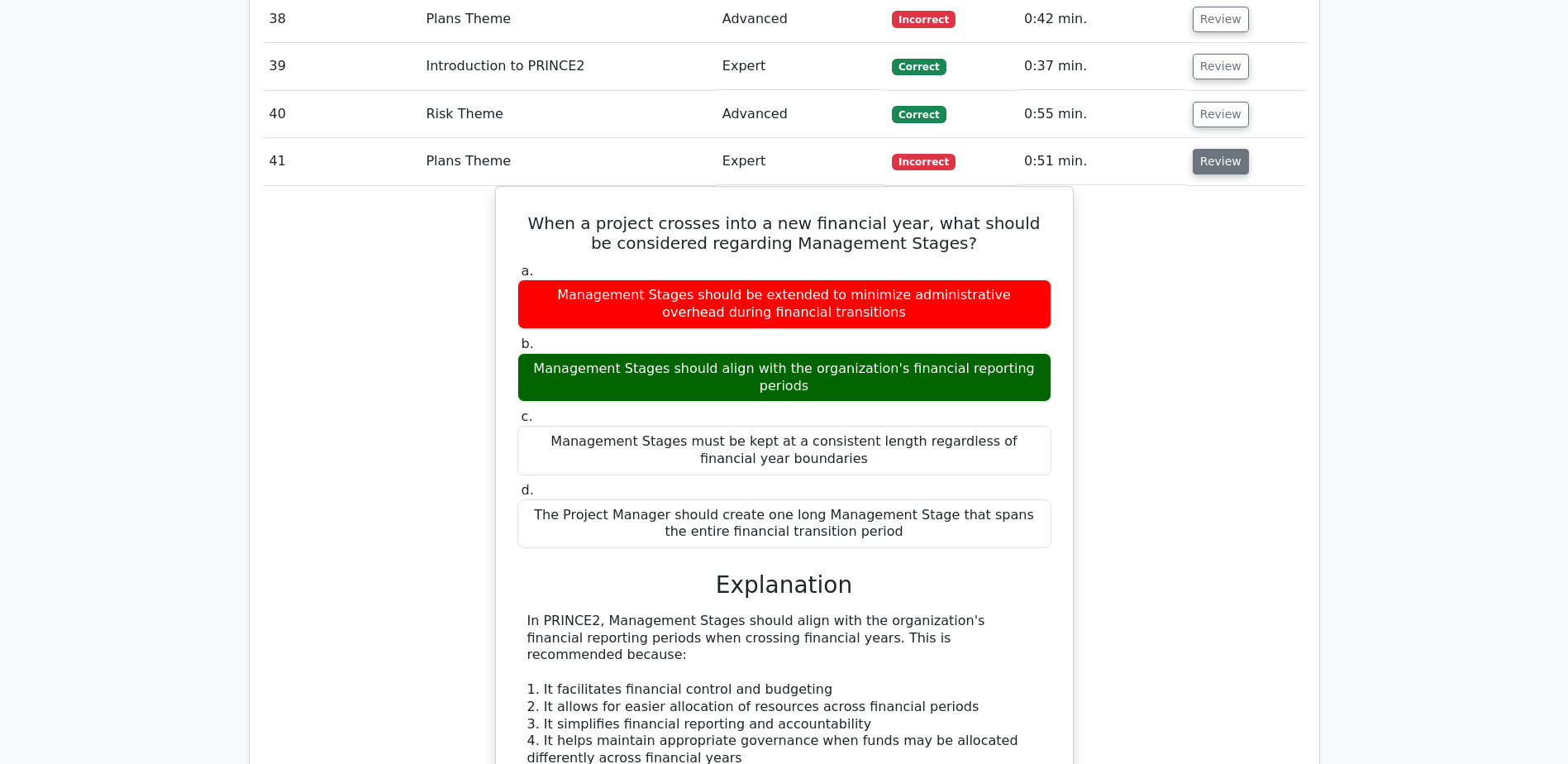
click at [1214, 148] on button "Review" at bounding box center [1220, 161] width 56 height 26
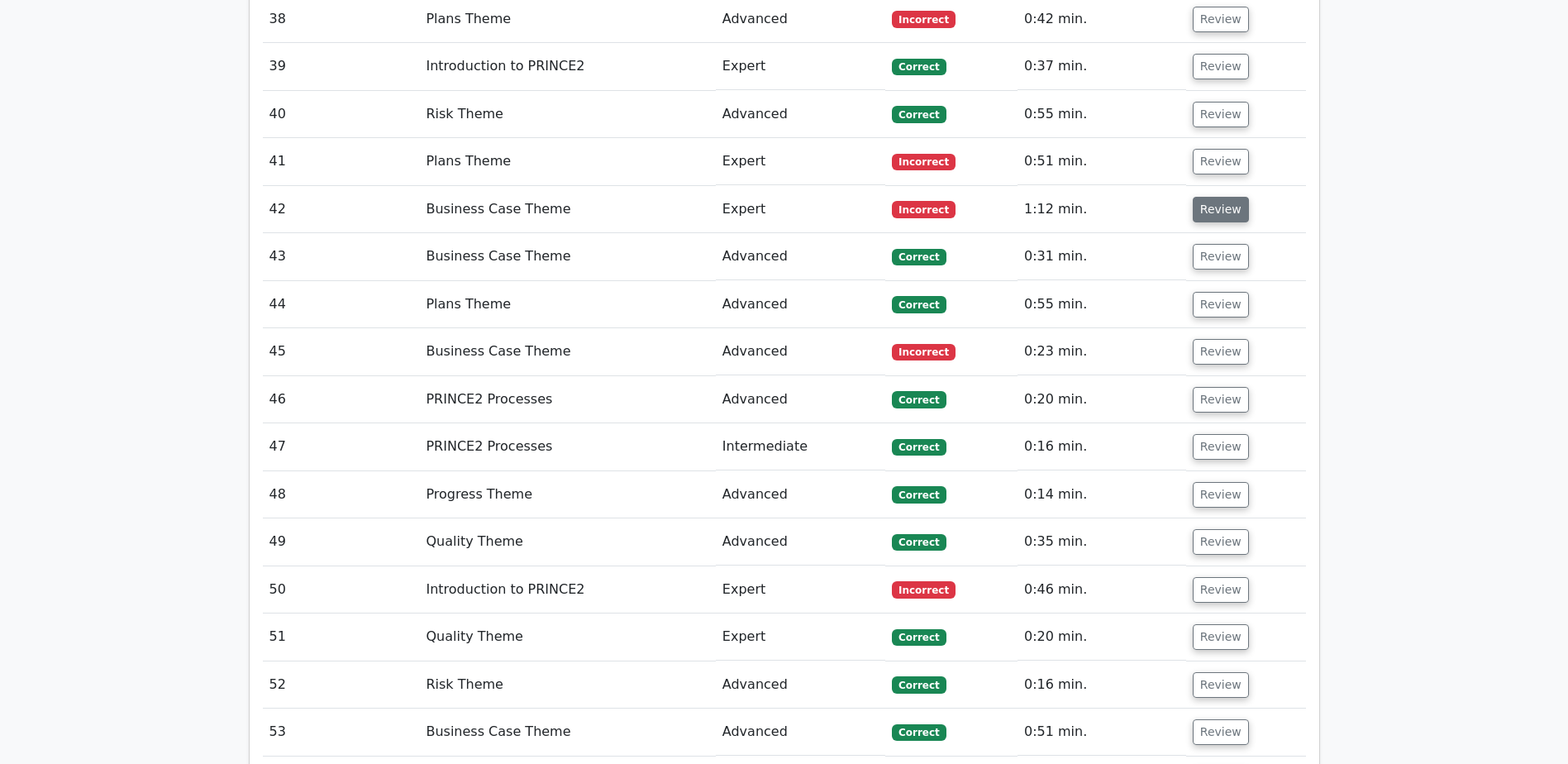
click at [1222, 197] on button "Review" at bounding box center [1220, 210] width 56 height 26
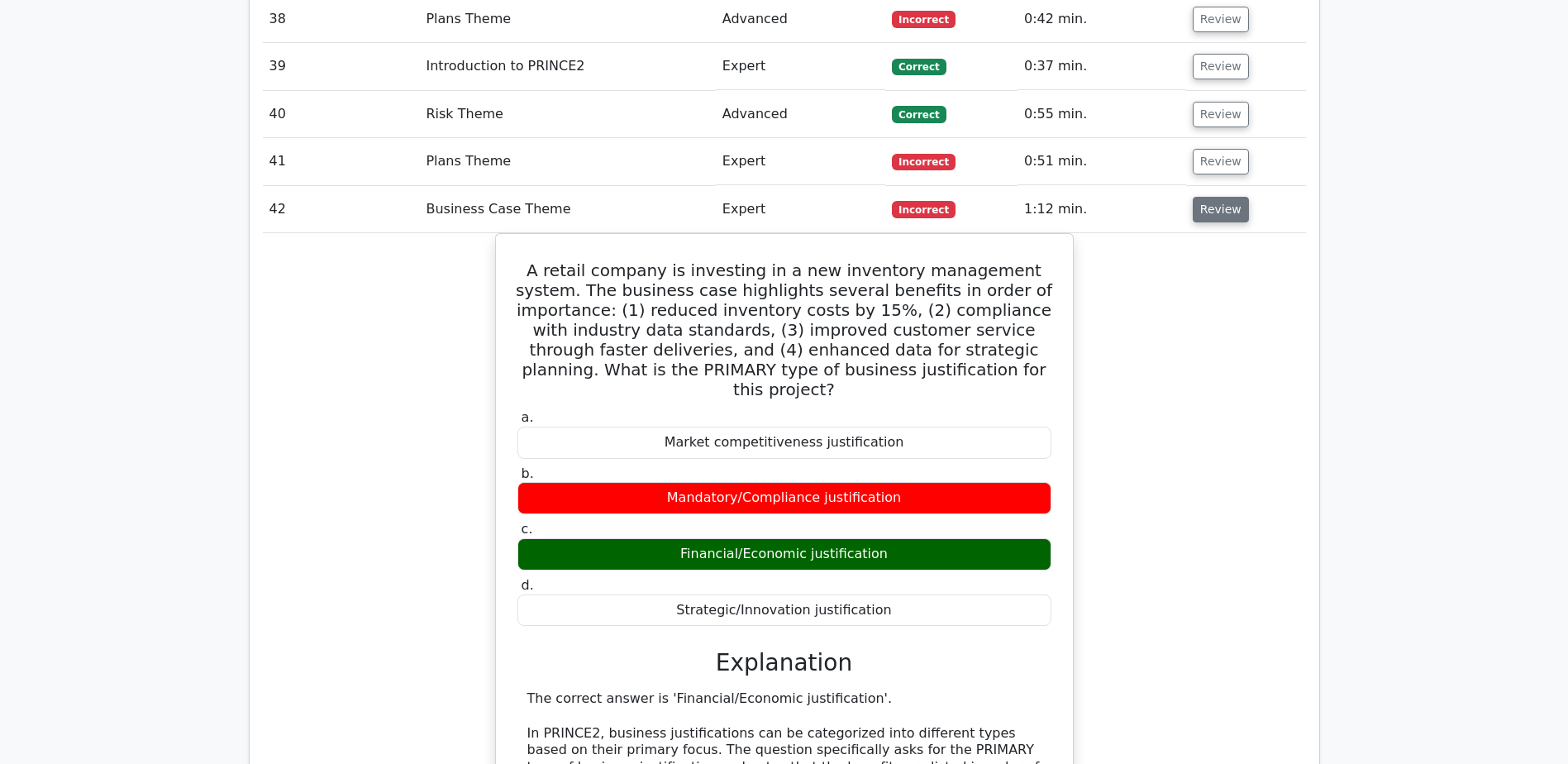
click at [1226, 197] on button "Review" at bounding box center [1220, 210] width 56 height 26
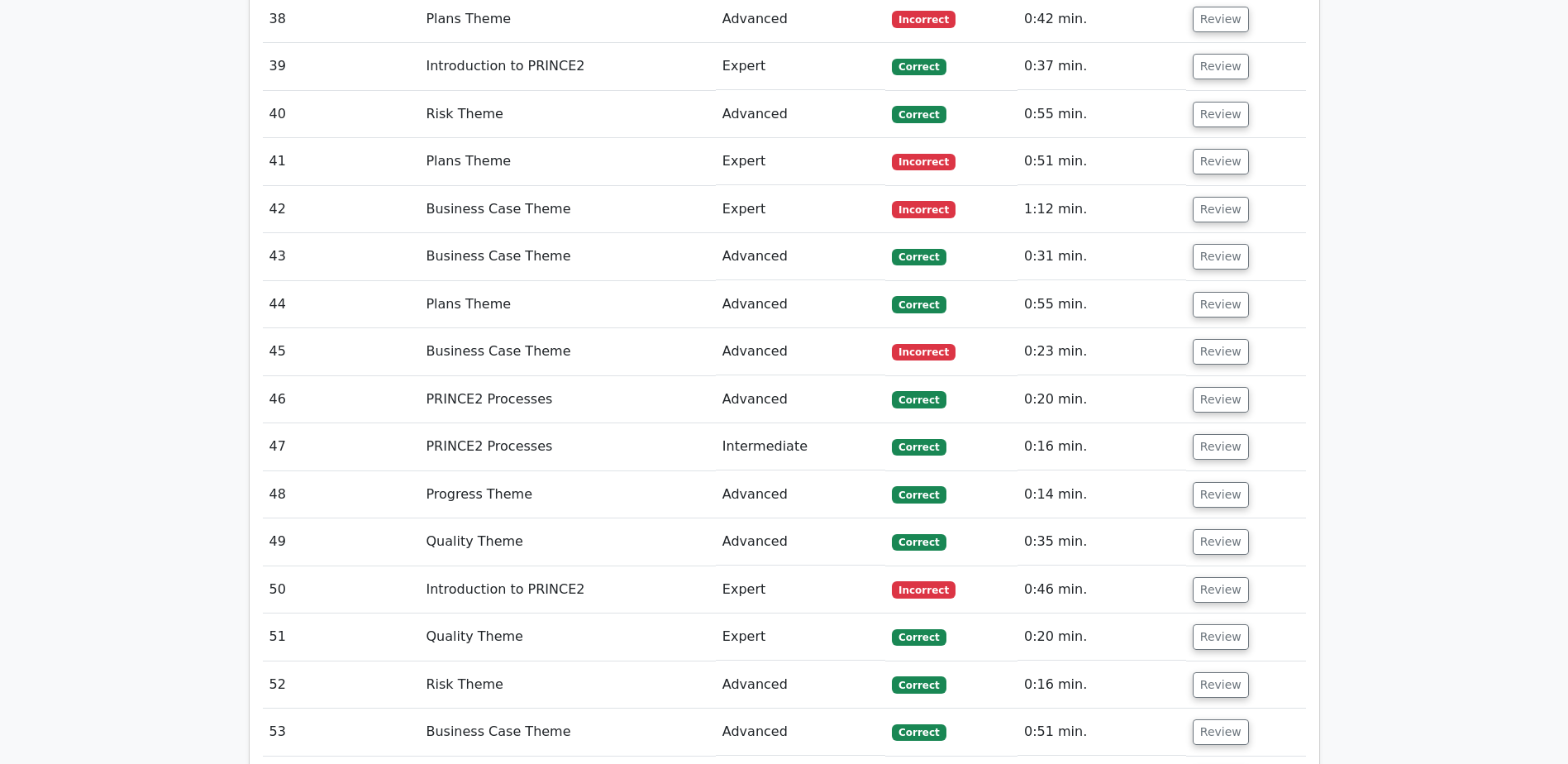
click at [1200, 328] on td "Review" at bounding box center [1246, 351] width 120 height 47
click at [1205, 339] on button "Review" at bounding box center [1220, 352] width 56 height 26
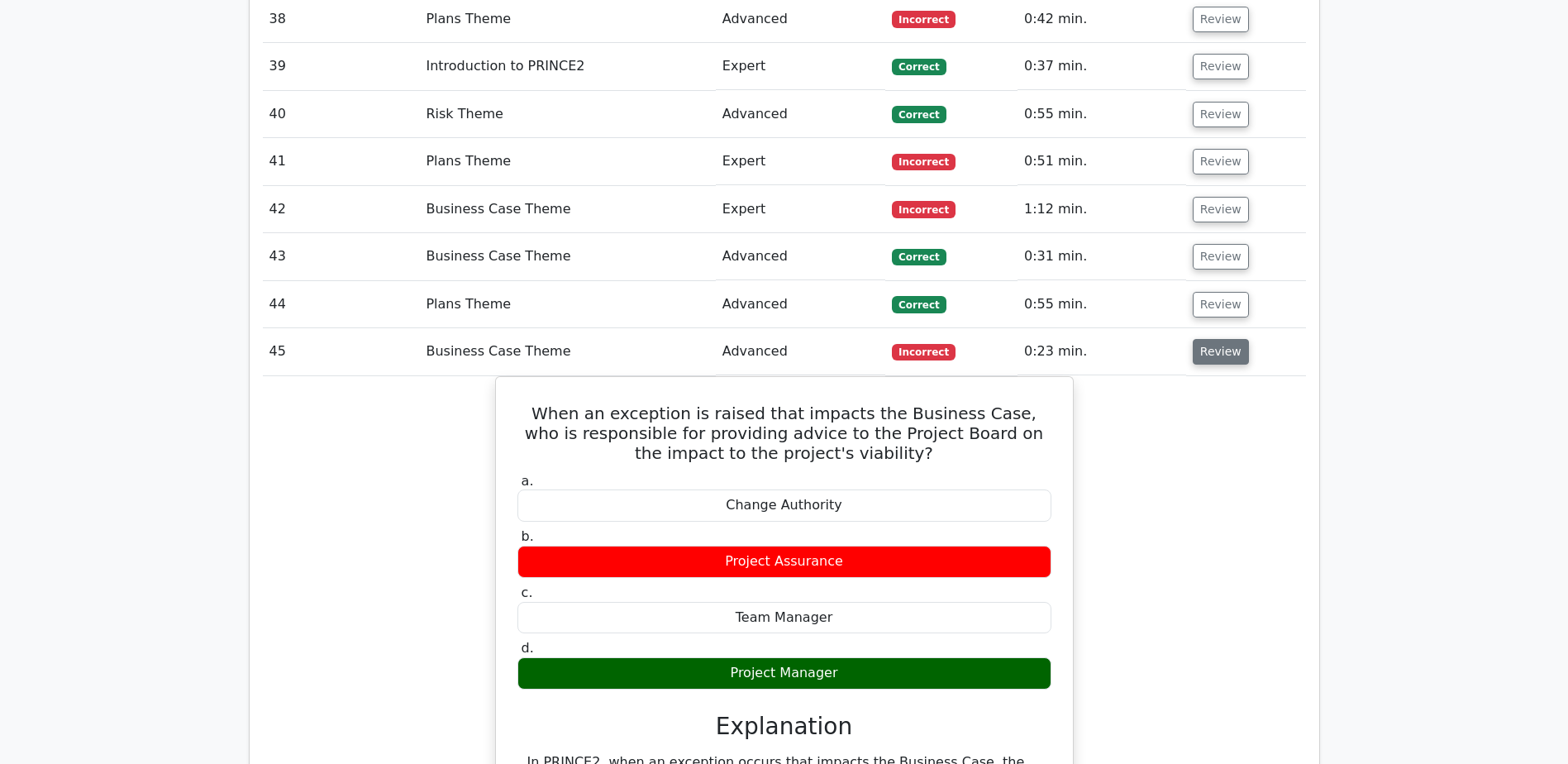
click at [1221, 339] on button "Review" at bounding box center [1220, 352] width 56 height 26
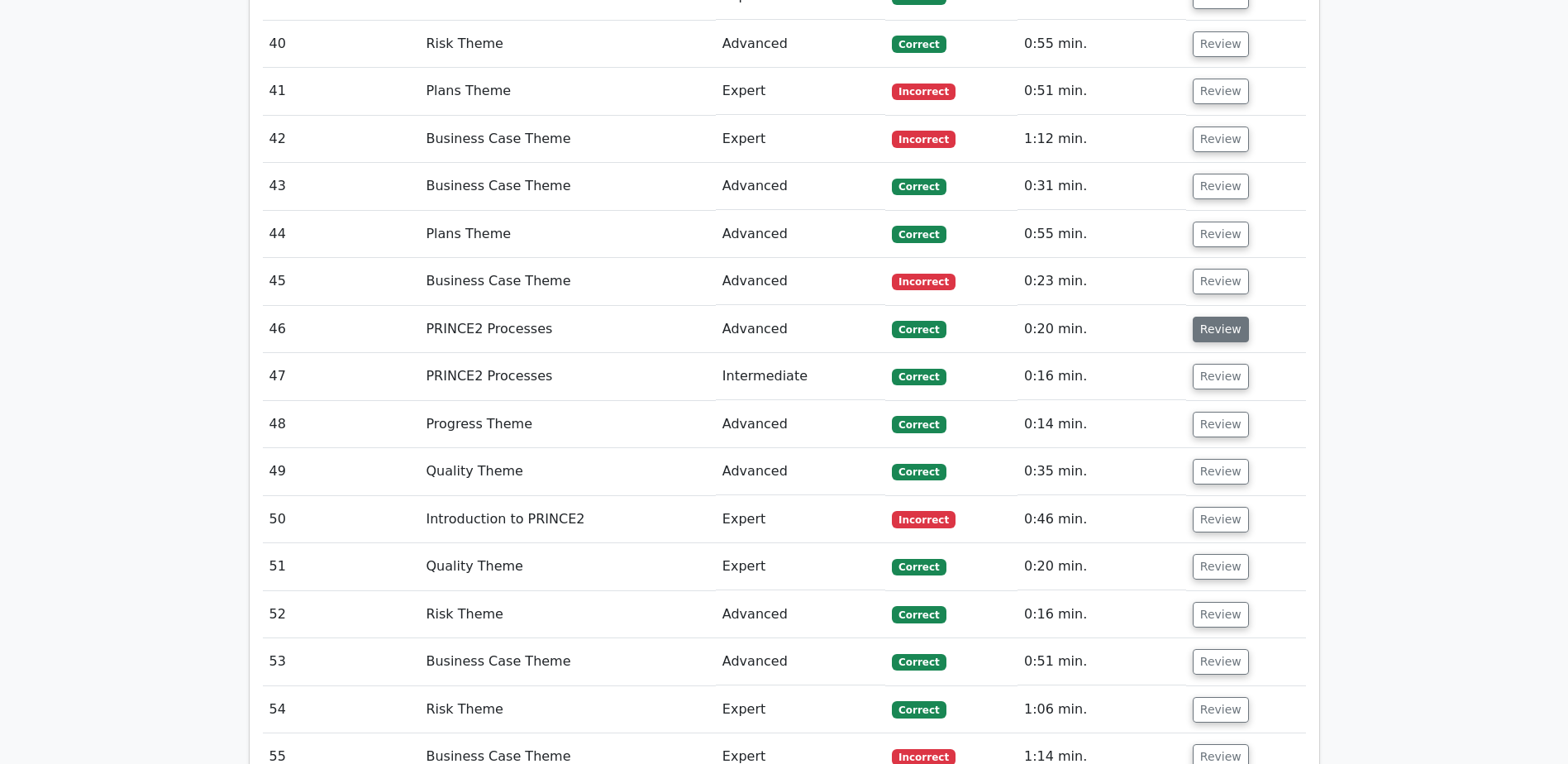
scroll to position [5704, 0]
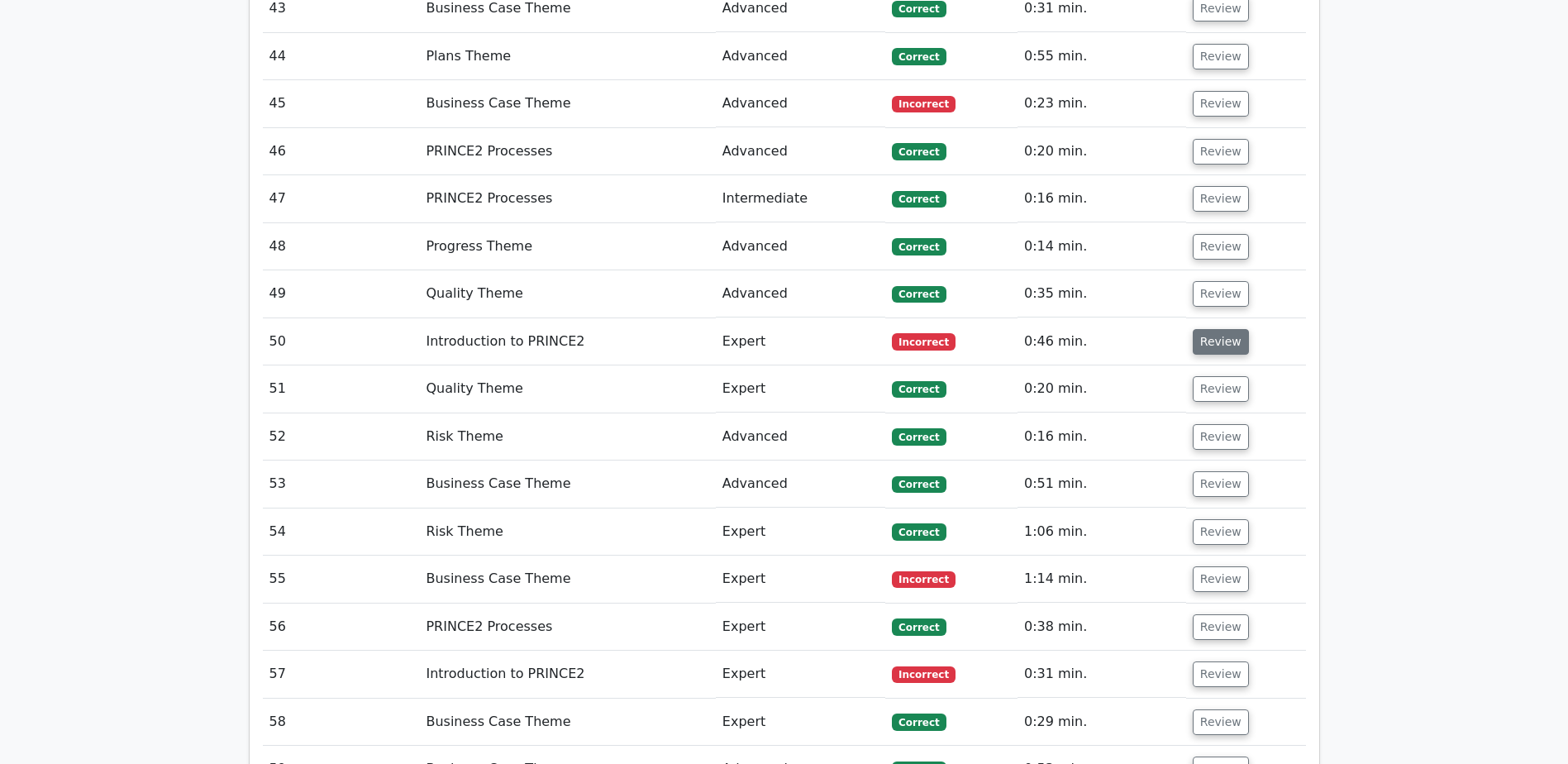
click at [1223, 329] on button "Review" at bounding box center [1220, 342] width 56 height 26
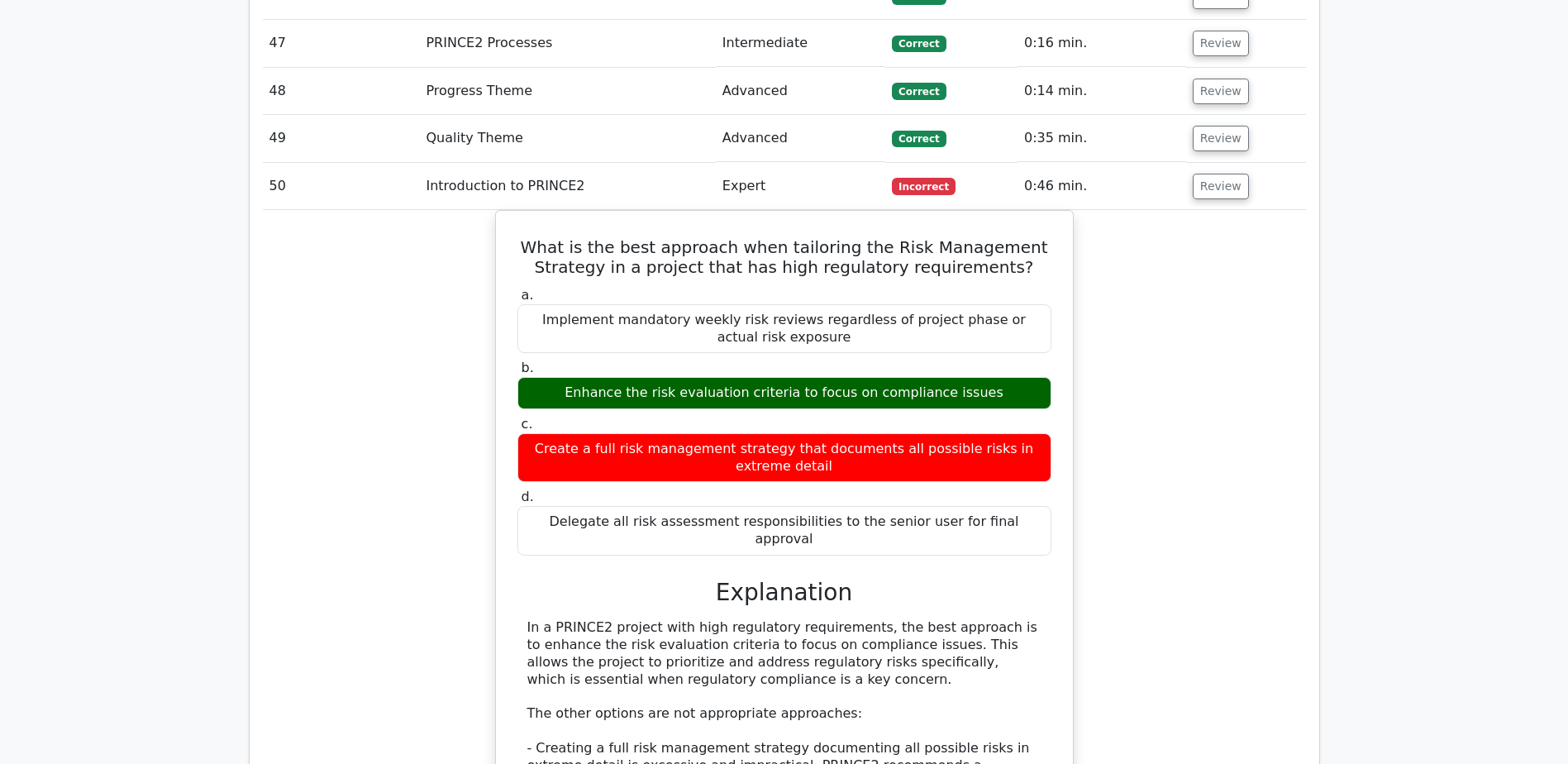
scroll to position [5869, 0]
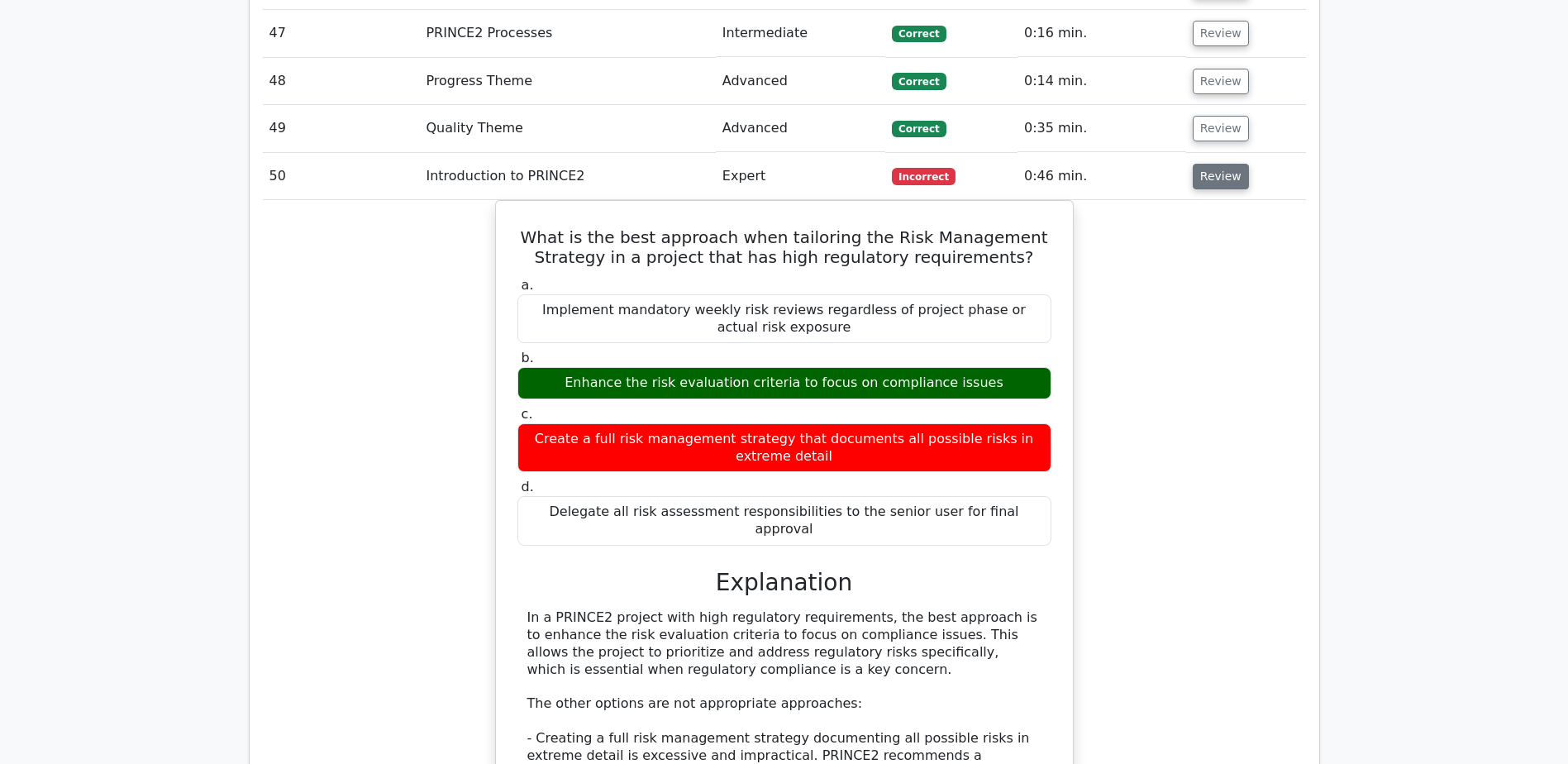
click at [1227, 163] on button "Review" at bounding box center [1220, 176] width 56 height 26
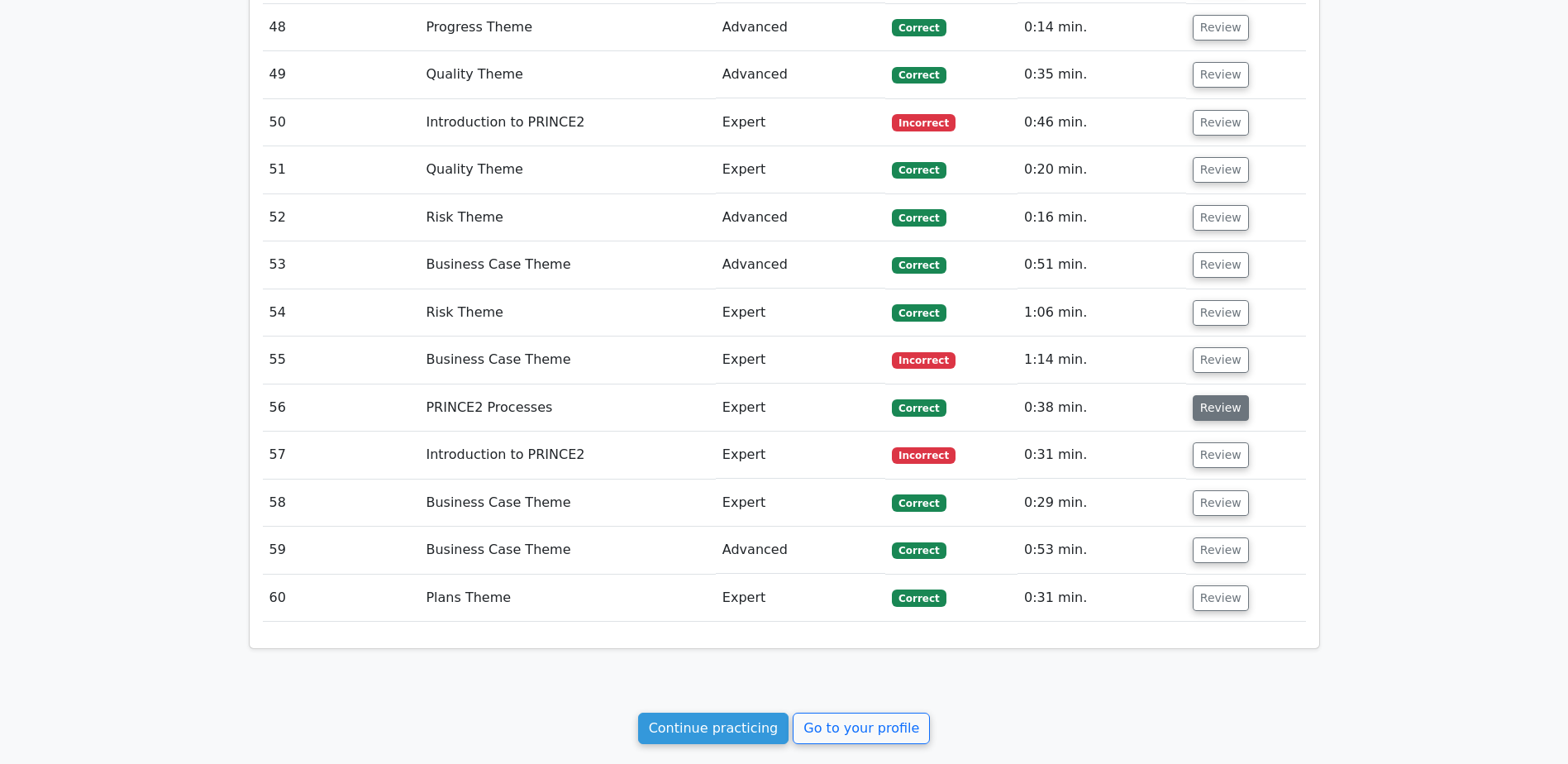
scroll to position [5952, 0]
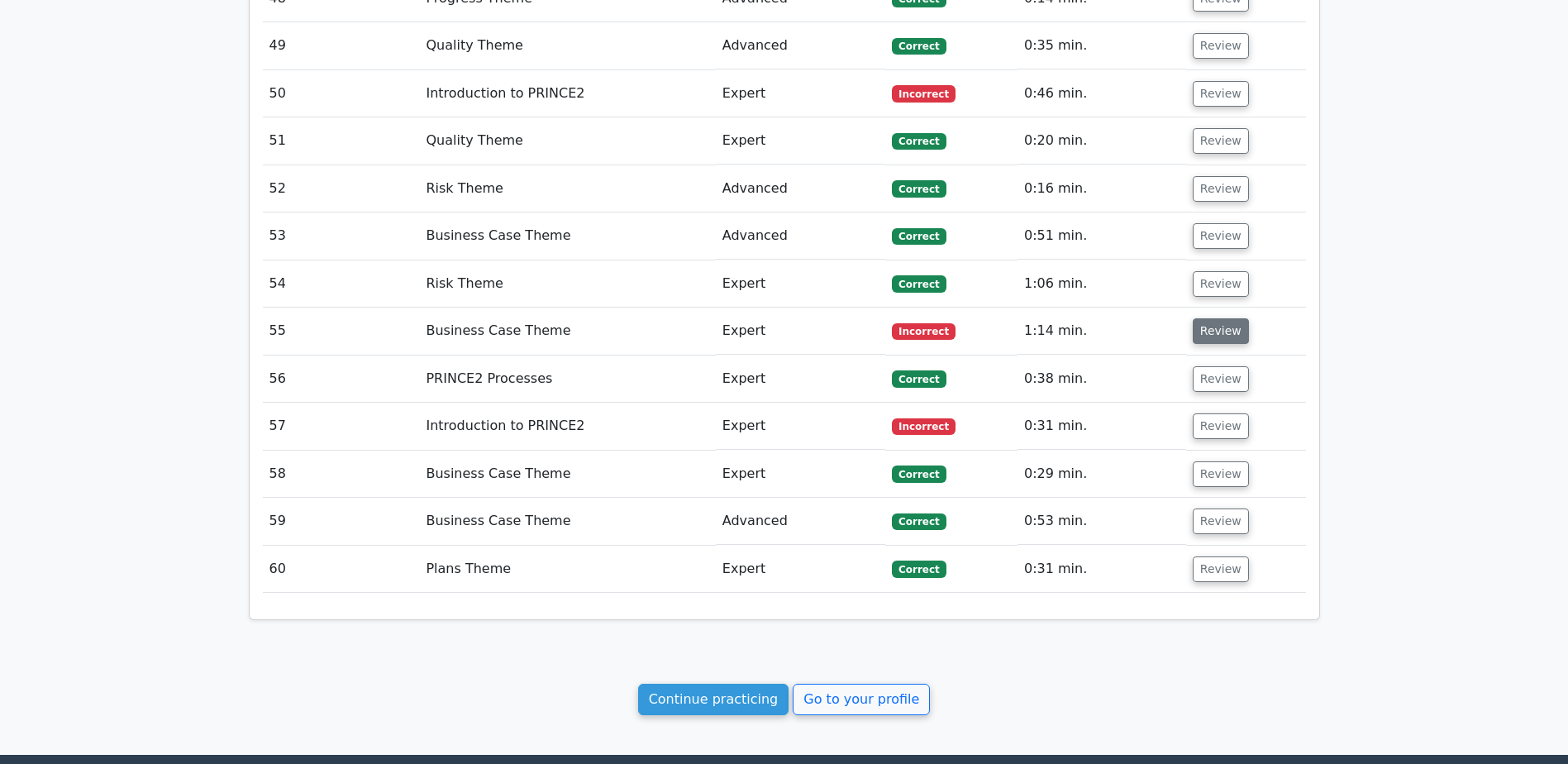
click at [1221, 318] on button "Review" at bounding box center [1220, 331] width 56 height 26
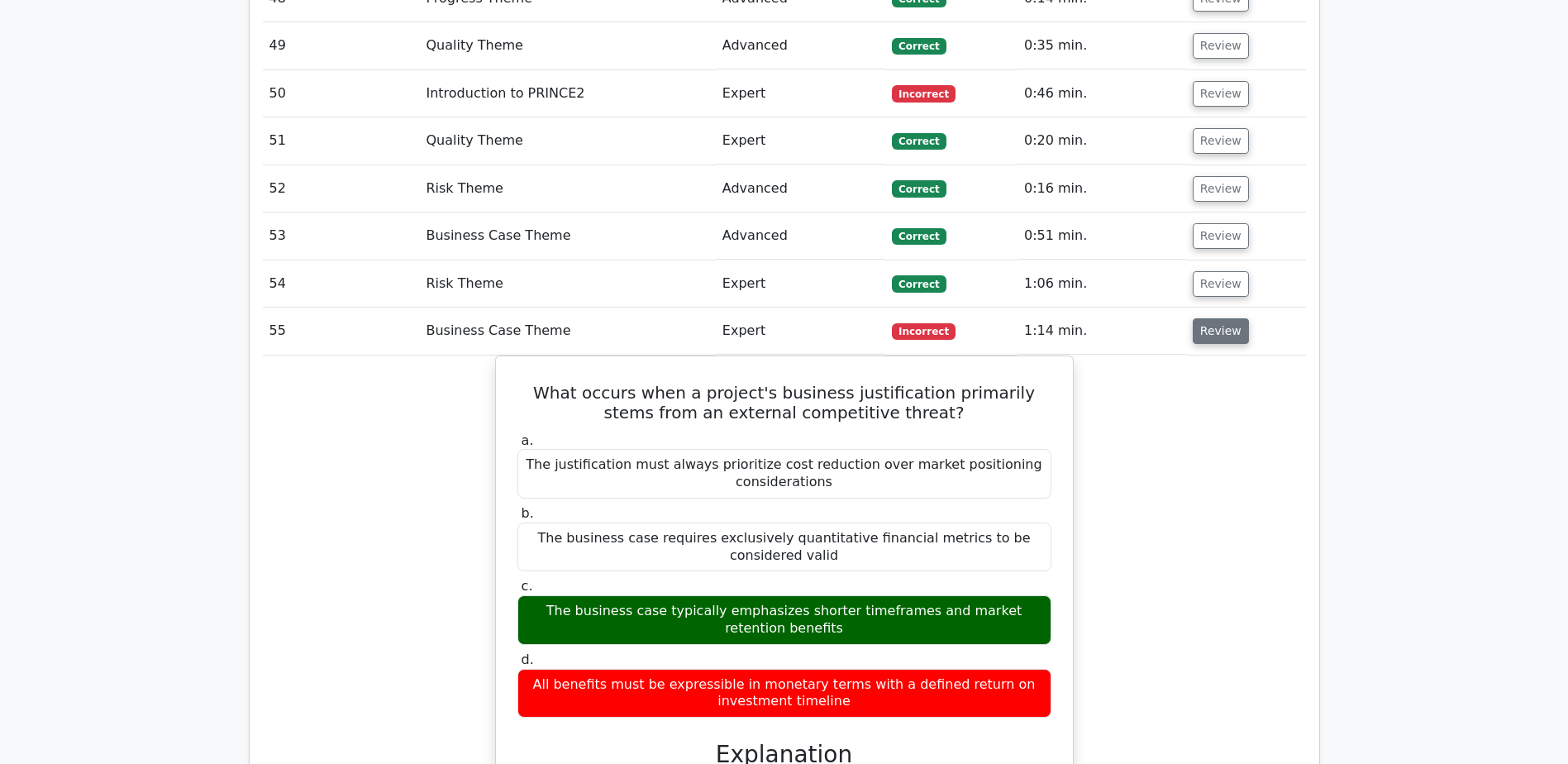
click at [1233, 318] on button "Review" at bounding box center [1220, 331] width 56 height 26
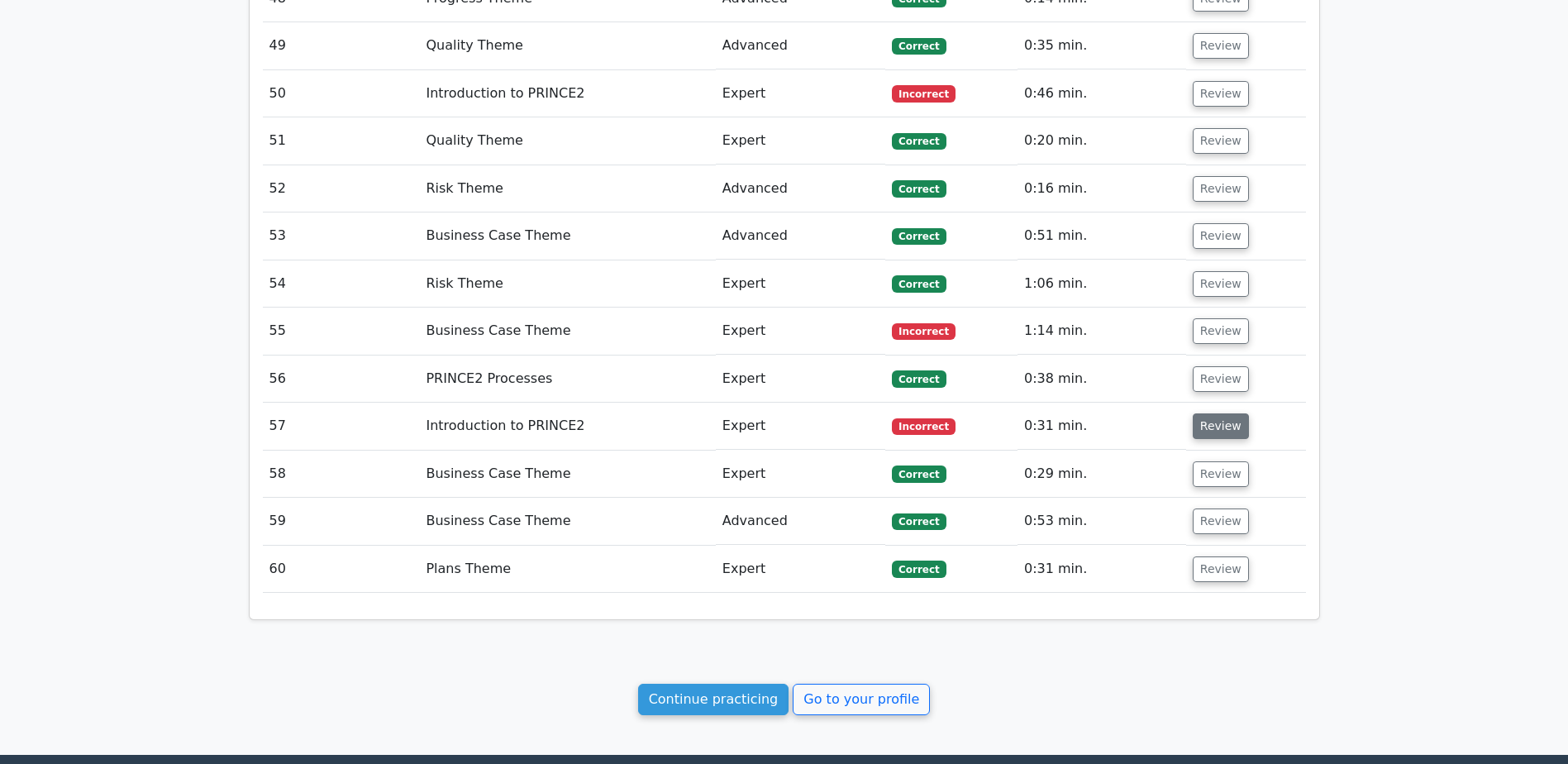
click at [1236, 413] on button "Review" at bounding box center [1220, 426] width 56 height 26
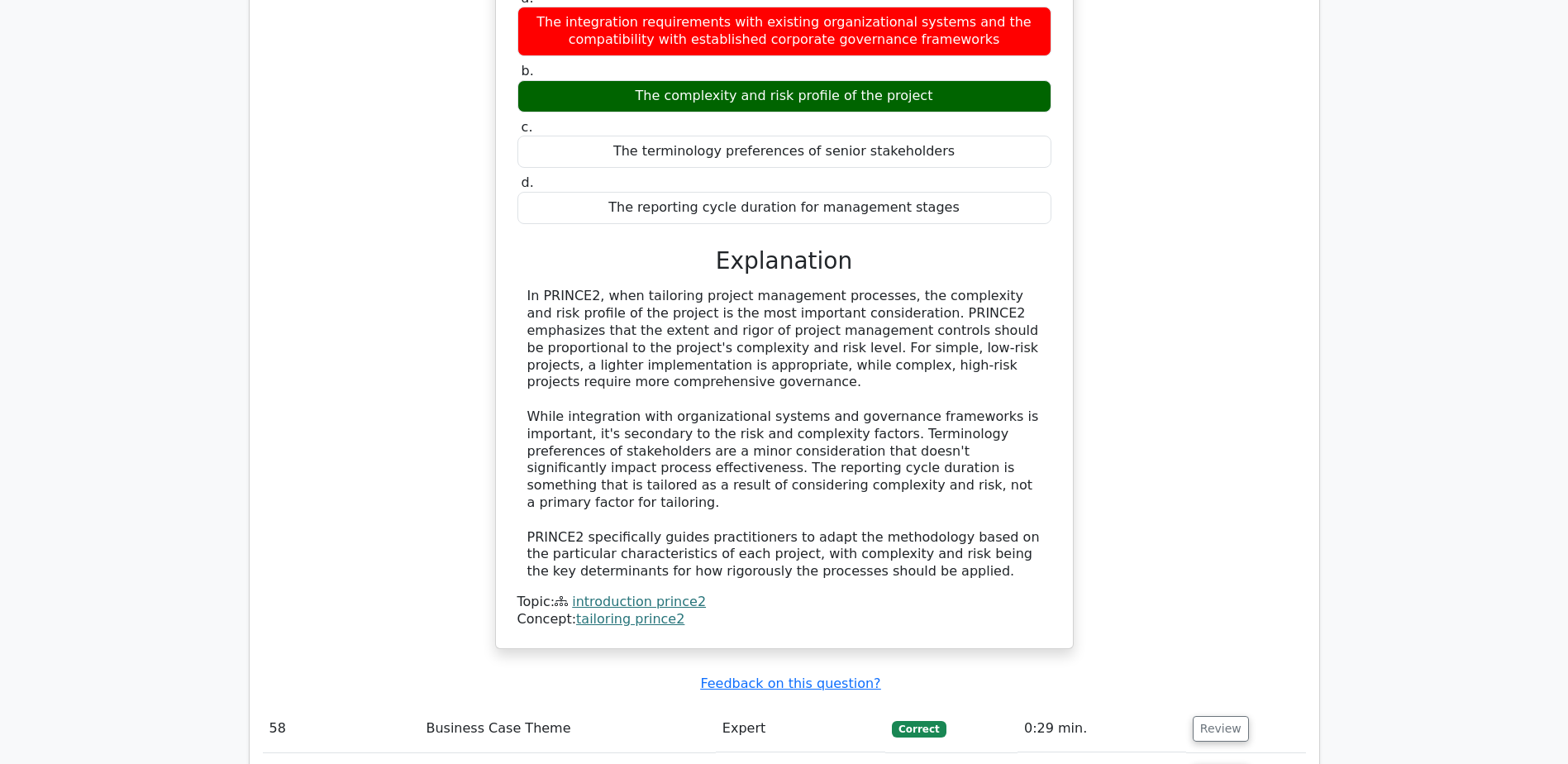
scroll to position [6613, 0]
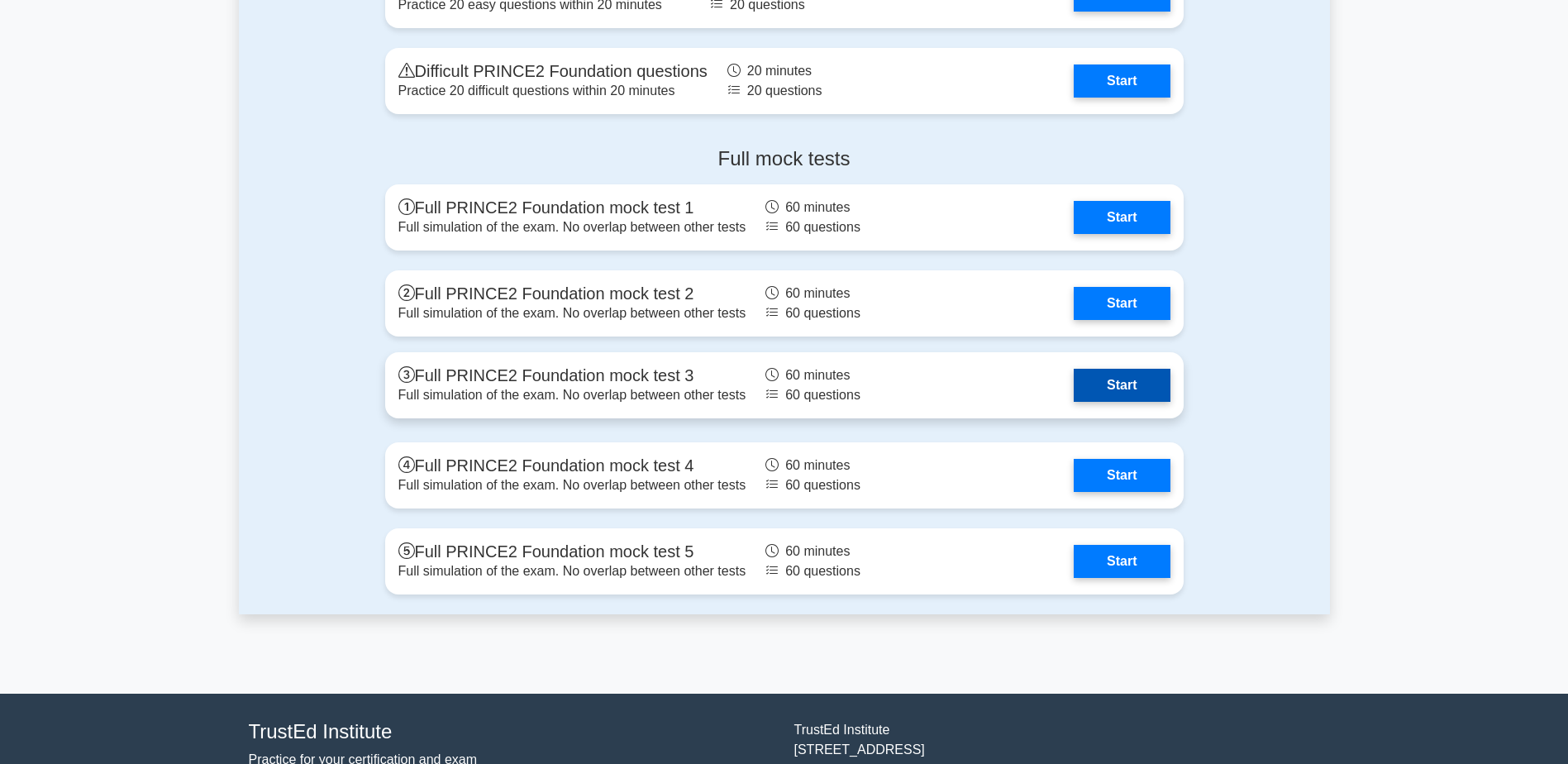
scroll to position [2067, 0]
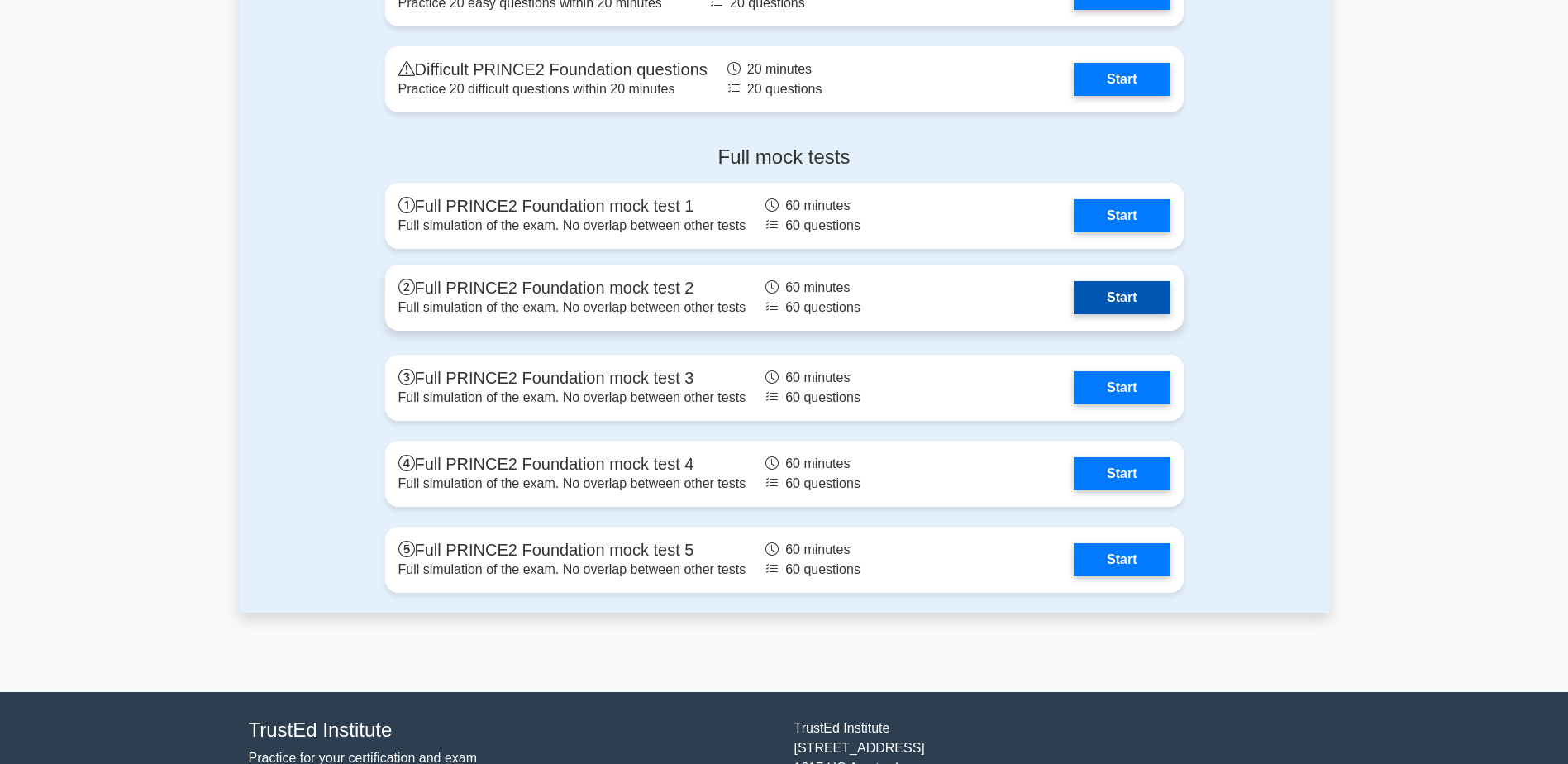
click at [1107, 294] on link "Start" at bounding box center [1122, 297] width 96 height 33
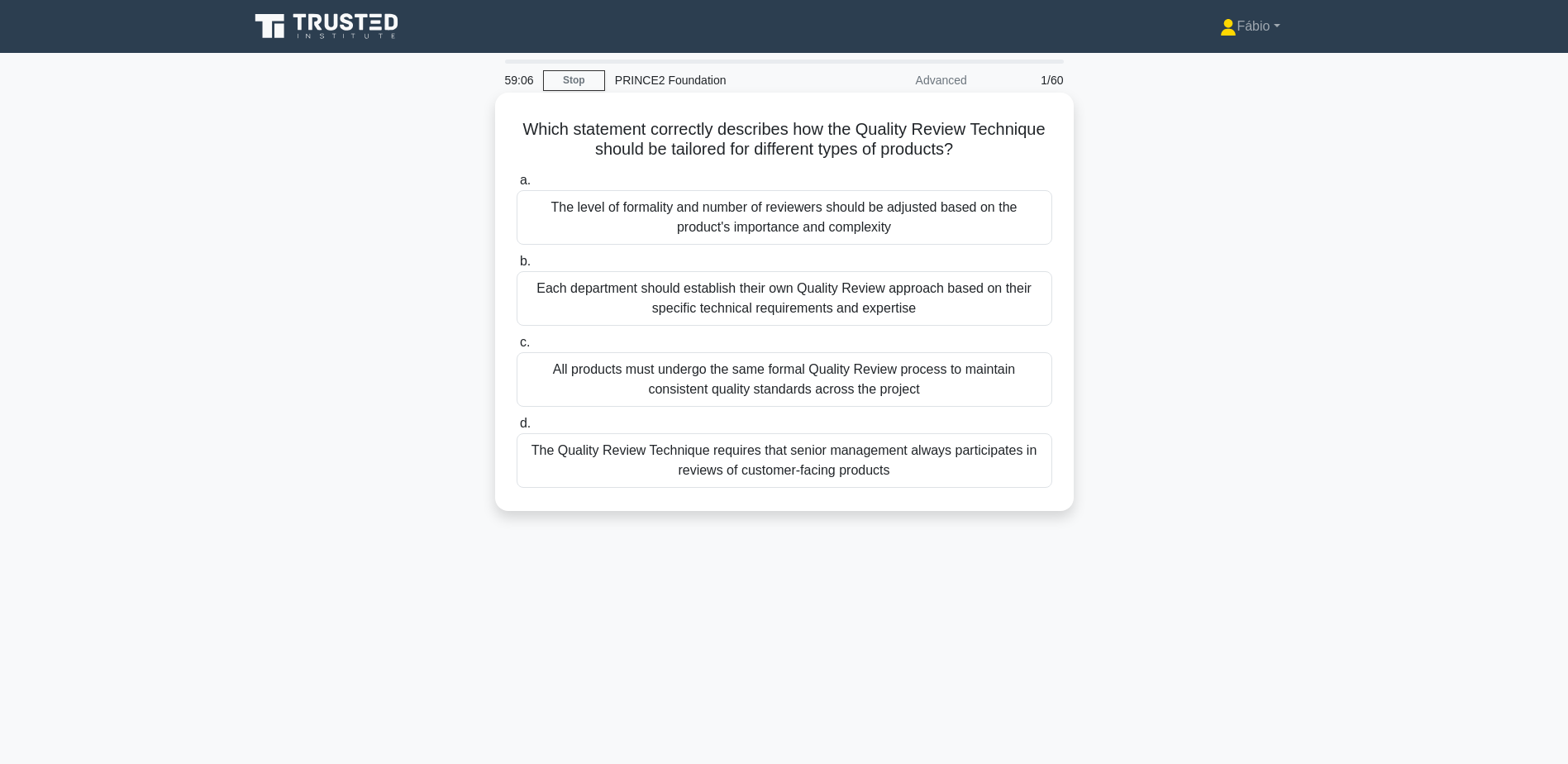
click at [973, 391] on div "All products must undergo the same formal Quality Review process to maintain co…" at bounding box center [785, 380] width 536 height 55
click at [517, 348] on input "c. All products must undergo the same formal Quality Review process to maintain…" at bounding box center [517, 343] width 0 height 11
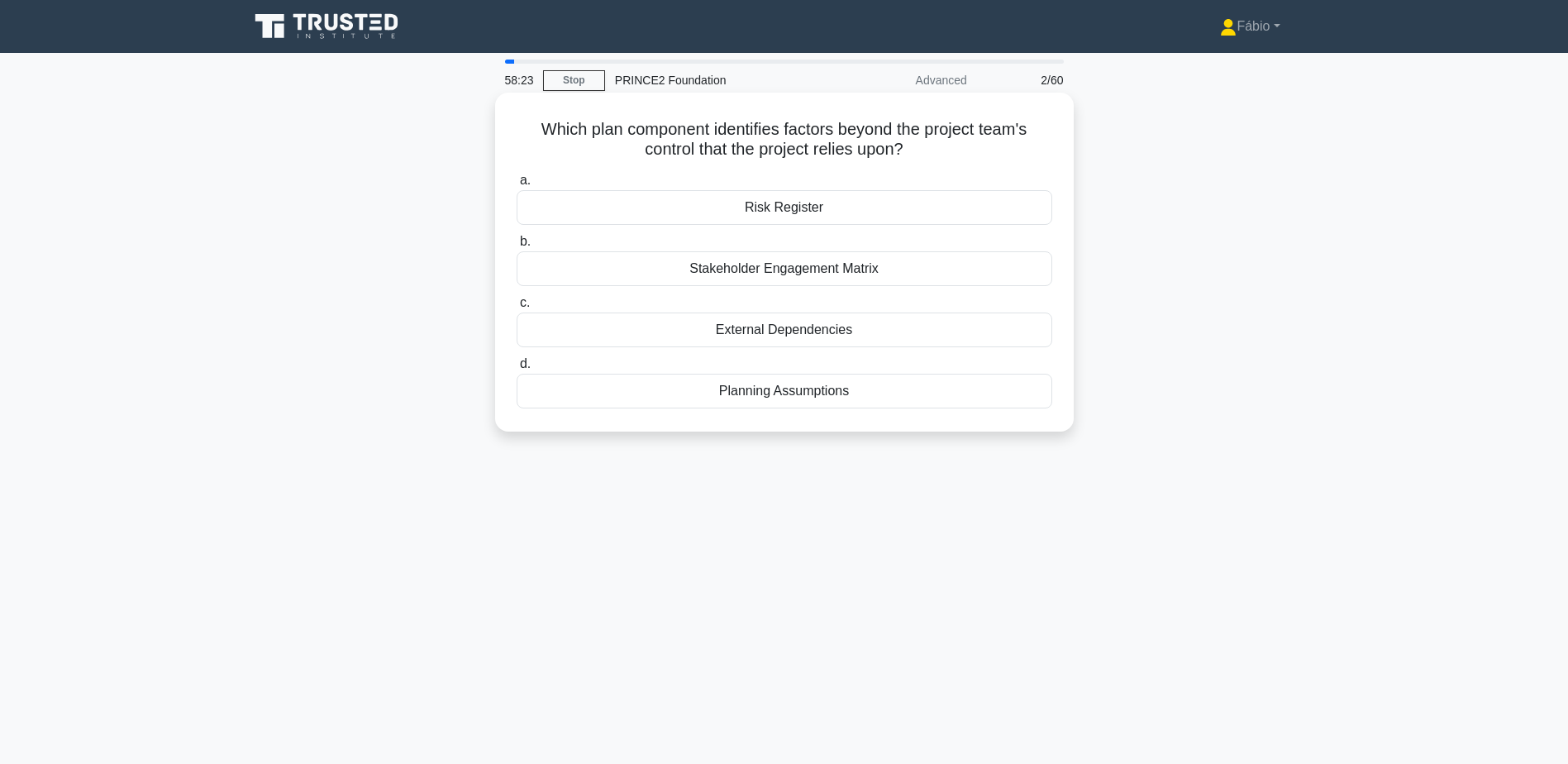
click at [847, 330] on div "External Dependencies" at bounding box center [785, 330] width 536 height 35
click at [517, 309] on input "c. External Dependencies" at bounding box center [517, 303] width 0 height 11
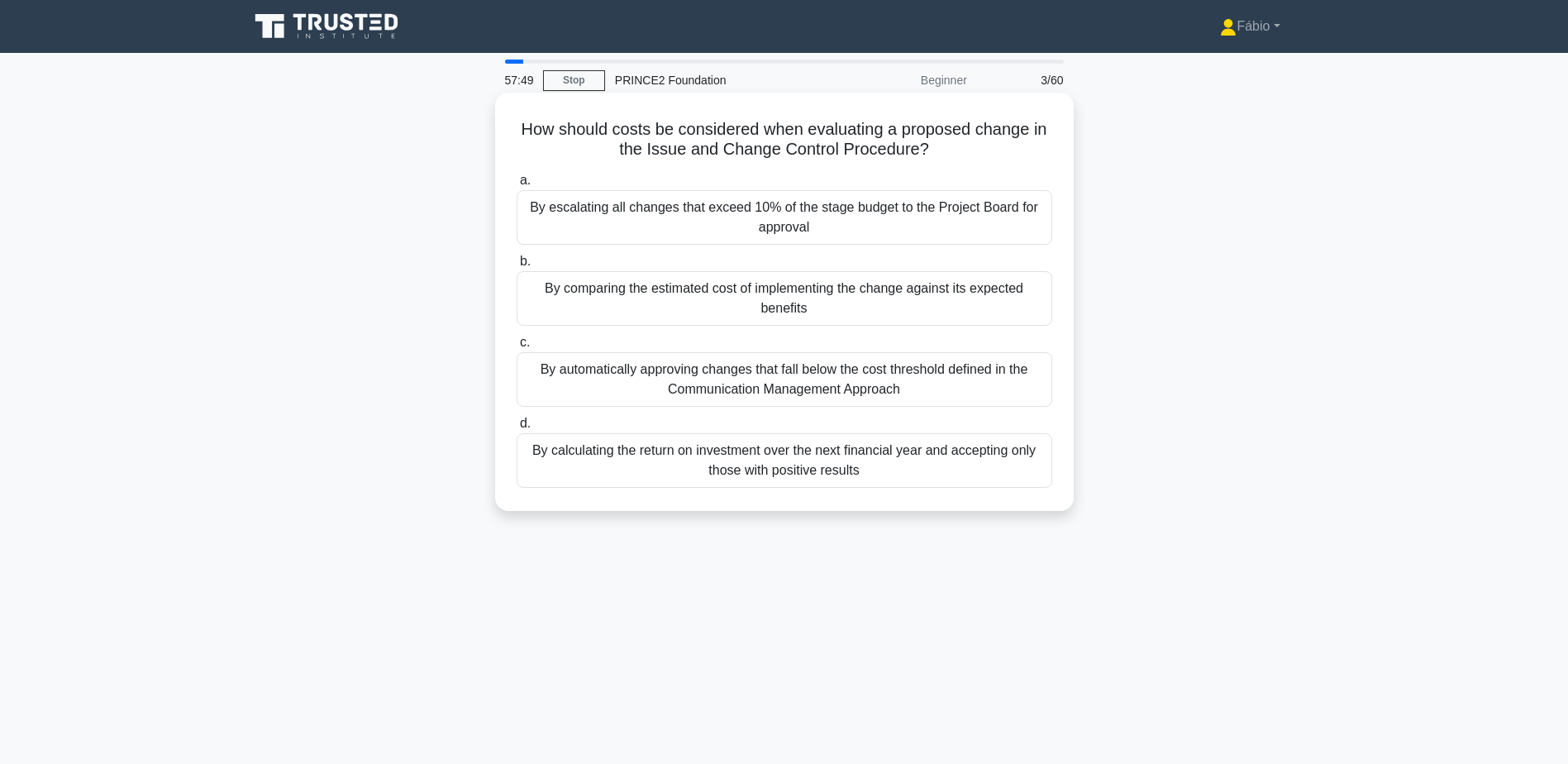
click at [904, 301] on div "By comparing the estimated cost of implementing the change against its expected…" at bounding box center [785, 298] width 536 height 55
click at [517, 267] on input "b. By comparing the estimated cost of implementing the change against its expec…" at bounding box center [517, 261] width 0 height 11
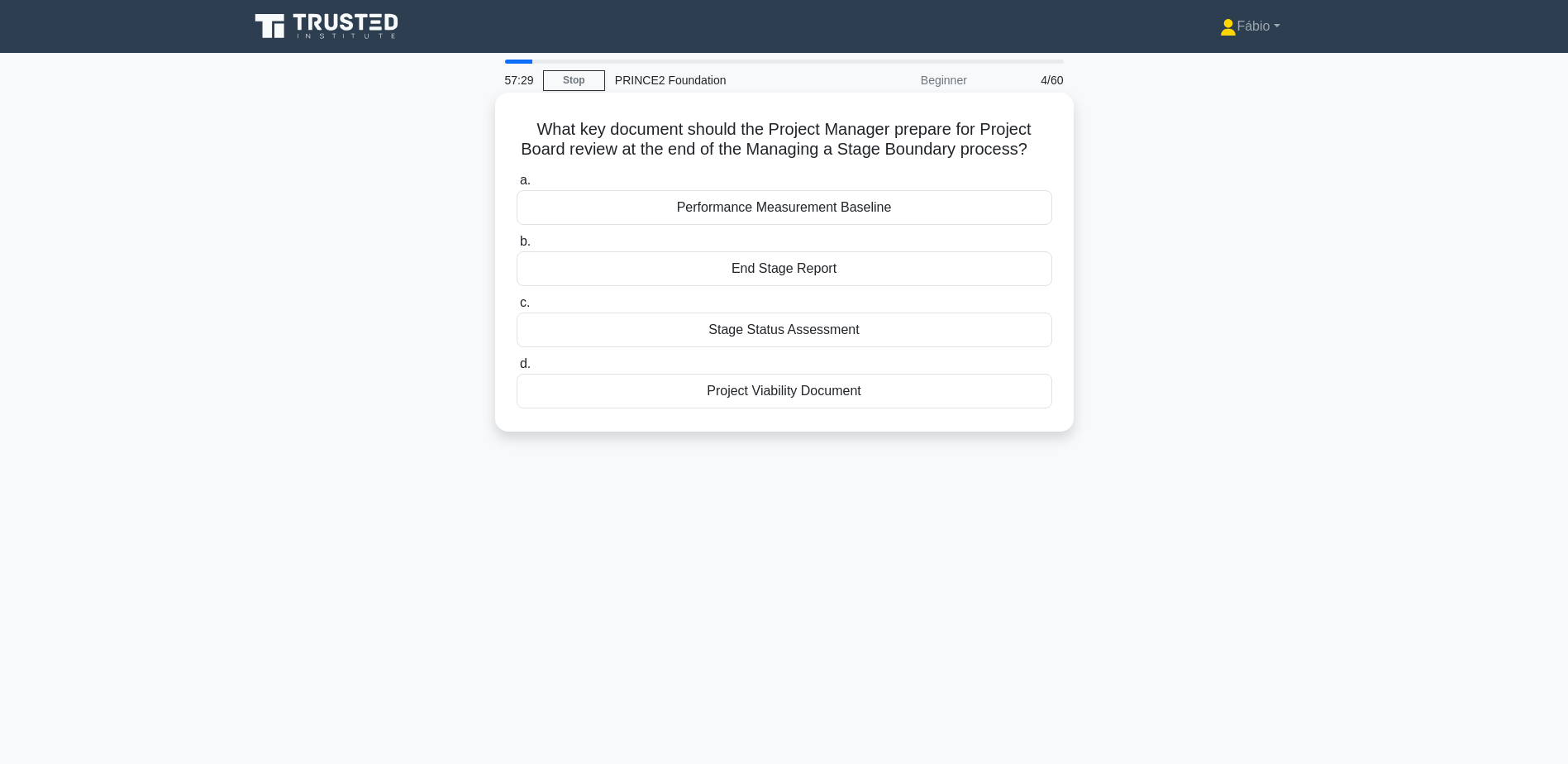
click at [783, 270] on div "End Stage Report" at bounding box center [785, 268] width 536 height 35
click at [517, 247] on input "b. End Stage Report" at bounding box center [517, 241] width 0 height 11
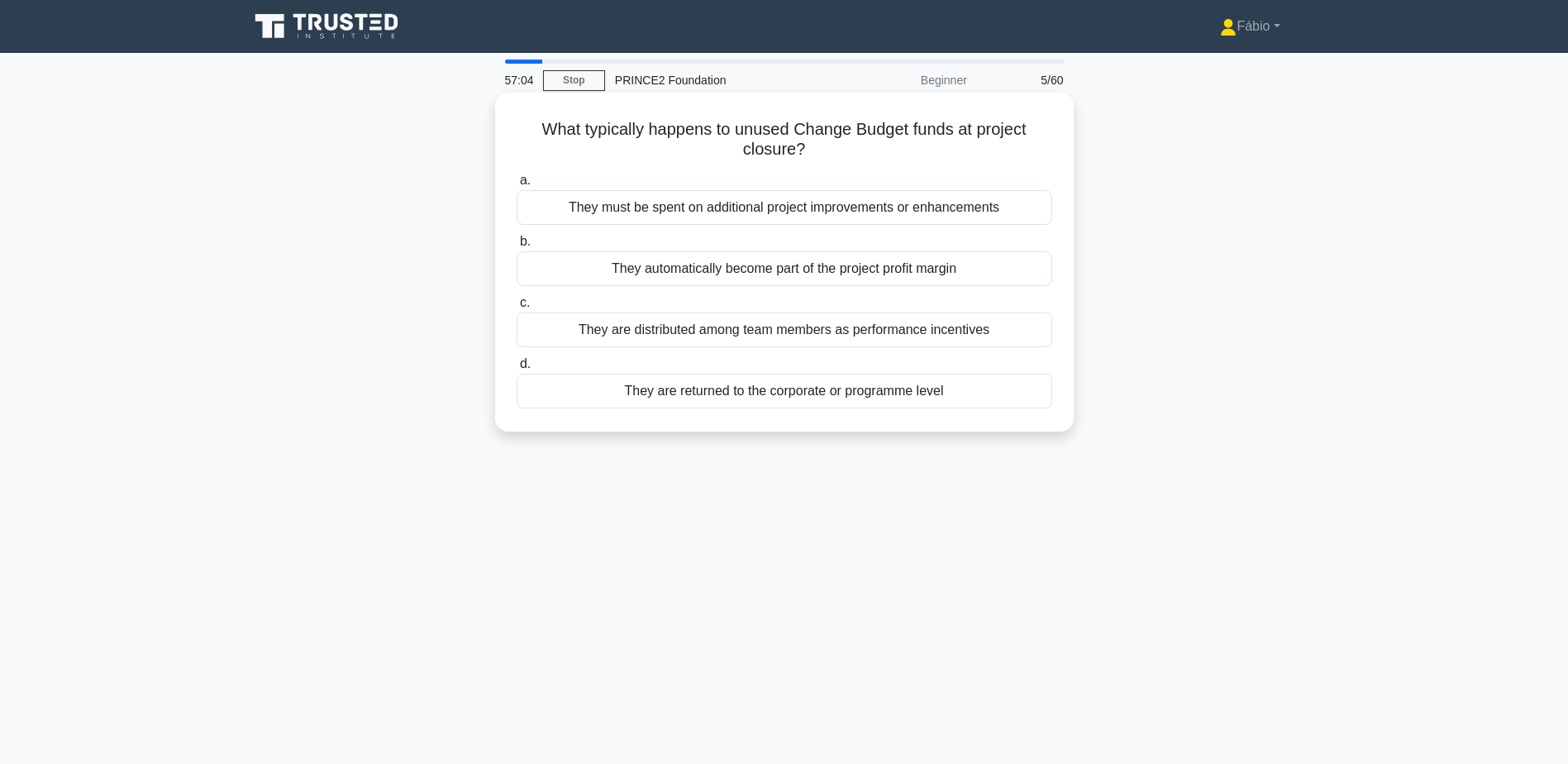
click at [935, 391] on div "They are returned to the corporate or programme level" at bounding box center [785, 390] width 536 height 35
click at [517, 370] on input "d. They are returned to the corporate or programme level" at bounding box center [517, 364] width 0 height 11
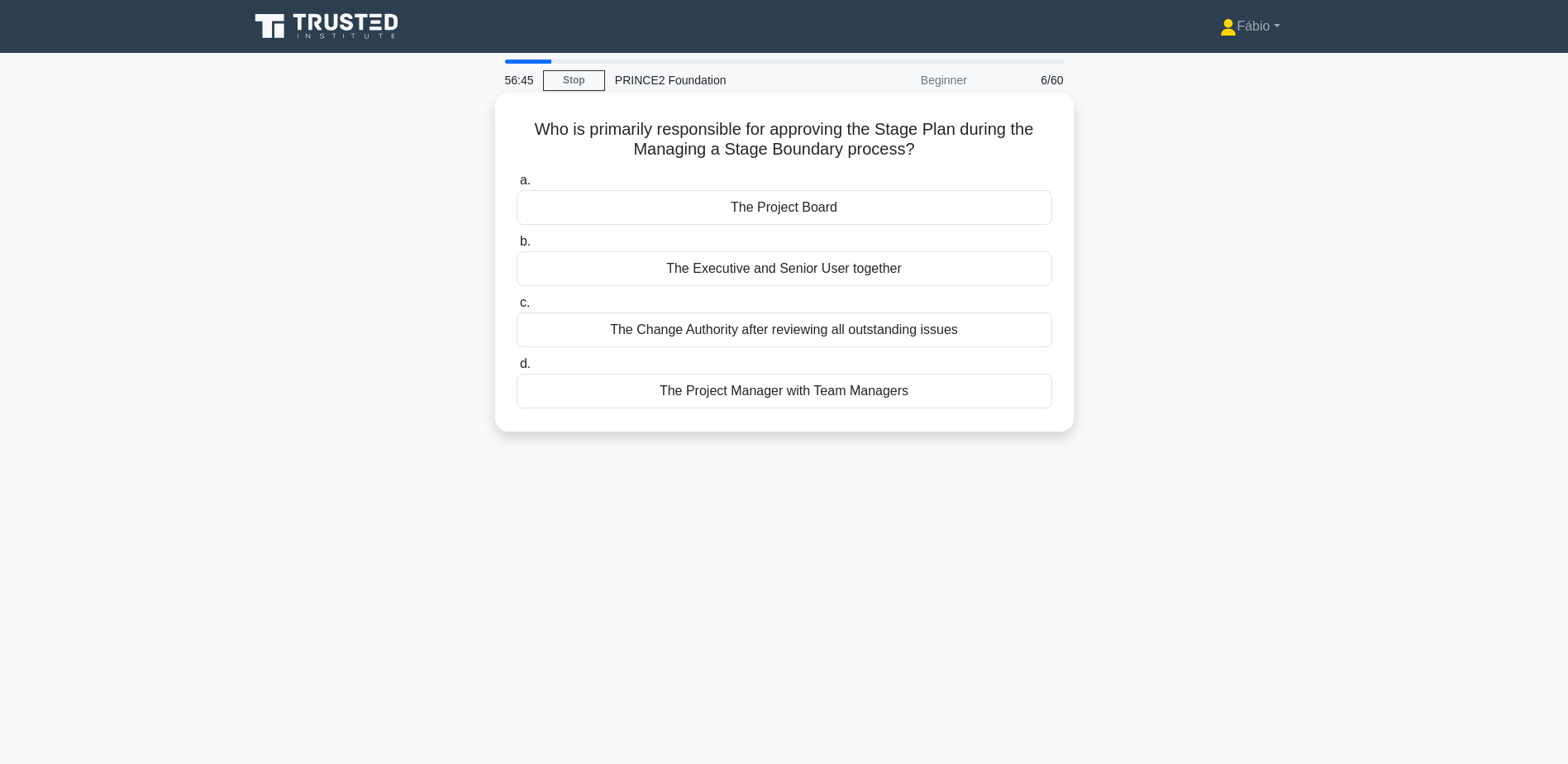
click at [904, 208] on div "The Project Board" at bounding box center [785, 207] width 536 height 35
click at [517, 186] on input "a. The Project Board" at bounding box center [517, 180] width 0 height 11
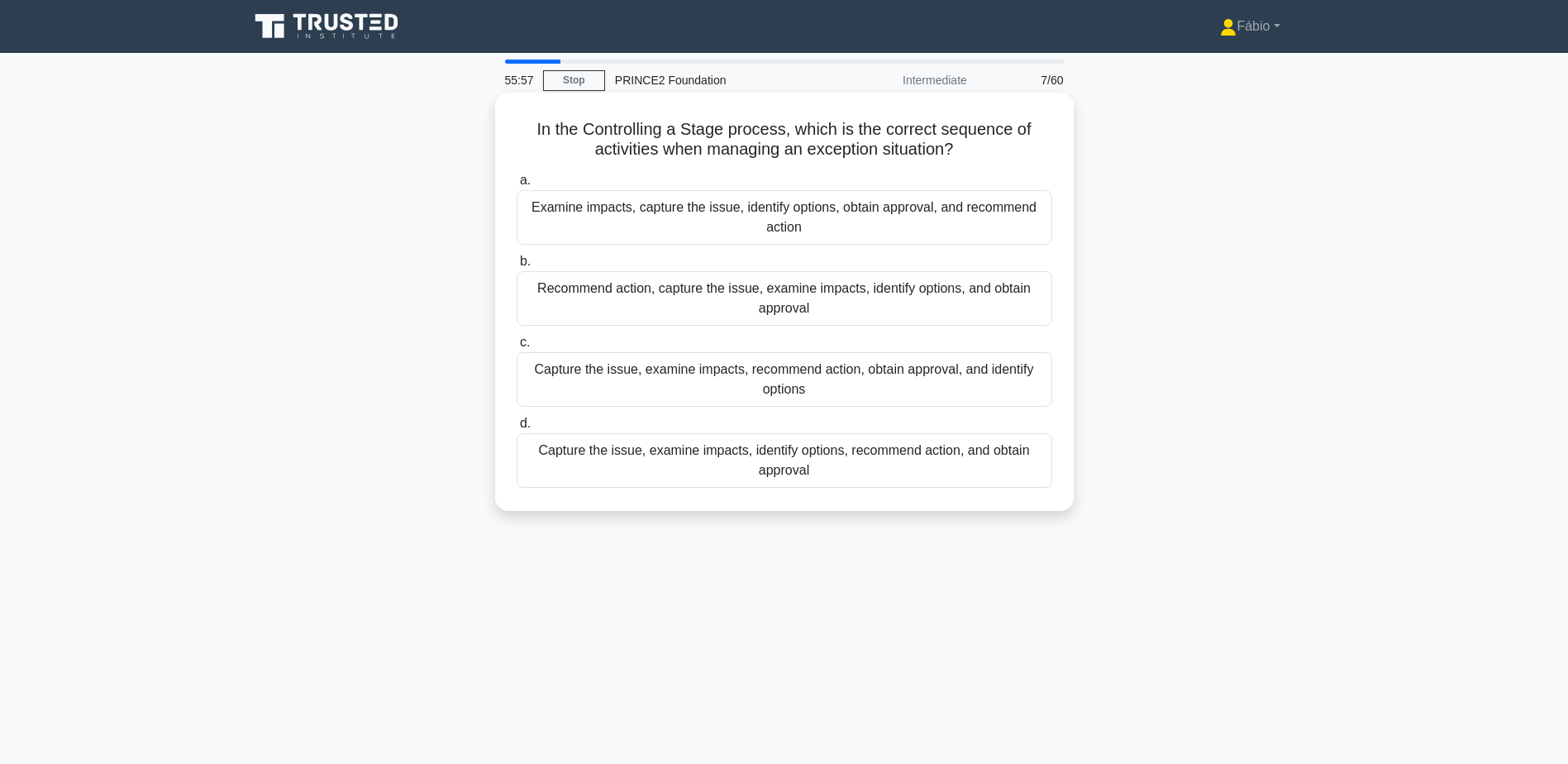
click at [639, 454] on div "Capture the issue, examine impacts, identify options, recommend action, and obt…" at bounding box center [785, 460] width 536 height 55
click at [517, 429] on input "d. Capture the issue, examine impacts, identify options, recommend action, and …" at bounding box center [517, 423] width 0 height 11
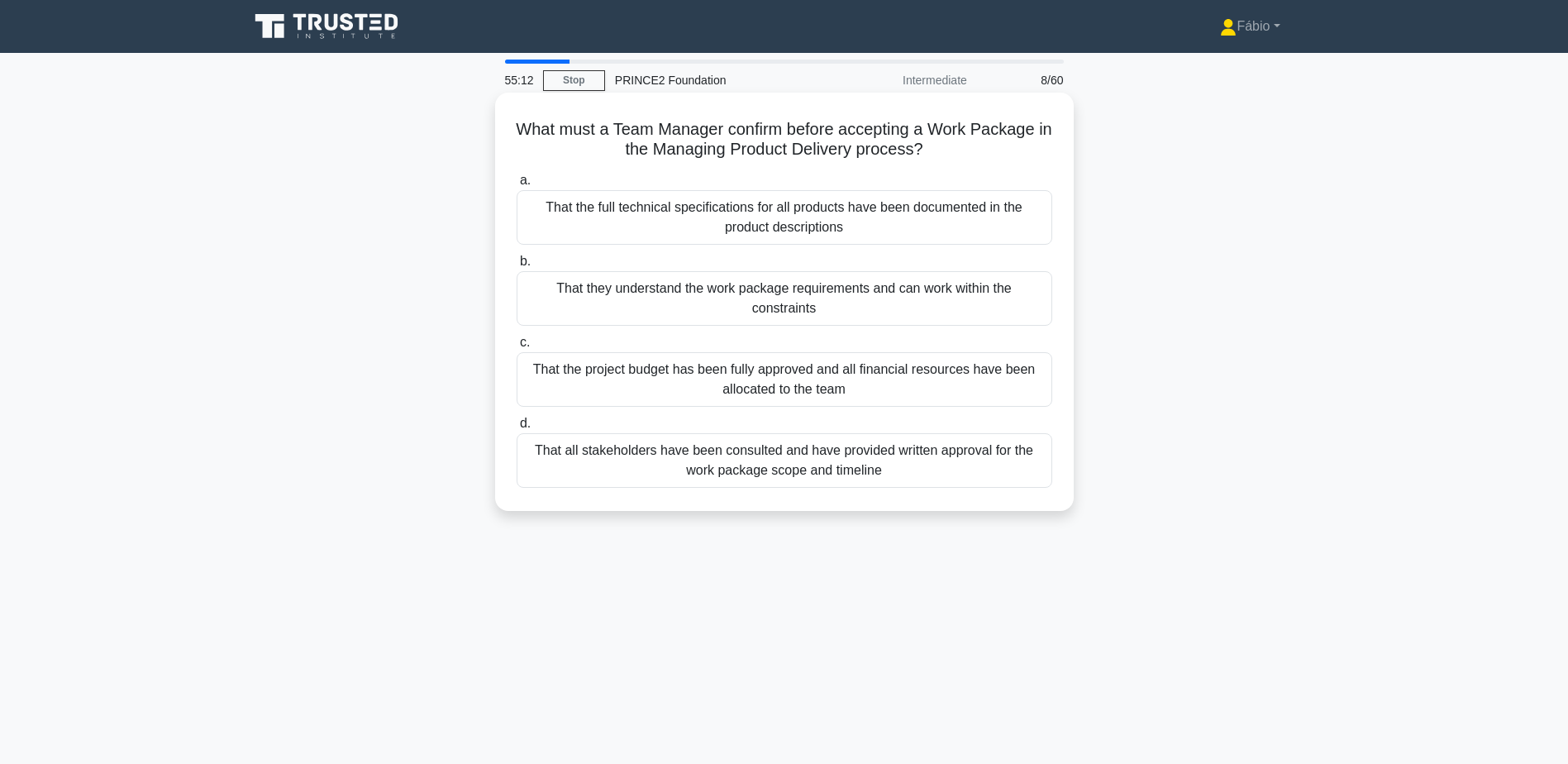
click at [736, 294] on div "That they understand the work package requirements and can work within the cons…" at bounding box center [785, 298] width 536 height 55
click at [517, 267] on input "b. That they understand the work package requirements and can work within the c…" at bounding box center [517, 261] width 0 height 11
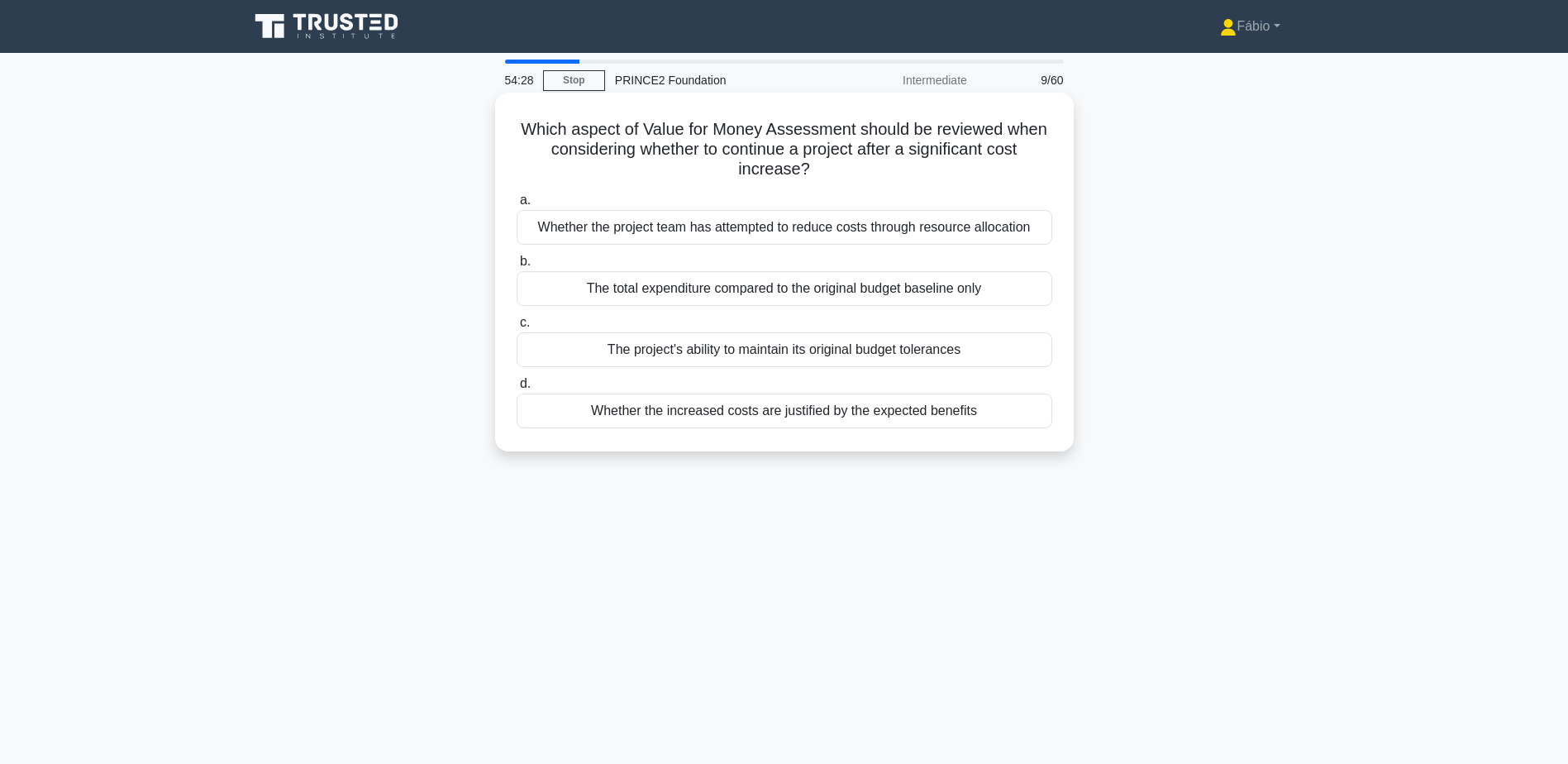
click at [601, 415] on div "Whether the increased costs are justified by the expected benefits" at bounding box center [785, 410] width 536 height 35
click at [517, 389] on input "d. Whether the increased costs are justified by the expected benefits" at bounding box center [517, 383] width 0 height 11
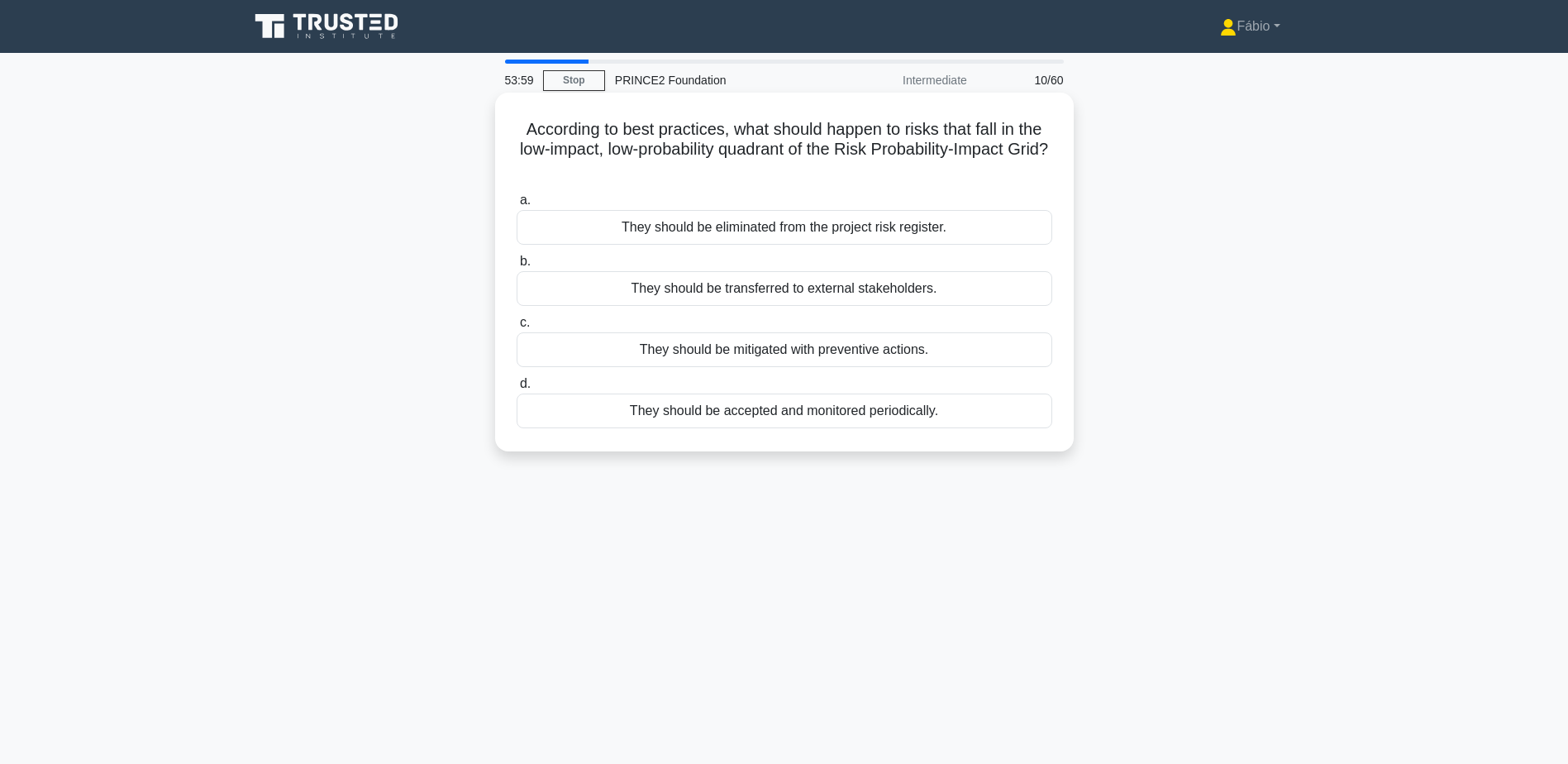
click at [760, 416] on div "They should be accepted and monitored periodically." at bounding box center [785, 410] width 536 height 35
click at [517, 389] on input "d. They should be accepted and monitored periodically." at bounding box center [517, 383] width 0 height 11
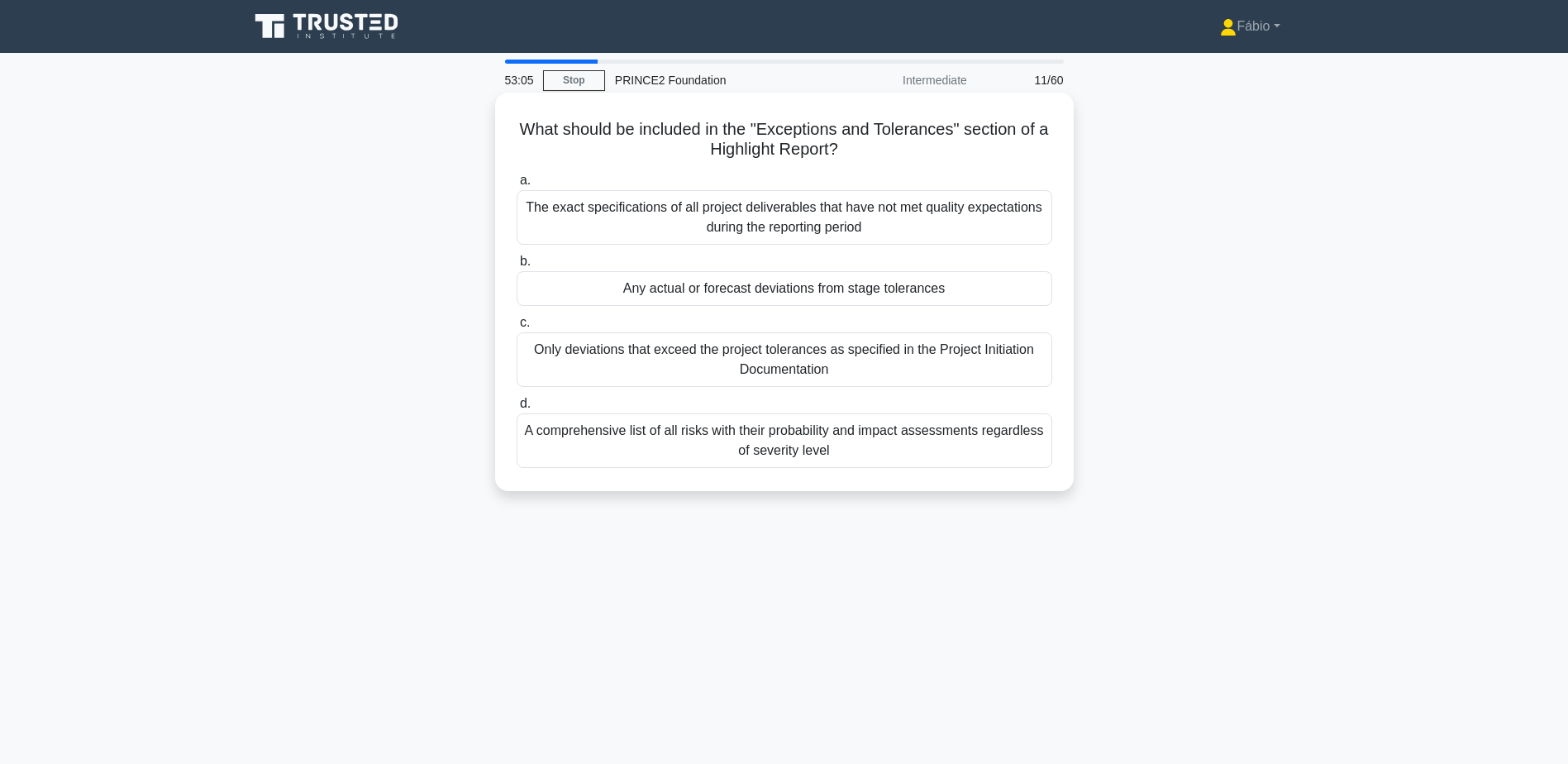
click at [964, 289] on div "Any actual or forecast deviations from stage tolerances" at bounding box center [785, 288] width 536 height 35
click at [517, 267] on input "b. Any actual or forecast deviations from stage tolerances" at bounding box center [517, 261] width 0 height 11
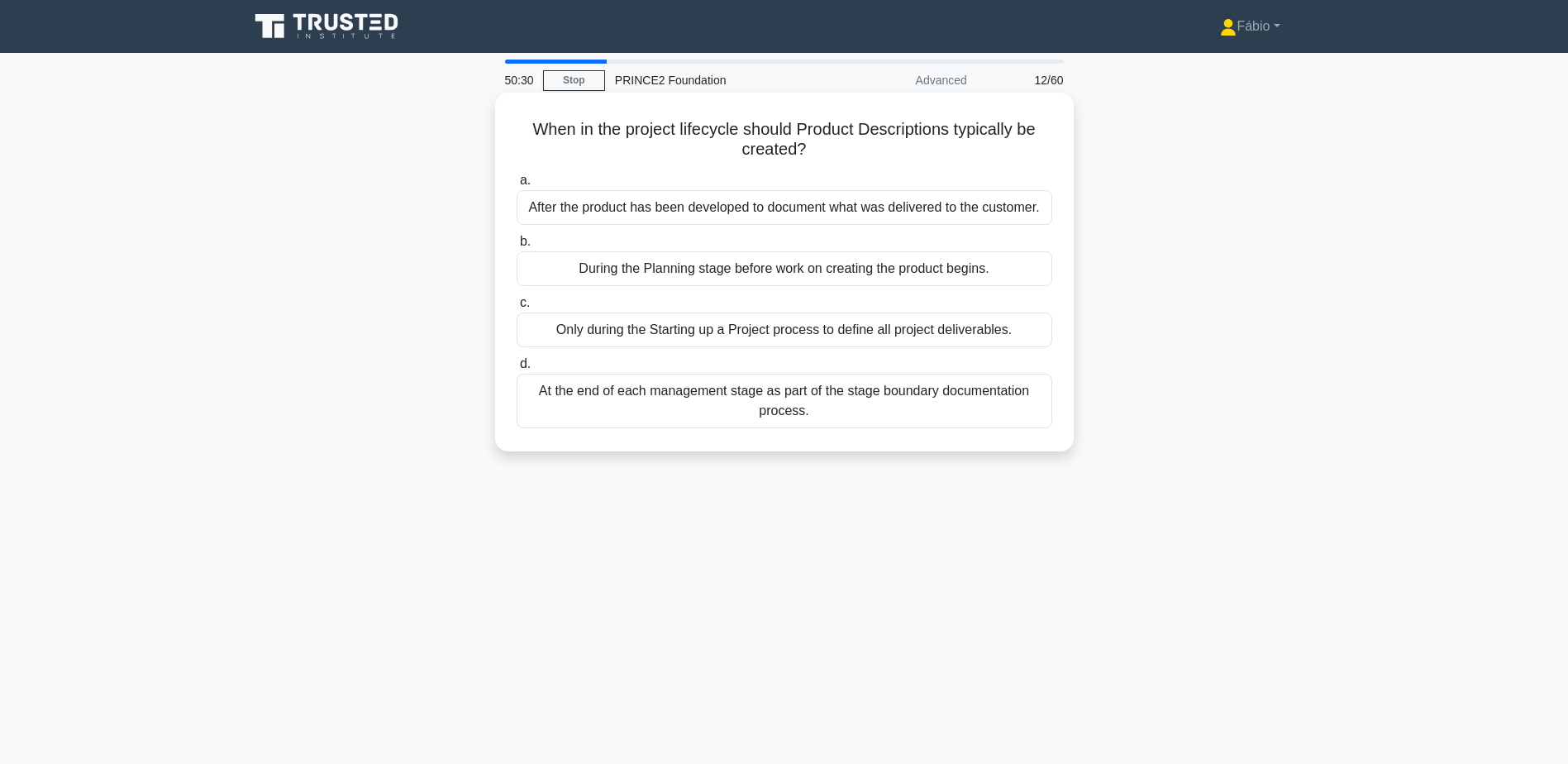
click at [1008, 405] on div "At the end of each management stage as part of the stage boundary documentation…" at bounding box center [785, 400] width 536 height 55
click at [517, 370] on input "d. At the end of each management stage as part of the stage boundary documentat…" at bounding box center [517, 364] width 0 height 11
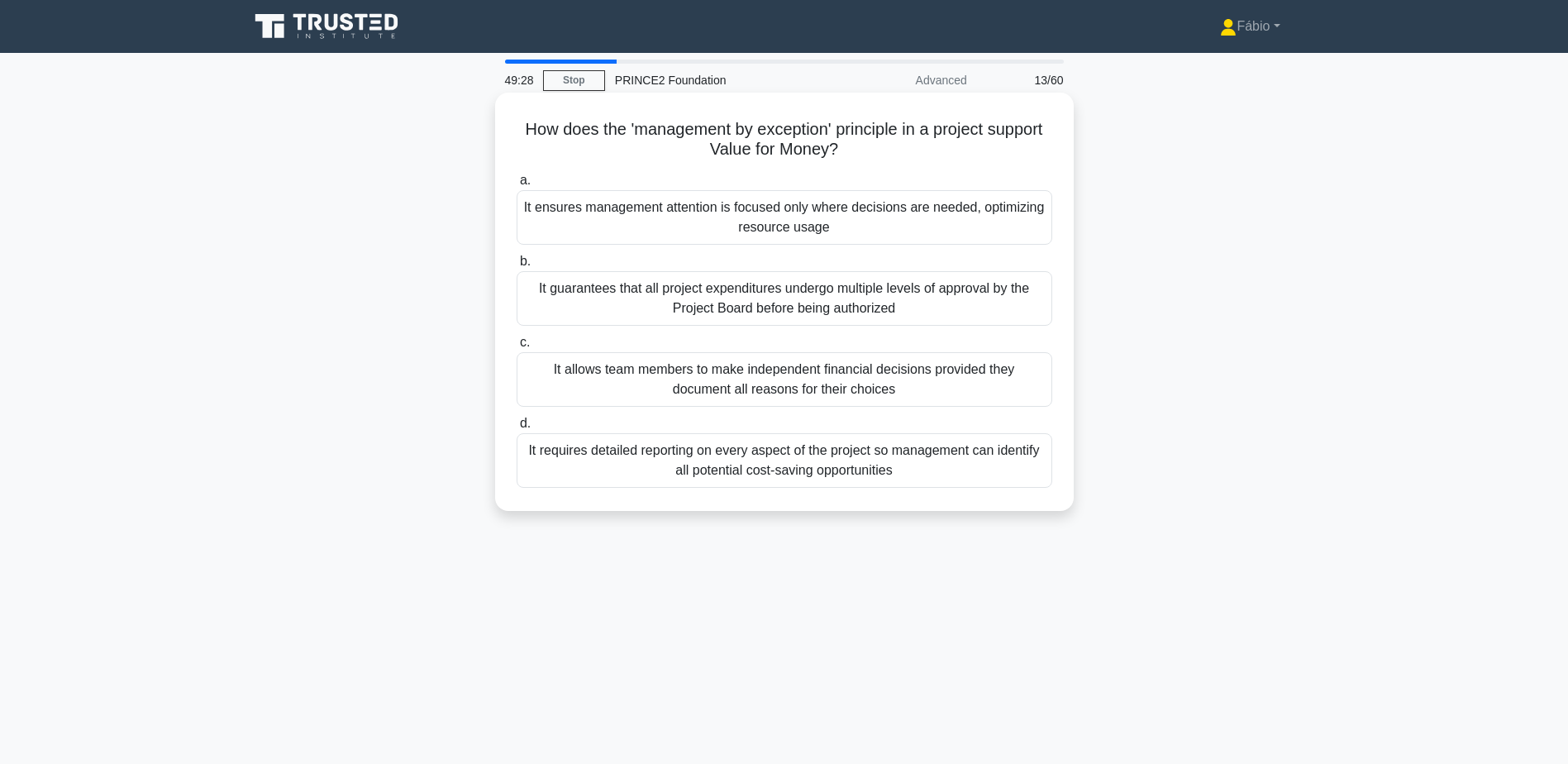
click at [980, 229] on div "It ensures management attention is focused only where decisions are needed, opt…" at bounding box center [785, 217] width 536 height 55
click at [517, 186] on input "a. It ensures management attention is focused only where decisions are needed, …" at bounding box center [517, 180] width 0 height 11
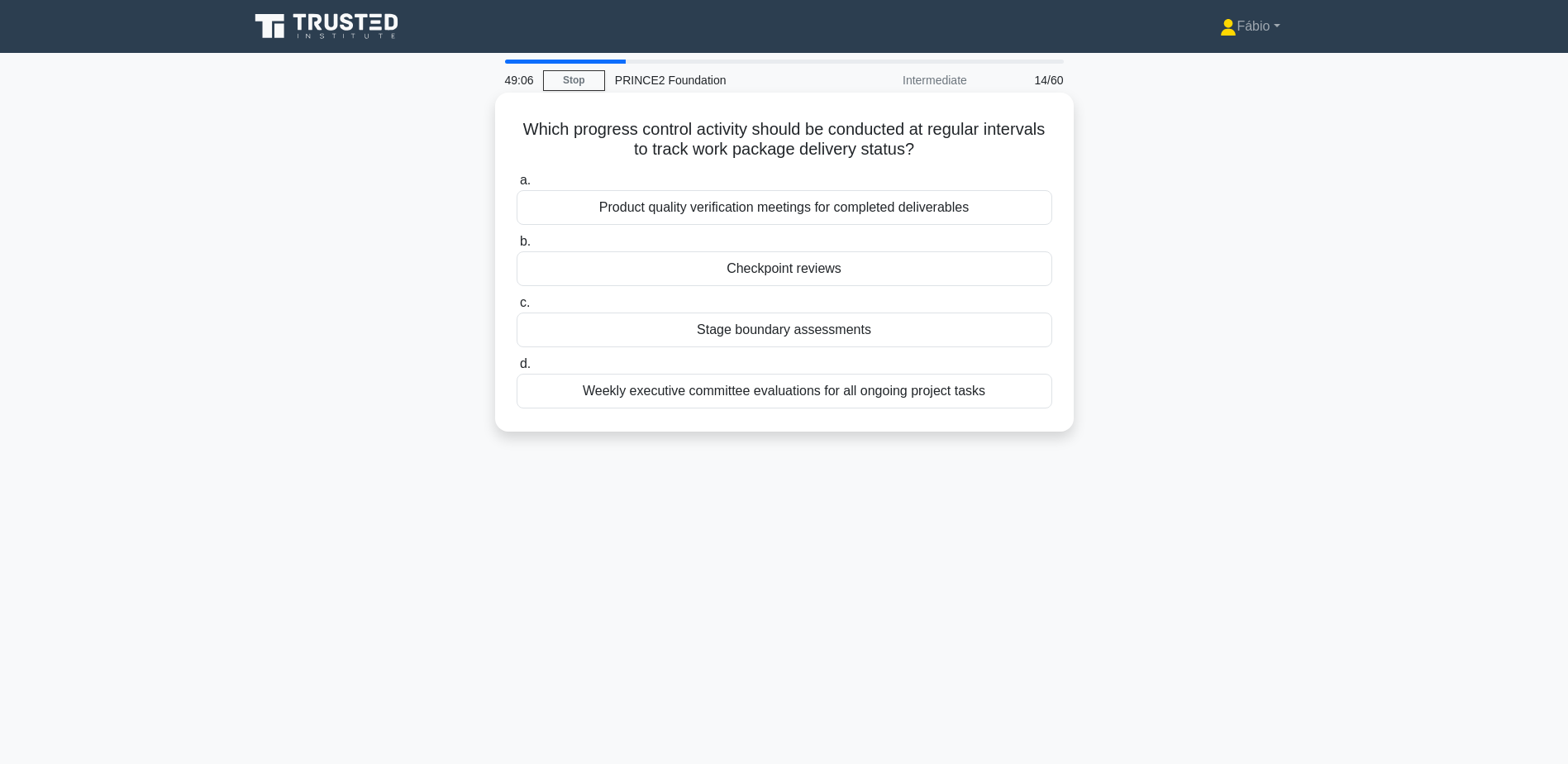
click at [879, 273] on div "Checkpoint reviews" at bounding box center [785, 268] width 536 height 35
click at [517, 247] on input "b. Checkpoint reviews" at bounding box center [517, 241] width 0 height 11
click at [672, 329] on div "To define the delivery method that will be used for the project" at bounding box center [785, 330] width 536 height 35
click at [517, 309] on input "c. To define the delivery method that will be used for the project" at bounding box center [517, 303] width 0 height 11
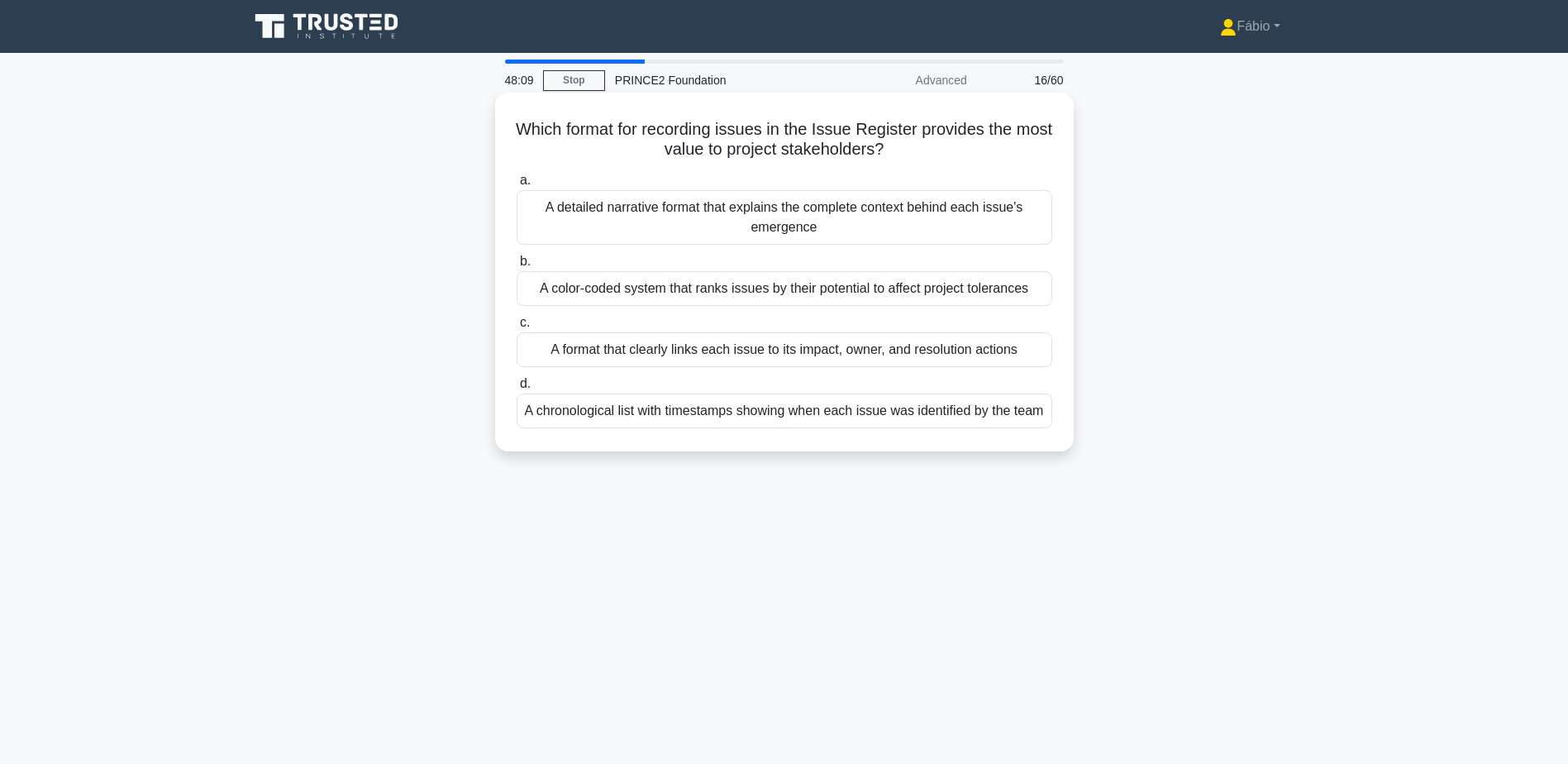
click at [809, 348] on div "A format that clearly links each issue to its impact, owner, and resolution act…" at bounding box center [785, 350] width 536 height 35
click at [517, 328] on input "c. A format that clearly links each issue to its impact, owner, and resolution …" at bounding box center [517, 323] width 0 height 11
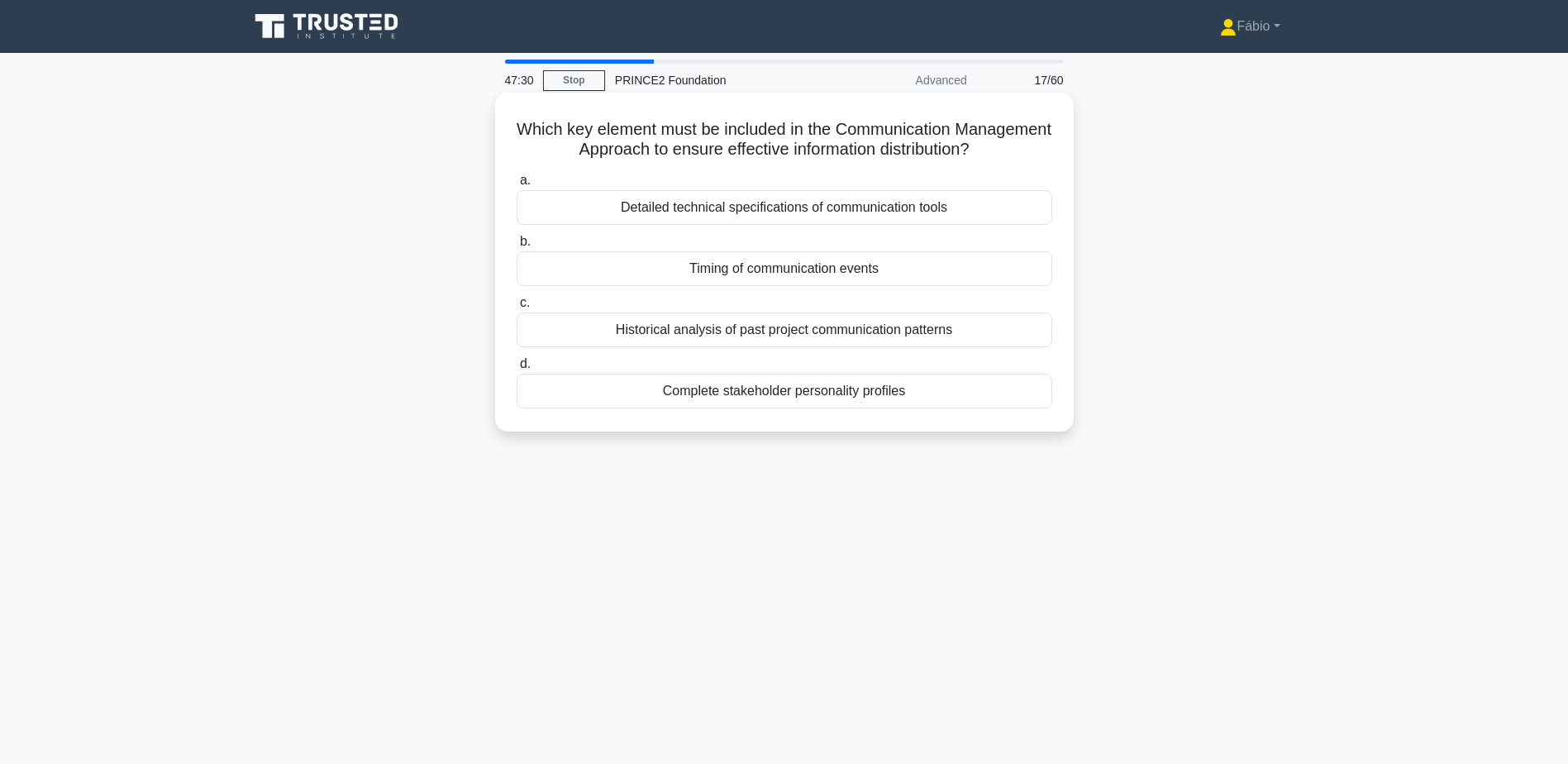
click at [821, 273] on div "Timing of communication events" at bounding box center [785, 268] width 536 height 35
click at [517, 247] on input "b. Timing of communication events" at bounding box center [517, 241] width 0 height 11
click at [910, 267] on div "The users who will receive the benefits" at bounding box center [785, 268] width 536 height 35
click at [517, 247] on input "b. The users who will receive the benefits" at bounding box center [517, 241] width 0 height 11
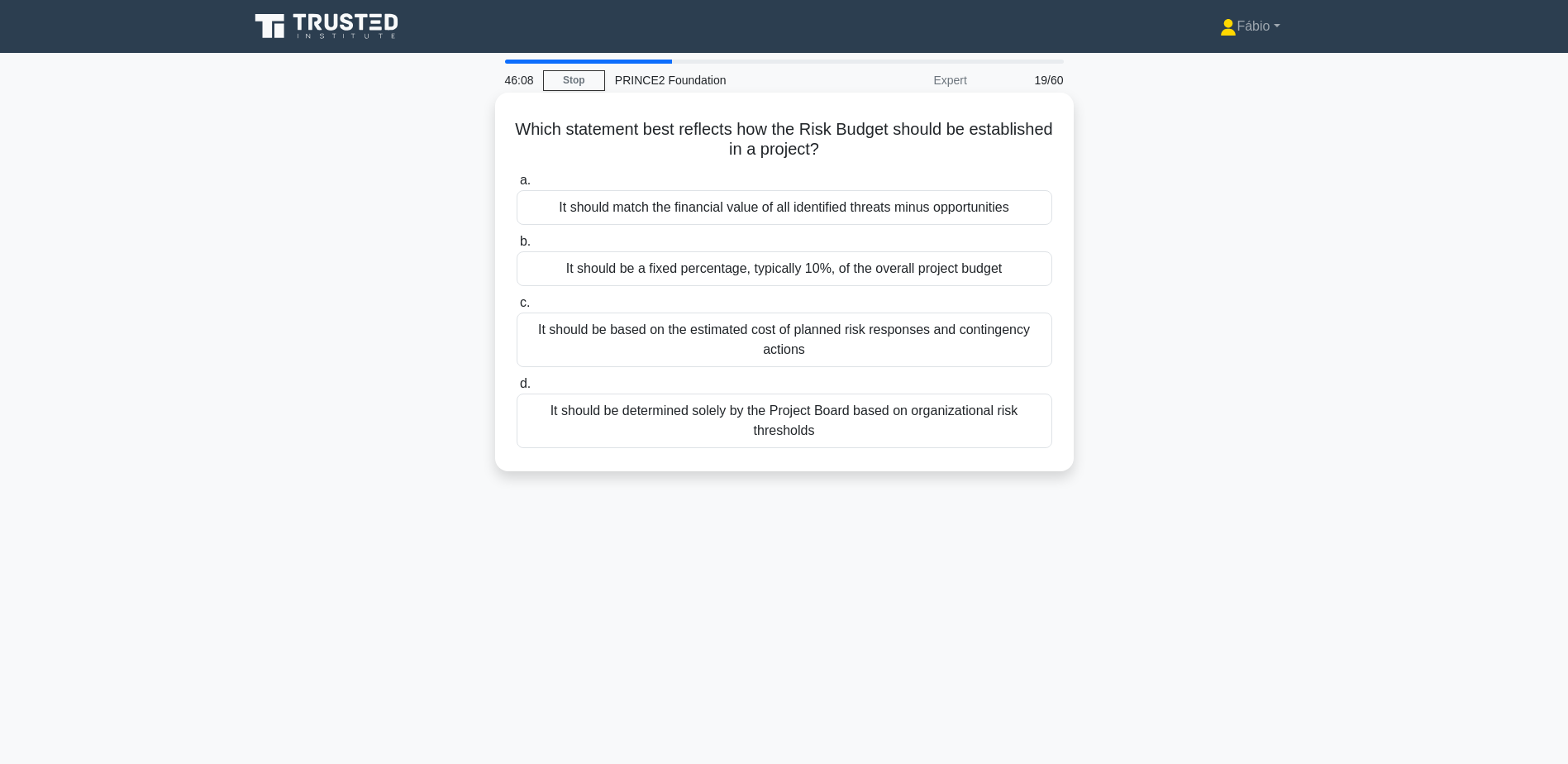
click at [993, 343] on div "It should be based on the estimated cost of planned risk responses and continge…" at bounding box center [785, 340] width 536 height 55
click at [517, 309] on input "c. It should be based on the estimated cost of planned risk responses and conti…" at bounding box center [517, 303] width 0 height 11
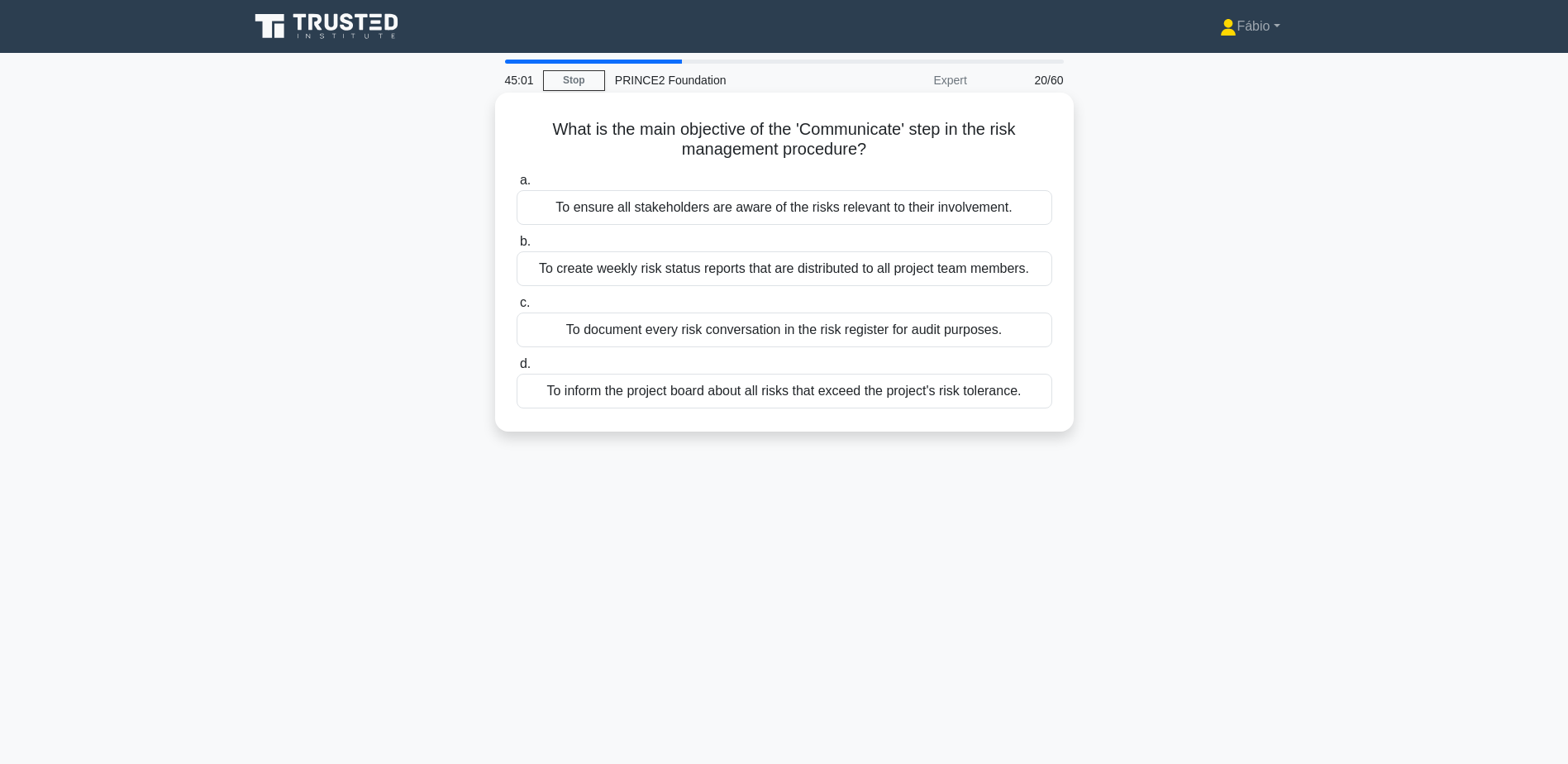
click at [748, 215] on div "To ensure all stakeholders are aware of the risks relevant to their involvement." at bounding box center [785, 207] width 536 height 35
click at [517, 186] on input "a. To ensure all stakeholders are aware of the risks relevant to their involvem…" at bounding box center [517, 180] width 0 height 11
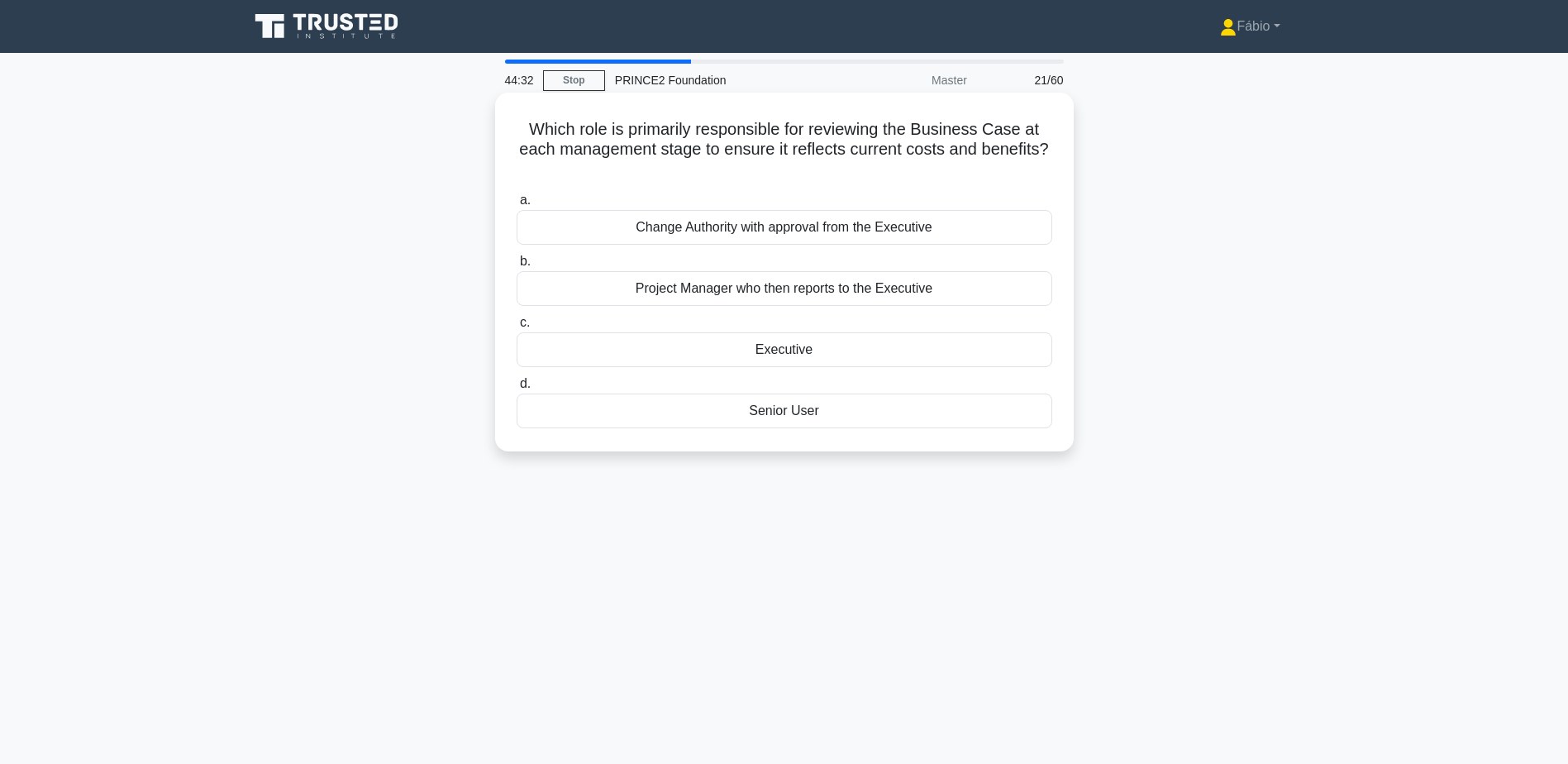
click at [799, 290] on div "Project Manager who then reports to the Executive" at bounding box center [785, 288] width 536 height 35
click at [517, 267] on input "b. Project Manager who then reports to the Executive" at bounding box center [517, 261] width 0 height 11
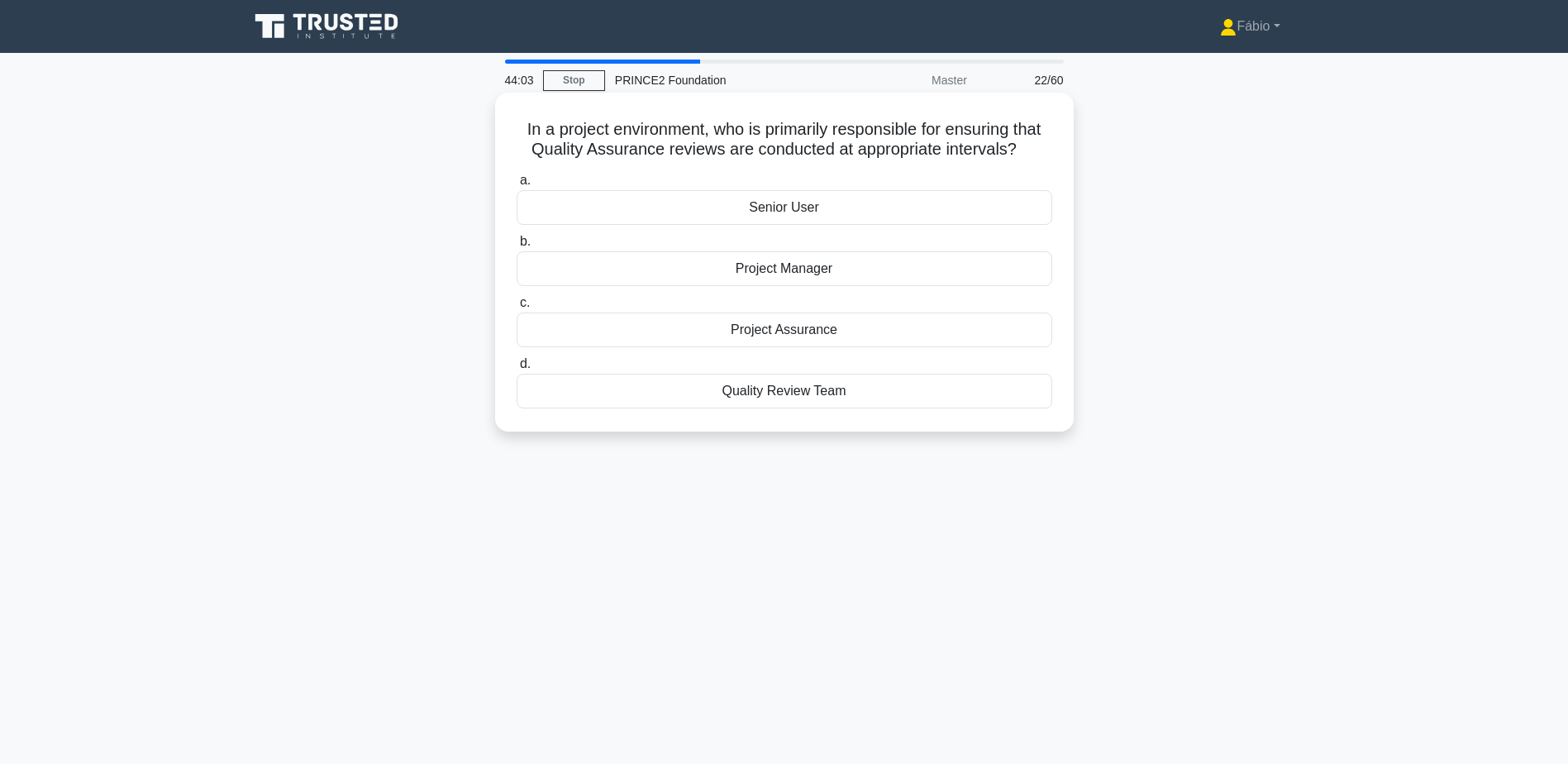
click at [998, 323] on div "Project Assurance" at bounding box center [785, 330] width 536 height 35
click at [517, 309] on input "c. Project Assurance" at bounding box center [517, 303] width 0 height 11
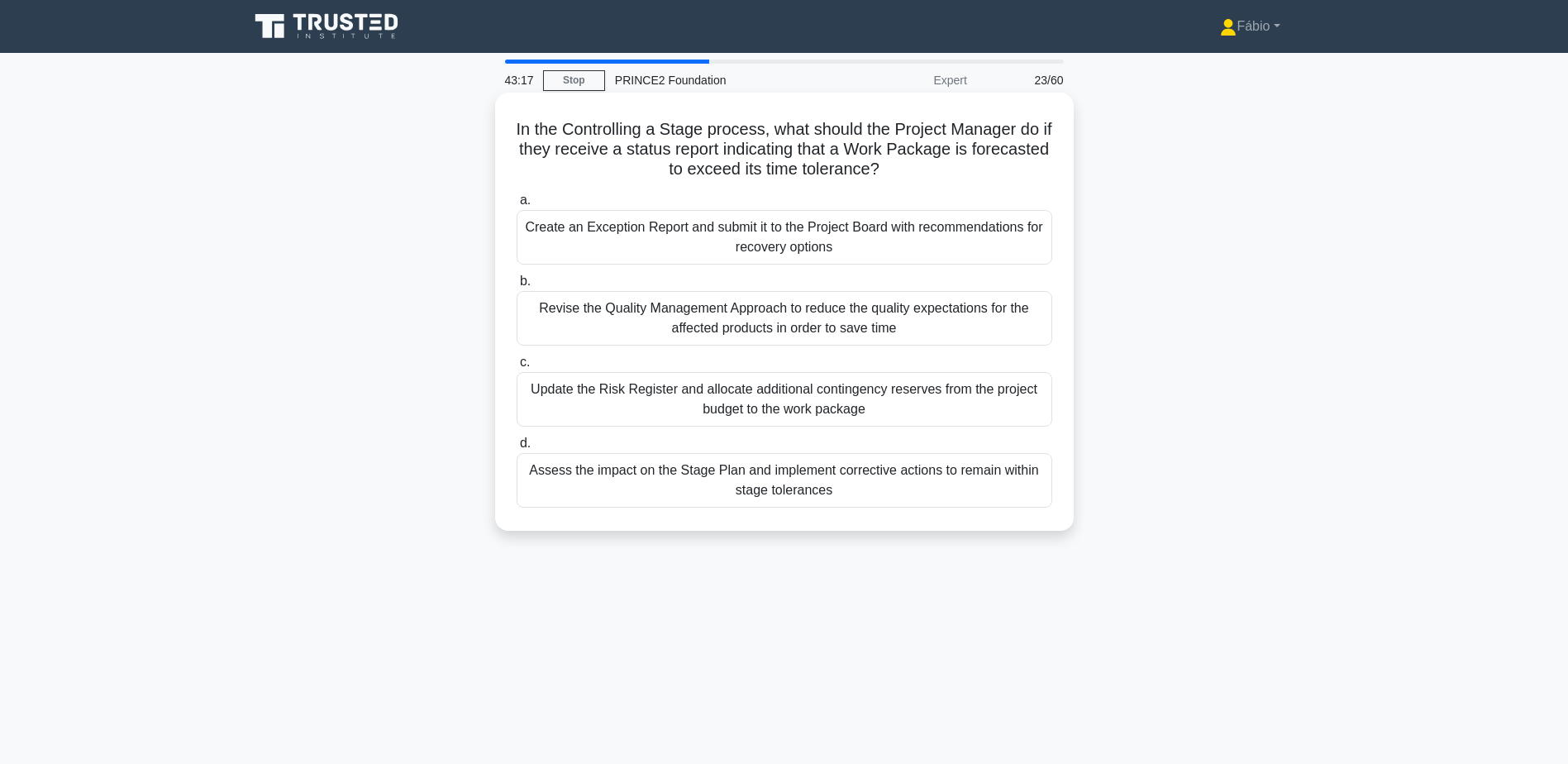
click at [940, 482] on div "Assess the impact on the Stage Plan and implement corrective actions to remain …" at bounding box center [785, 480] width 536 height 55
click at [517, 449] on input "d. Assess the impact on the Stage Plan and implement corrective actions to rema…" at bounding box center [517, 443] width 0 height 11
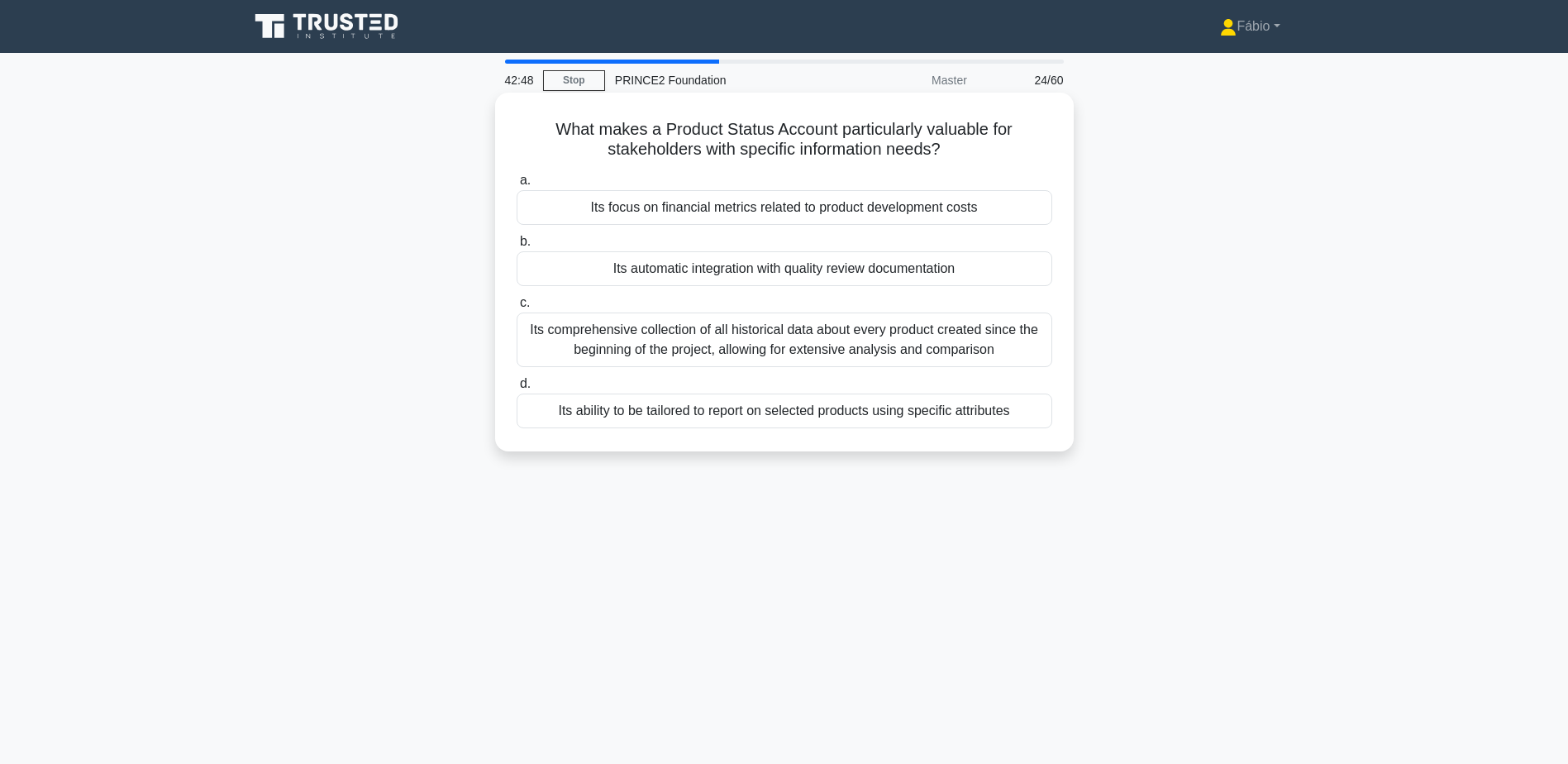
click at [1019, 344] on div "Its comprehensive collection of all historical data about every product created…" at bounding box center [785, 340] width 536 height 55
click at [517, 309] on input "c. Its comprehensive collection of all historical data about every product crea…" at bounding box center [517, 303] width 0 height 11
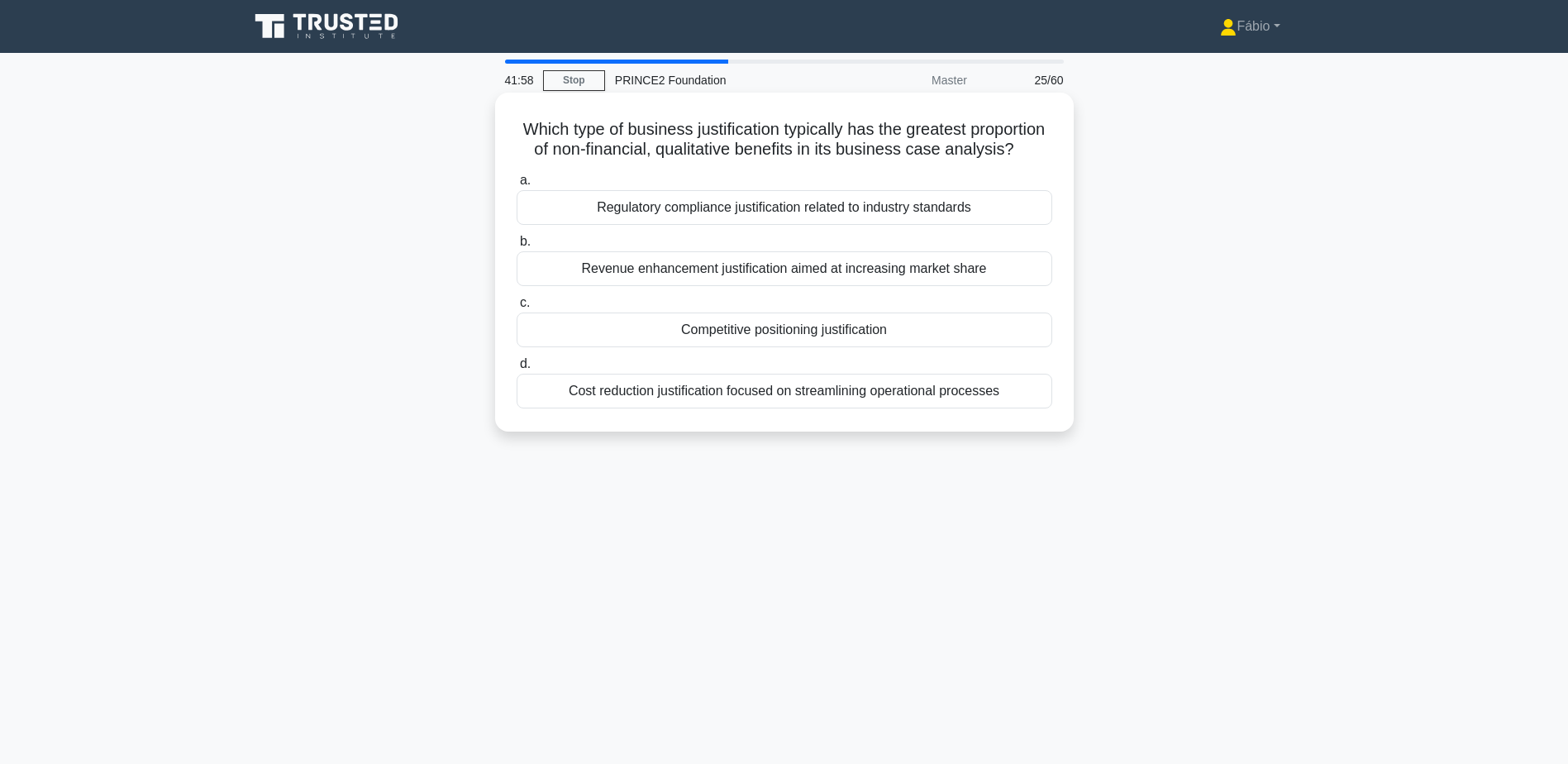
click at [784, 225] on div "Regulatory compliance justification related to industry standards" at bounding box center [785, 207] width 536 height 35
click at [517, 186] on input "a. Regulatory compliance justification related to industry standards" at bounding box center [517, 180] width 0 height 11
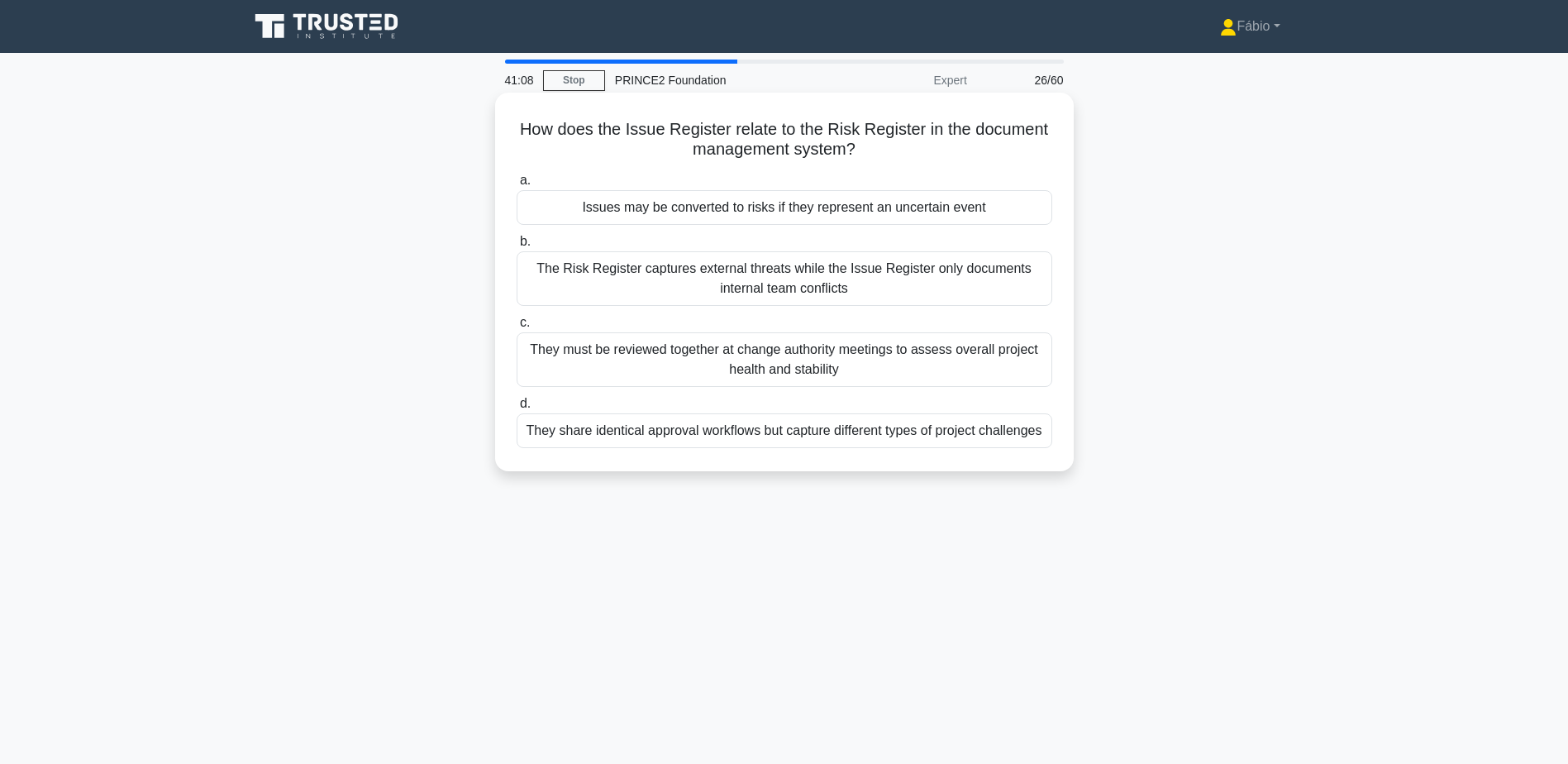
click at [972, 216] on div "Issues may be converted to risks if they represent an uncertain event" at bounding box center [785, 207] width 536 height 35
click at [517, 186] on input "a. Issues may be converted to risks if they represent an uncertain event" at bounding box center [517, 180] width 0 height 11
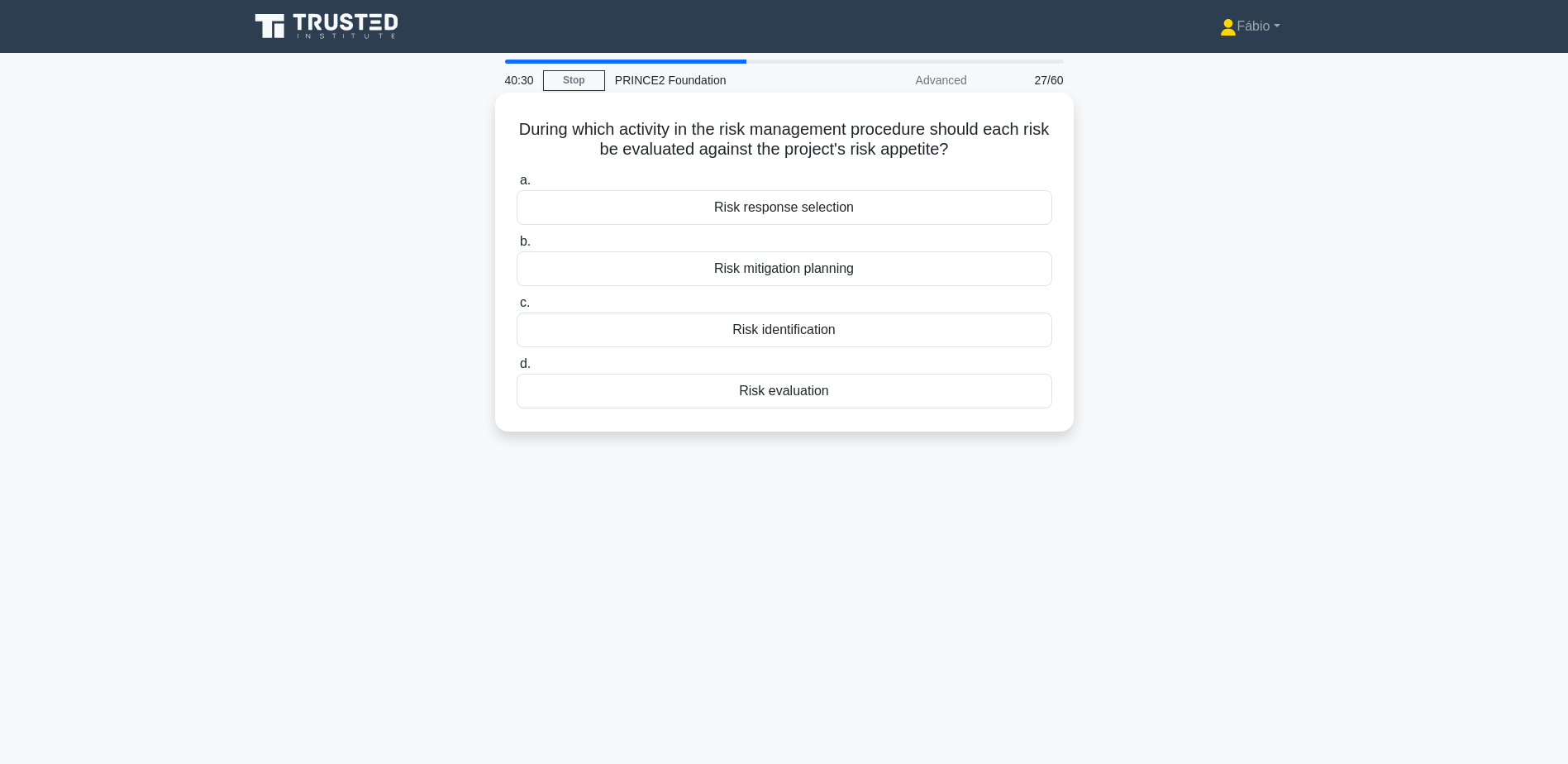
click at [806, 393] on div "Risk evaluation" at bounding box center [785, 390] width 536 height 35
click at [517, 370] on input "d. Risk evaluation" at bounding box center [517, 364] width 0 height 11
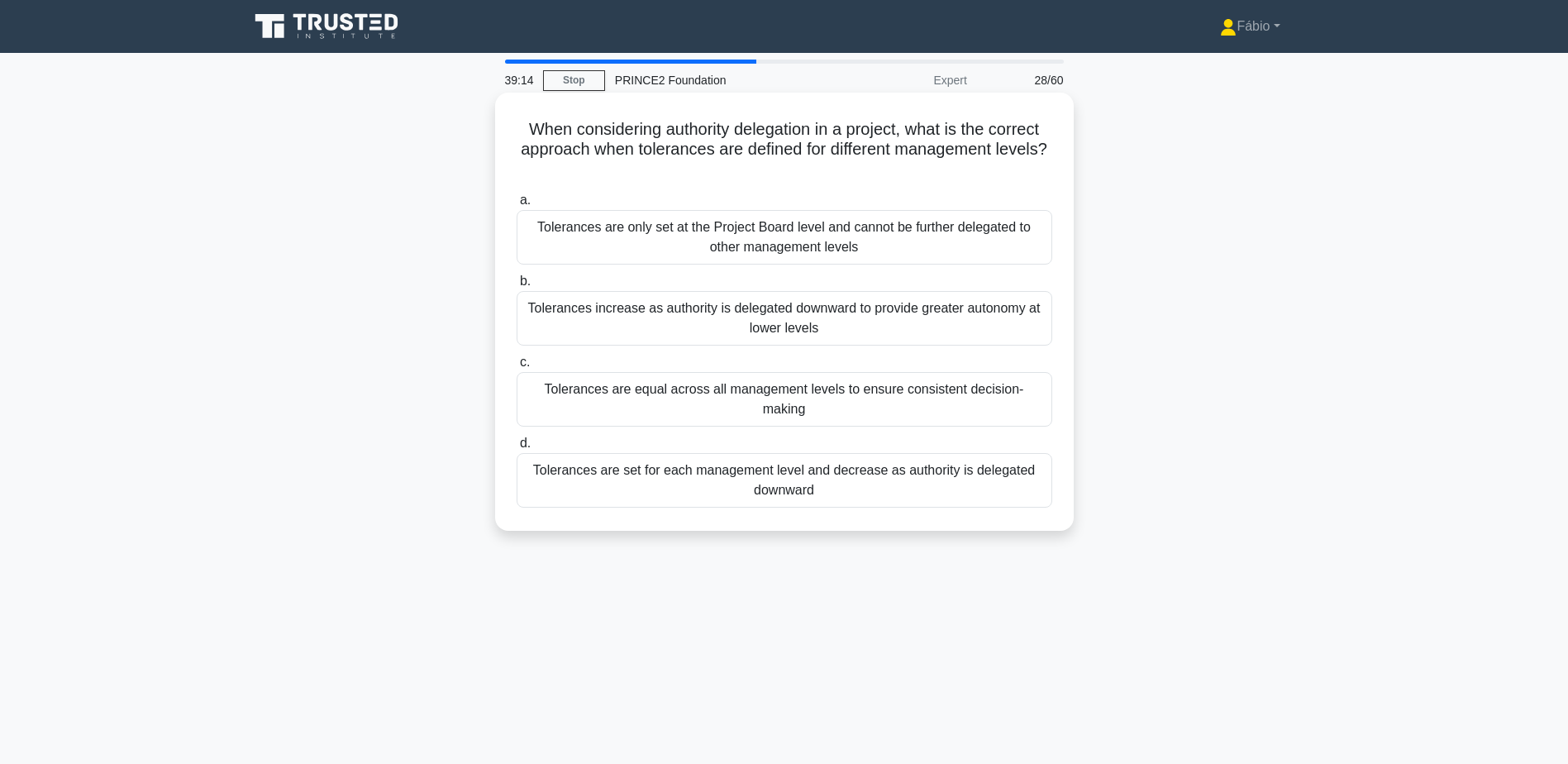
click at [819, 455] on div "Tolerances are set for each management level and decrease as authority is deleg…" at bounding box center [785, 480] width 536 height 55
click at [517, 449] on input "d. Tolerances are set for each management level and decrease as authority is de…" at bounding box center [517, 443] width 0 height 11
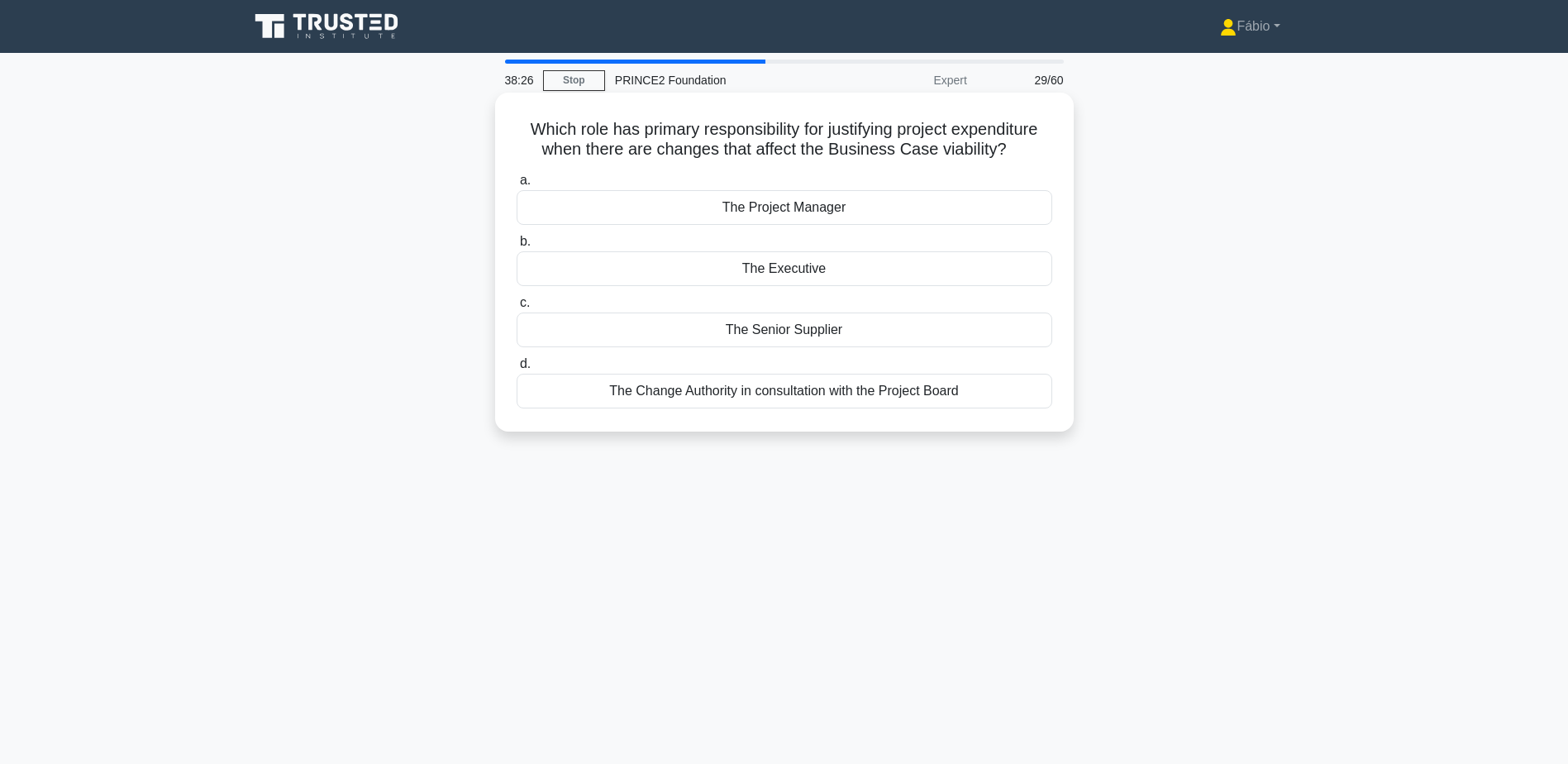
click at [849, 271] on div "The Executive" at bounding box center [785, 268] width 536 height 35
click at [517, 247] on input "b. The Executive" at bounding box center [517, 241] width 0 height 11
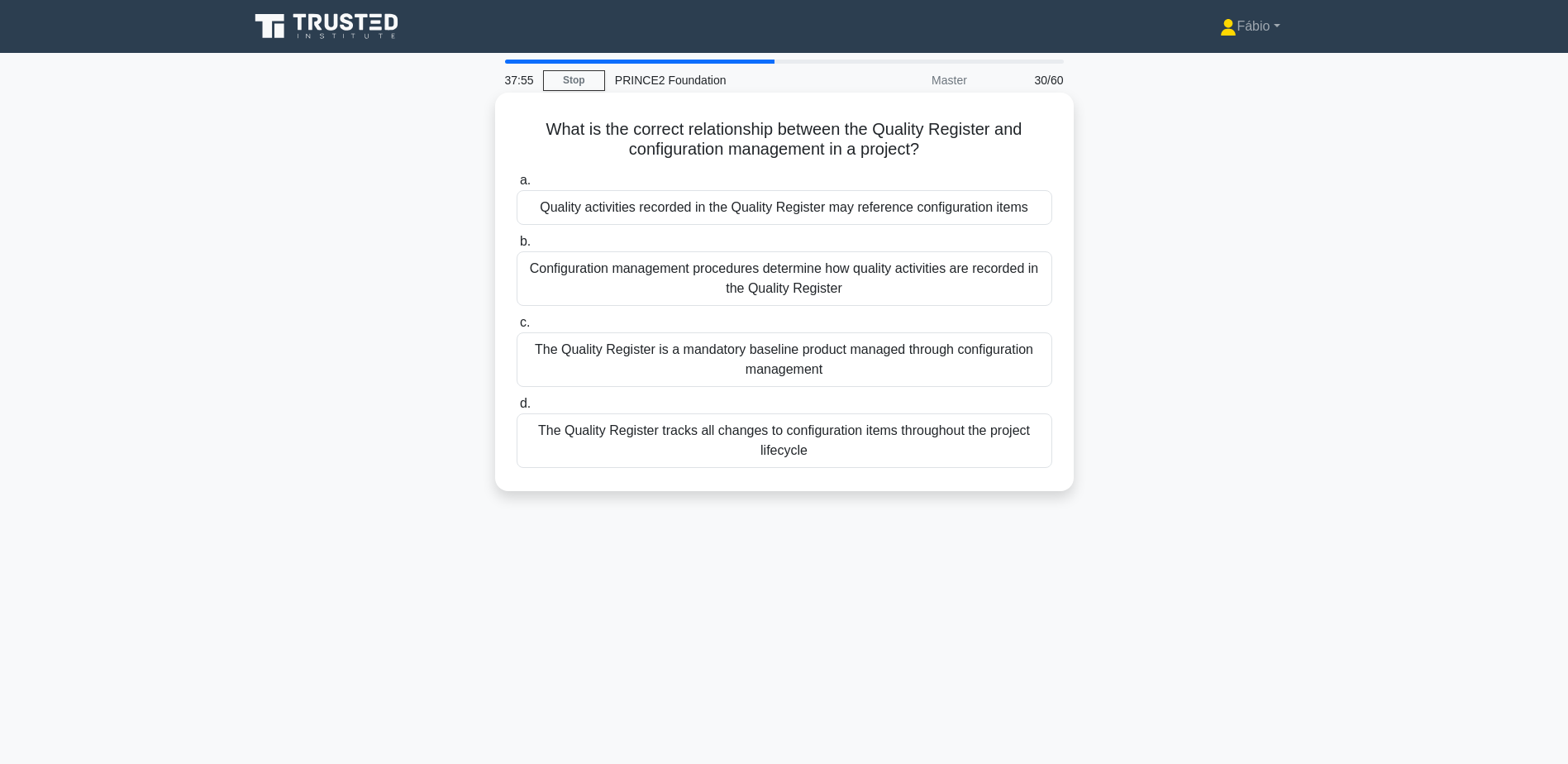
click at [618, 212] on div "Quality activities recorded in the Quality Register may reference configuration…" at bounding box center [785, 207] width 536 height 35
click at [517, 186] on input "a. Quality activities recorded in the Quality Register may reference configurat…" at bounding box center [517, 180] width 0 height 11
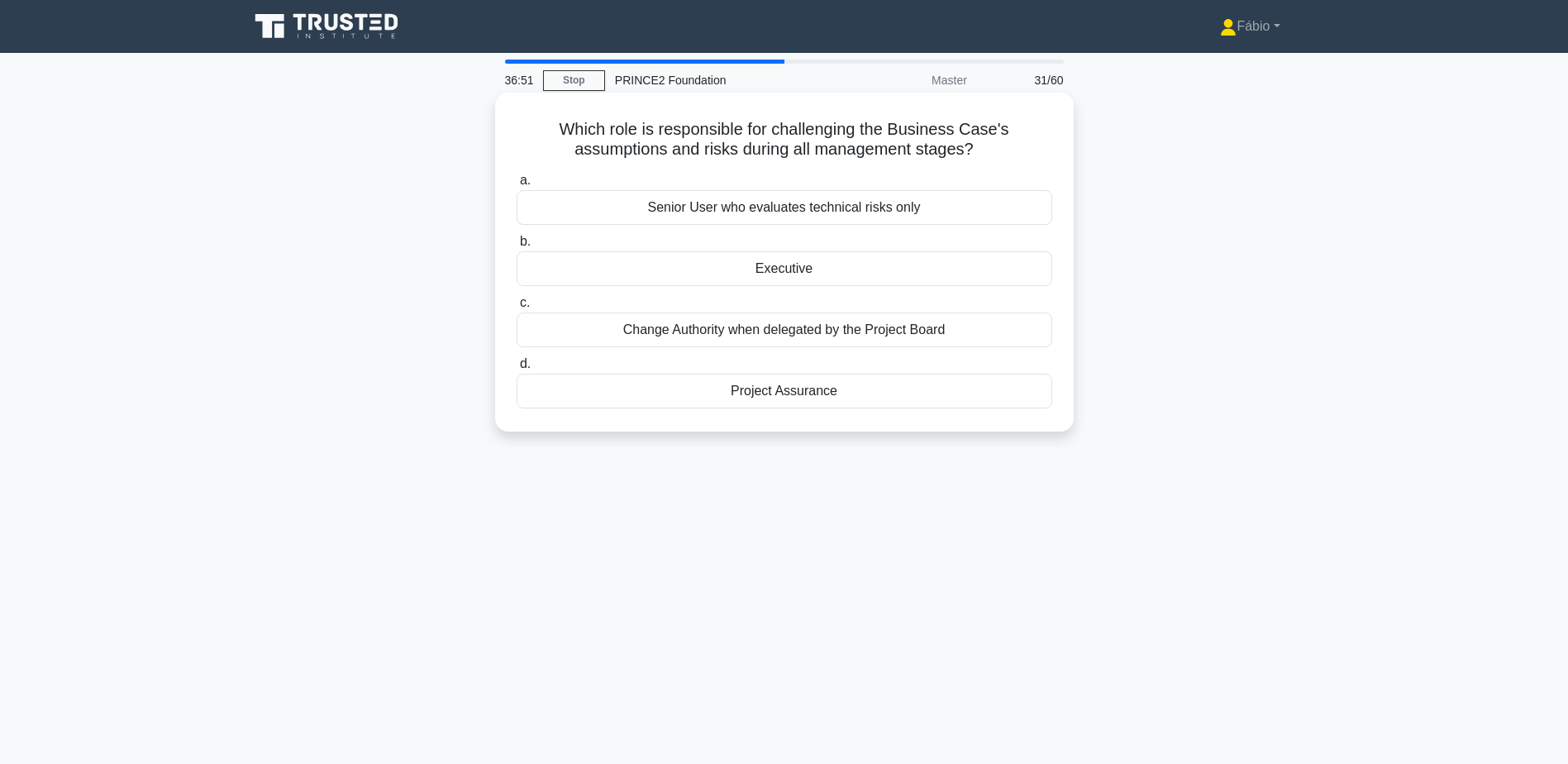
click at [874, 335] on div "Change Authority when delegated by the Project Board" at bounding box center [785, 330] width 536 height 35
click at [517, 309] on input "c. Change Authority when delegated by the Project Board" at bounding box center [517, 303] width 0 height 11
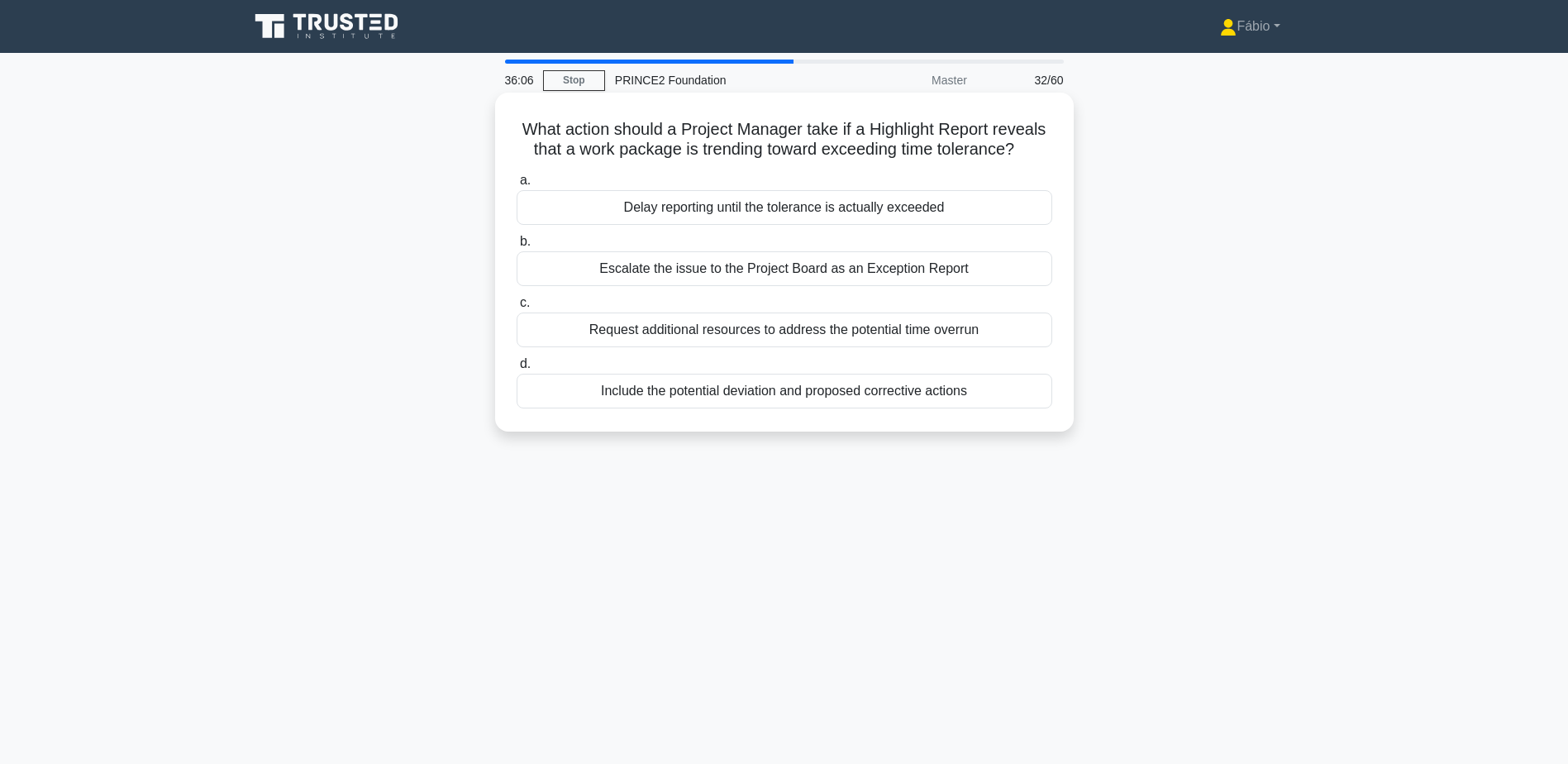
click at [852, 394] on div "Include the potential deviation and proposed corrective actions" at bounding box center [785, 390] width 536 height 35
click at [517, 370] on input "d. Include the potential deviation and proposed corrective actions" at bounding box center [517, 364] width 0 height 11
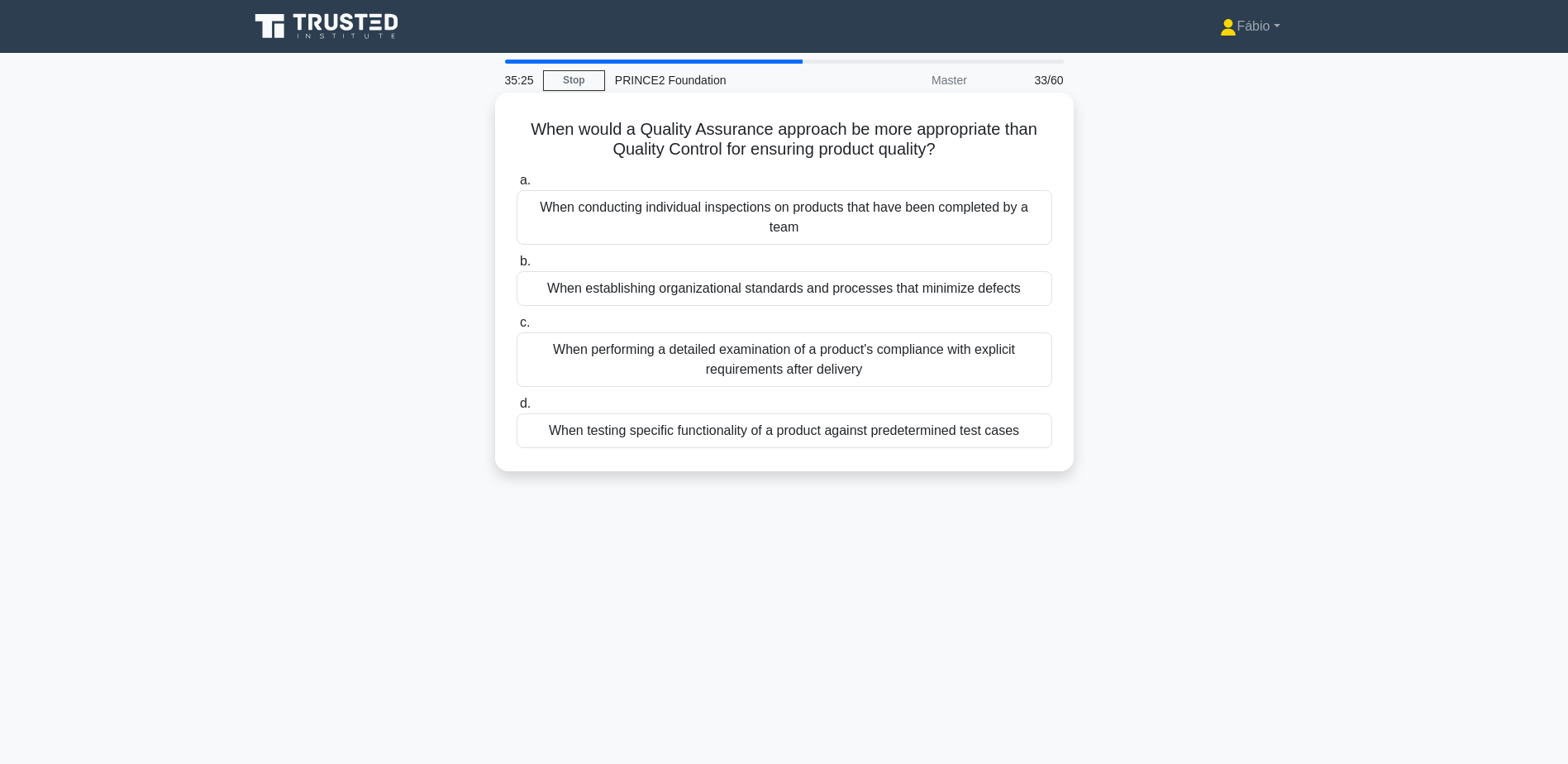
click at [989, 357] on div "When performing a detailed examination of a product's compliance with explicit …" at bounding box center [785, 360] width 536 height 55
click at [517, 328] on input "c. When performing a detailed examination of a product's compliance with explic…" at bounding box center [517, 323] width 0 height 11
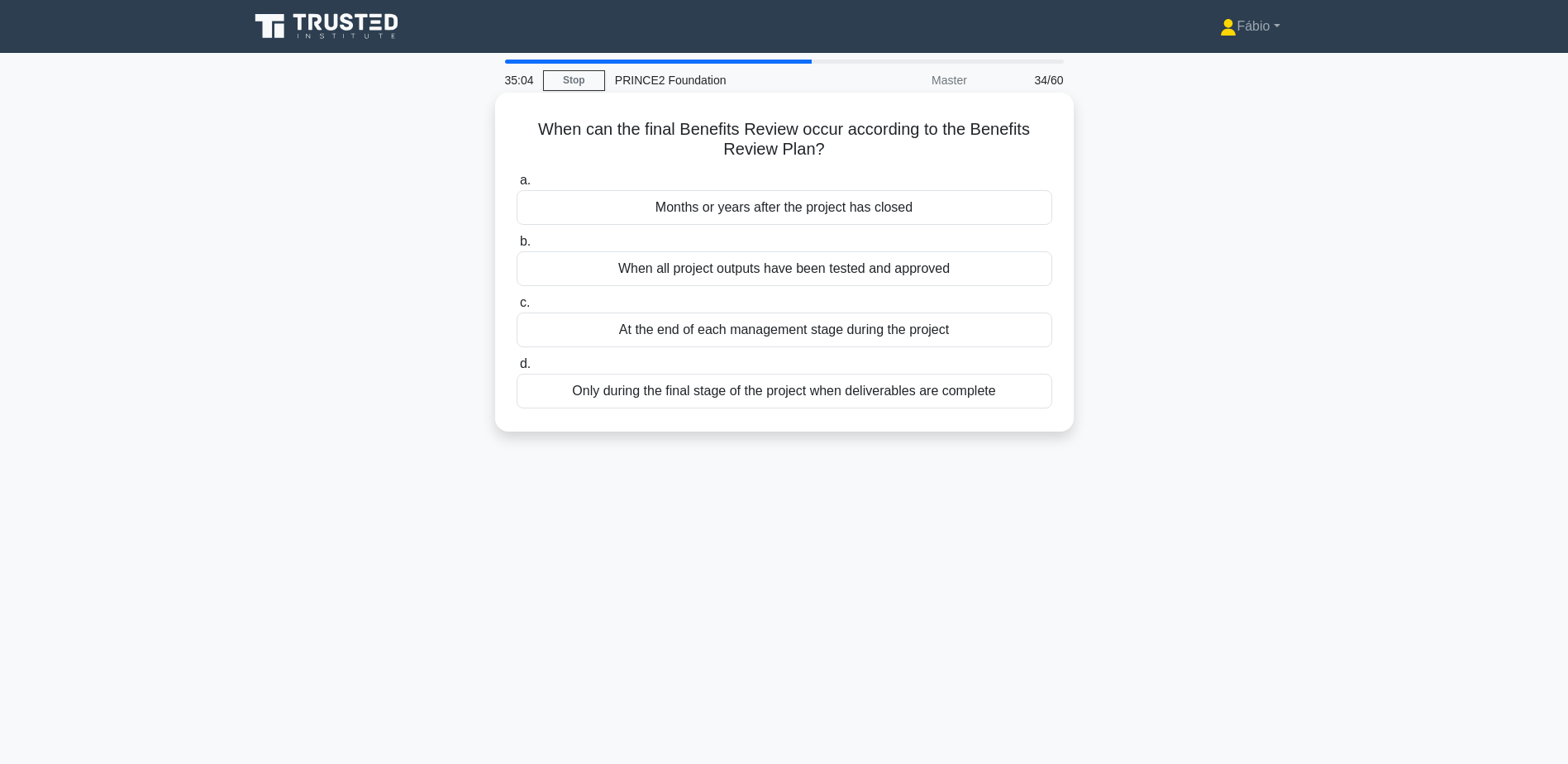
click at [899, 203] on div "Months or years after the project has closed" at bounding box center [785, 207] width 536 height 35
click at [517, 186] on input "a. Months or years after the project has closed" at bounding box center [517, 180] width 0 height 11
click at [968, 391] on div "To specify acceptable levels of variation in the quality criteria" at bounding box center [785, 390] width 536 height 35
click at [517, 370] on input "d. To specify acceptable levels of variation in the quality criteria" at bounding box center [517, 364] width 0 height 11
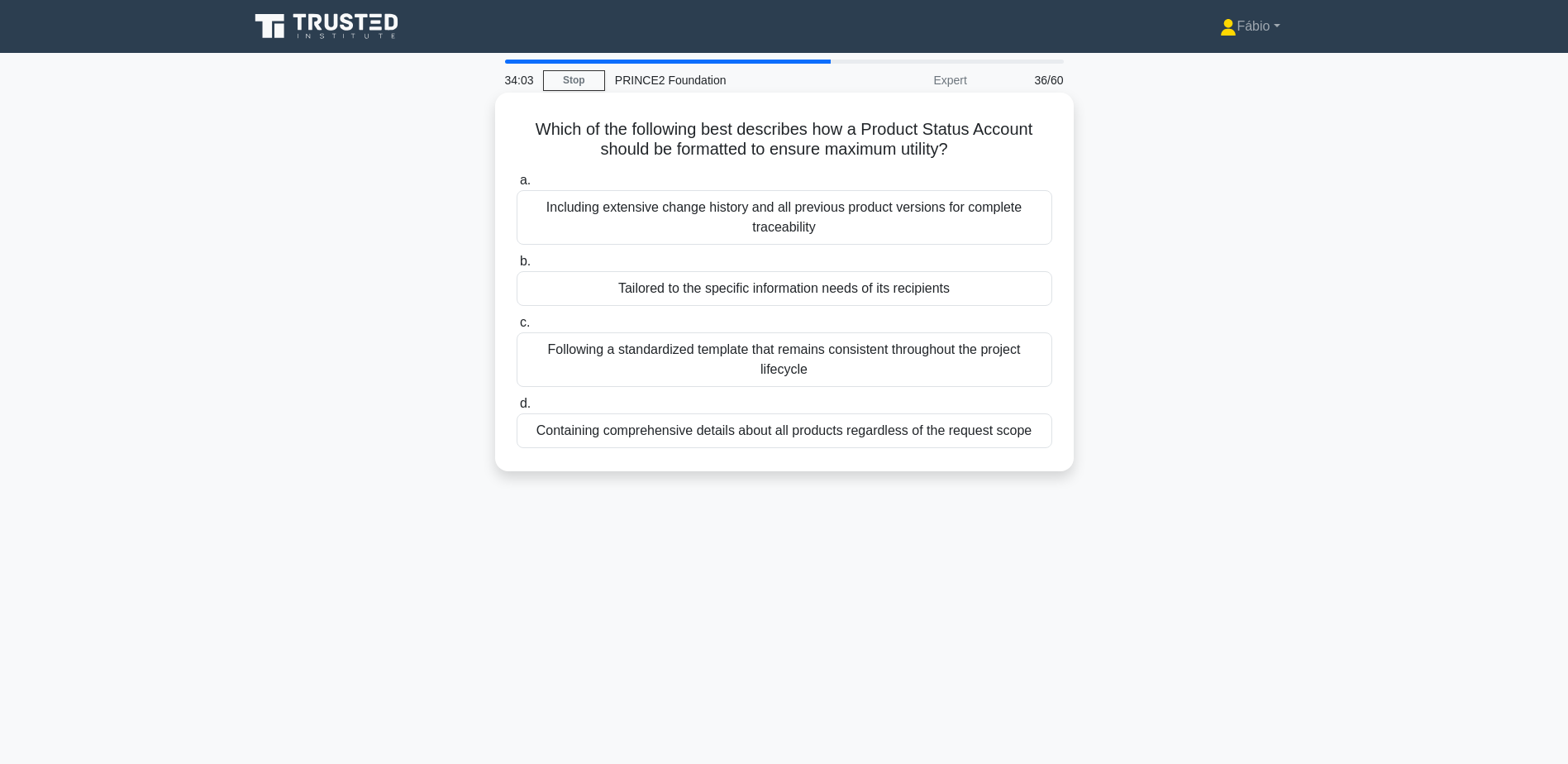
click at [990, 354] on div "Following a standardized template that remains consistent throughout the projec…" at bounding box center [785, 360] width 536 height 55
click at [517, 328] on input "c. Following a standardized template that remains consistent throughout the pro…" at bounding box center [517, 323] width 0 height 11
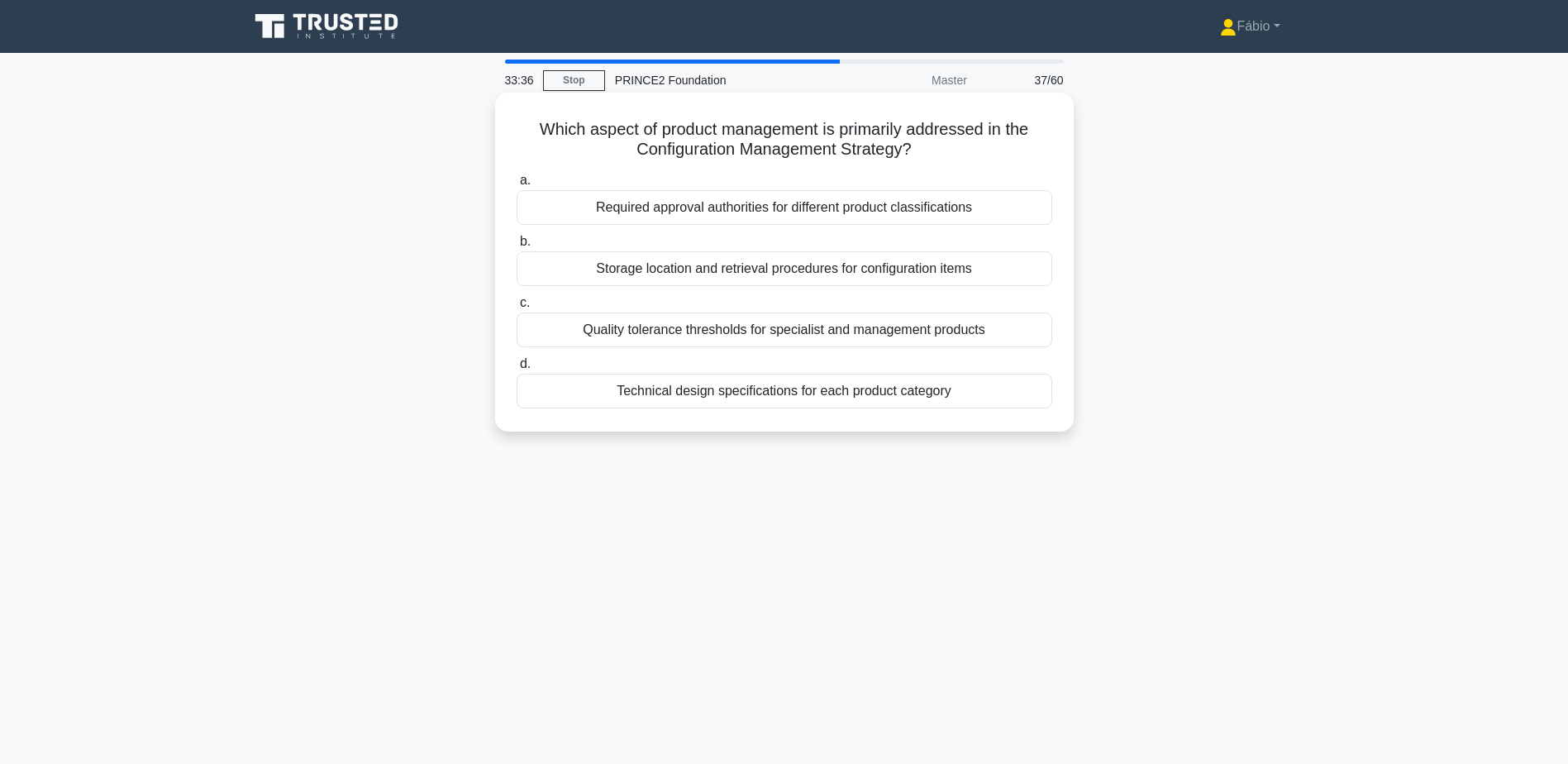
click at [740, 273] on div "Storage location and retrieval procedures for configuration items" at bounding box center [785, 268] width 536 height 35
click at [517, 247] on input "b. Storage location and retrieval procedures for configuration items" at bounding box center [517, 241] width 0 height 11
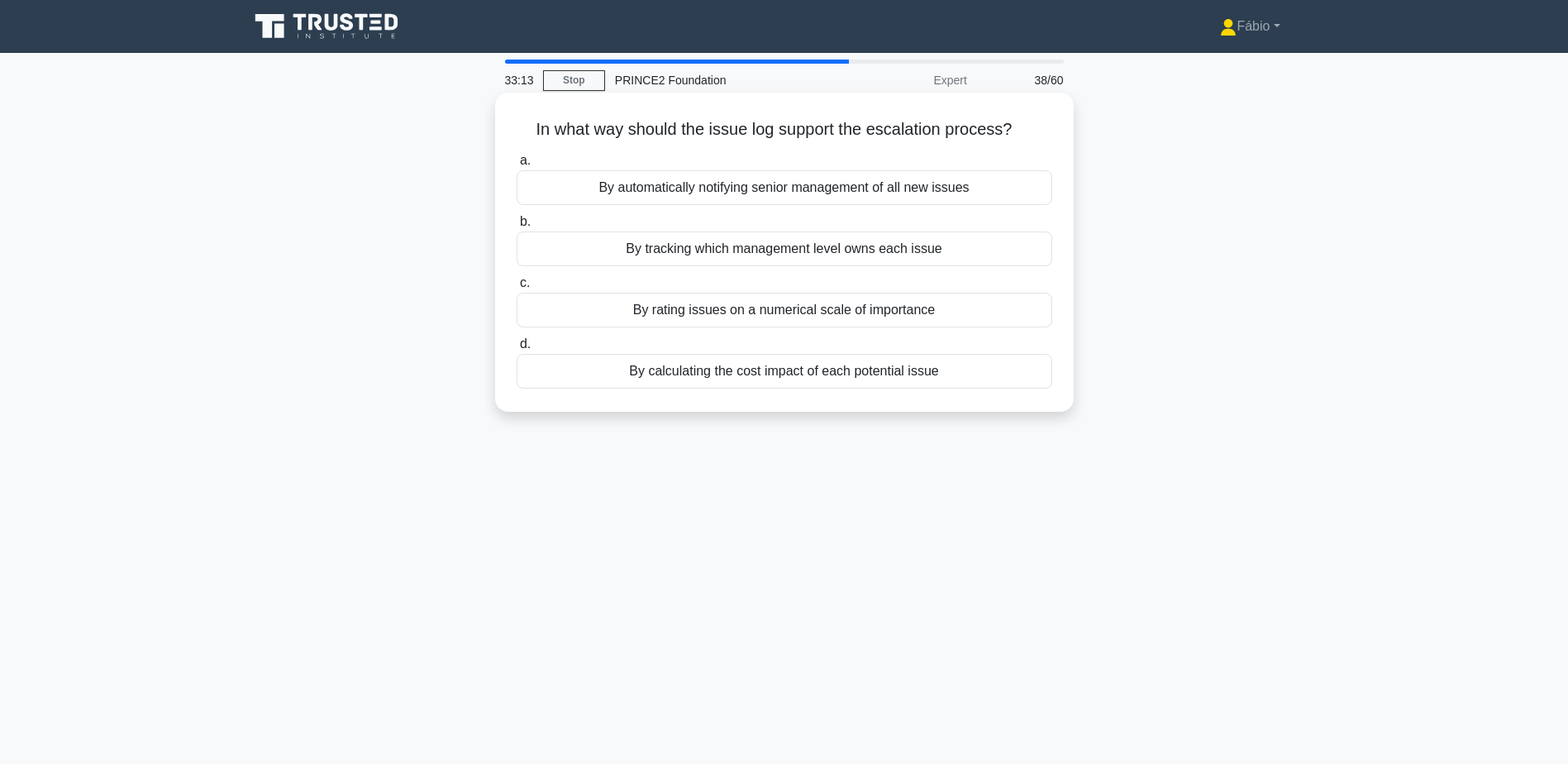
click at [752, 309] on div "By rating issues on a numerical scale of importance" at bounding box center [785, 310] width 536 height 35
click at [517, 289] on input "c. By rating issues on a numerical scale of importance" at bounding box center [517, 283] width 0 height 11
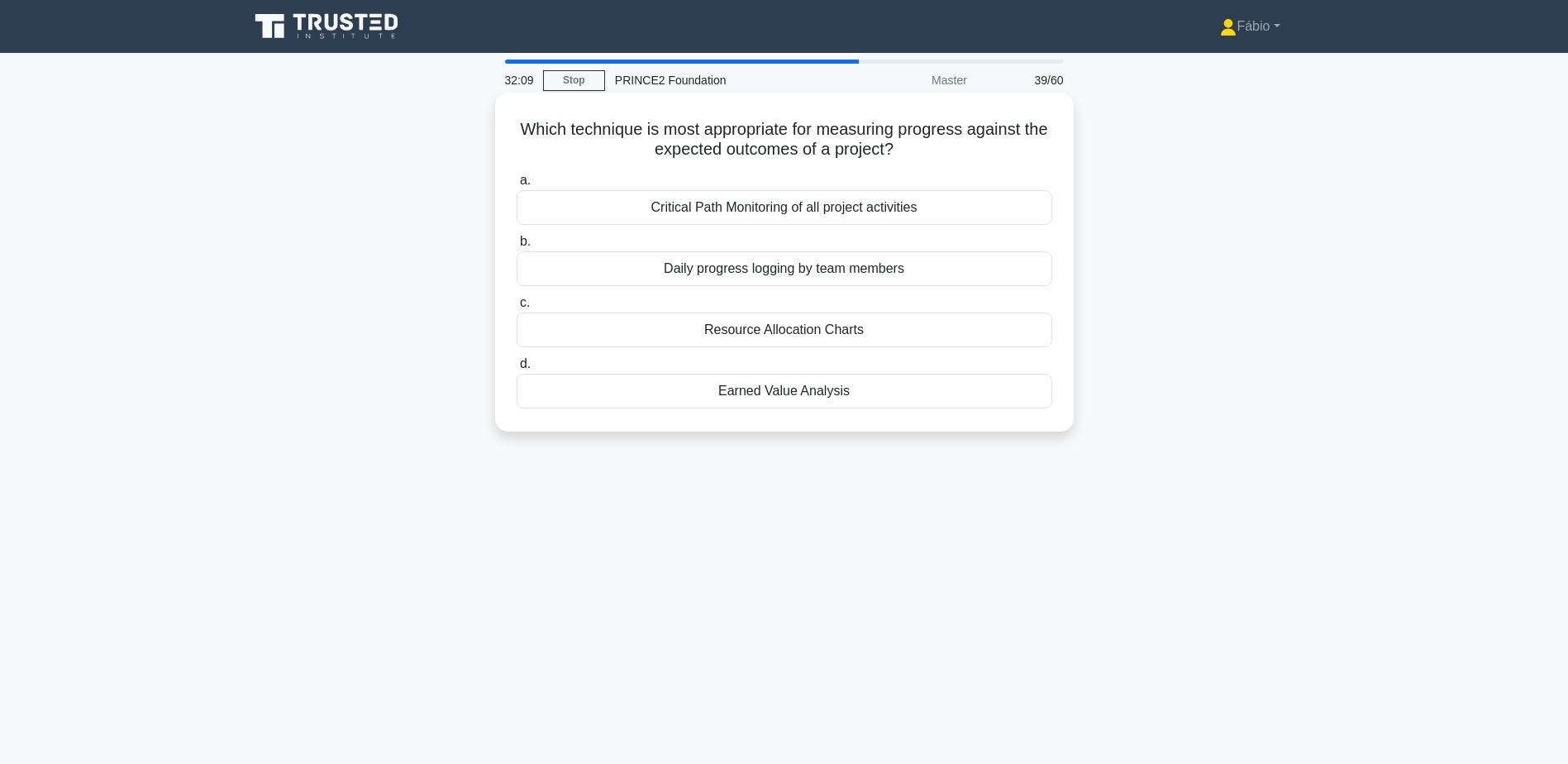
click at [961, 390] on div "Earned Value Analysis" at bounding box center [785, 390] width 536 height 35
click at [517, 370] on input "d. Earned Value Analysis" at bounding box center [517, 364] width 0 height 11
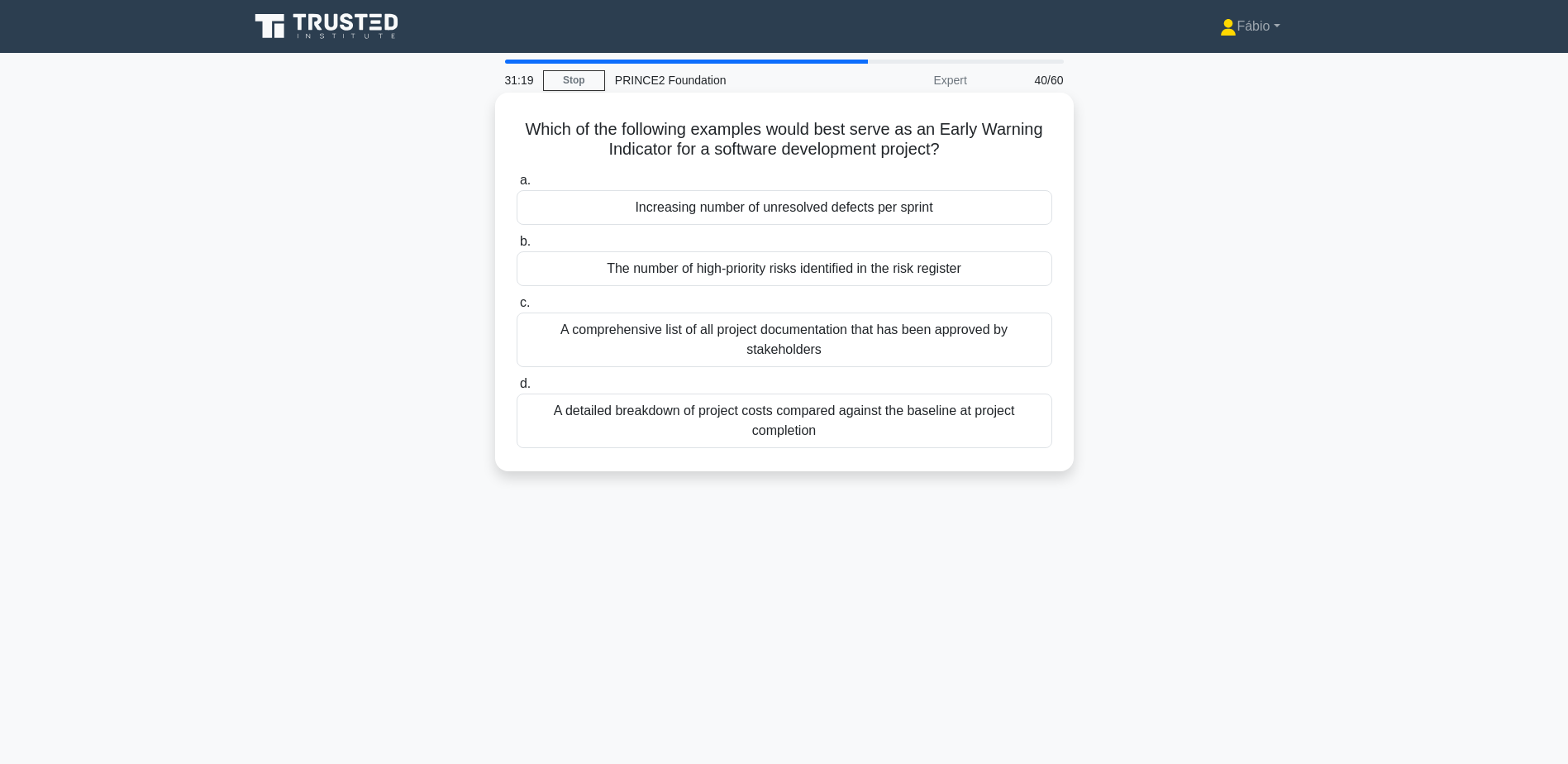
click at [960, 206] on div "Increasing number of unresolved defects per sprint" at bounding box center [785, 207] width 536 height 35
click at [517, 186] on input "a. Increasing number of unresolved defects per sprint" at bounding box center [517, 180] width 0 height 11
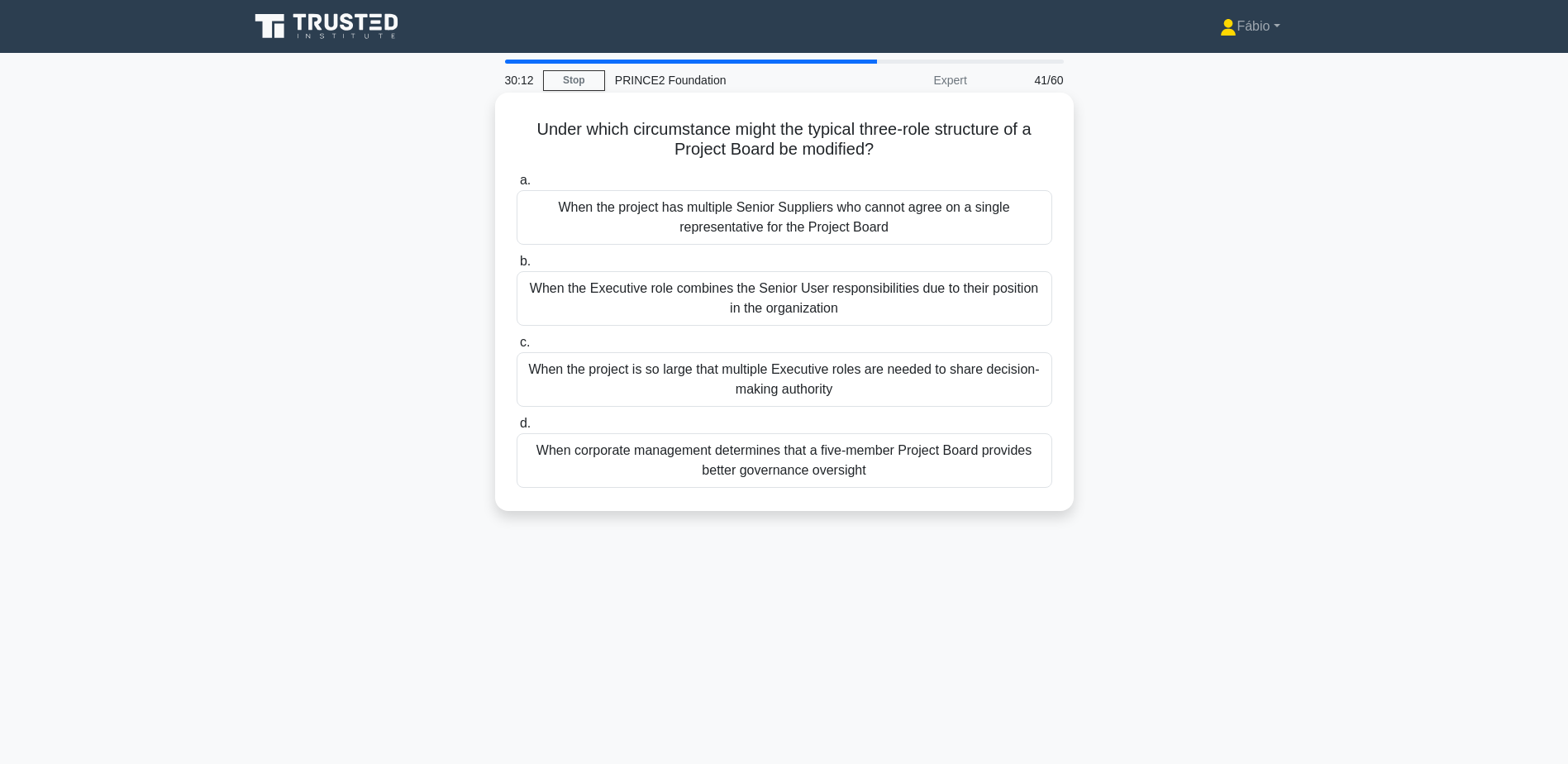
click at [669, 385] on div "When the project is so large that multiple Executive roles are needed to share …" at bounding box center [785, 380] width 536 height 55
click at [517, 348] on input "c. When the project is so large that multiple Executive roles are needed to sha…" at bounding box center [517, 343] width 0 height 11
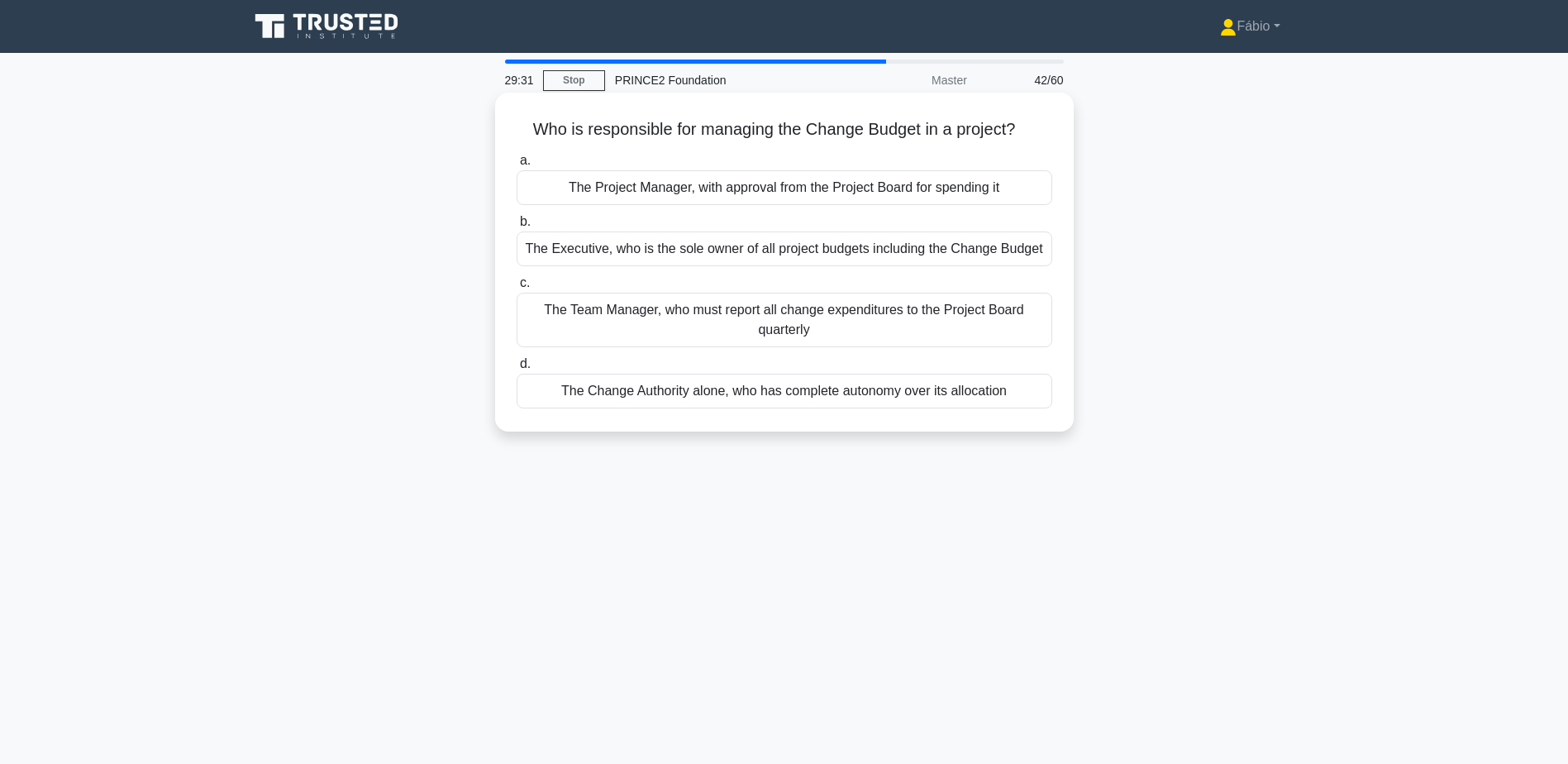
click at [891, 193] on div "The Project Manager, with approval from the Project Board for spending it" at bounding box center [785, 187] width 536 height 35
click at [517, 166] on input "a. The Project Manager, with approval from the Project Board for spending it" at bounding box center [517, 160] width 0 height 11
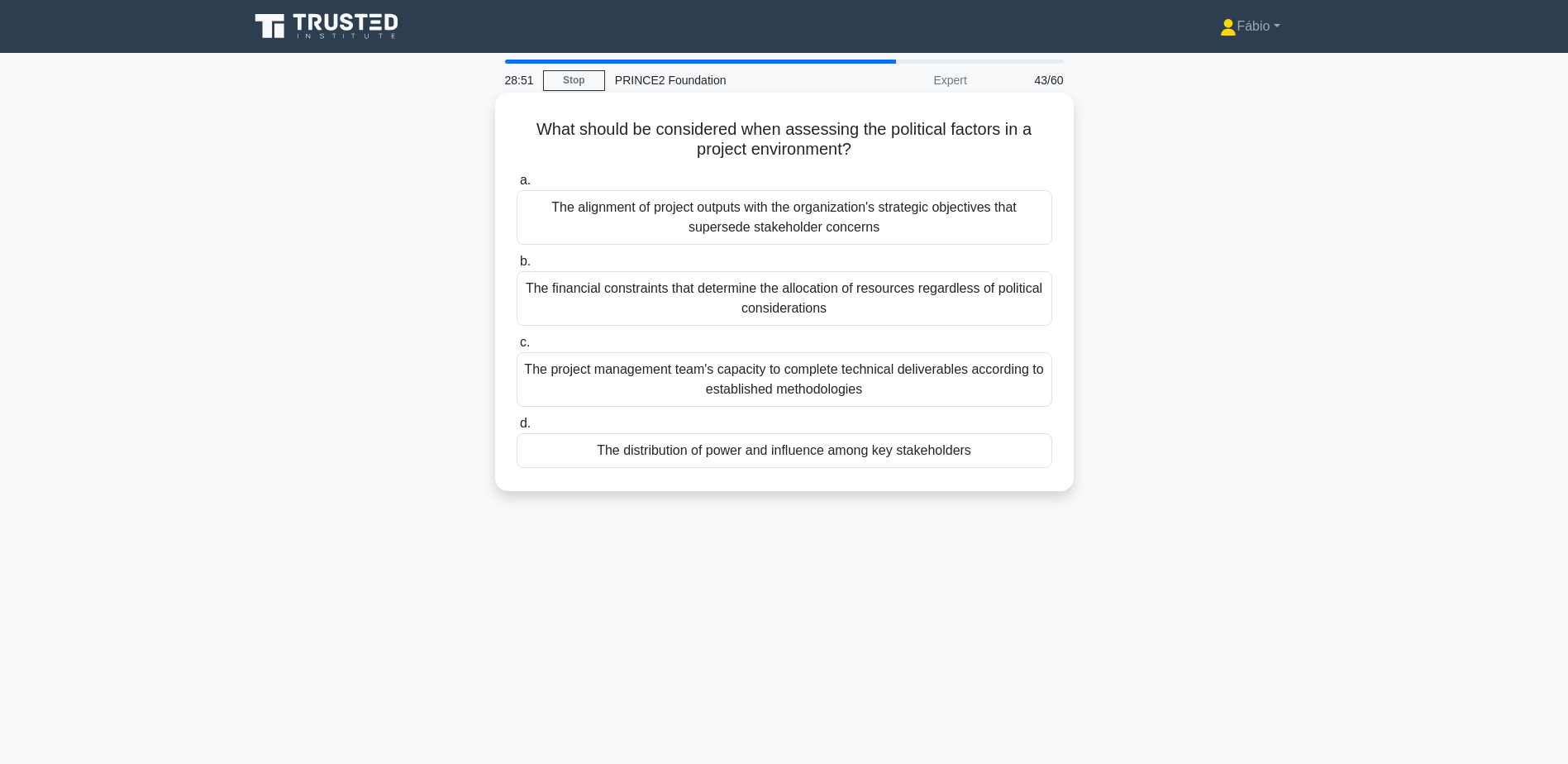
click at [903, 304] on div "The financial constraints that determine the allocation of resources regardless…" at bounding box center [785, 298] width 536 height 55
click at [517, 267] on input "b. The financial constraints that determine the allocation of resources regardl…" at bounding box center [517, 261] width 0 height 11
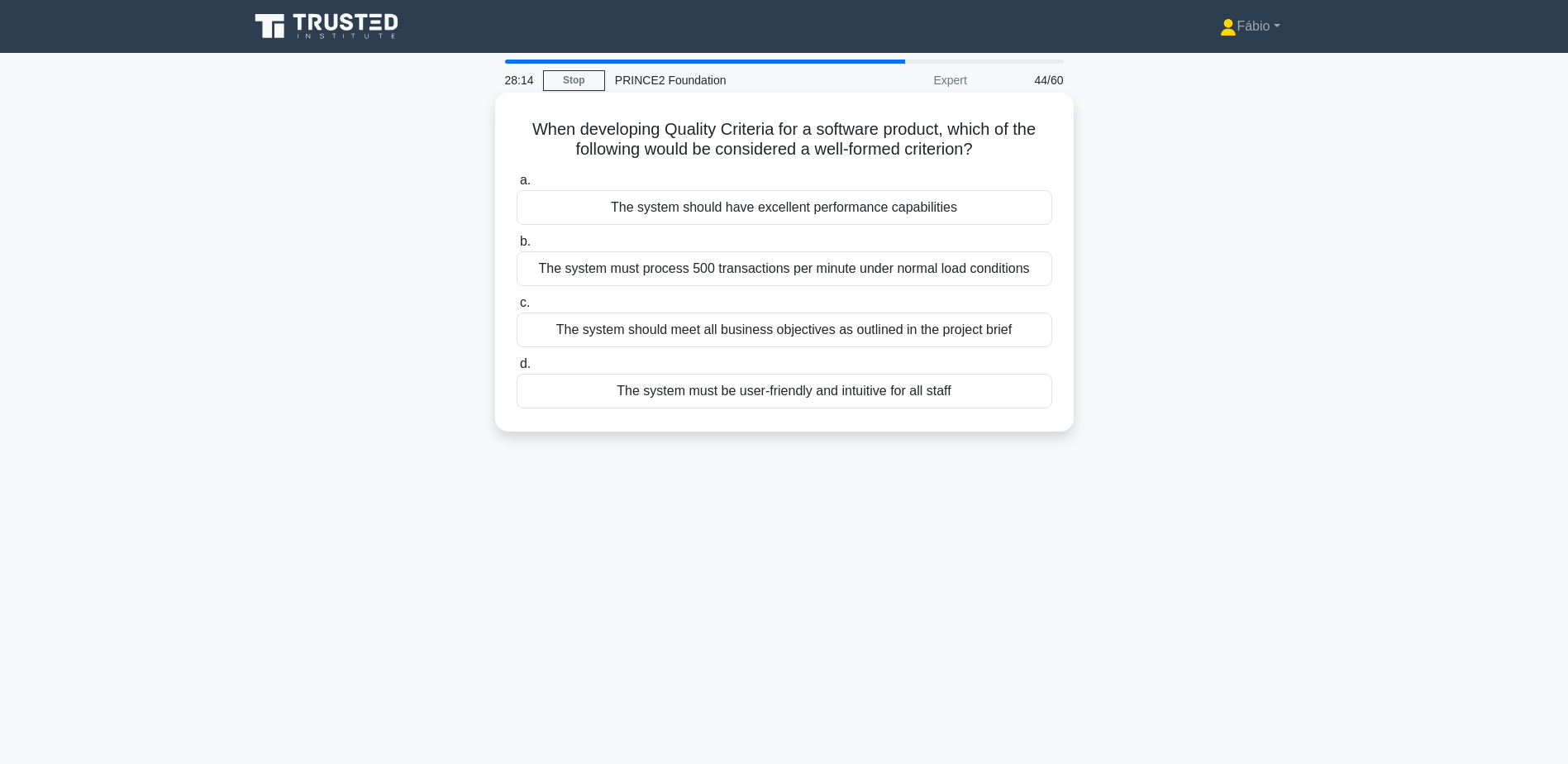
click at [902, 271] on div "The system must process 500 transactions per minute under normal load conditions" at bounding box center [785, 268] width 536 height 35
click at [517, 247] on input "b. The system must process 500 transactions per minute under normal load condit…" at bounding box center [517, 241] width 0 height 11
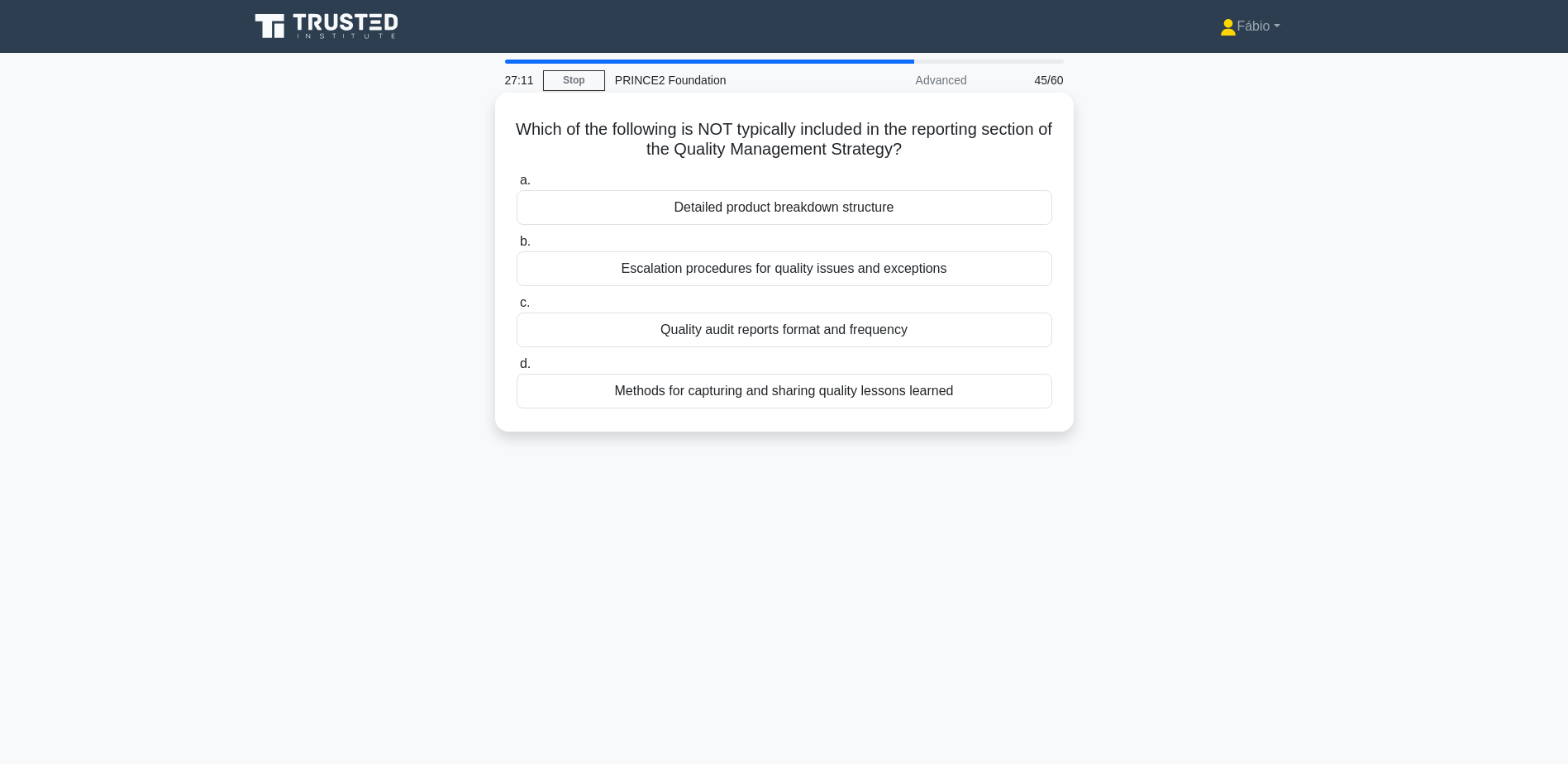
click at [838, 214] on div "Detailed product breakdown structure" at bounding box center [785, 207] width 536 height 35
click at [517, 186] on input "a. Detailed product breakdown structure" at bounding box center [517, 180] width 0 height 11
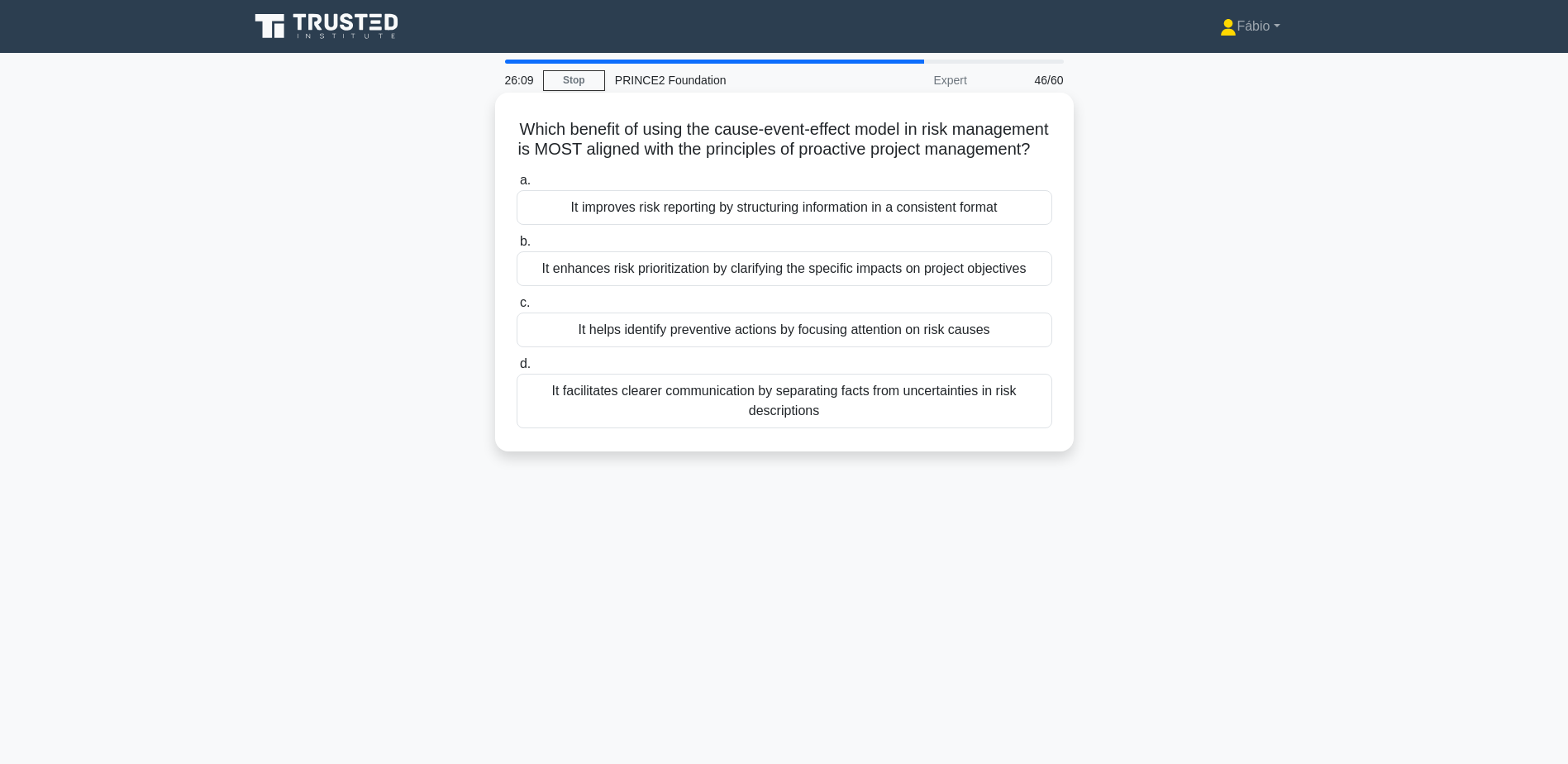
click at [799, 286] on div "It enhances risk prioritization by clarifying the specific impacts on project o…" at bounding box center [785, 268] width 536 height 35
click at [517, 247] on input "b. It enhances risk prioritization by clarifying the specific impacts on projec…" at bounding box center [517, 241] width 0 height 11
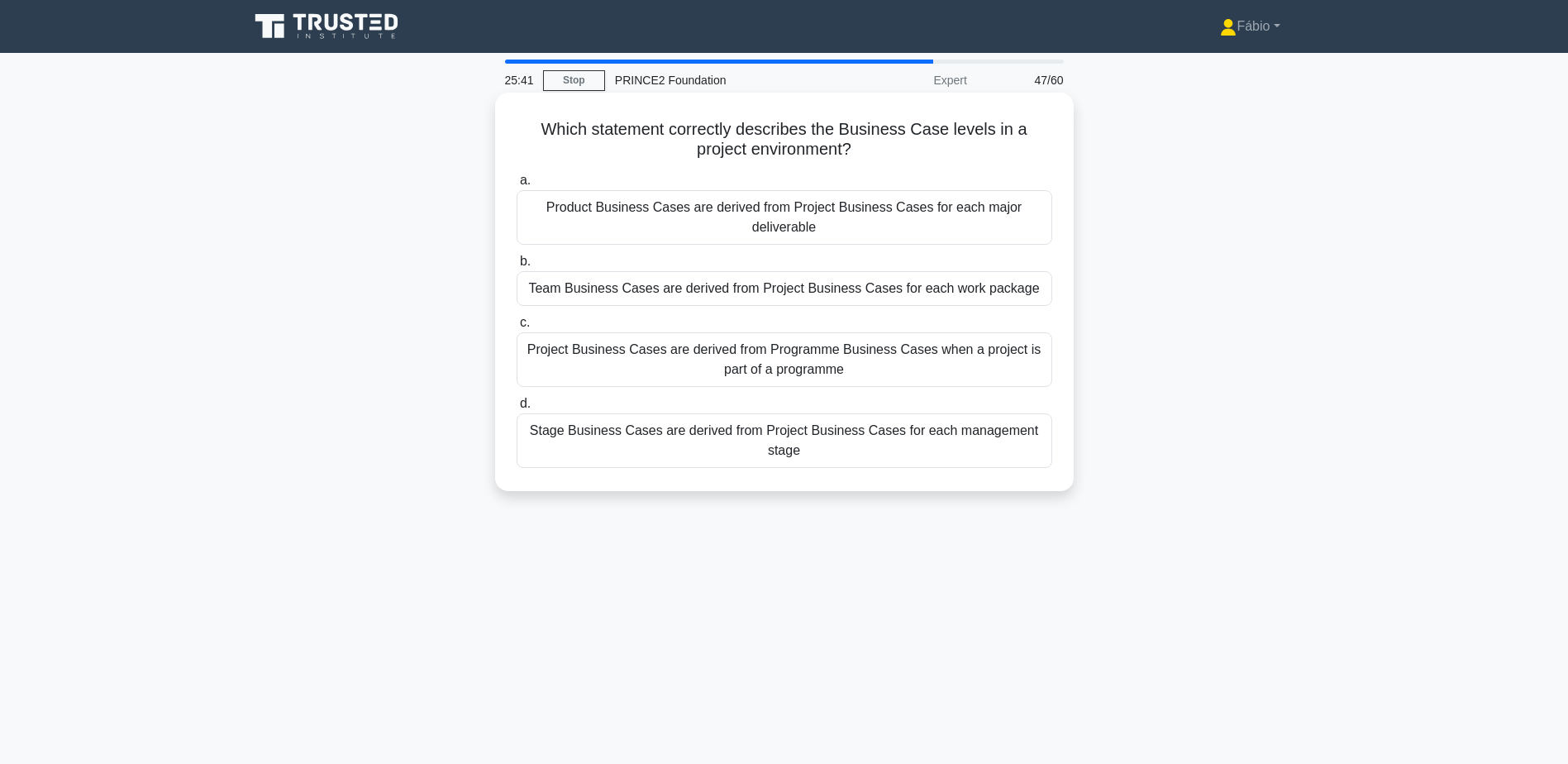
click at [966, 357] on div "Project Business Cases are derived from Programme Business Cases when a project…" at bounding box center [785, 360] width 536 height 55
click at [517, 328] on input "c. Project Business Cases are derived from Programme Business Cases when a proj…" at bounding box center [517, 323] width 0 height 11
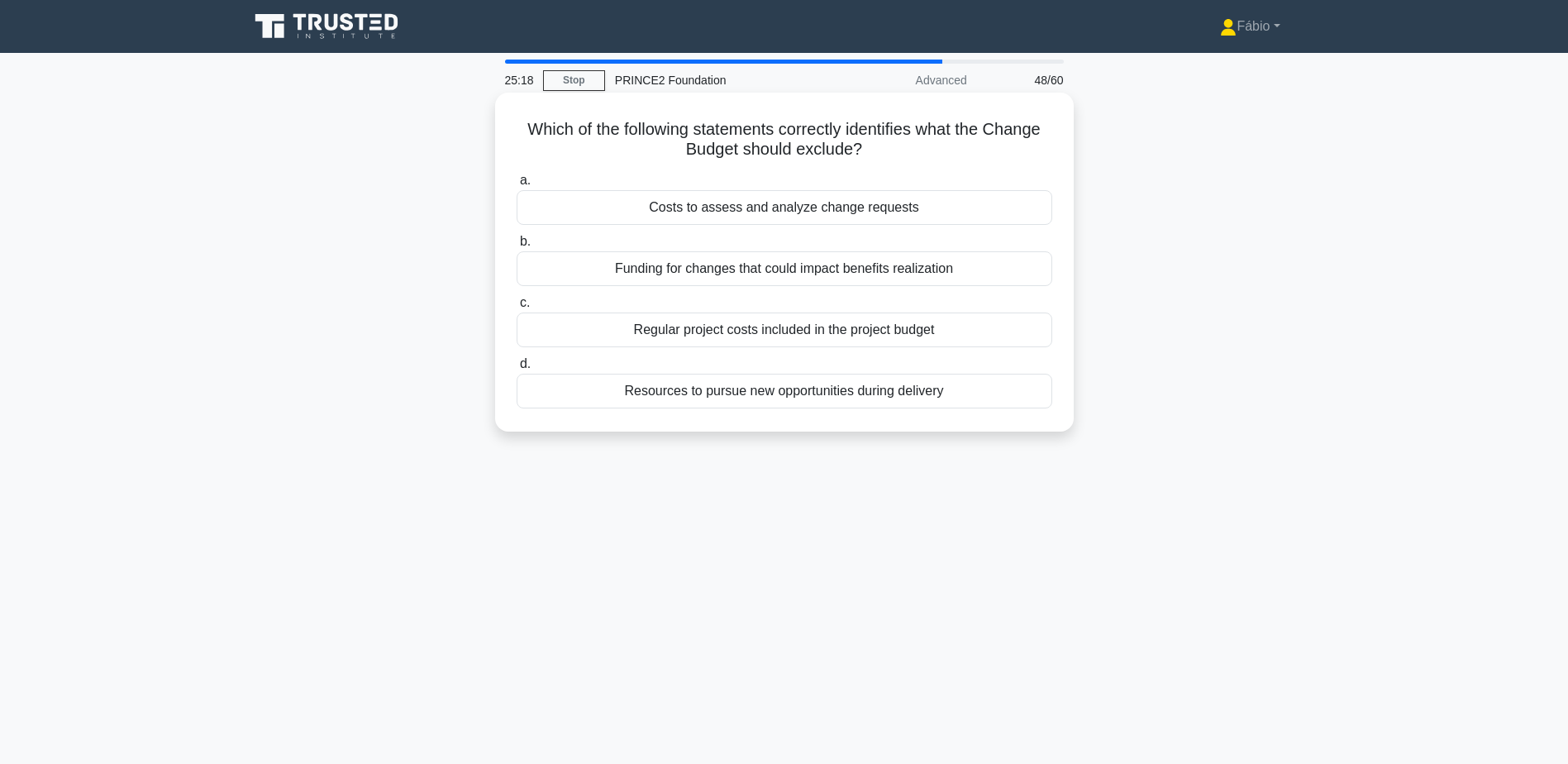
click at [907, 328] on div "Regular project costs included in the project budget" at bounding box center [785, 330] width 536 height 35
click at [517, 309] on input "c. Regular project costs included in the project budget" at bounding box center [517, 303] width 0 height 11
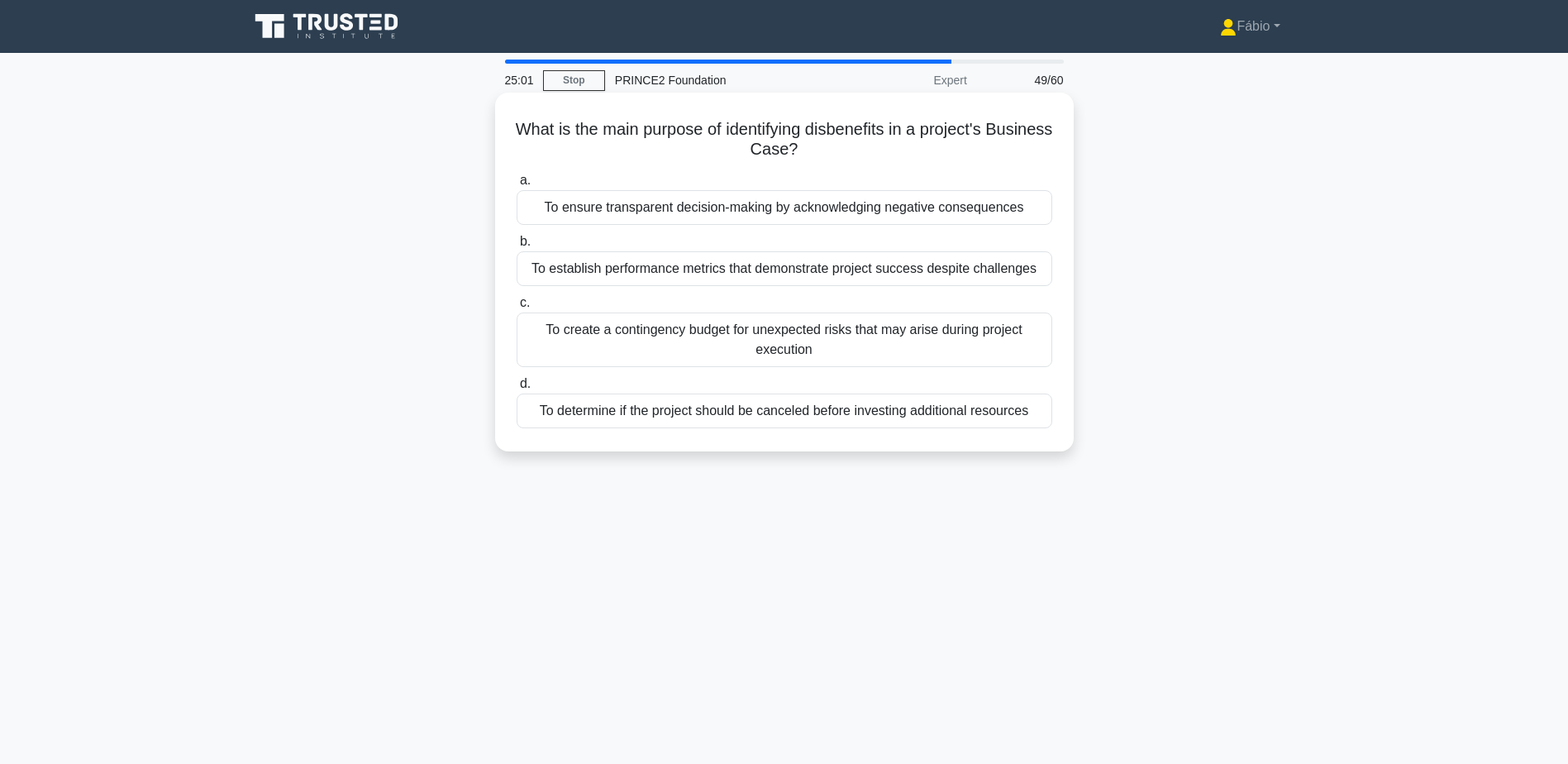
click at [819, 211] on div "To ensure transparent decision-making by acknowledging negative consequences" at bounding box center [785, 207] width 536 height 35
click at [517, 186] on input "a. To ensure transparent decision-making by acknowledging negative consequences" at bounding box center [517, 180] width 0 height 11
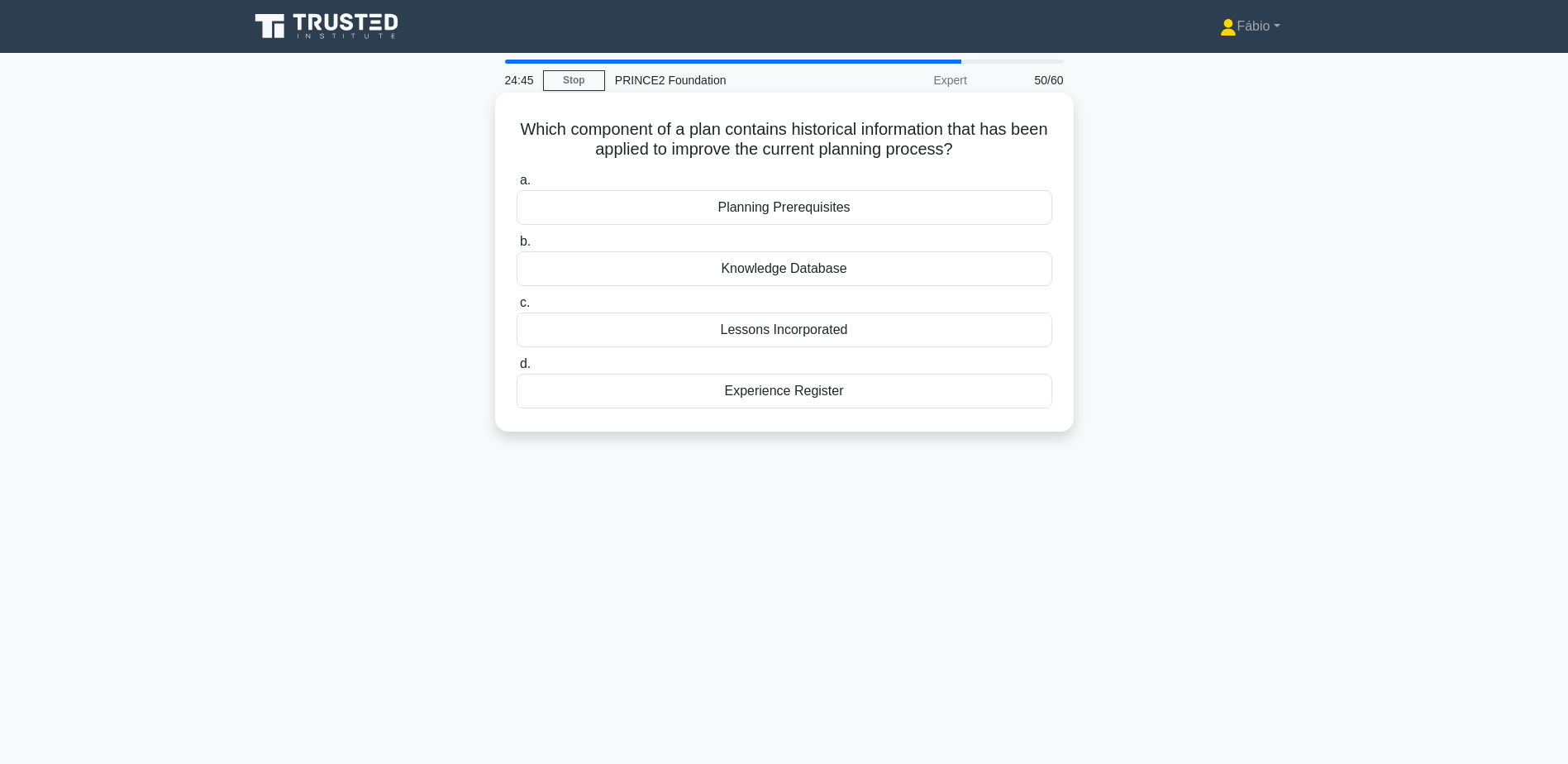
click at [871, 334] on div "Lessons Incorporated" at bounding box center [785, 330] width 536 height 35
click at [517, 309] on input "c. Lessons Incorporated" at bounding box center [517, 303] width 0 height 11
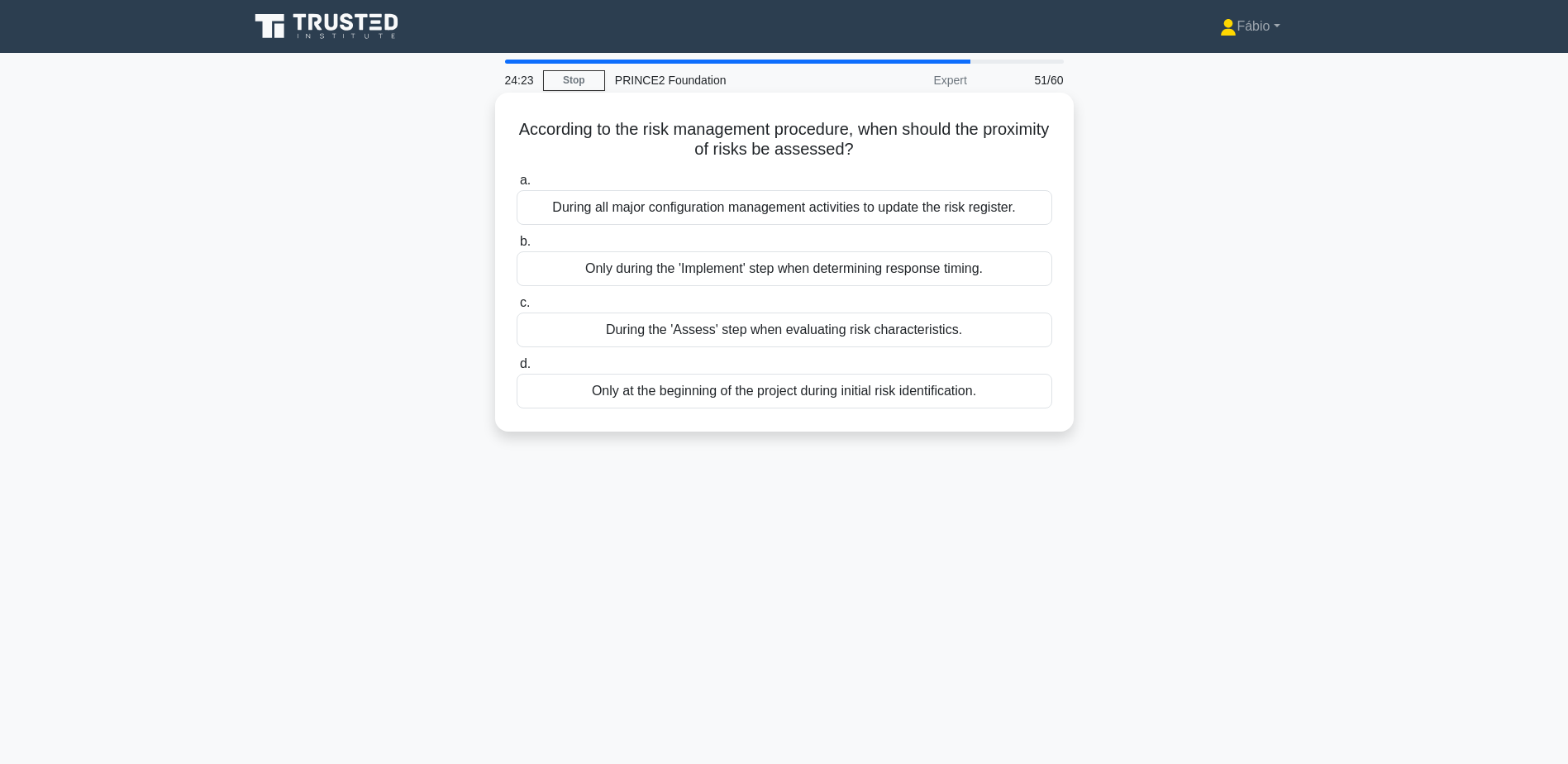
click at [917, 334] on div "During the 'Assess' step when evaluating risk characteristics." at bounding box center [785, 330] width 536 height 35
click at [517, 309] on input "c. During the 'Assess' step when evaluating risk characteristics." at bounding box center [517, 303] width 0 height 11
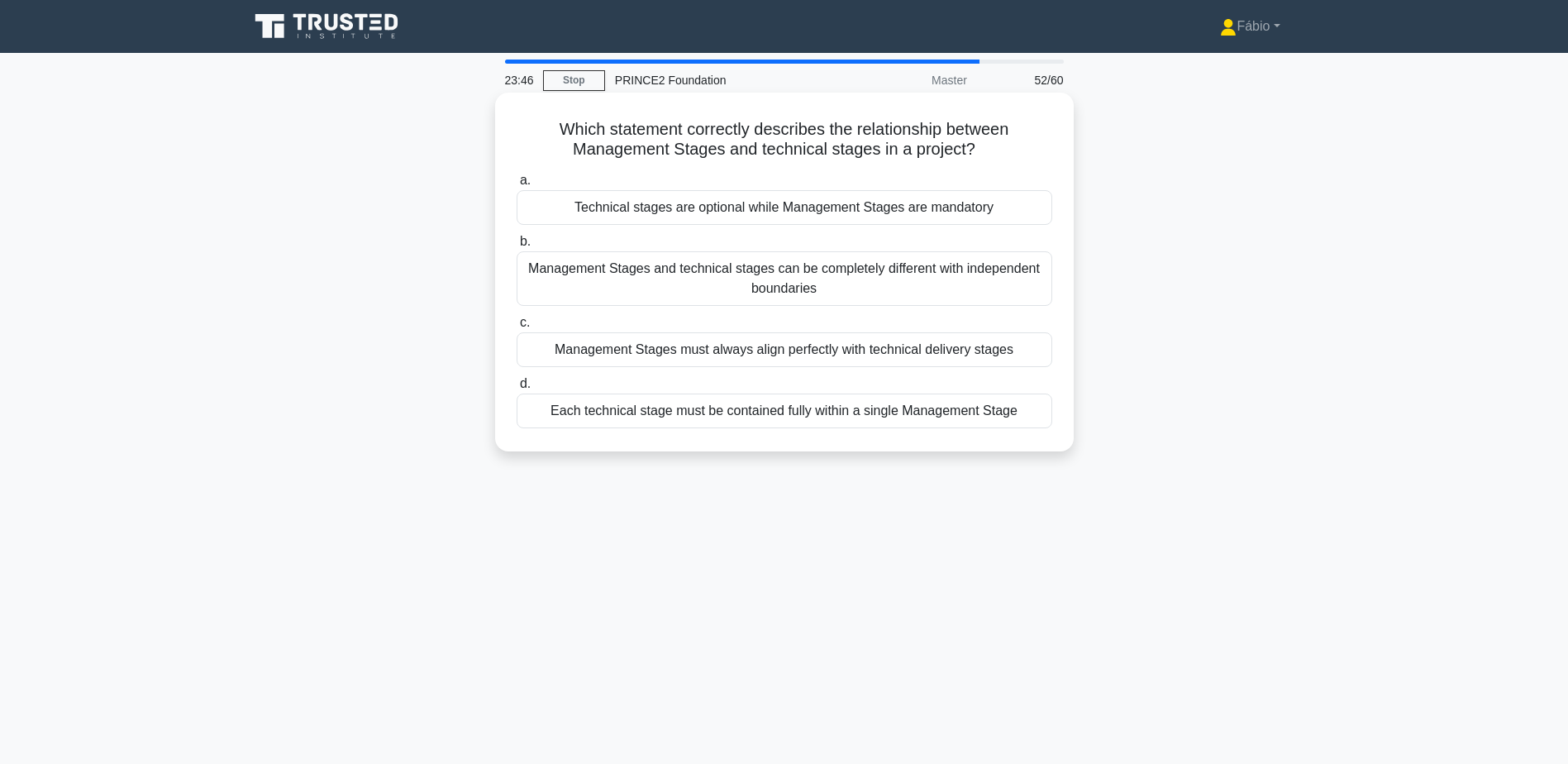
click at [1009, 216] on div "Technical stages are optional while Management Stages are mandatory" at bounding box center [785, 207] width 536 height 35
click at [517, 186] on input "a. Technical stages are optional while Management Stages are mandatory" at bounding box center [517, 180] width 0 height 11
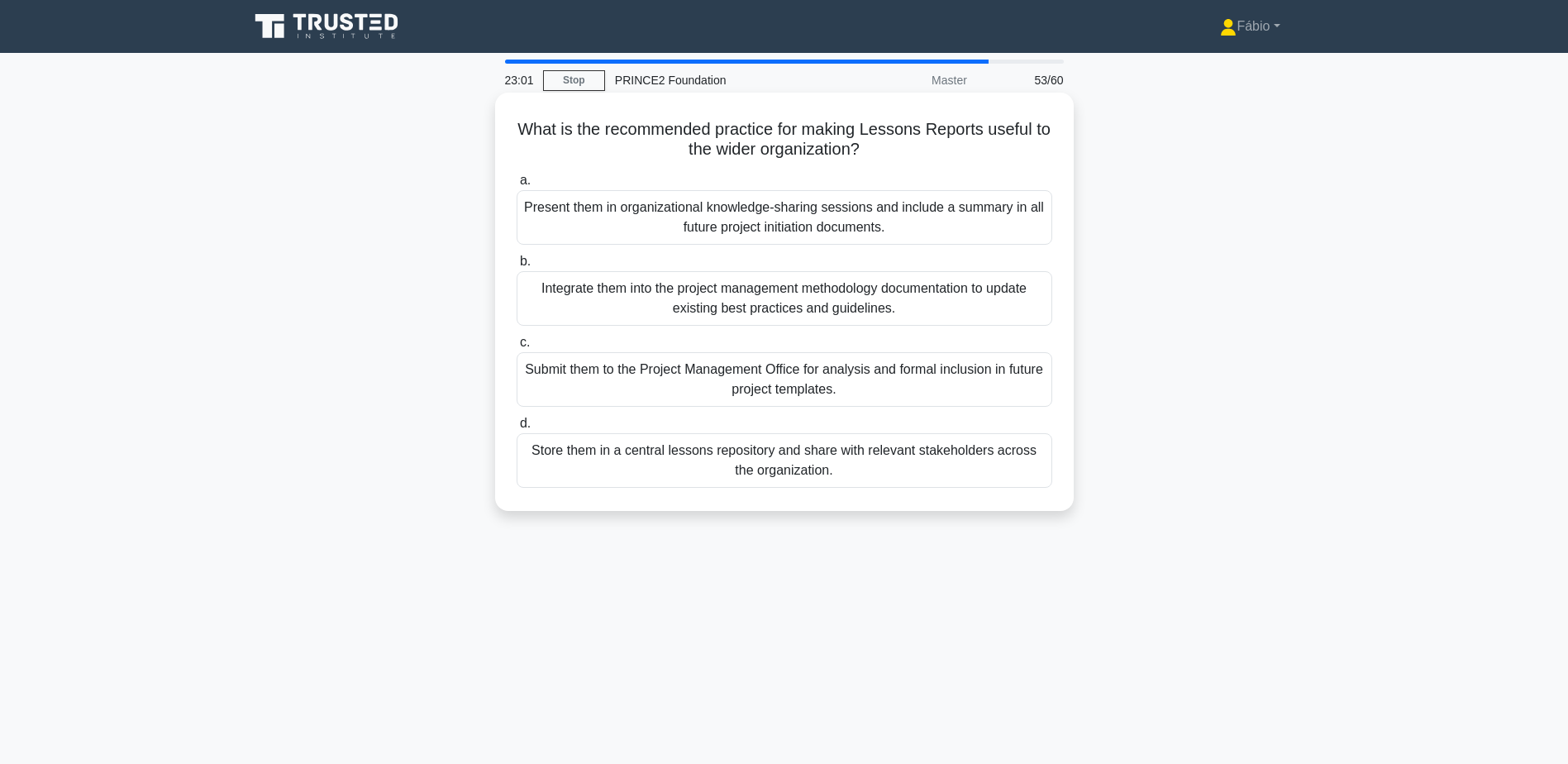
click at [857, 213] on div "Present them in organizational knowledge-sharing sessions and include a summary…" at bounding box center [785, 217] width 536 height 55
click at [517, 186] on input "a. Present them in organizational knowledge-sharing sessions and include a summ…" at bounding box center [517, 180] width 0 height 11
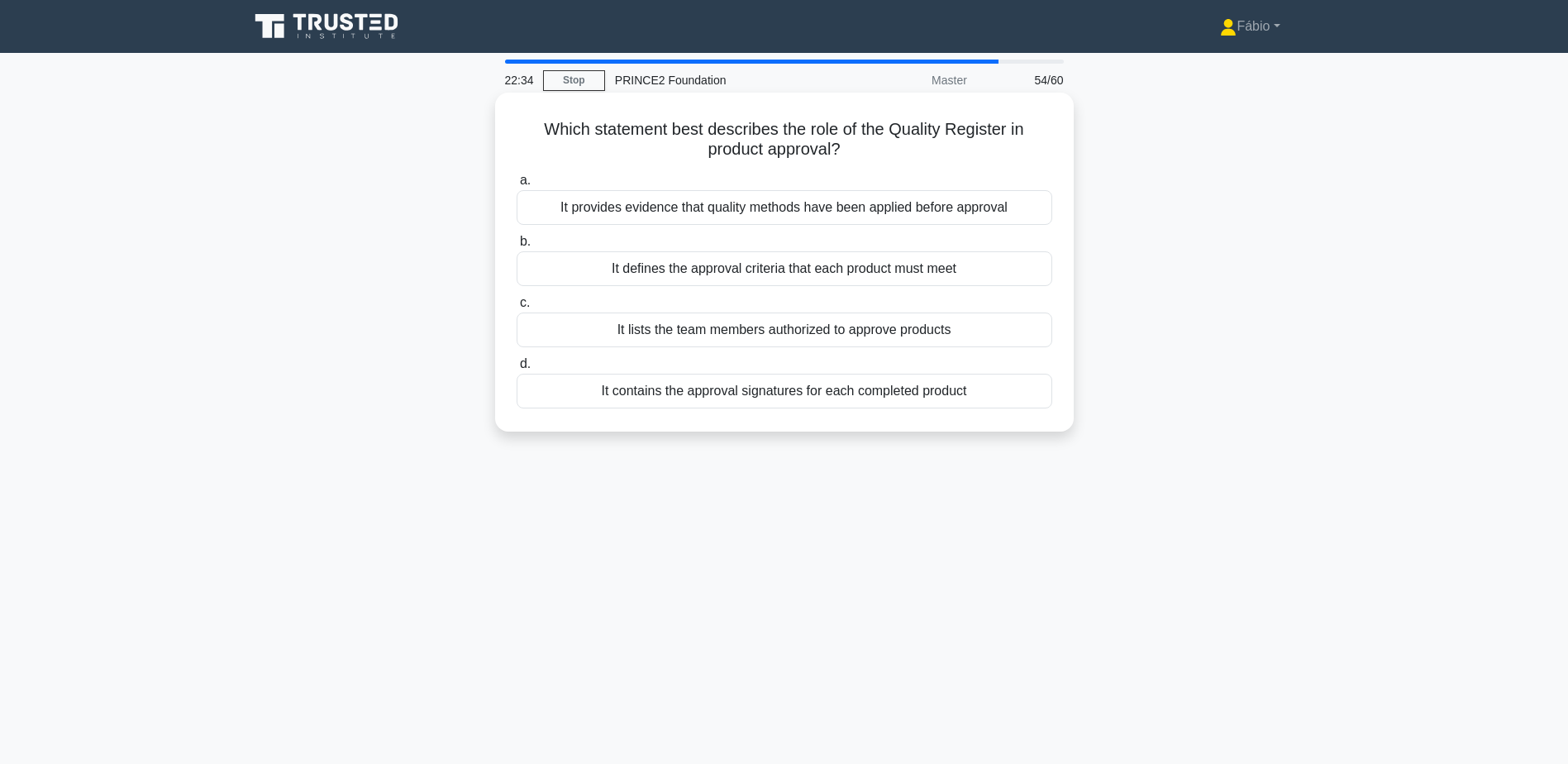
click at [899, 214] on div "It provides evidence that quality methods have been applied before approval" at bounding box center [785, 207] width 536 height 35
click at [517, 186] on input "a. It provides evidence that quality methods have been applied before approval" at bounding box center [517, 180] width 0 height 11
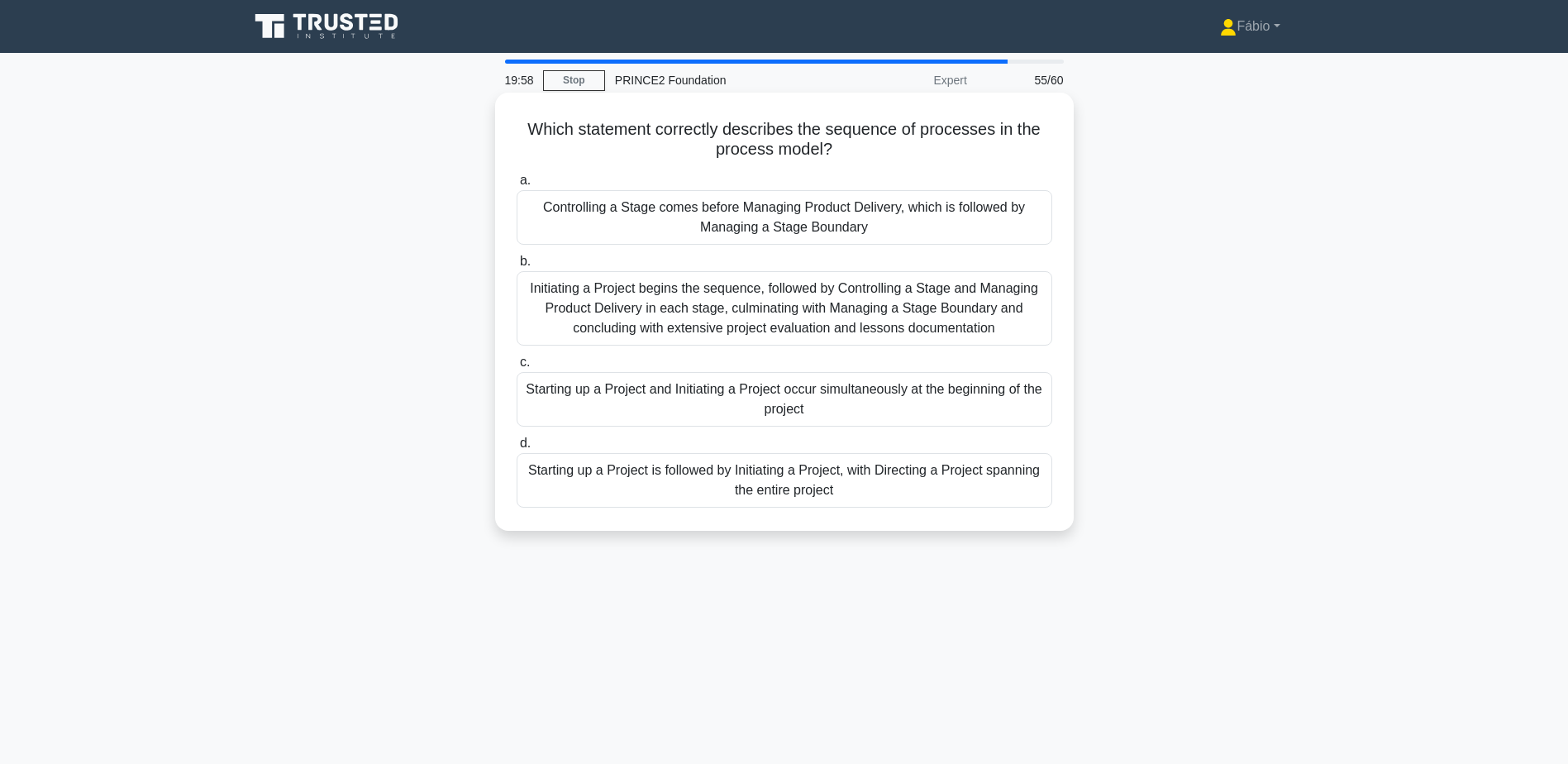
click at [701, 220] on div "Controlling a Stage comes before Managing Product Delivery, which is followed b…" at bounding box center [785, 217] width 536 height 55
click at [517, 186] on input "a. Controlling a Stage comes before Managing Product Delivery, which is followe…" at bounding box center [517, 180] width 0 height 11
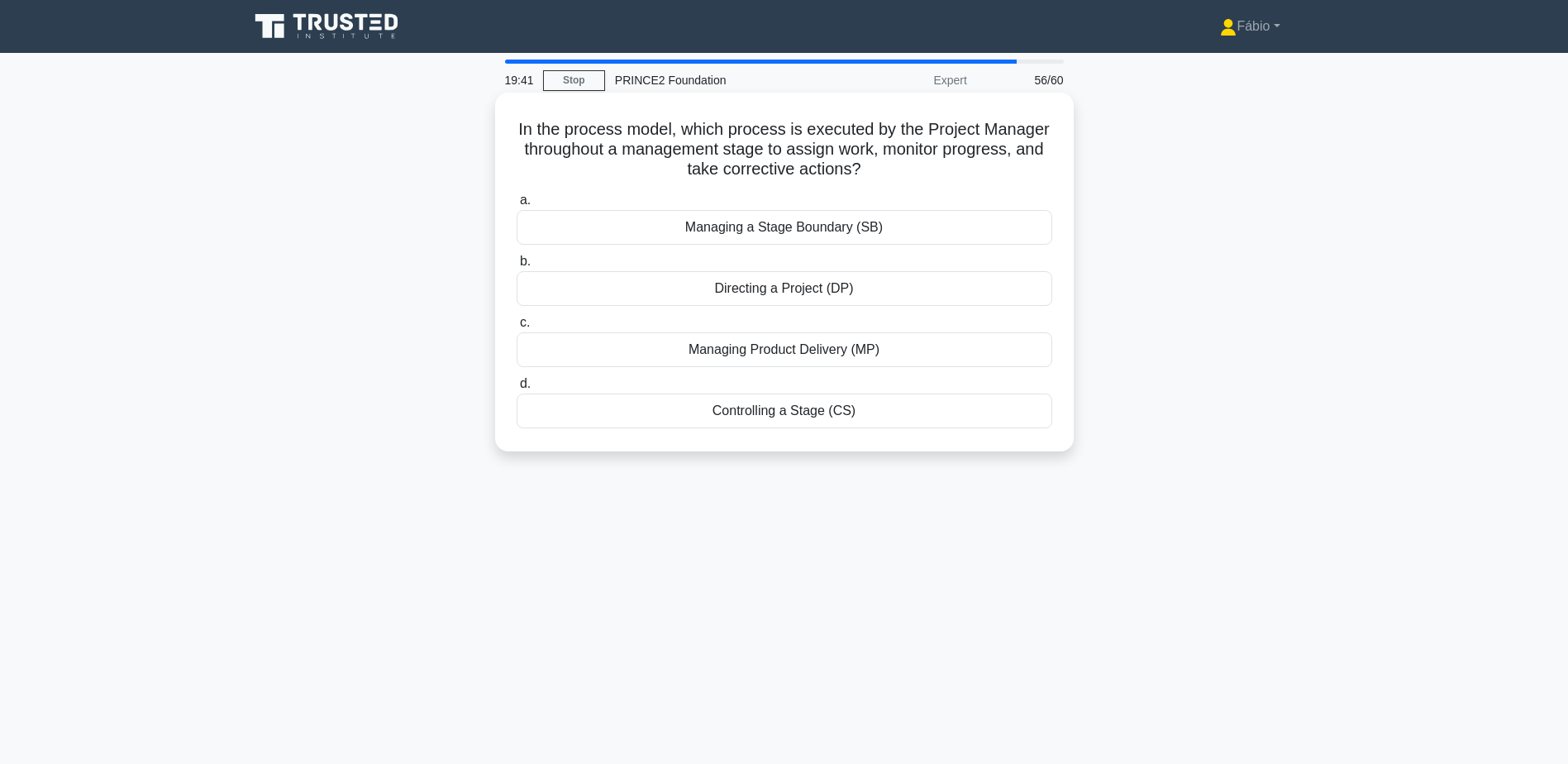
click at [776, 413] on div "Controlling a Stage (CS)" at bounding box center [785, 410] width 536 height 35
click at [517, 389] on input "d. Controlling a Stage (CS)" at bounding box center [517, 383] width 0 height 11
click at [770, 410] on div "The Project Manager" at bounding box center [785, 410] width 536 height 35
click at [517, 389] on input "d. The Project Manager" at bounding box center [517, 383] width 0 height 11
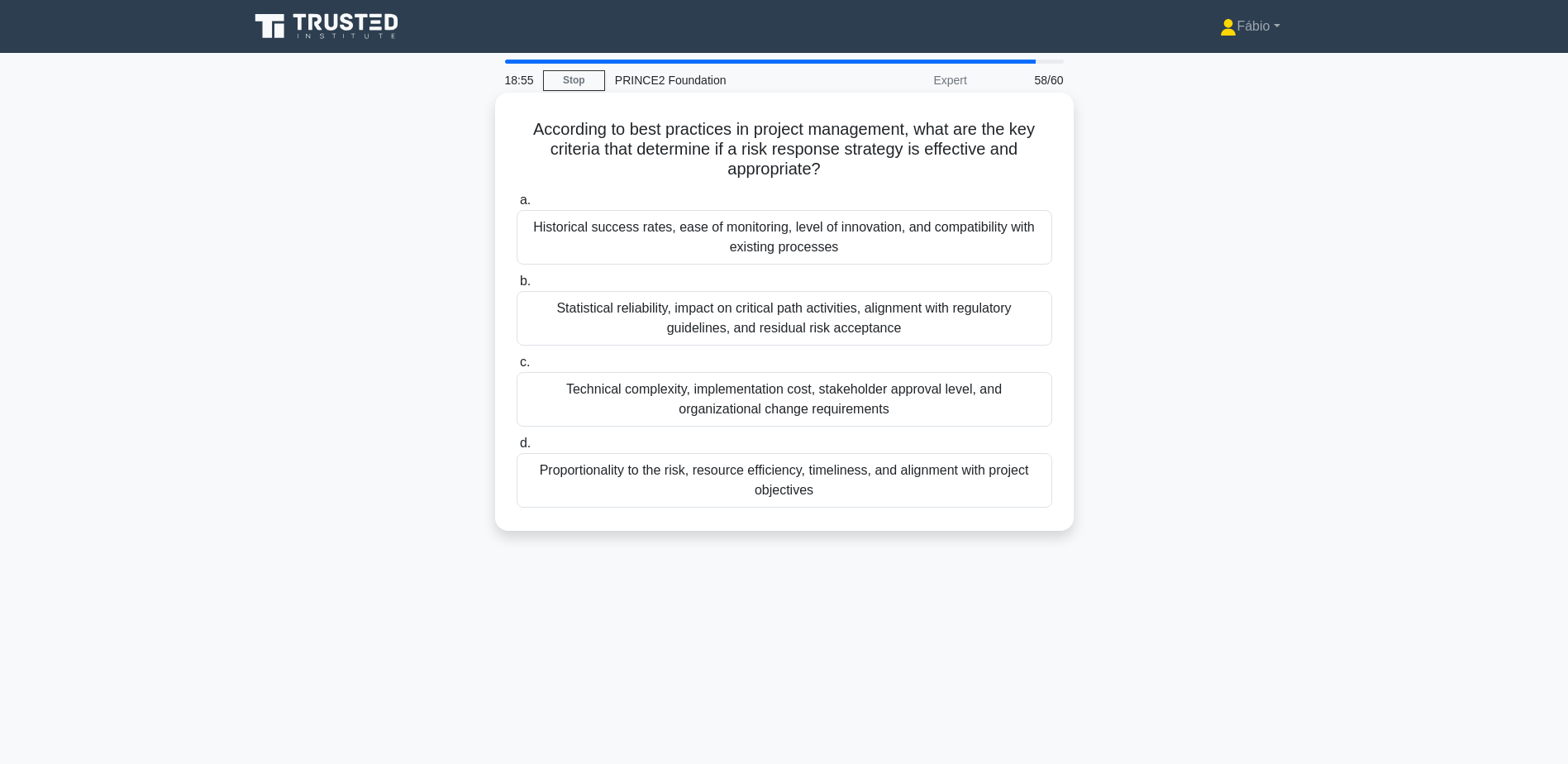
click at [841, 394] on div "Technical complexity, implementation cost, stakeholder approval level, and orga…" at bounding box center [785, 398] width 536 height 55
click at [517, 368] on input "c. Technical complexity, implementation cost, stakeholder approval level, and o…" at bounding box center [517, 362] width 0 height 11
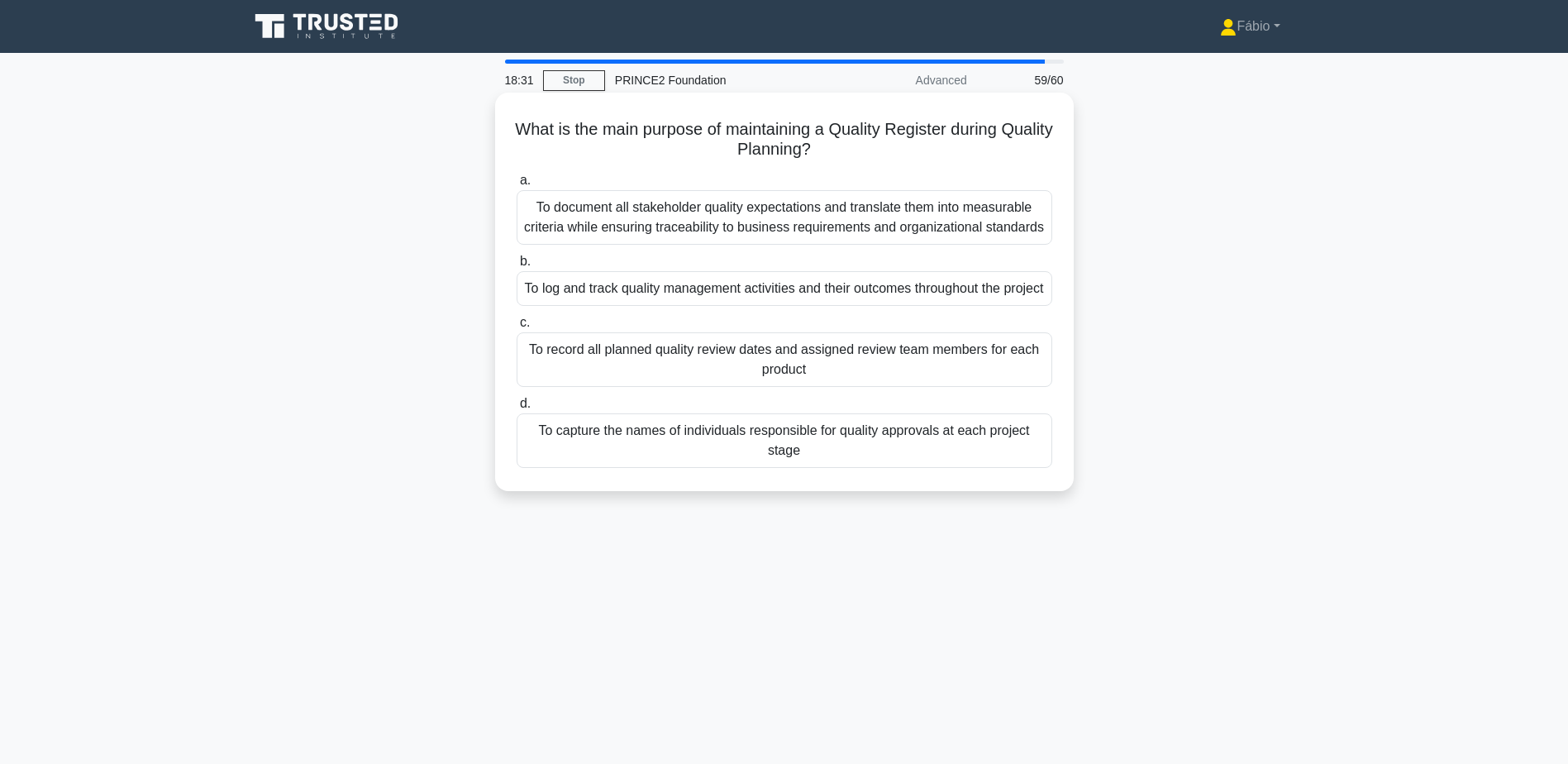
click at [903, 288] on div "To log and track quality management activities and their outcomes throughout th…" at bounding box center [785, 288] width 536 height 35
click at [517, 267] on input "b. To log and track quality management activities and their outcomes throughout…" at bounding box center [517, 261] width 0 height 11
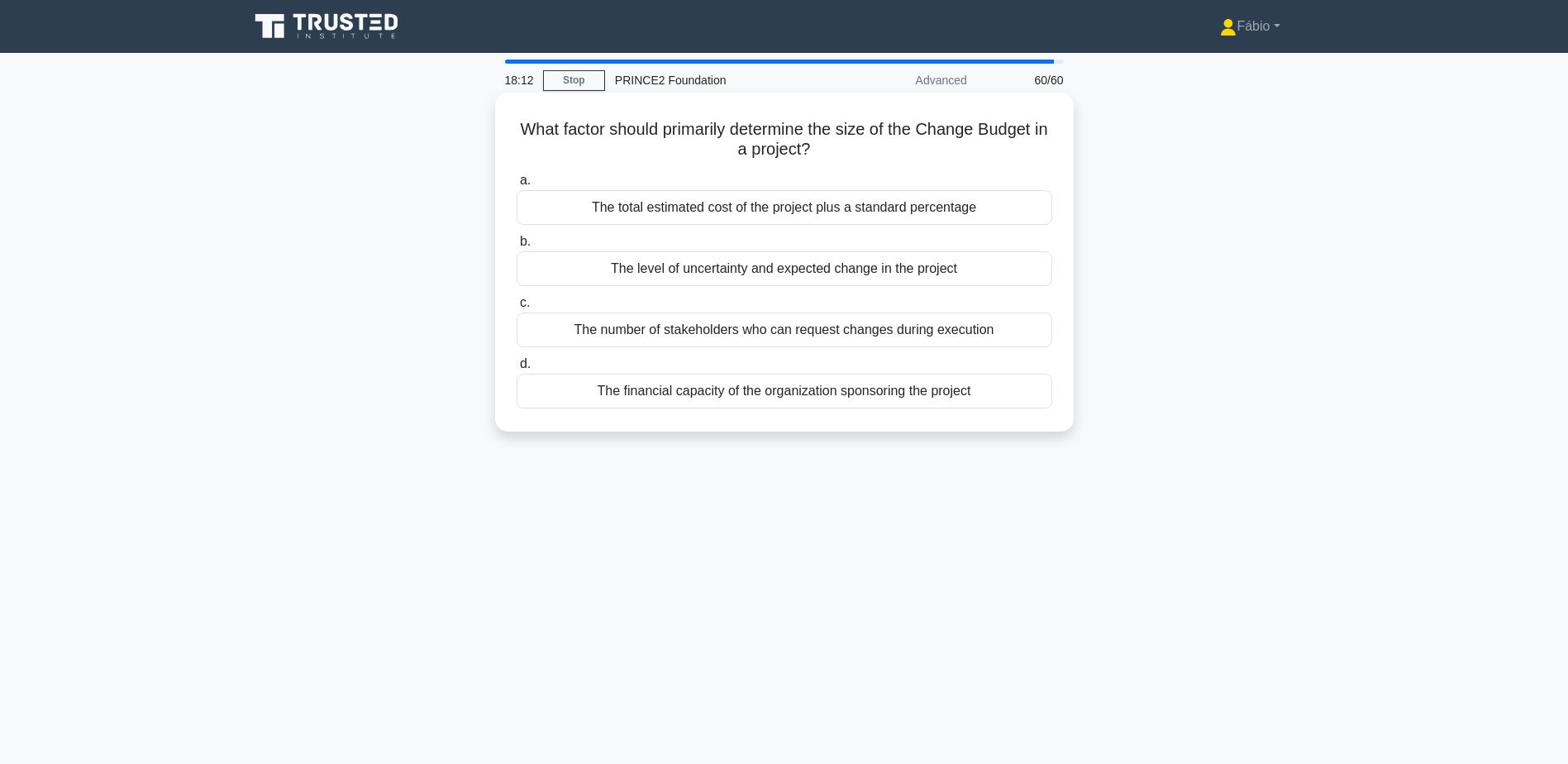
click at [777, 268] on div "The level of uncertainty and expected change in the project" at bounding box center [785, 268] width 536 height 35
click at [517, 247] on input "b. The level of uncertainty and expected change in the project" at bounding box center [517, 241] width 0 height 11
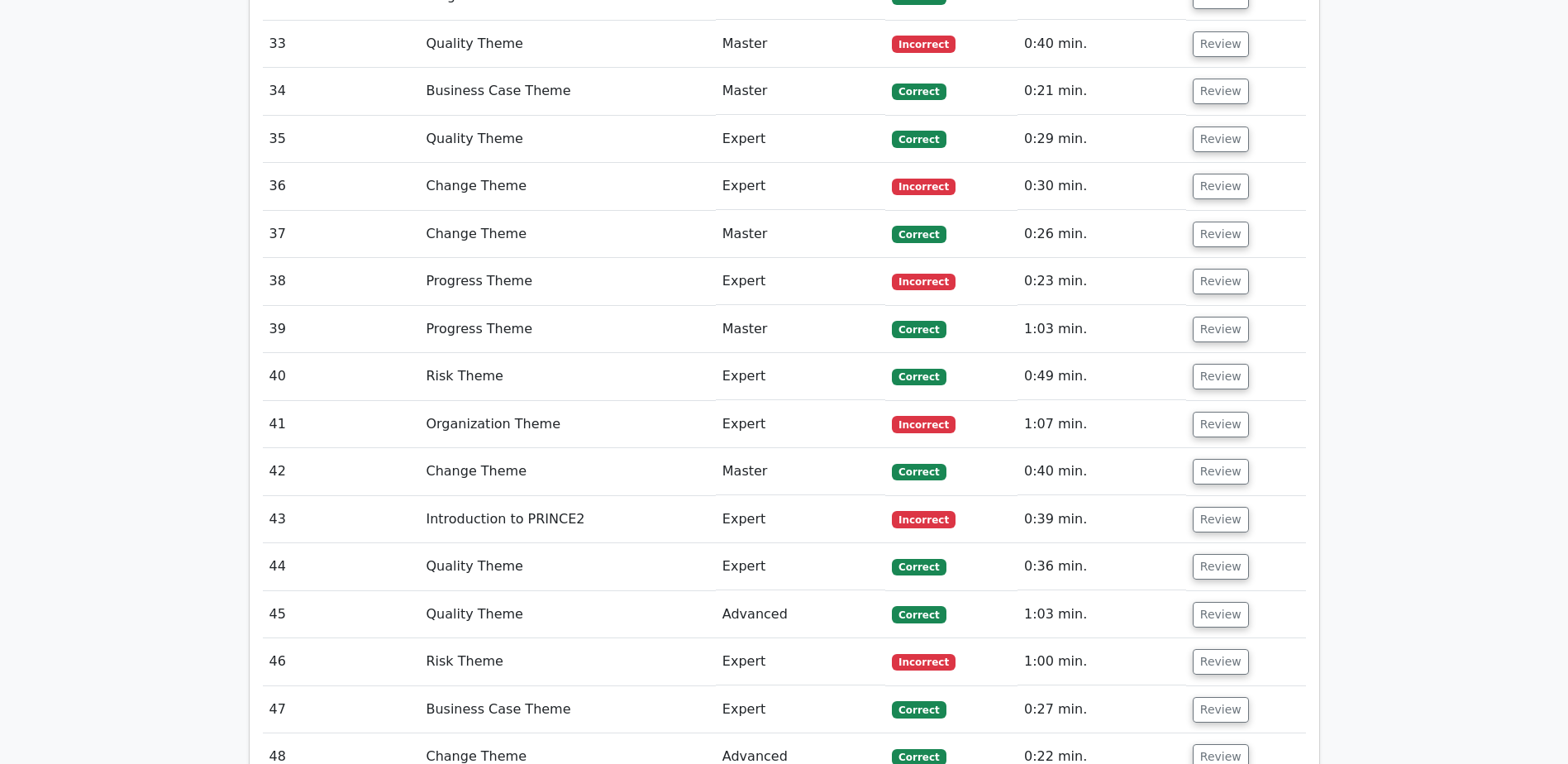
scroll to position [3534, 0]
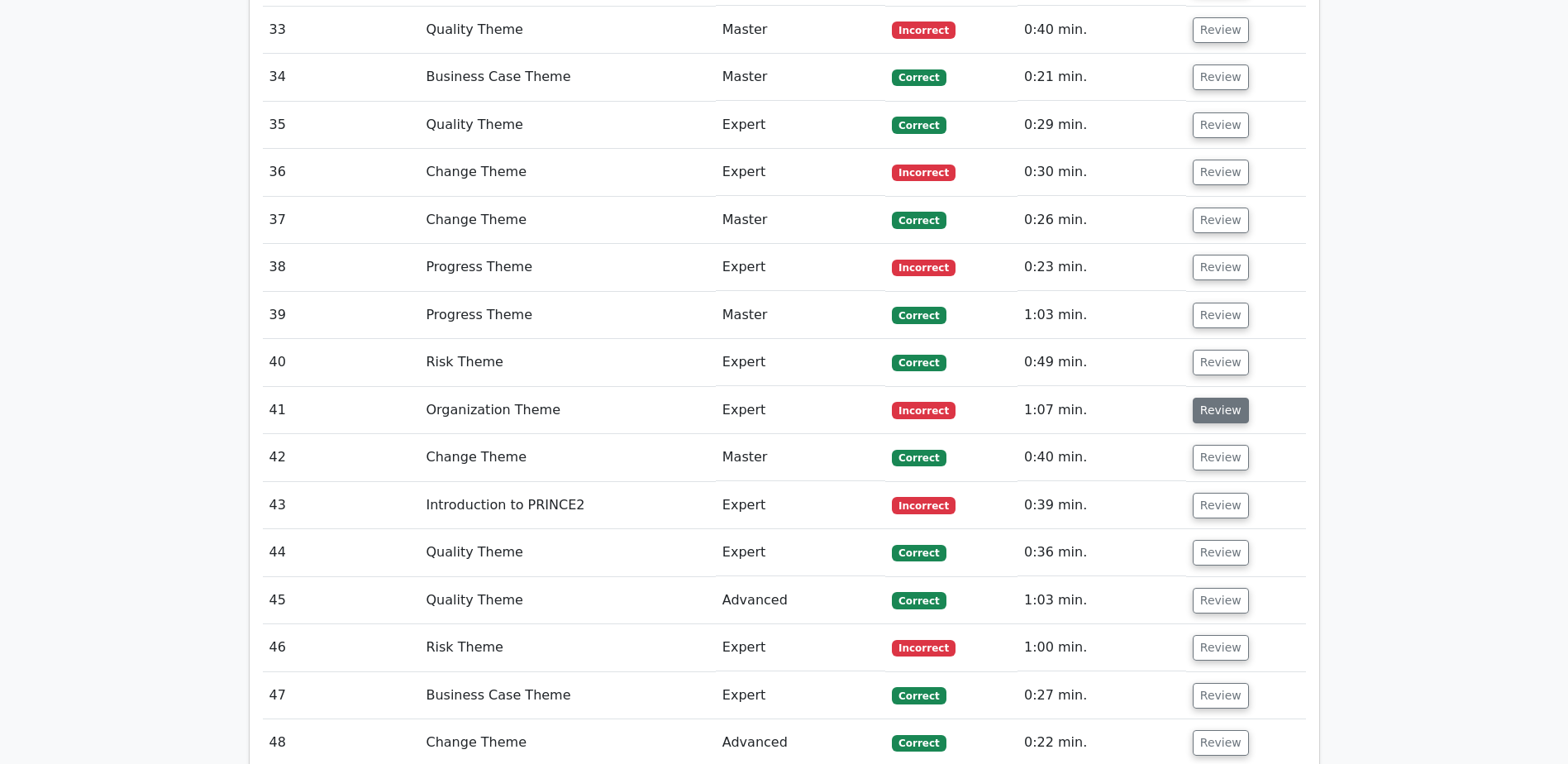
click at [1210, 397] on button "Review" at bounding box center [1220, 410] width 56 height 26
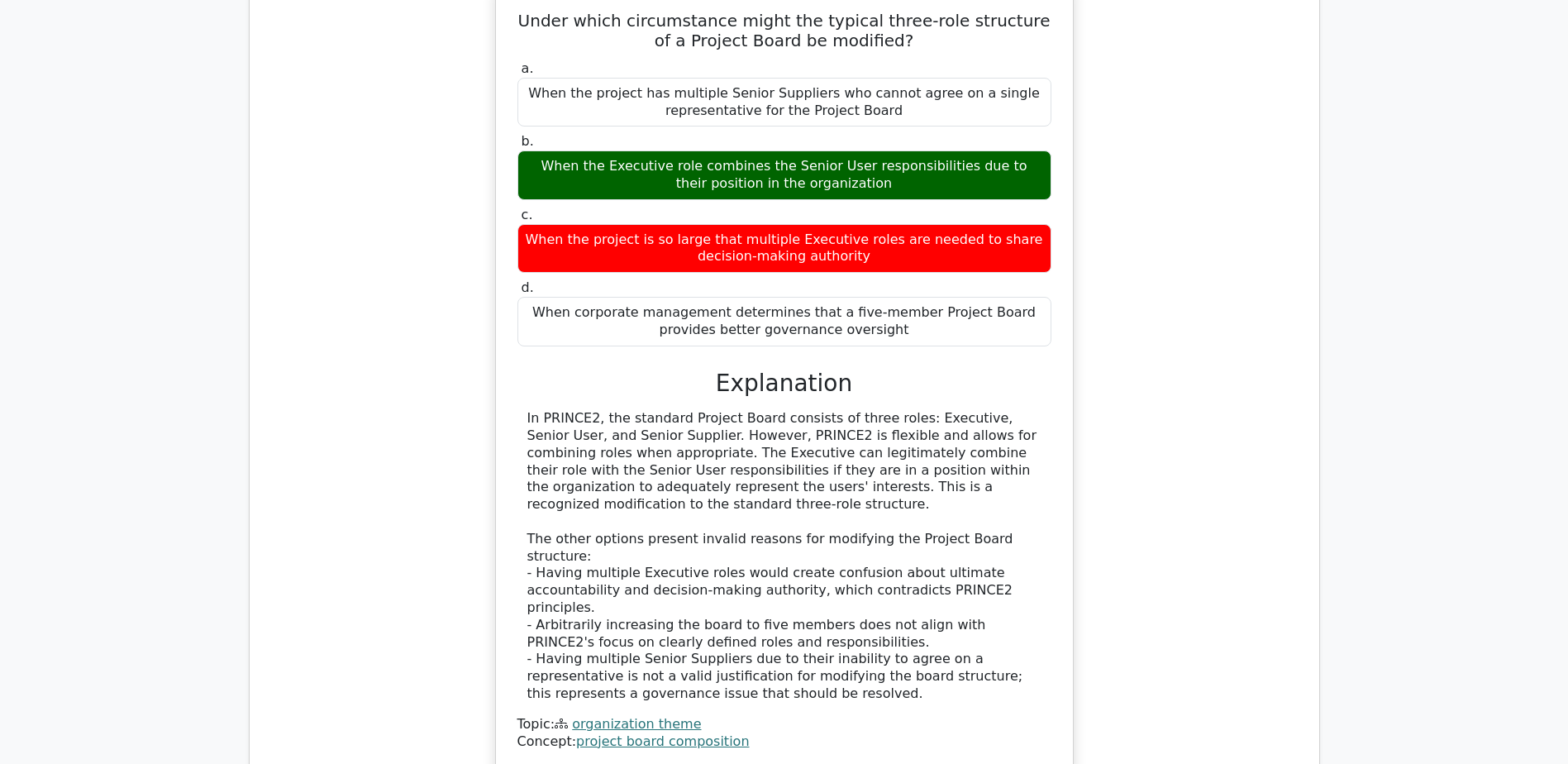
scroll to position [3865, 0]
